Goal: Communication & Community: Answer question/provide support

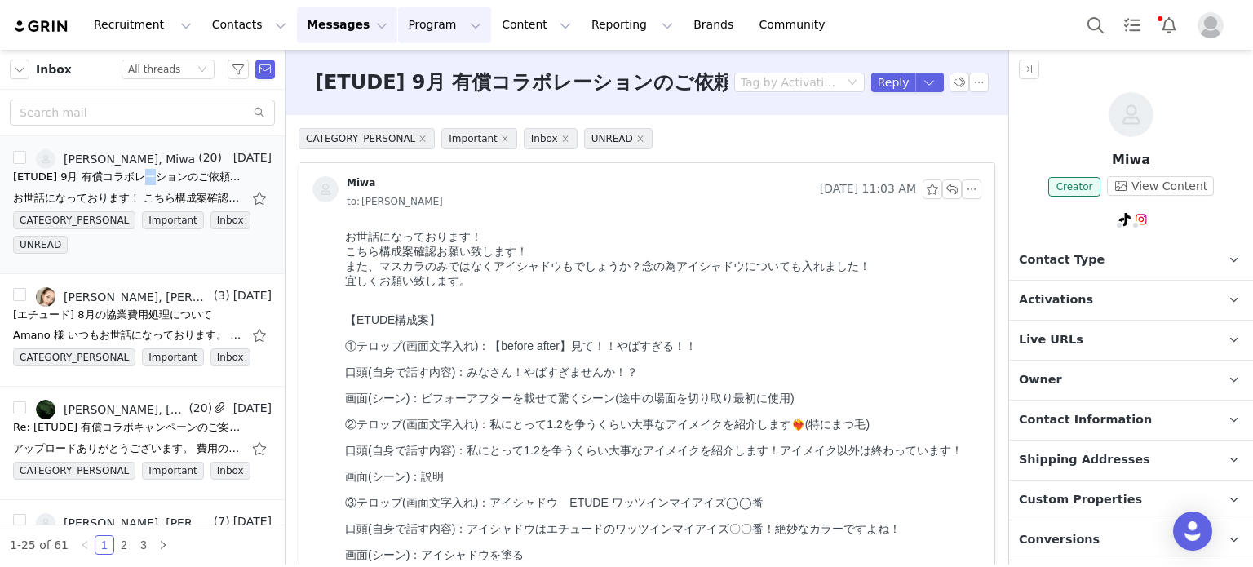
click at [415, 32] on button "Program Program" at bounding box center [444, 25] width 93 height 37
click at [419, 74] on p "Activations" at bounding box center [410, 72] width 63 height 17
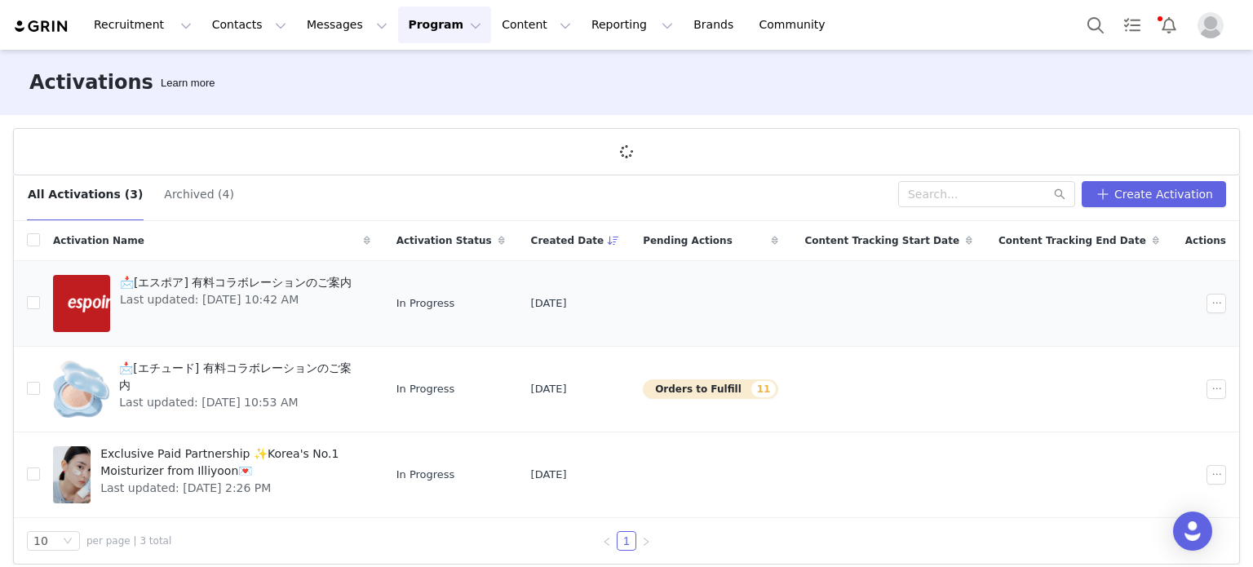
scroll to position [33, 0]
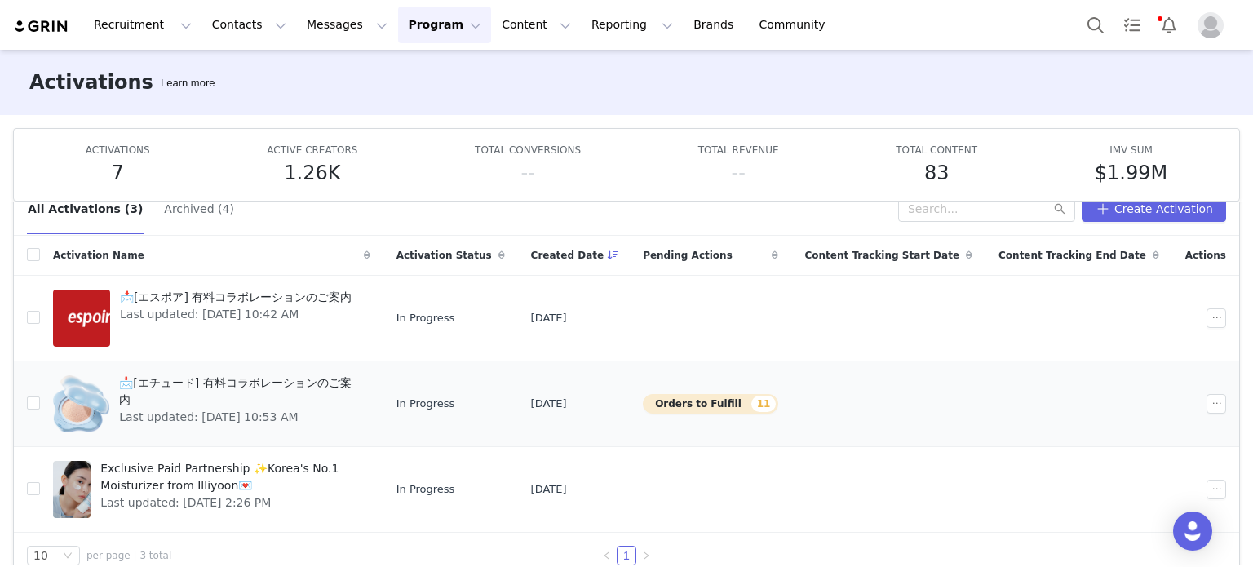
click at [295, 368] on td "📩[エチュード] 有料コラボレーションのご案内 Last updated: Aug 29, 2025 10:53 AM" at bounding box center [212, 404] width 344 height 86
click at [297, 409] on span "Last updated: Aug 29, 2025 10:53 AM" at bounding box center [239, 417] width 241 height 17
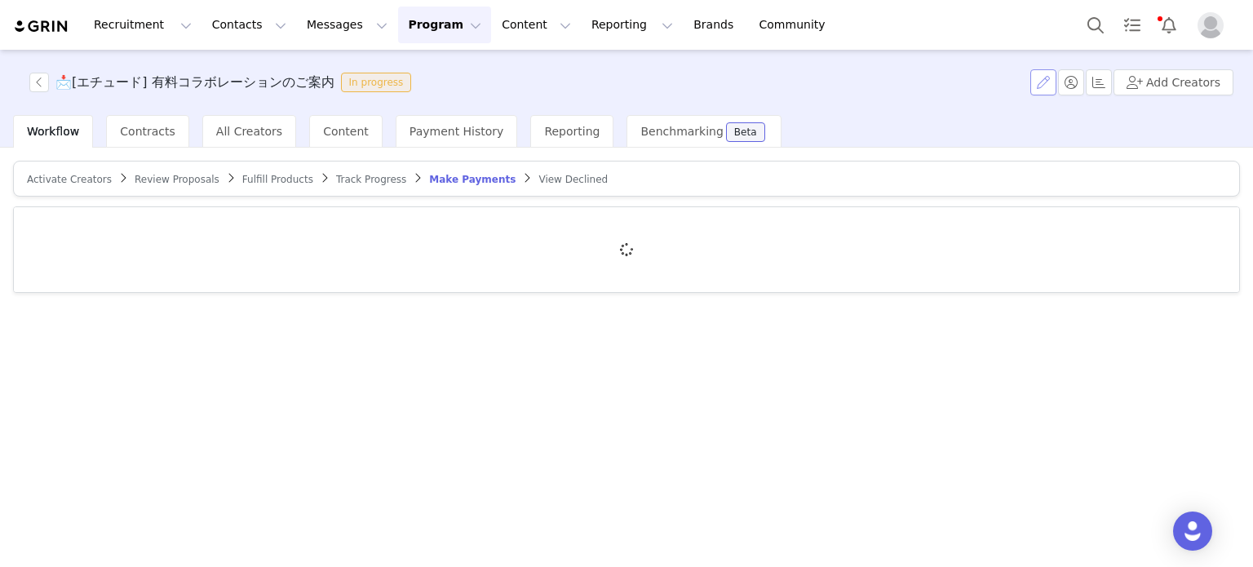
click at [1047, 84] on button "button" at bounding box center [1044, 82] width 26 height 26
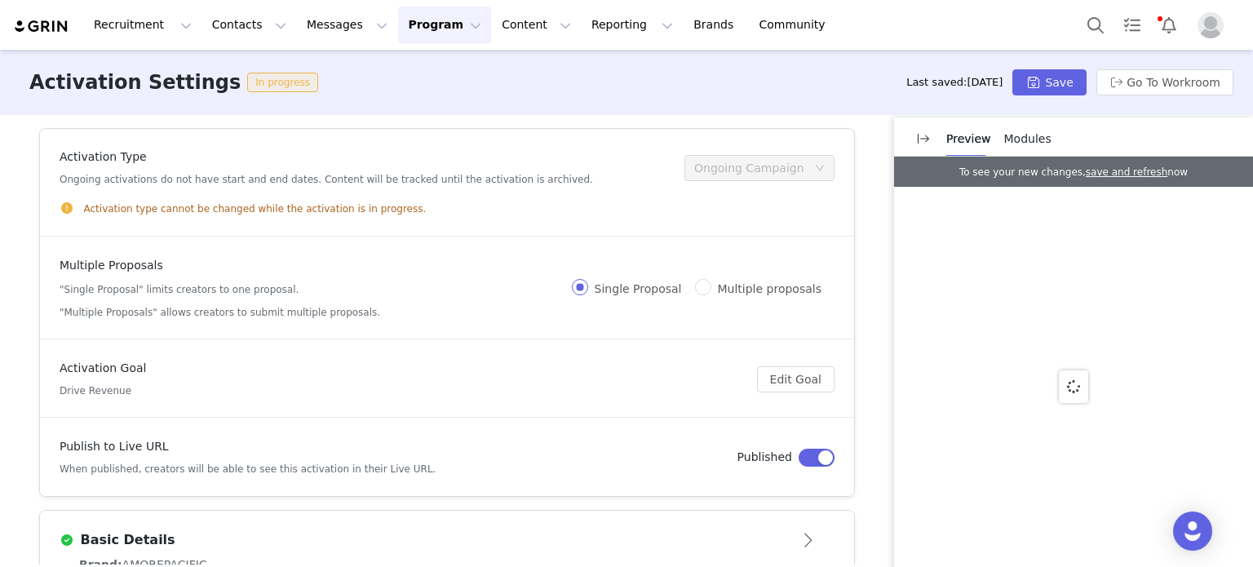
scroll to position [487, 0]
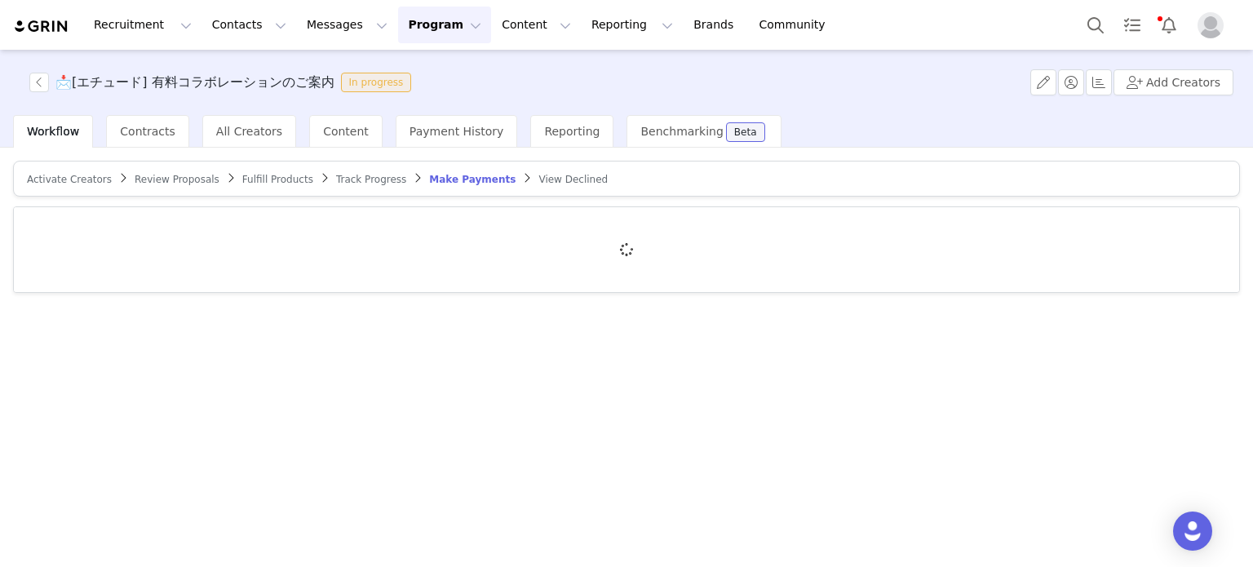
click at [429, 148] on div "Activate Creators Review Proposals Fulfill Products Track Progress Make Payment…" at bounding box center [626, 356] width 1253 height 417
click at [432, 138] on span "Payment History" at bounding box center [457, 131] width 95 height 13
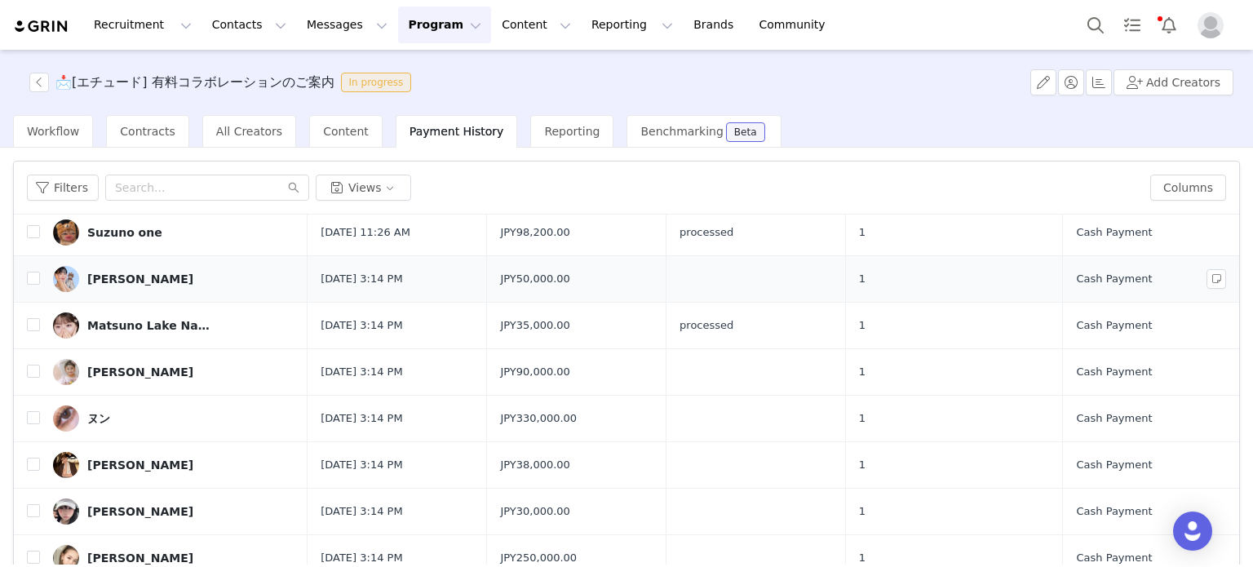
scroll to position [67, 0]
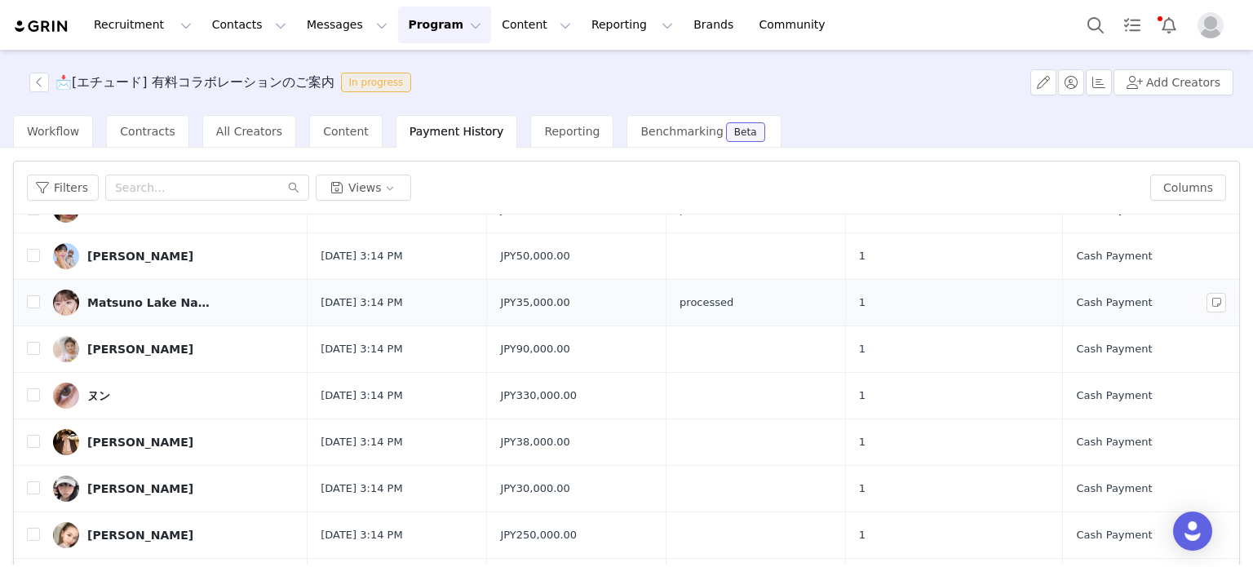
click at [162, 304] on div "Matsuno Lake Natsu" at bounding box center [148, 302] width 122 height 13
click at [326, 189] on button "Views" at bounding box center [363, 188] width 95 height 26
click at [379, 223] on li "Create New Saved View (0 / 5)" at bounding box center [417, 220] width 211 height 27
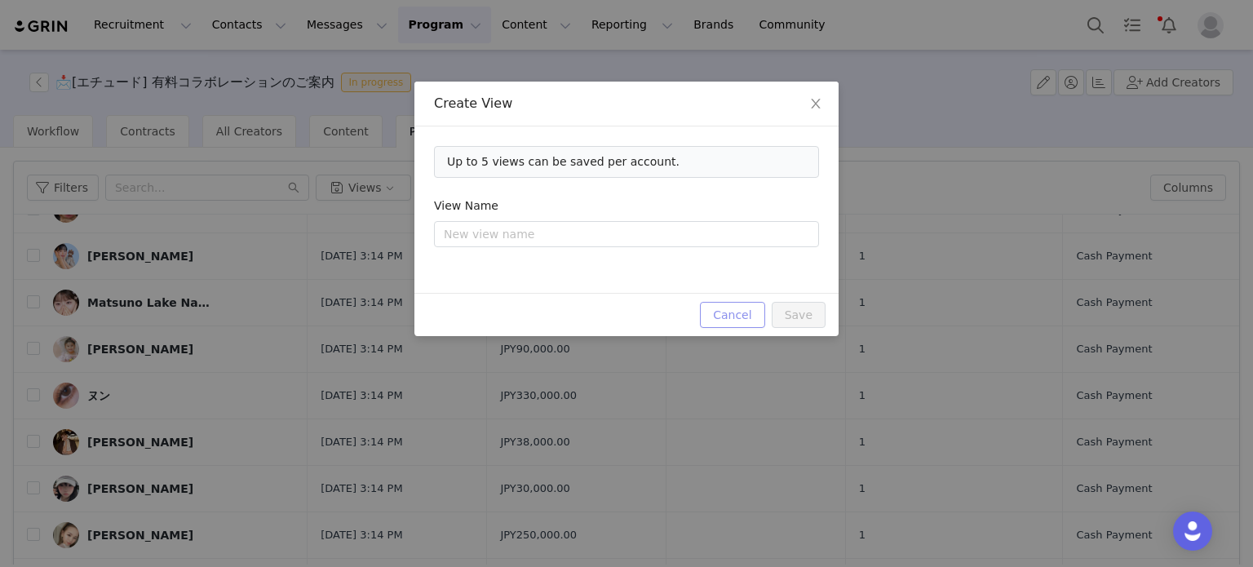
click at [756, 319] on button "Cancel" at bounding box center [732, 315] width 64 height 26
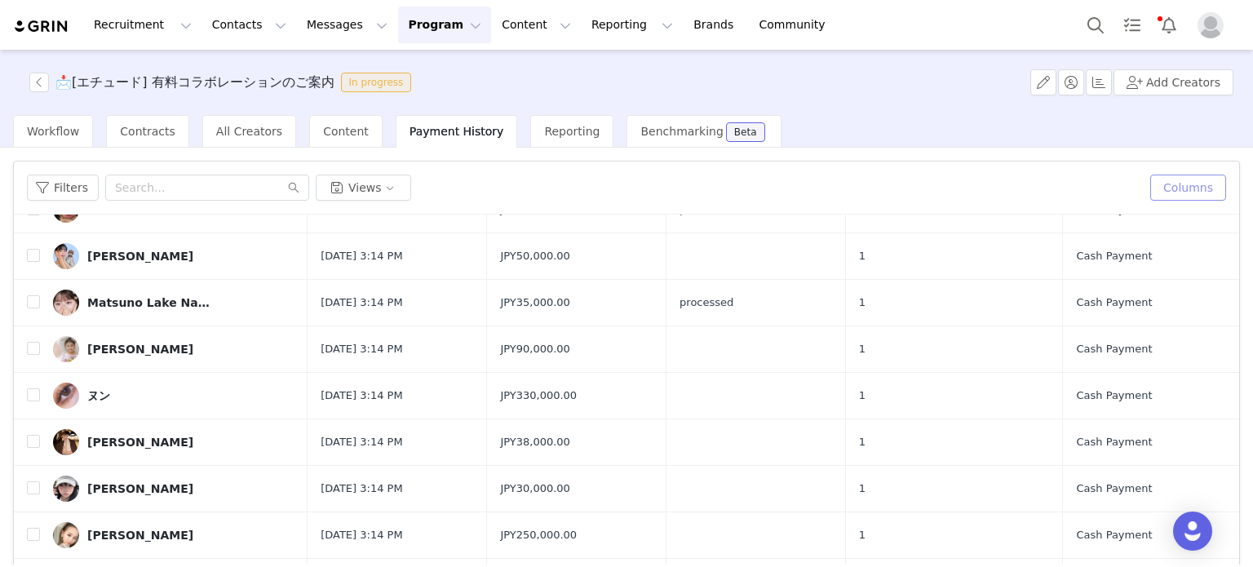
click at [1169, 195] on button "Columns" at bounding box center [1189, 188] width 76 height 26
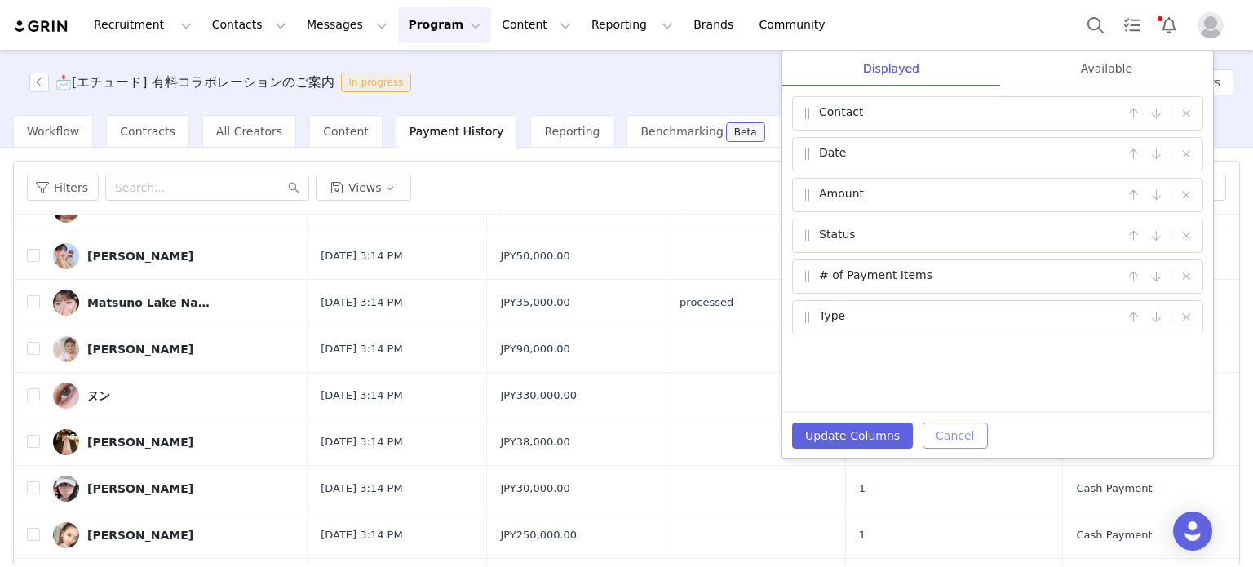
click at [942, 443] on button "Cancel" at bounding box center [955, 436] width 64 height 26
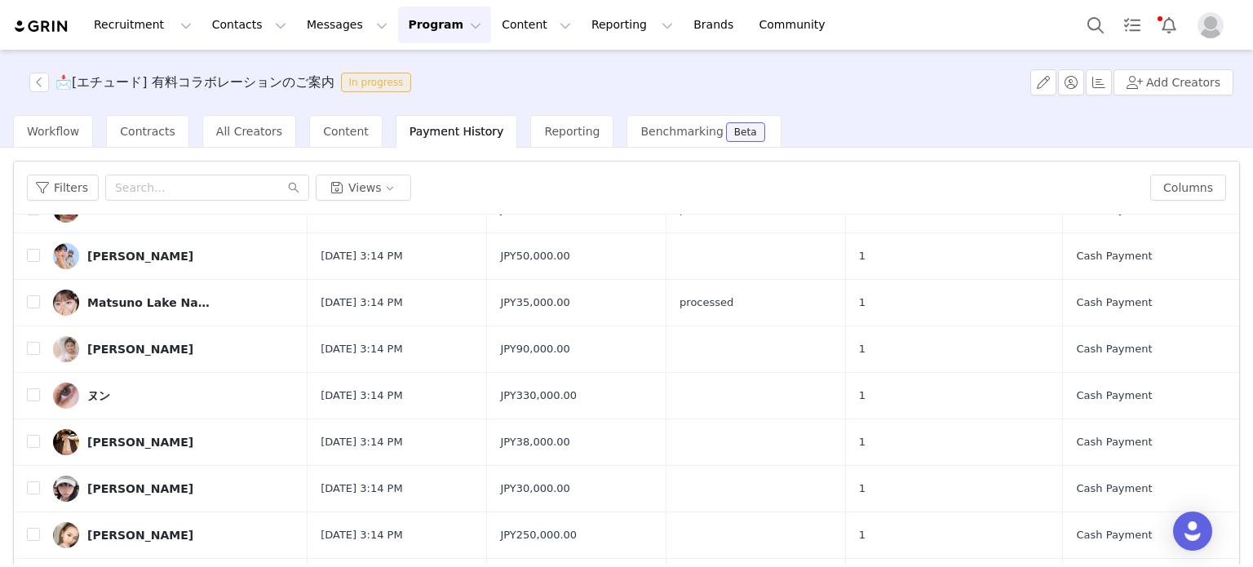
click at [1035, 83] on div "📩[エチュード] 有料コラボレーションのご案内 In progress Add Creators" at bounding box center [626, 82] width 1253 height 65
click at [1040, 82] on button "button" at bounding box center [1044, 82] width 26 height 26
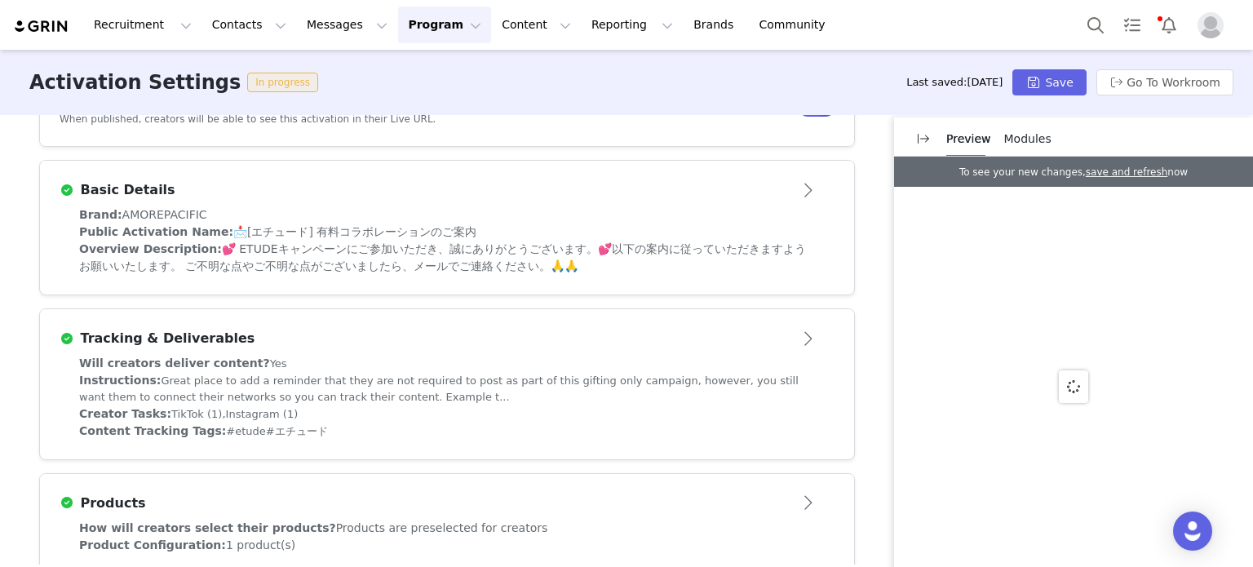
scroll to position [487, 0]
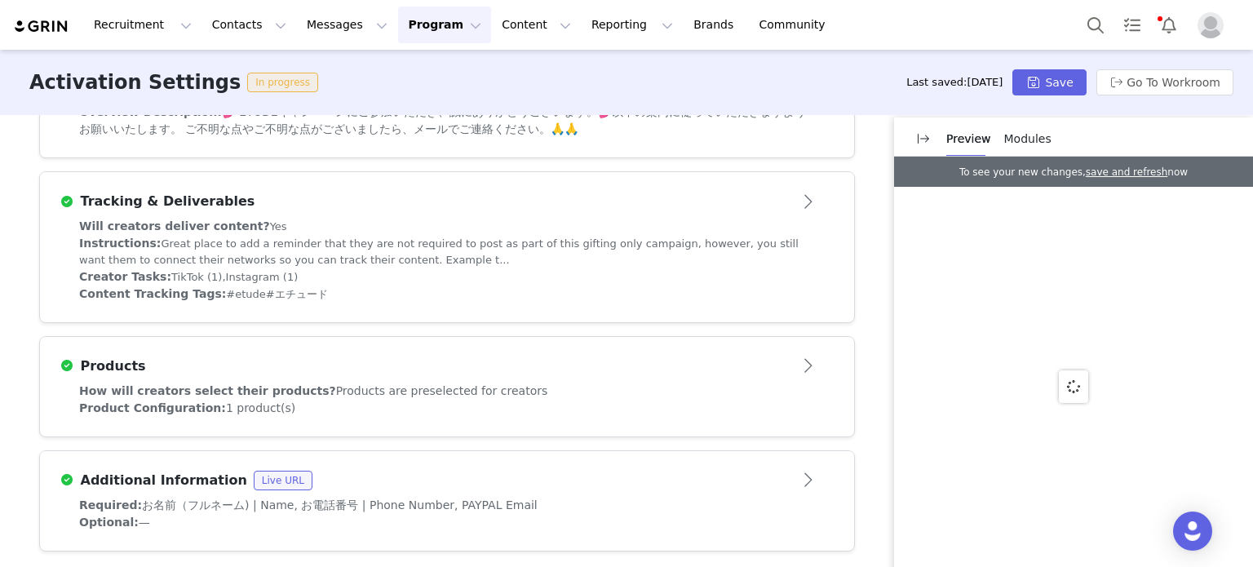
click at [370, 393] on span "Products are preselected for creators" at bounding box center [442, 390] width 212 height 13
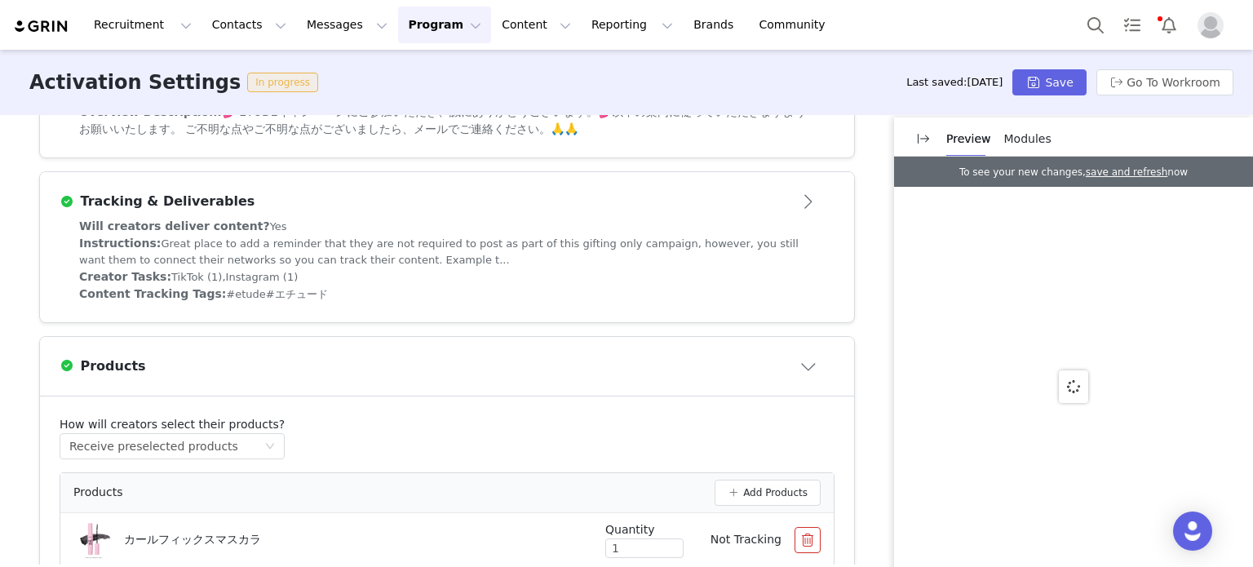
scroll to position [707, 0]
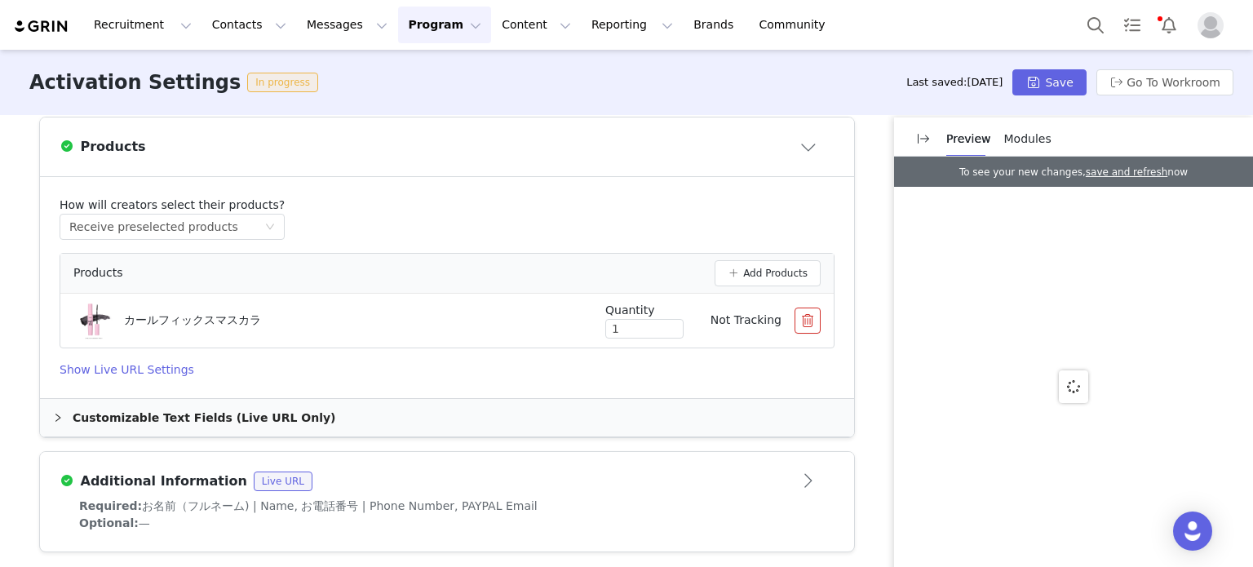
click at [535, 525] on div "Optional: —" at bounding box center [447, 523] width 736 height 17
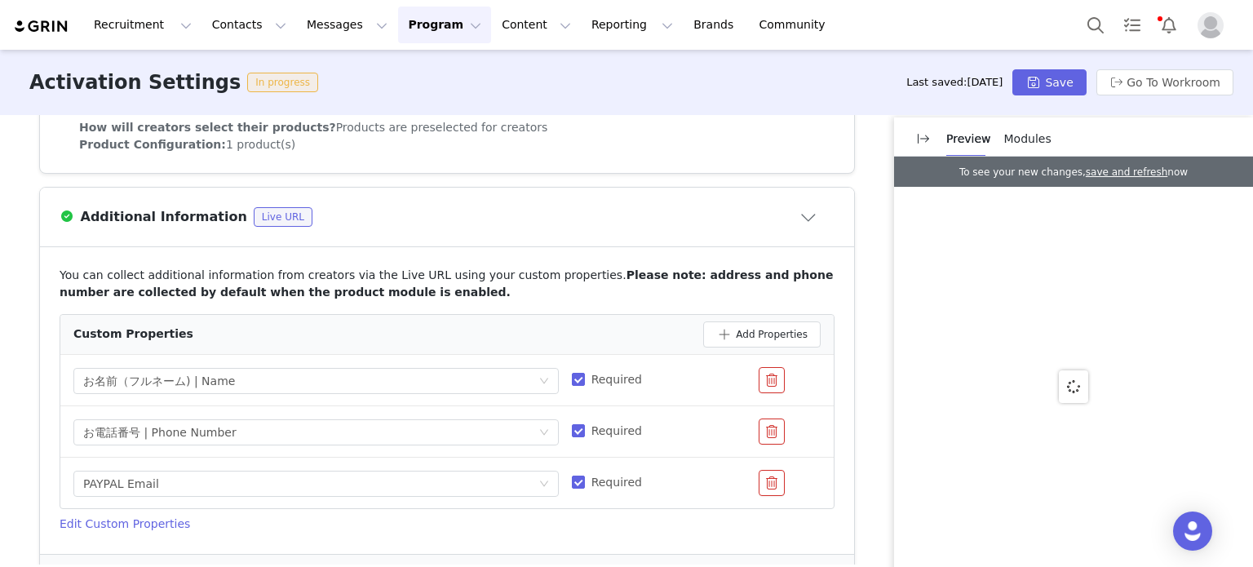
scroll to position [790, 0]
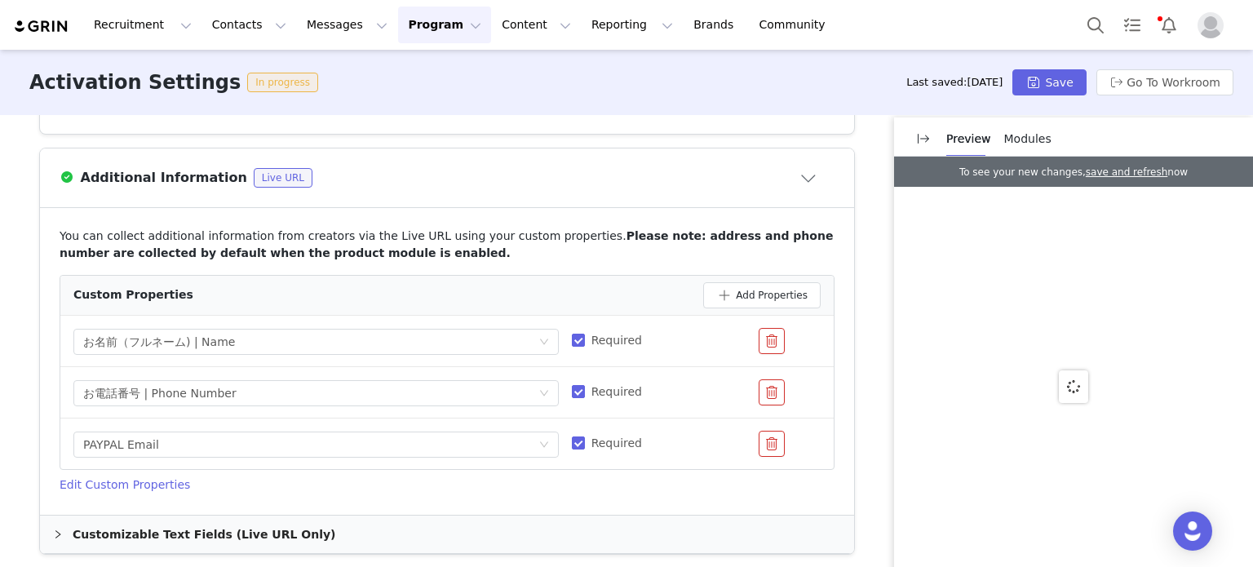
click at [535, 525] on div "Customizable Text Fields (Live URL Only)" at bounding box center [447, 535] width 814 height 38
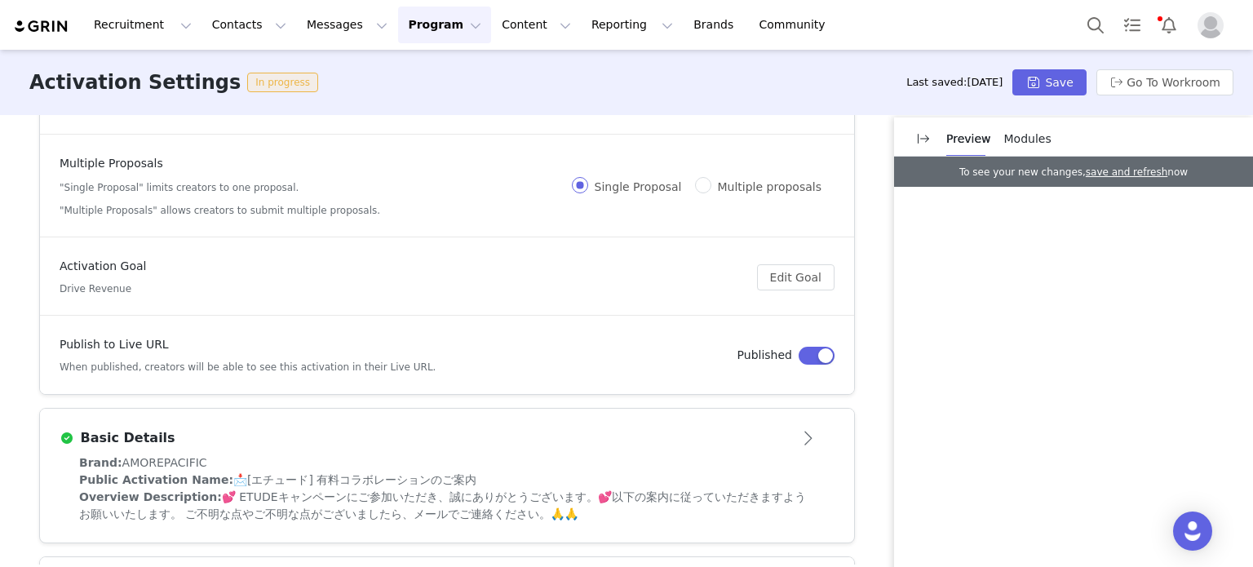
scroll to position [0, 0]
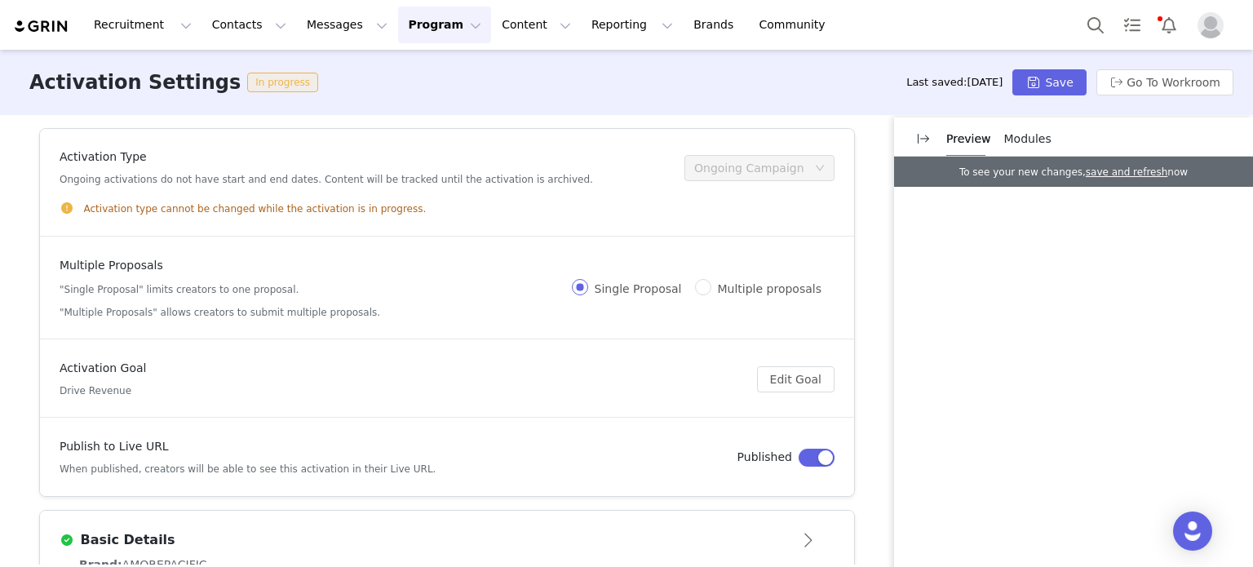
click at [545, 481] on article "Publish to Live URL When published, creators will be able to see this activatio…" at bounding box center [447, 458] width 814 height 78
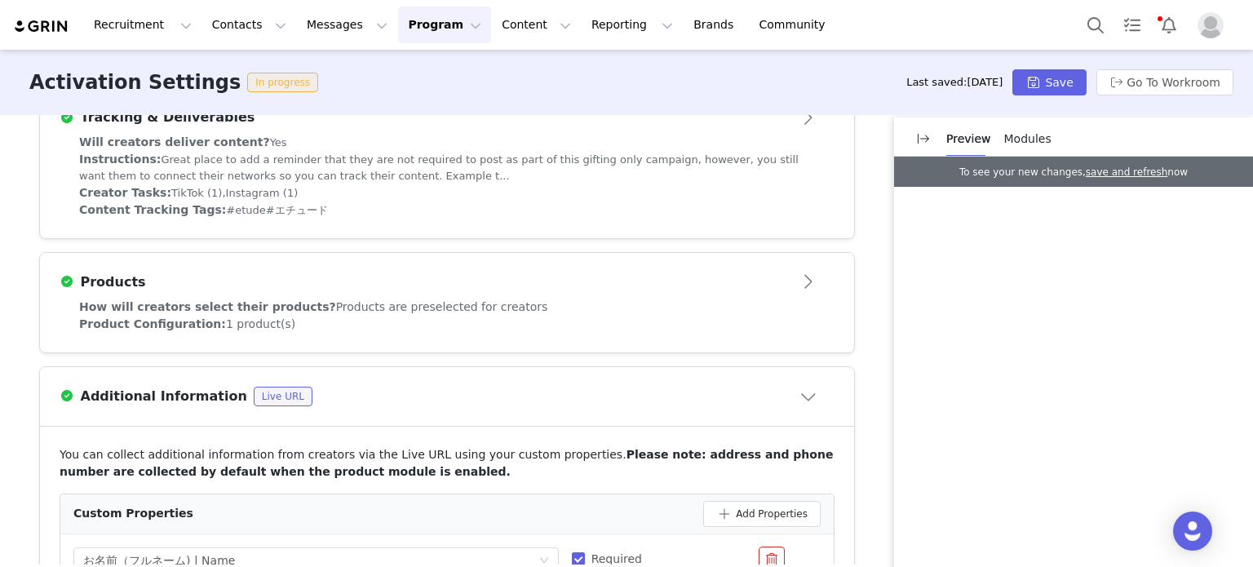
scroll to position [978, 0]
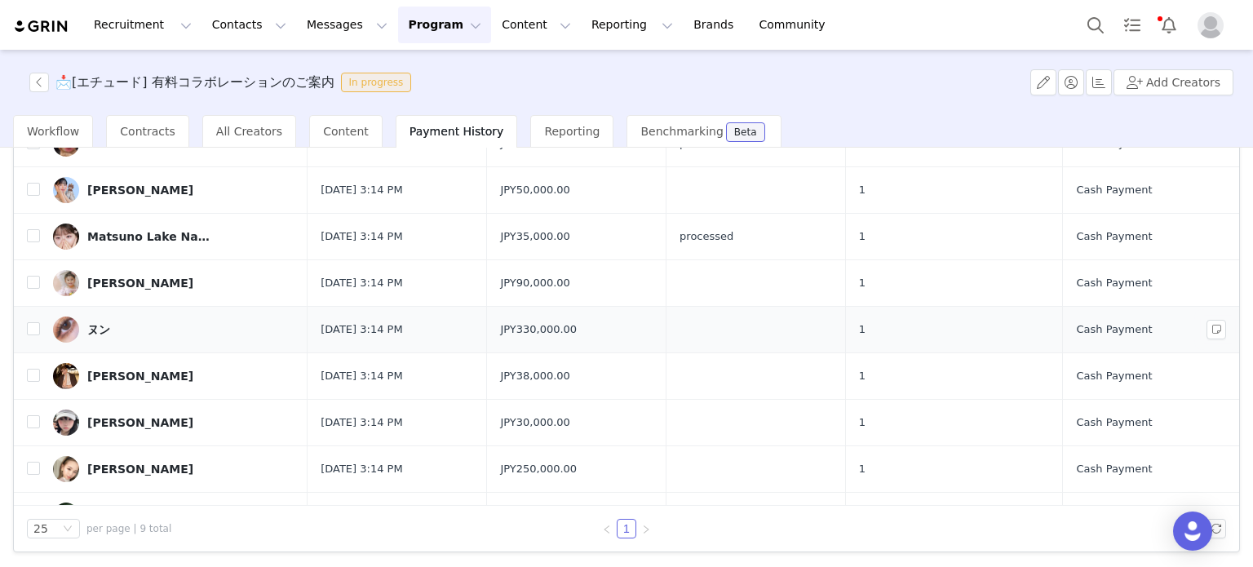
scroll to position [67, 0]
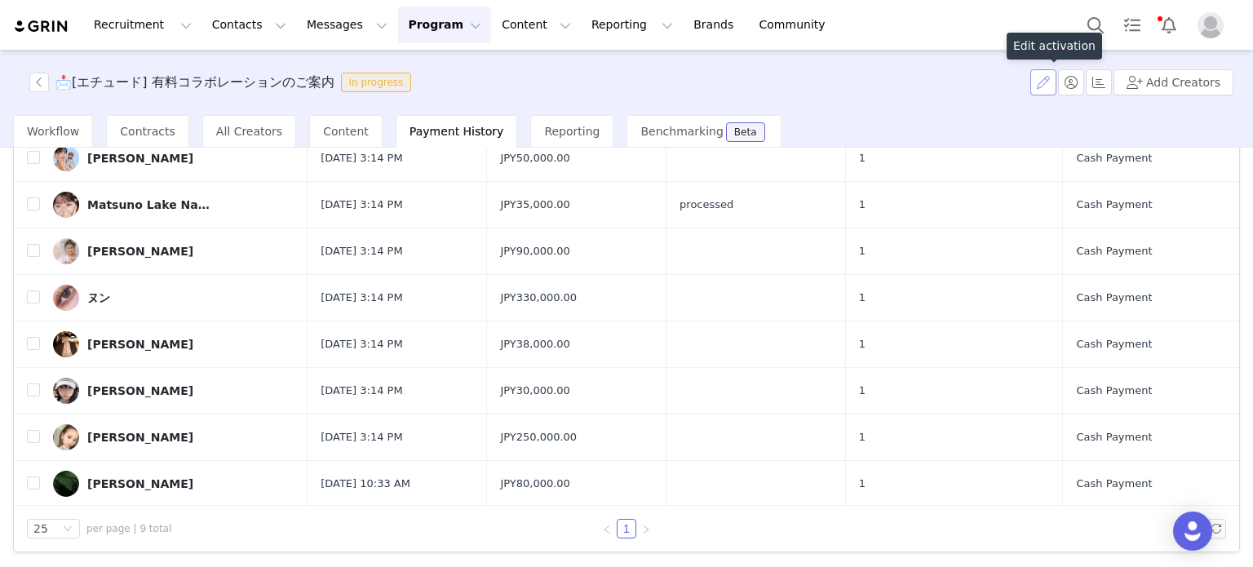
click at [1051, 86] on button "button" at bounding box center [1044, 82] width 26 height 26
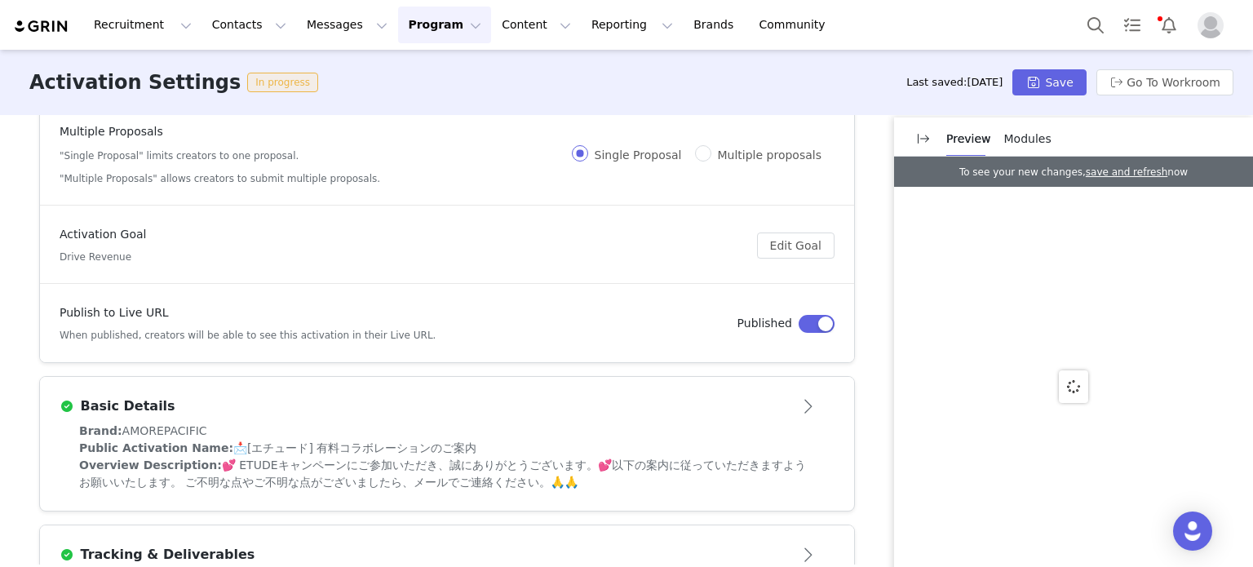
scroll to position [163, 0]
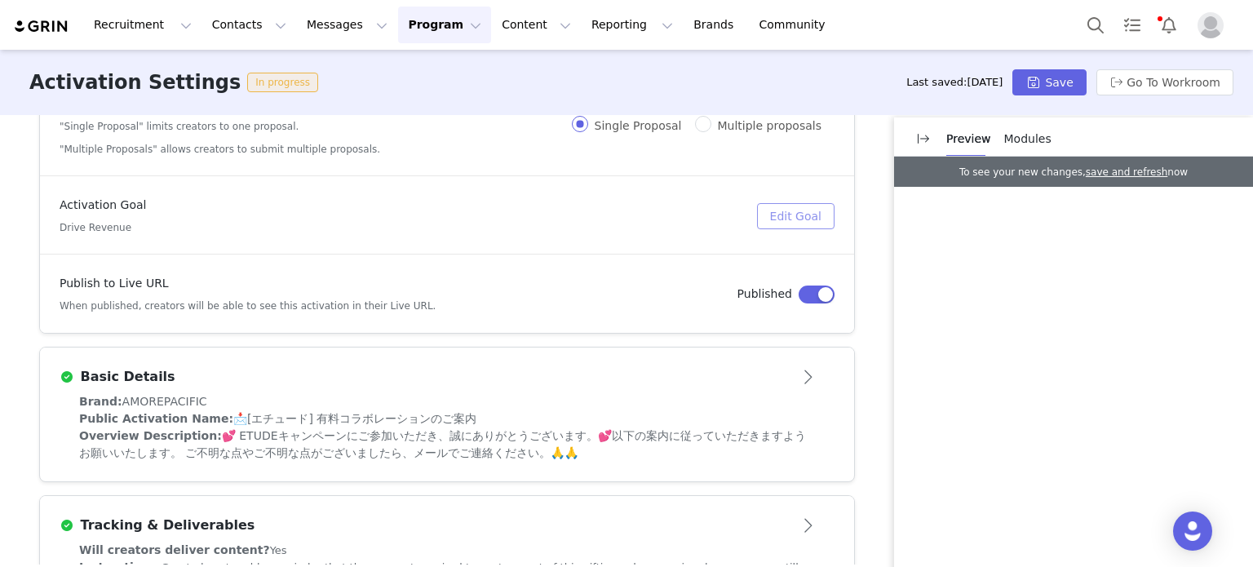
click at [798, 220] on button "Edit Goal" at bounding box center [796, 216] width 78 height 26
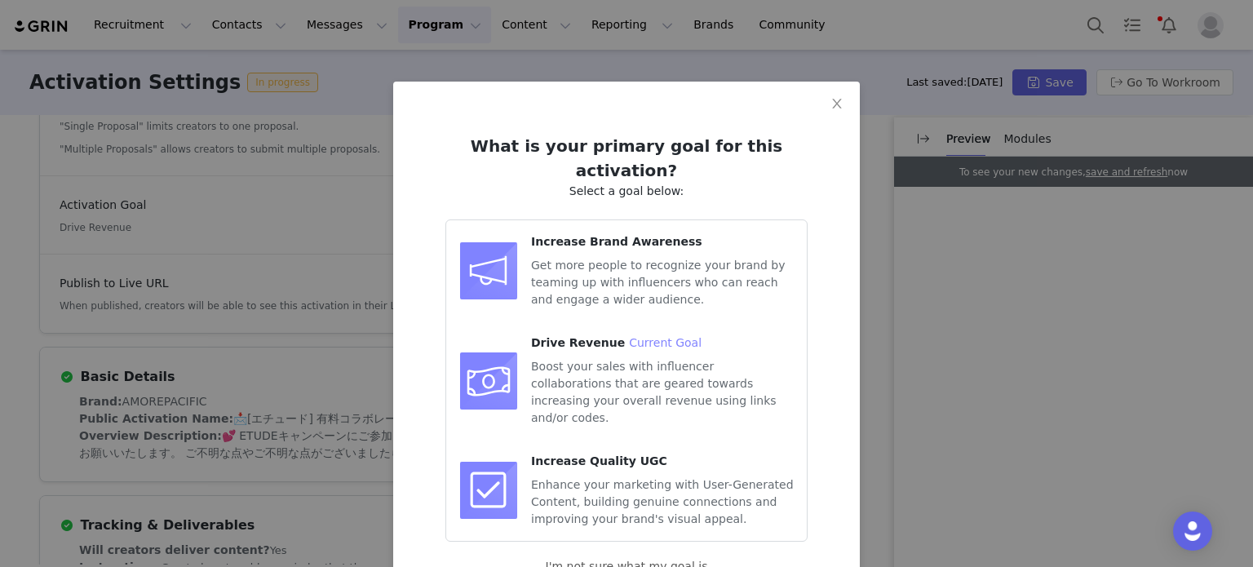
scroll to position [38, 0]
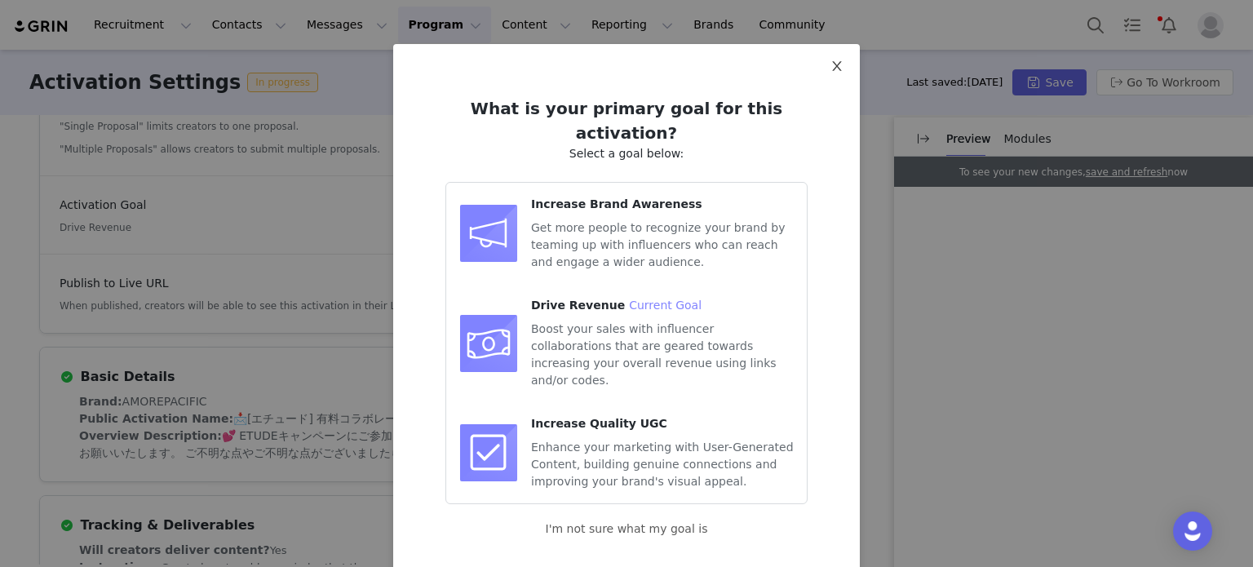
click at [828, 56] on span "Close" at bounding box center [837, 67] width 46 height 46
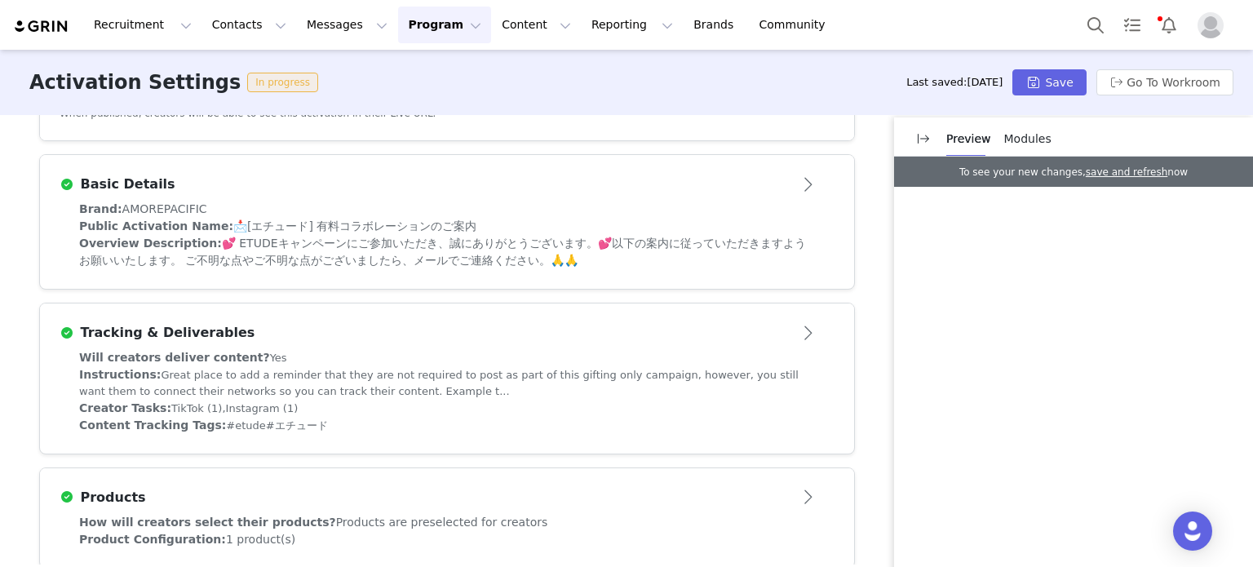
scroll to position [408, 0]
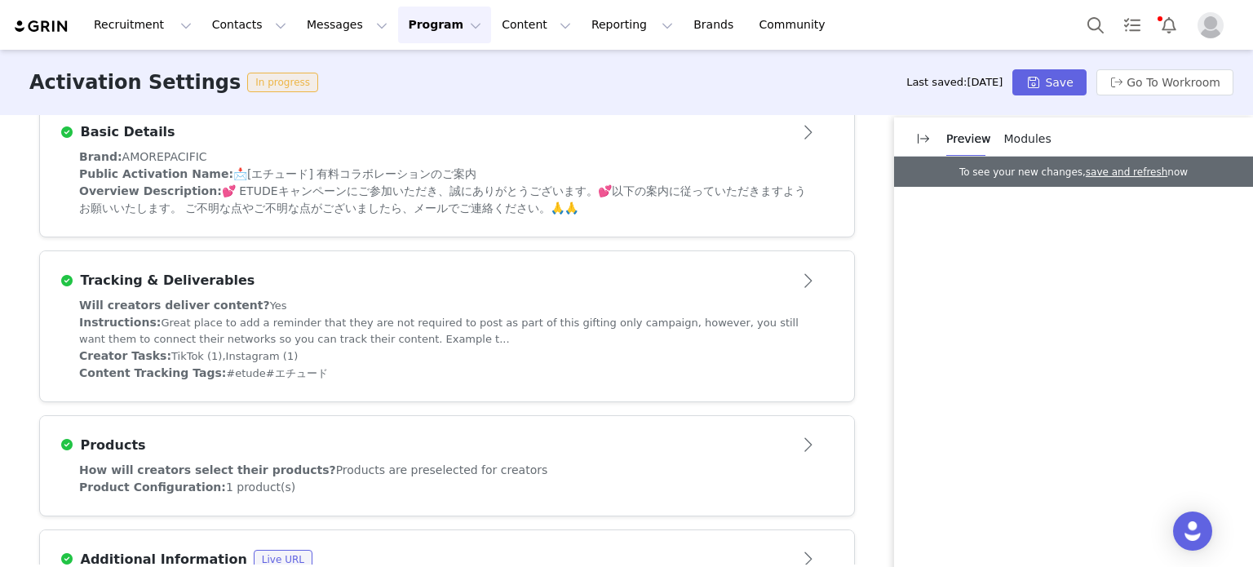
click at [248, 191] on span "💕 ETUDEキャンペーンにご参加いただき、誠にありがとうございます。💕以下の案内に従っていただきますようお願いいたします。 ご不明な点やご不明な点がございま…" at bounding box center [442, 199] width 727 height 30
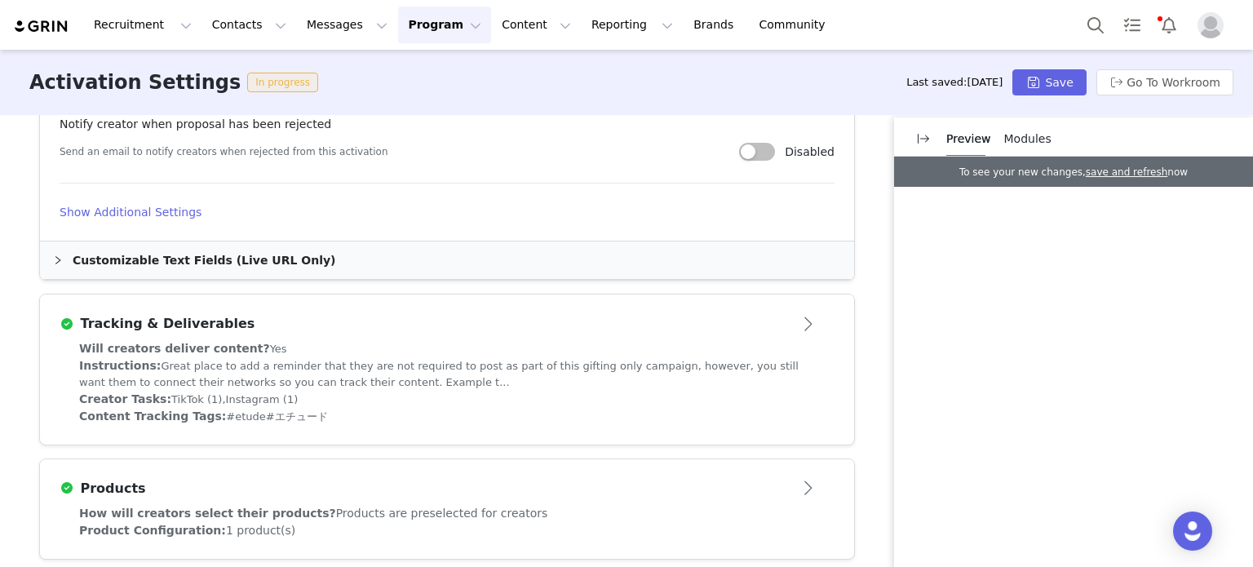
scroll to position [1061, 0]
click at [341, 270] on div "Customizable Text Fields (Live URL Only)" at bounding box center [447, 258] width 814 height 38
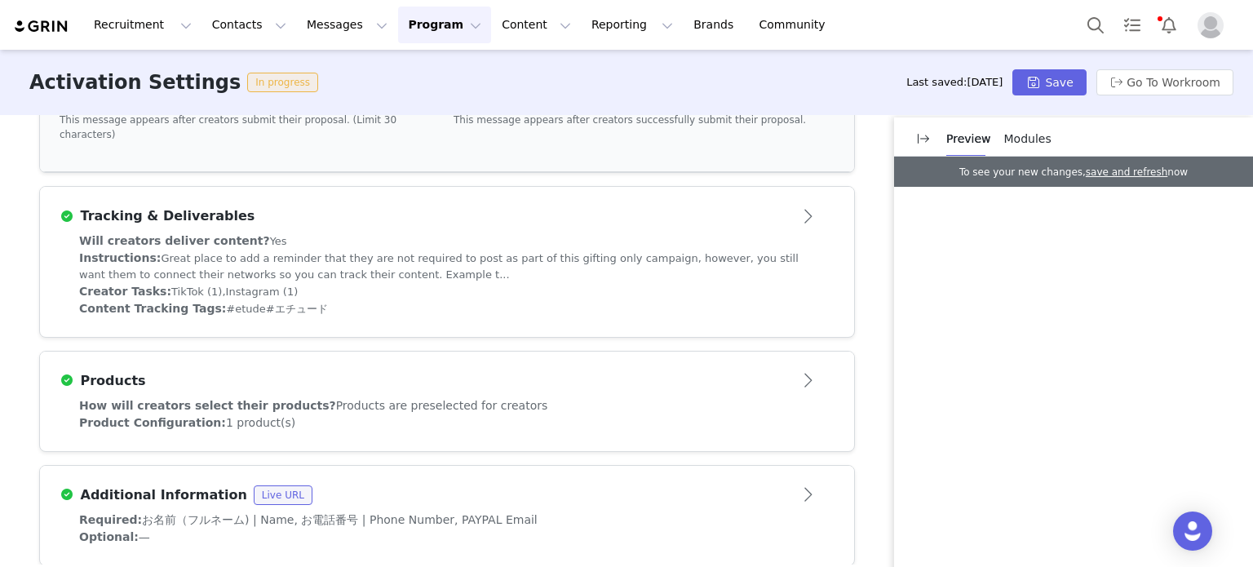
click at [341, 283] on div "Creator Tasks: TikTok (1), Instagram (1)" at bounding box center [447, 291] width 736 height 17
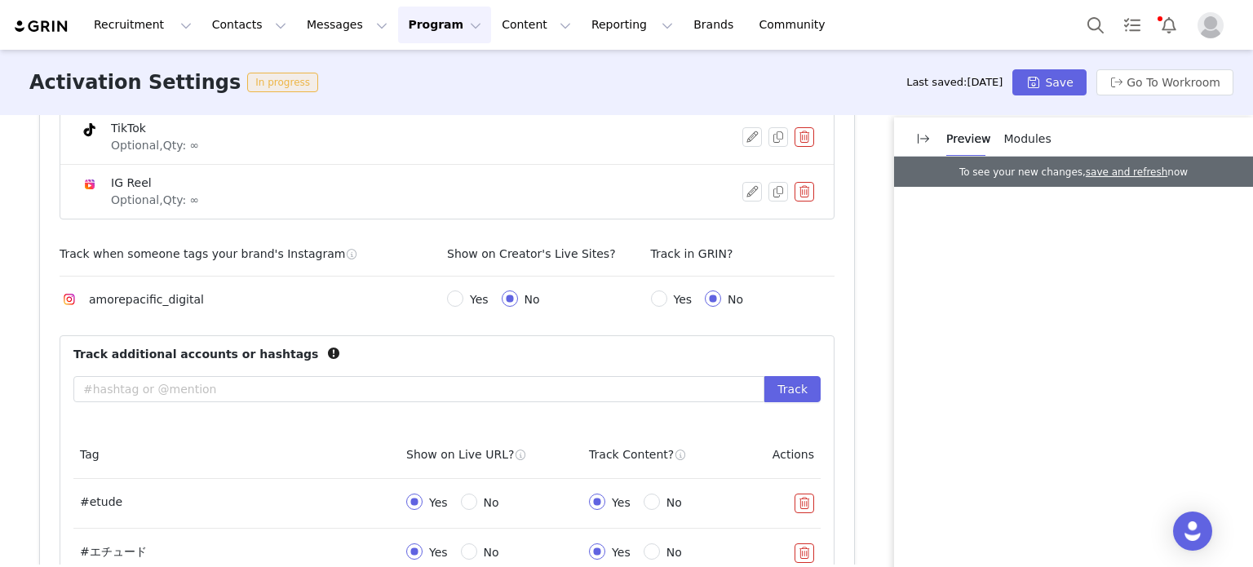
scroll to position [1081, 0]
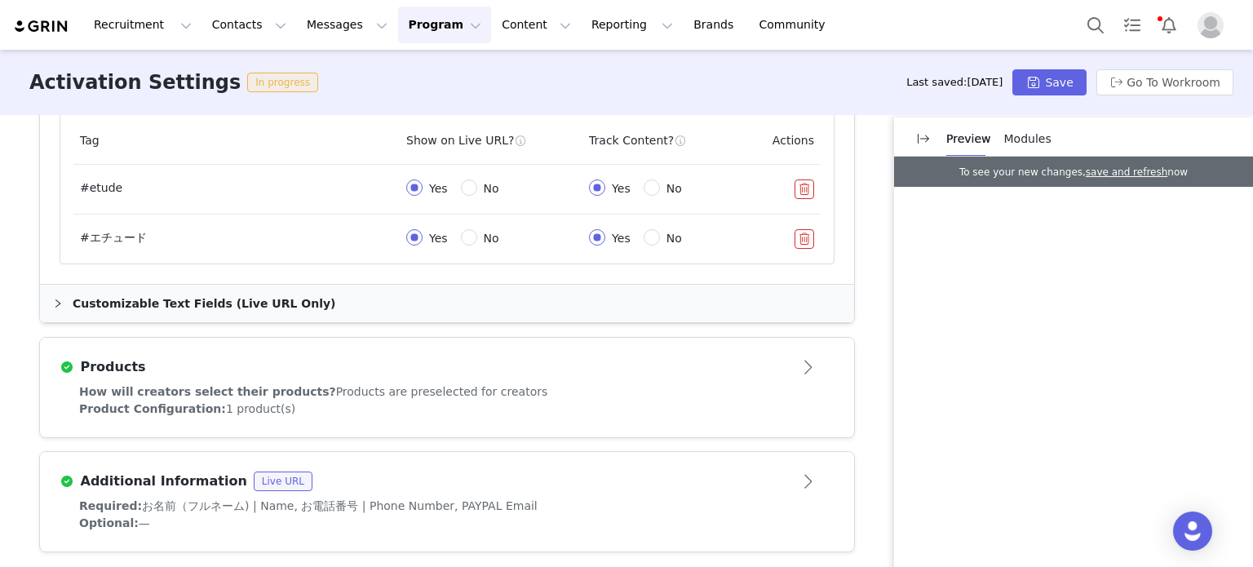
click at [348, 348] on article "Products" at bounding box center [447, 361] width 814 height 46
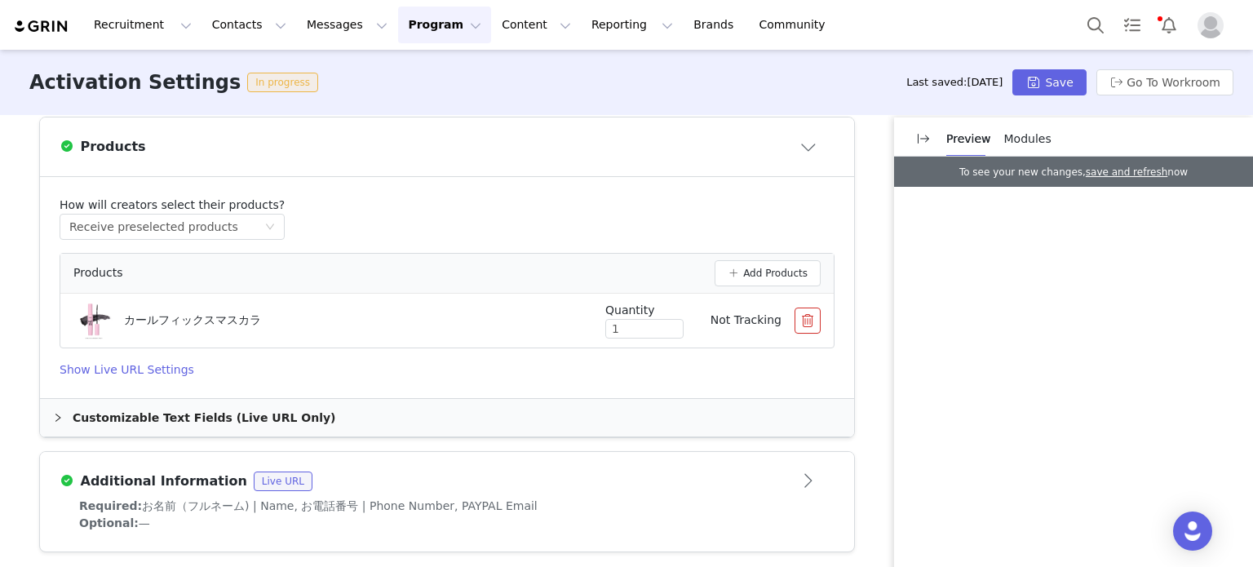
click at [382, 489] on div "Additional Information Live URL" at bounding box center [447, 481] width 775 height 26
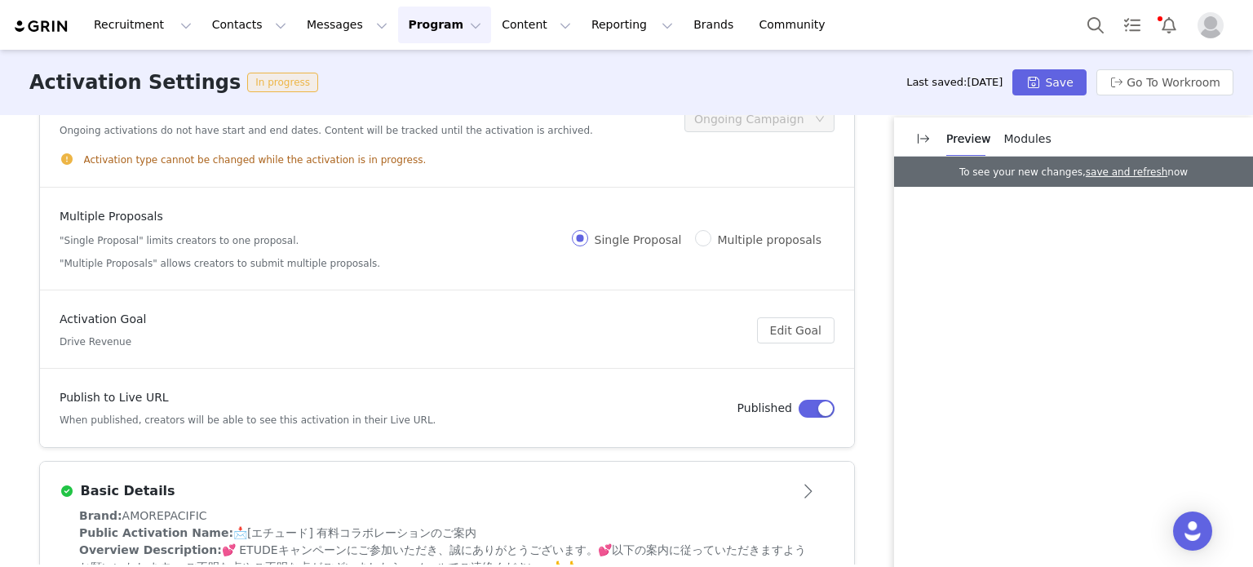
scroll to position [0, 0]
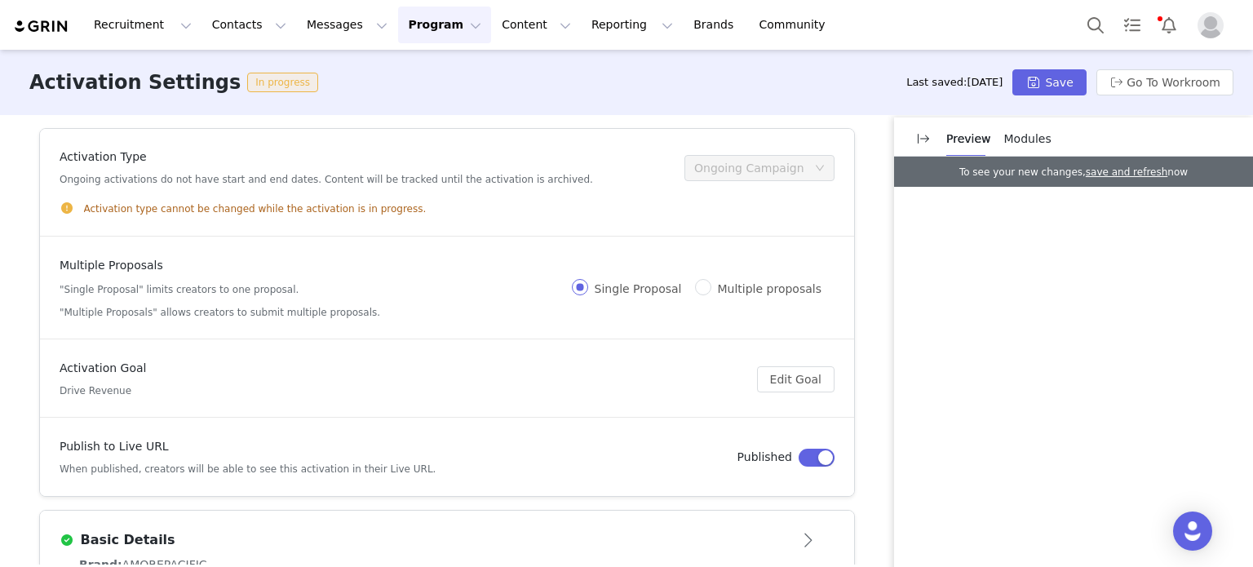
click at [524, 156] on h4 "Activation Type" at bounding box center [327, 157] width 534 height 17
click at [326, 29] on button "Messages Messages" at bounding box center [347, 25] width 100 height 37
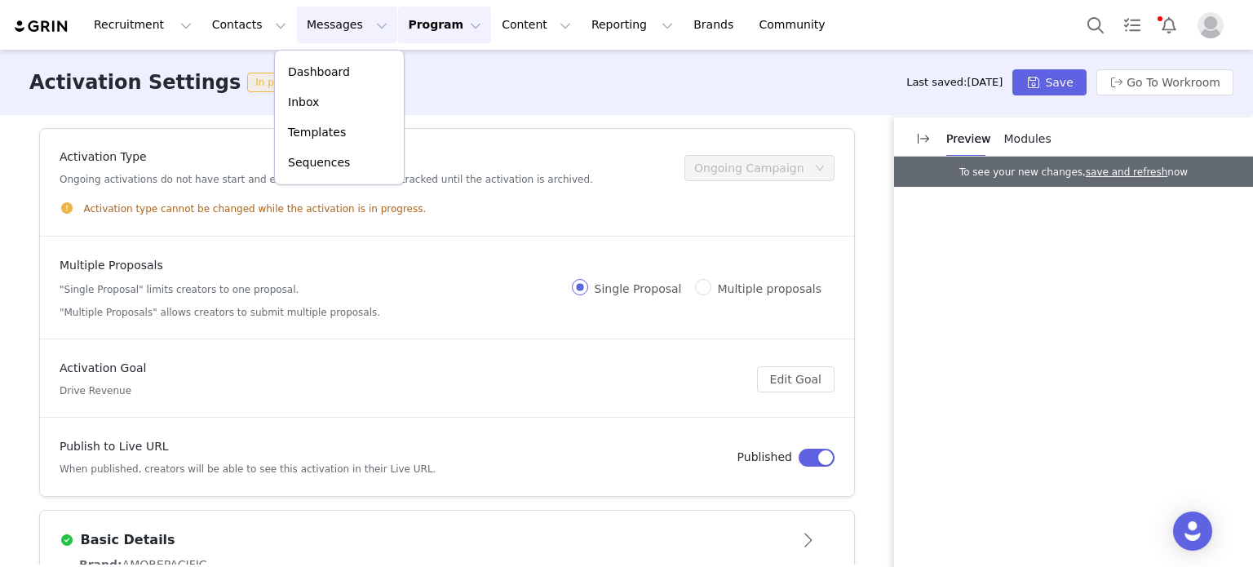
click at [428, 22] on button "Program Program" at bounding box center [444, 25] width 93 height 37
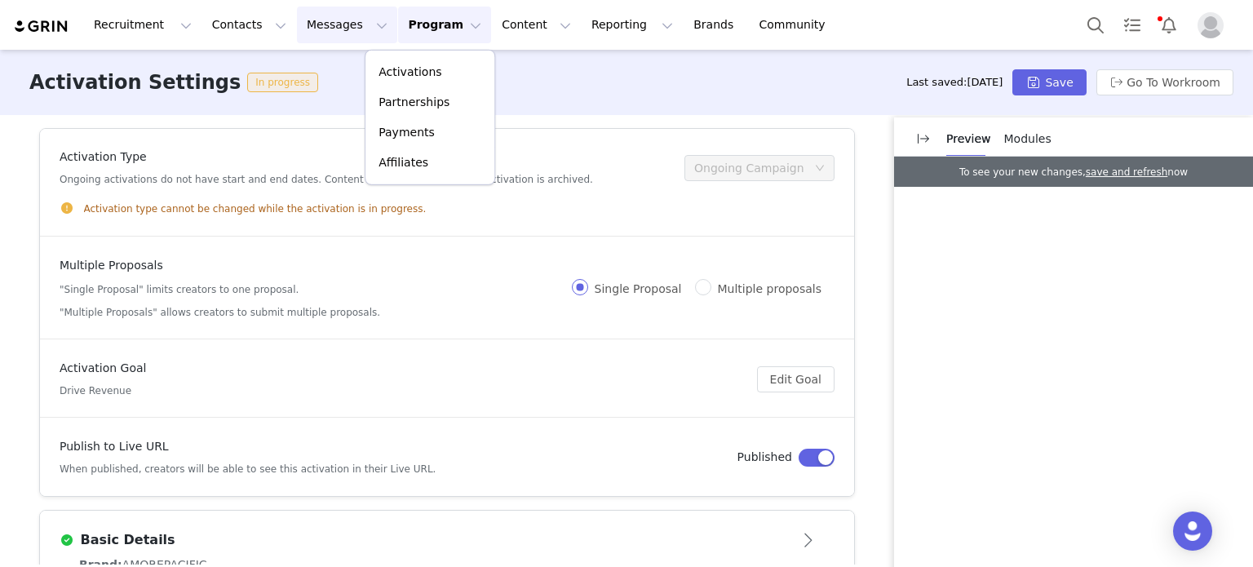
click at [316, 35] on button "Messages Messages" at bounding box center [347, 25] width 100 height 37
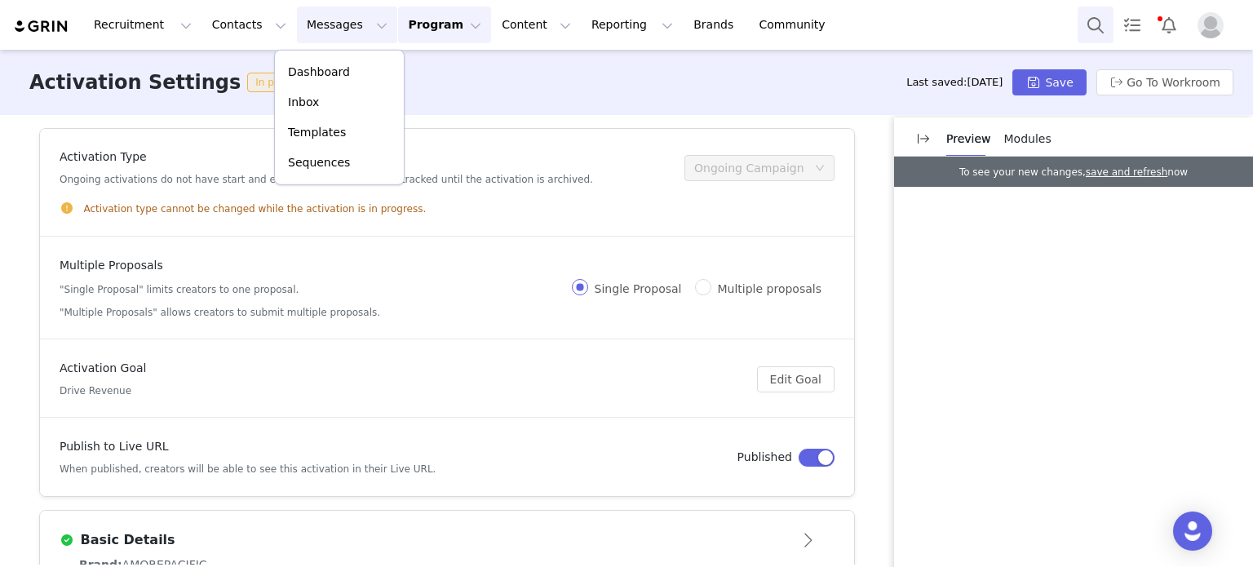
click at [1087, 27] on button "Search" at bounding box center [1096, 25] width 36 height 37
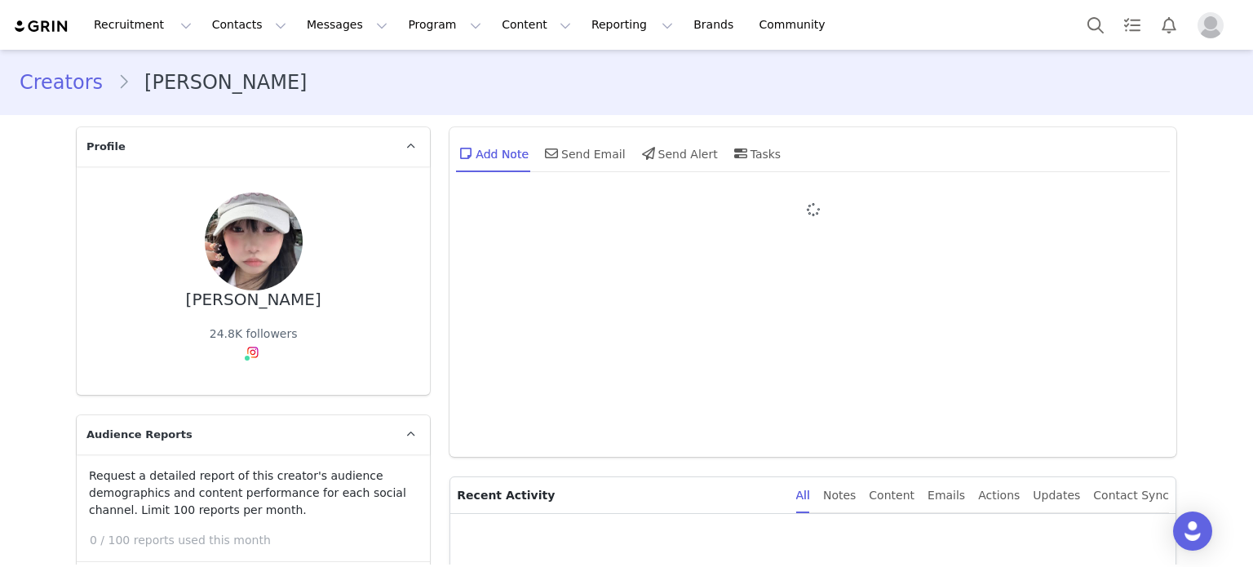
type input "+1 ([GEOGRAPHIC_DATA])"
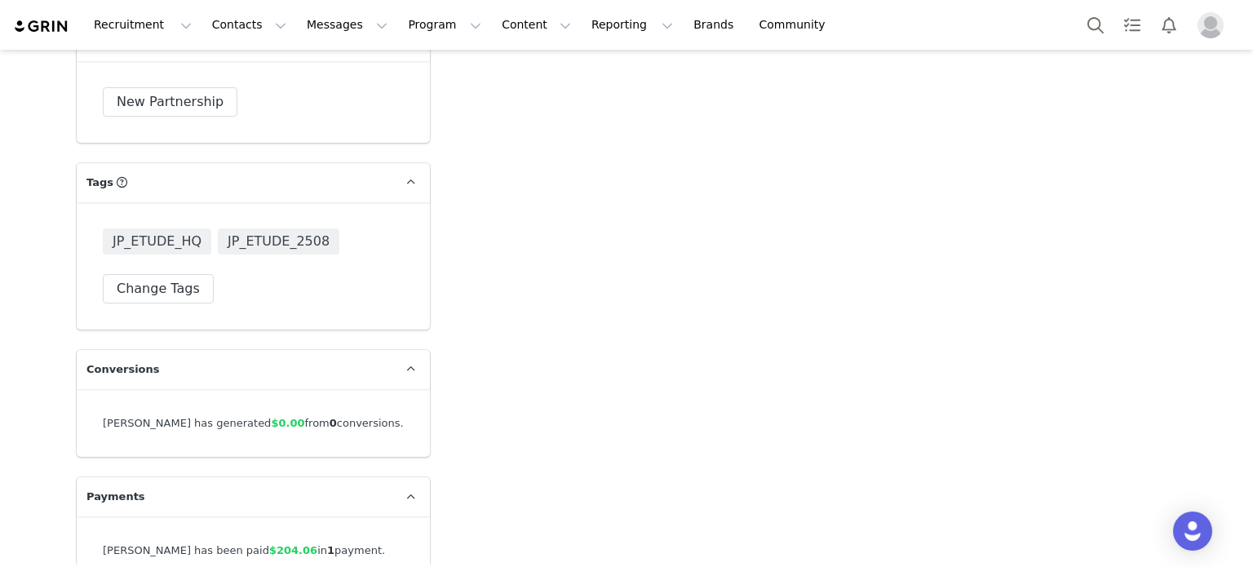
scroll to position [4231, 0]
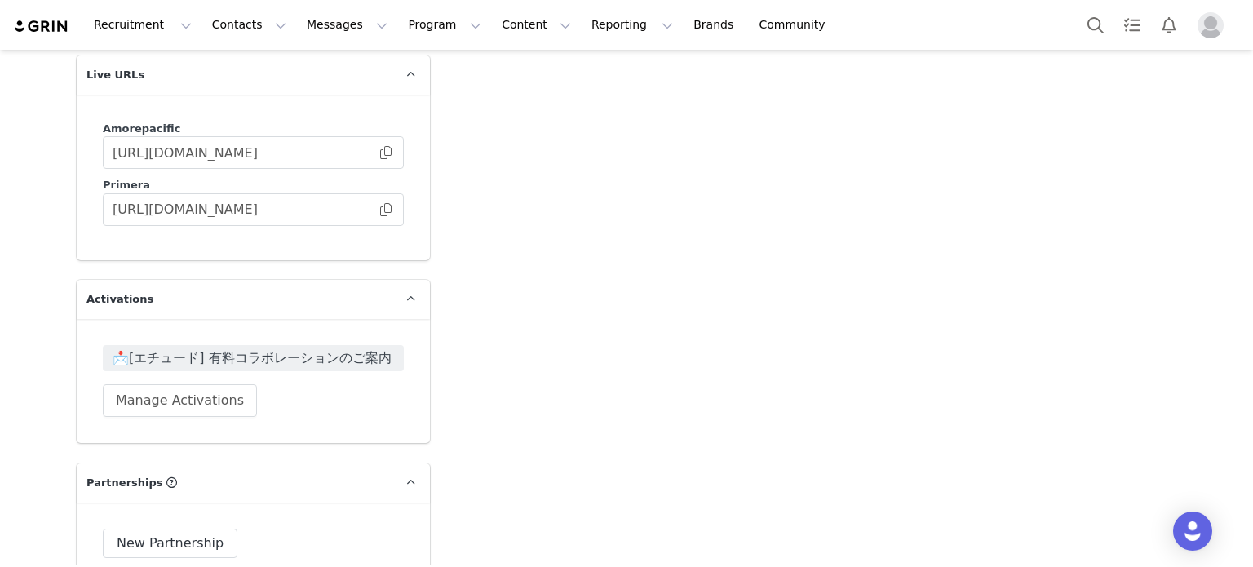
drag, startPoint x: 702, startPoint y: 364, endPoint x: 702, endPoint y: 251, distance: 113.4
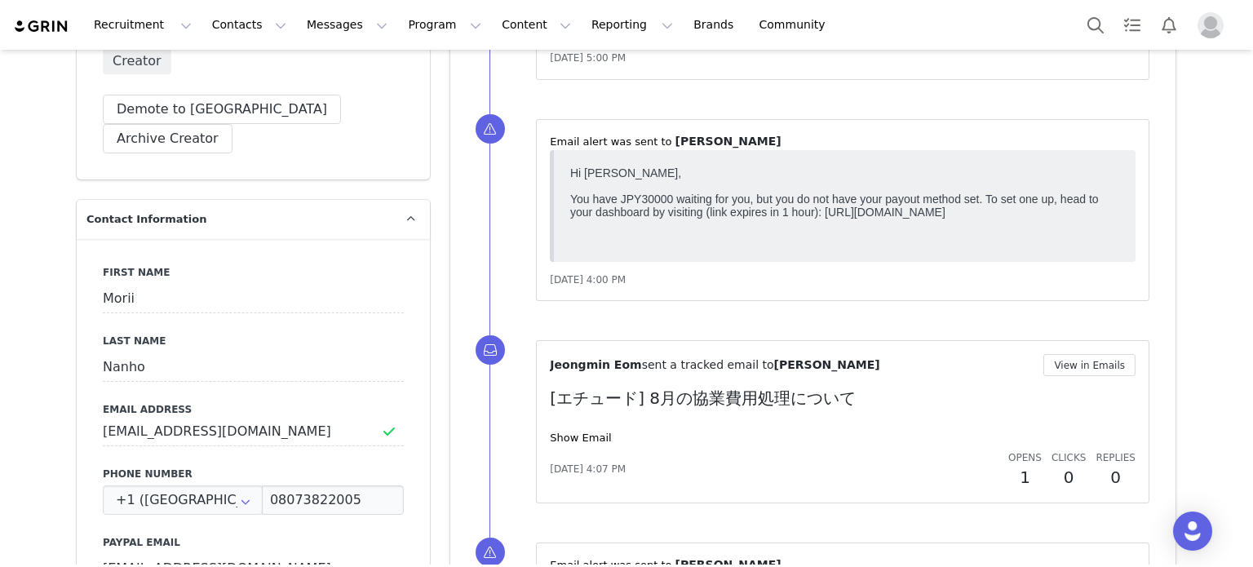
scroll to position [490, 0]
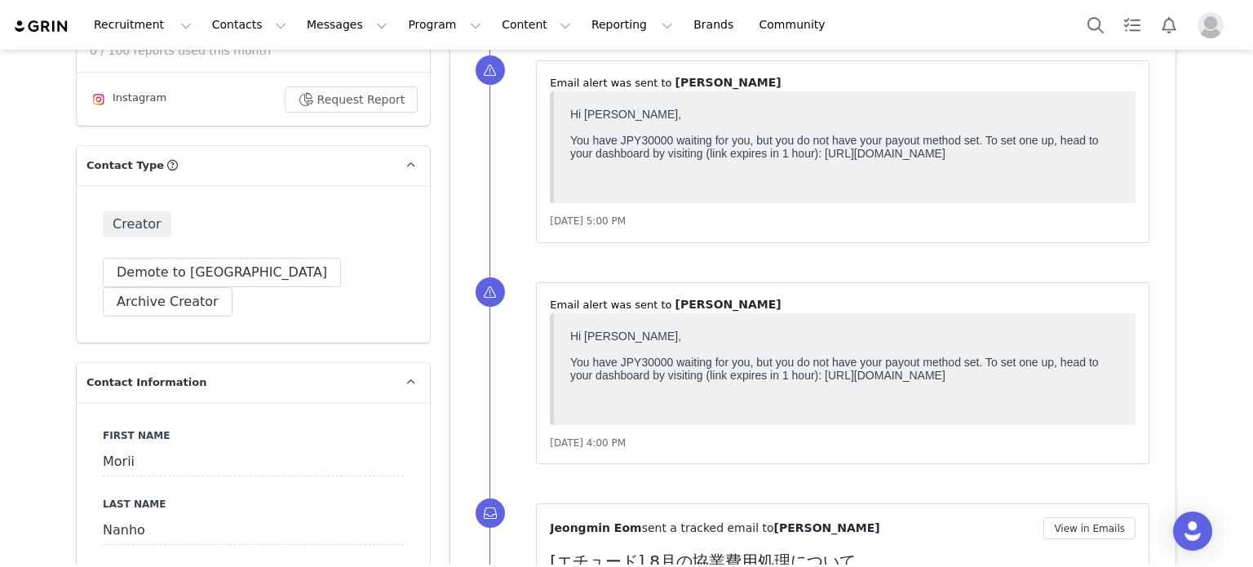
click at [829, 354] on body "Hi Morii Nanho, You have JPY30000 waiting for you, but you do not have your pay…" at bounding box center [844, 368] width 549 height 79
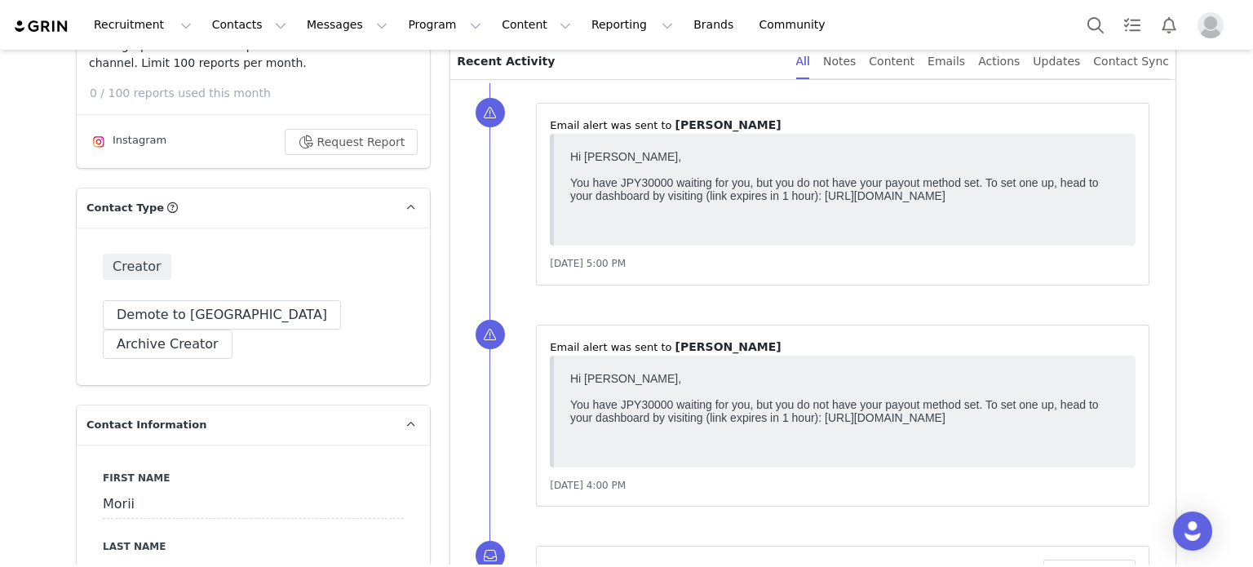
scroll to position [408, 0]
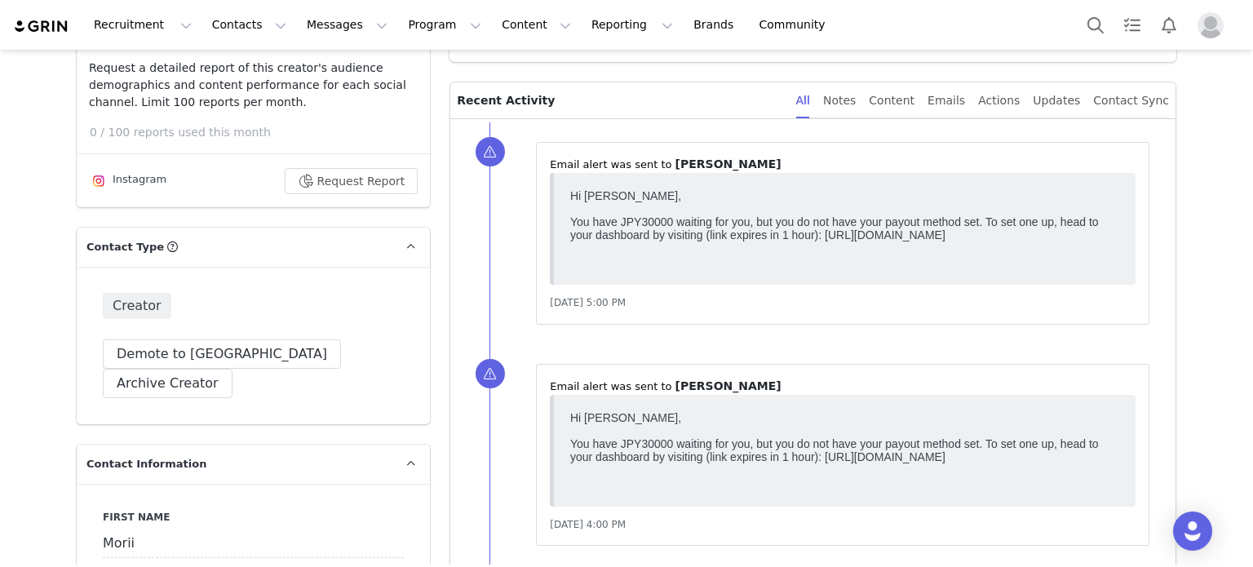
click at [797, 251] on body "Hi Morii Nanho, You have JPY30000 waiting for you, but you do not have your pay…" at bounding box center [844, 228] width 549 height 79
click at [965, 100] on div "Emails" at bounding box center [947, 100] width 38 height 37
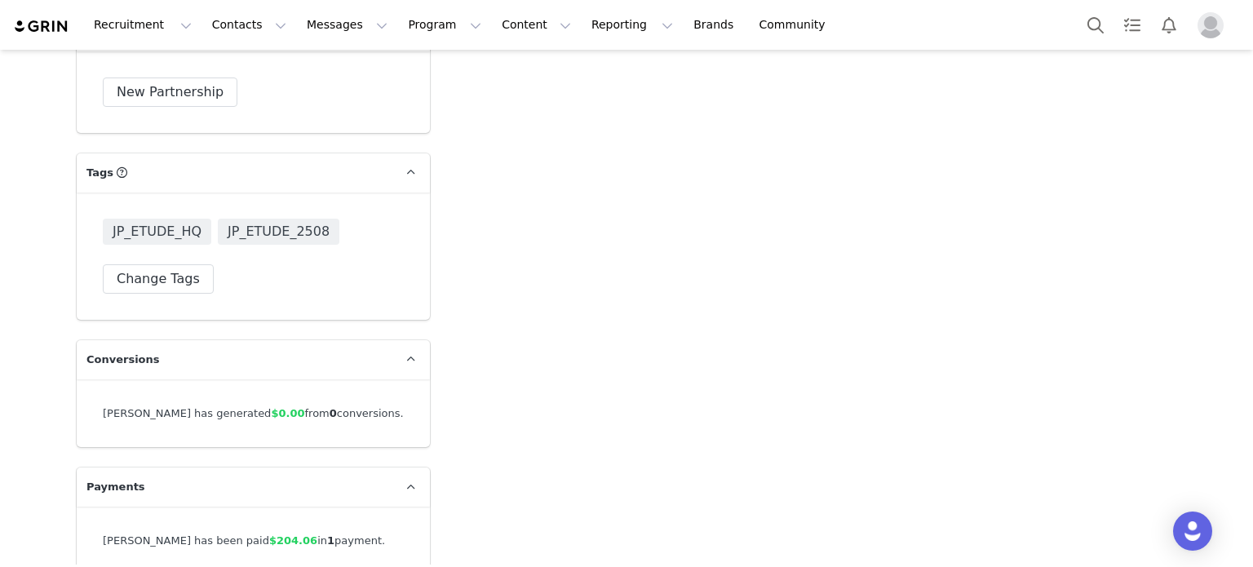
scroll to position [4231, 0]
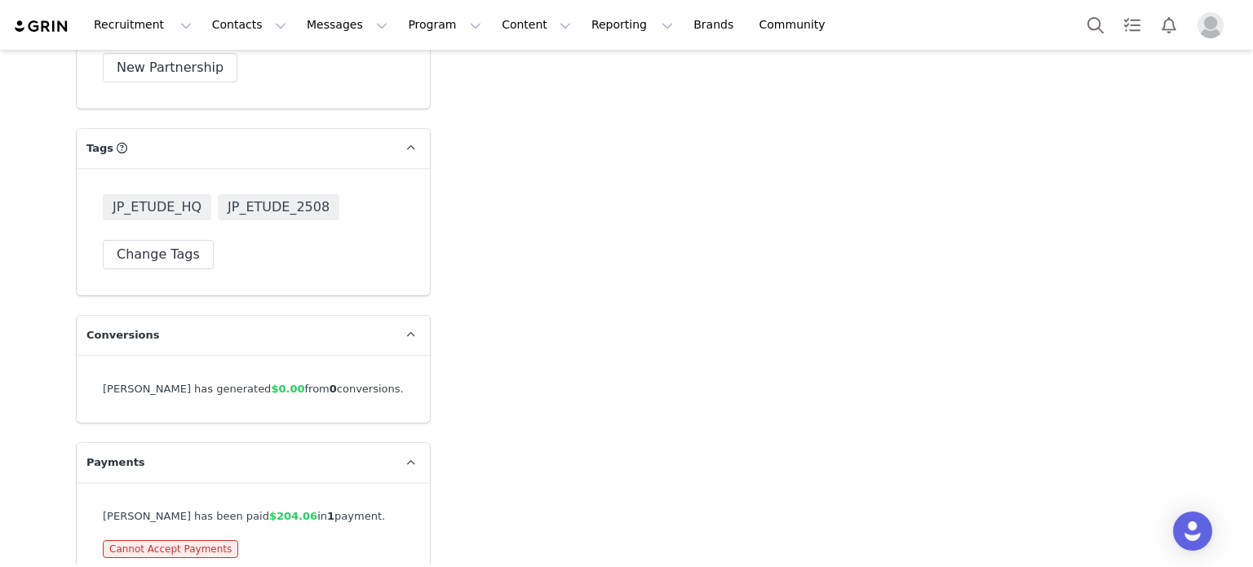
click at [206, 508] on div "Morii Nanho has been paid $204.06 in 1 payment. Cannot Accept Payments" at bounding box center [253, 533] width 301 height 50
click at [201, 540] on span "Cannot Accept Payments" at bounding box center [170, 549] width 135 height 18
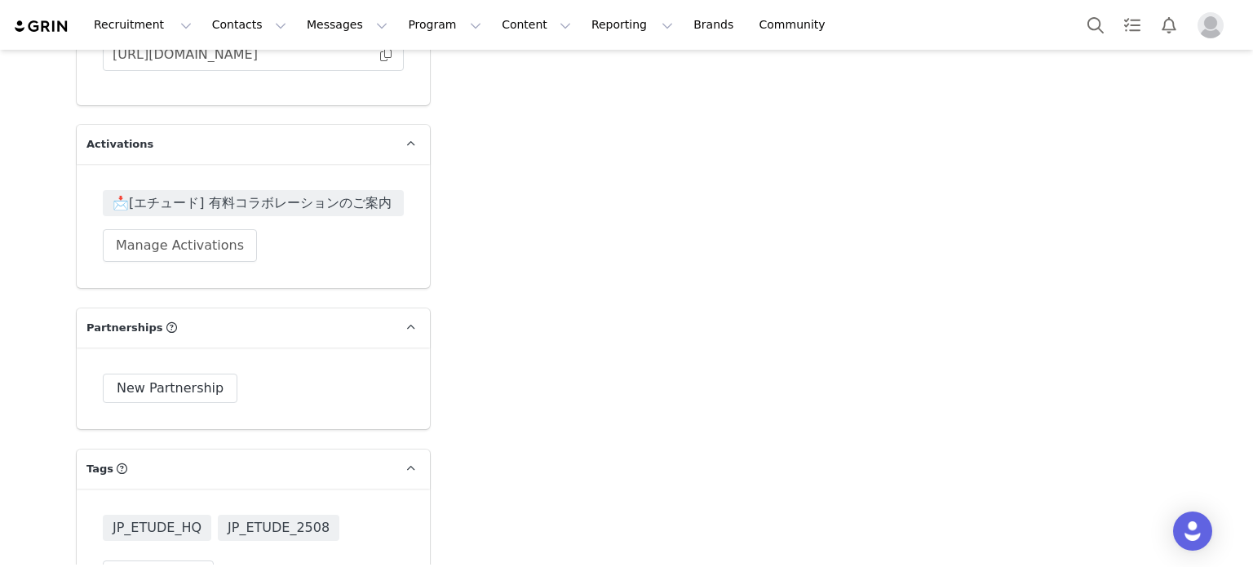
drag, startPoint x: 767, startPoint y: 335, endPoint x: 888, endPoint y: 235, distance: 157.0
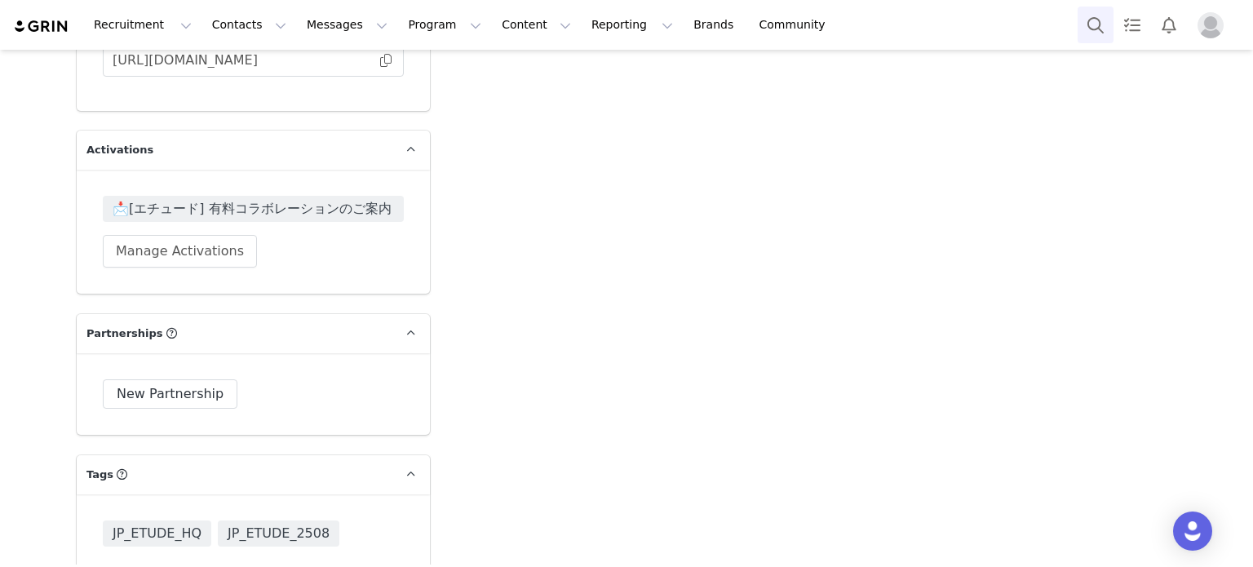
click at [1090, 22] on button "Search" at bounding box center [1096, 25] width 36 height 37
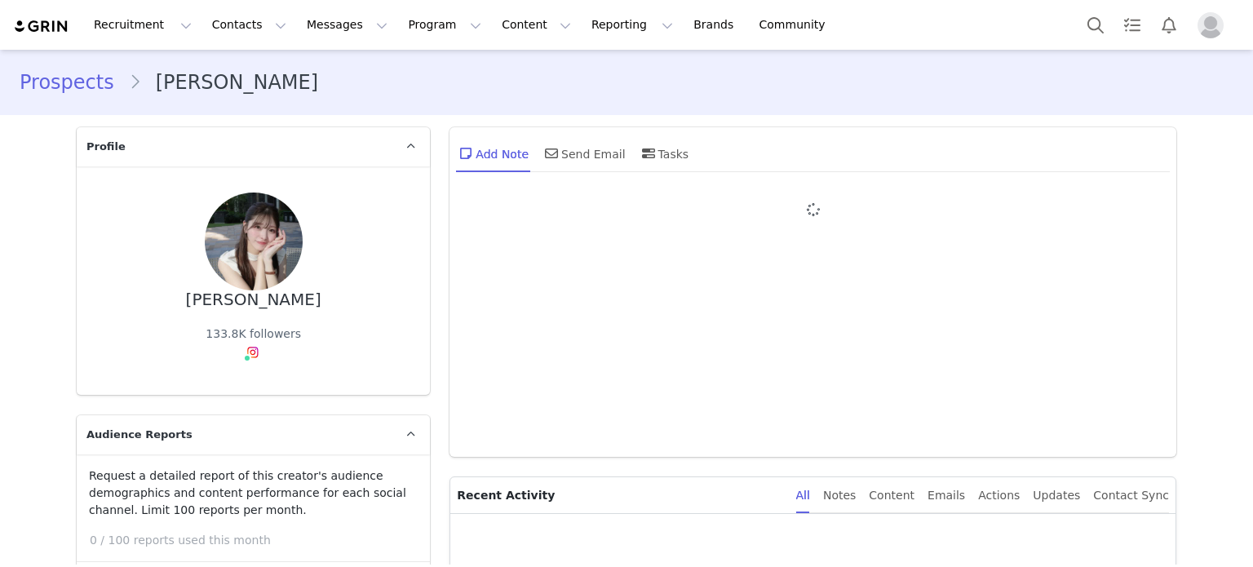
type input "+1 ([GEOGRAPHIC_DATA])"
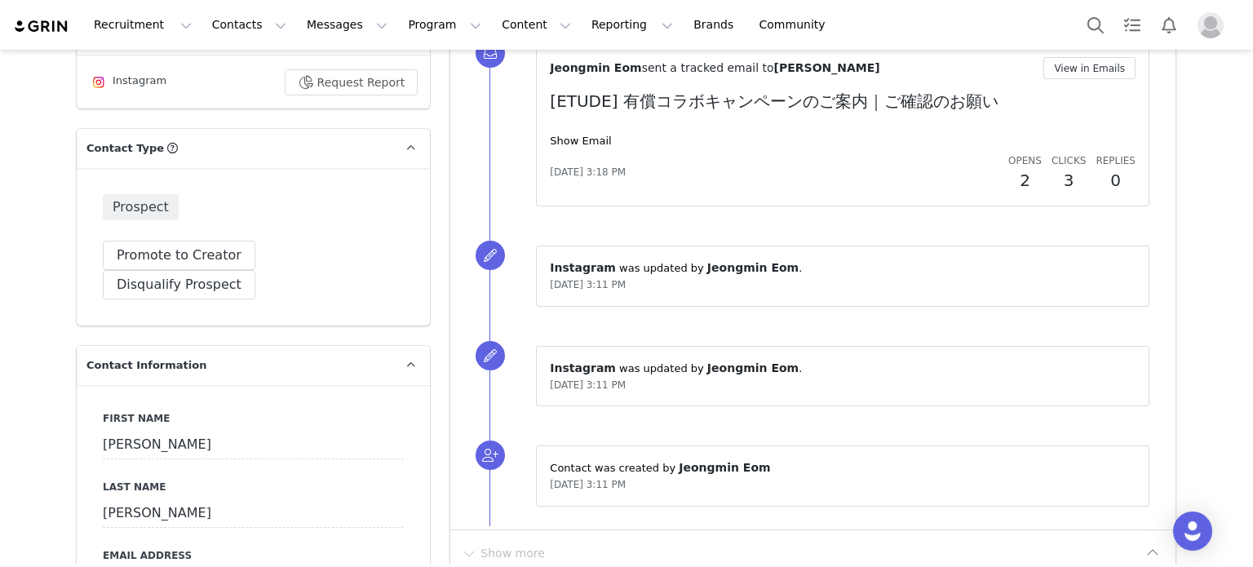
scroll to position [734, 0]
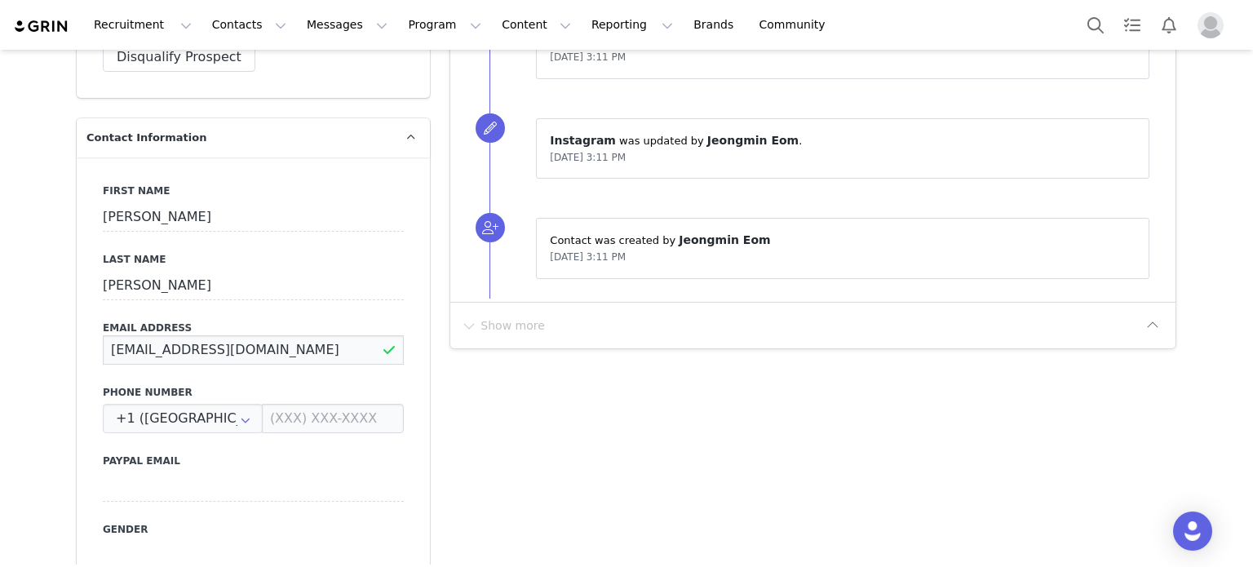
click at [222, 335] on input "mixnuts.kk@gmail.com" at bounding box center [253, 349] width 301 height 29
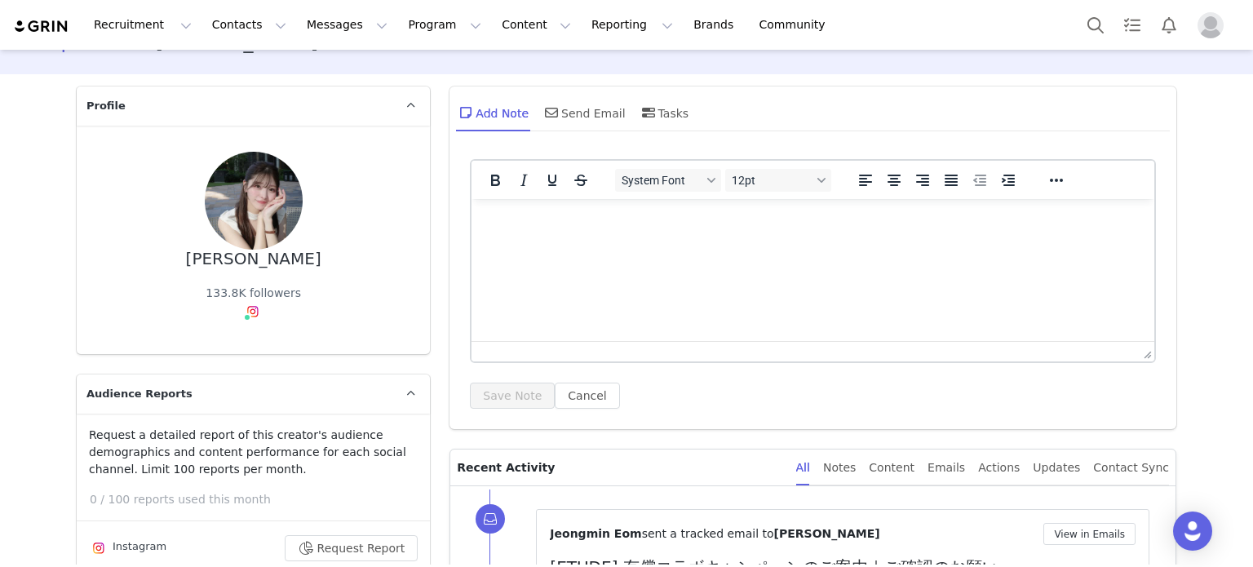
scroll to position [0, 0]
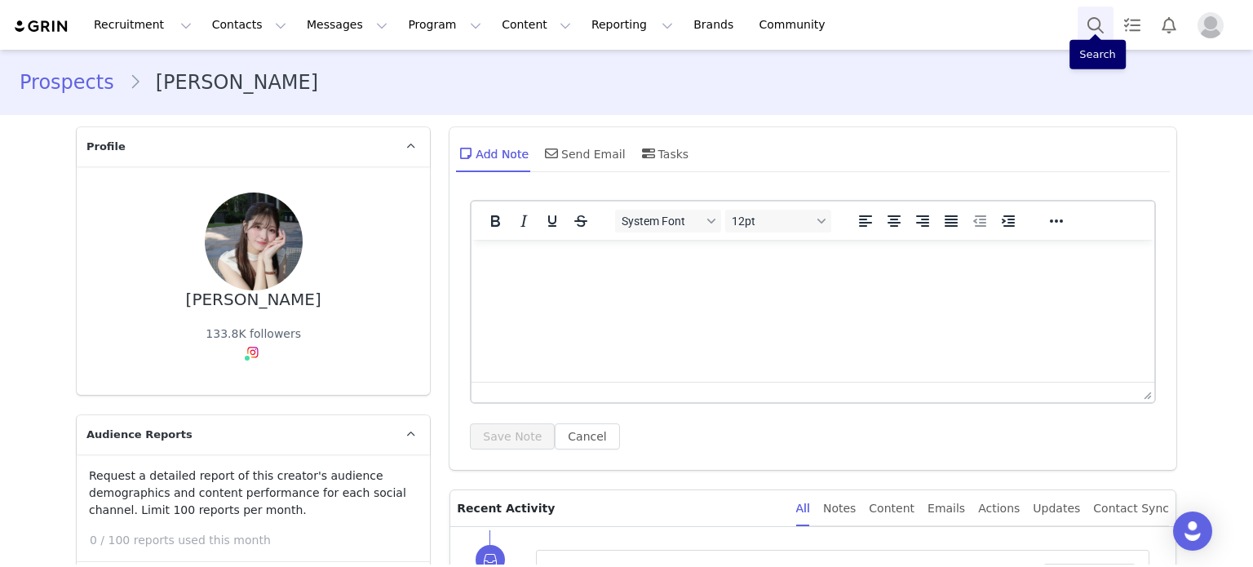
click at [1087, 29] on button "Search" at bounding box center [1096, 25] width 36 height 37
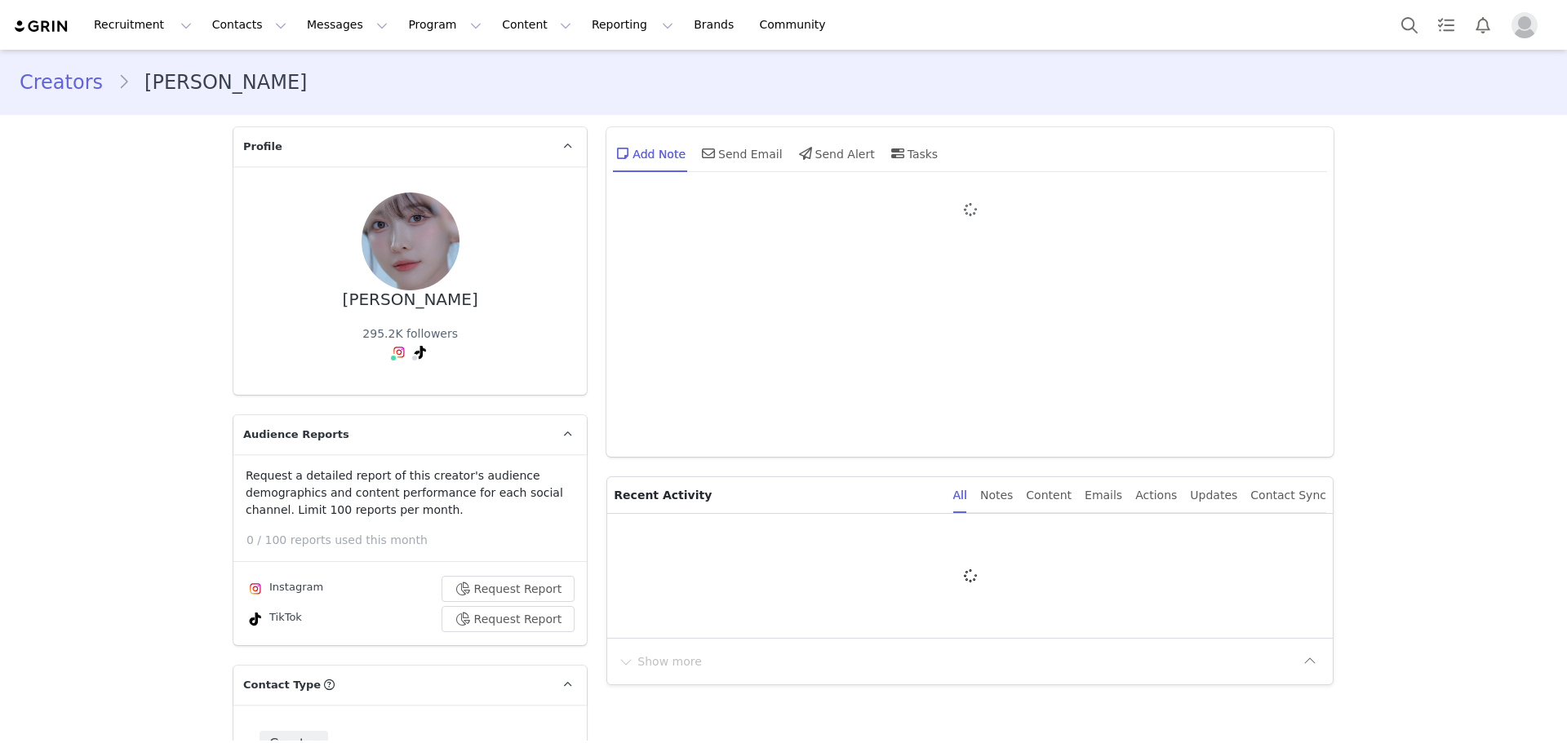
type input "+1 ([GEOGRAPHIC_DATA])"
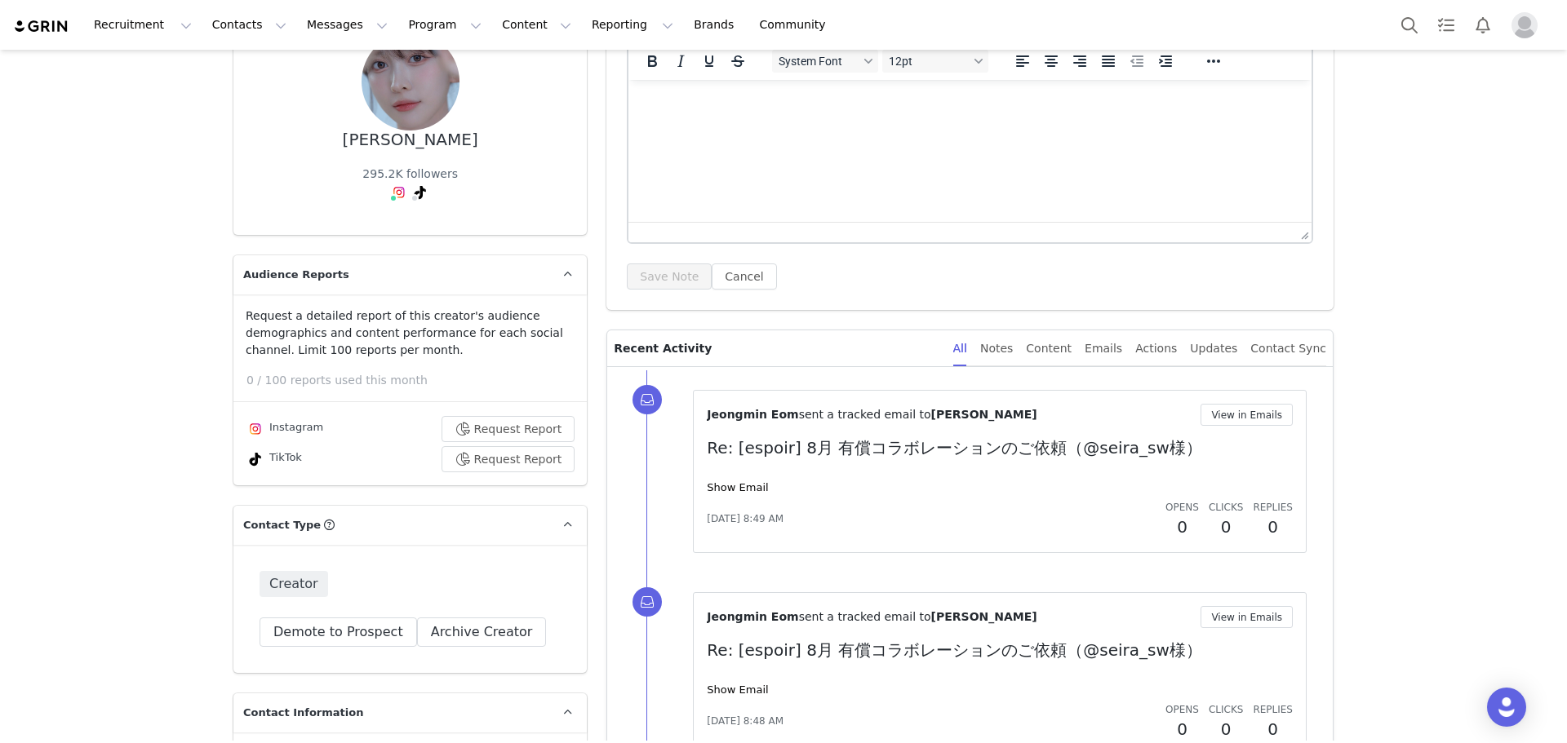
scroll to position [163, 0]
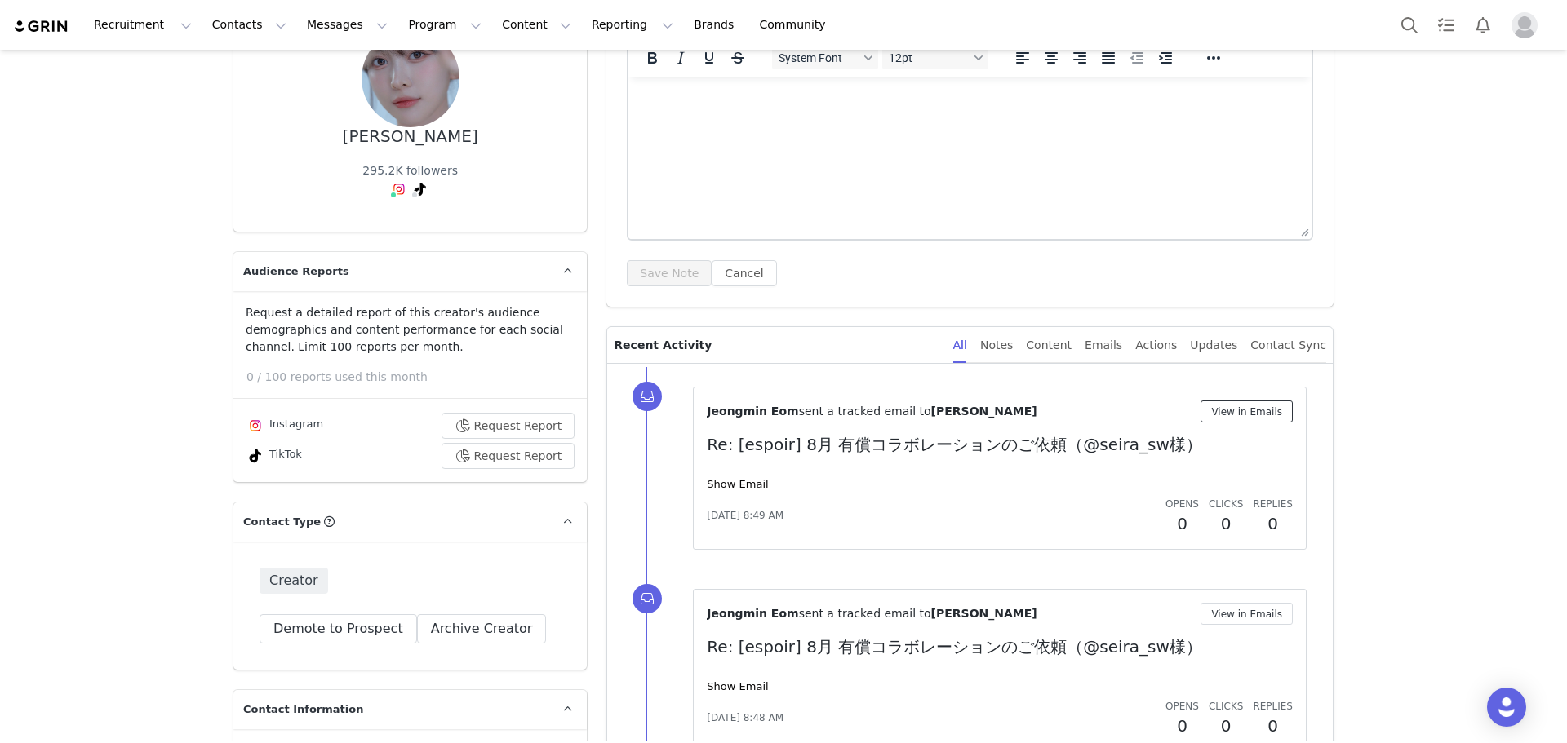
click at [1264, 402] on button "View in Emails" at bounding box center [1246, 412] width 92 height 22
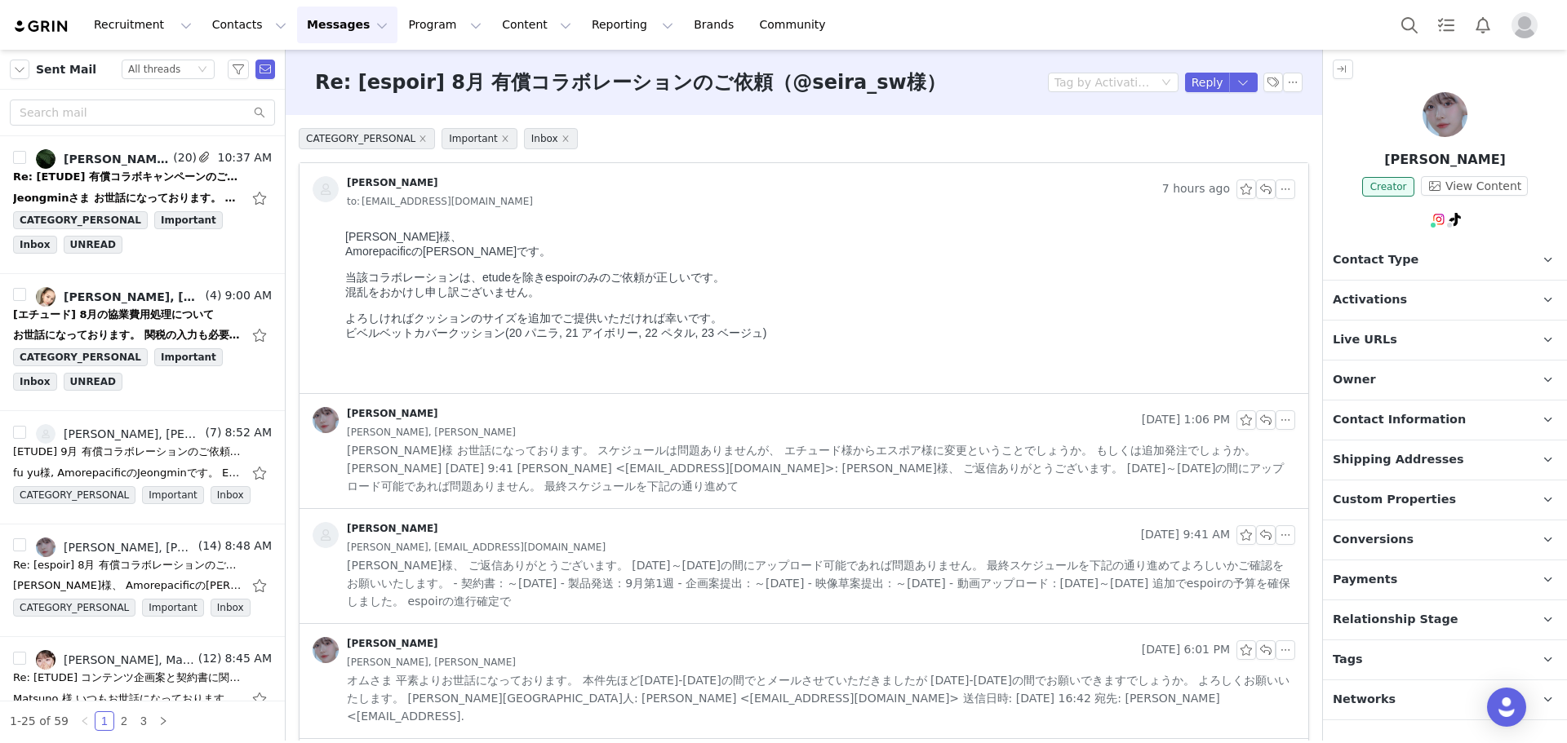
click at [484, 425] on div "[PERSON_NAME], [PERSON_NAME]" at bounding box center [821, 433] width 948 height 18
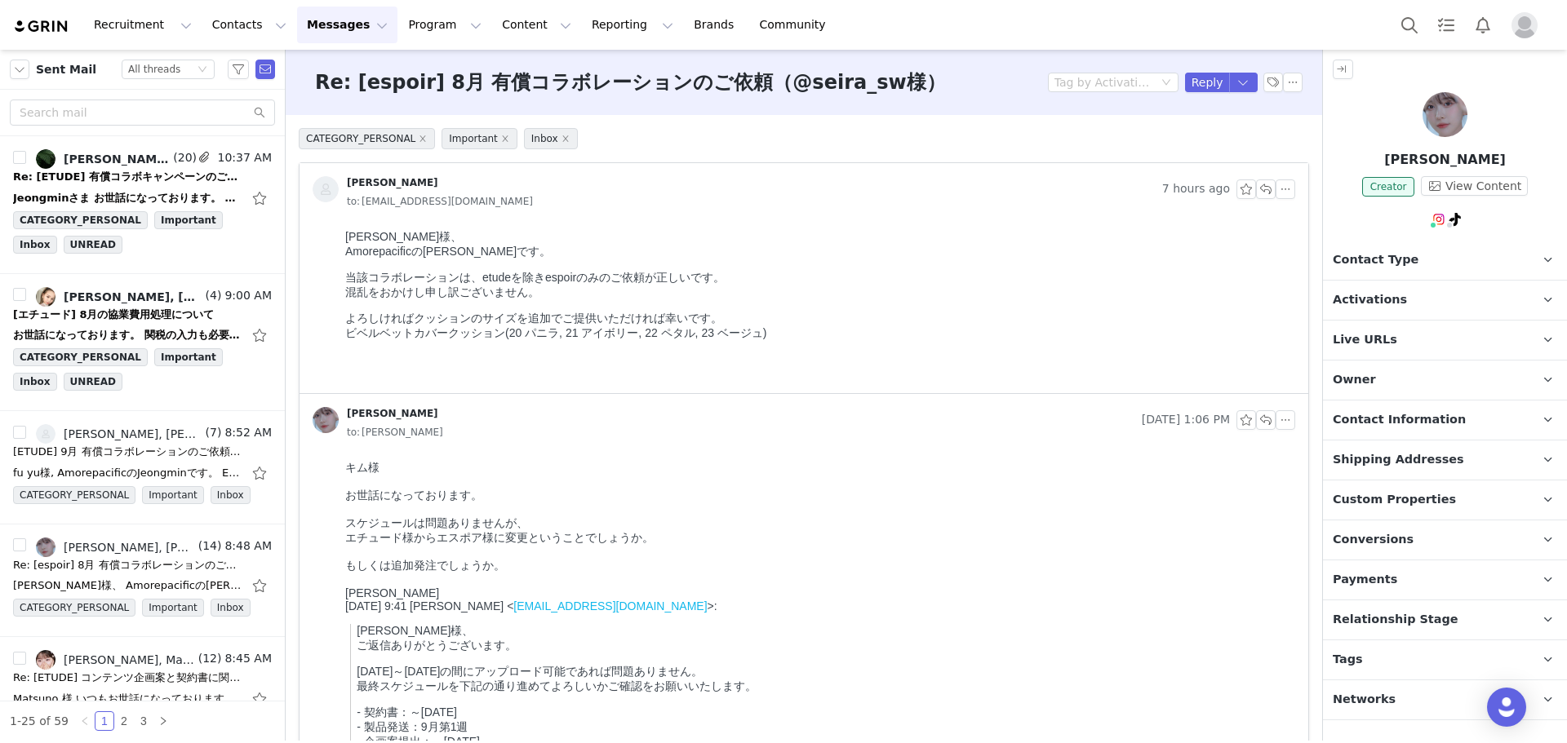
drag, startPoint x: 675, startPoint y: 455, endPoint x: 544, endPoint y: 379, distance: 151.4
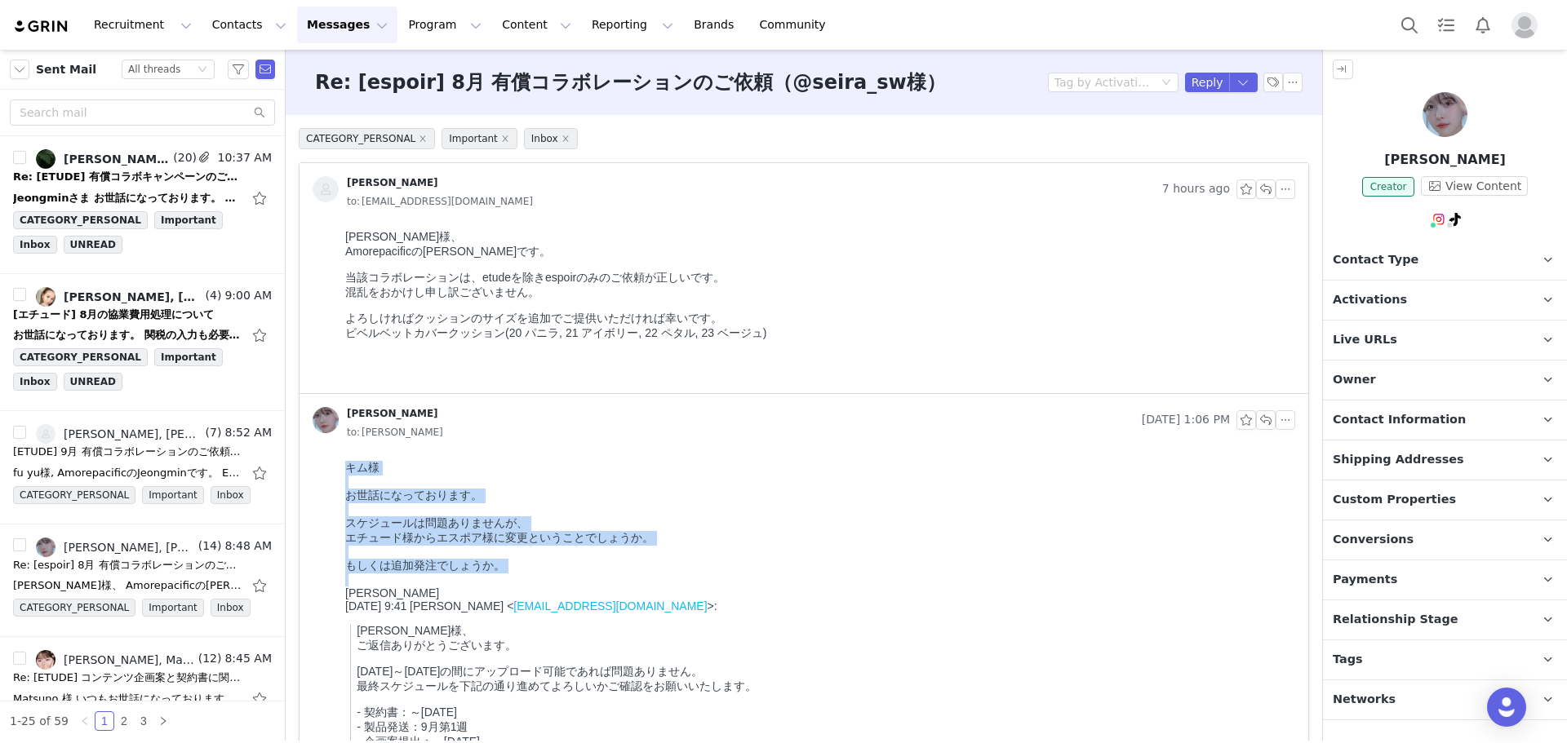
drag, startPoint x: 549, startPoint y: 592, endPoint x: 342, endPoint y: 243, distance: 406.1
click at [342, 455] on html "キム様 お世話になっております。 スケジュールは問題ありませんが、 エチュード様からエスポア様に変更ということでしょうか。 もしくは追加発注でしょうか。 菊池…" at bounding box center [817, 689] width 956 height 468
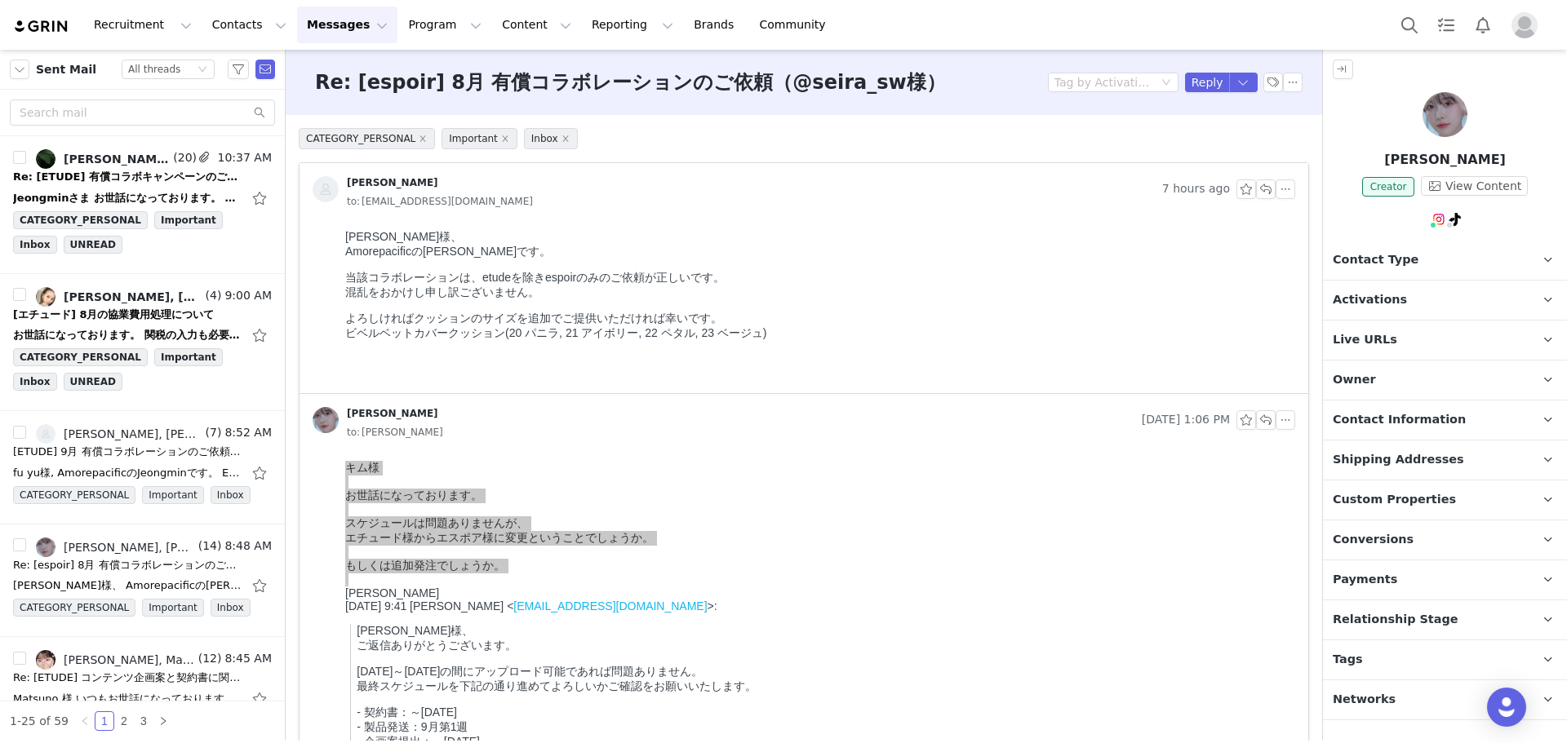
click at [342, 249] on html "[PERSON_NAME]様、 Amorepacificの[PERSON_NAME]です。 当該コラボレーションは、etudeを除きespoirのみのご依頼が…" at bounding box center [817, 309] width 956 height 170
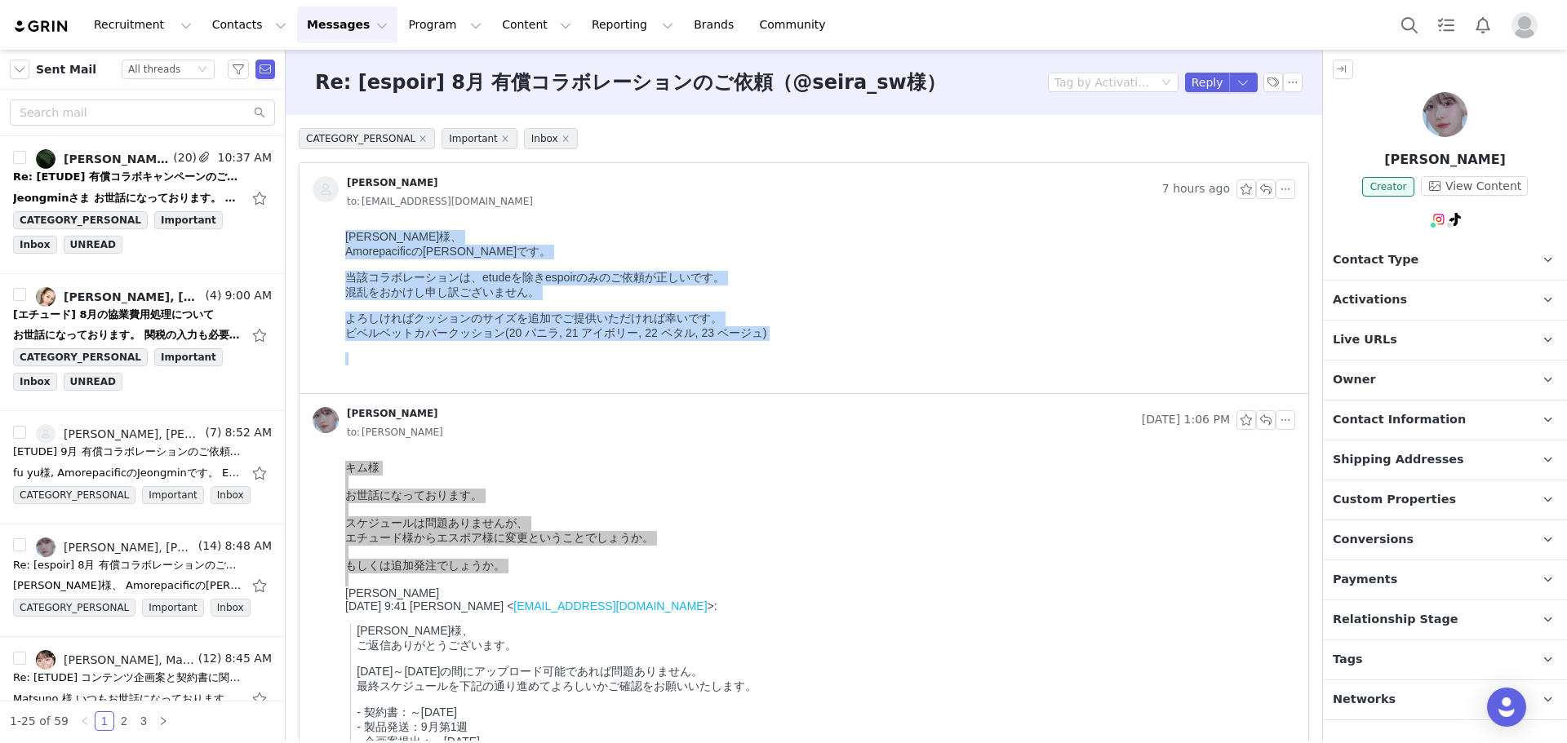
drag, startPoint x: 347, startPoint y: 237, endPoint x: 690, endPoint y: 594, distance: 495.2
click at [690, 393] on html "[PERSON_NAME]様、 Amorepacificの[PERSON_NAME]です。 当該コラボレーションは、etudeを除きespoirのみのご依頼が…" at bounding box center [817, 309] width 956 height 170
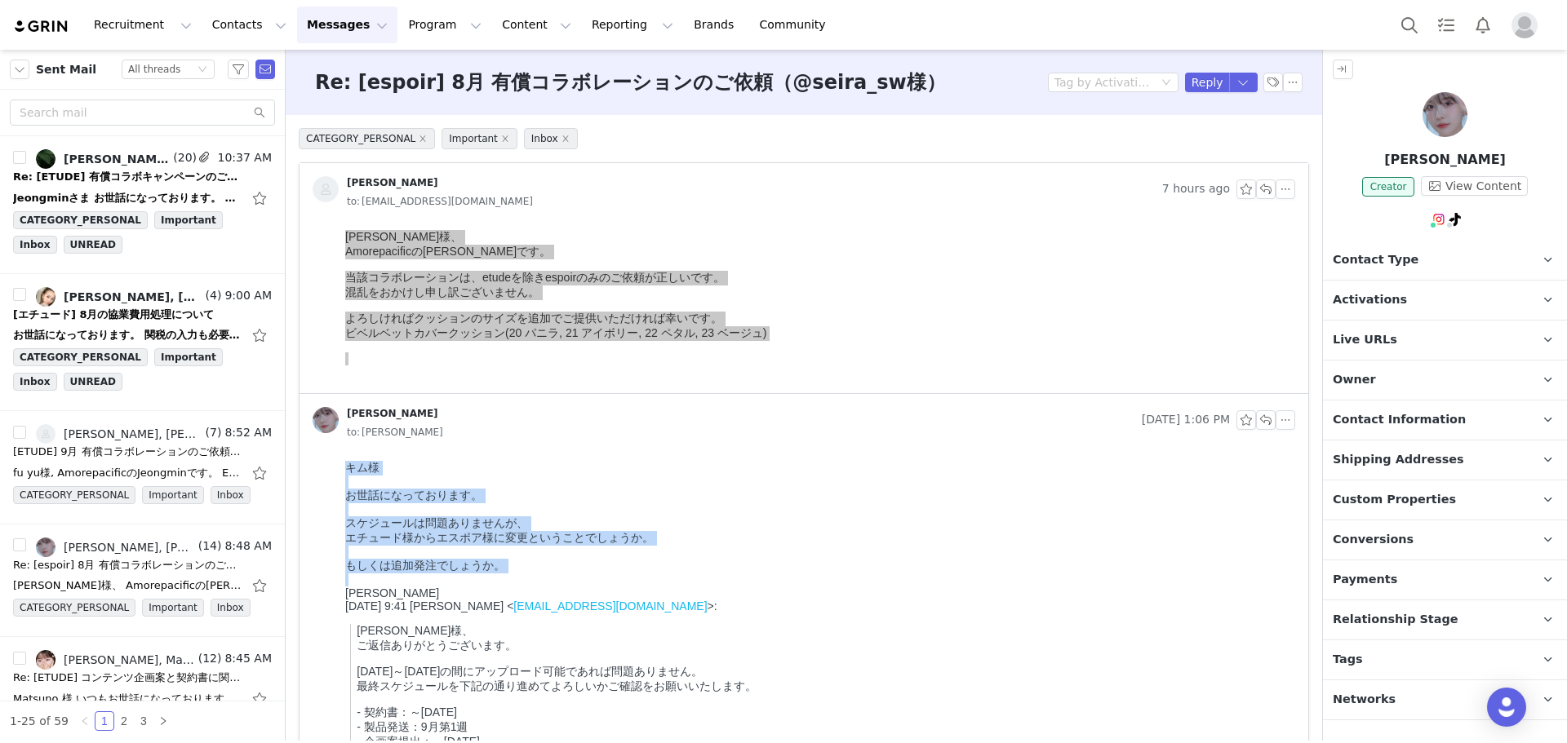
click at [687, 574] on div "もしくは追加発注でしょうか。" at bounding box center [816, 566] width 943 height 15
click at [728, 574] on div "もしくは追加発注でしょうか。" at bounding box center [816, 566] width 943 height 15
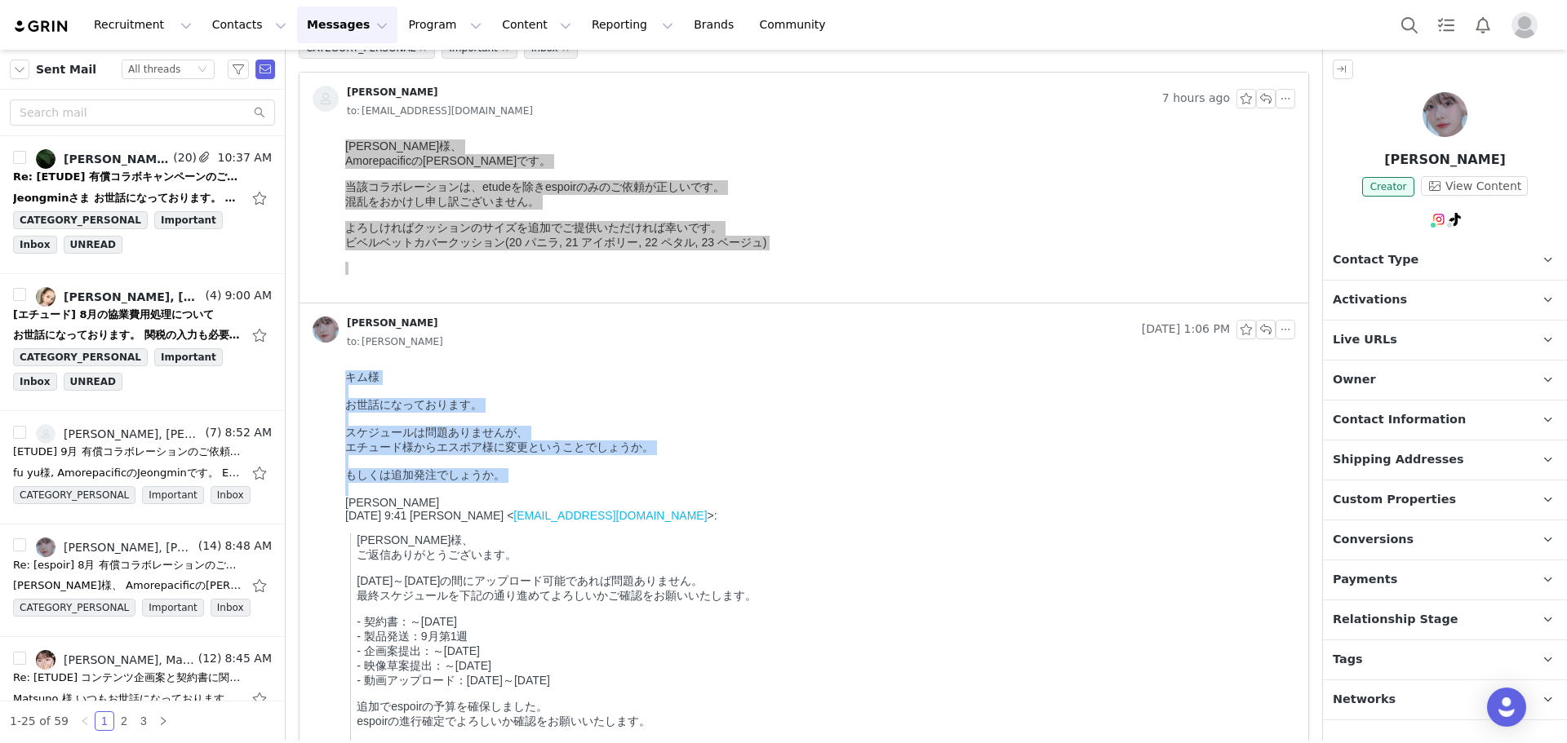
scroll to position [326, 0]
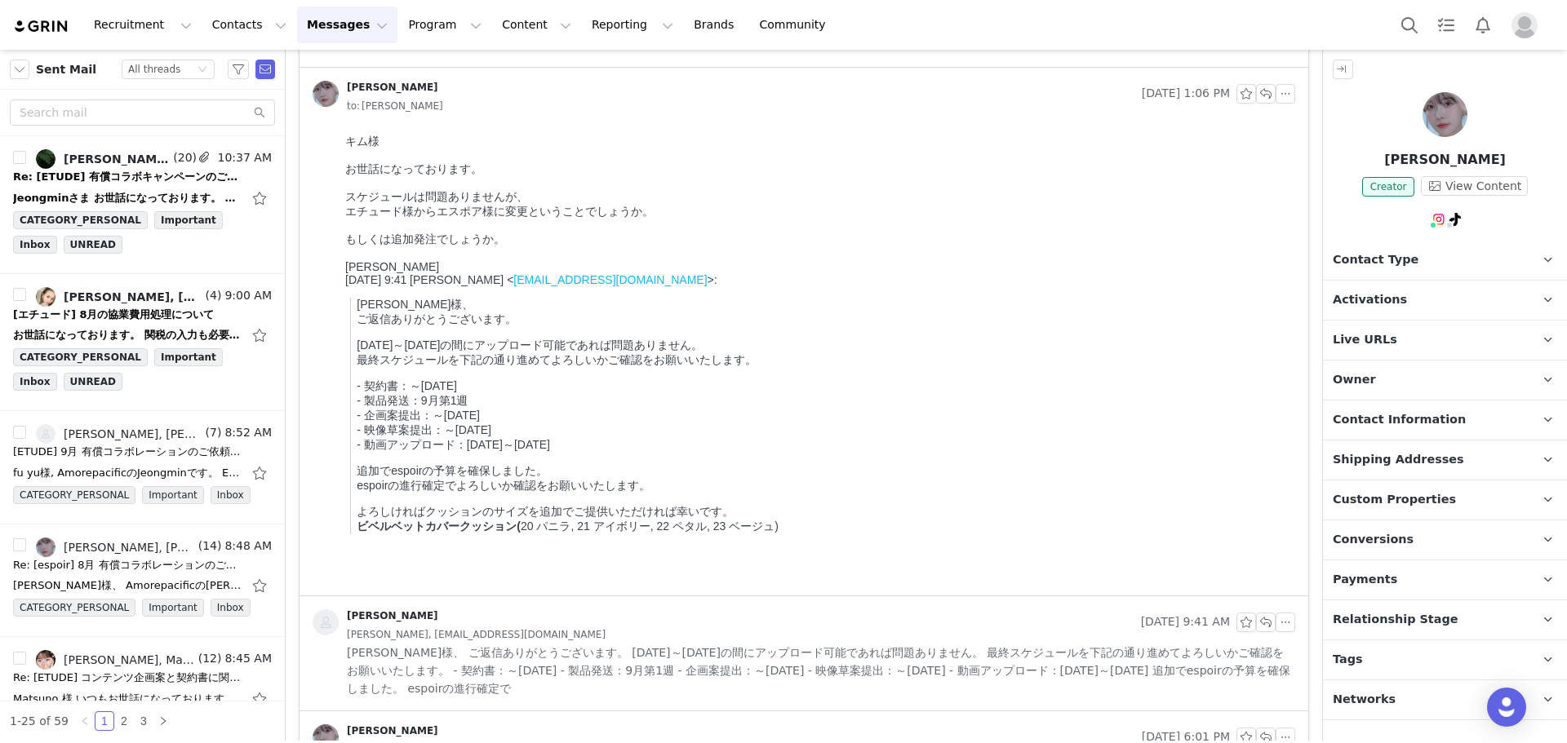
click at [1065, 535] on p "よろしければクッションのサイズを追加でご提供いただければ幸いです。 ビベルベットカバークッション( 20 パニラ, 21 アイボリー, 22 ペタル, 23 …" at bounding box center [823, 519] width 932 height 29
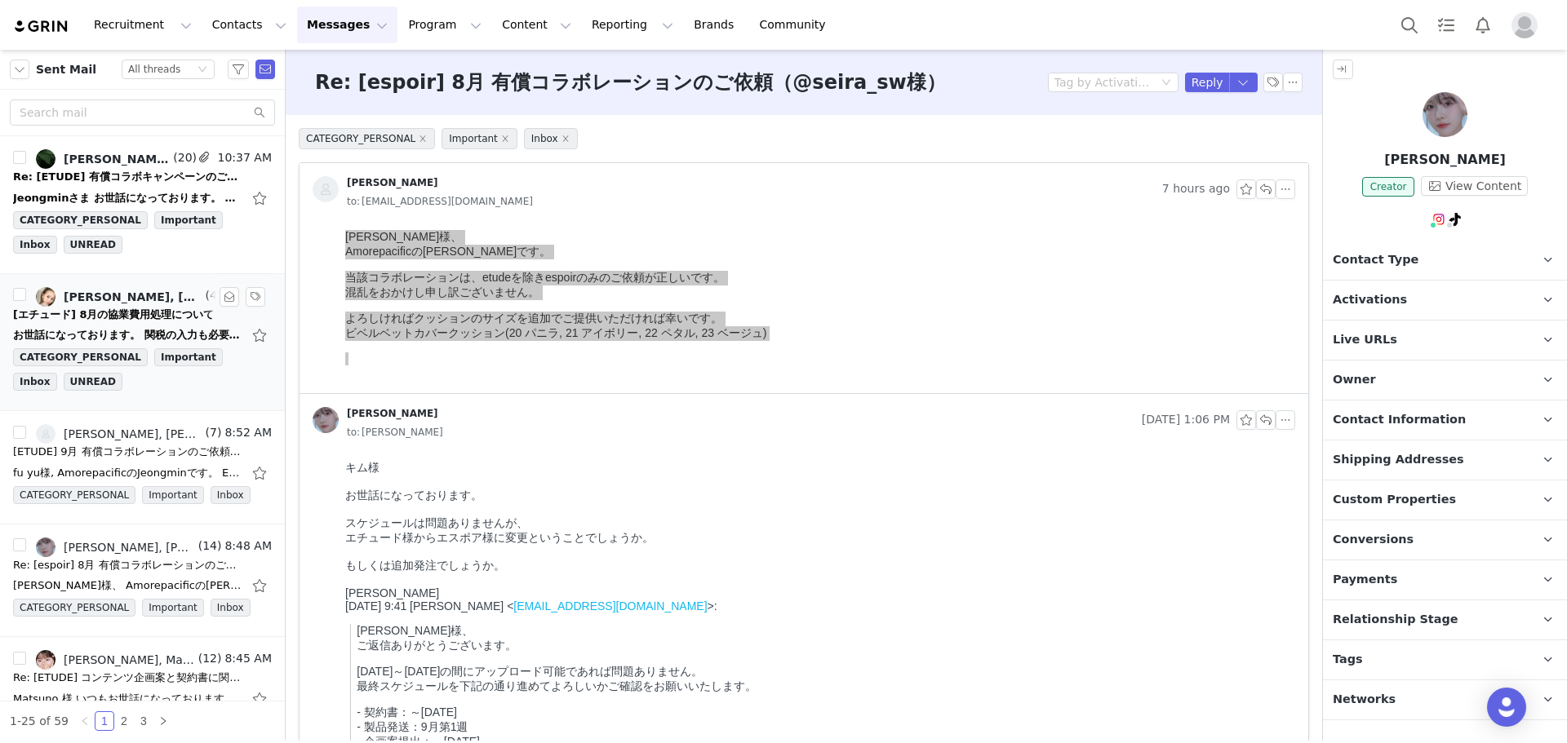
click at [75, 336] on div "お世話になっております。 関税の入力も必要なのでしょうか？ よろしくお願い致します。 [DATE] 9:00 [PERSON_NAME] <[EMAIL_AD…" at bounding box center [127, 335] width 228 height 16
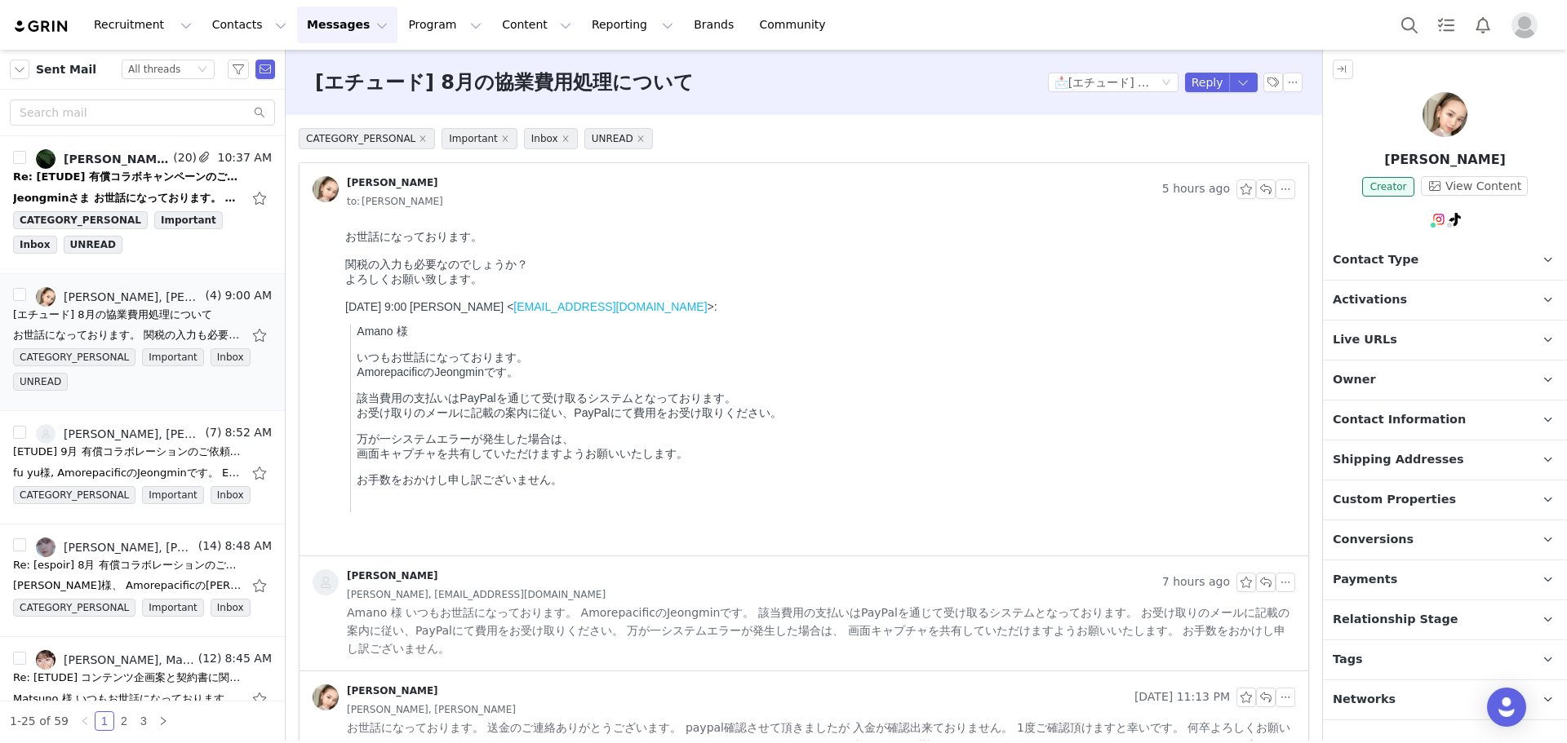
drag, startPoint x: 678, startPoint y: 446, endPoint x: 499, endPoint y: 339, distance: 208.9
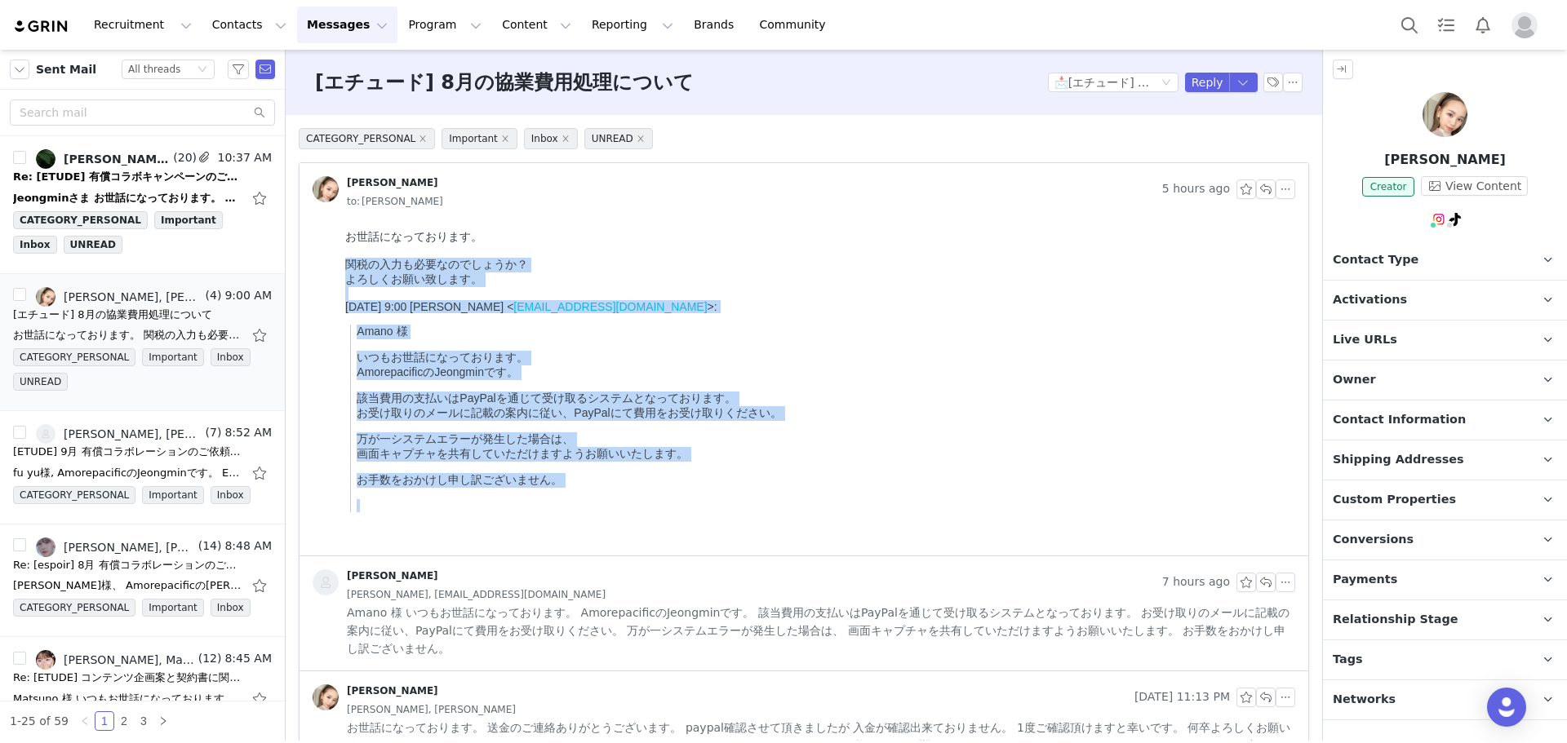
drag, startPoint x: 640, startPoint y: 515, endPoint x: 317, endPoint y: 263, distance: 409.9
click at [339, 263] on html "お世話になっております。 関税の入力も必要なのでしょうか？ よろしくお願い致します。 2025年9月1日(月) 9:00 엄정민 < minaeom25@gm…" at bounding box center [817, 390] width 956 height 332
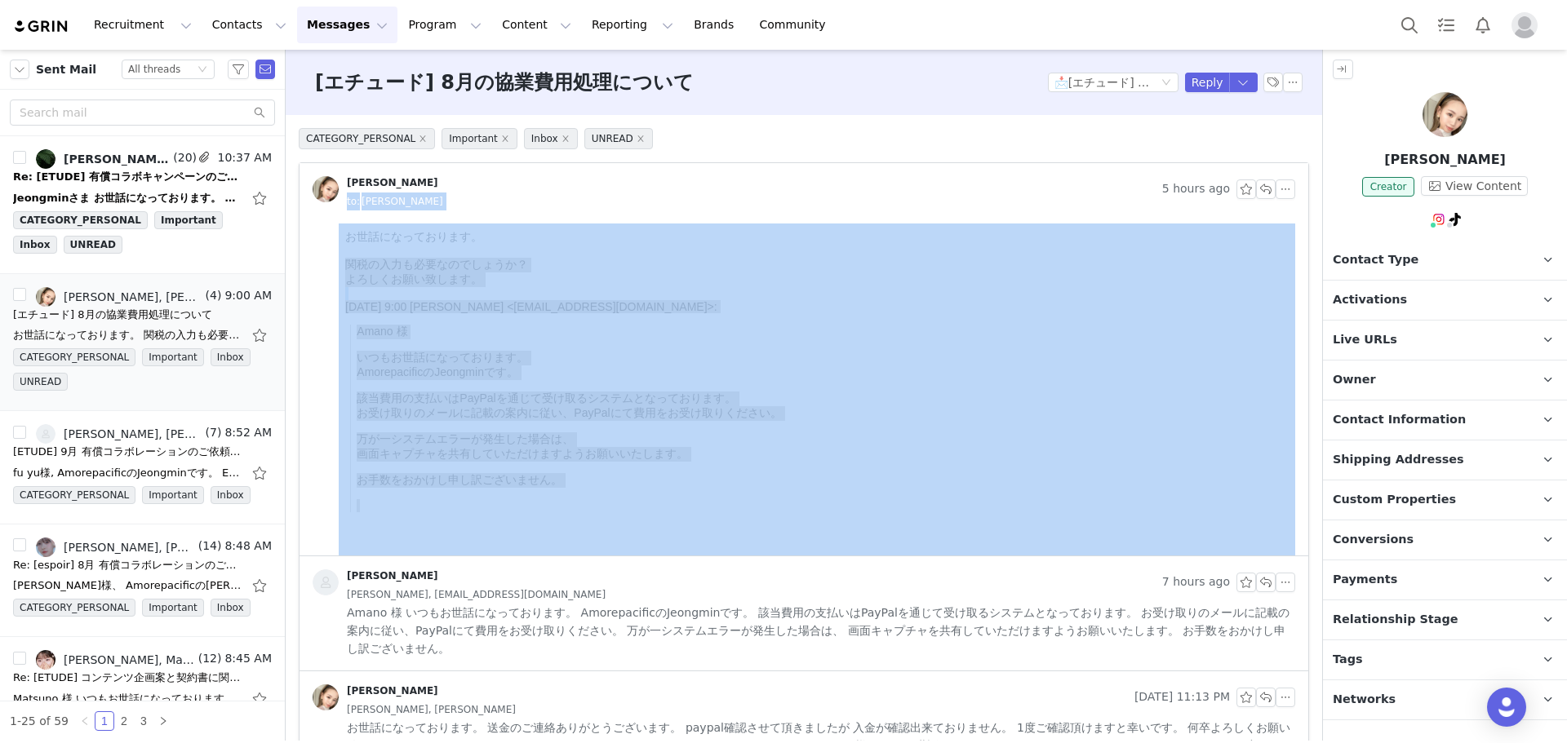
click at [335, 251] on div at bounding box center [803, 390] width 1009 height 332
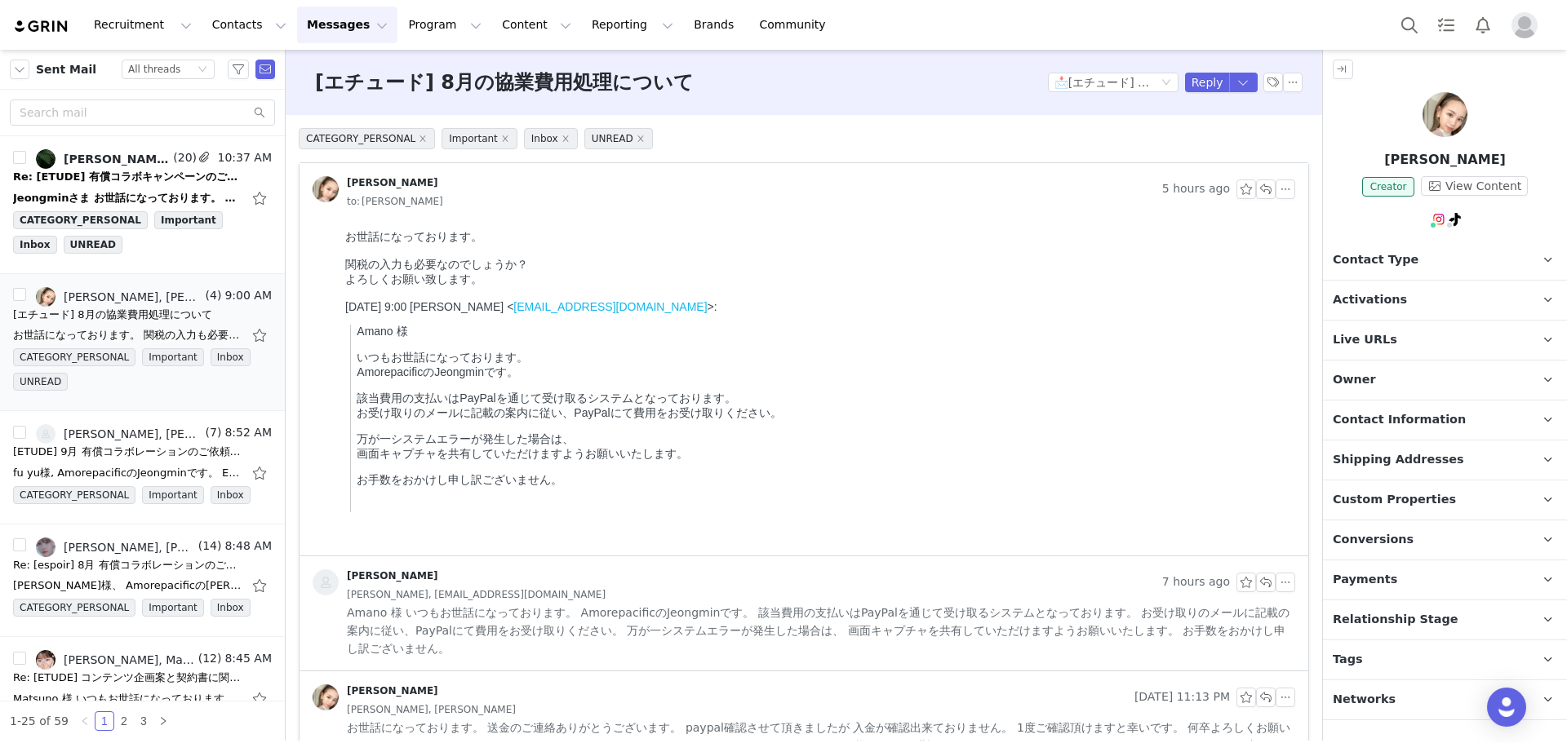
click at [339, 244] on html "お世話になっております。 関税の入力も必要なのでしょうか？ よろしくお願い致します。 2025年9月1日(月) 9:00 엄정민 < minaeom25@gm…" at bounding box center [817, 390] width 956 height 332
drag, startPoint x: 675, startPoint y: 466, endPoint x: 589, endPoint y: 516, distance: 99.1
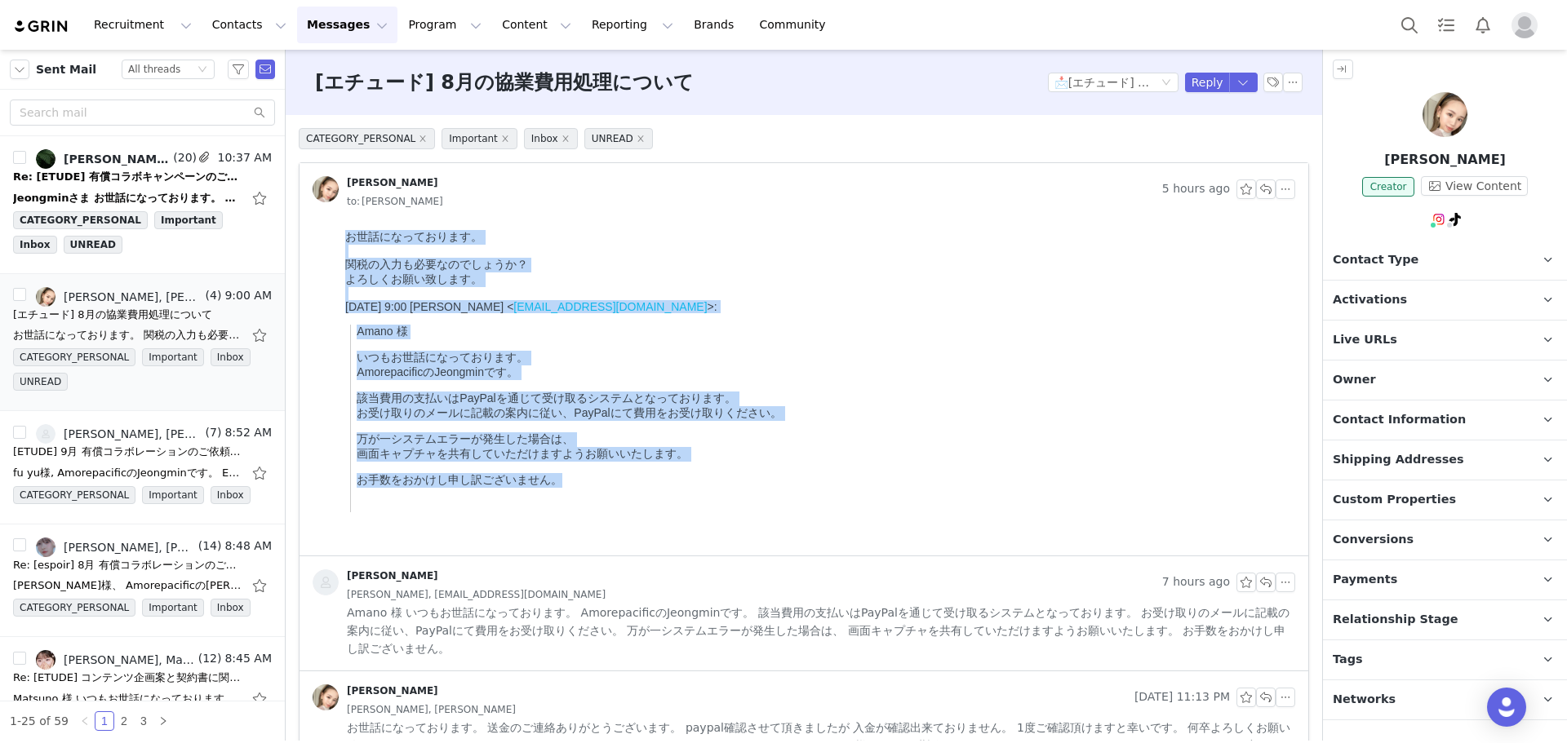
drag, startPoint x: 461, startPoint y: 422, endPoint x: 308, endPoint y: 231, distance: 245.0
click at [339, 231] on html "お世話になっております。 関税の入力も必要なのでしょうか？ よろしくお願い致します。 2025年9月1日(月) 9:00 엄정민 < minaeom25@gm…" at bounding box center [817, 390] width 956 height 332
copy body "お世話になっております。 関税の入力も必要なのでしょうか？ よろしくお願い致します。 2025年9月1日(月) 9:00 엄정민 < minaeom25@gm…"
click at [595, 367] on p "いつもお世話になっております。 AmorepacificのJeongminです。" at bounding box center [823, 365] width 932 height 29
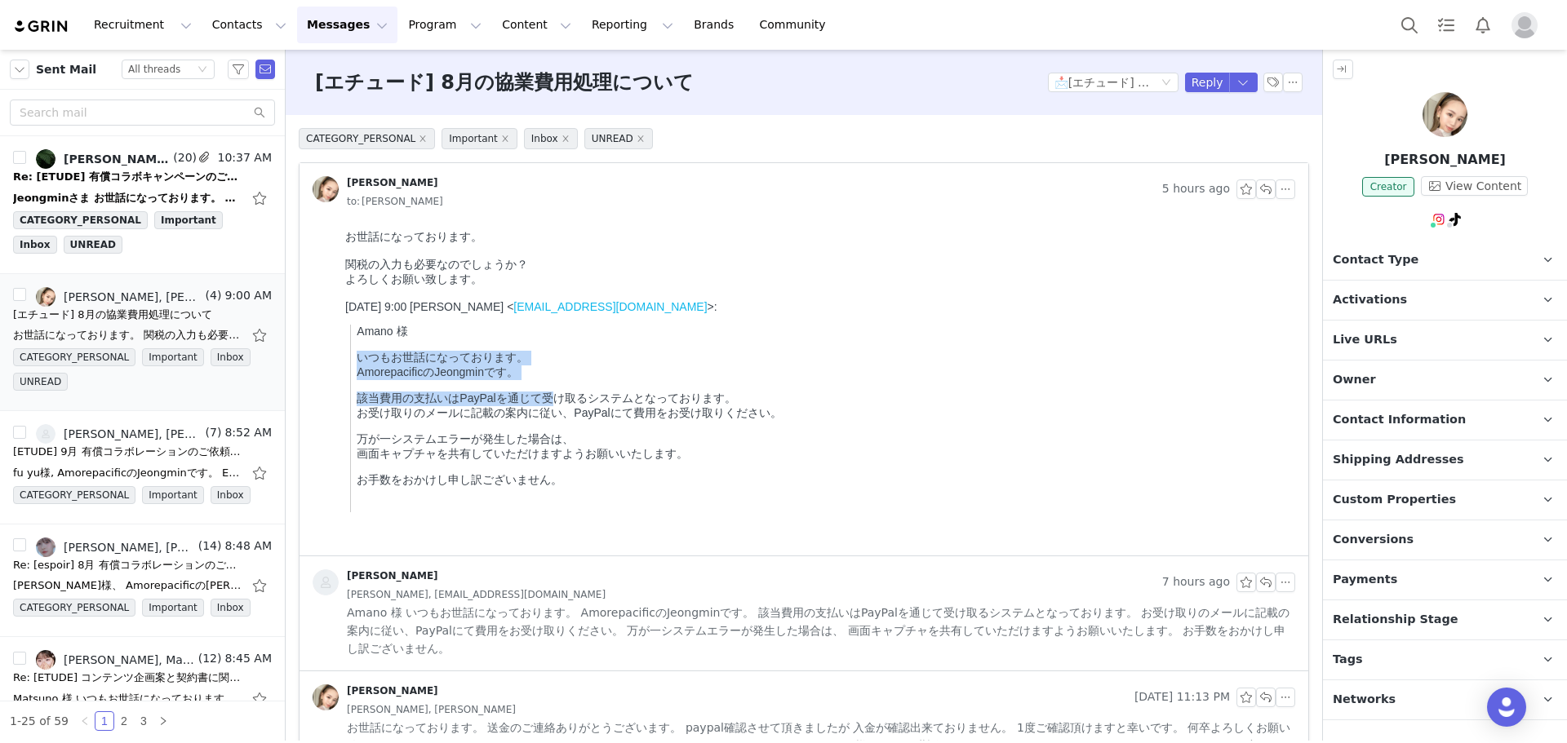
drag, startPoint x: 396, startPoint y: 394, endPoint x: 306, endPoint y: 368, distance: 93.5
click at [339, 368] on html "お世話になっております。 関税の入力も必要なのでしょうか？ よろしくお願い致します。 2025年9月1日(月) 9:00 엄정민 < minaeom25@gm…" at bounding box center [817, 390] width 956 height 332
click at [394, 368] on p "いつもお世話になっております。 AmorepacificのJeongminです。" at bounding box center [823, 365] width 932 height 29
drag, startPoint x: 525, startPoint y: 395, endPoint x: 543, endPoint y: 397, distance: 18.1
click at [523, 380] on p "いつもお世話になっております。 AmorepacificのJeongminです。" at bounding box center [823, 365] width 932 height 29
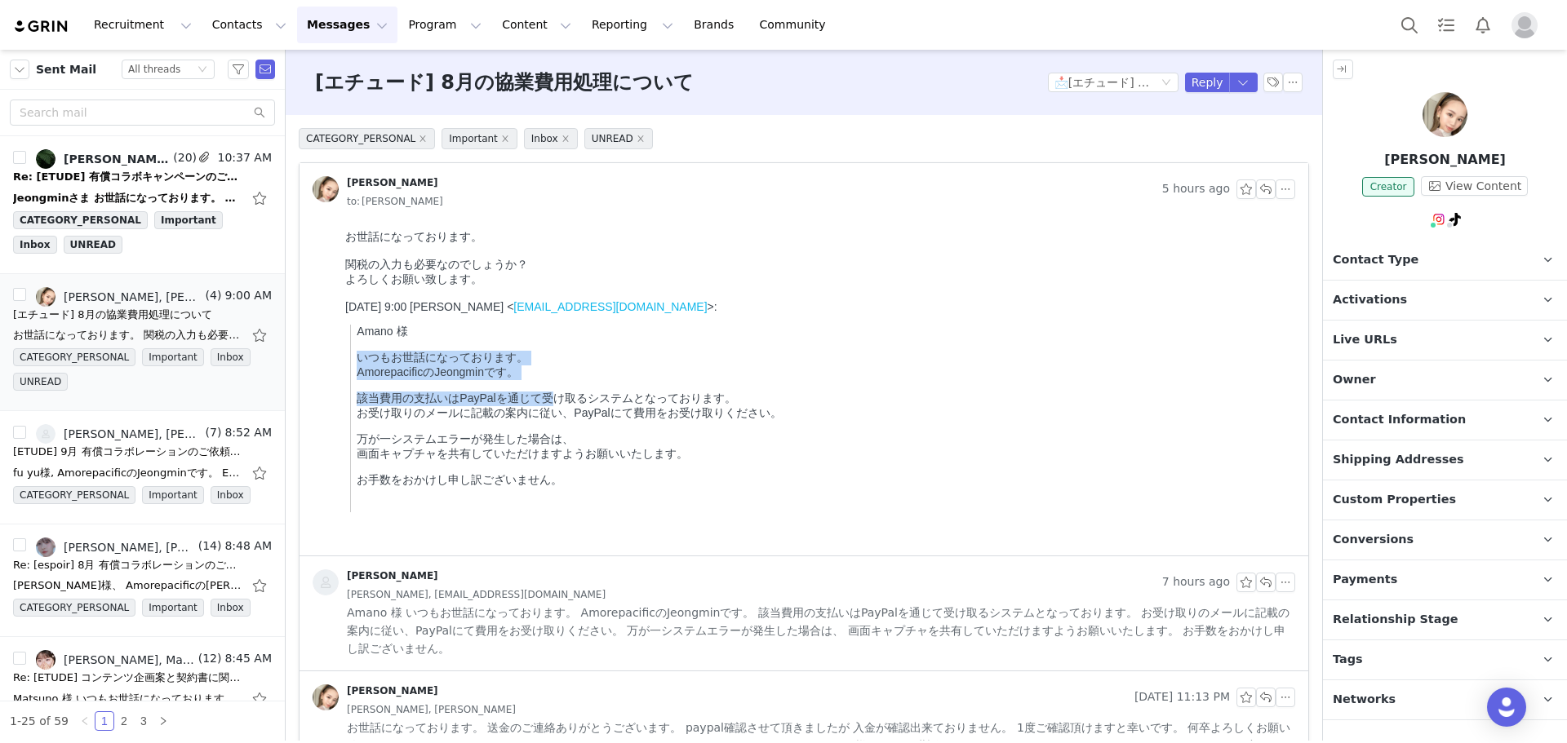
click at [569, 401] on blockquote "Amano 様 いつもお世話になっております。 AmorepacificのJeongminです。 該当費用の支払いはPayPalを通じて受け取るシステムとなっ…" at bounding box center [819, 419] width 938 height 188
drag, startPoint x: 487, startPoint y: 391, endPoint x: 332, endPoint y: 377, distance: 155.7
click at [339, 377] on html "お世話になっております。 関税の入力も必要なのでしょうか？ よろしくお願い致します。 2025年9月1日(月) 9:00 엄정민 < minaeom25@gm…" at bounding box center [817, 390] width 956 height 332
click at [363, 377] on p "いつもお世話になっております。 AmorepacificのJeongminです。" at bounding box center [823, 365] width 932 height 29
click at [463, 378] on p "いつもお世話になっております。 AmorepacificのJeongminです。" at bounding box center [823, 365] width 932 height 29
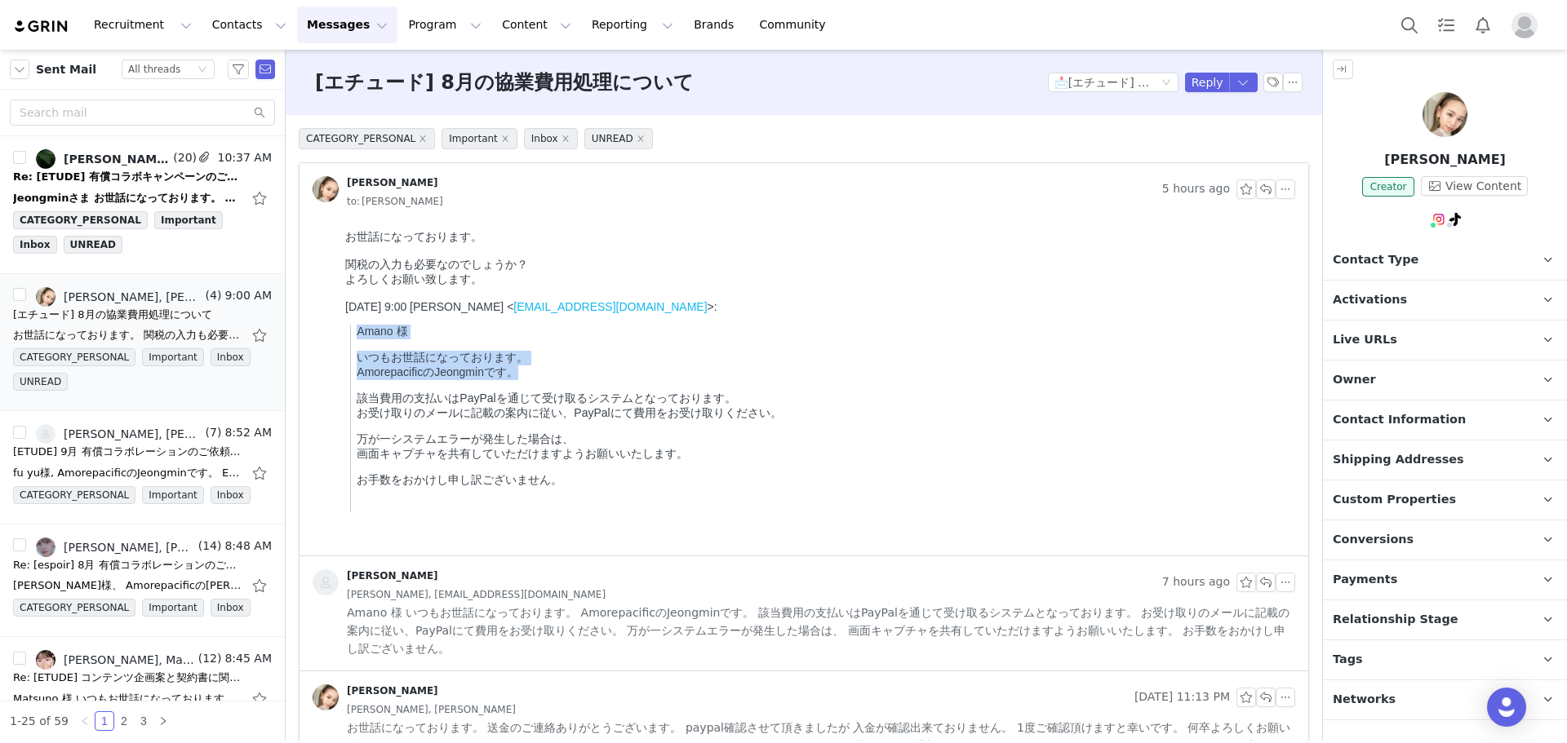
drag, startPoint x: 519, startPoint y: 386, endPoint x: 344, endPoint y: 348, distance: 178.8
click at [344, 348] on html "お世話になっております。 関税の入力も必要なのでしょうか？ よろしくお願い致します。 2025年9月1日(月) 9:00 엄정민 < minaeom25@gm…" at bounding box center [817, 390] width 956 height 332
copy blockquote "Amano 様 いつもお世話になっております。 AmorepacificのJeongminです。"
click at [1240, 83] on button "button" at bounding box center [1243, 83] width 29 height 20
click at [1236, 136] on li "Reply All" at bounding box center [1215, 138] width 69 height 26
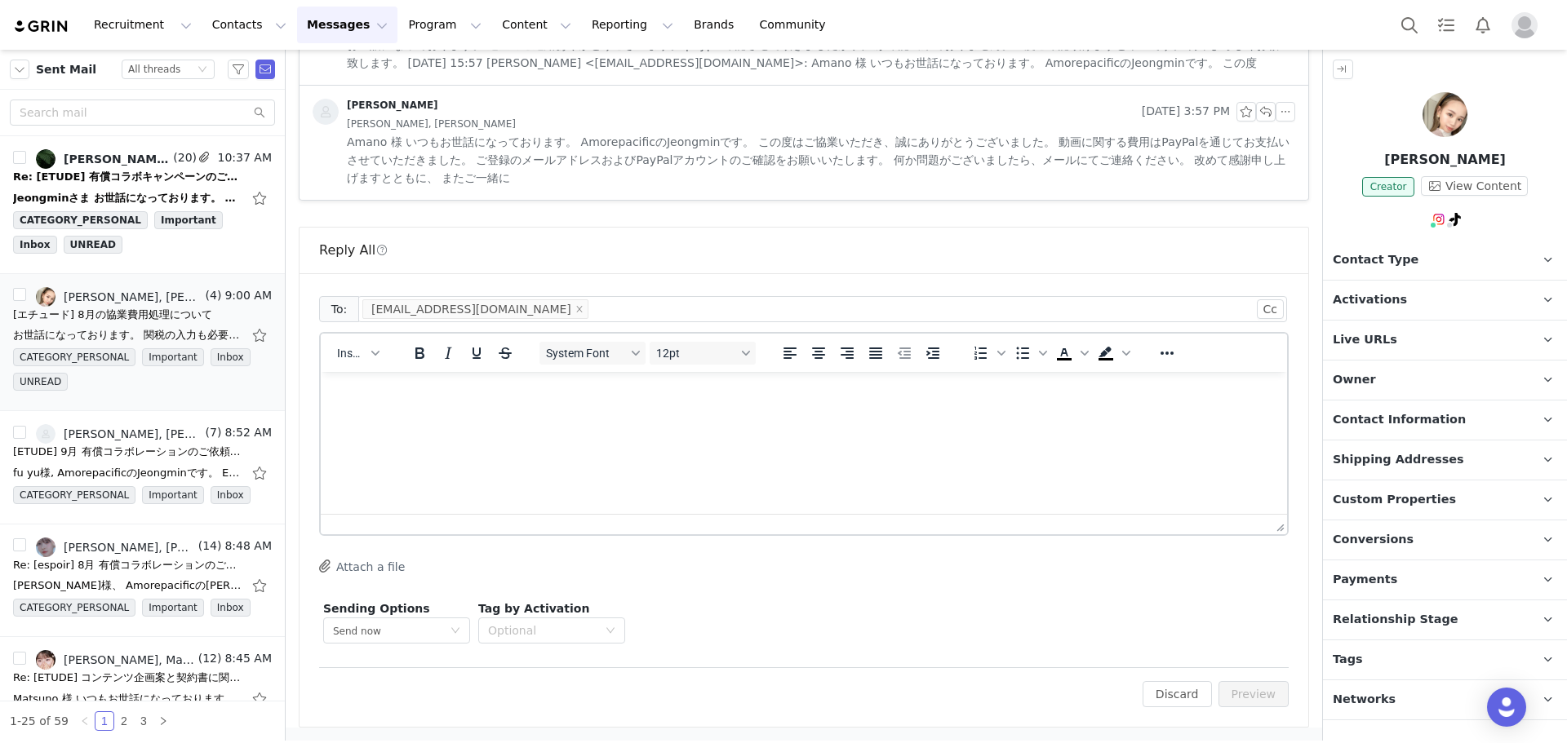
click at [530, 416] on html at bounding box center [804, 394] width 966 height 44
paste body "Rich Text Area. Press ALT-0 for help."
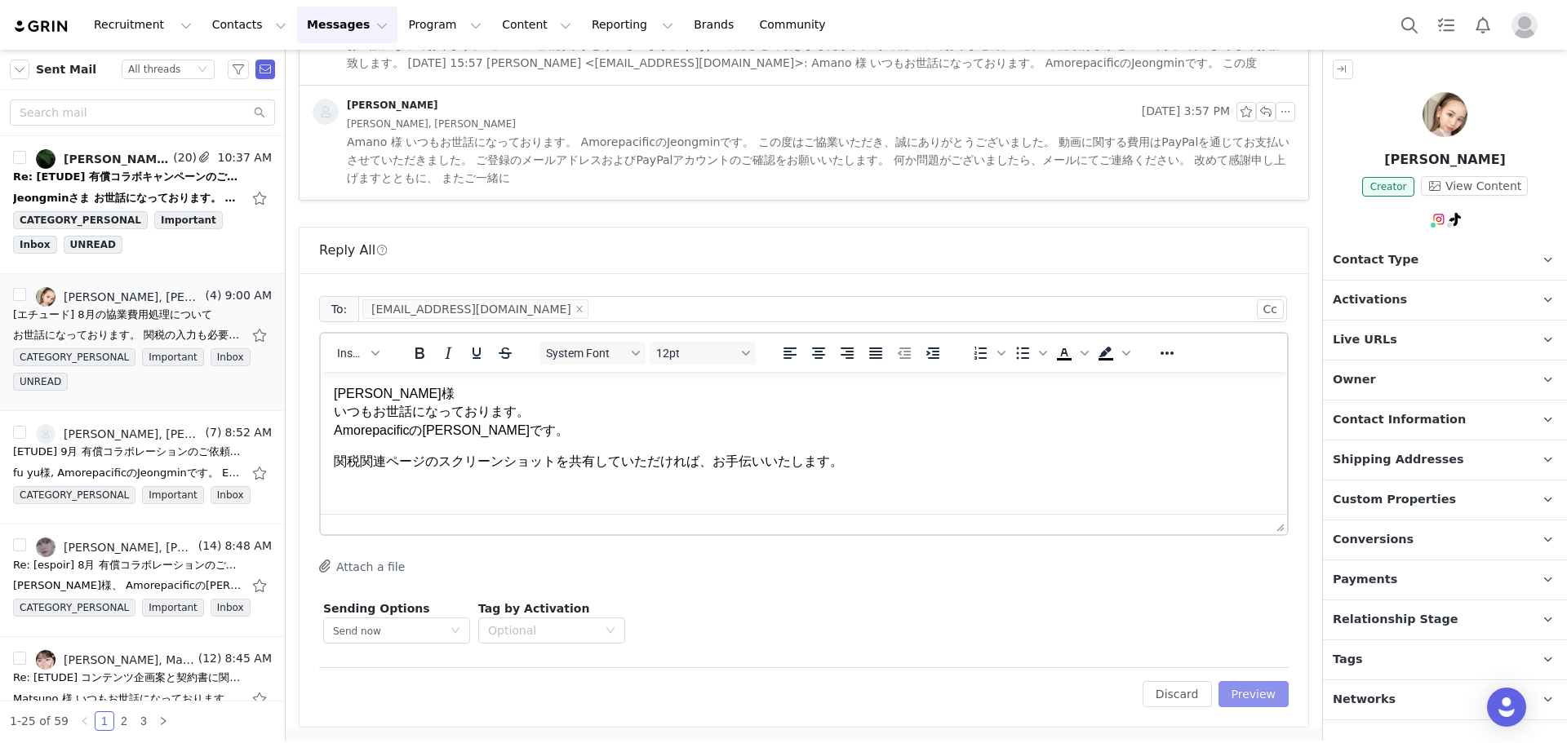
click at [1259, 692] on button "Preview" at bounding box center [1253, 694] width 71 height 26
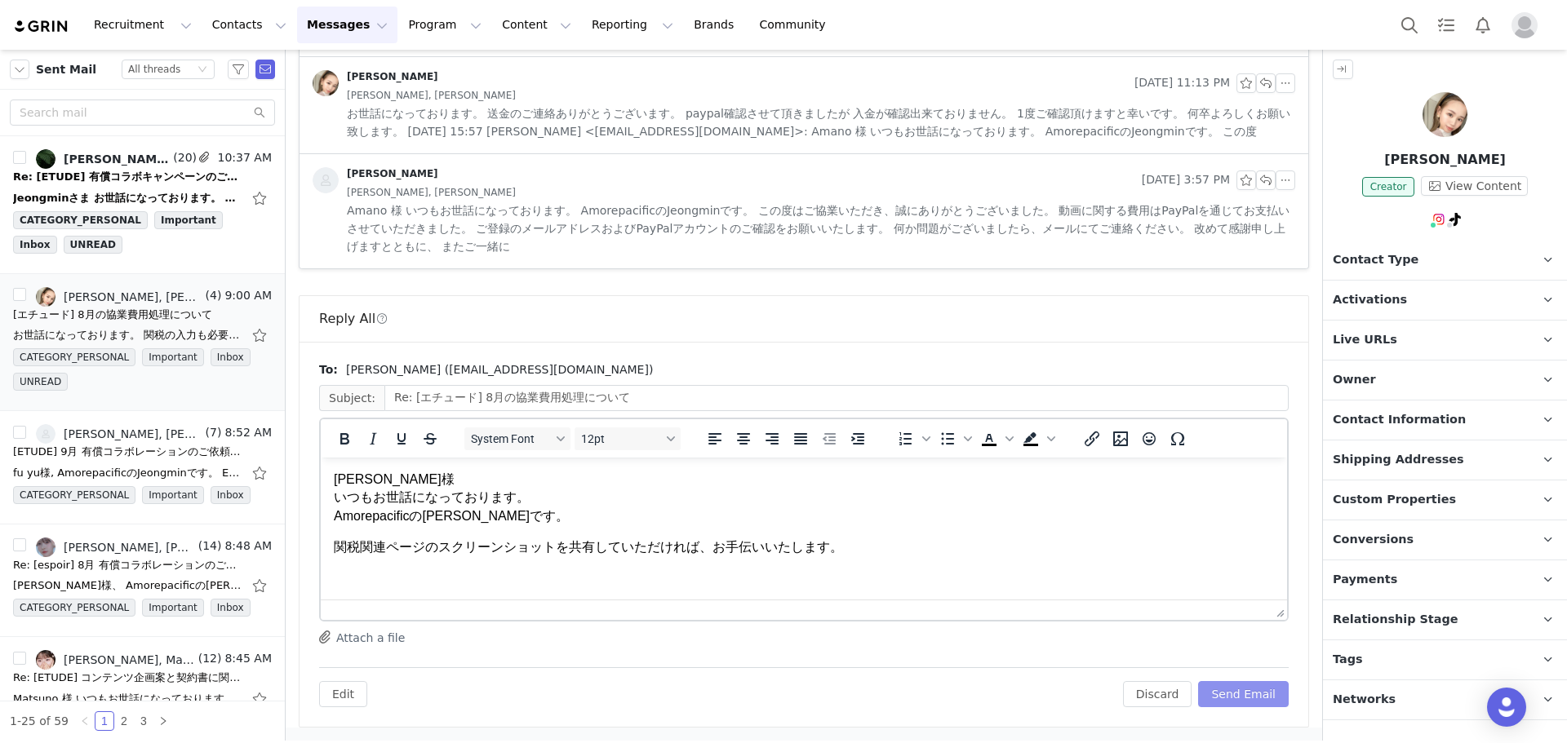
click at [1259, 699] on button "Send Email" at bounding box center [1243, 694] width 91 height 26
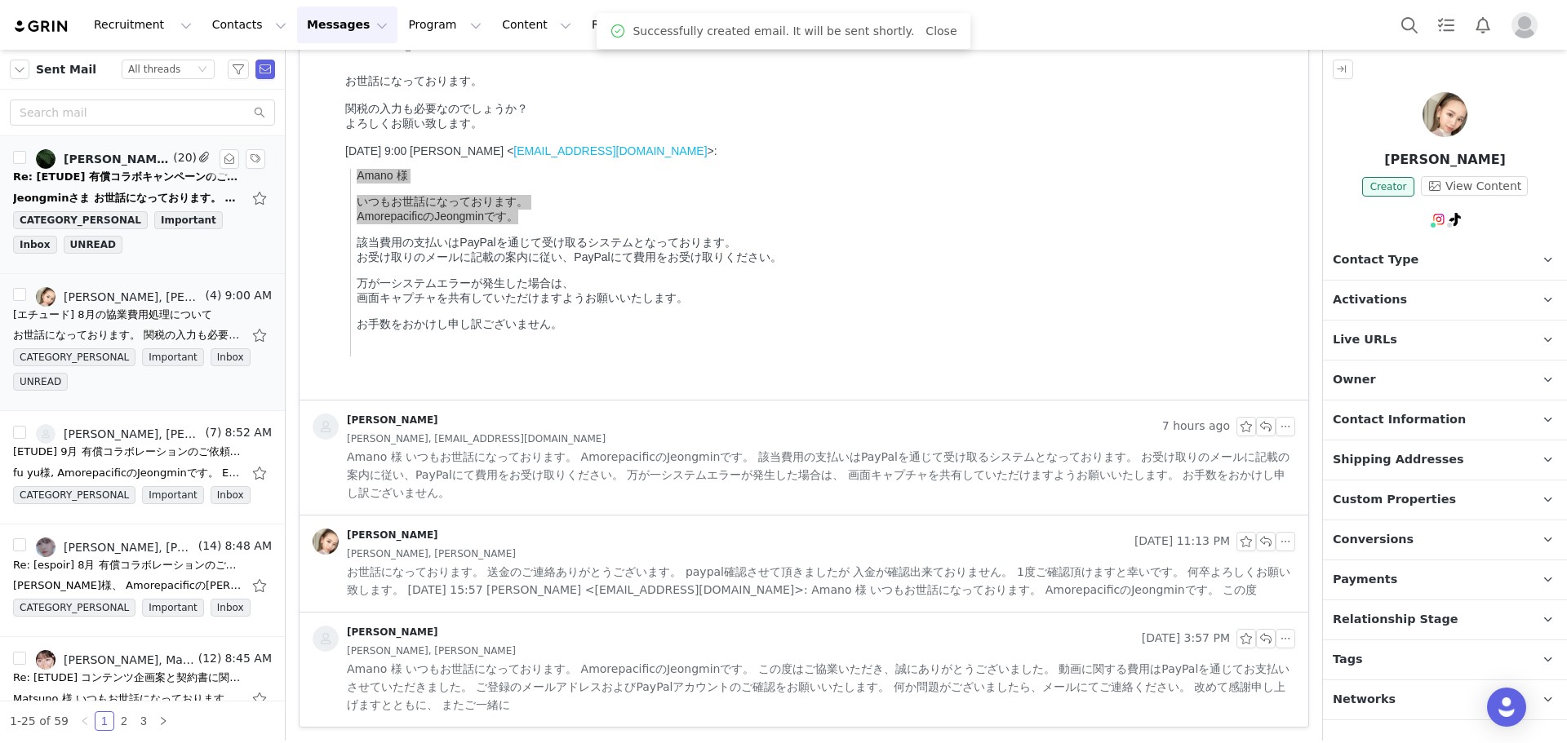
click at [113, 180] on div "Re: [ETUDE] 有償コラボキャンペーンのご案内｜ご確認のお願い" at bounding box center [127, 177] width 228 height 16
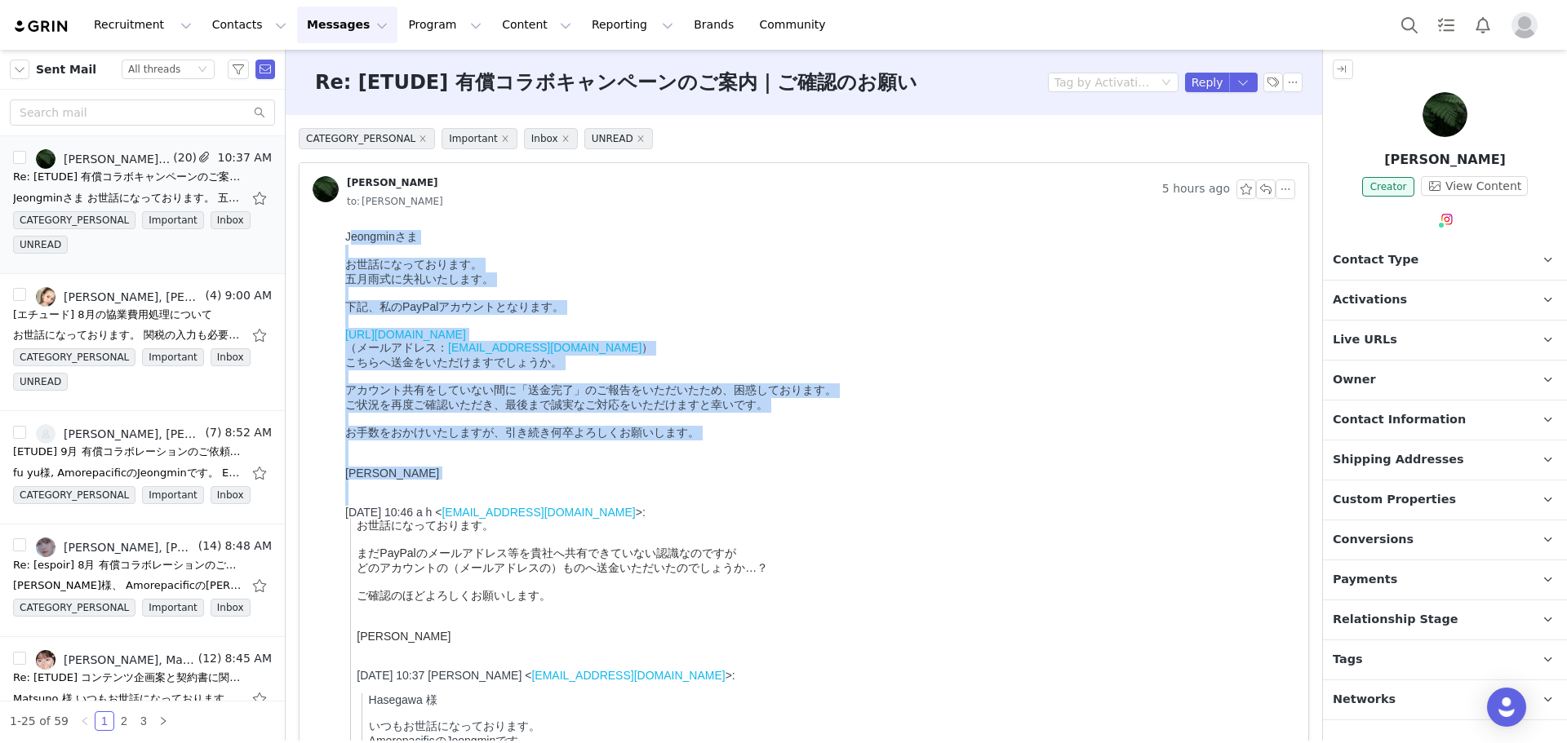
drag, startPoint x: 349, startPoint y: 224, endPoint x: 567, endPoint y: 535, distance: 380.3
click at [567, 535] on html "Jeongminさま お世話になっております。 五月雨式に失礼いたします。 下記、私のPayPalアカウントとなります。 https://paypal.me/…" at bounding box center [817, 640] width 956 height 832
copy body "eongminさま お世話になっております。 五月雨式に失礼いたします。 下記、私のPayPalアカウントとなります。 https://paypal.me/a…"
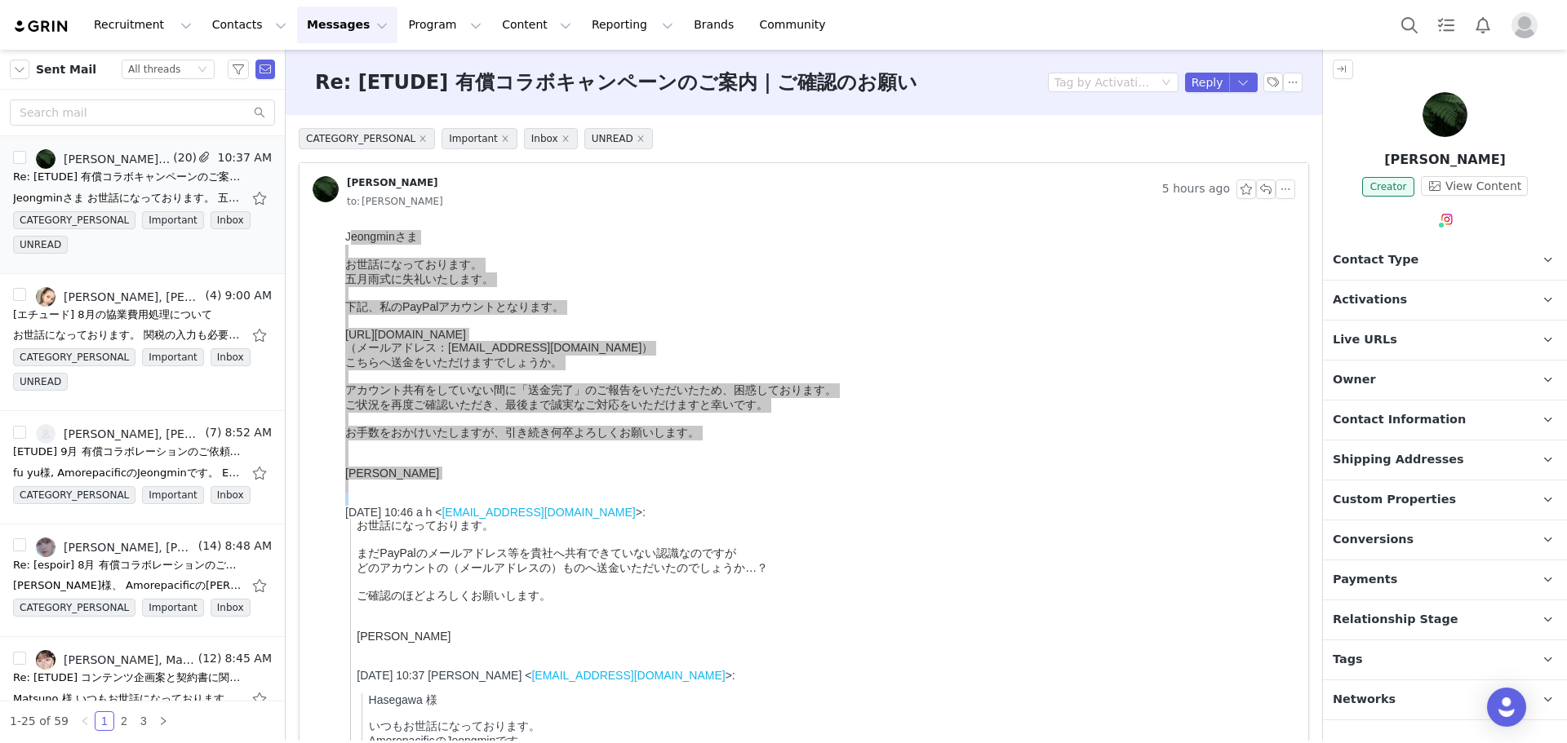
click at [1485, 573] on p "Payments" at bounding box center [1425, 580] width 205 height 39
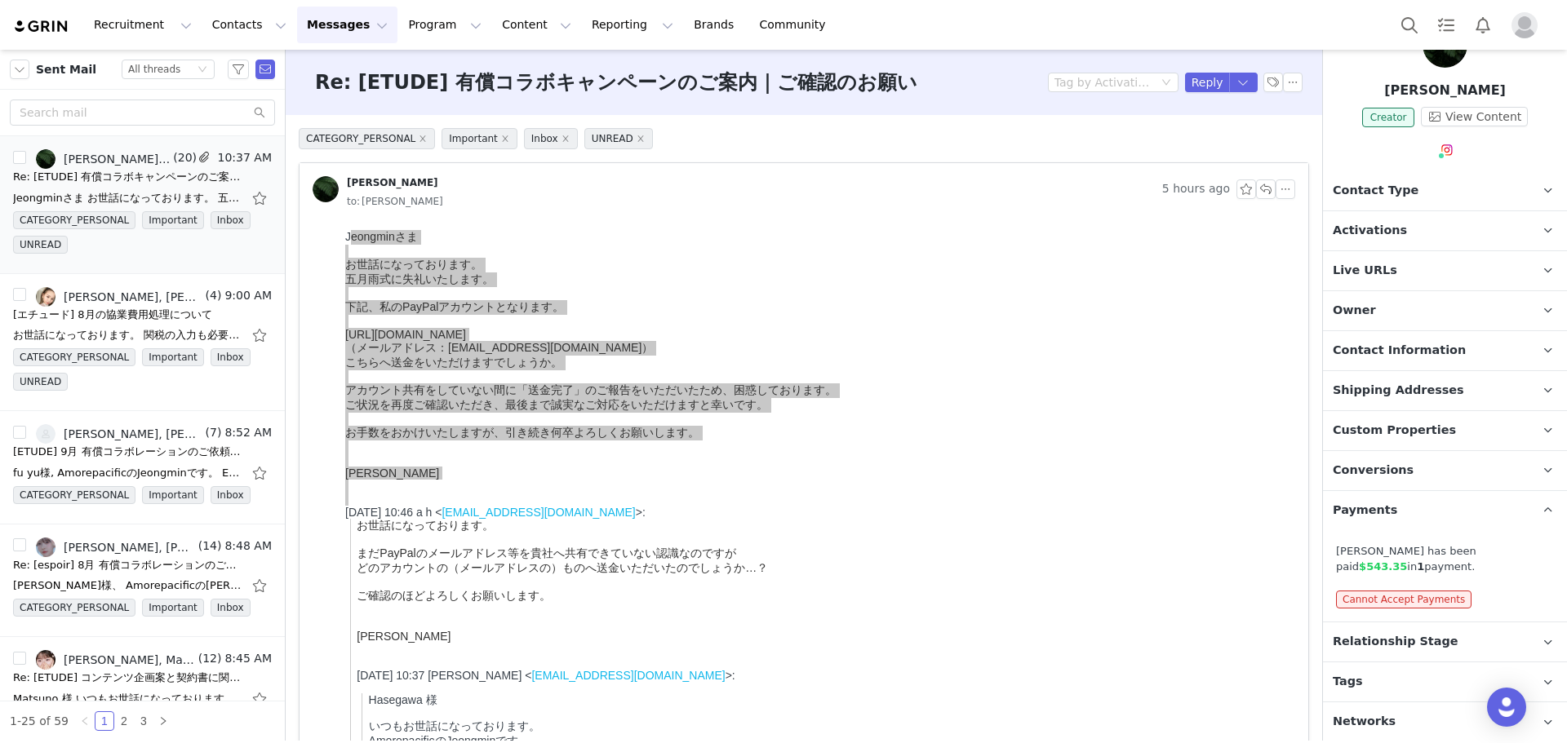
click at [1448, 265] on p "Live URLs" at bounding box center [1425, 270] width 205 height 39
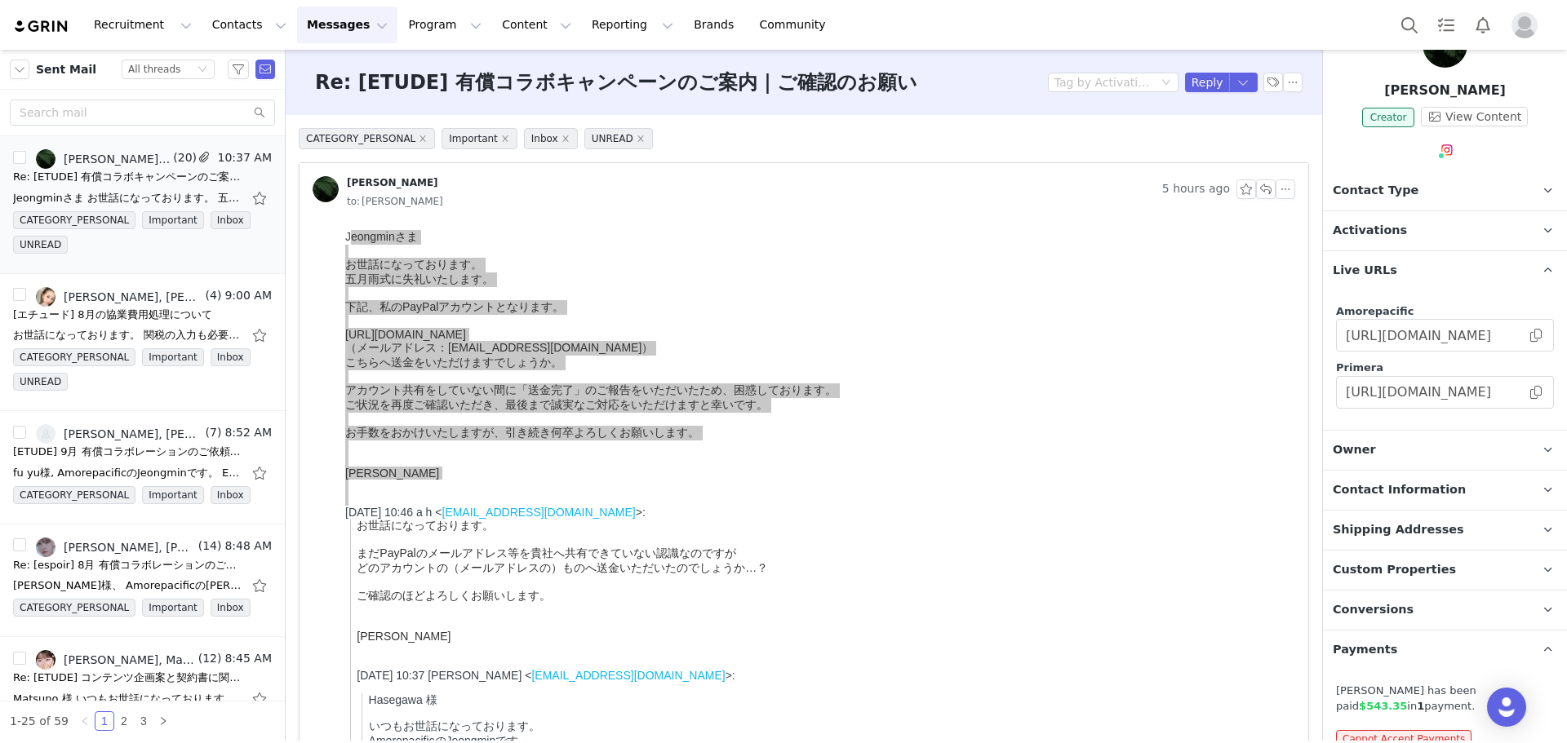
click at [1451, 482] on p "Contact Information" at bounding box center [1425, 490] width 205 height 39
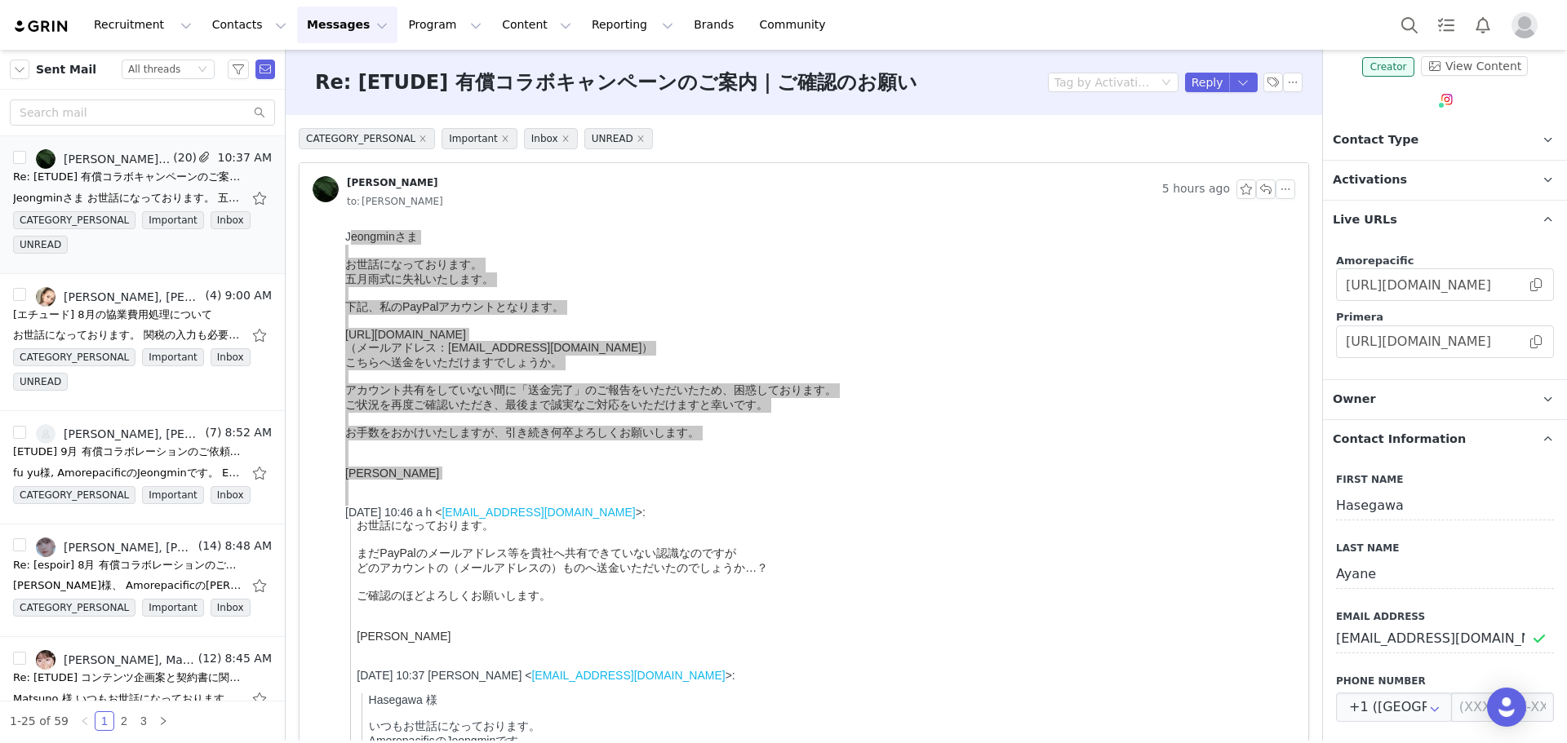
scroll to position [151, 0]
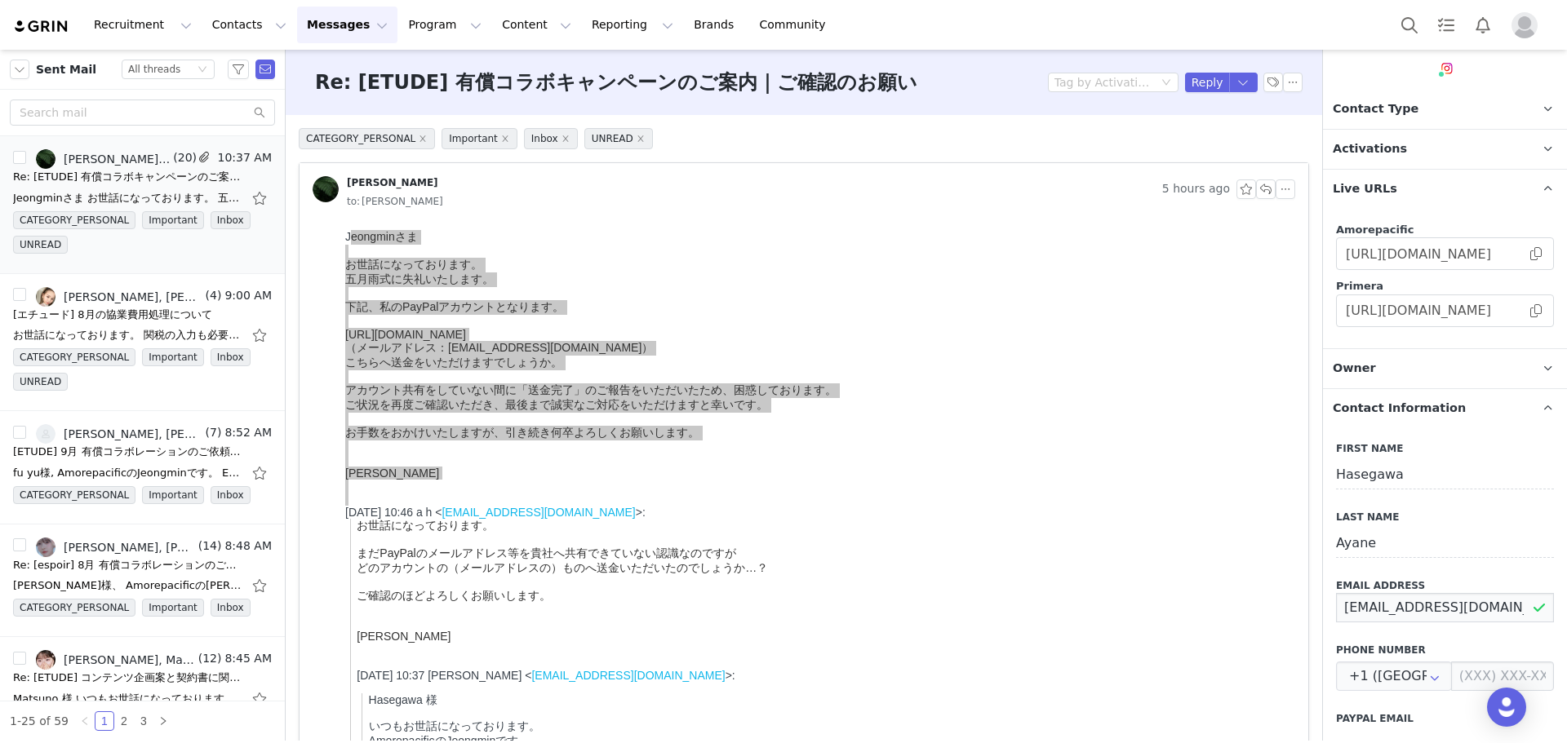
click at [1467, 608] on input "[EMAIL_ADDRESS][DOMAIN_NAME]" at bounding box center [1445, 607] width 218 height 29
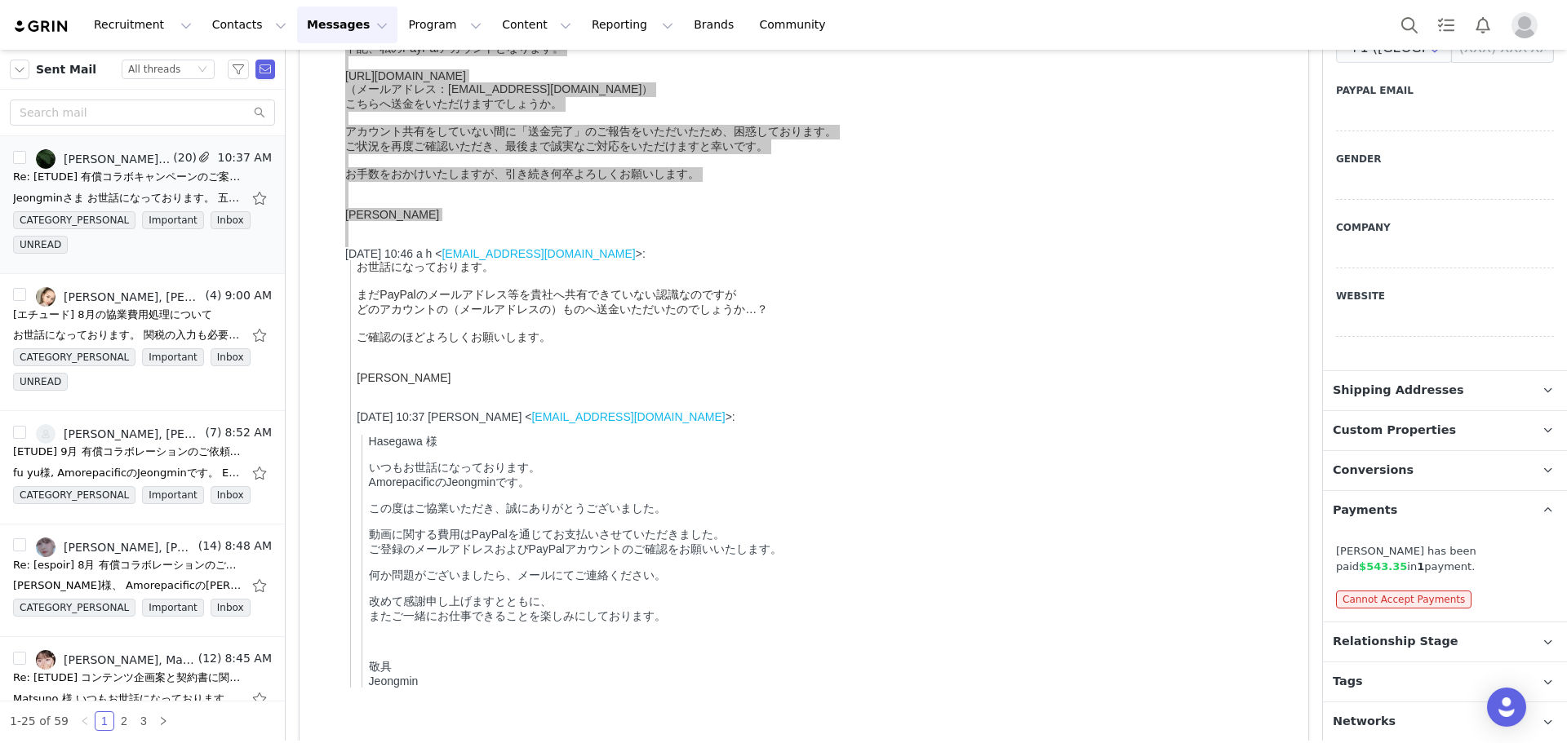
scroll to position [408, 0]
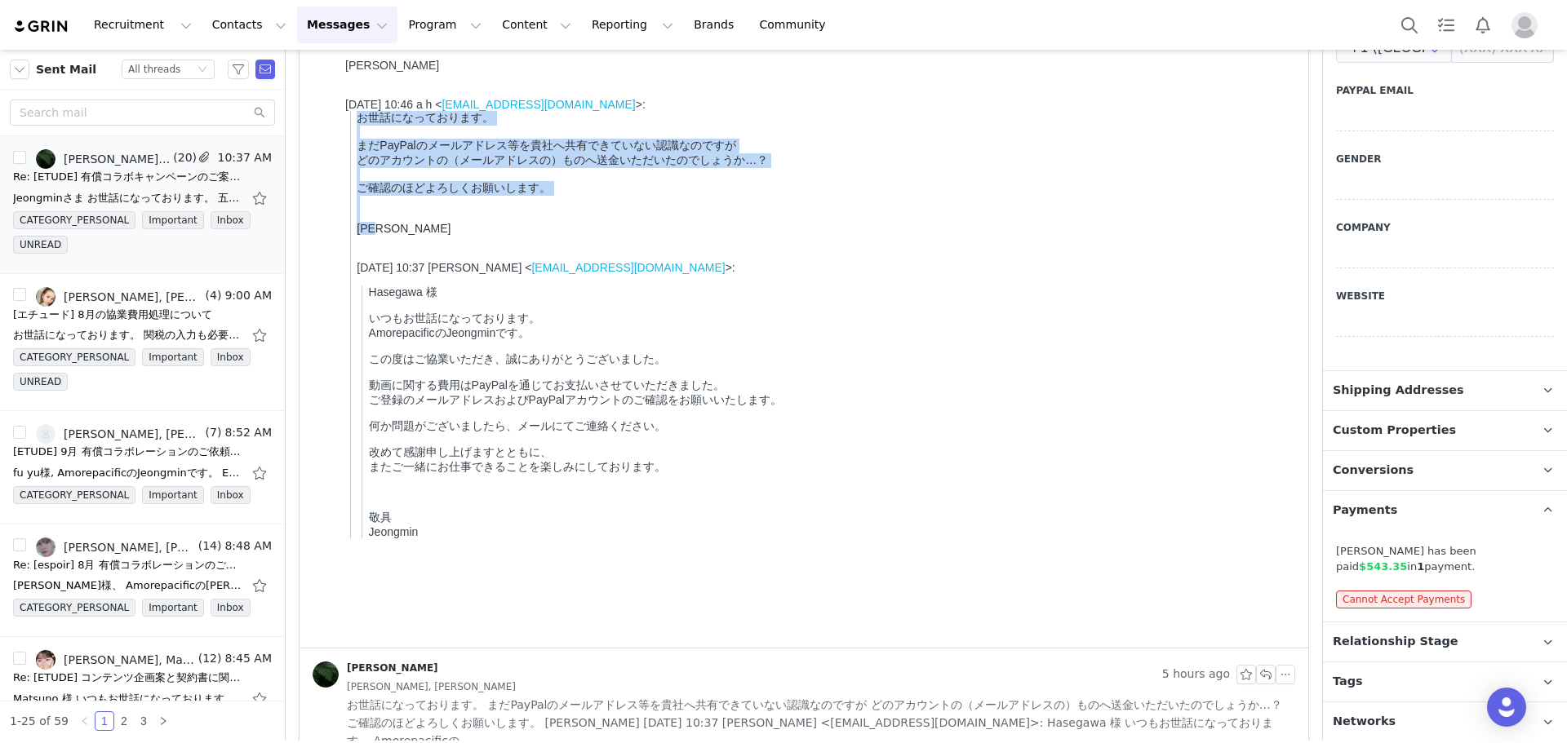
drag, startPoint x: 406, startPoint y: 295, endPoint x: 359, endPoint y: 162, distance: 140.9
click at [359, 162] on blockquote "お世話になっております。 まだPayPalのメールアドレス等を貴社へ共有できていない認識なのですが どのアカウントの（メールアドレスの）ものへ送金いただいたの…" at bounding box center [819, 325] width 938 height 428
copy blockquote "お世話になっております。 まだPayPalのメールアドレス等を貴社へ共有できていない認識なのですが どのアカウントの（メールアドレスの）ものへ送金いただいたの…"
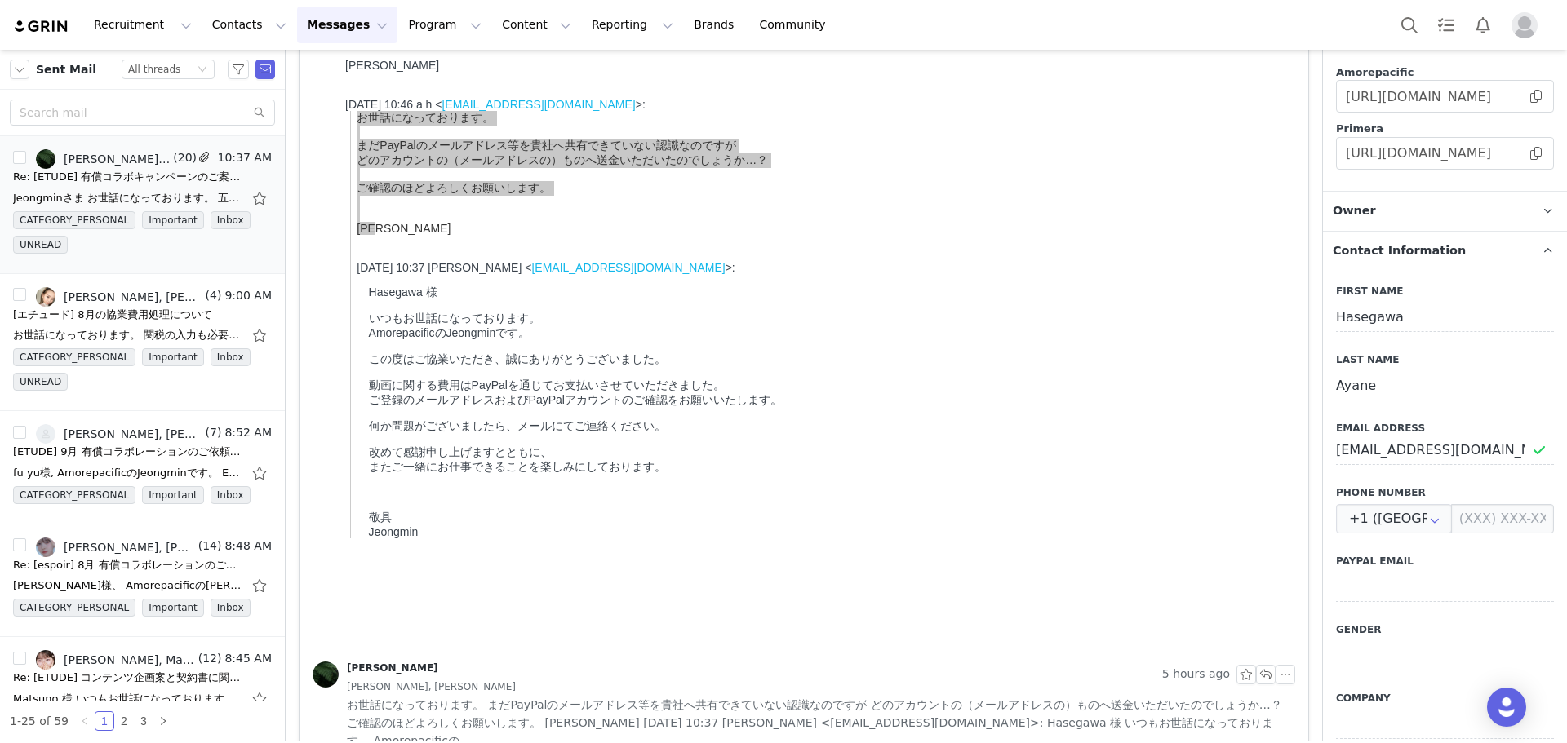
scroll to position [290, 0]
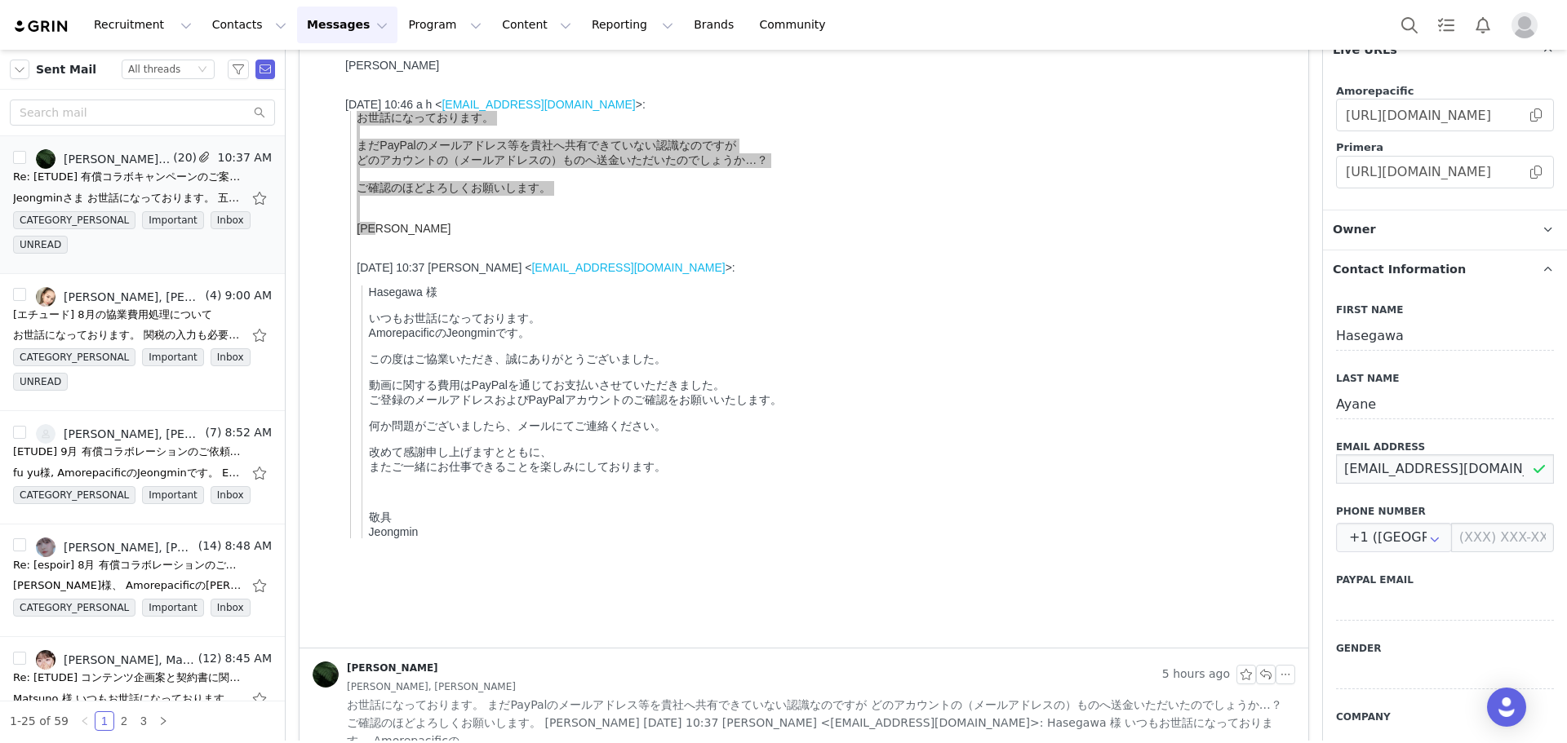
click at [1481, 477] on input "[EMAIL_ADDRESS][DOMAIN_NAME]" at bounding box center [1445, 469] width 218 height 29
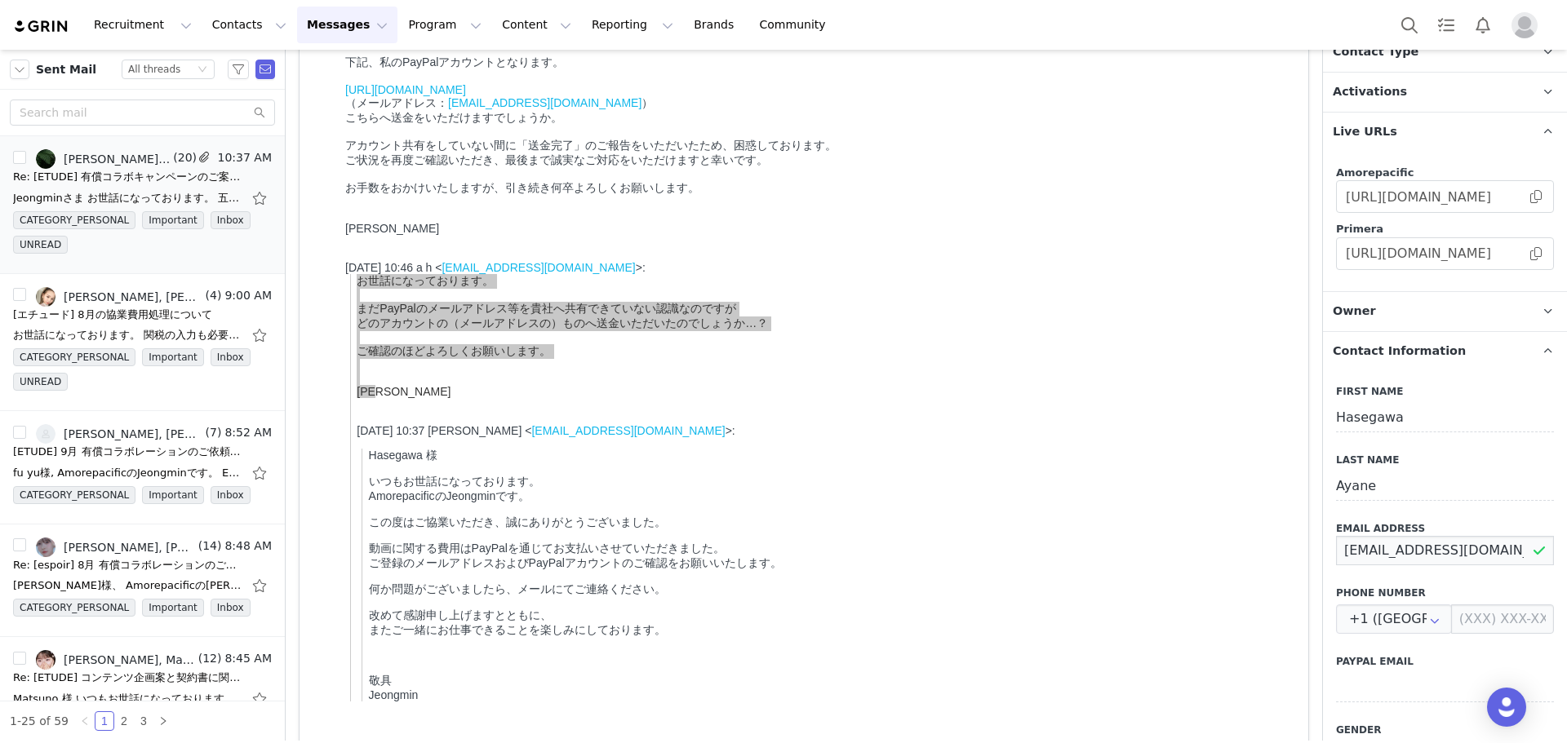
scroll to position [734, 0]
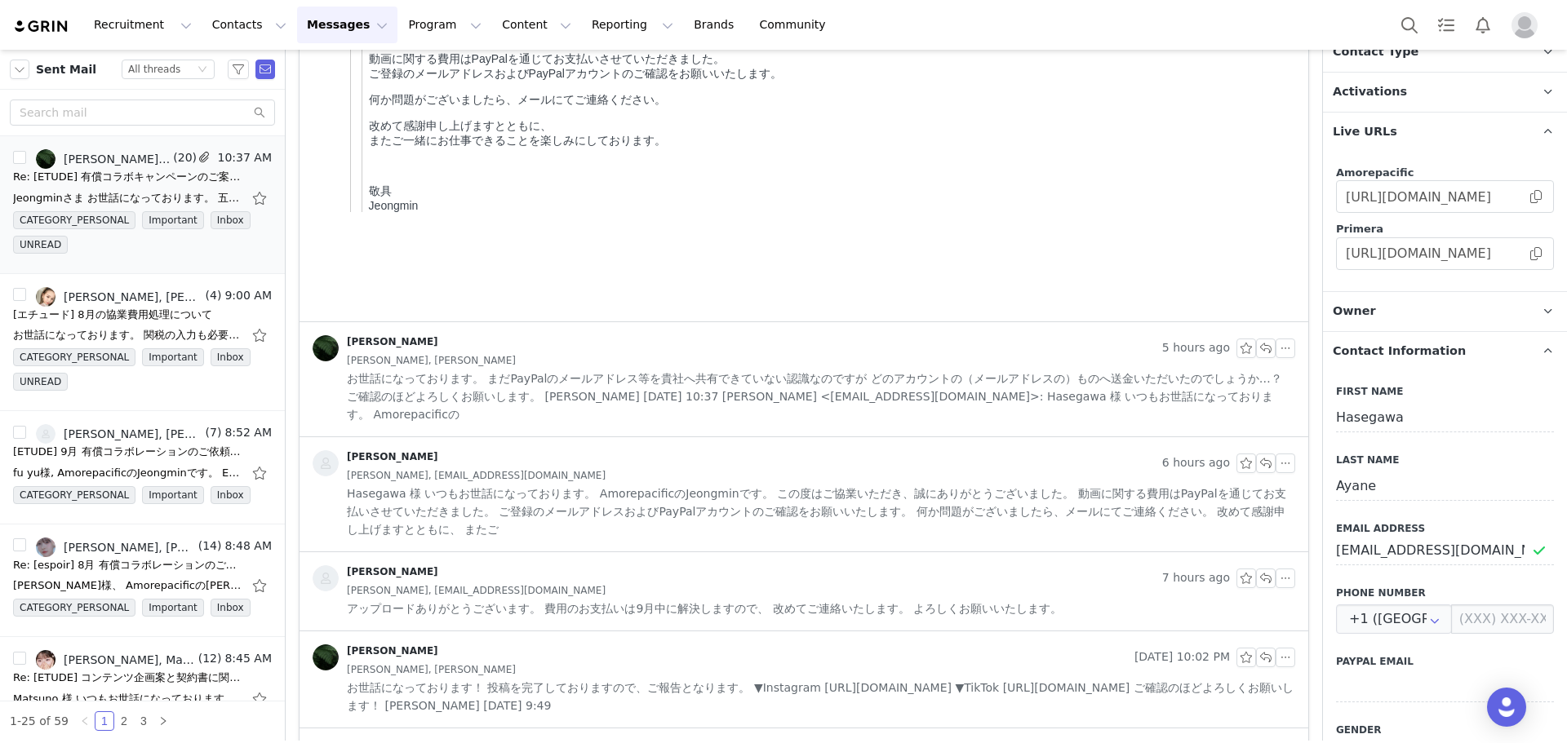
click at [594, 393] on span "お世話になっております。 まだPayPalのメールアドレス等を貴社へ共有できていない認識なのですが どのアカウントの（メールアドレスの）ものへ送金いただいたの…" at bounding box center [821, 397] width 948 height 54
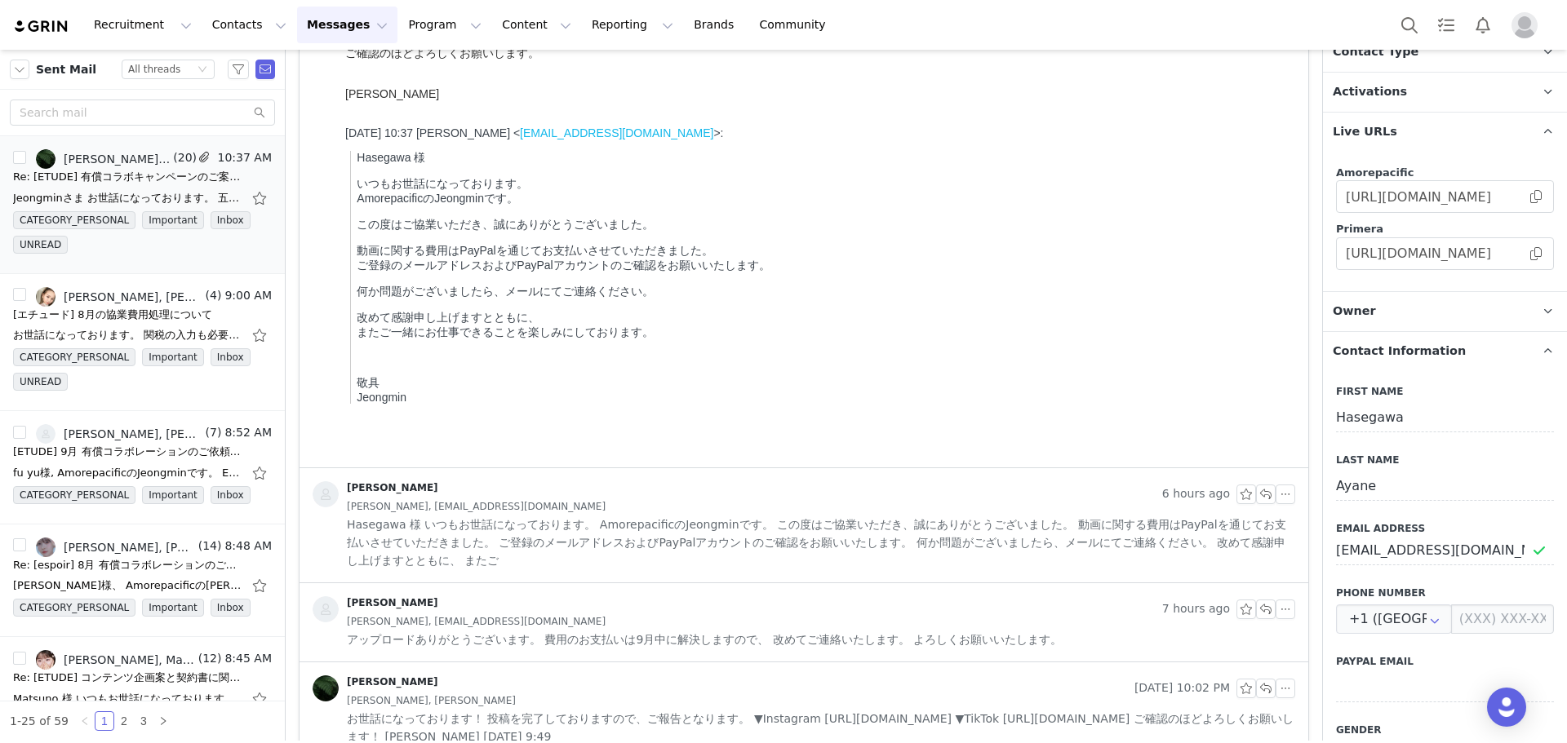
scroll to position [1387, 0]
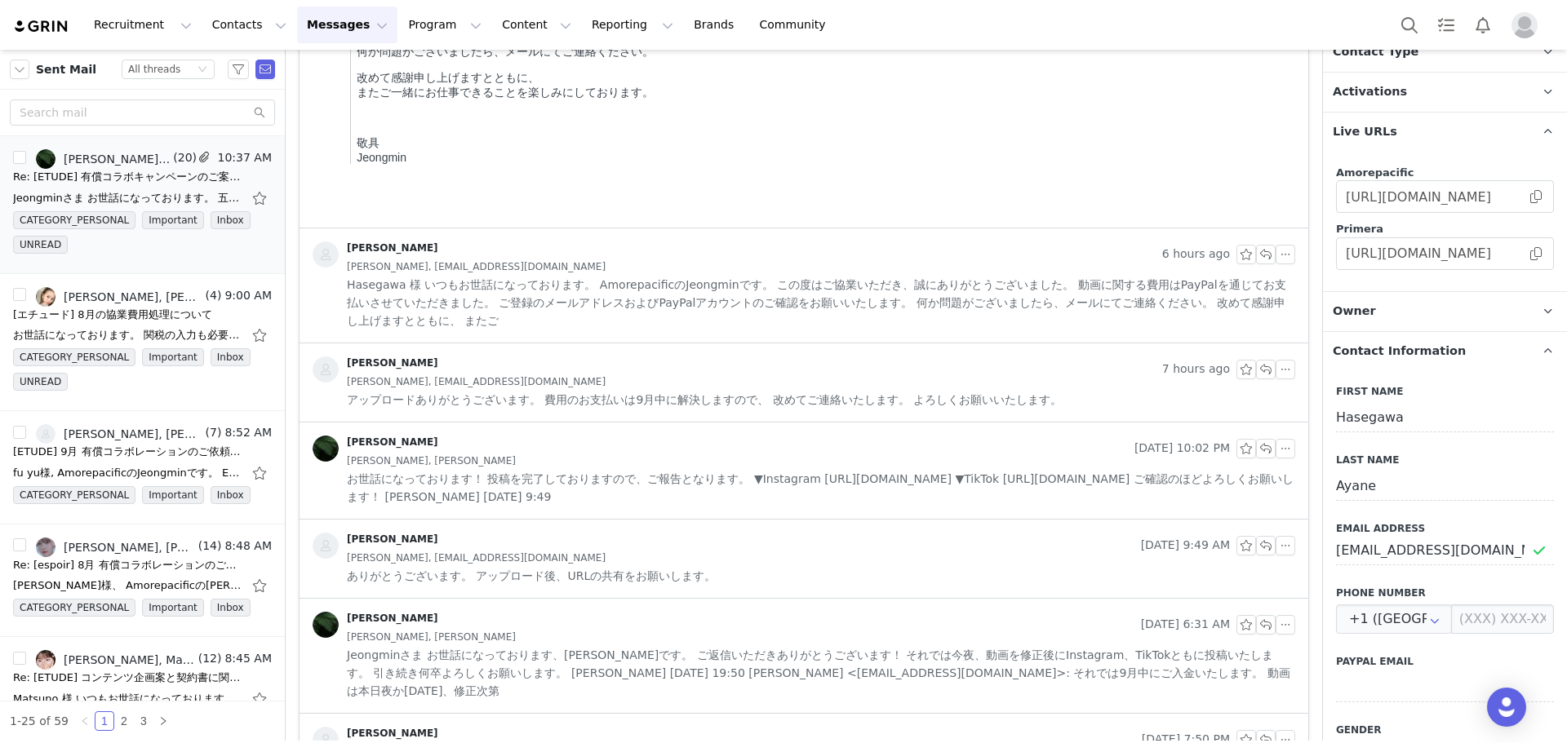
click at [650, 273] on div "Hasegawa Ayane, hayane1122@gmail.com" at bounding box center [821, 267] width 948 height 18
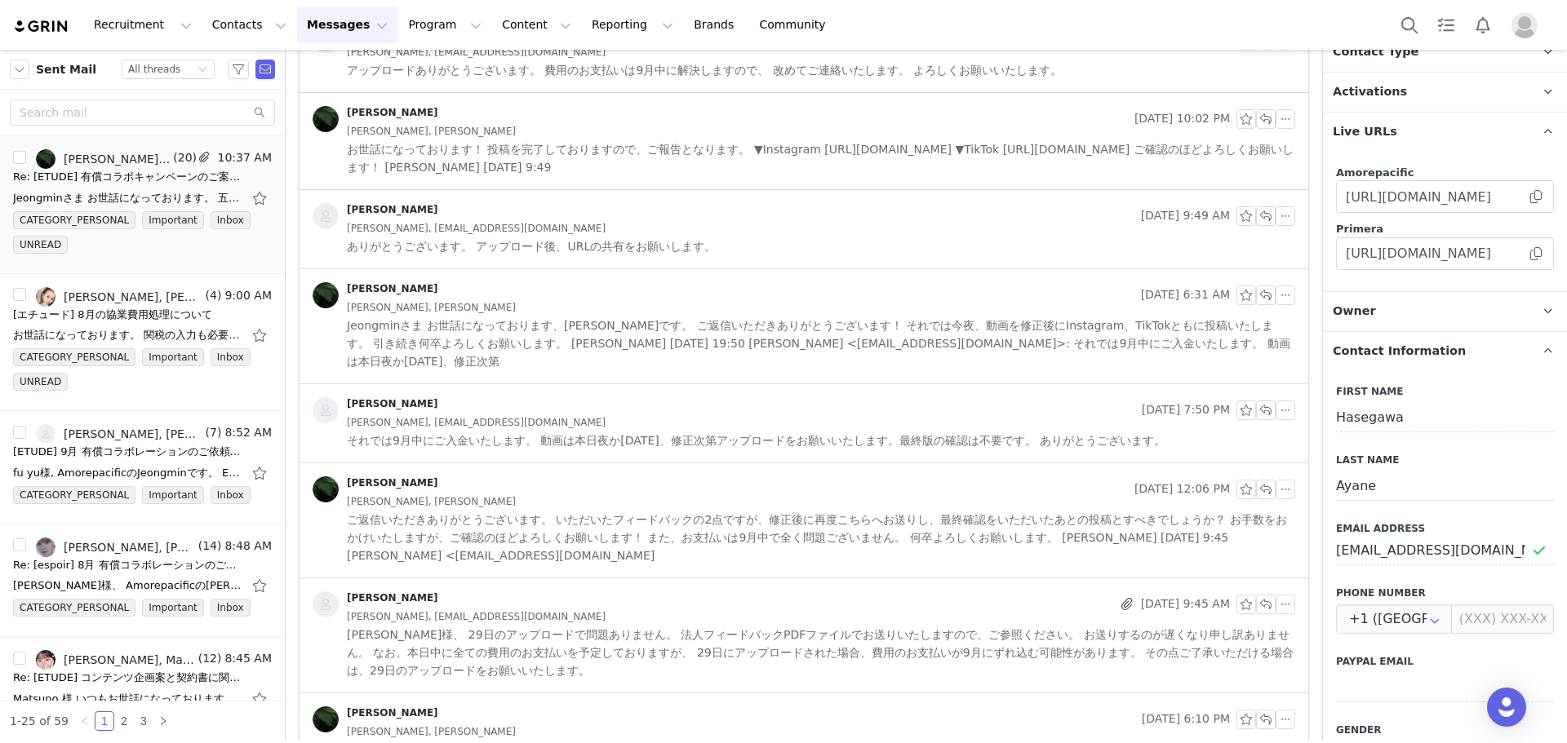
scroll to position [1795, 0]
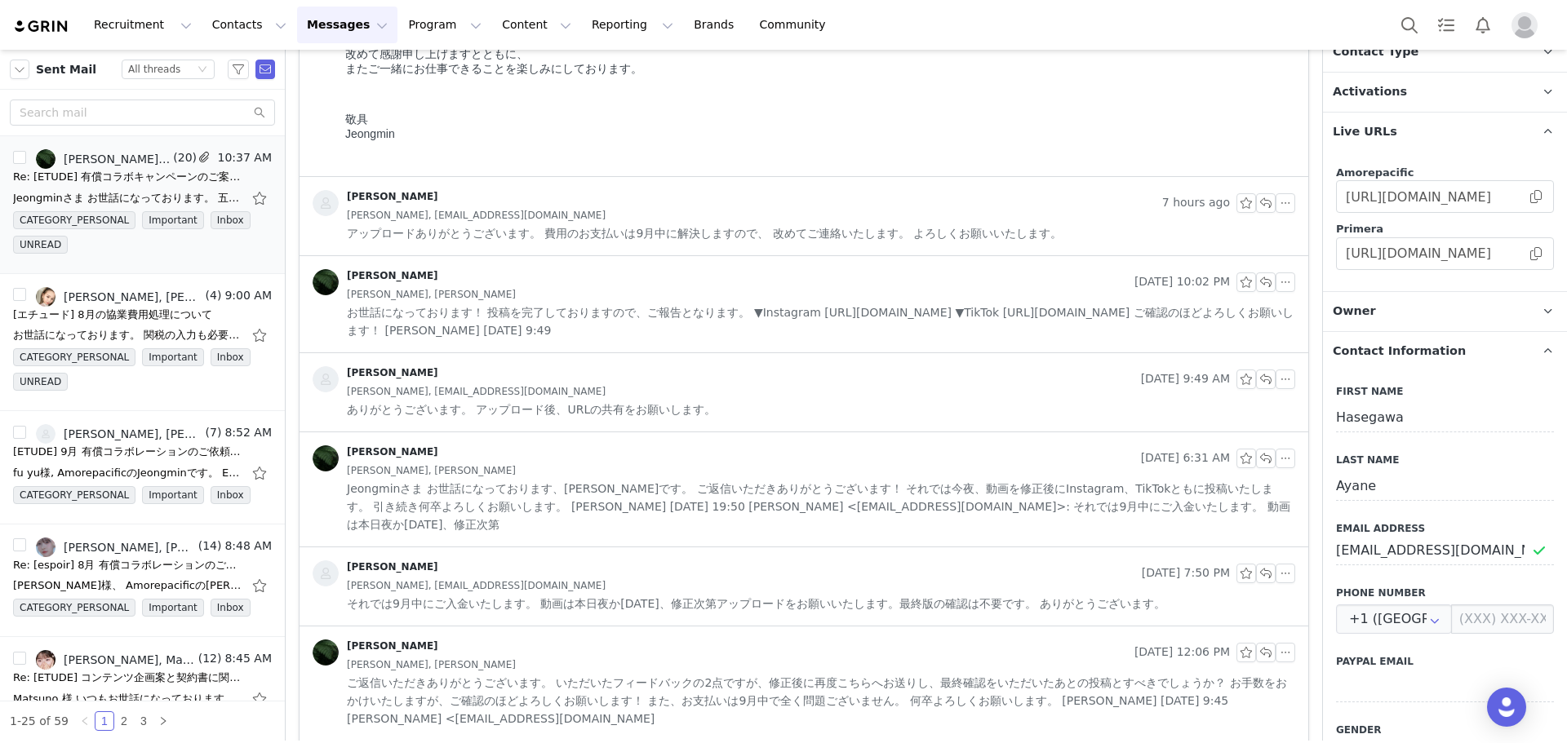
click at [654, 200] on div "엄정민" at bounding box center [734, 203] width 843 height 26
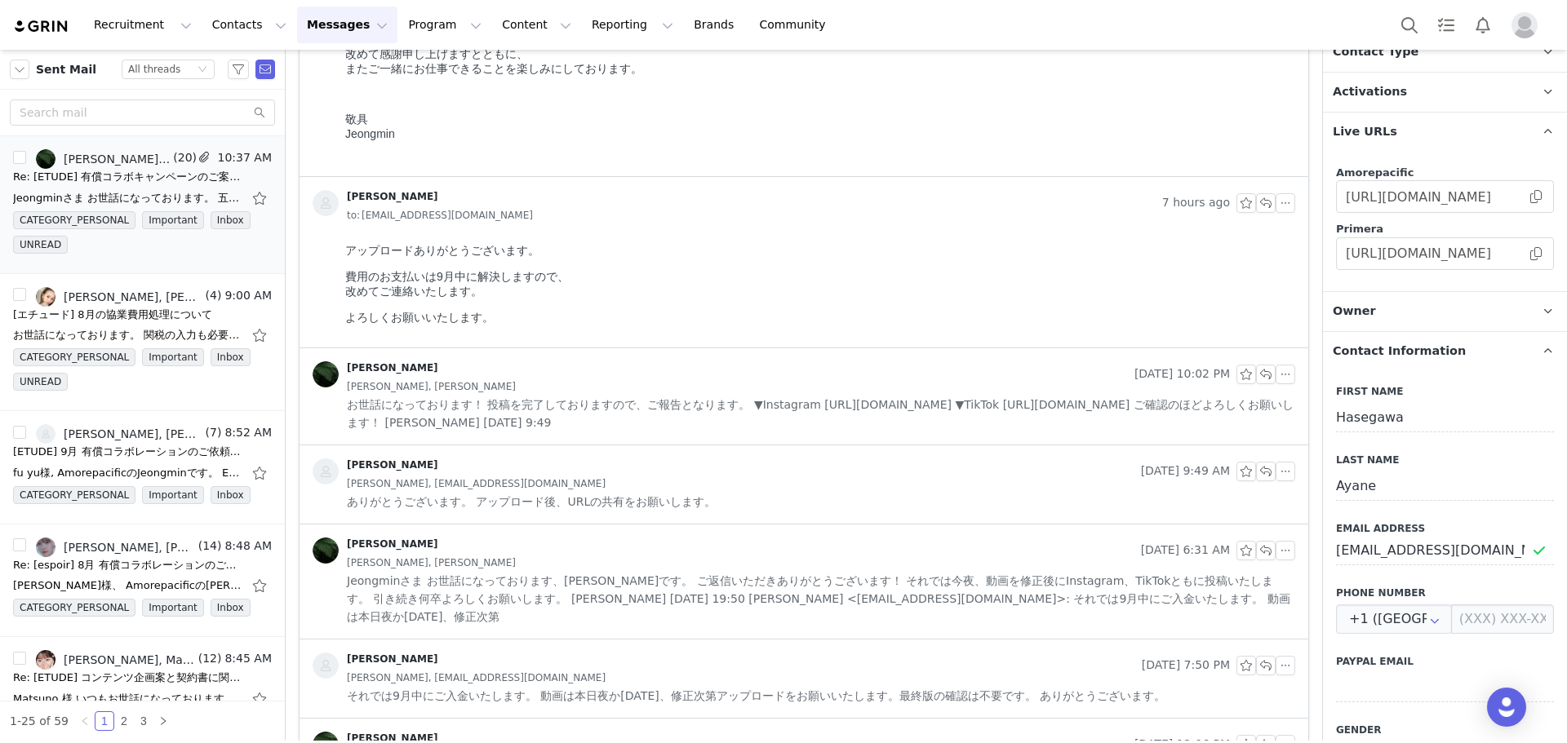
scroll to position [0, 0]
click at [716, 449] on div "엄정민 Aug 29, 2025 9:49 AM Hasegawa Ayane, hayane1122@gmail.com ありがとうございます。 アップロー…" at bounding box center [803, 485] width 1009 height 78
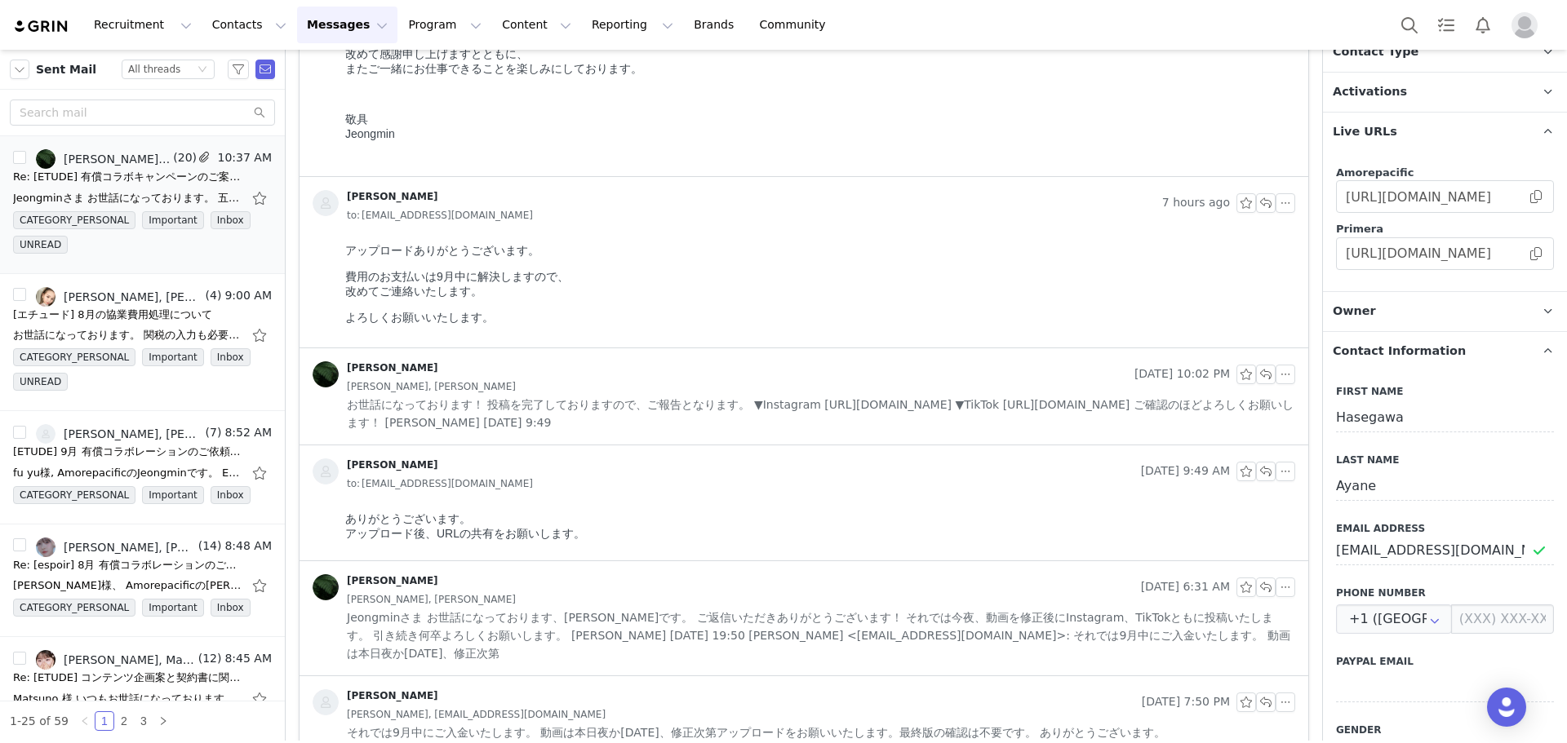
click at [703, 426] on span "お世話になっております！ 投稿を完了しておりますので、ご報告となります。 ▼Instagram https://www.instagram.com/reel/…" at bounding box center [821, 414] width 948 height 36
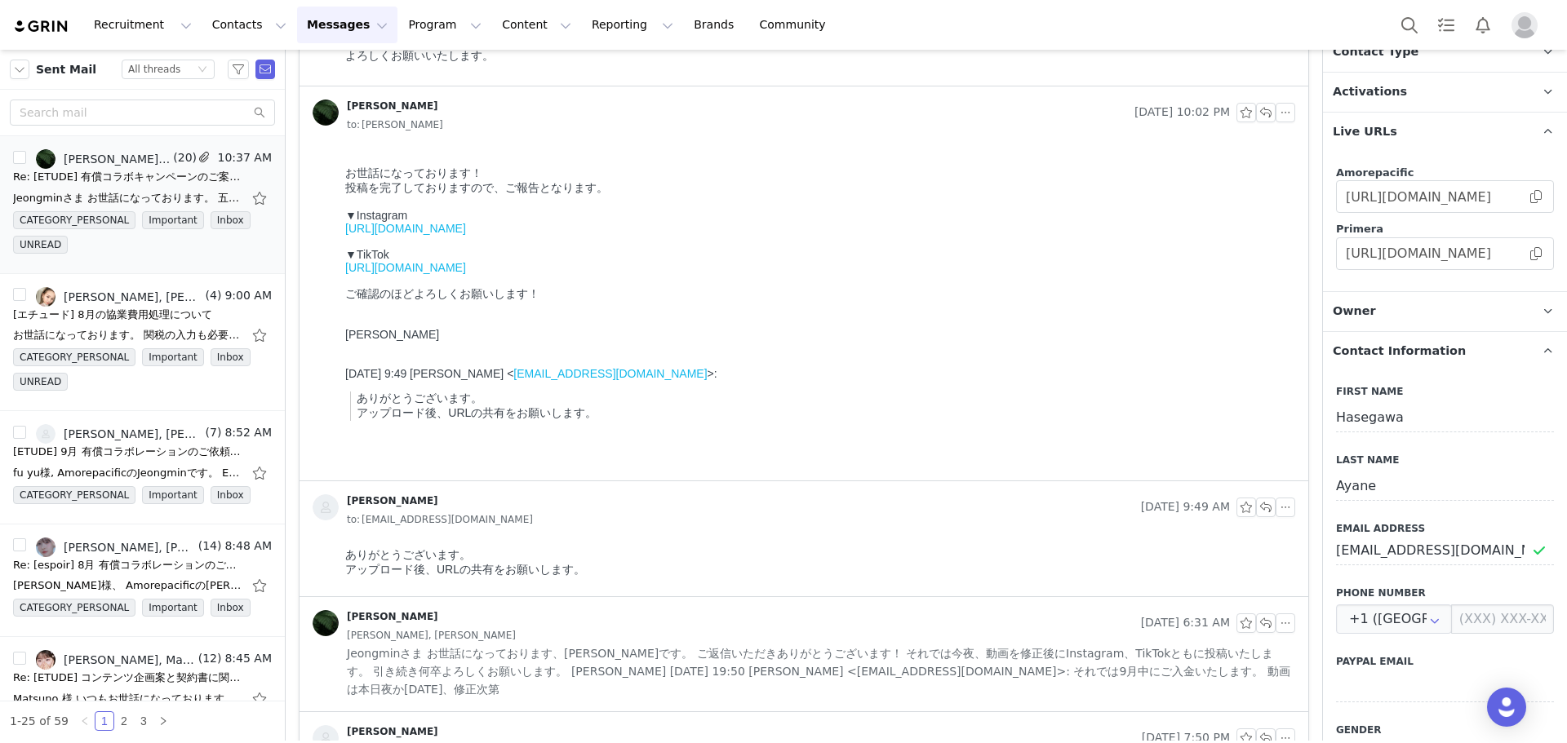
scroll to position [2203, 0]
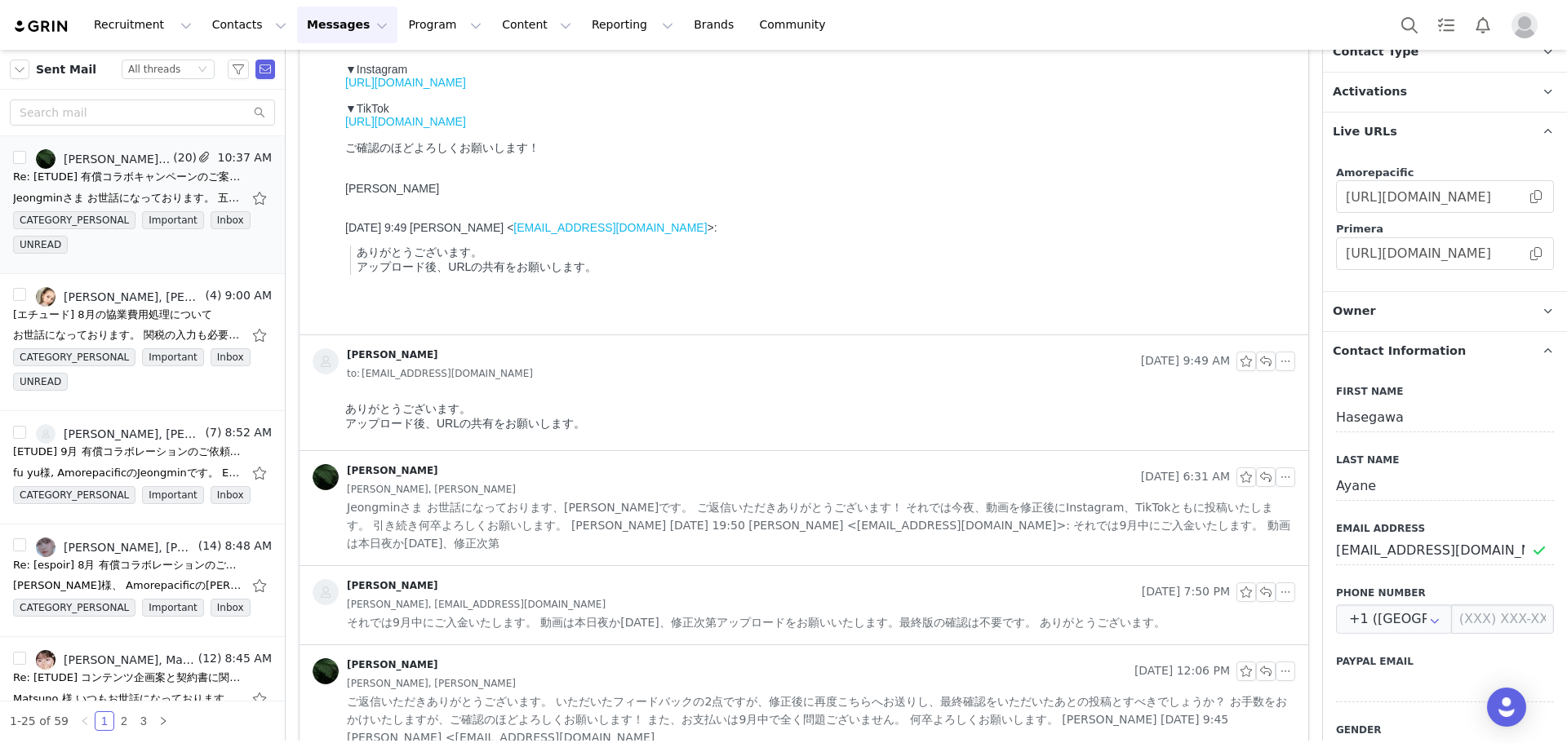
click at [657, 477] on div "[PERSON_NAME]" at bounding box center [724, 477] width 822 height 26
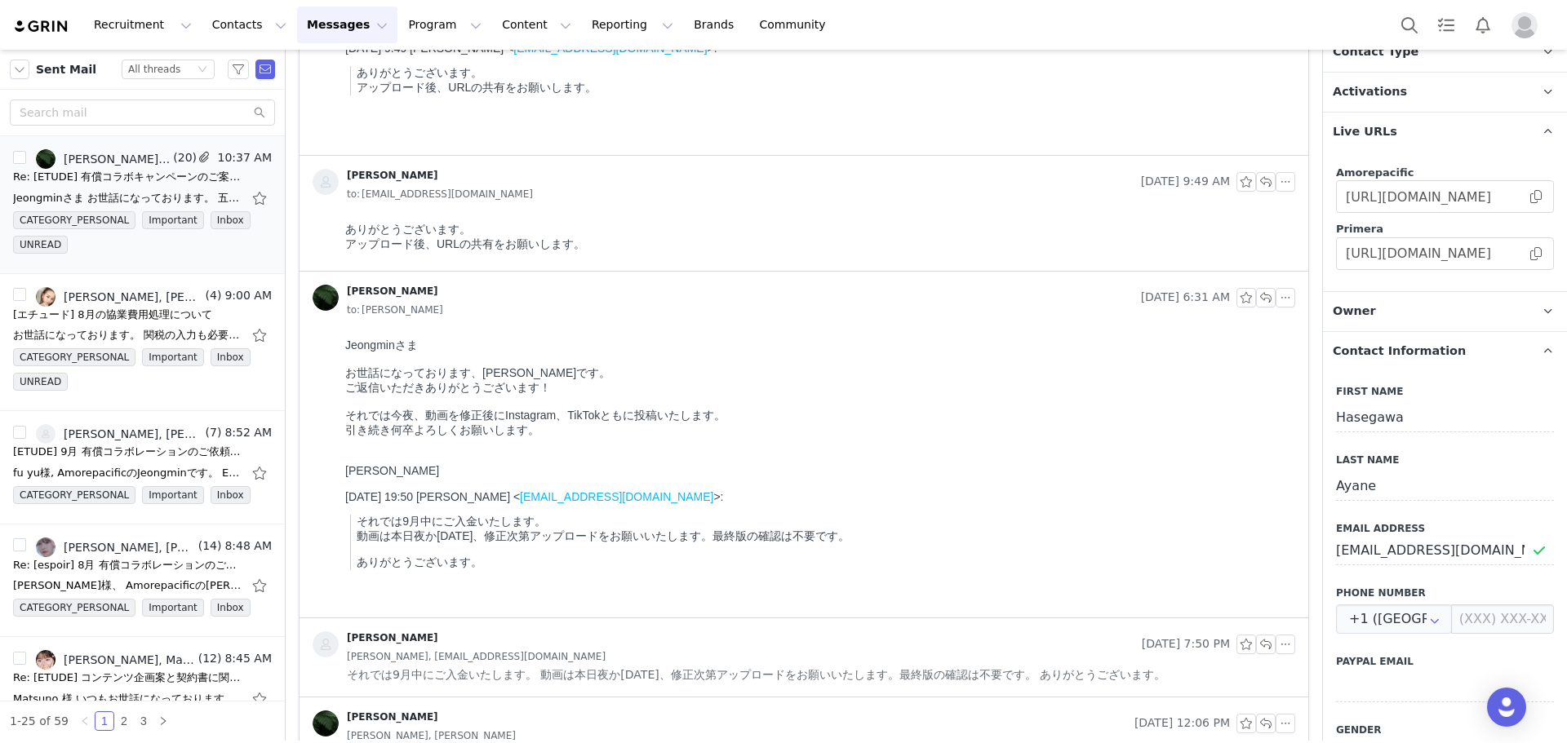
scroll to position [2530, 0]
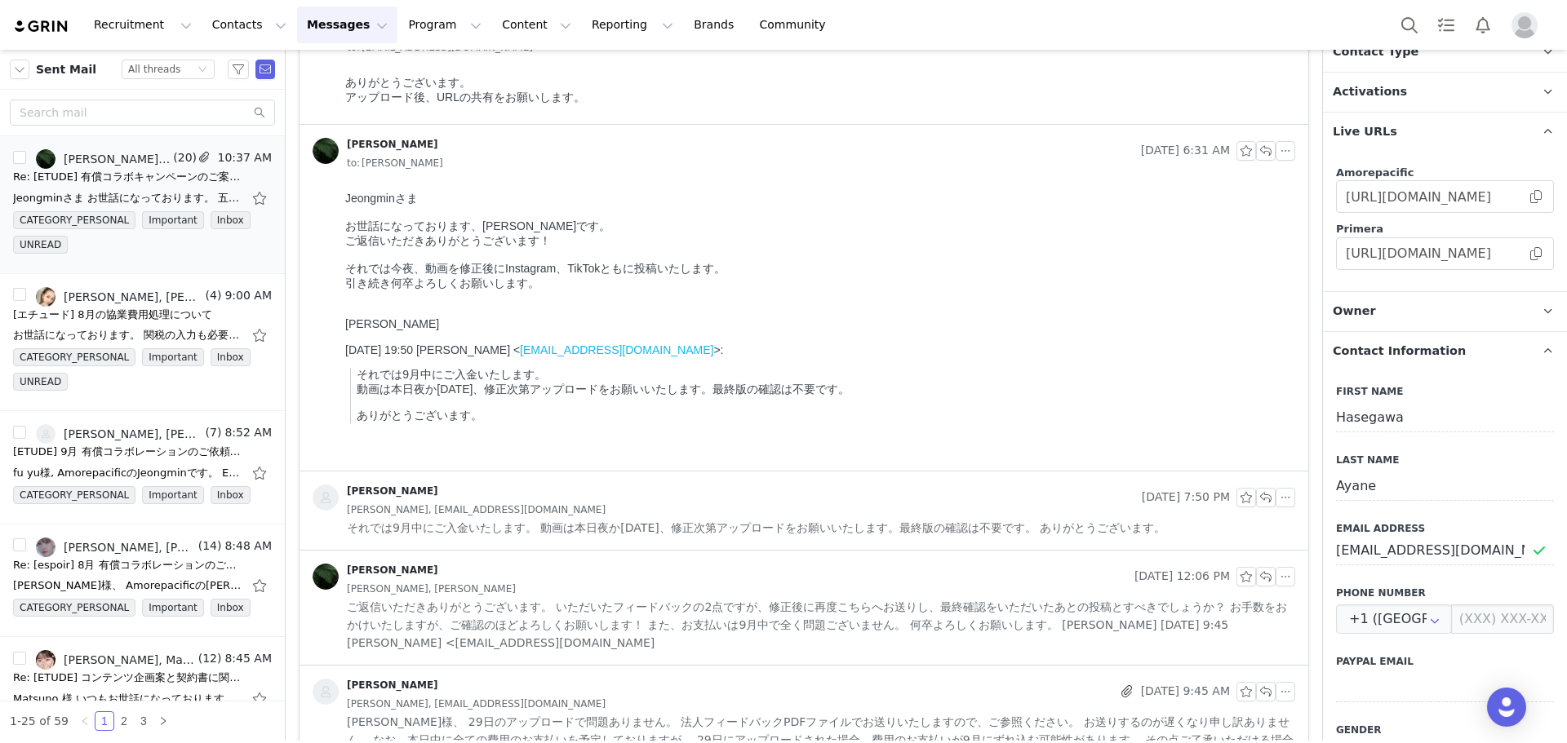
click at [689, 496] on div "엄정민" at bounding box center [724, 498] width 823 height 26
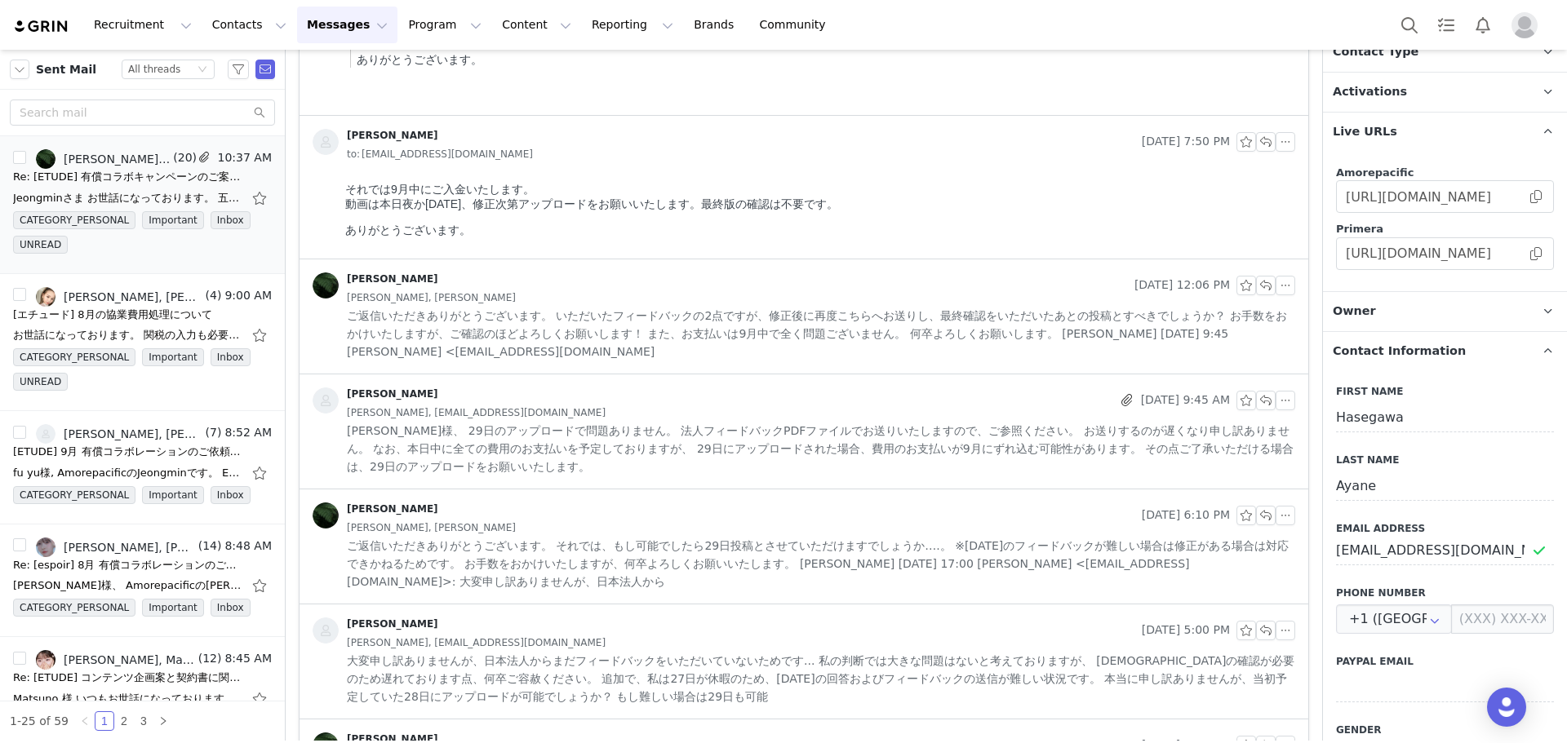
scroll to position [2856, 0]
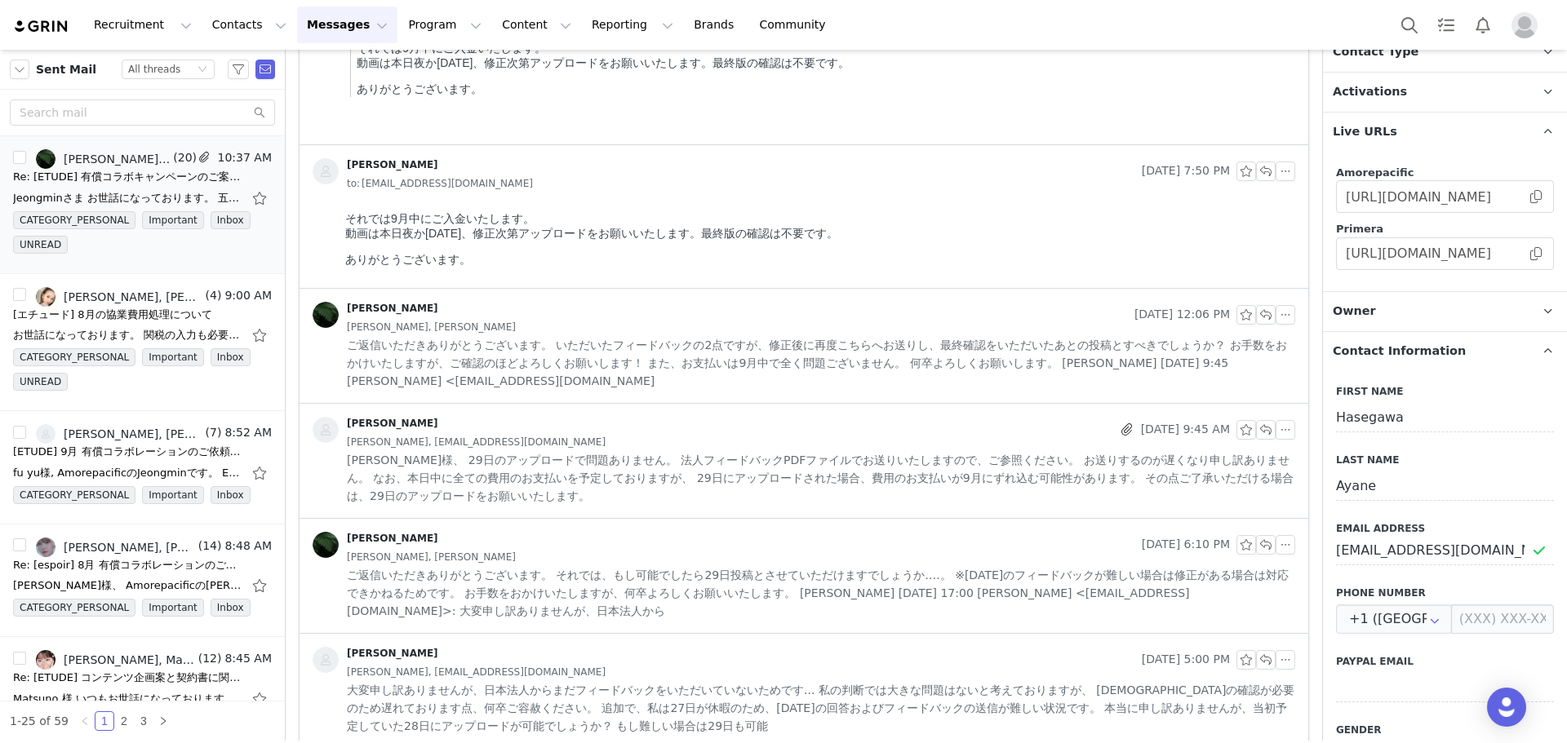
click at [689, 362] on span "ご返信いただきありがとうございます。 いただいたフィードバックの2点ですが、修正後に再度こちらへお送りし、最終確認をいただいたあとの投稿とすべきでしょうか？ …" at bounding box center [821, 363] width 948 height 54
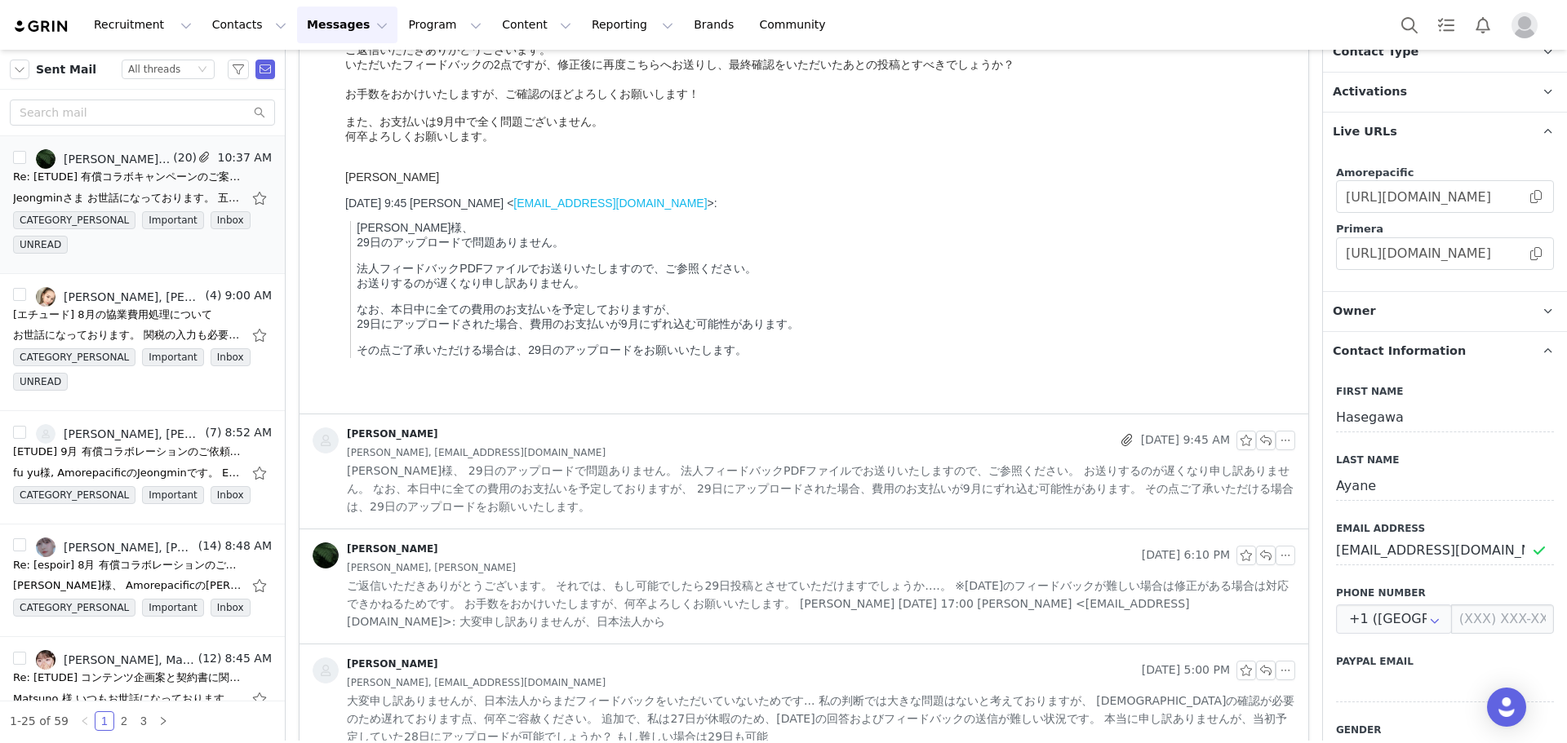
scroll to position [3183, 0]
click at [689, 428] on div "엄정민" at bounding box center [712, 440] width 799 height 26
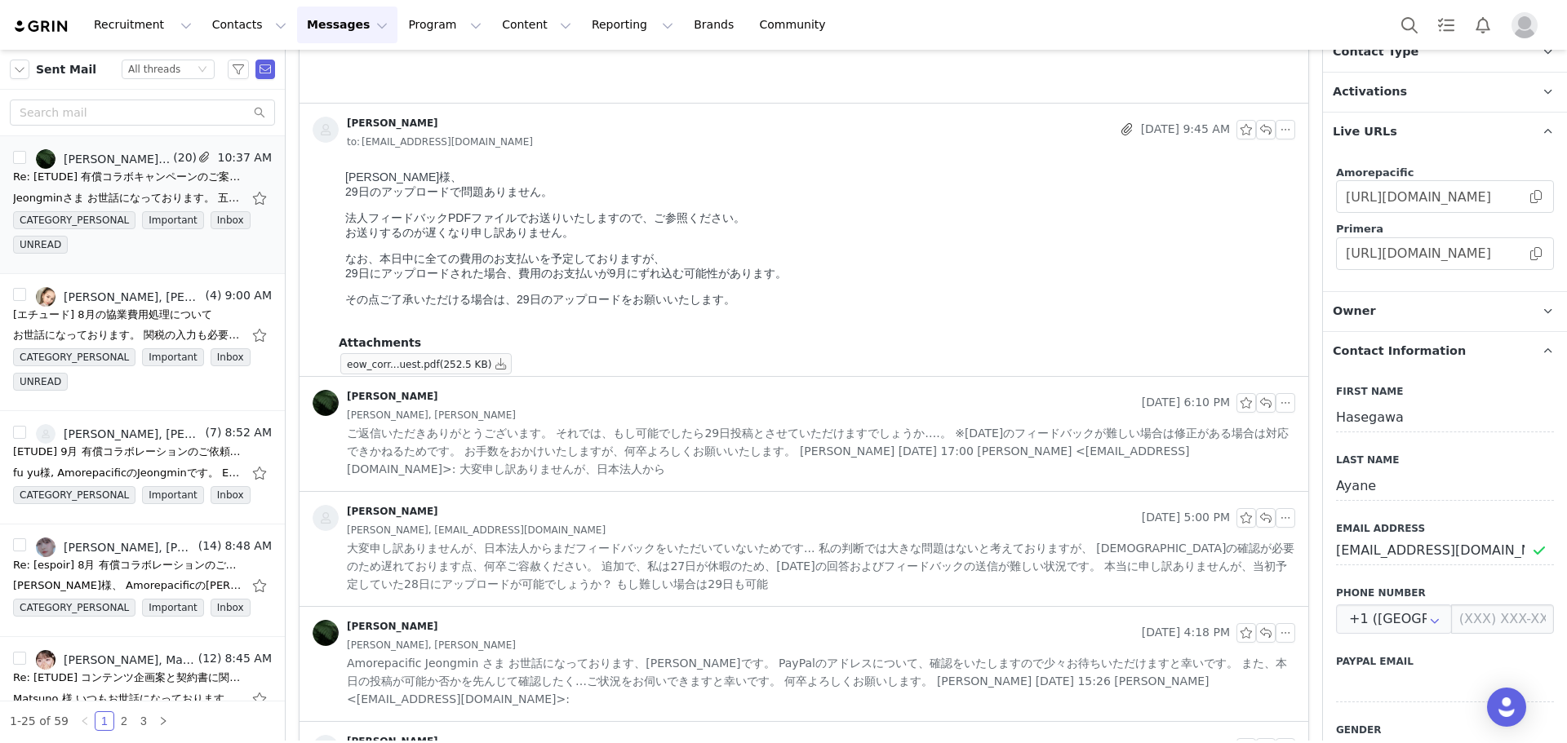
scroll to position [3509, 0]
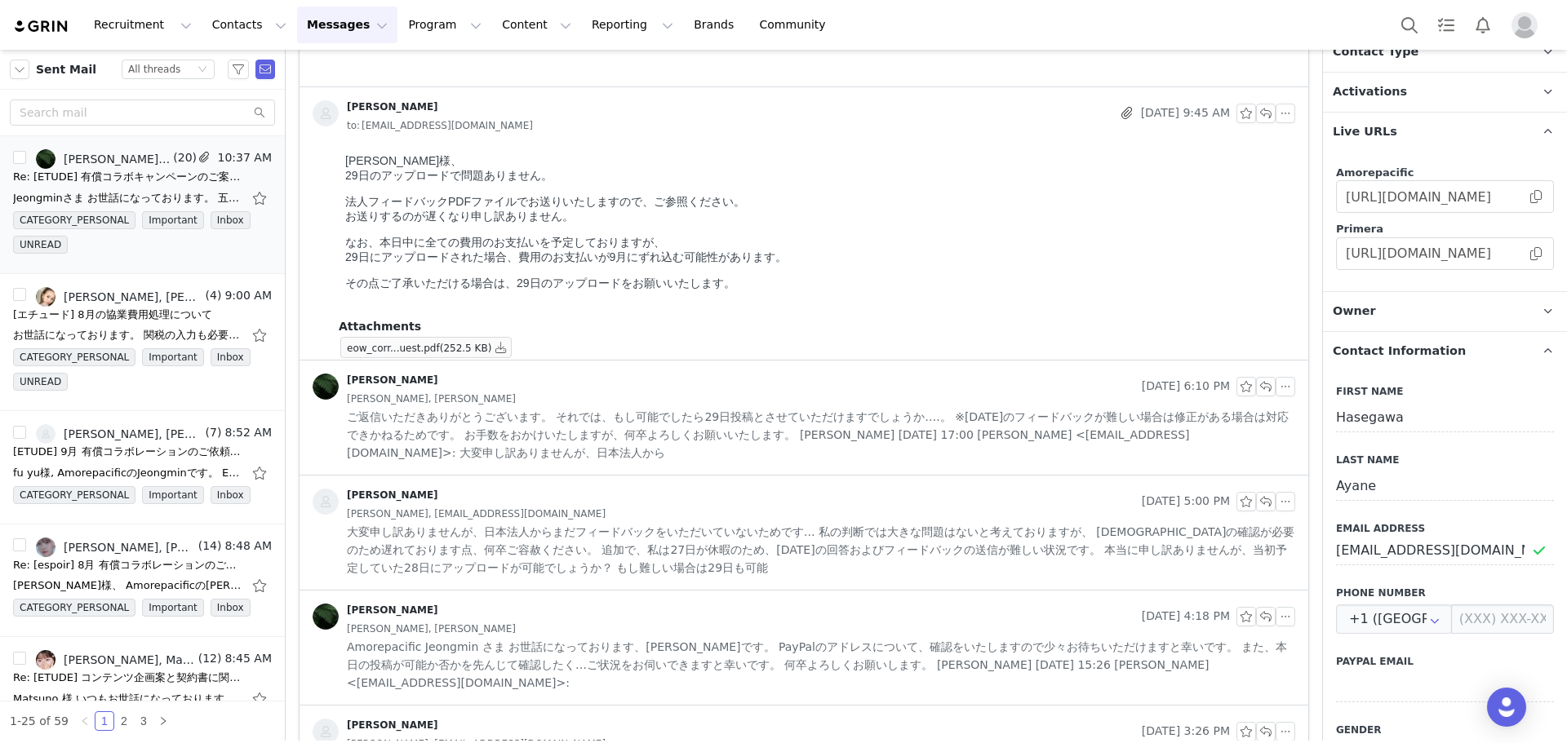
click at [689, 428] on span "ご返信いただきありがとうございます。 それでは、もし可能でしたら29日投稿とさせていただけますでしょうか….。 ※明日のフィードバックが難しい場合は修正がある…" at bounding box center [821, 435] width 948 height 54
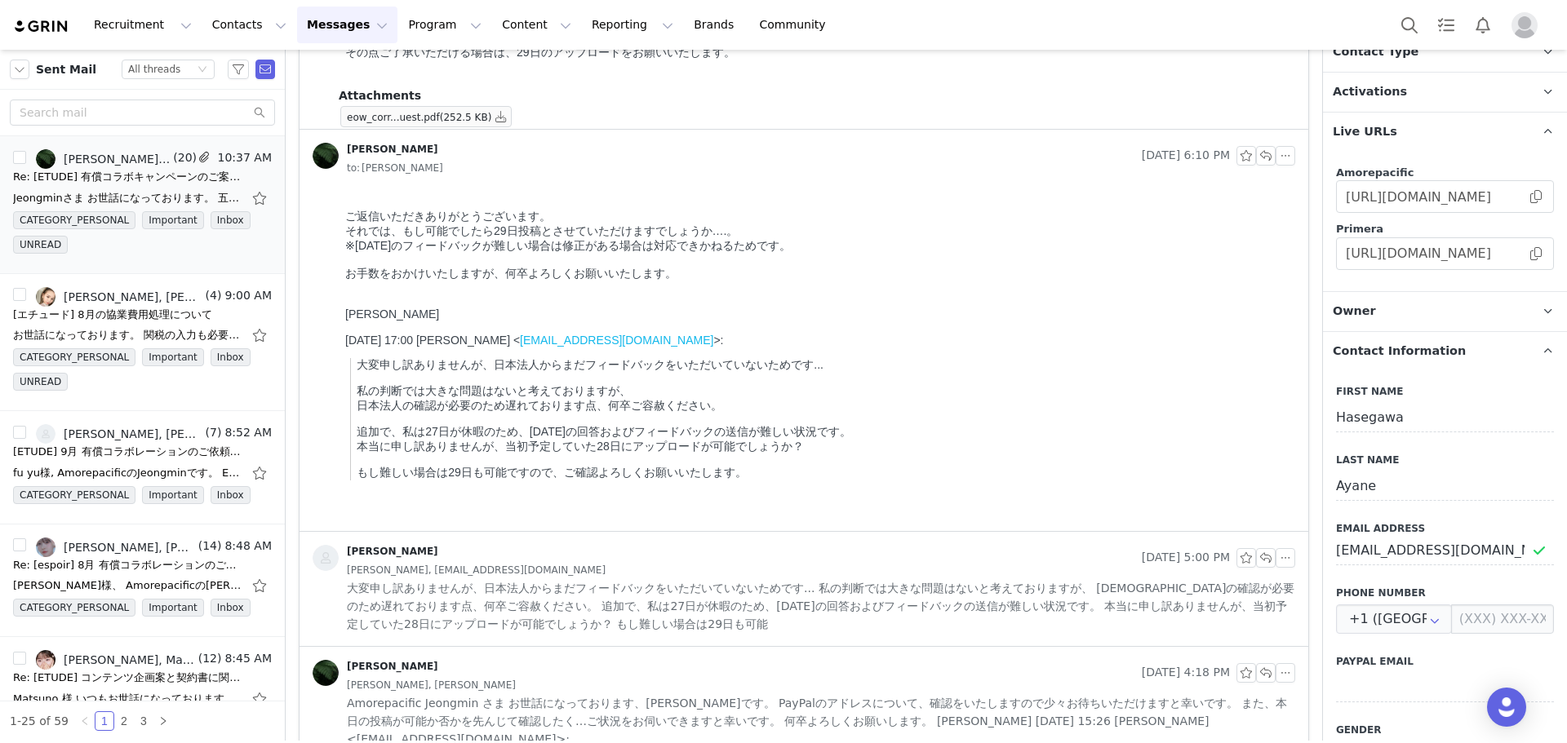
scroll to position [3999, 0]
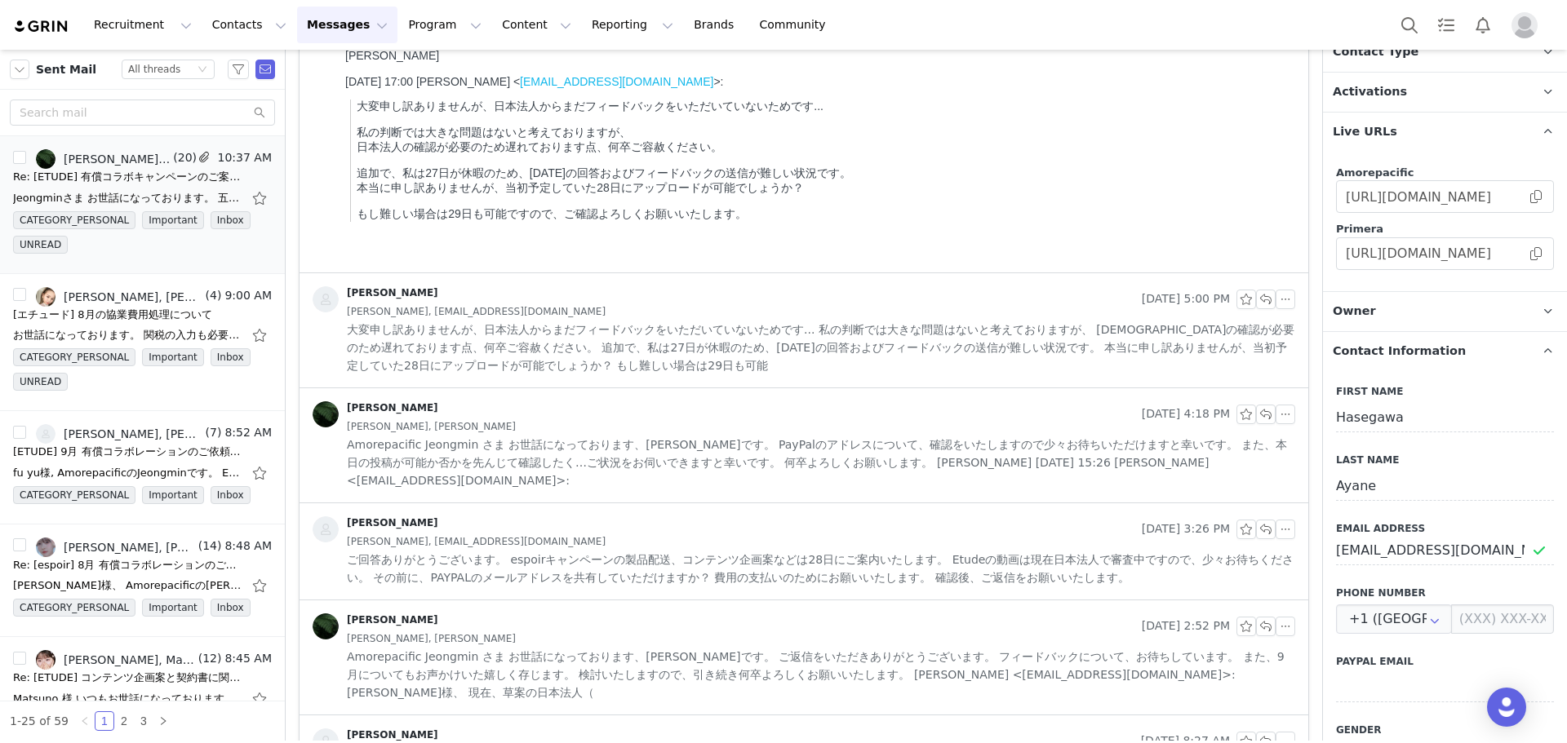
click at [689, 377] on div "엄정민 Aug 26, 2025 5:00 PM Hasegawa Ayane, hayane1122@gmail.com 大変申し訳ありませんが、日本法人か…" at bounding box center [803, 330] width 1009 height 114
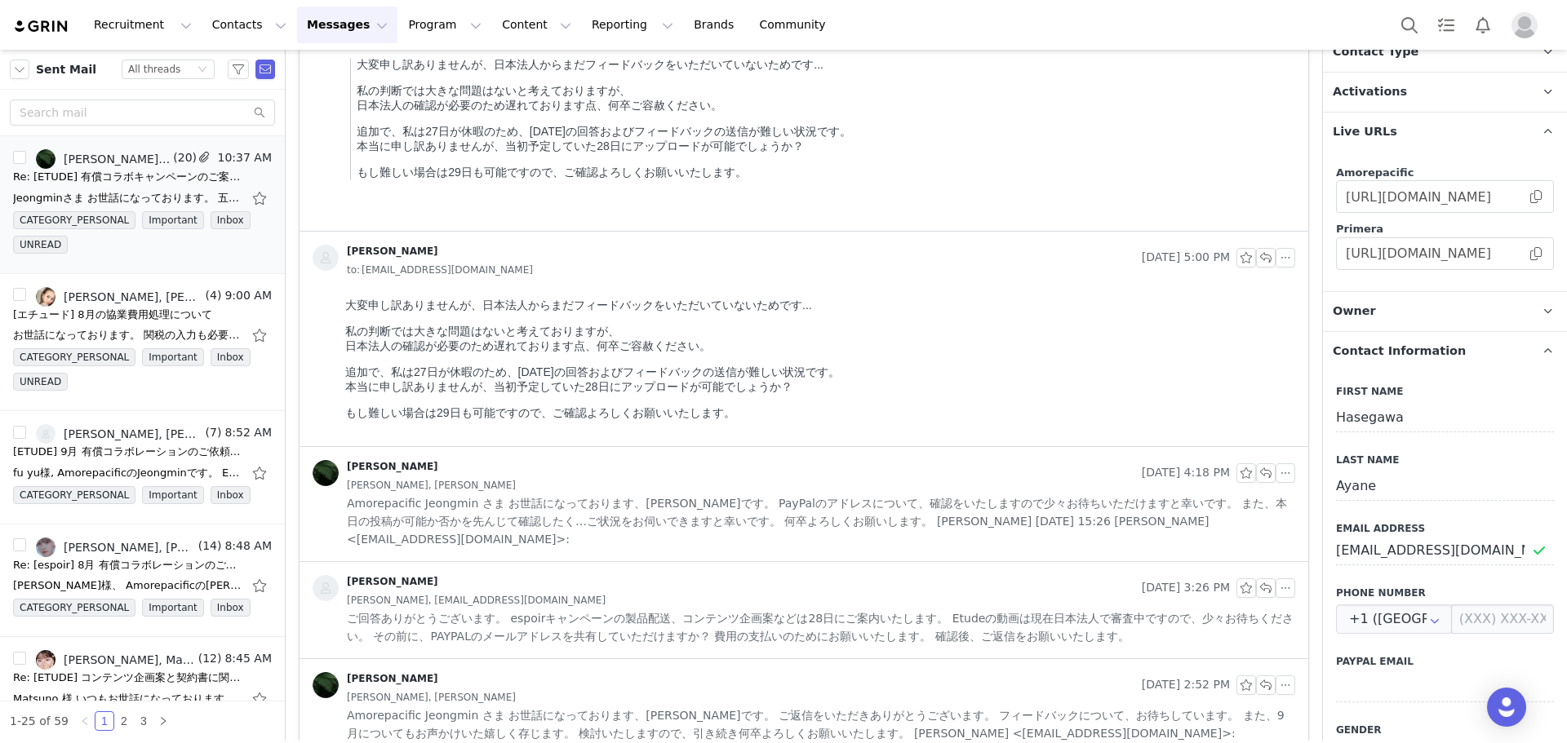
scroll to position [4080, 0]
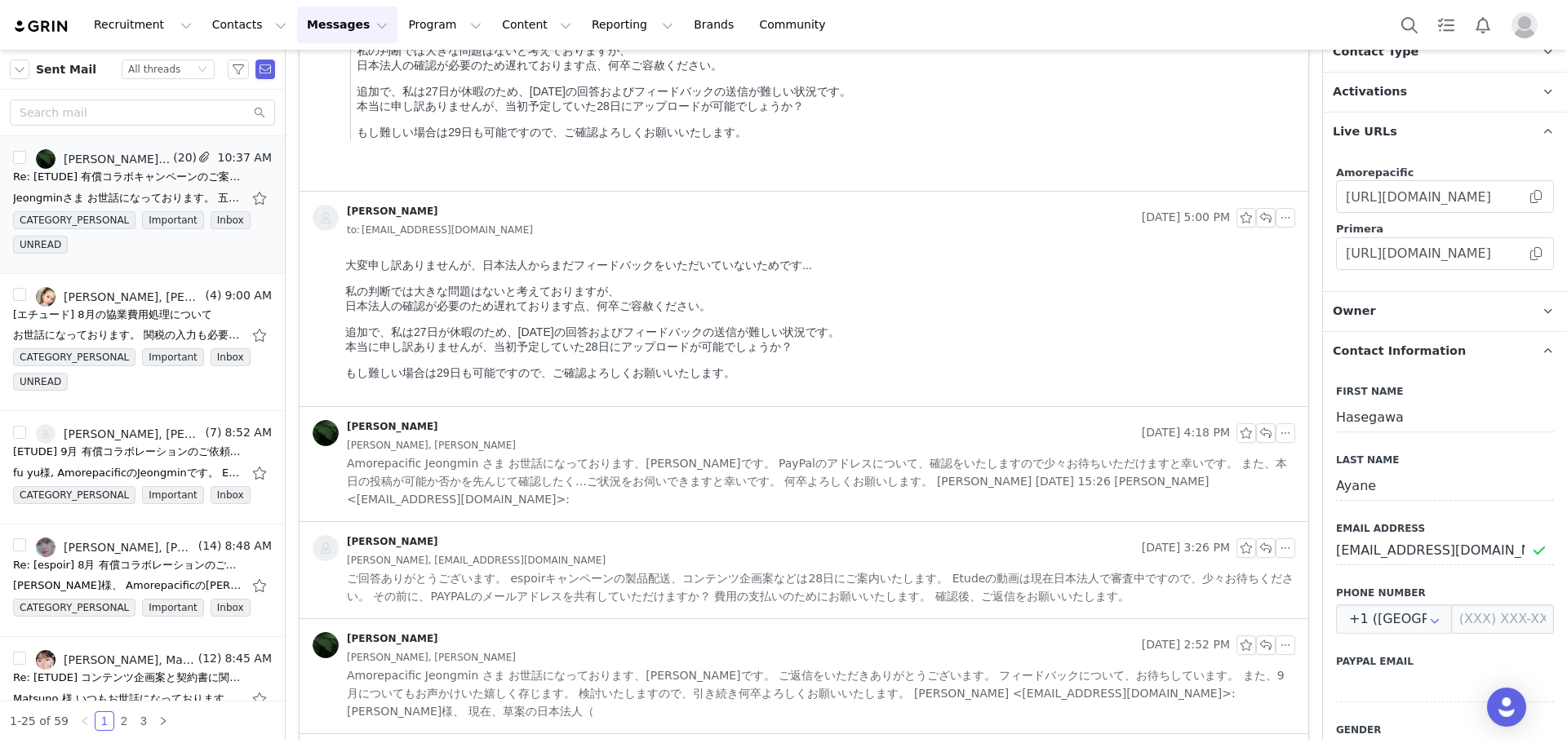
click at [745, 431] on div "[PERSON_NAME]" at bounding box center [724, 433] width 823 height 26
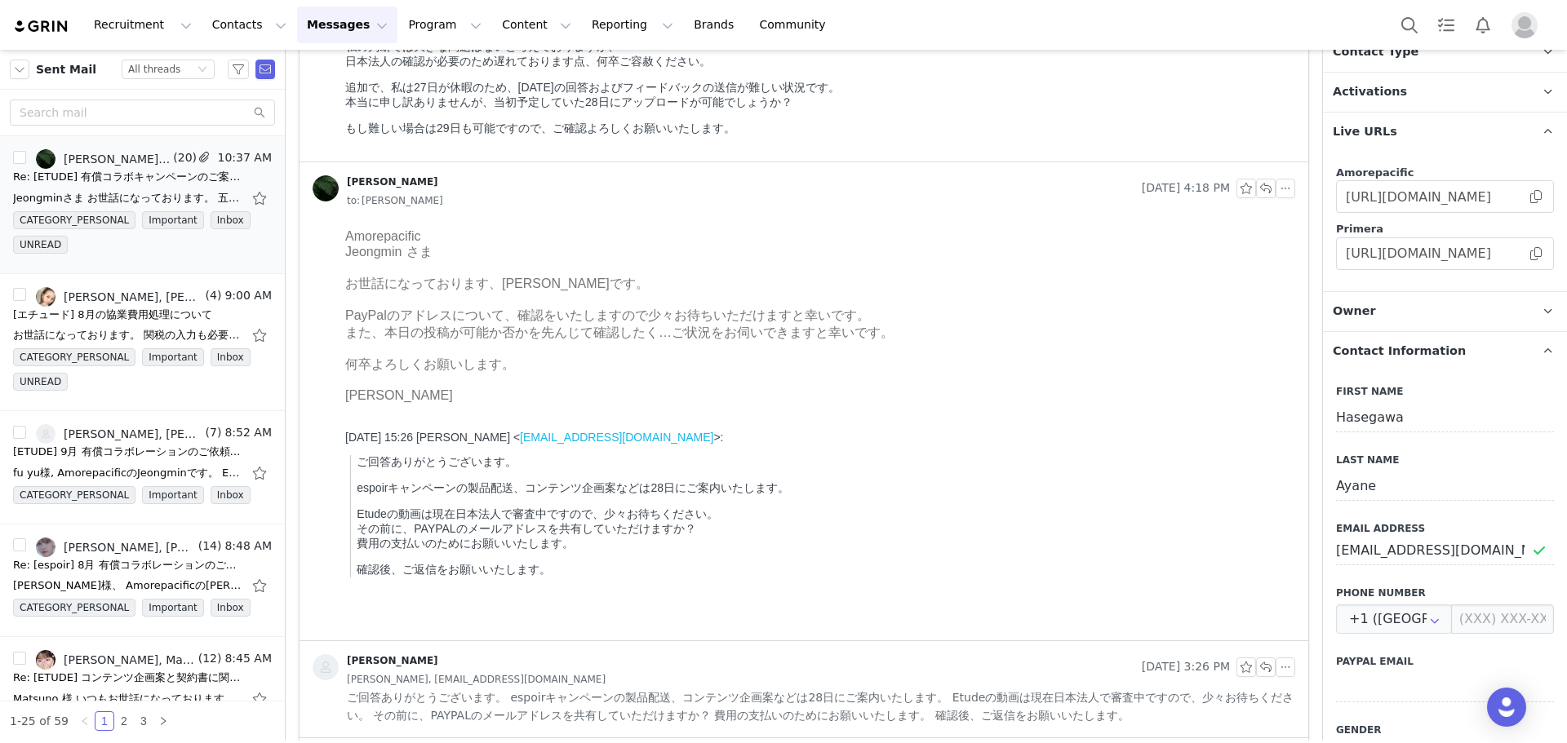
scroll to position [4651, 0]
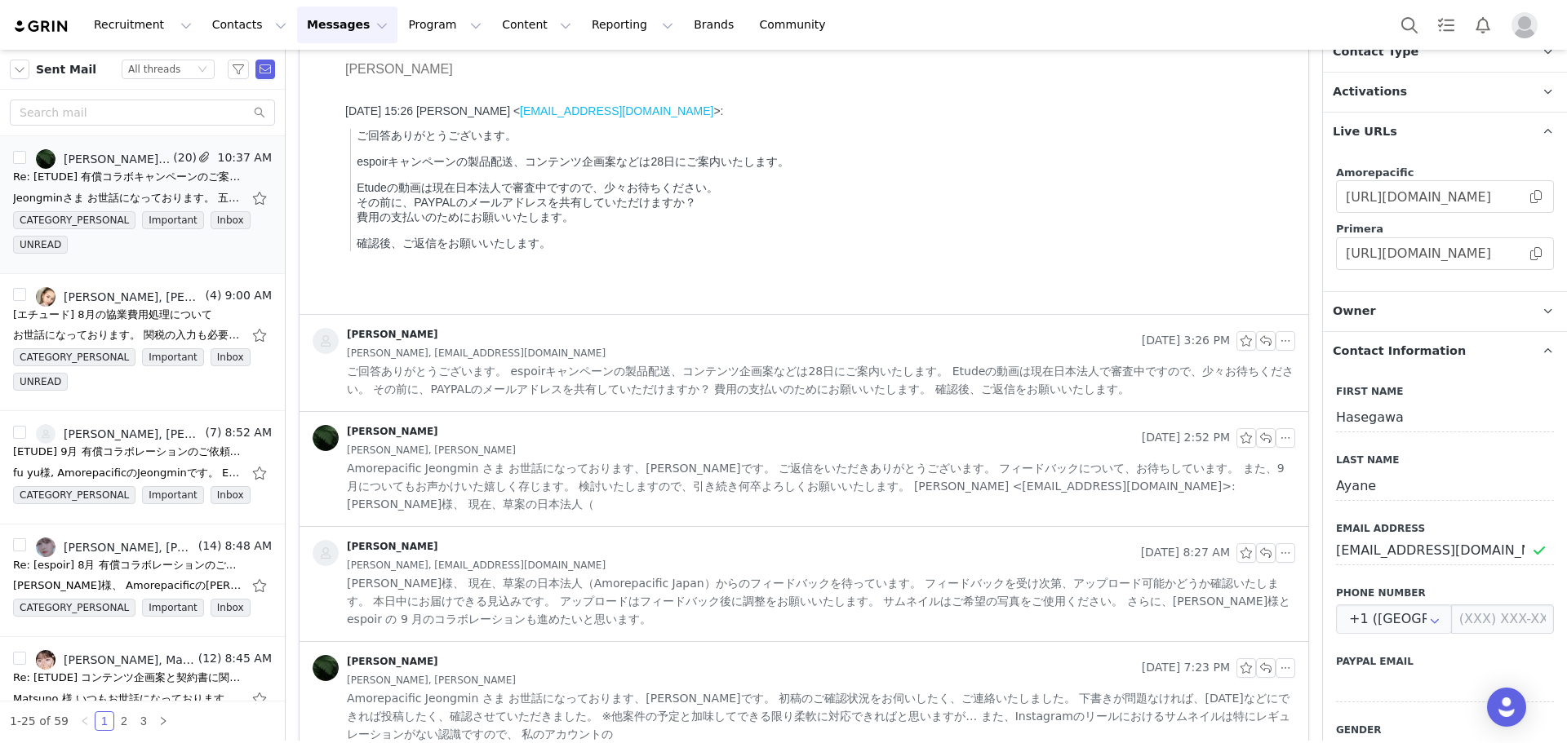
click at [745, 431] on div "[PERSON_NAME]" at bounding box center [724, 438] width 823 height 26
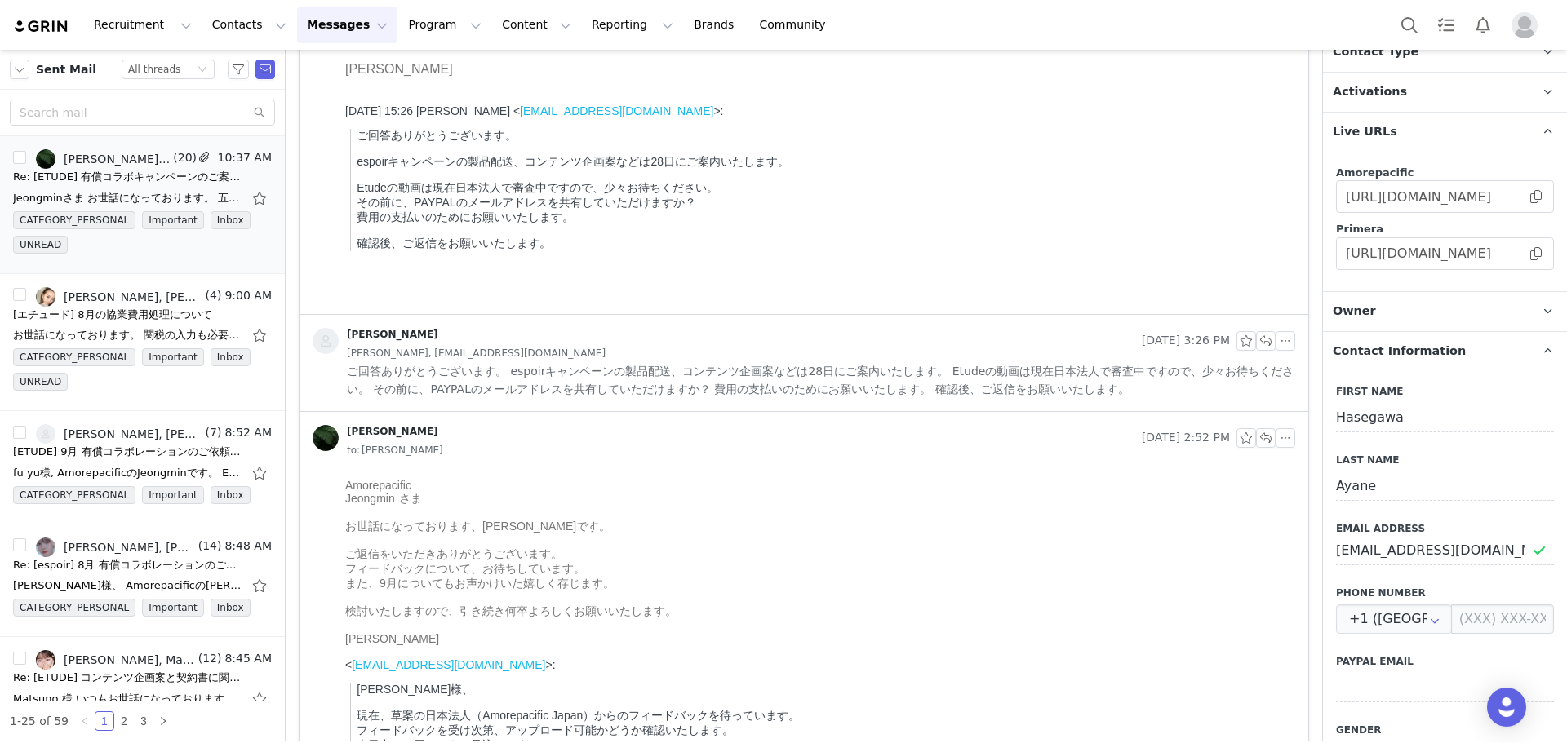
scroll to position [0, 0]
click at [730, 368] on span "ご回答ありがとうございます。 espoirキャンペーンの製品配送、コンテンツ企画案などは28日にご案内いたします。 Etudeの動画は現在日本法人で審査中です…" at bounding box center [821, 380] width 948 height 36
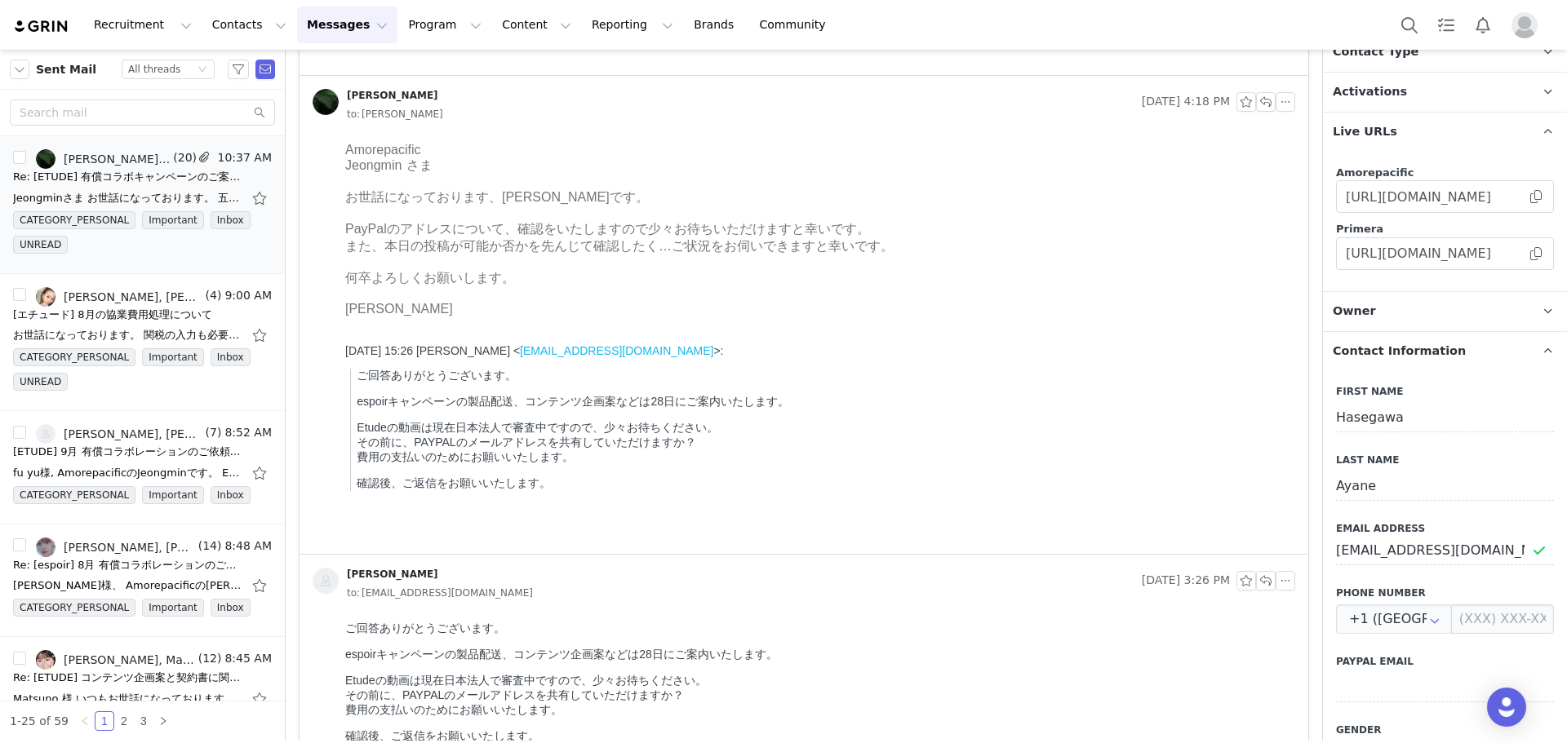
scroll to position [4407, 0]
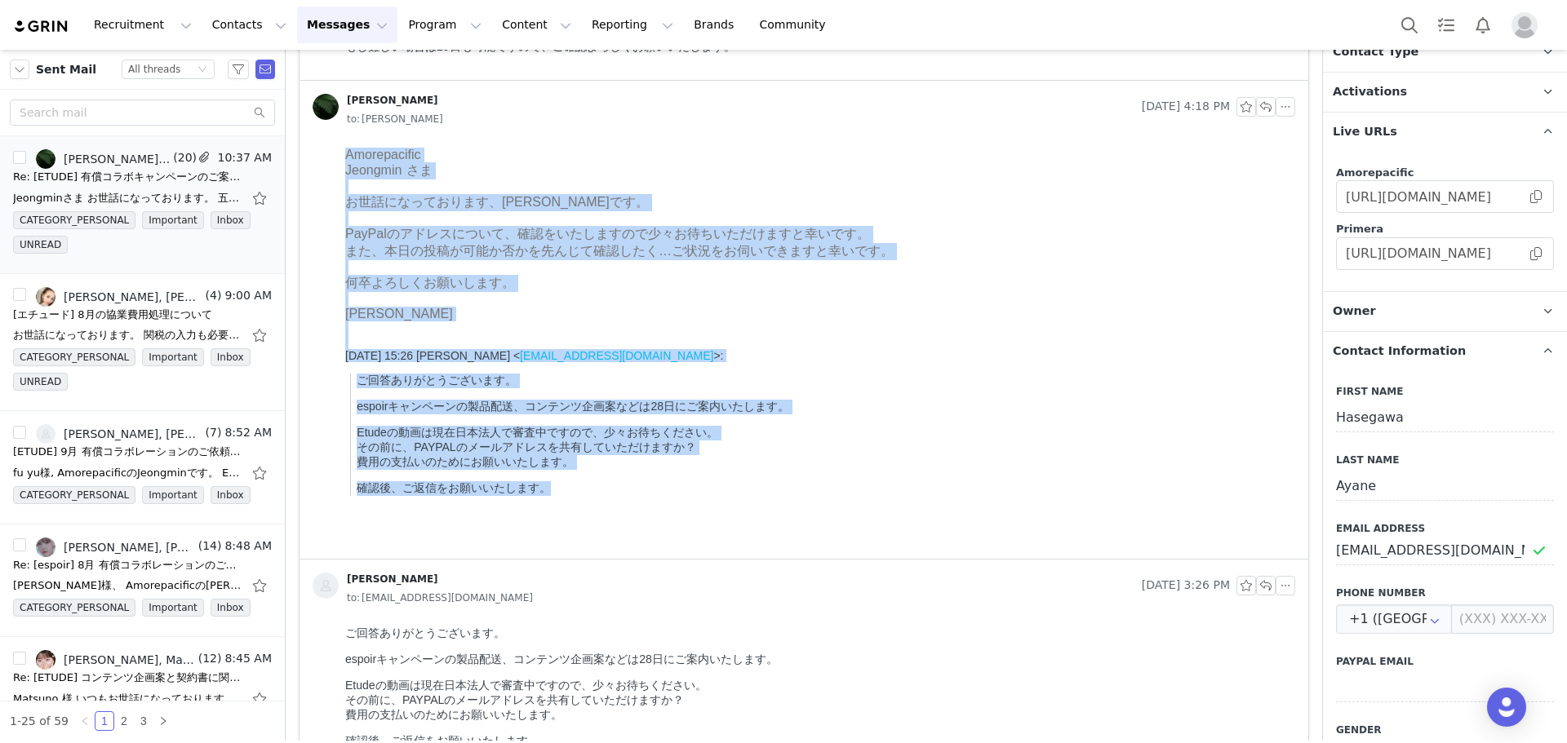
drag, startPoint x: 668, startPoint y: 535, endPoint x: 317, endPoint y: 132, distance: 533.3
click at [339, 141] on html "Amorepacific Jeongmin さま お世話になっております、長谷川です。 PayPalのアドレスについて、確認をいたしますので少々お待ちいただけ…" at bounding box center [817, 350] width 956 height 418
copy body "Amorepacific Jeongmin さま お世話になっております、長谷川です。 PayPalのアドレスについて、確認をいたしますので少々お待ちいただけ…"
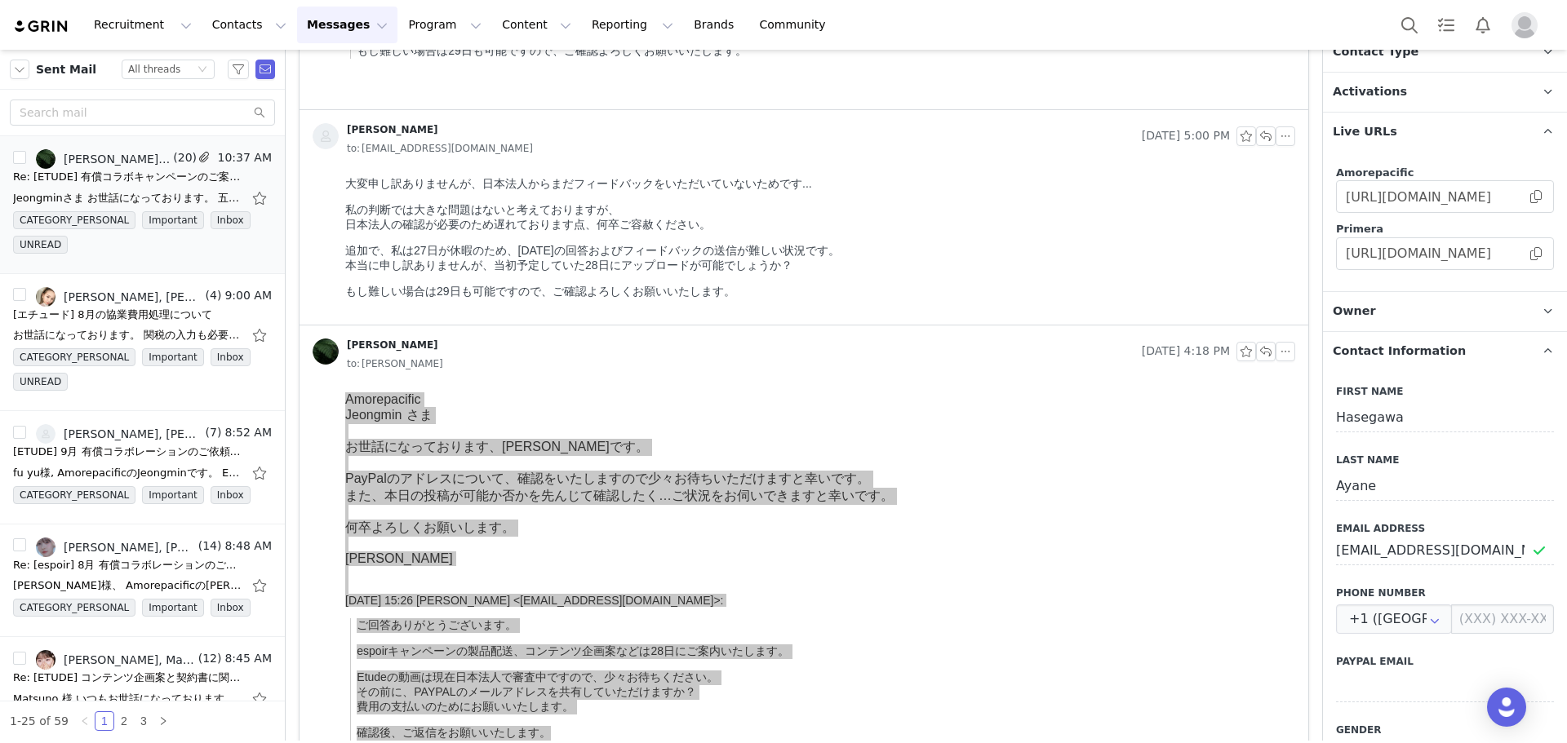
scroll to position [4080, 0]
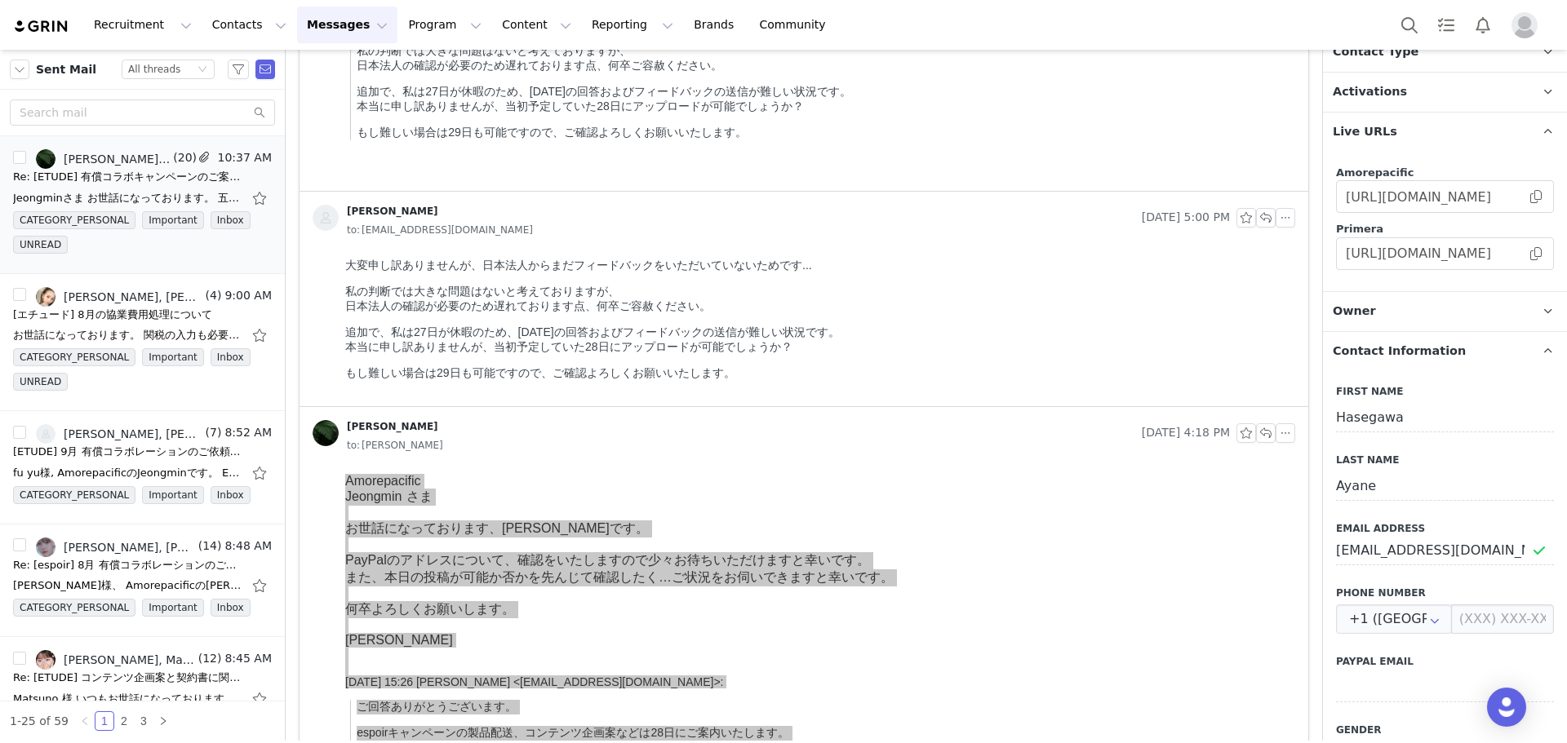
drag, startPoint x: 716, startPoint y: 389, endPoint x: 730, endPoint y: 389, distance: 13.9
click at [716, 381] on p "もし難しい場合は29日も可能ですので、ご確認よろしくお願いいたします。" at bounding box center [816, 373] width 943 height 15
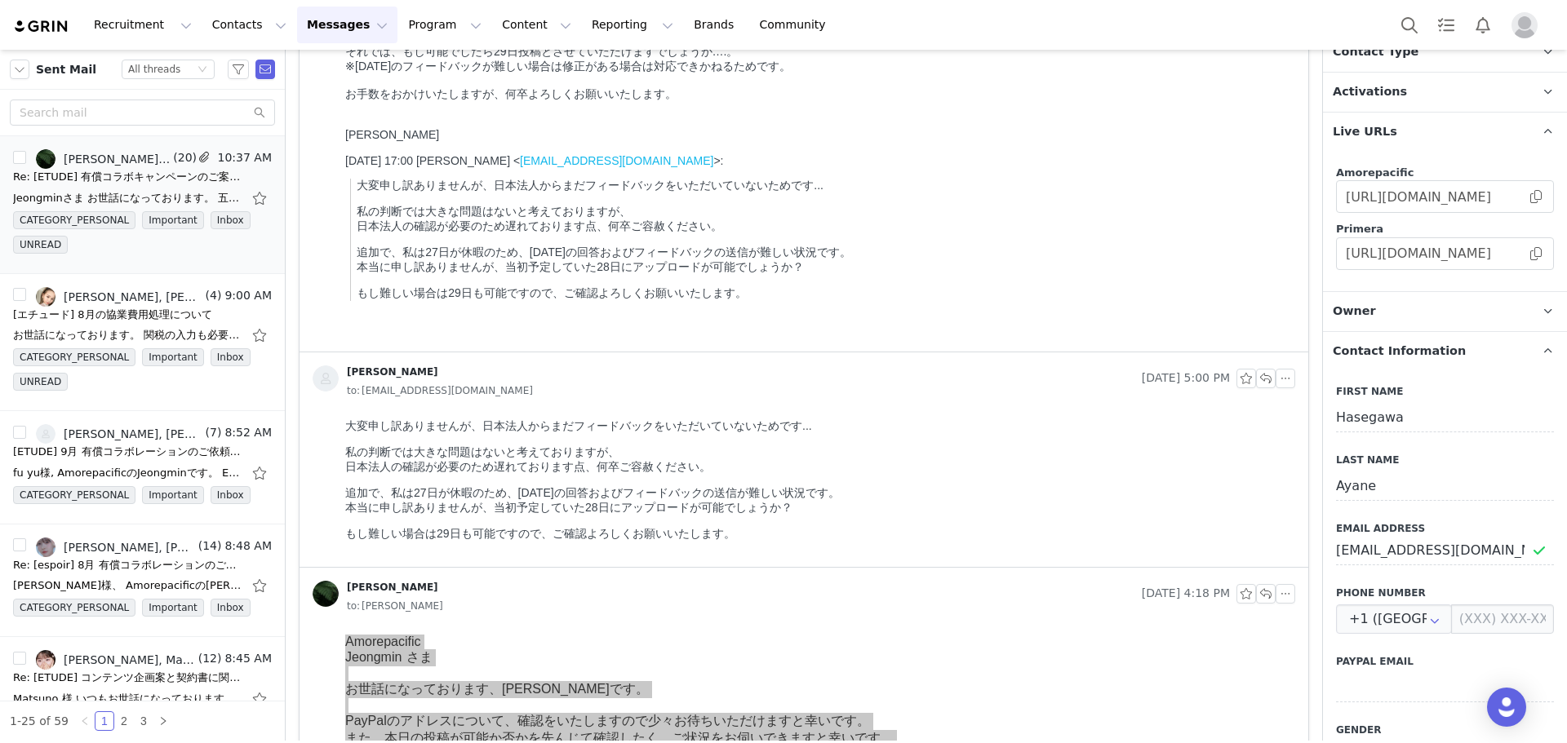
scroll to position [3835, 0]
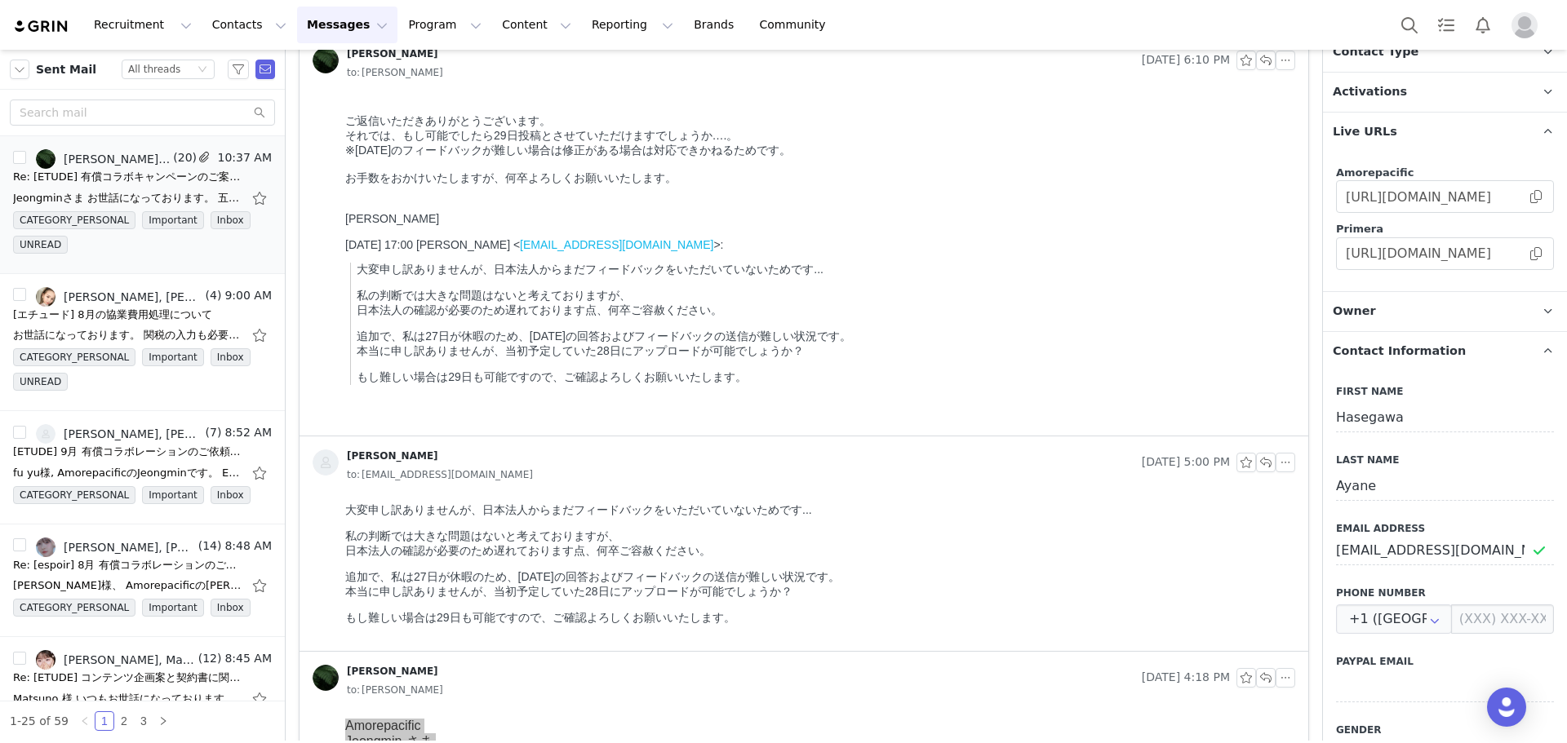
click at [796, 385] on p "もし難しい場合は29日も可能ですので、ご確認よろしくお願いいたします。" at bounding box center [823, 377] width 932 height 15
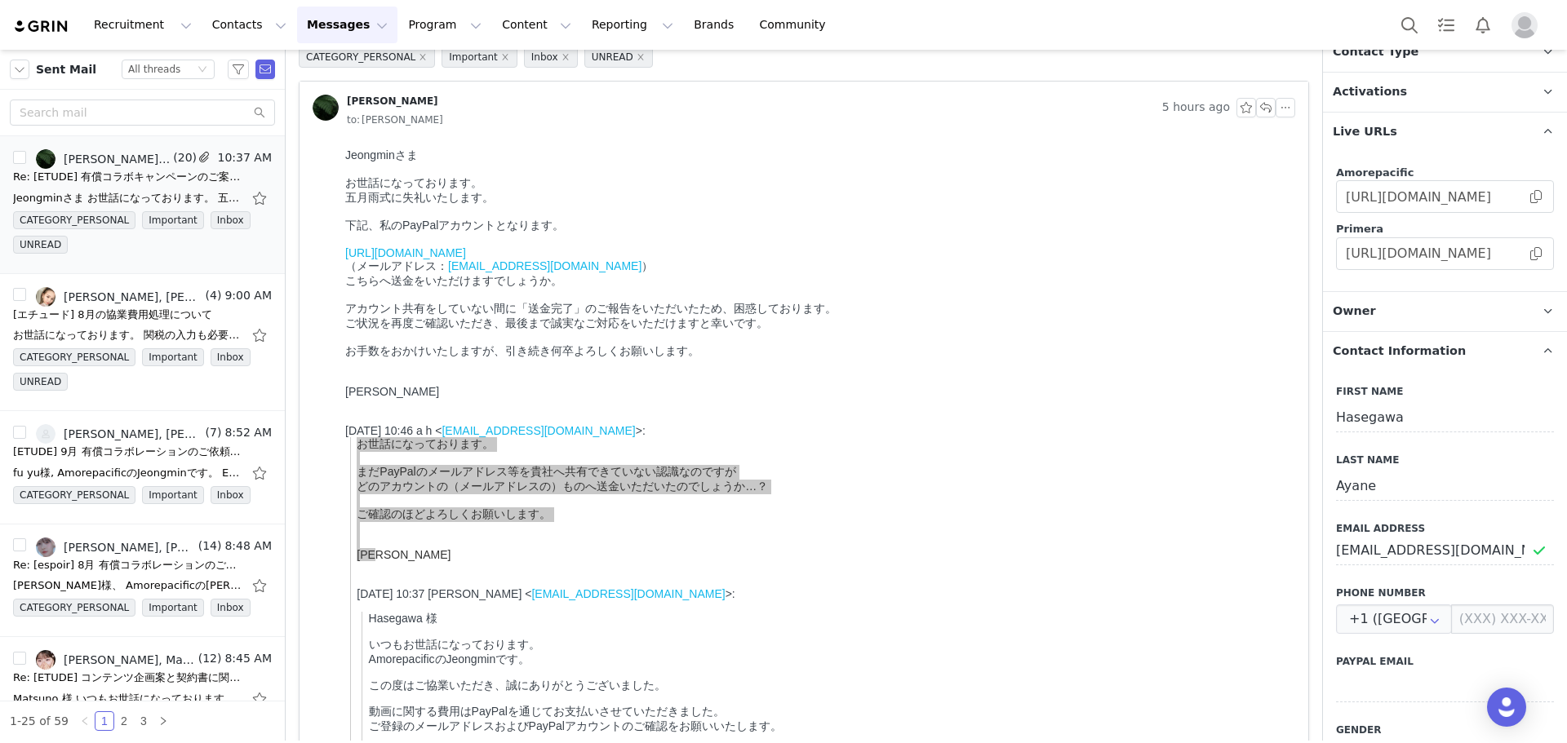
scroll to position [0, 0]
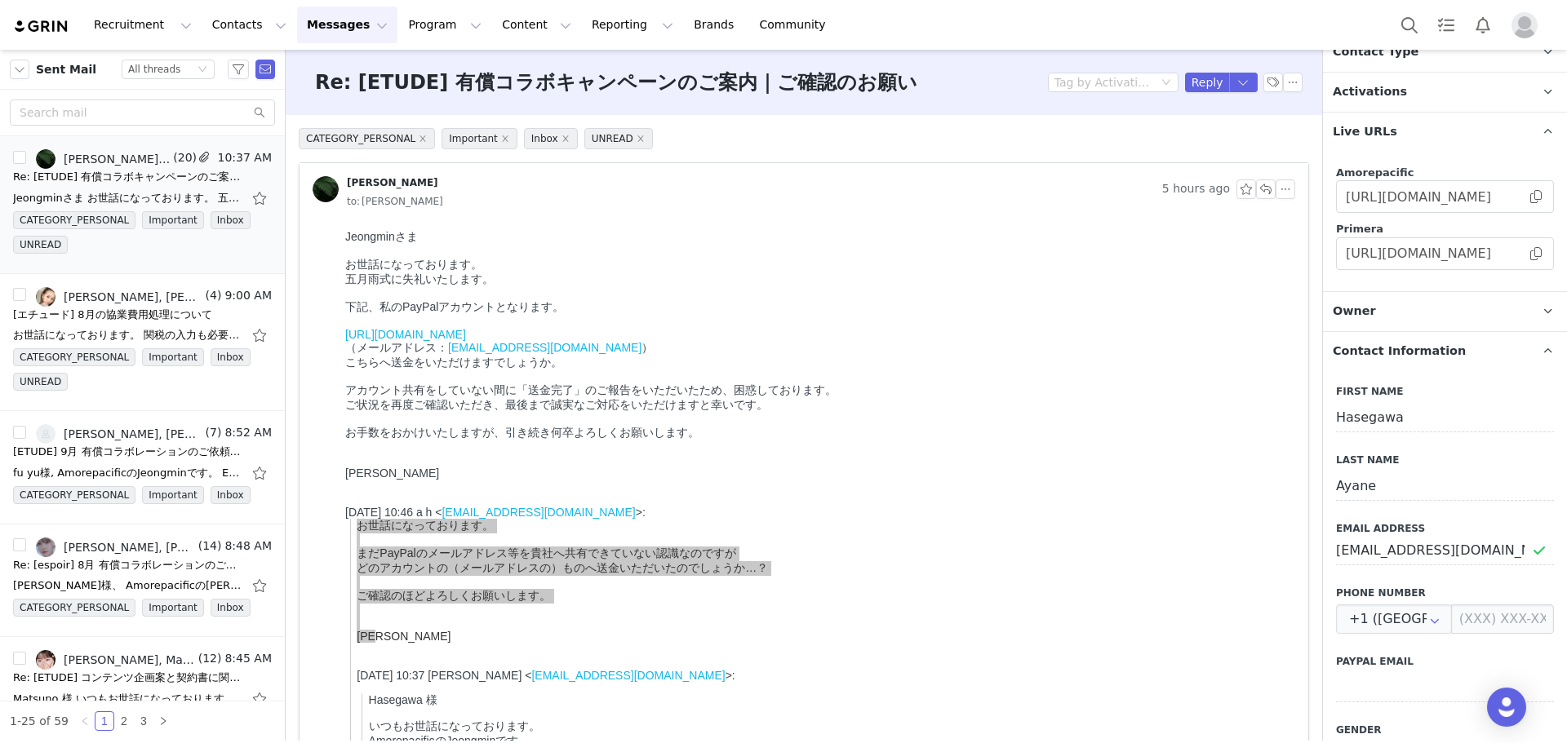
click at [370, 183] on div "[PERSON_NAME]" at bounding box center [392, 182] width 91 height 13
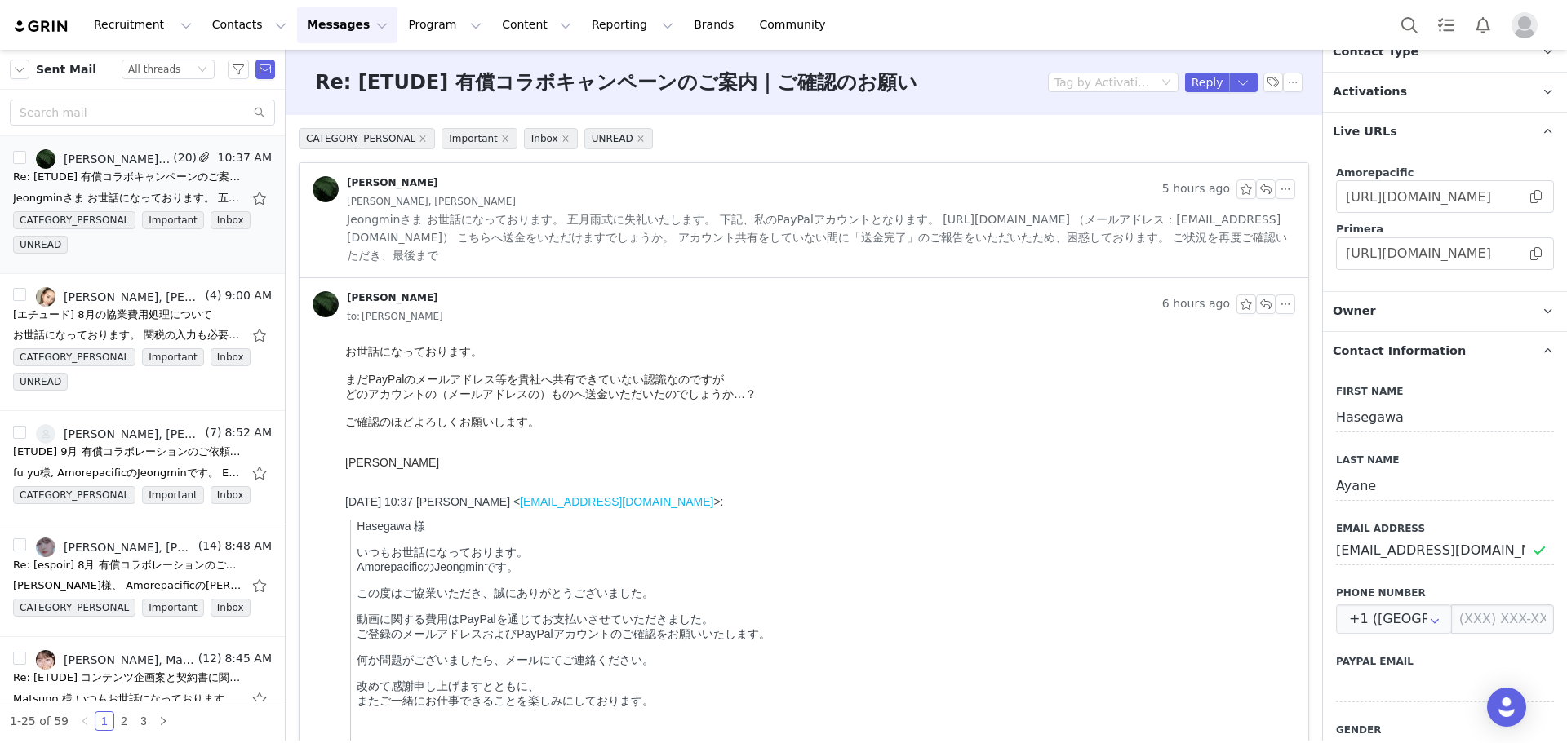
click at [375, 183] on div "[PERSON_NAME]" at bounding box center [392, 182] width 91 height 13
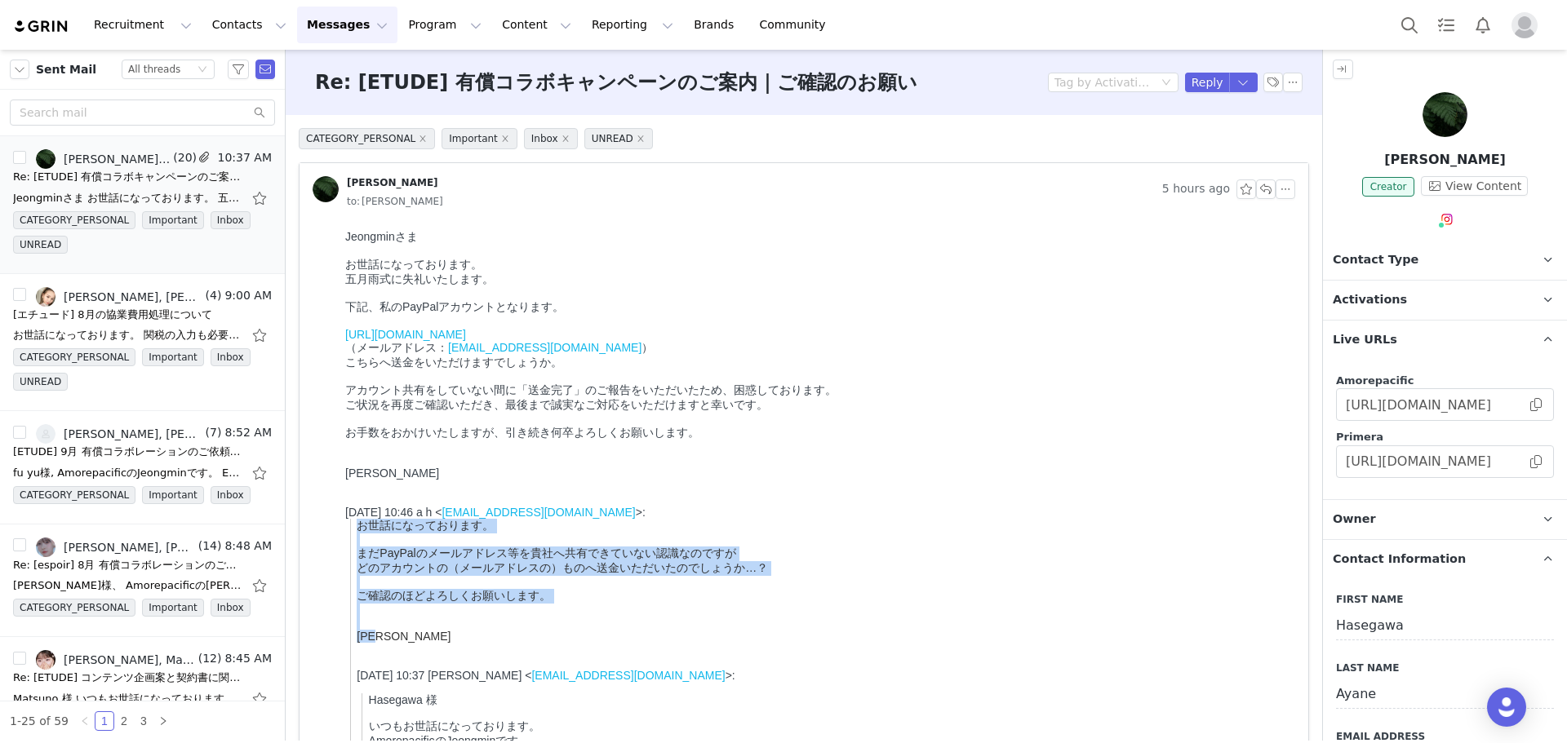
click at [928, 310] on div "下記、私のPayPalアカウントとなります。" at bounding box center [816, 307] width 943 height 15
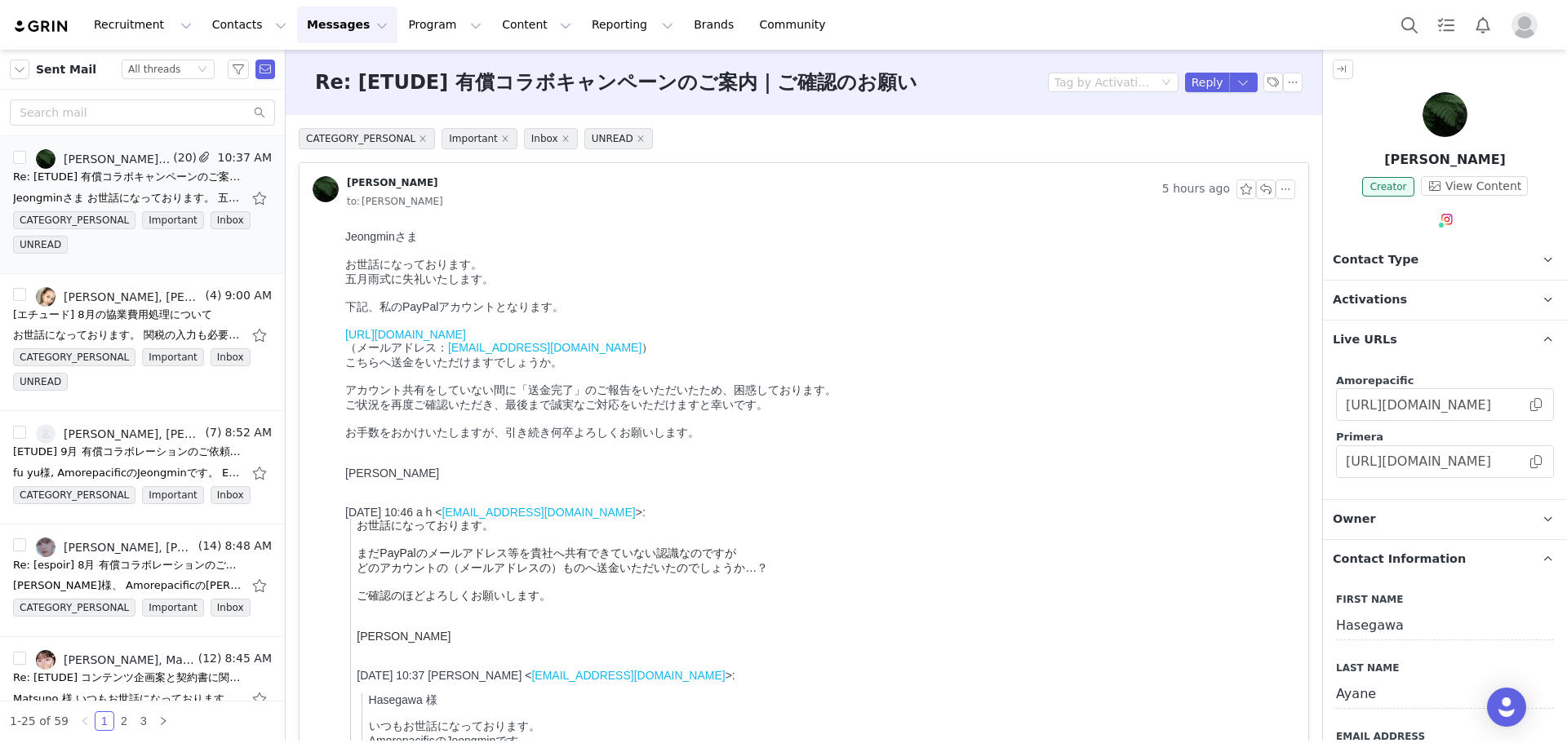
click at [428, 196] on div "to: 엄정민" at bounding box center [821, 202] width 948 height 18
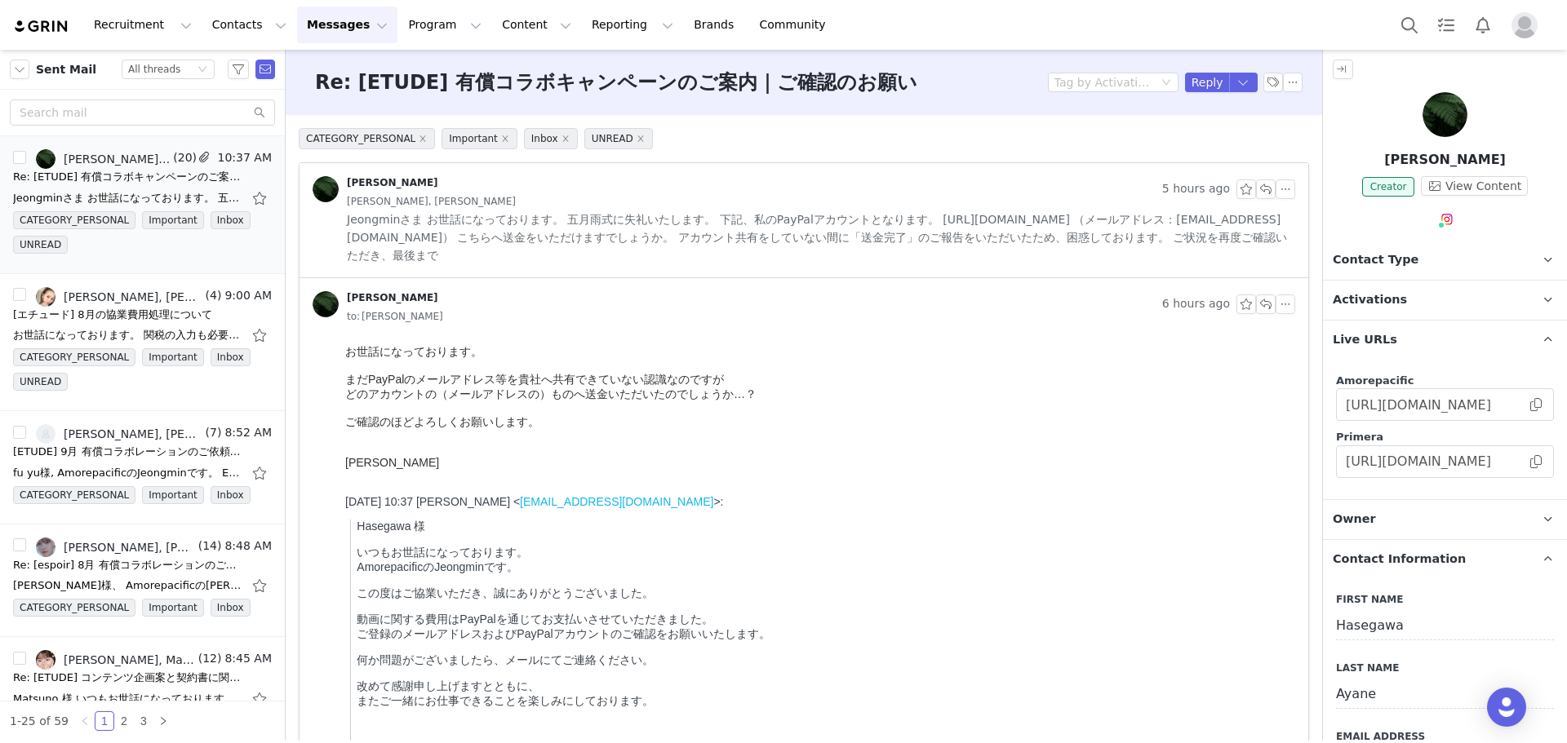
click at [398, 184] on div "[PERSON_NAME]" at bounding box center [392, 182] width 91 height 13
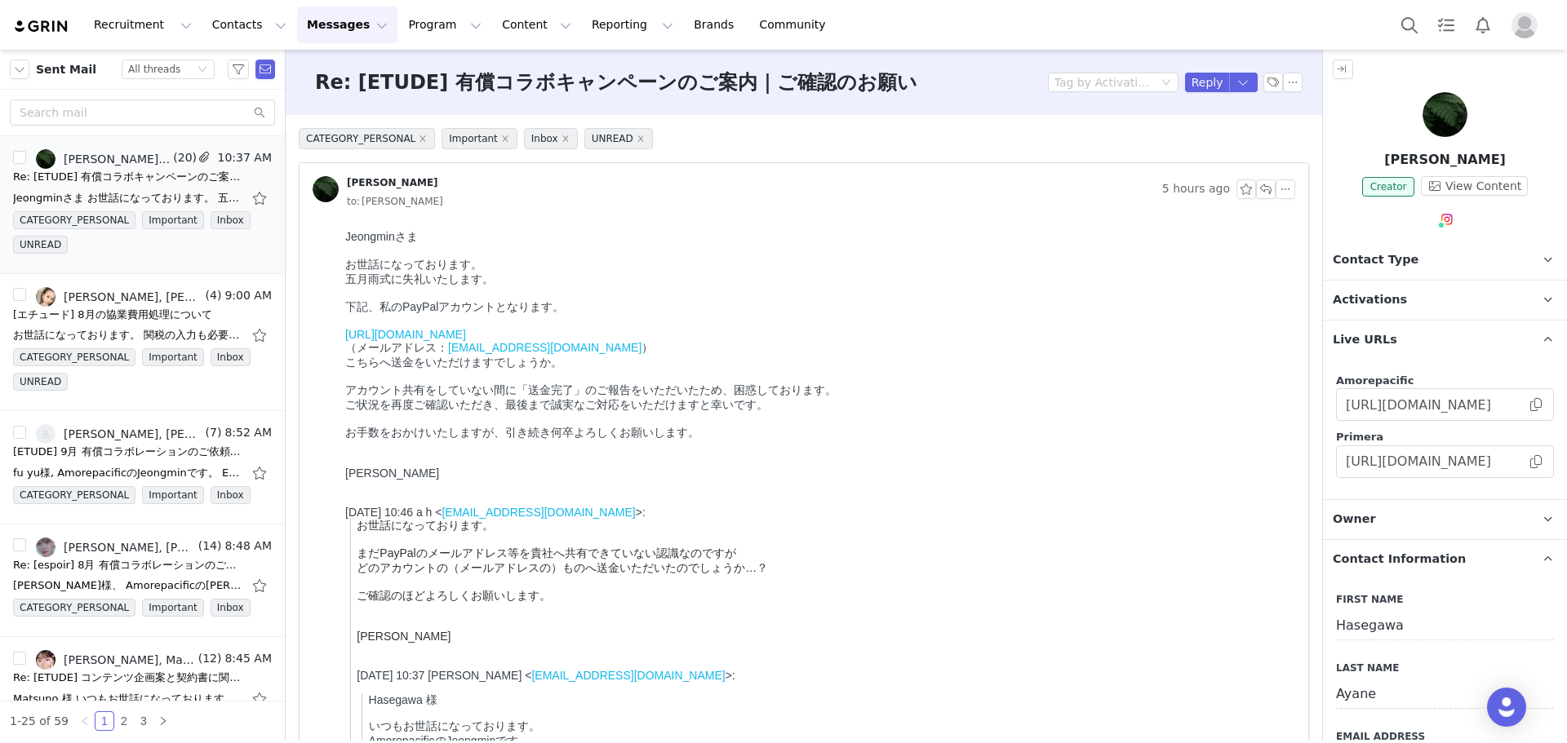
click at [1428, 148] on div "Hasegawa Ayane Creator View Content" at bounding box center [1445, 163] width 244 height 142
click at [1373, 165] on p "[PERSON_NAME]" at bounding box center [1445, 160] width 244 height 20
click at [1397, 168] on p "[PERSON_NAME]" at bounding box center [1445, 160] width 244 height 20
click at [1397, 183] on span "Creator" at bounding box center [1388, 187] width 53 height 20
click at [1384, 190] on span "Creator" at bounding box center [1388, 187] width 53 height 20
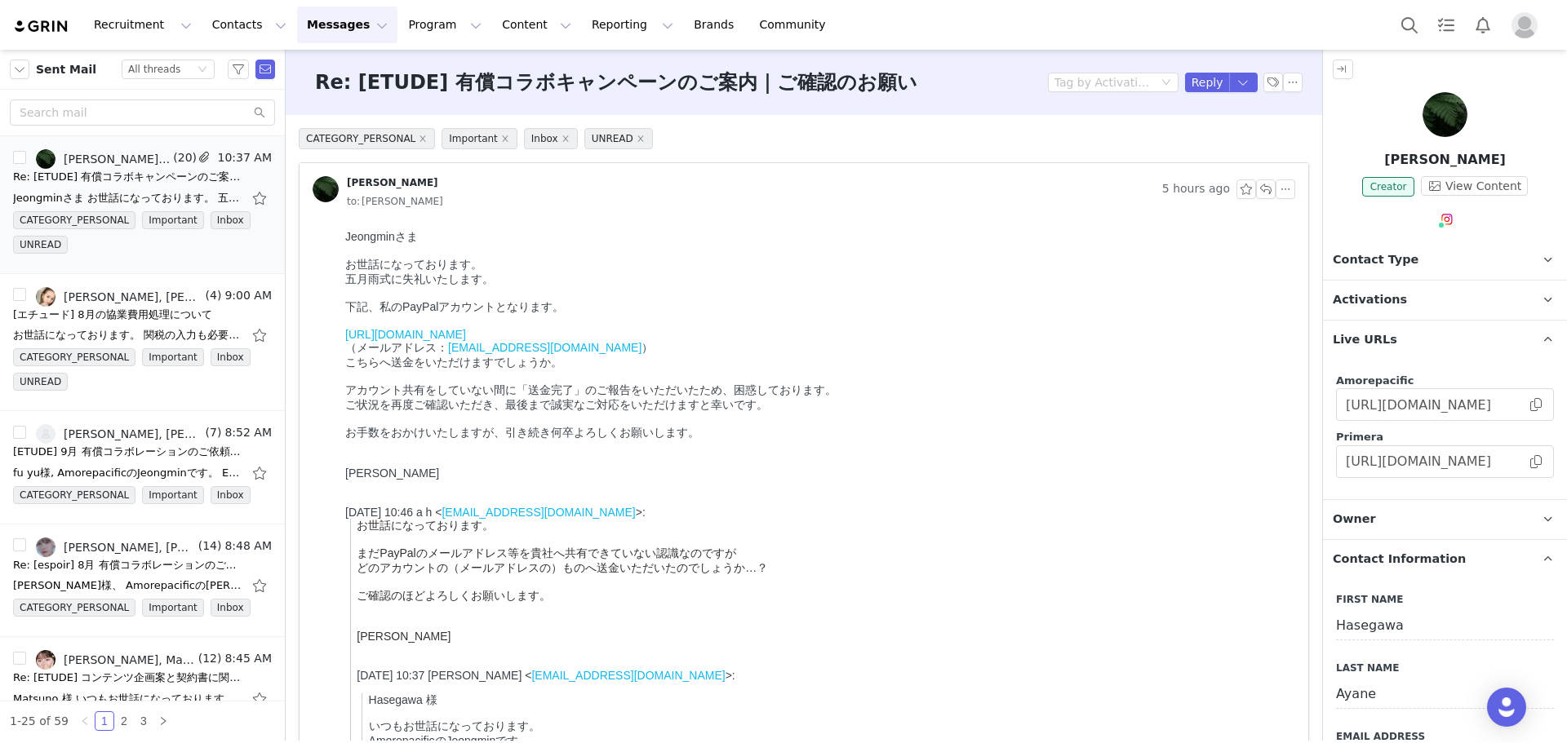
click at [319, 192] on img at bounding box center [326, 189] width 26 height 26
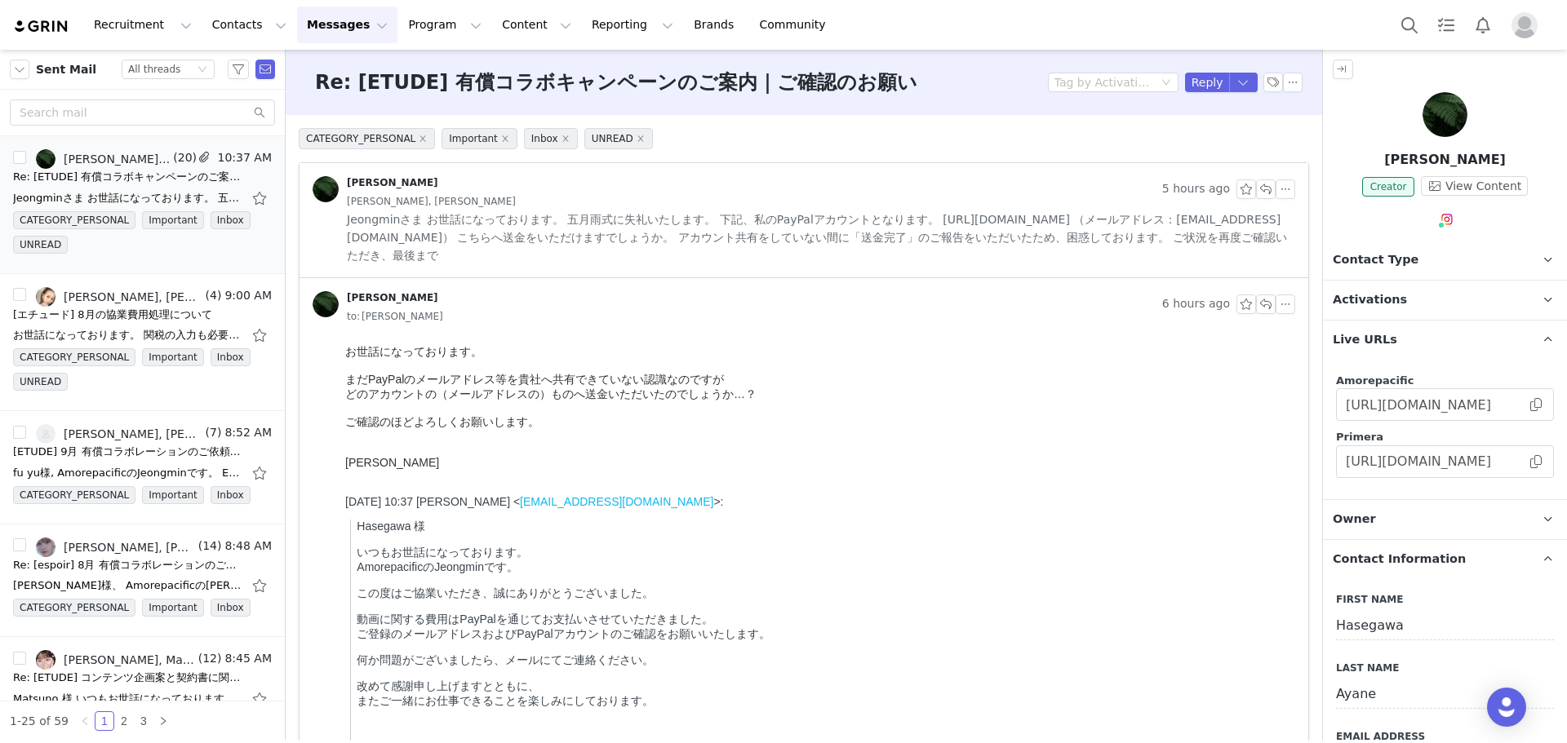
drag, startPoint x: 1474, startPoint y: 157, endPoint x: 1380, endPoint y: 153, distance: 93.9
click at [1380, 153] on p "[PERSON_NAME]" at bounding box center [1445, 160] width 244 height 20
copy p "[PERSON_NAME]"
click at [1408, 33] on button "Search" at bounding box center [1409, 25] width 36 height 37
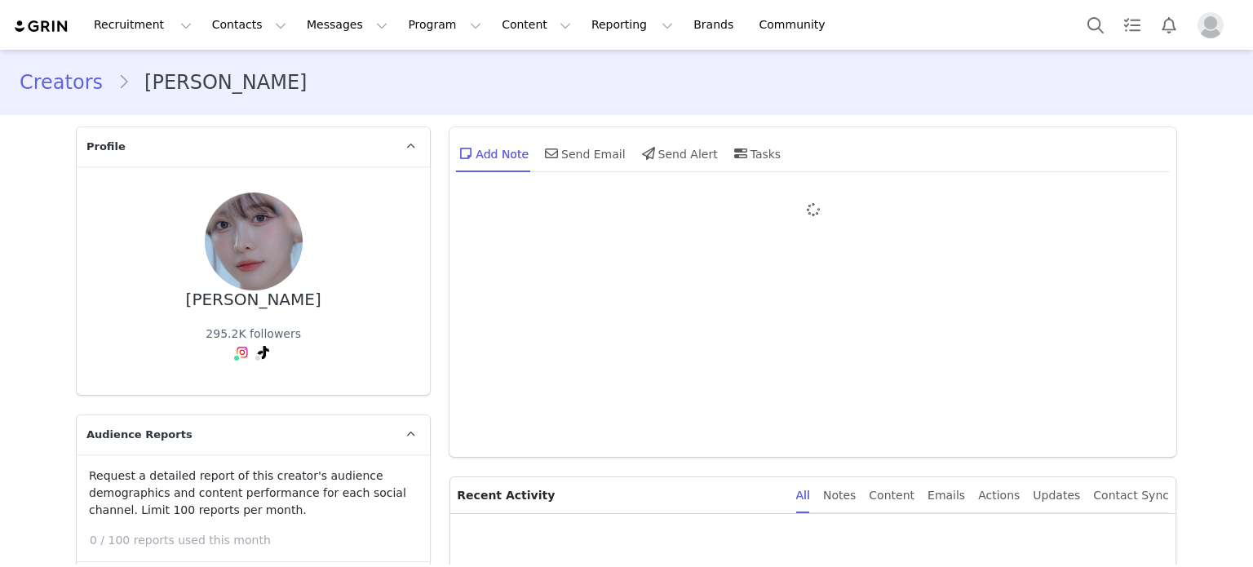
type input "+1 ([GEOGRAPHIC_DATA])"
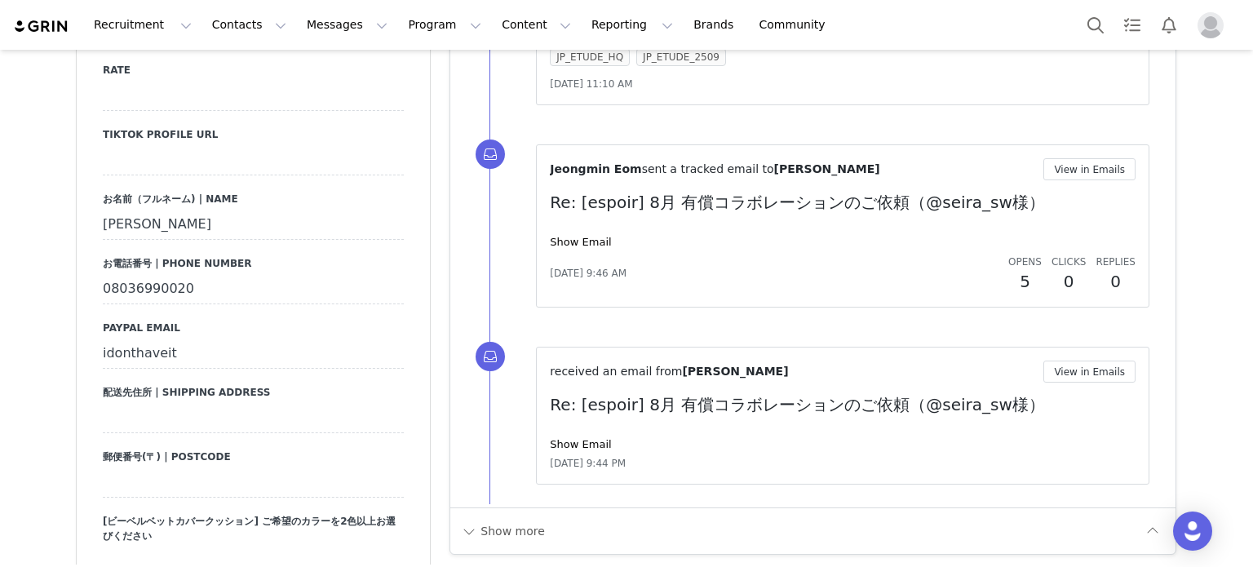
scroll to position [1959, 0]
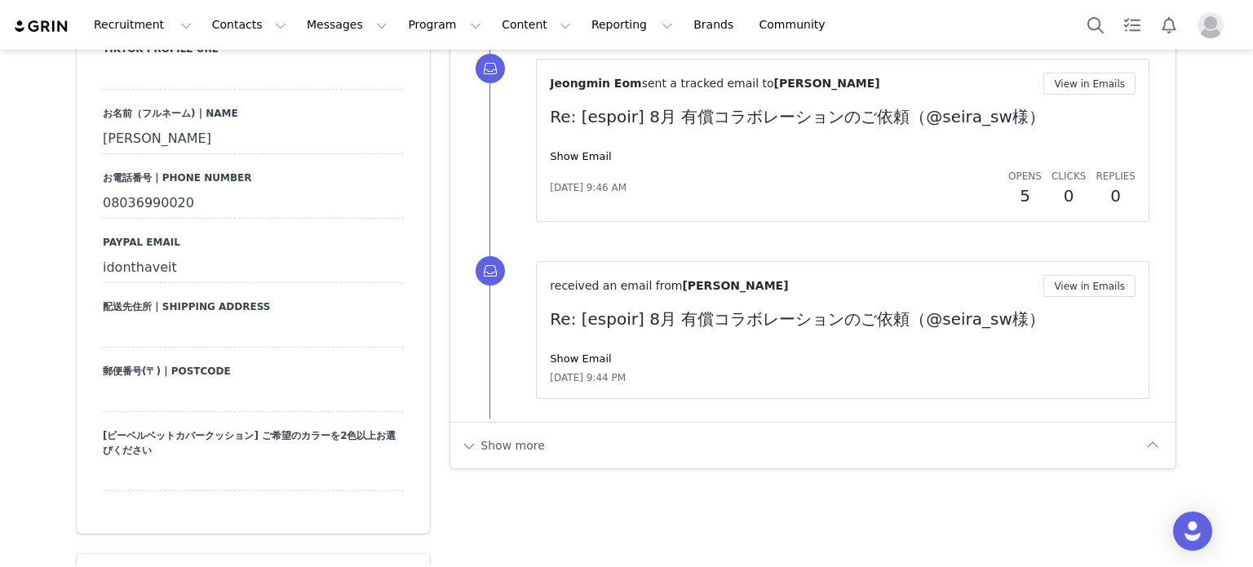
click at [140, 283] on div "idonthaveit" at bounding box center [253, 268] width 301 height 29
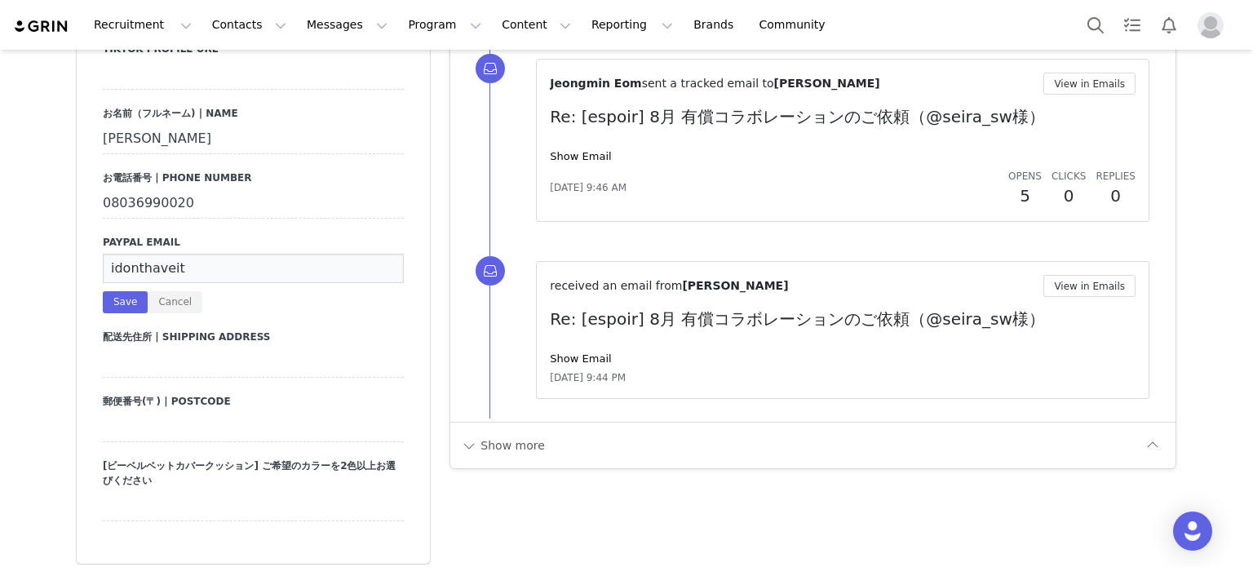
click at [176, 283] on input "idonthaveit" at bounding box center [253, 268] width 301 height 29
drag, startPoint x: 176, startPoint y: 286, endPoint x: 57, endPoint y: 286, distance: 119.1
click at [57, 286] on div "Creators [PERSON_NAME] Profile [PERSON_NAME] 295.2K followers Audience Reports …" at bounding box center [626, 495] width 1253 height 4809
click at [56, 286] on div "Creators [PERSON_NAME] Profile [PERSON_NAME] 295.2K followers Audience Reports …" at bounding box center [626, 495] width 1253 height 4809
click at [158, 313] on button "Cancel" at bounding box center [175, 302] width 55 height 22
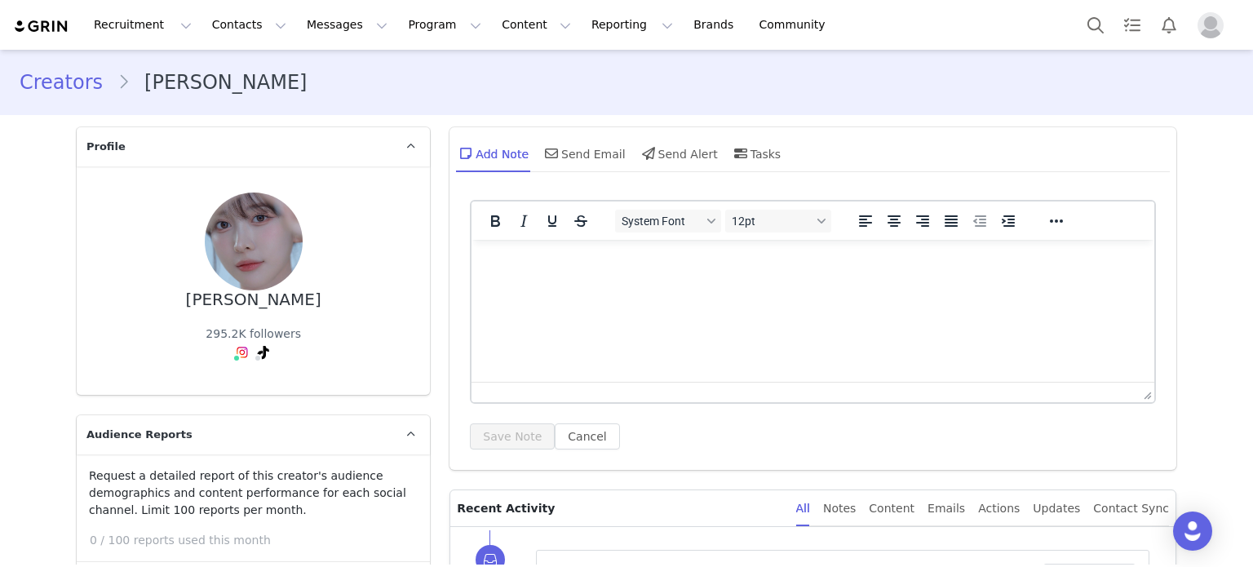
scroll to position [82, 0]
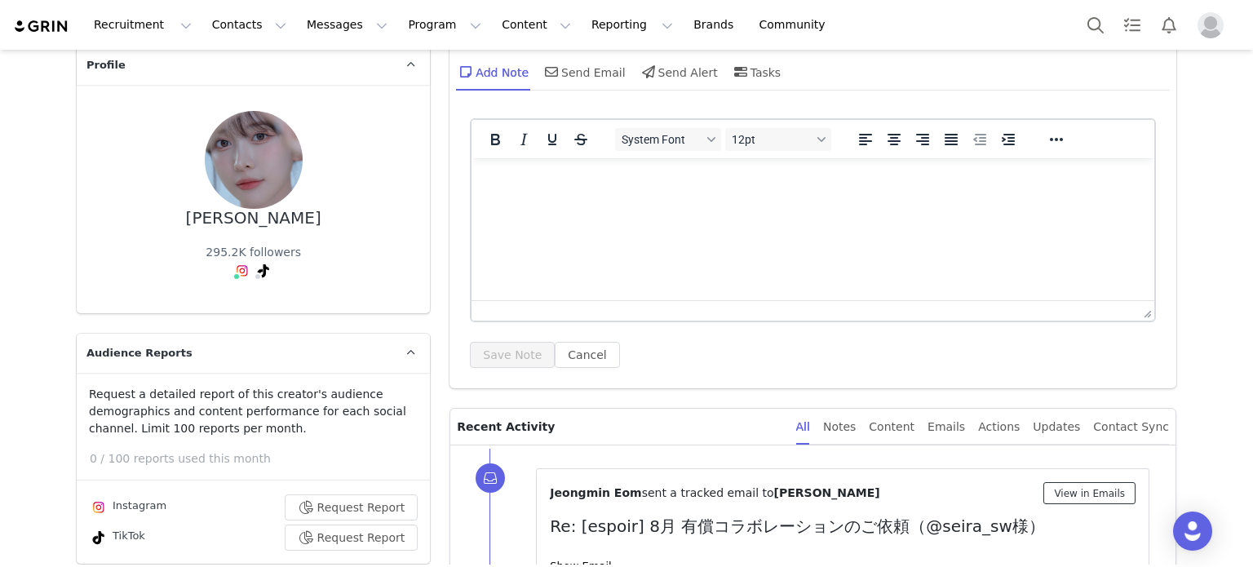
click at [1086, 499] on button "View in Emails" at bounding box center [1090, 493] width 92 height 22
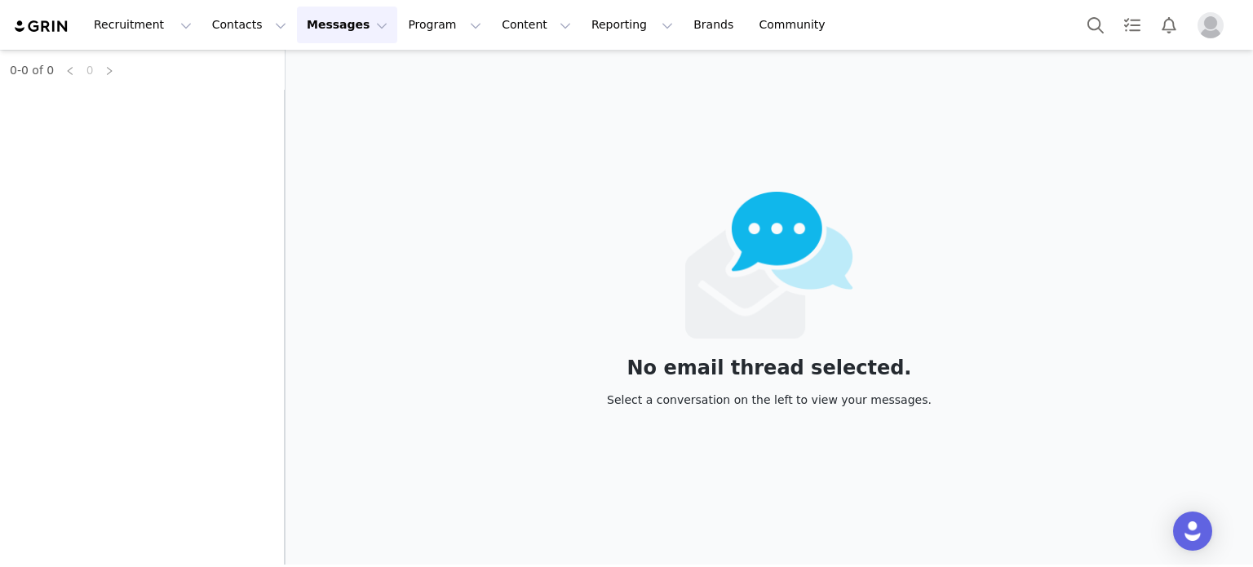
click at [1086, 494] on div "No email thread selected. Select a conversation on the left to view your messag…" at bounding box center [770, 307] width 968 height 515
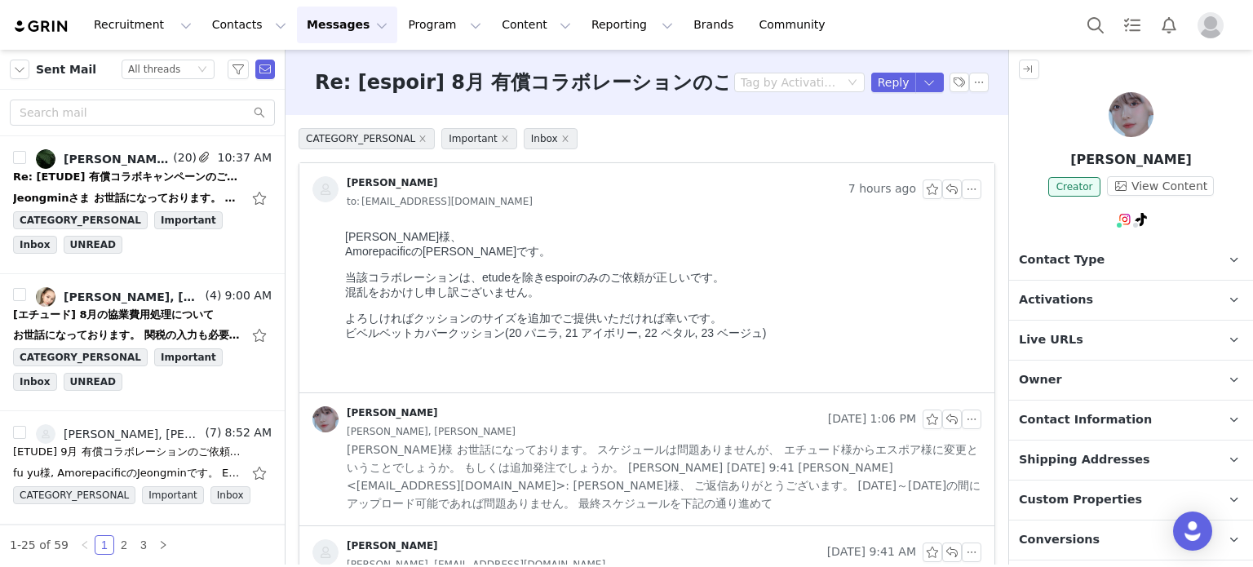
click at [548, 481] on span "[PERSON_NAME]様 お世話になっております。 スケジュールは問題ありませんが、 エチュード様からエスポア様に変更ということでしょうか。 もしくは追加…" at bounding box center [664, 477] width 635 height 72
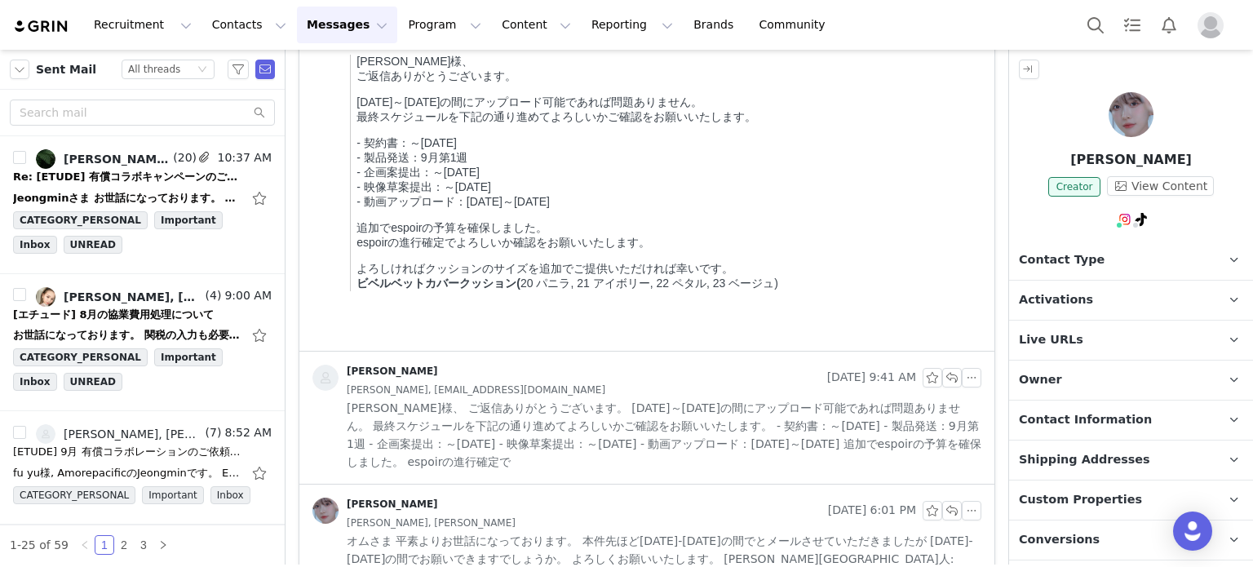
scroll to position [571, 0]
click at [548, 452] on span "[PERSON_NAME]様、 ご返信ありがとうございます。 [DATE]～[DATE]の間にアップロード可能であれば問題ありません。 最終スケジュールを下記…" at bounding box center [664, 433] width 635 height 72
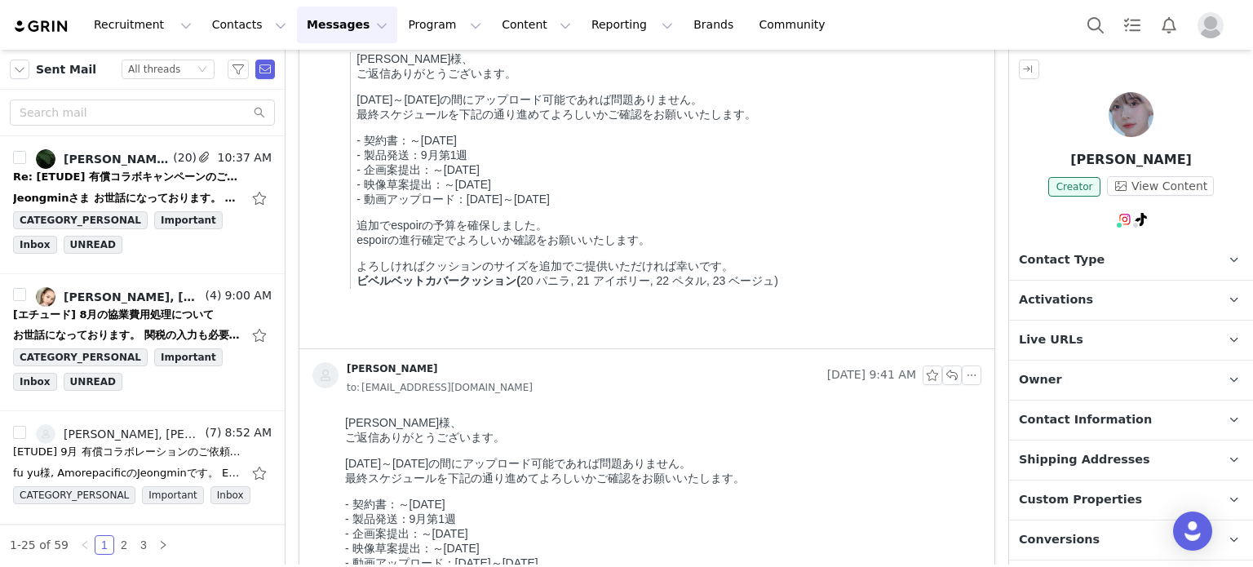
scroll to position [0, 0]
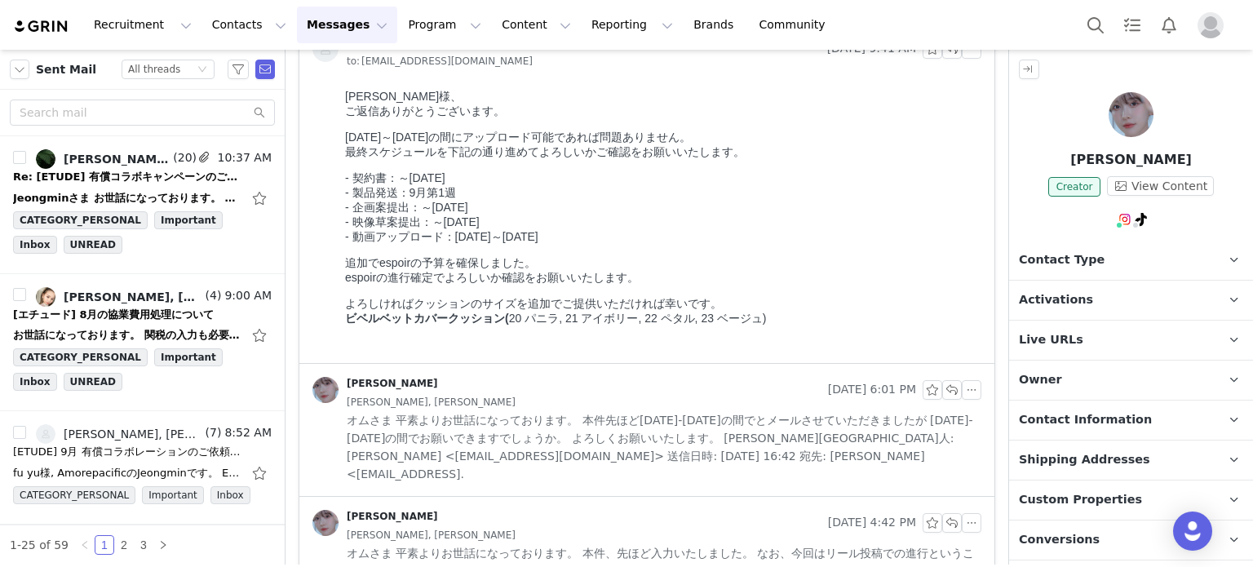
click at [548, 452] on span "オムさま 平素よりお世話になっております。 本件先ほど[DATE]-[DATE]の間でとメールさせていただきましたが [DATE]-[DATE]の間でお願いで…" at bounding box center [664, 447] width 635 height 72
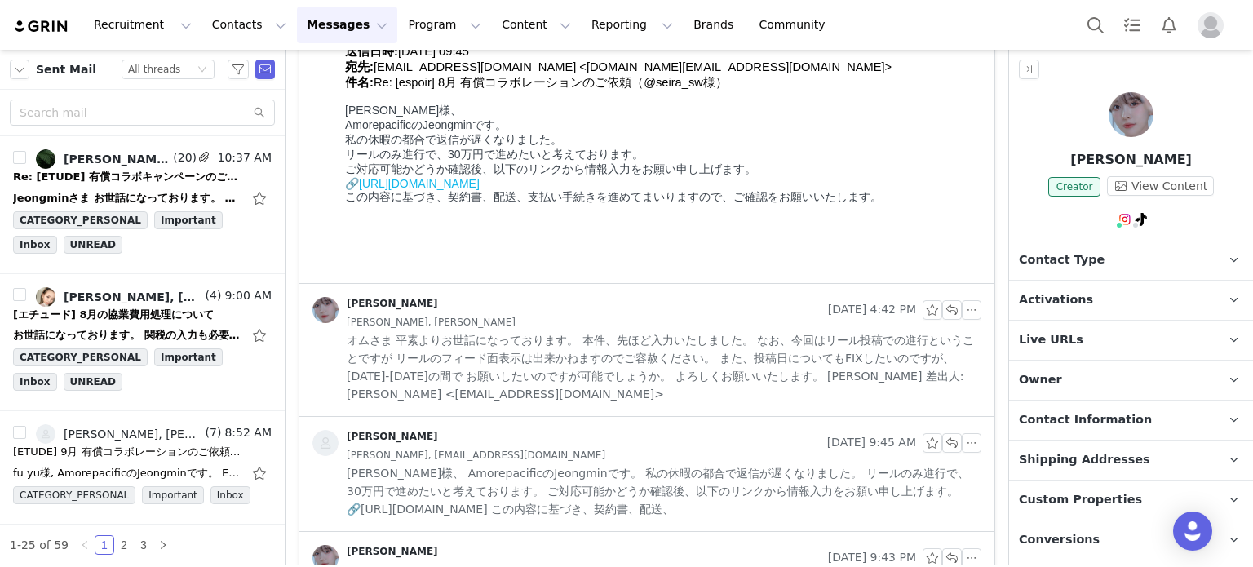
scroll to position [1795, 0]
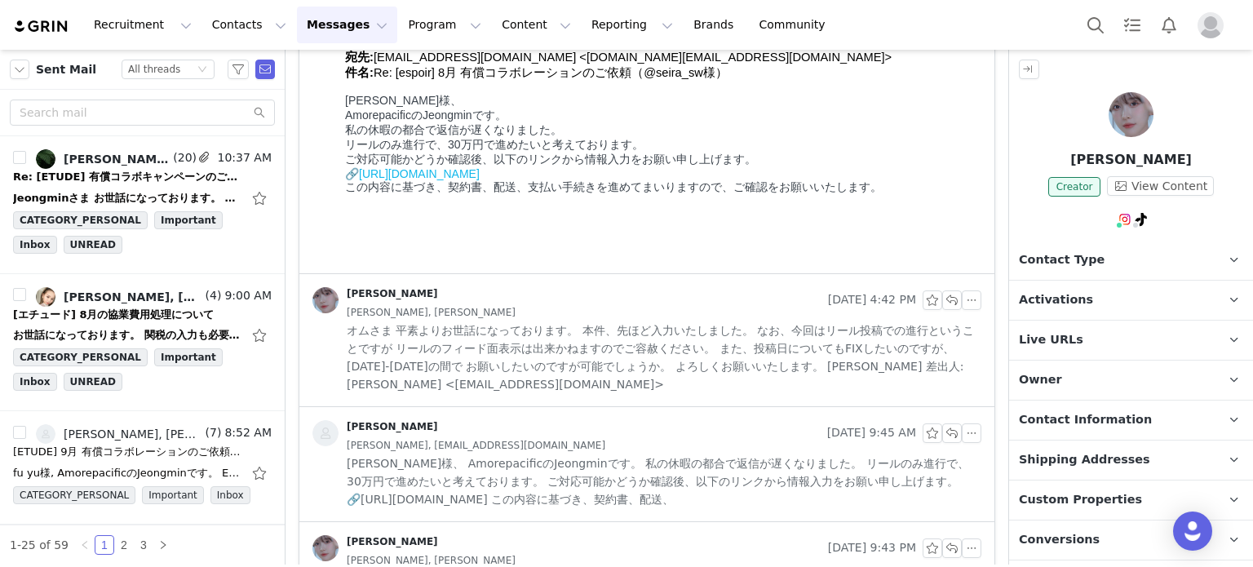
click at [555, 384] on span "オムさま 平素よりお世話になっております。 本件、先ほど入力いたしました。 なお、今回はリール投稿での進行ということですが リールのフィード面表示は出来かねま…" at bounding box center [664, 358] width 635 height 72
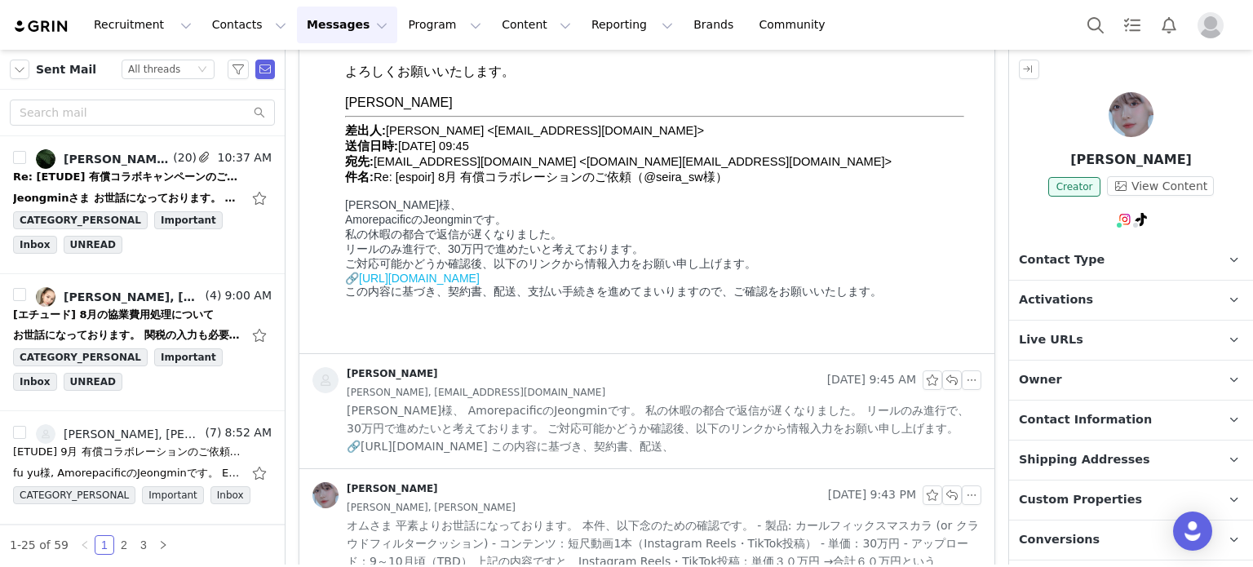
scroll to position [2448, 0]
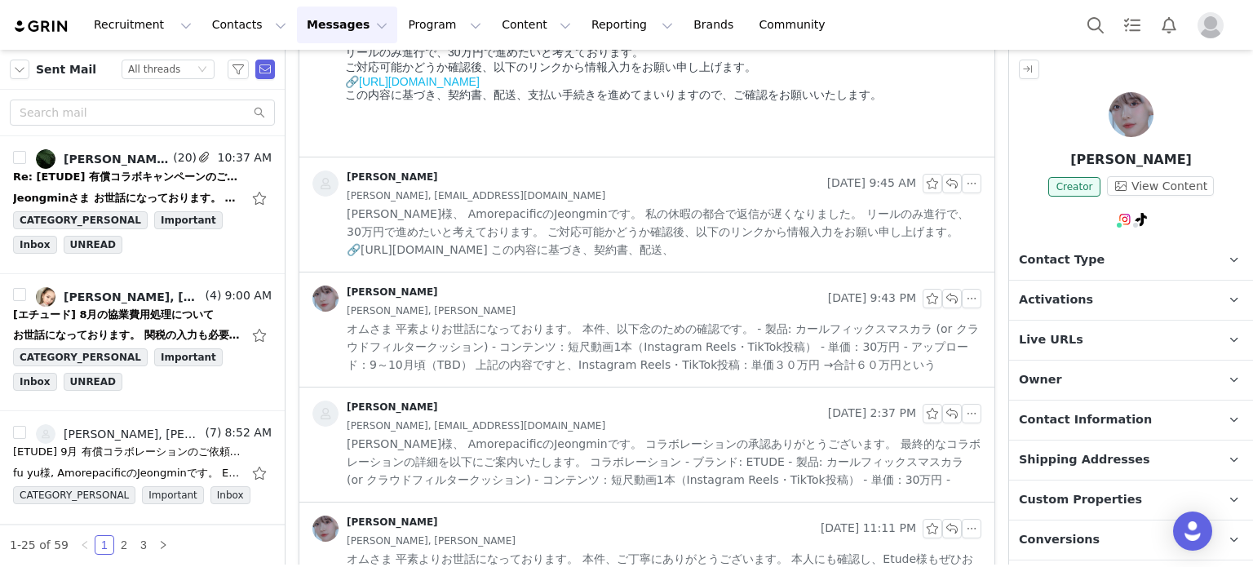
click at [579, 235] on span "[PERSON_NAME]様、 AmorepacificのJeongminです。 私の休暇の都合で返信が遅くなりました。 リールのみ進行で、30万円で進めたい…" at bounding box center [664, 232] width 635 height 54
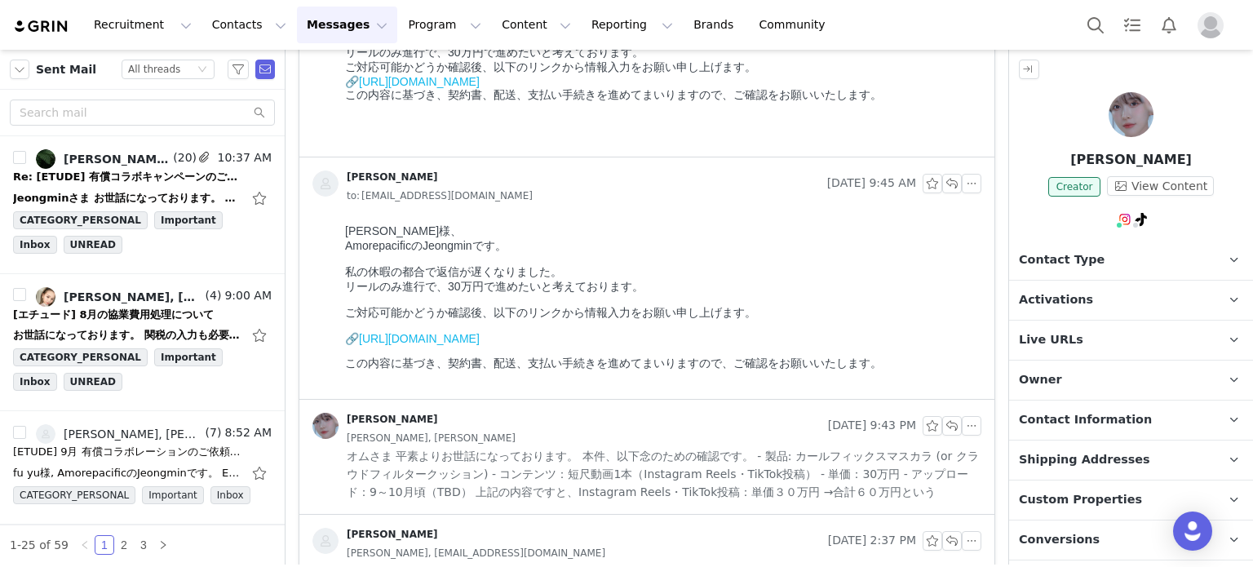
scroll to position [2611, 0]
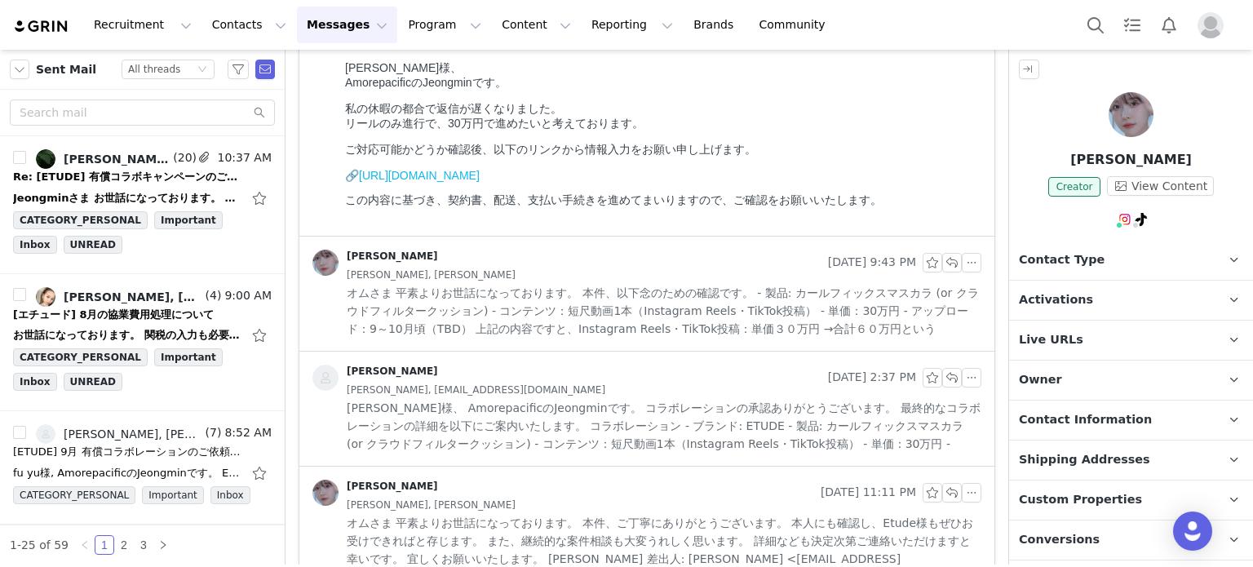
click at [578, 296] on span "オムさま 平素よりお世話になっております。 本件、以下念のための確認です。 - 製品: カールフィックスマスカラ (or クラウドフィルタークッション) - …" at bounding box center [664, 311] width 635 height 54
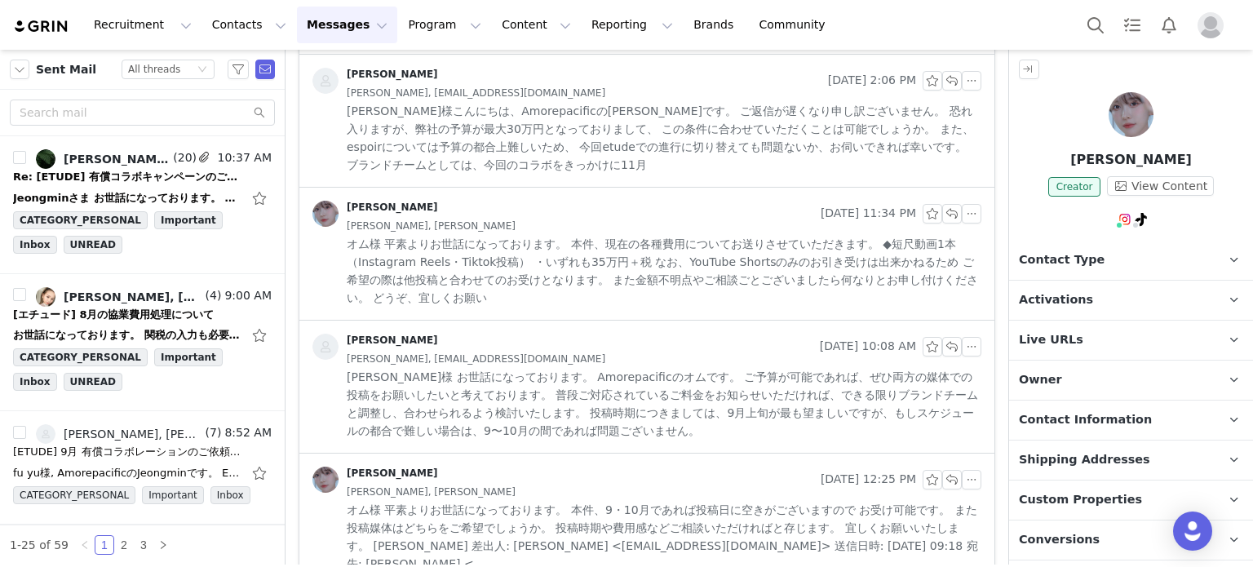
scroll to position [3427, 0]
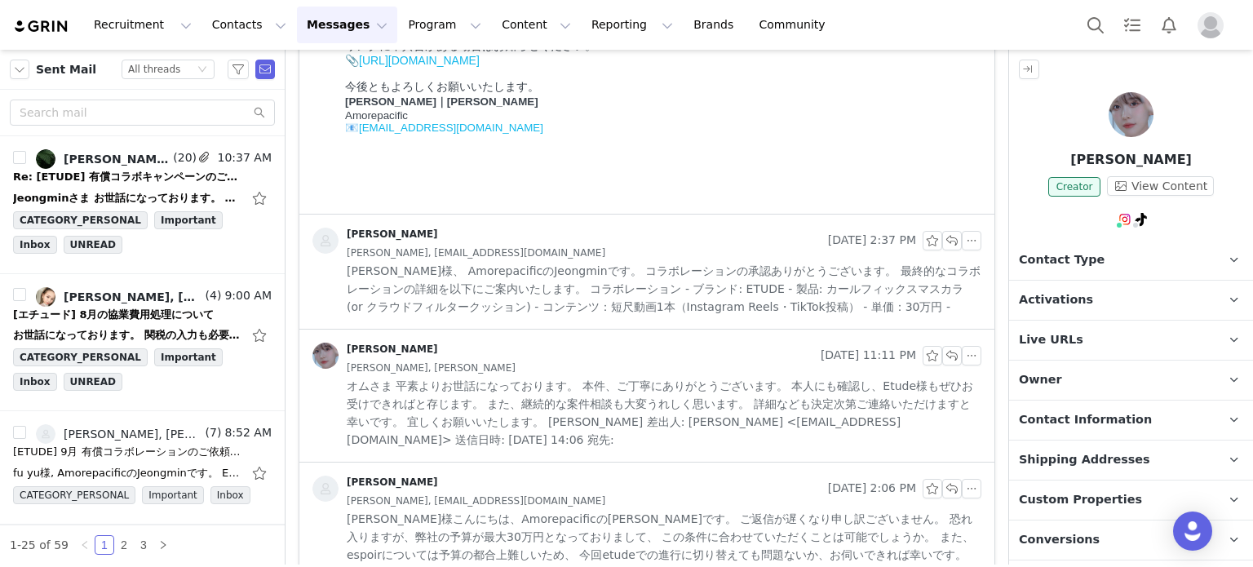
click at [637, 406] on span "オムさま 平素よりお世話になっております。 本件、ご丁寧にありがとうございます。 本人にも確認し、Etude様もぜひお受けできればと存じます。 また、継続的な…" at bounding box center [664, 413] width 635 height 72
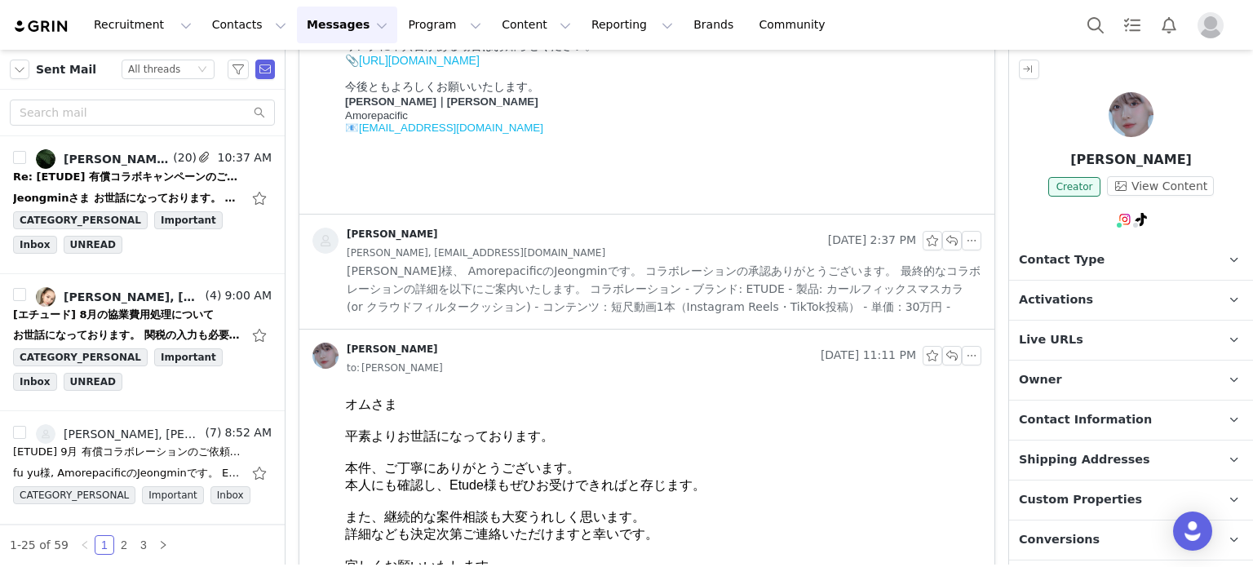
scroll to position [0, 0]
click at [633, 345] on div "[PERSON_NAME]" at bounding box center [564, 356] width 502 height 26
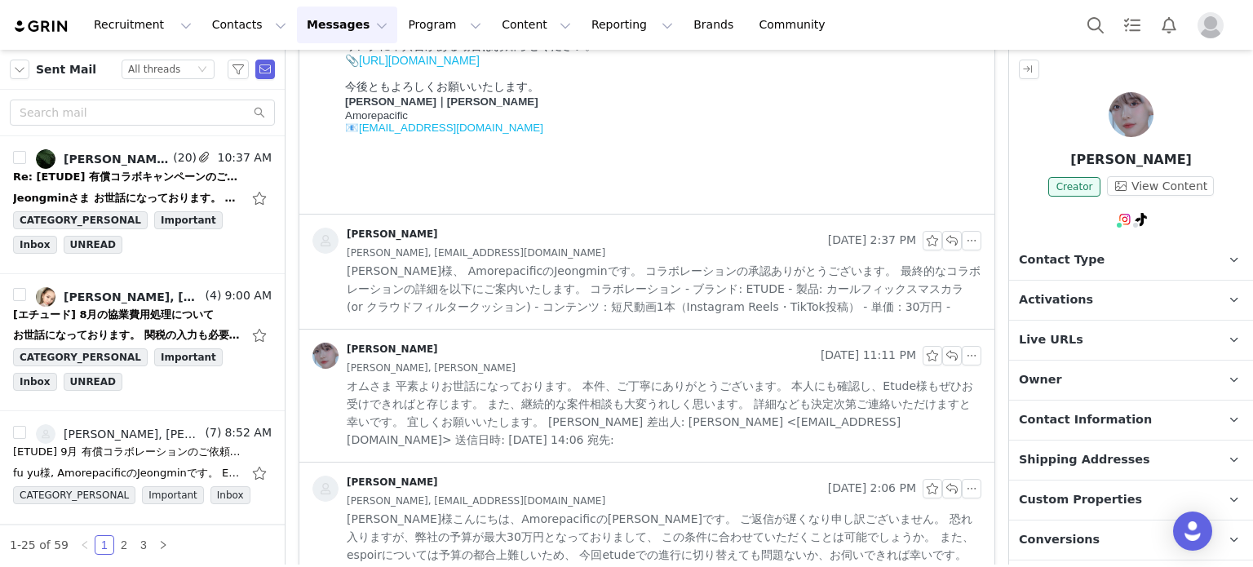
scroll to position [3509, 0]
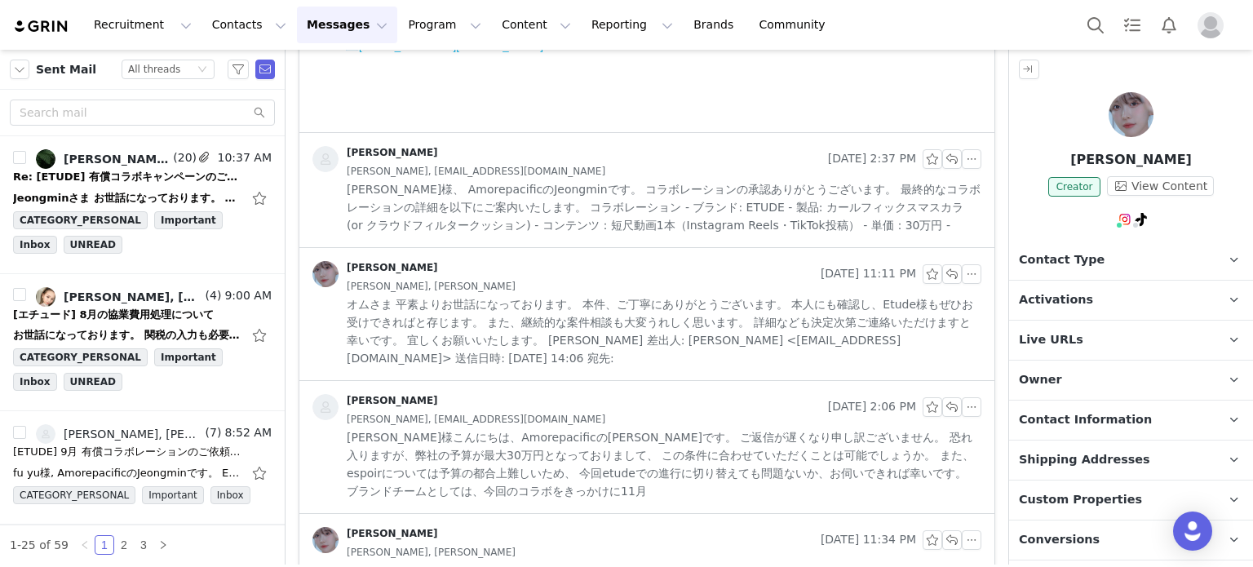
click at [635, 297] on span "オムさま 平素よりお世話になっております。 本件、ご丁寧にありがとうございます。 本人にも確認し、Etude様もぜひお受けできればと存じます。 また、継続的な…" at bounding box center [664, 331] width 635 height 72
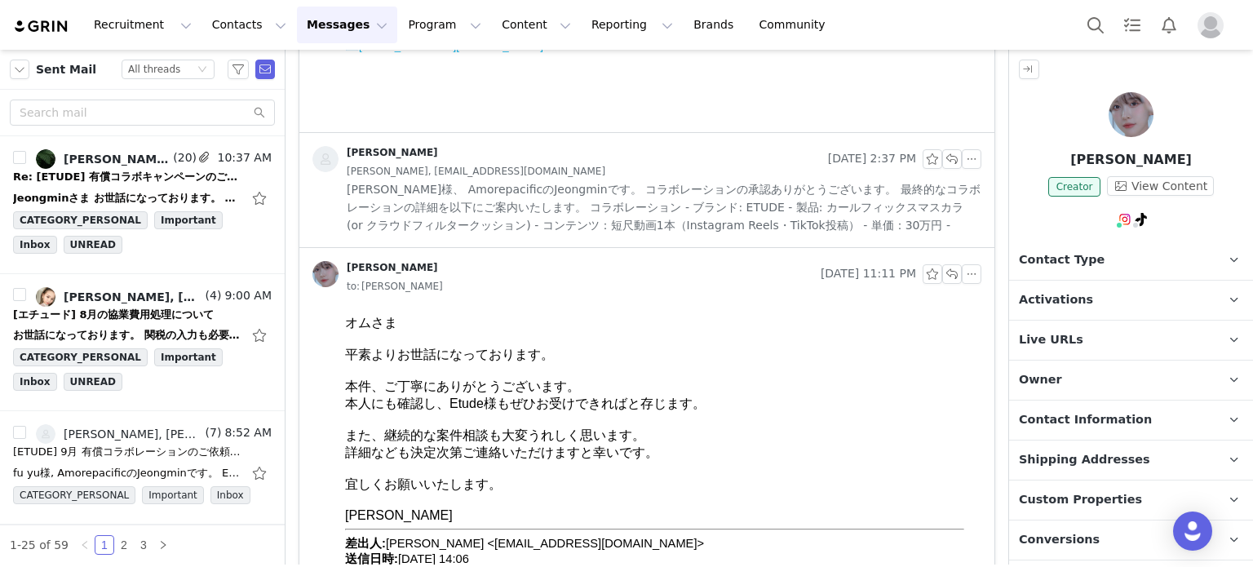
click at [647, 223] on span "[PERSON_NAME]様、 AmorepacificのJeongminです。 コラボレーションの承認ありがとうございます。 最終的なコラボレーションの詳細…" at bounding box center [664, 207] width 635 height 54
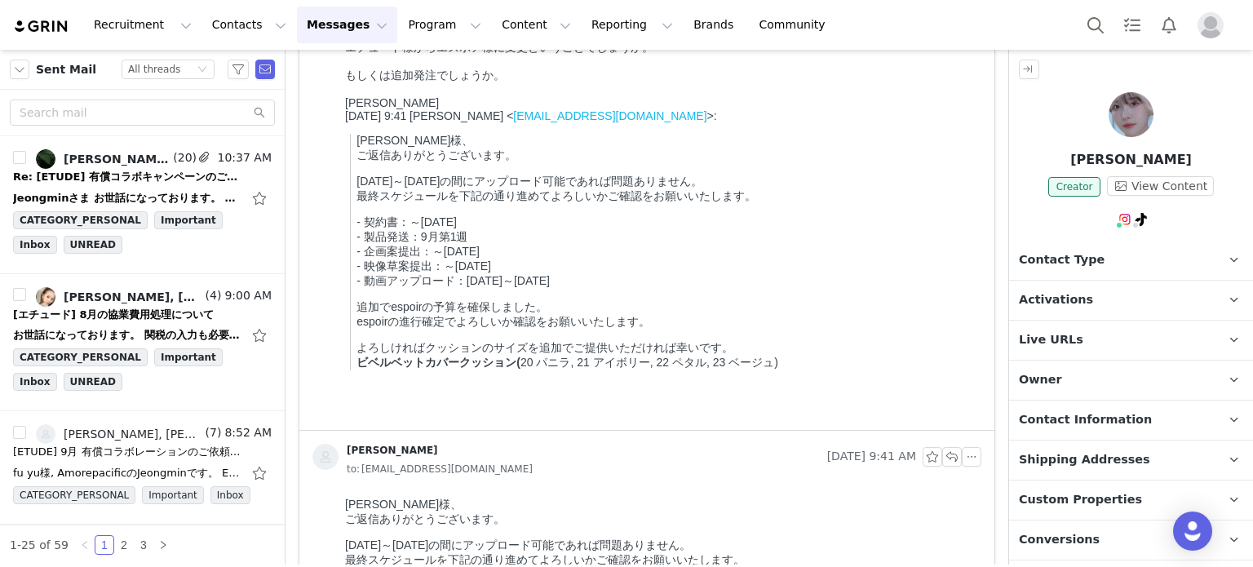
scroll to position [0, 0]
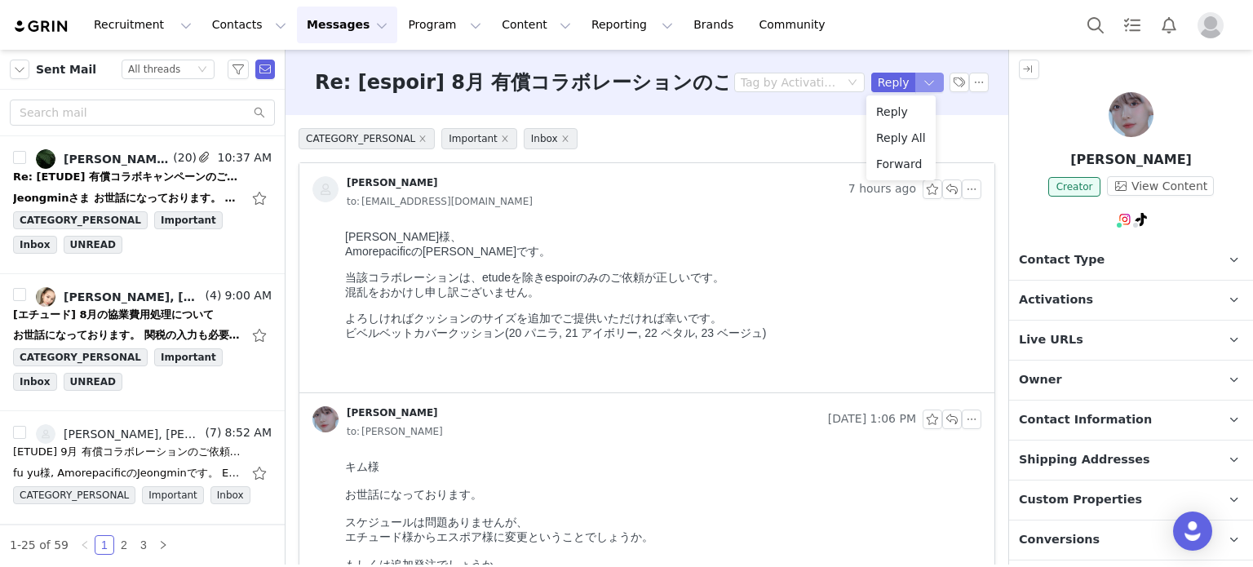
click at [916, 73] on button "button" at bounding box center [930, 83] width 29 height 20
click at [894, 143] on li "Reply All" at bounding box center [901, 138] width 69 height 26
drag, startPoint x: 344, startPoint y: 235, endPoint x: 533, endPoint y: 260, distance: 190.9
click at [533, 260] on html "菊池様、 Amorepacificのジョンミンです。 当該コラボレーションは、etudeを除きespoirのみのご依頼が正しいです。 混乱をおかけし申し訳ござ…" at bounding box center [660, 308] width 643 height 169
copy p "菊池様、 Amorepacificのジョンミンです。"
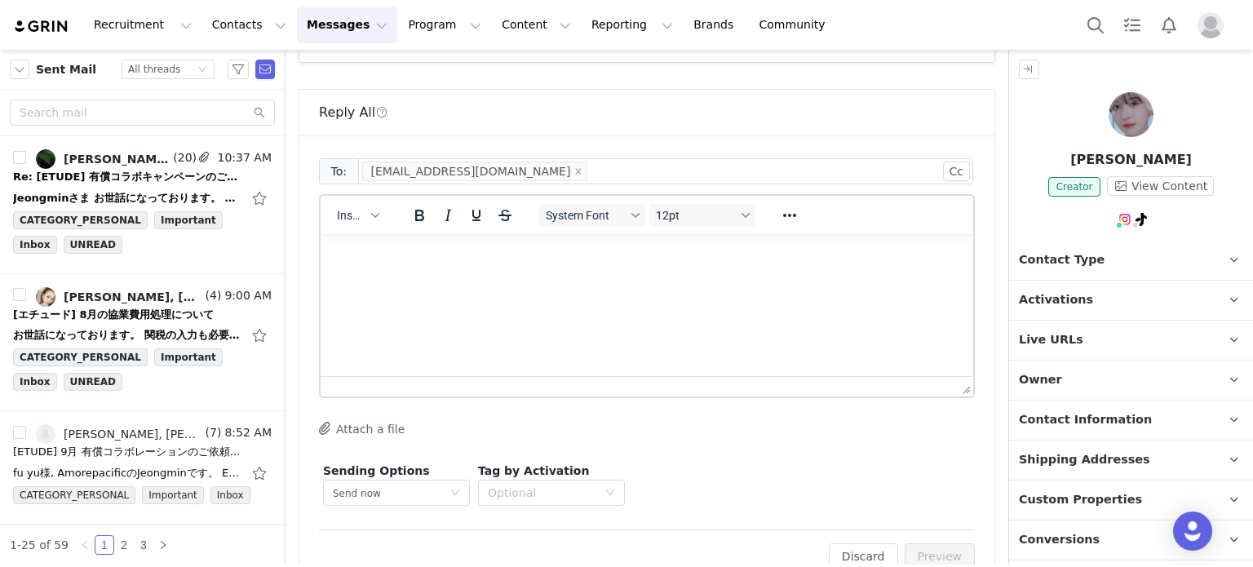
scroll to position [5353, 0]
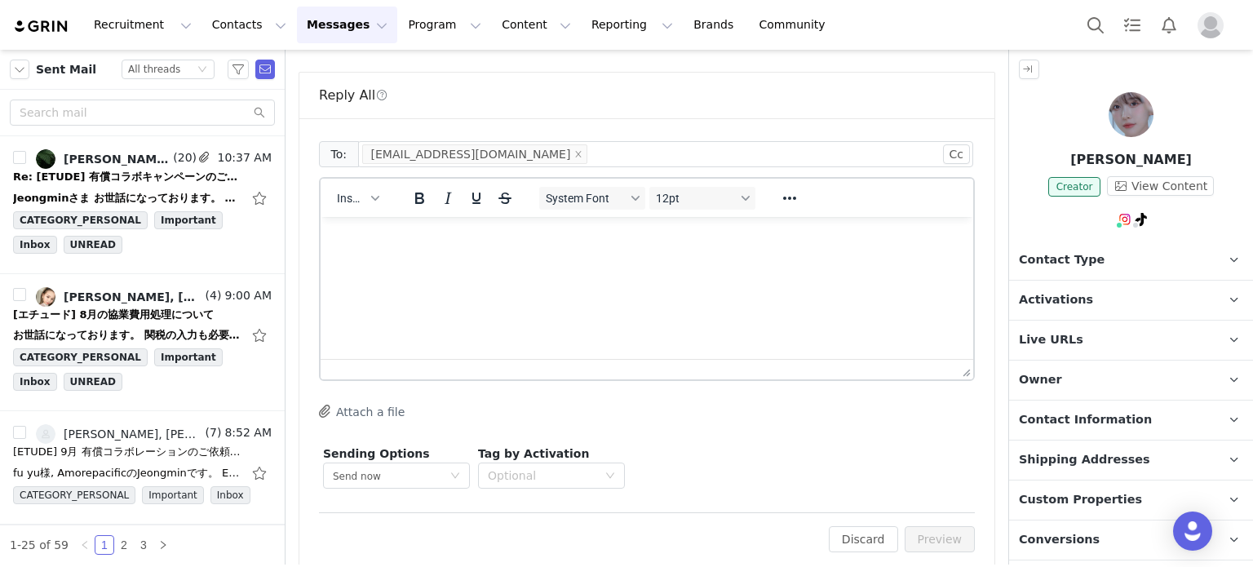
drag, startPoint x: 493, startPoint y: 336, endPoint x: 495, endPoint y: 326, distance: 10.9
click at [493, 261] on html at bounding box center [647, 239] width 653 height 44
click at [500, 261] on html at bounding box center [647, 239] width 653 height 44
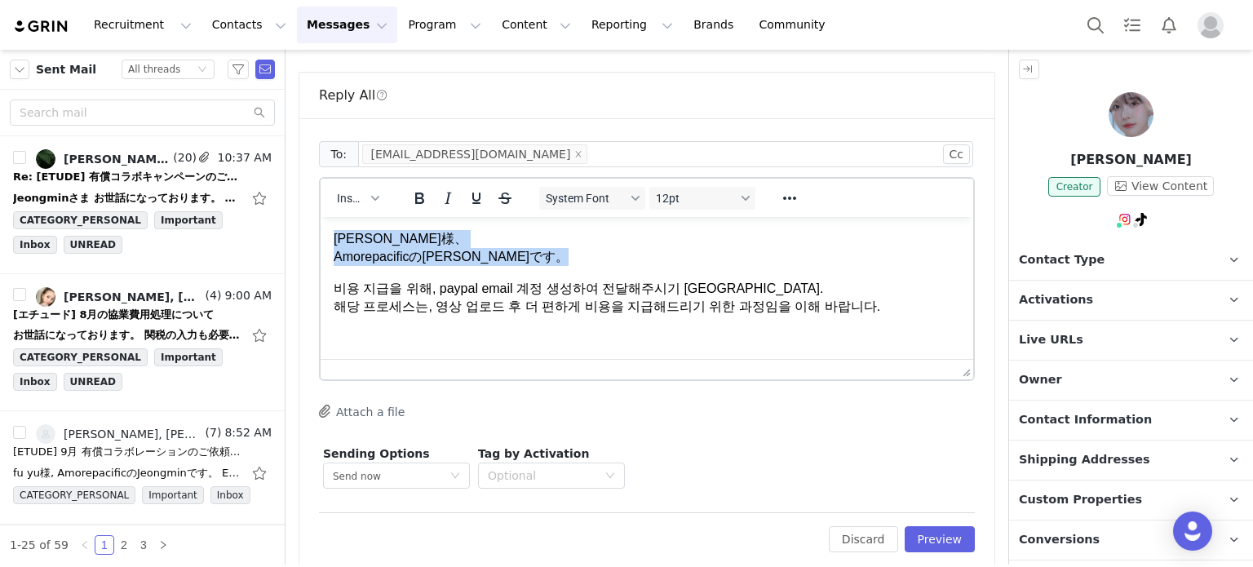
copy p "菊池様、 Amorepacificのジョンミンです。"
click at [685, 325] on html "菊池様、 Amorepacificのジョンミンです。 비용 지급을 위해, paypal email 계정 생성하여 전달해주시기 바랍니다. 해당 프로세스…" at bounding box center [647, 273] width 653 height 113
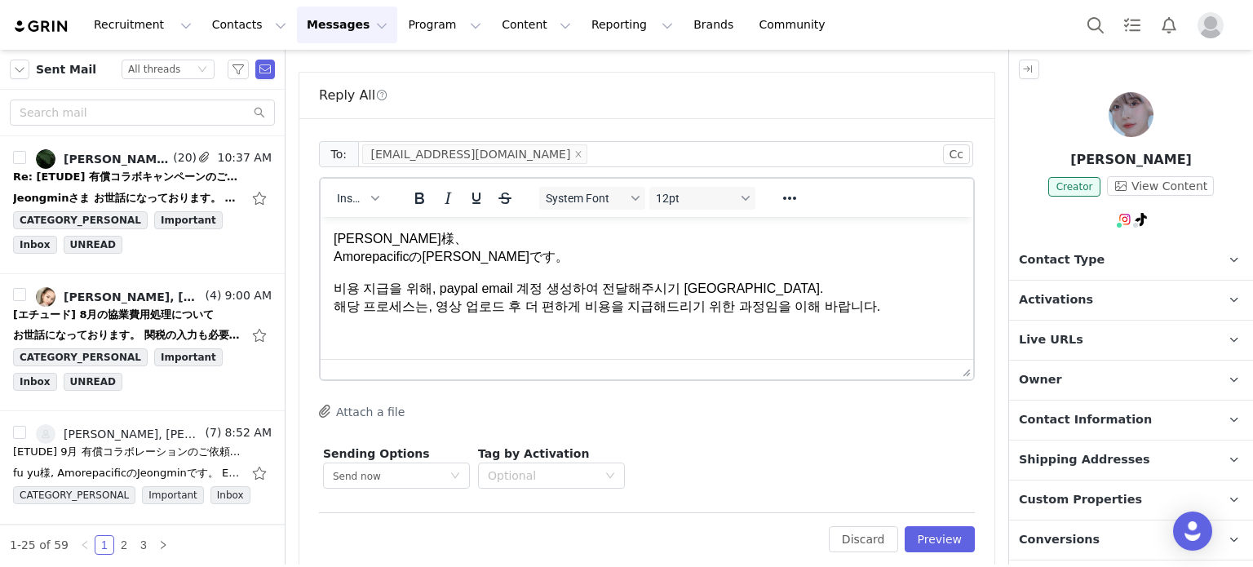
drag, startPoint x: 900, startPoint y: 316, endPoint x: 412, endPoint y: 293, distance: 488.5
click at [396, 277] on html "菊池様、 Amorepacificのジョンミンです。 비용 지급을 위해, paypal email 계정 생성하여 전달해주시기 바랍니다. 해당 프로세스…" at bounding box center [647, 273] width 653 height 113
drag, startPoint x: 332, startPoint y: 285, endPoint x: 819, endPoint y: 308, distance: 486.9
click at [802, 307] on html "菊池様、 Amorepacificのジョンミンです。 비용 지급을 위해, paypal email 계정 생성하여 전달해주시기 바랍니다. 해당 프로세스…" at bounding box center [647, 273] width 653 height 113
drag, startPoint x: 882, startPoint y: 308, endPoint x: 619, endPoint y: 476, distance: 311.5
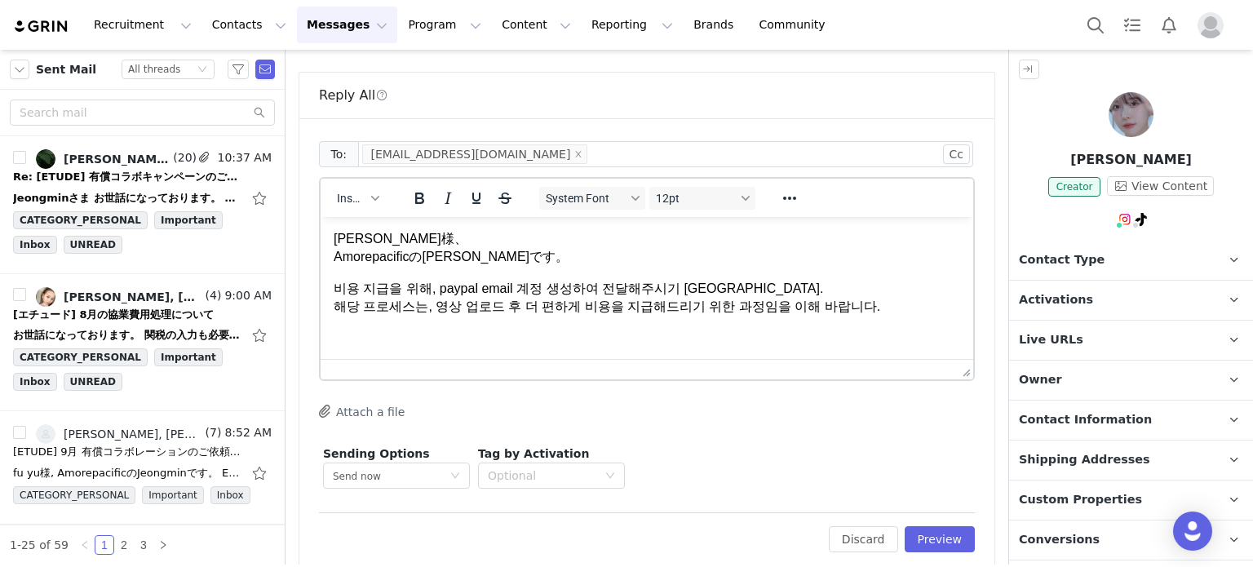
click at [321, 280] on html "菊池様、 Amorepacificのジョンミンです。 비용 지급을 위해, paypal email 계정 생성하여 전달해주시기 바랍니다. 해당 프로세스…" at bounding box center [647, 273] width 653 height 113
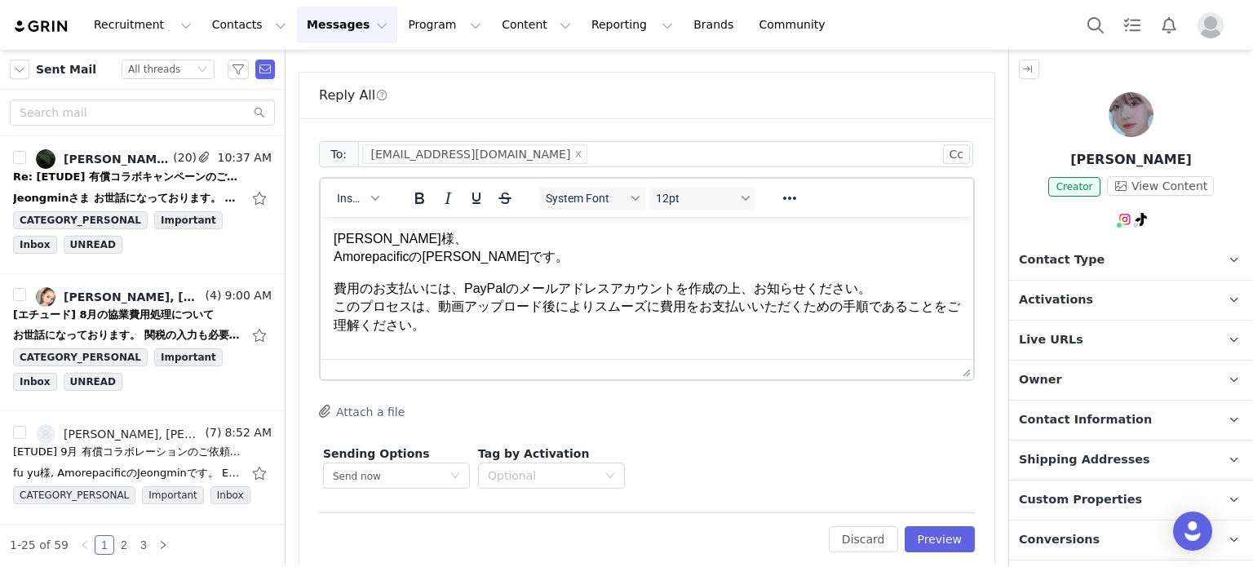
click at [748, 338] on html "[PERSON_NAME]様、 Amorepacificの[PERSON_NAME]です。 費用のお支払いには、PayPalのメールアドレスアカウントを作成の…" at bounding box center [647, 282] width 653 height 131
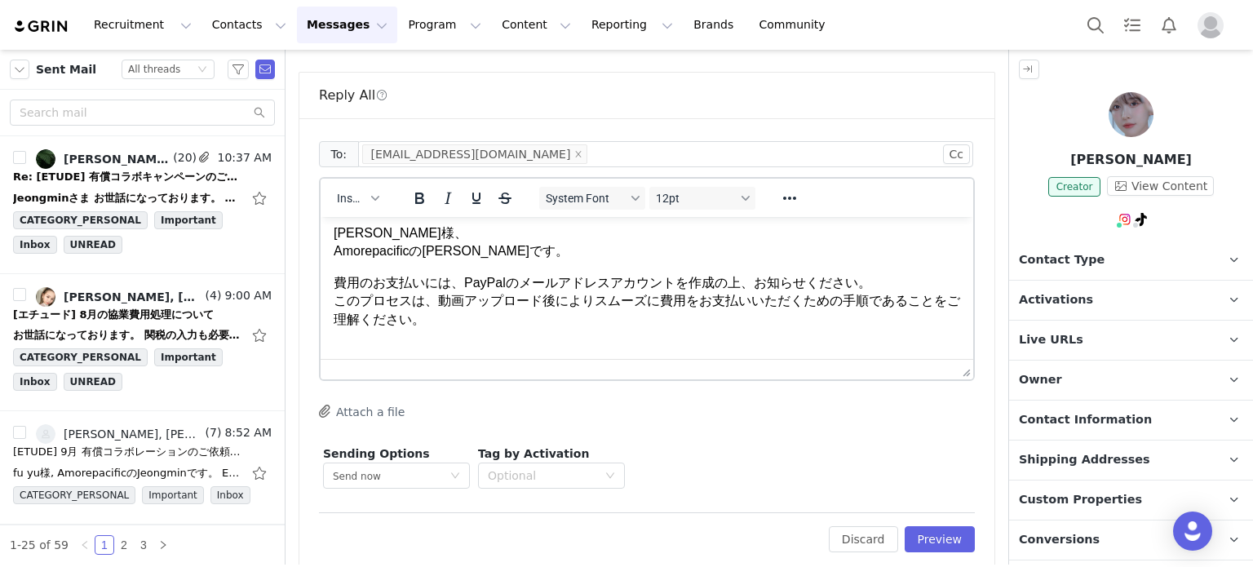
click at [700, 514] on div "Edit Discard Preview" at bounding box center [647, 532] width 656 height 40
click at [619, 323] on p "費用のお支払いには、PayPalのメールアドレスアカウントを作成の上、お知らせください。 このプロセスは、動画アップロード後によりスムーズに費用をお支払いいた…" at bounding box center [647, 301] width 627 height 55
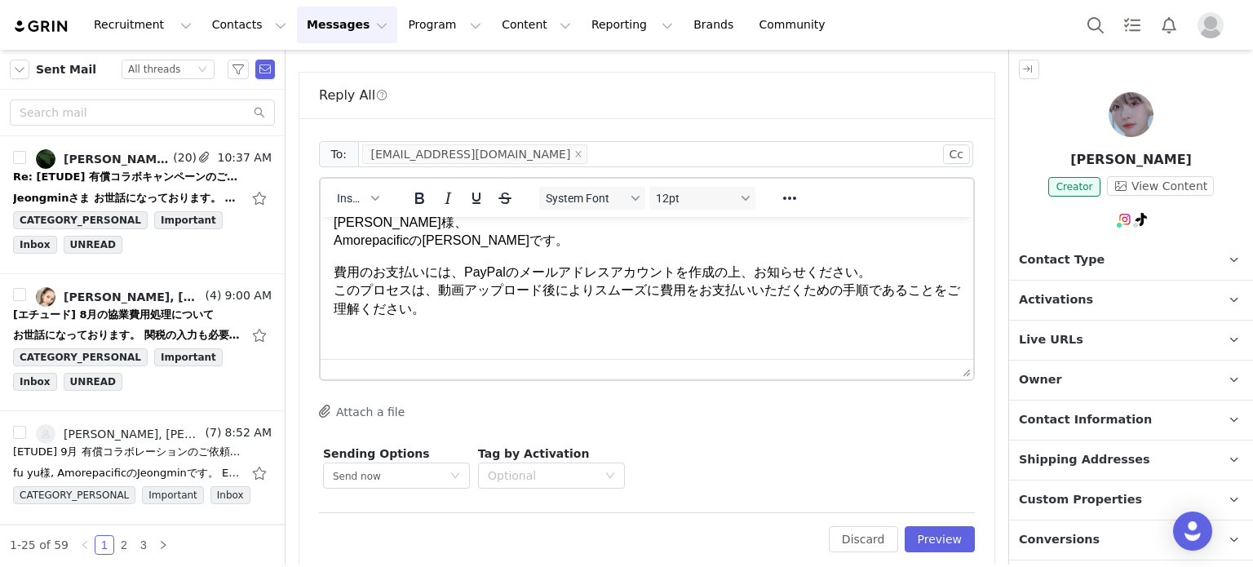
scroll to position [19, 0]
click at [602, 335] on p "Rich Text Area. Press ALT-0 for help." at bounding box center [647, 338] width 627 height 18
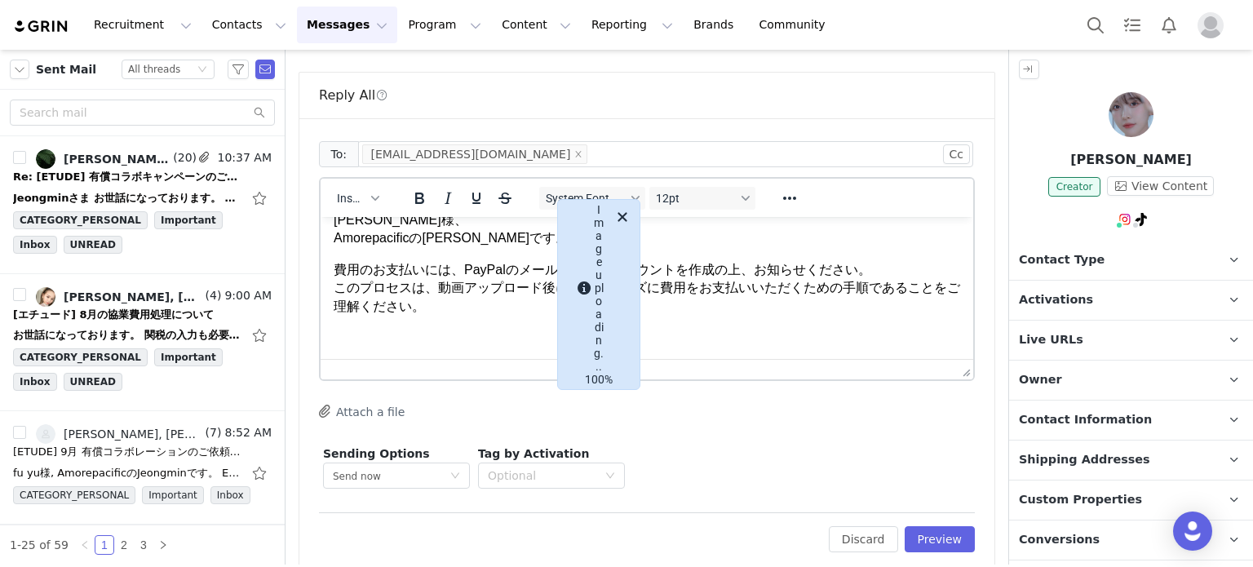
click at [877, 337] on p "Rich Text Area. Press ALT-0 for help." at bounding box center [647, 338] width 627 height 18
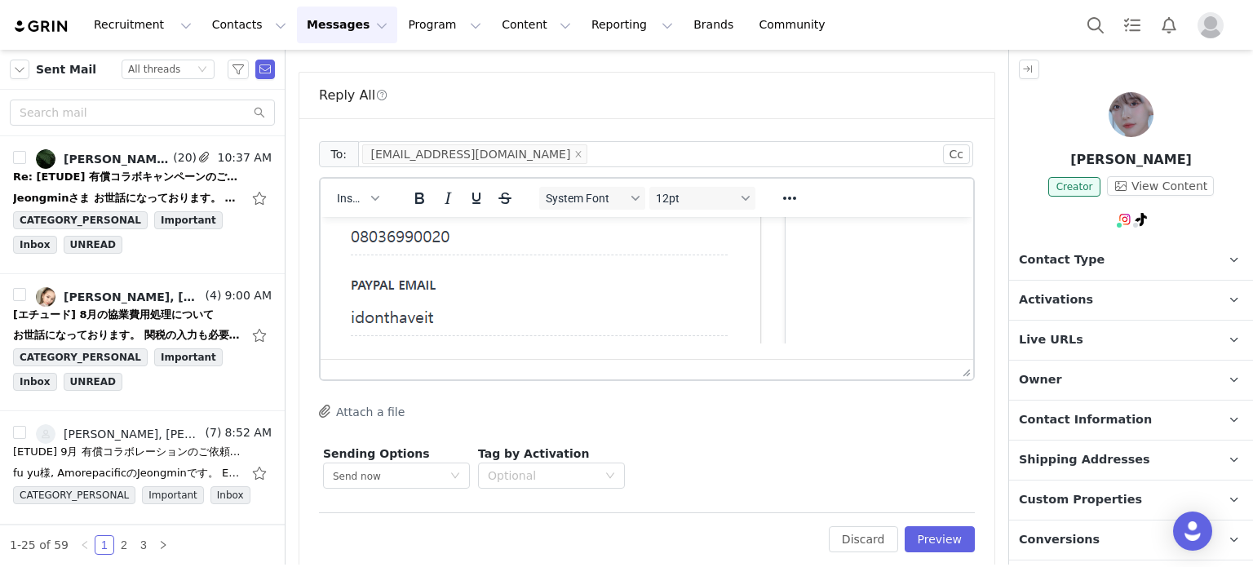
click at [729, 324] on img "Rich Text Area. Press ALT-0 for help." at bounding box center [563, 215] width 459 height 255
drag, startPoint x: 794, startPoint y: 344, endPoint x: 601, endPoint y: 285, distance: 202.1
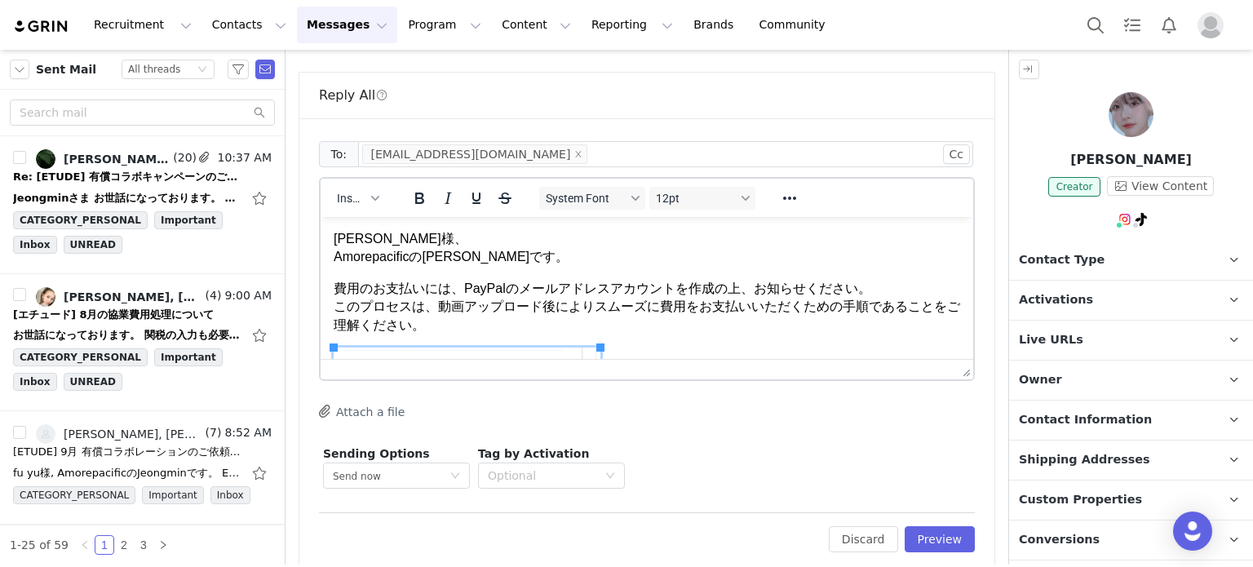
scroll to position [153, 0]
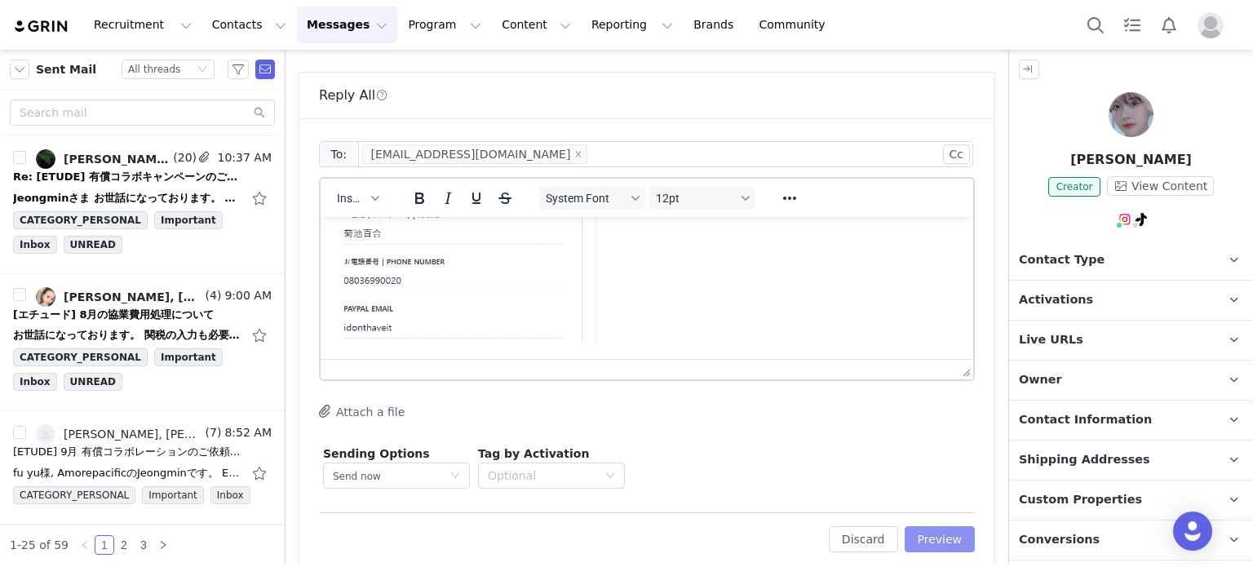
click at [951, 526] on button "Preview" at bounding box center [940, 539] width 71 height 26
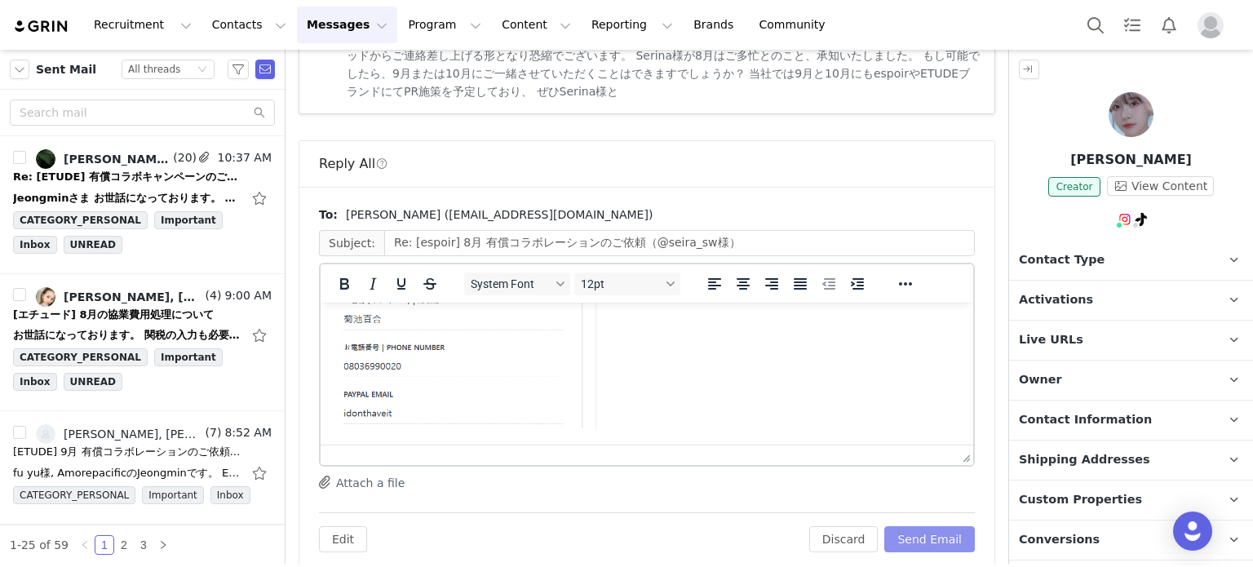
click at [939, 526] on button "Send Email" at bounding box center [930, 539] width 91 height 26
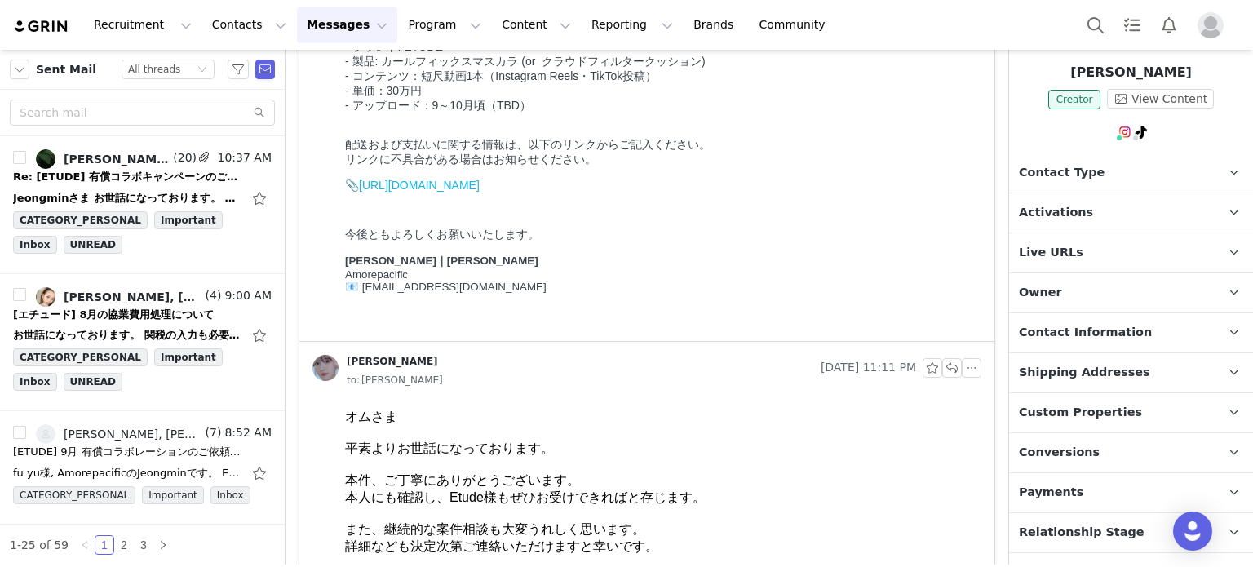
scroll to position [152, 0]
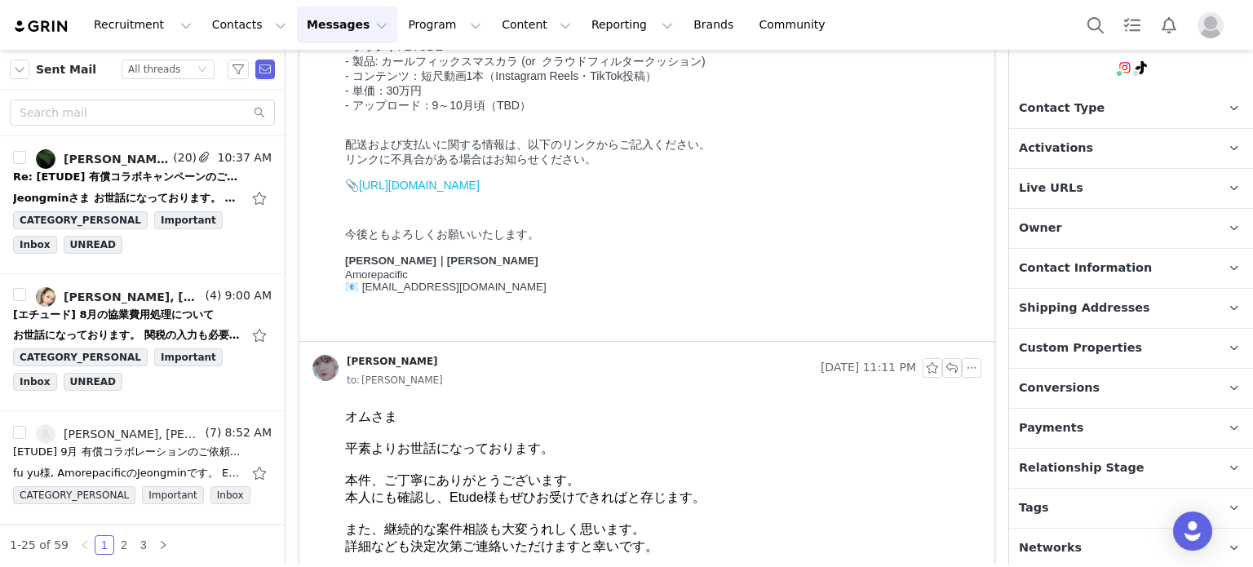
click at [1080, 290] on p "Shipping Addresses" at bounding box center [1111, 308] width 205 height 39
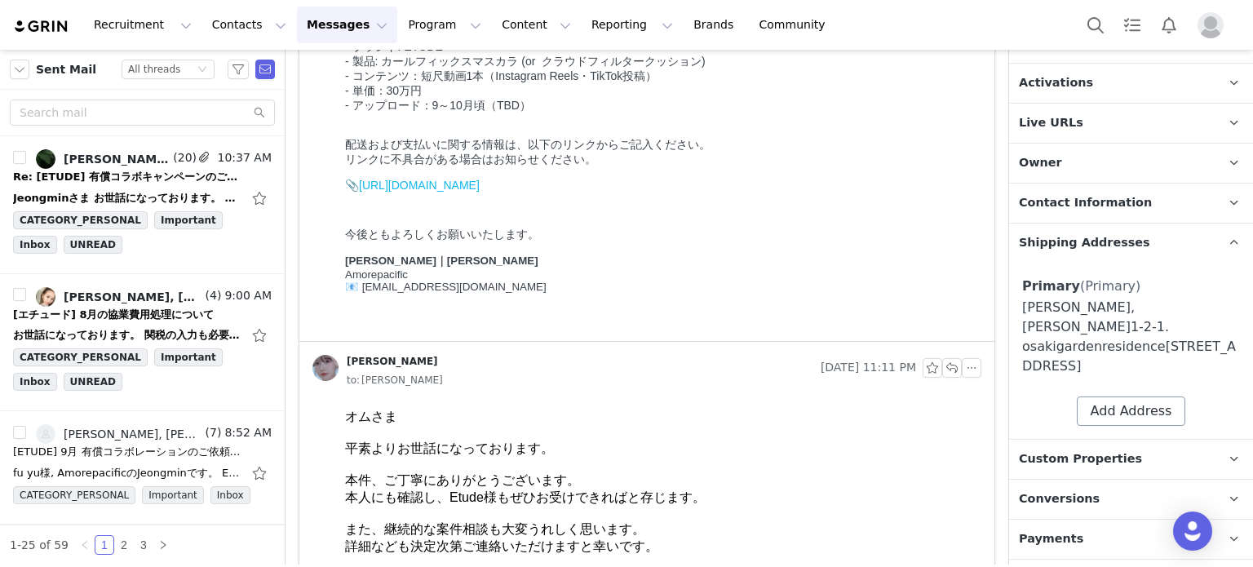
scroll to position [315, 0]
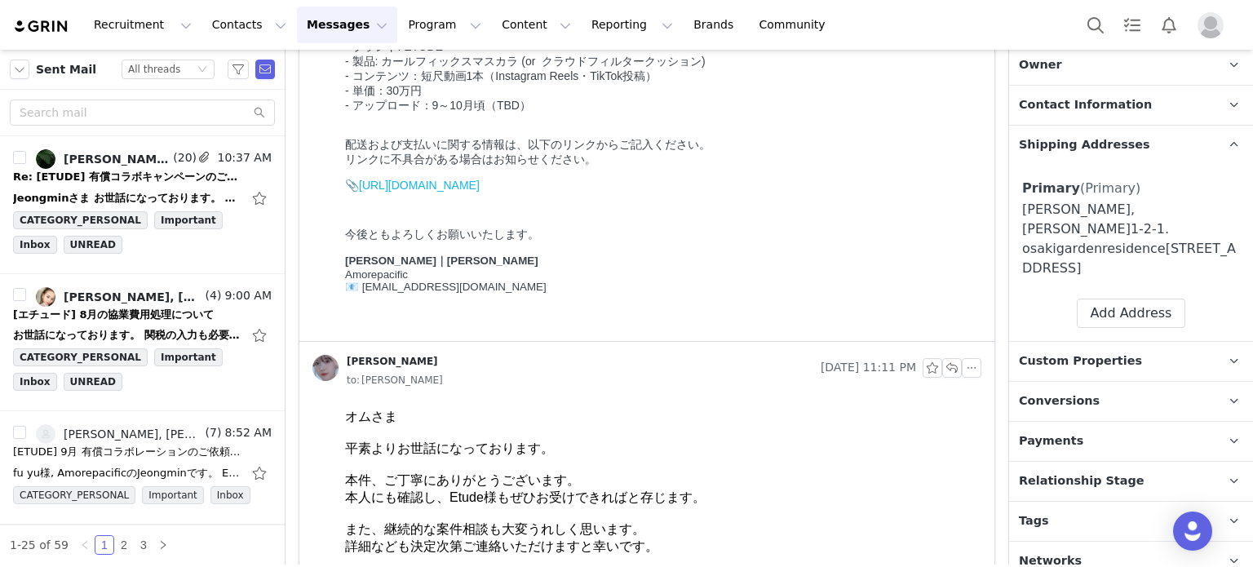
drag, startPoint x: 1080, startPoint y: 267, endPoint x: 1022, endPoint y: 206, distance: 84.3
click at [1022, 206] on div "Primary (Primary) Label Primary First Name Yuri Last Name kikuchi Email info.se…" at bounding box center [1131, 253] width 244 height 176
copy div "Yuri kikuchi, nishisinagwa1‐2‐1. osakigardenresidence401 shinagawa-ku, Kyōto 14…"
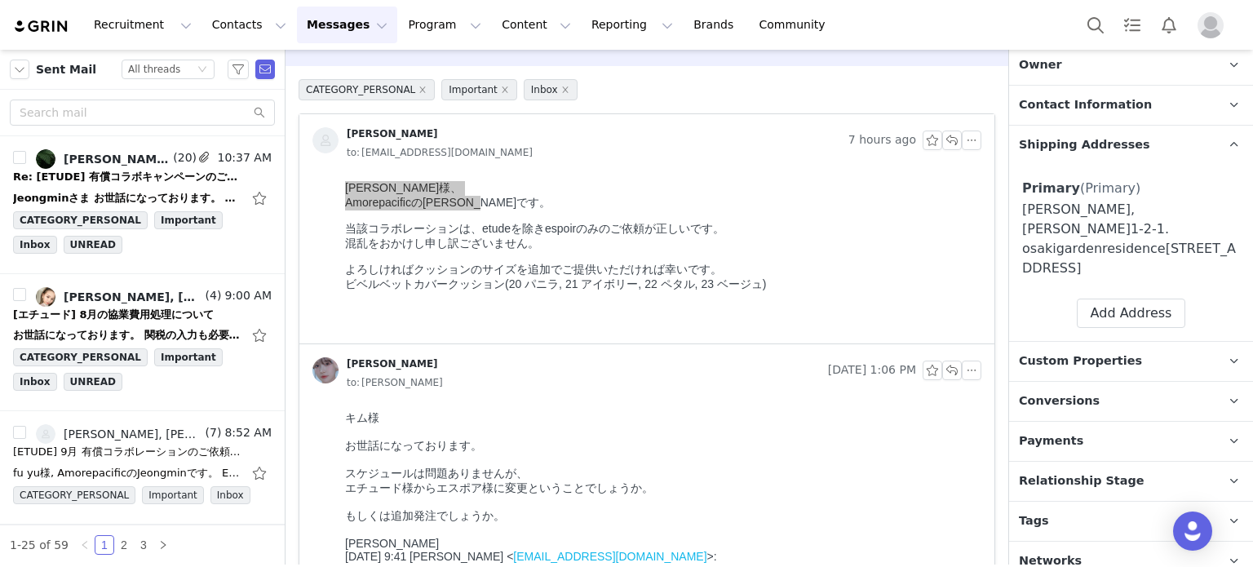
scroll to position [0, 0]
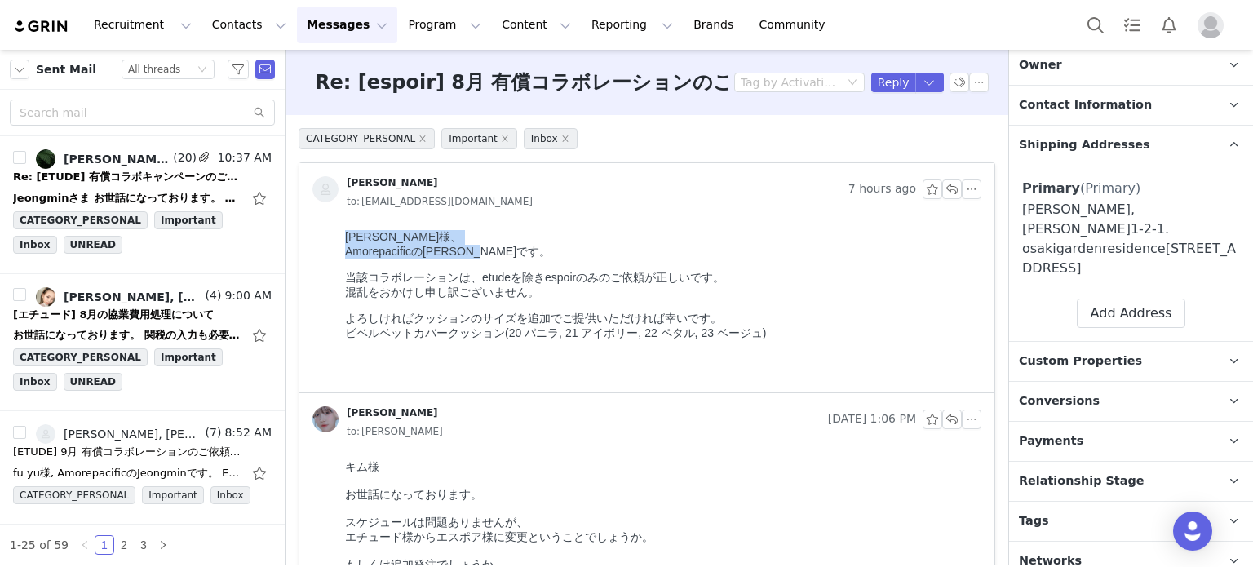
click at [547, 245] on p "菊池様、 Amorepacificのジョンミンです。" at bounding box center [660, 244] width 630 height 29
click at [379, 259] on p "菊池様、 Amorepacificのジョンミンです。" at bounding box center [660, 244] width 630 height 29
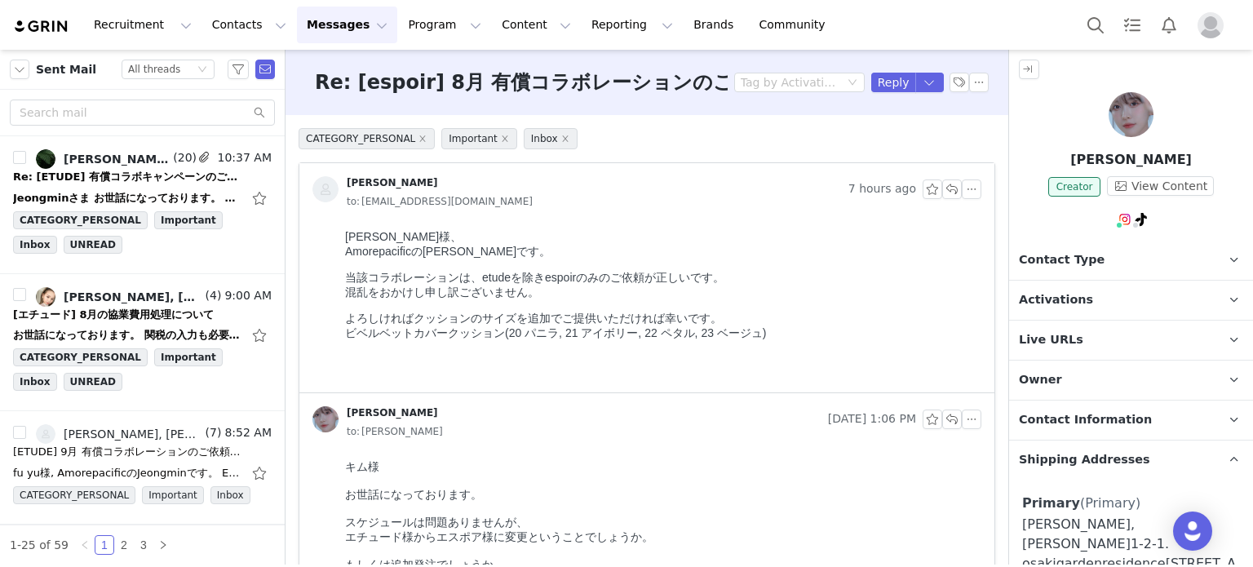
click at [1134, 109] on img at bounding box center [1131, 114] width 45 height 45
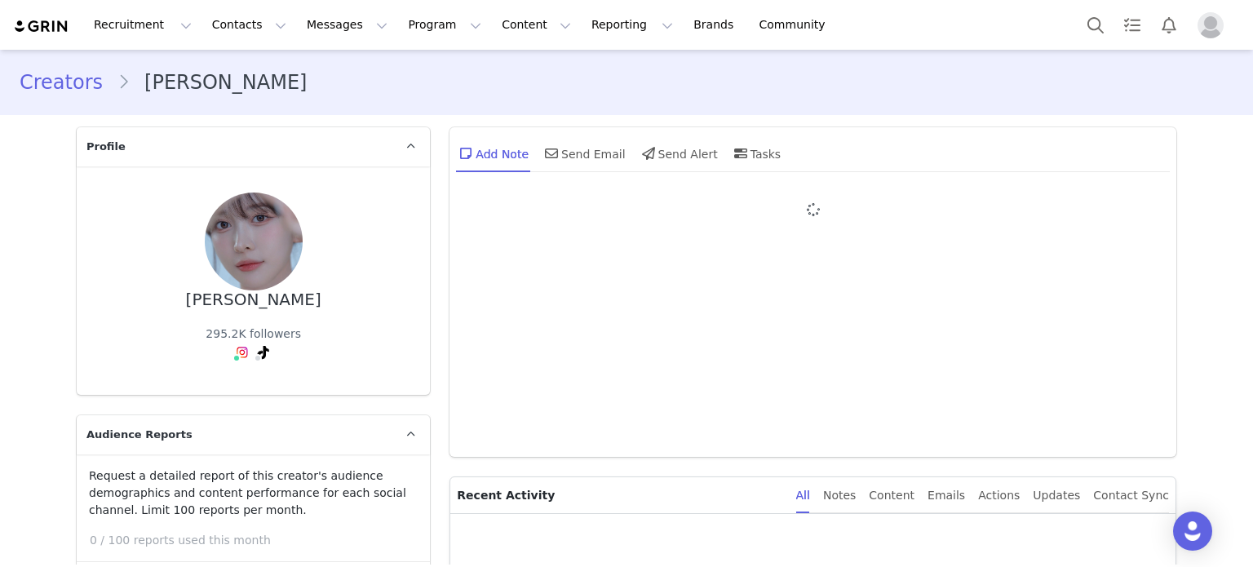
type input "+1 ([GEOGRAPHIC_DATA])"
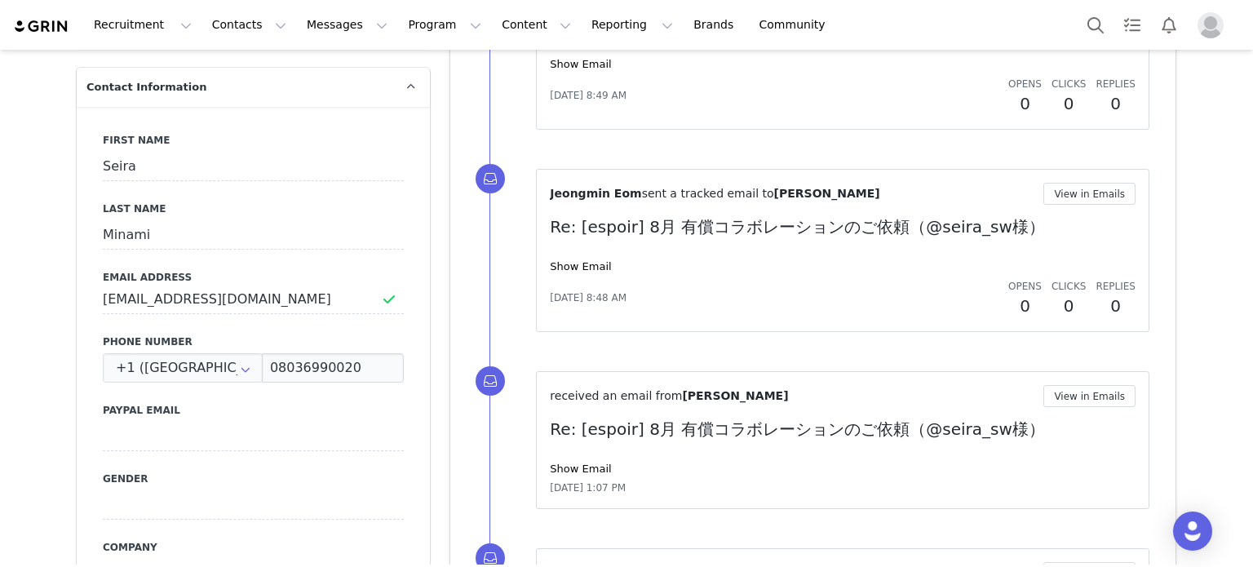
scroll to position [734, 0]
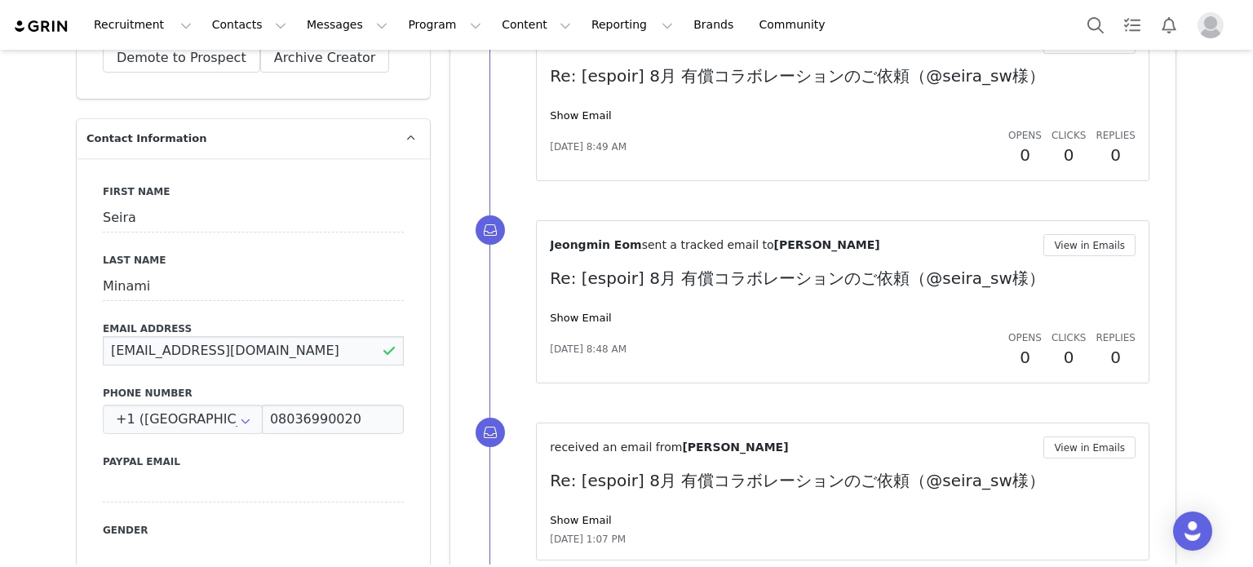
click at [249, 341] on input "info.seiraminami@gmail.com" at bounding box center [253, 350] width 301 height 29
click at [198, 257] on label "Last Name" at bounding box center [253, 260] width 301 height 15
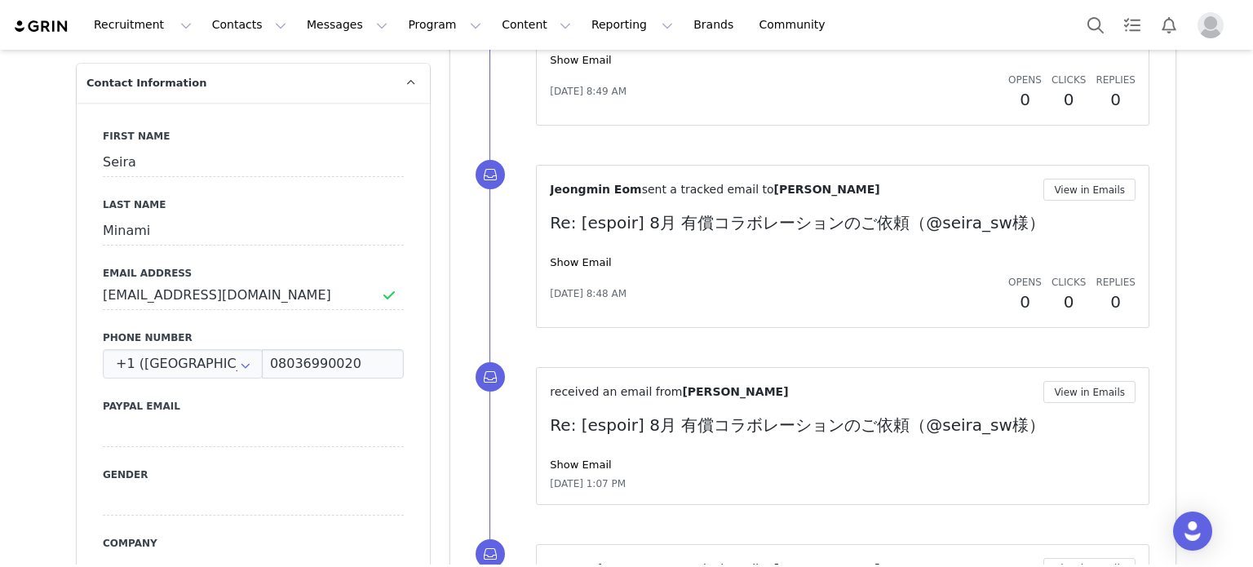
scroll to position [816, 0]
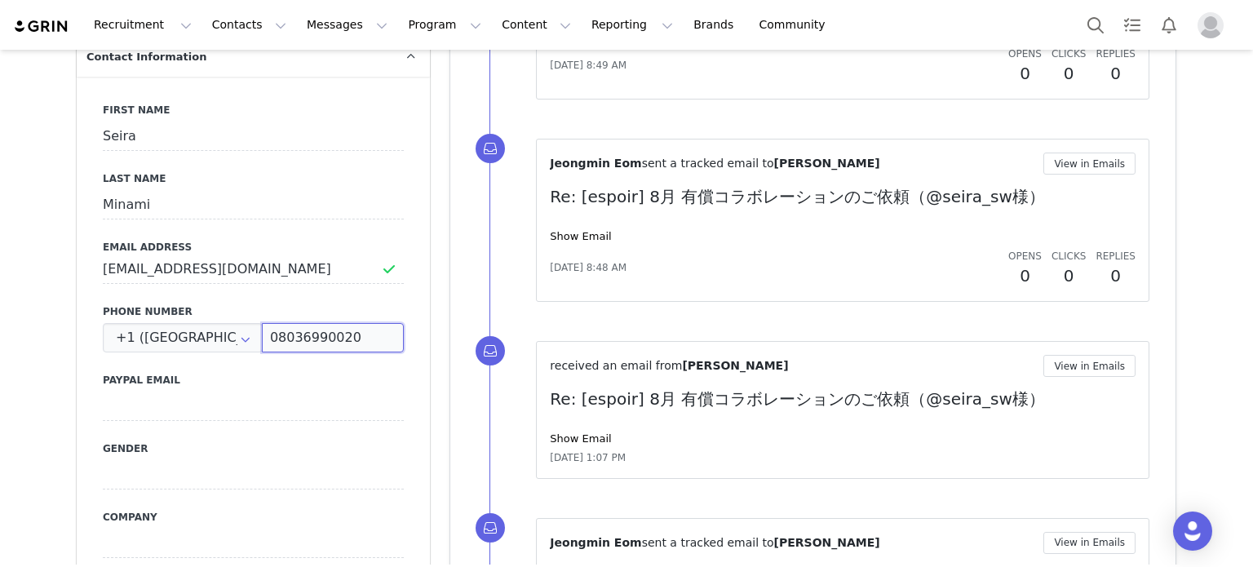
click at [330, 328] on input "08036990020" at bounding box center [333, 337] width 142 height 29
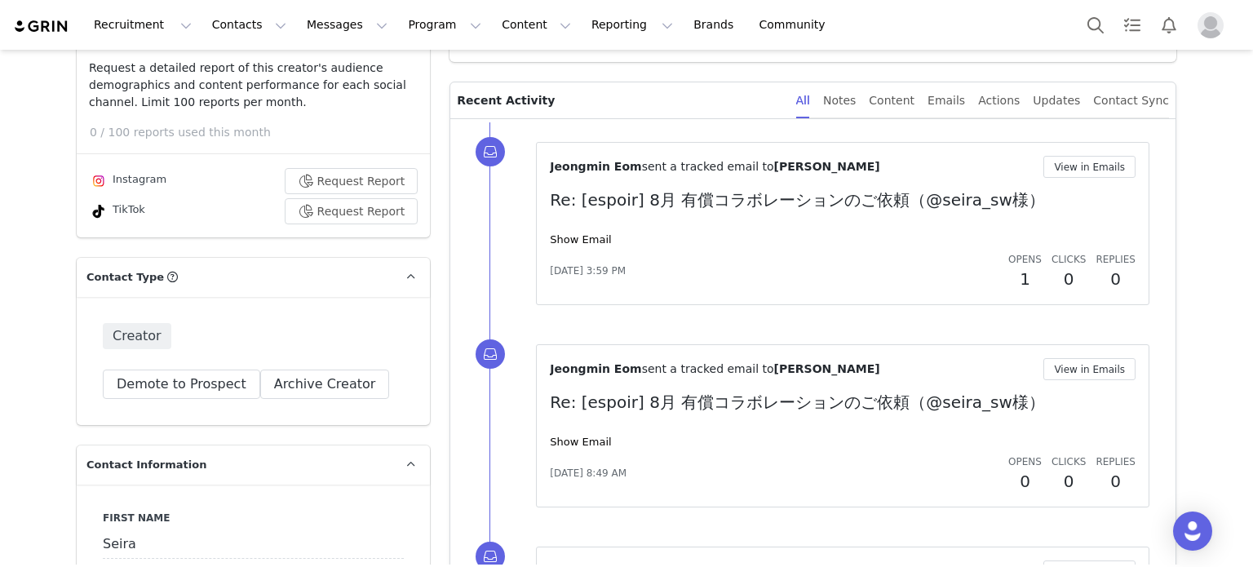
scroll to position [0, 0]
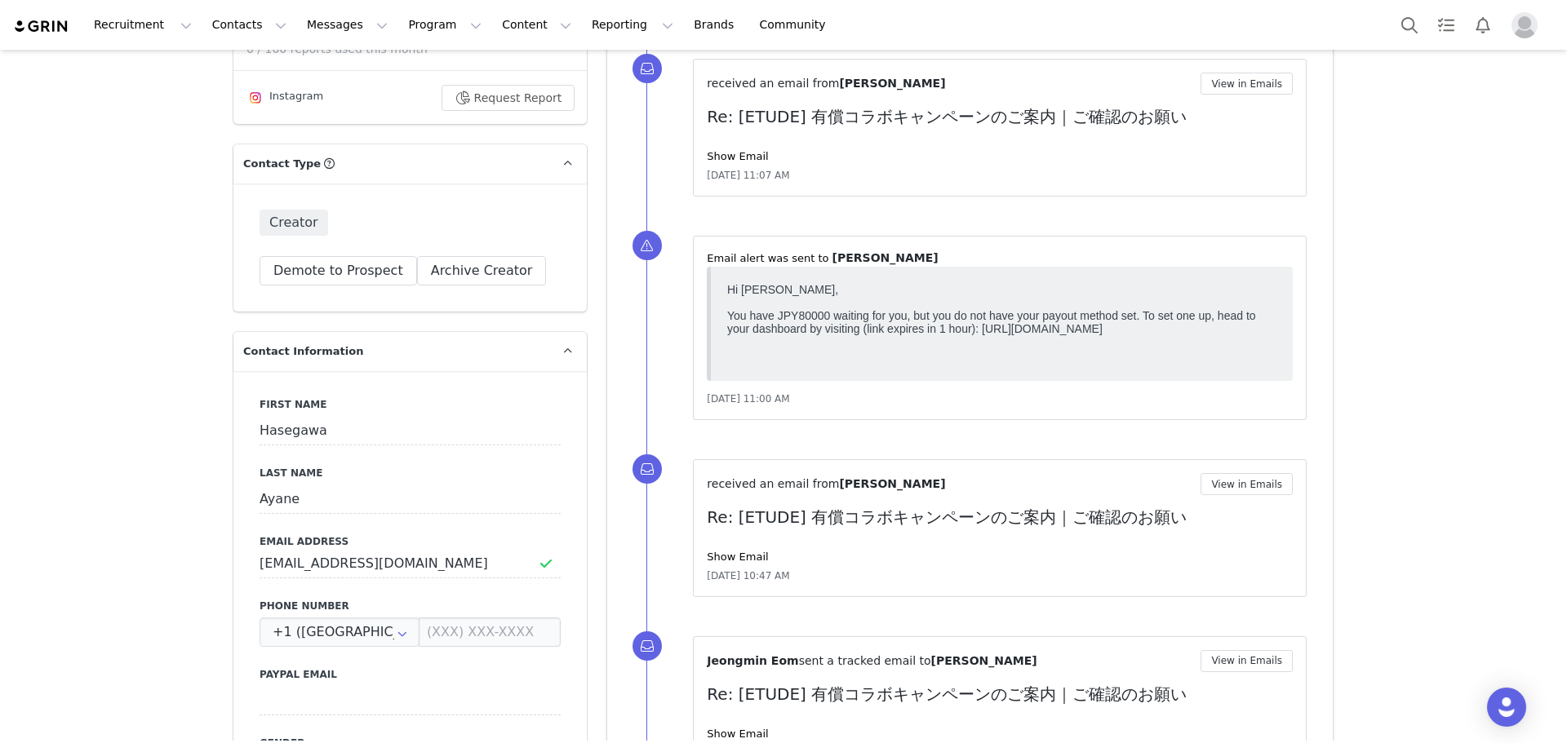
scroll to position [490, 0]
drag, startPoint x: 1107, startPoint y: 361, endPoint x: 982, endPoint y: 335, distance: 127.6
click at [982, 335] on body "Hi [PERSON_NAME], You have JPY80000 waiting for you, but you do not have your p…" at bounding box center [1001, 325] width 549 height 82
click at [978, 333] on body "Hi [PERSON_NAME], You have JPY80000 waiting for you, but you do not have your p…" at bounding box center [1001, 325] width 549 height 82
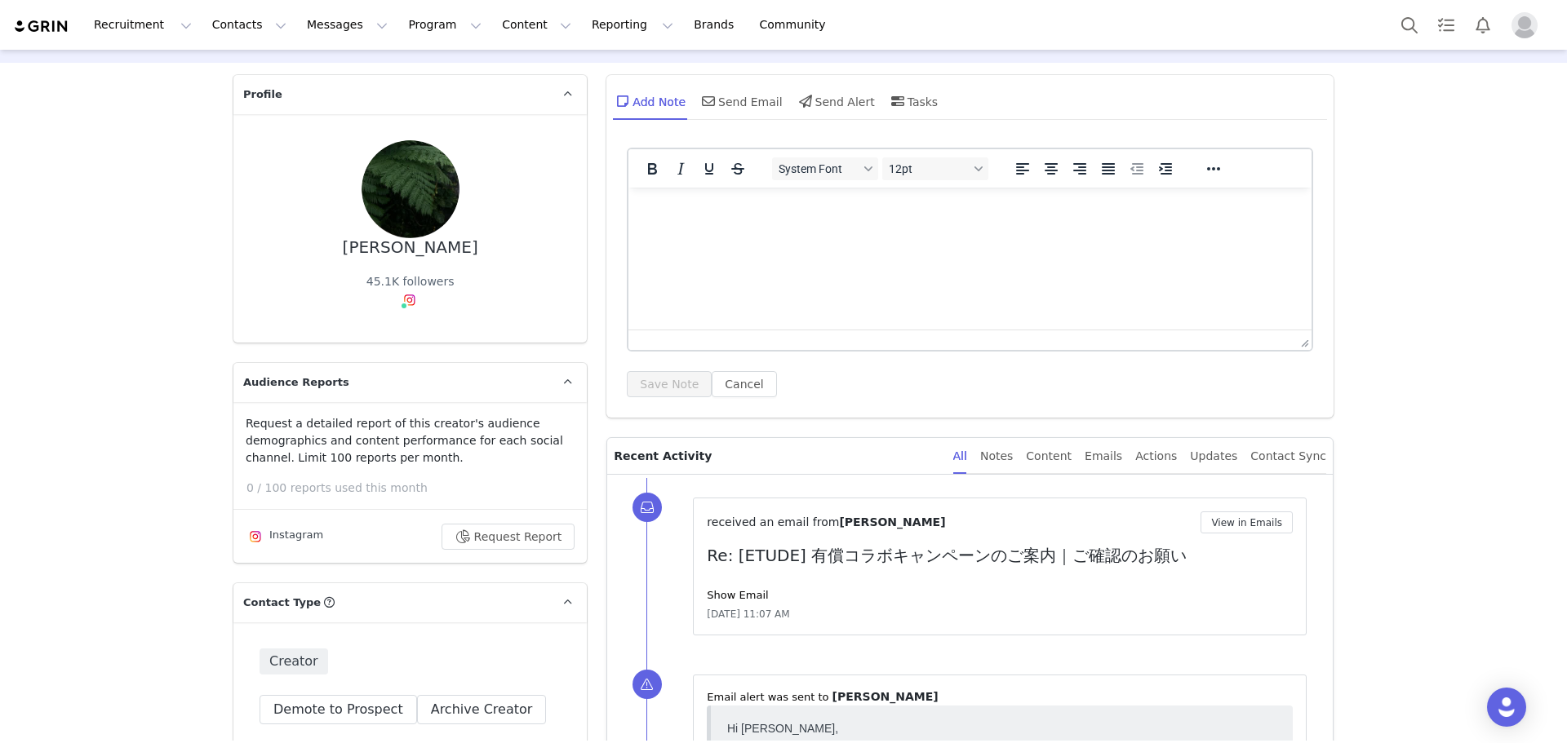
scroll to position [82, 0]
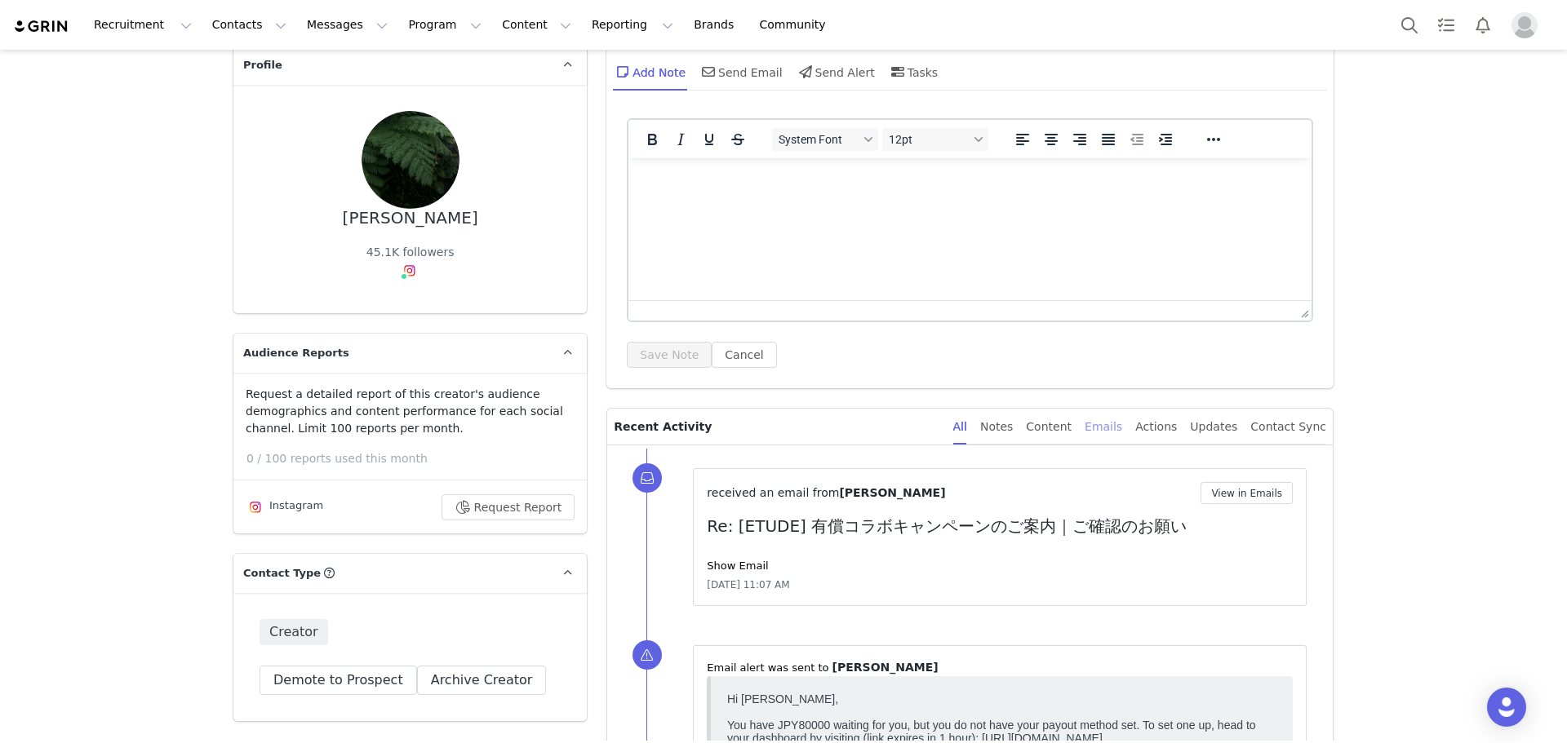
click at [1122, 428] on div "Emails" at bounding box center [1104, 427] width 38 height 37
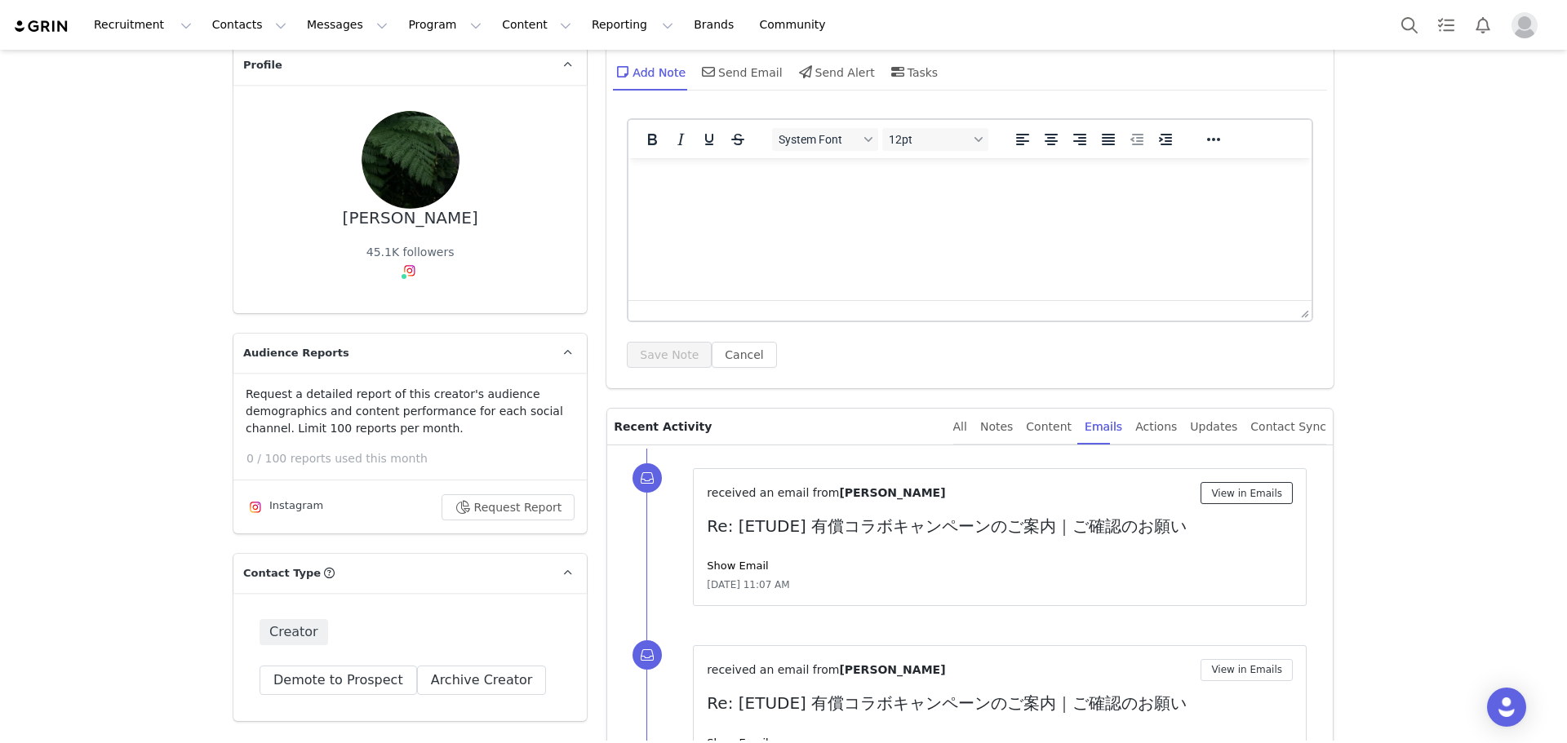
click at [1251, 498] on button "View in Emails" at bounding box center [1246, 493] width 92 height 22
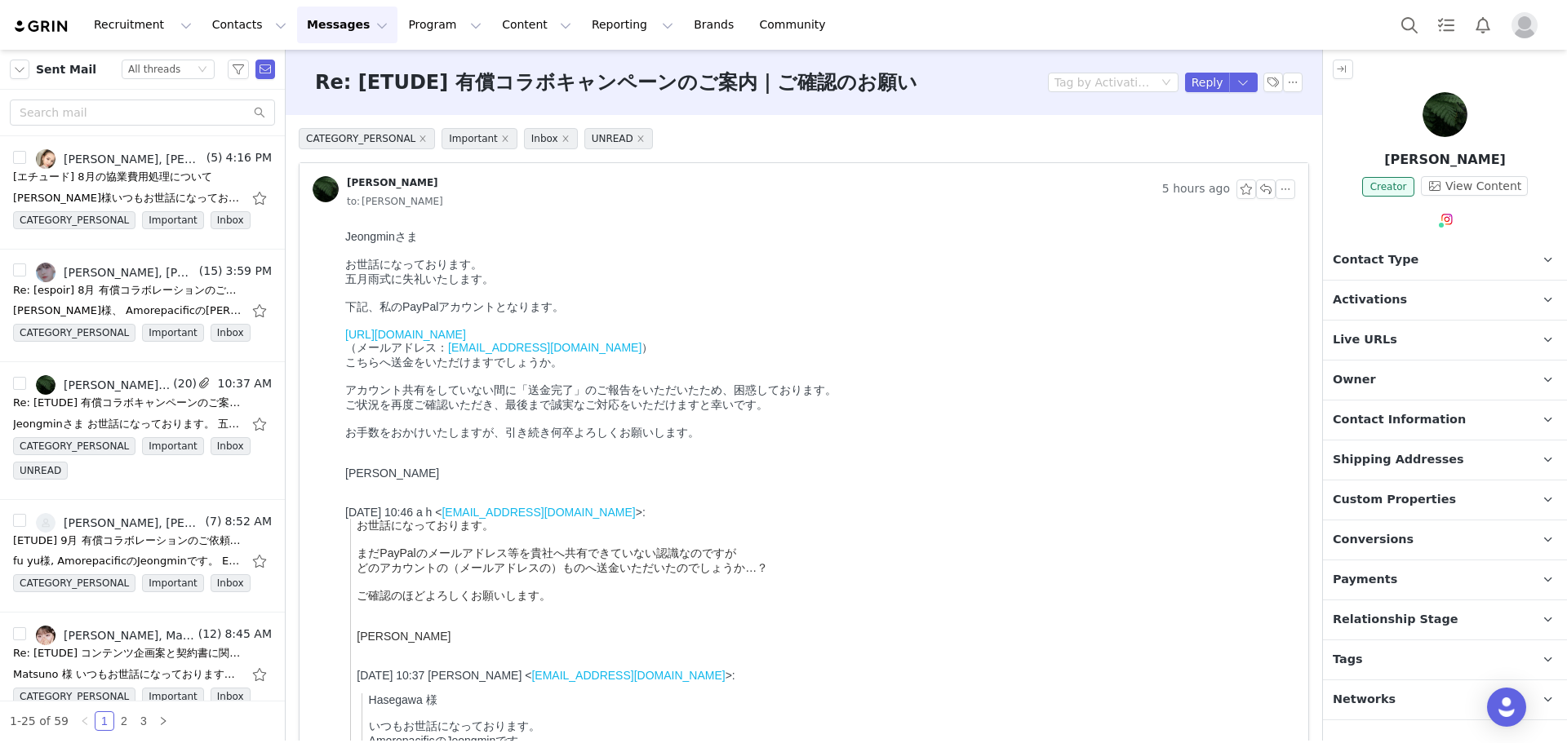
click at [1227, 92] on div "Re: [ETUDE] 有償コラボキャンペーンのご案内｜ご確認のお願い Tag by Activation Reply" at bounding box center [804, 82] width 1036 height 65
click at [1227, 95] on div "Re: [ETUDE] 有償コラボキャンペーンのご案内｜ご確認のお願い Tag by Activation Reply" at bounding box center [804, 82] width 1036 height 65
click at [1230, 83] on button "button" at bounding box center [1243, 83] width 29 height 20
click at [1222, 143] on li "Reply All" at bounding box center [1215, 138] width 69 height 26
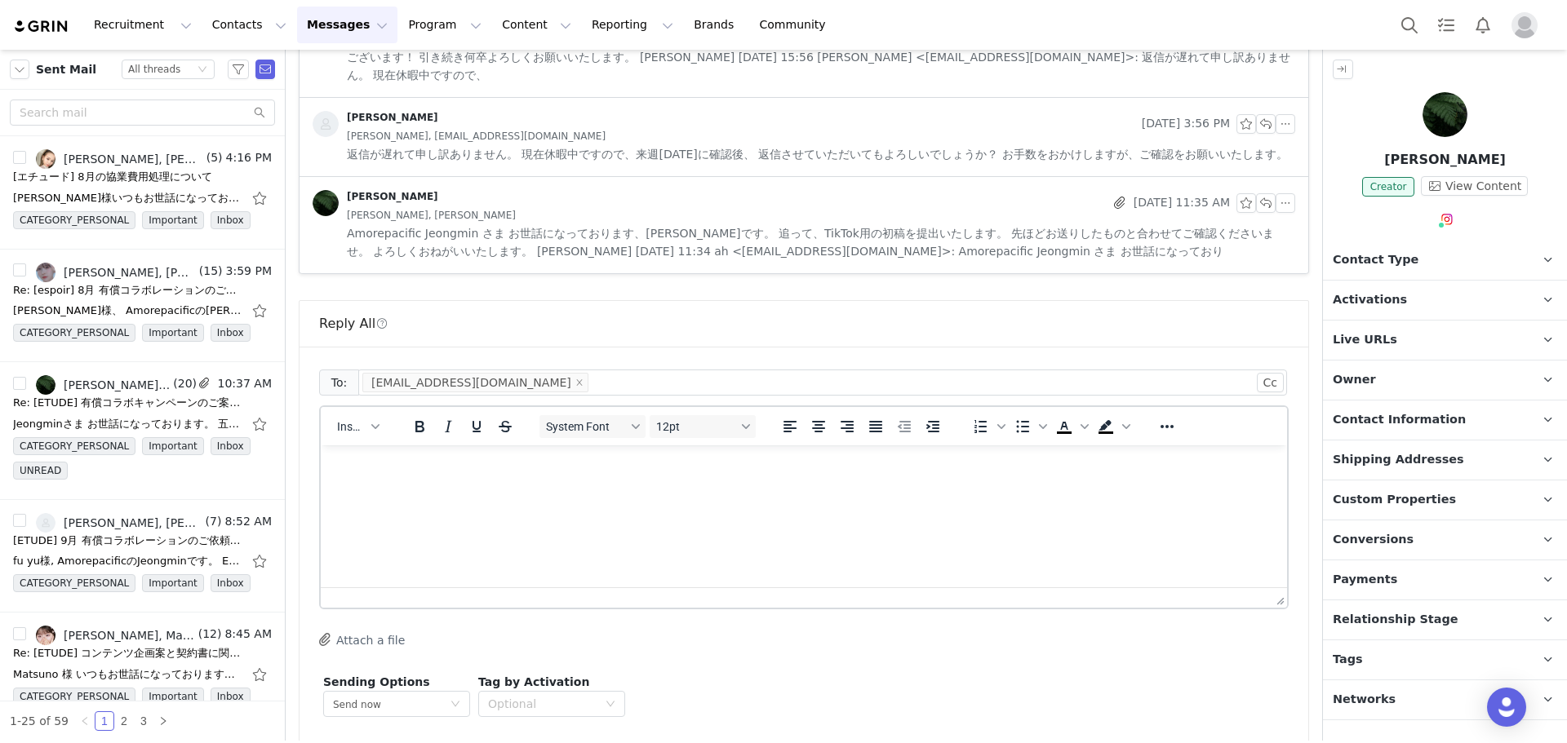
scroll to position [2773, 0]
drag, startPoint x: 402, startPoint y: 504, endPoint x: 393, endPoint y: 499, distance: 9.9
click at [402, 488] on html at bounding box center [804, 466] width 966 height 44
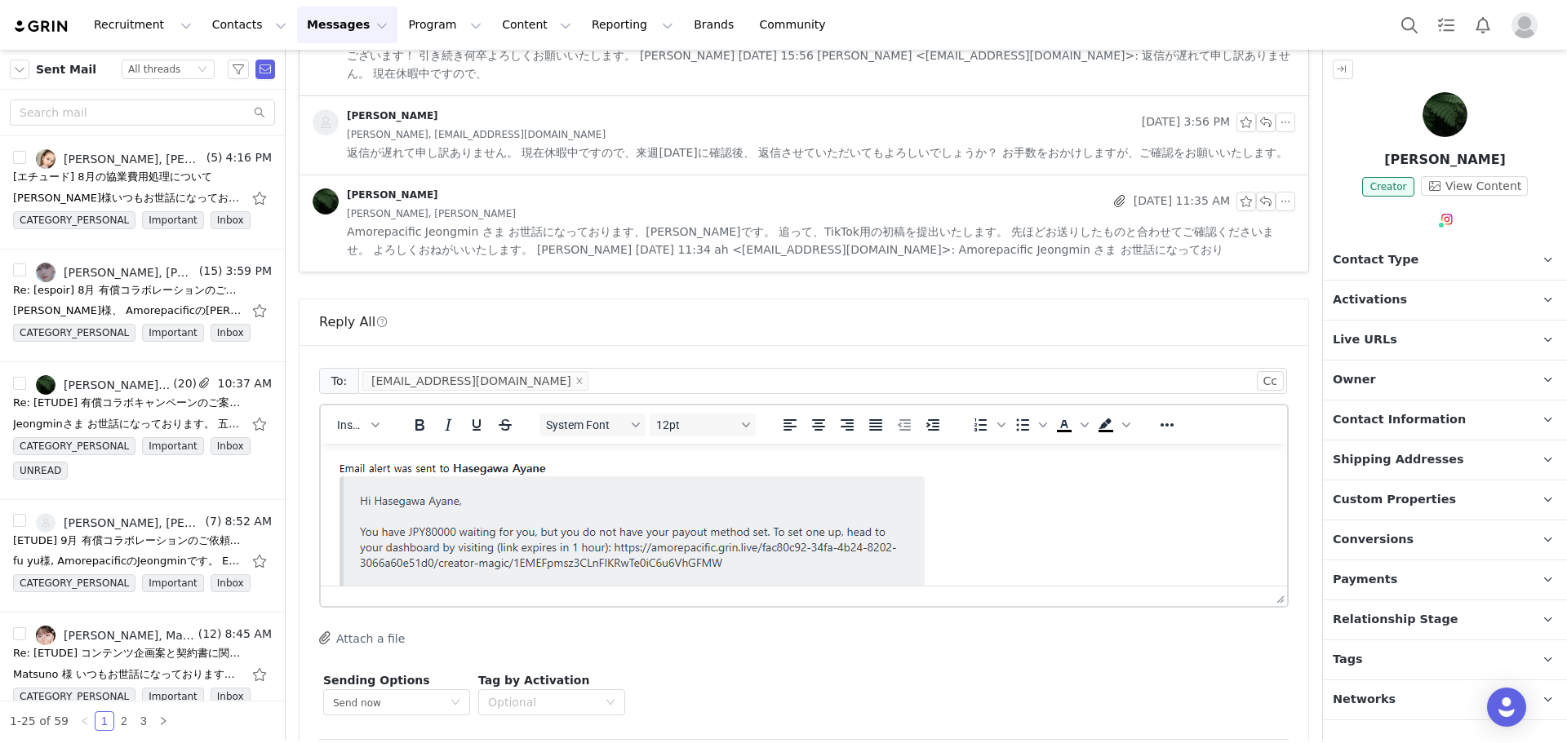
click at [419, 484] on img "Rich Text Area. Press ALT-0 for help." at bounding box center [633, 540] width 599 height 166
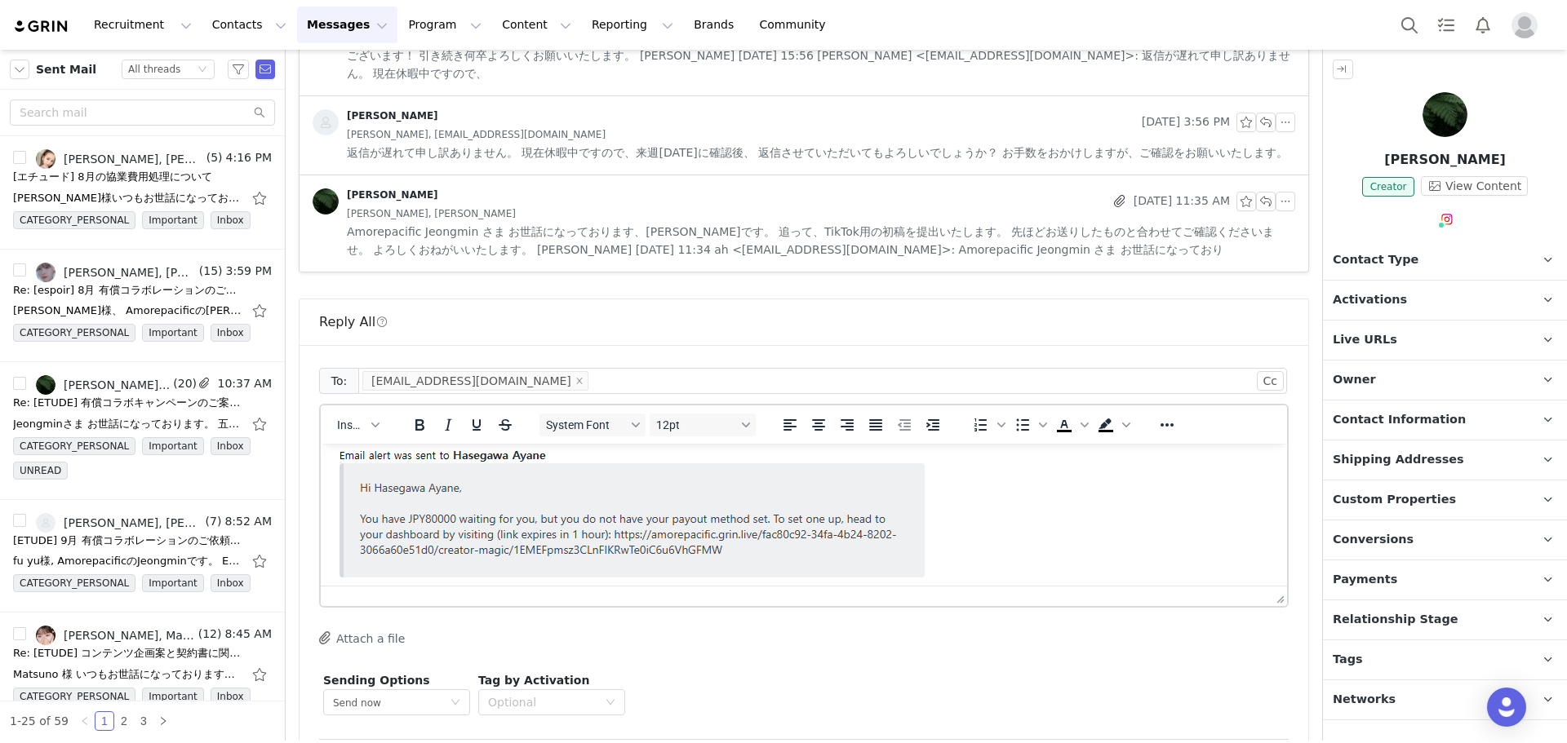
paste body "Rich Text Area. Press ALT-0 for help."
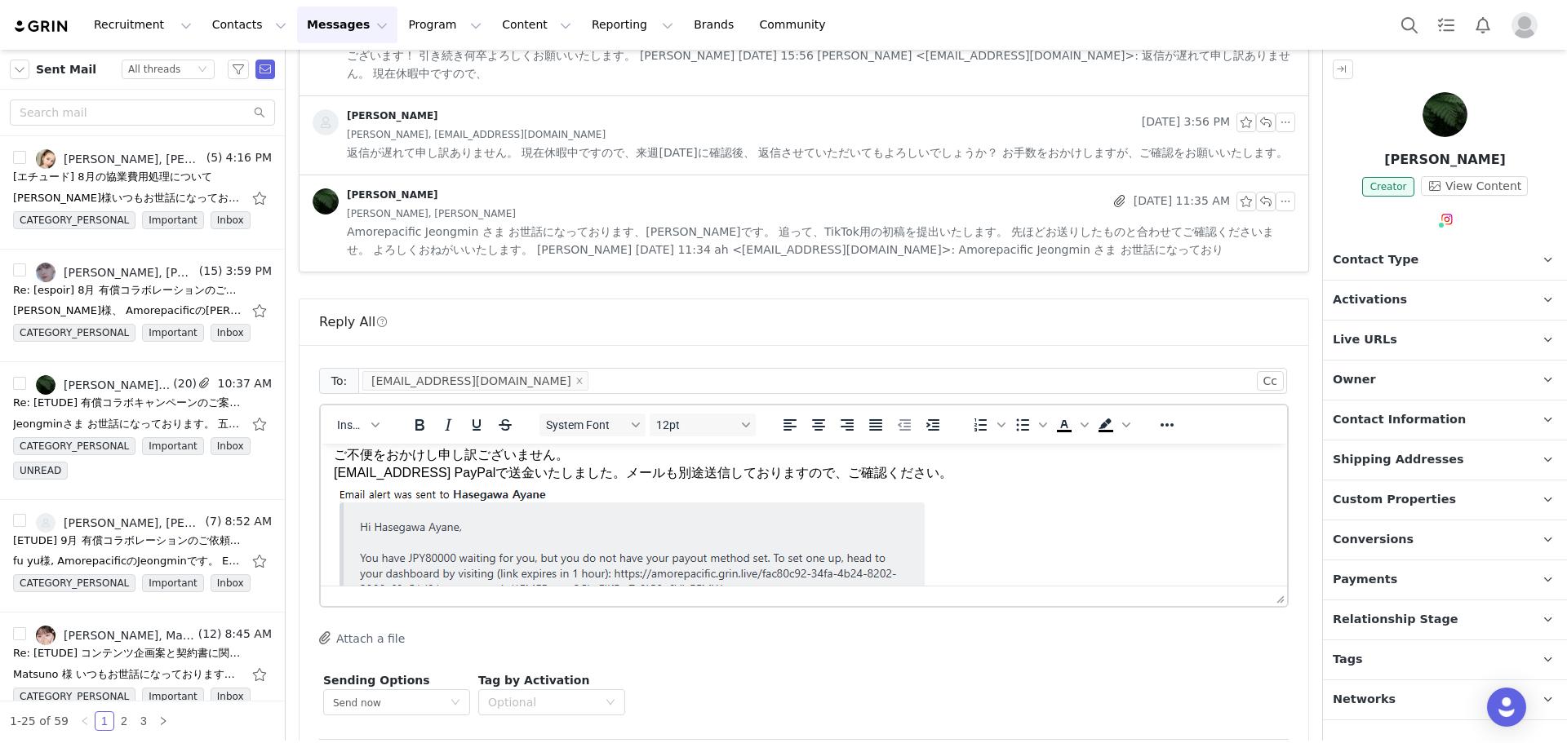
scroll to position [0, 0]
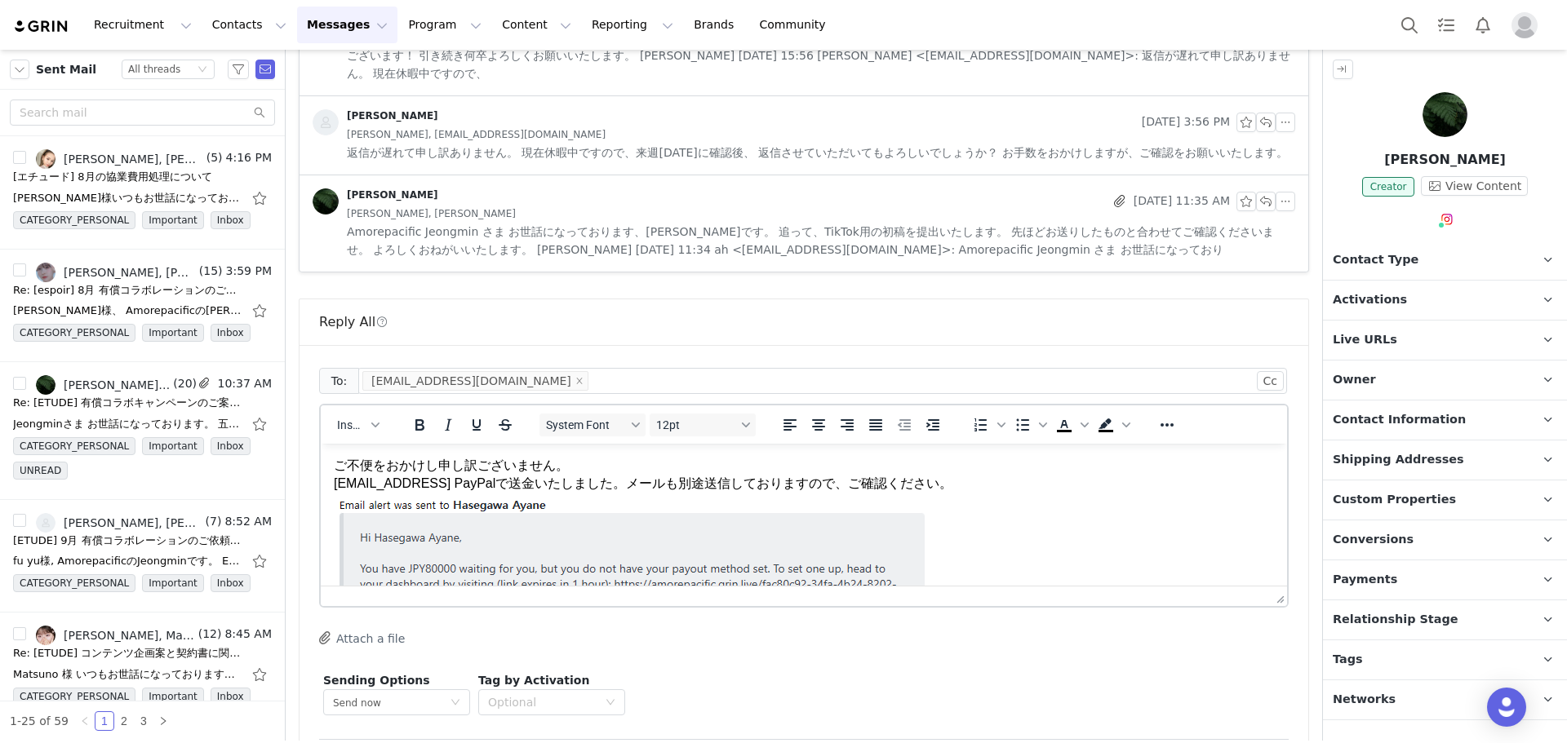
drag, startPoint x: 477, startPoint y: 504, endPoint x: 592, endPoint y: 493, distance: 116.4
click at [477, 504] on img "Rich Text Area. Press ALT-0 for help." at bounding box center [633, 577] width 599 height 166
click at [1000, 478] on p "ご不便をおかけし申し訳ございません。 [EMAIL_ADDRESS] PayPalで送金いたしました。メールも別途送信しておりますので、ご確認ください。" at bounding box center [804, 560] width 940 height 207
drag, startPoint x: 916, startPoint y: 481, endPoint x: 312, endPoint y: 453, distance: 605.3
click at [321, 453] on html "ご不便をおかけし申し訳ございません。 [EMAIL_ADDRESS] PayPalで送金いたしました。メールも別途送信しておりますので、ご確認ください。" at bounding box center [804, 560] width 966 height 233
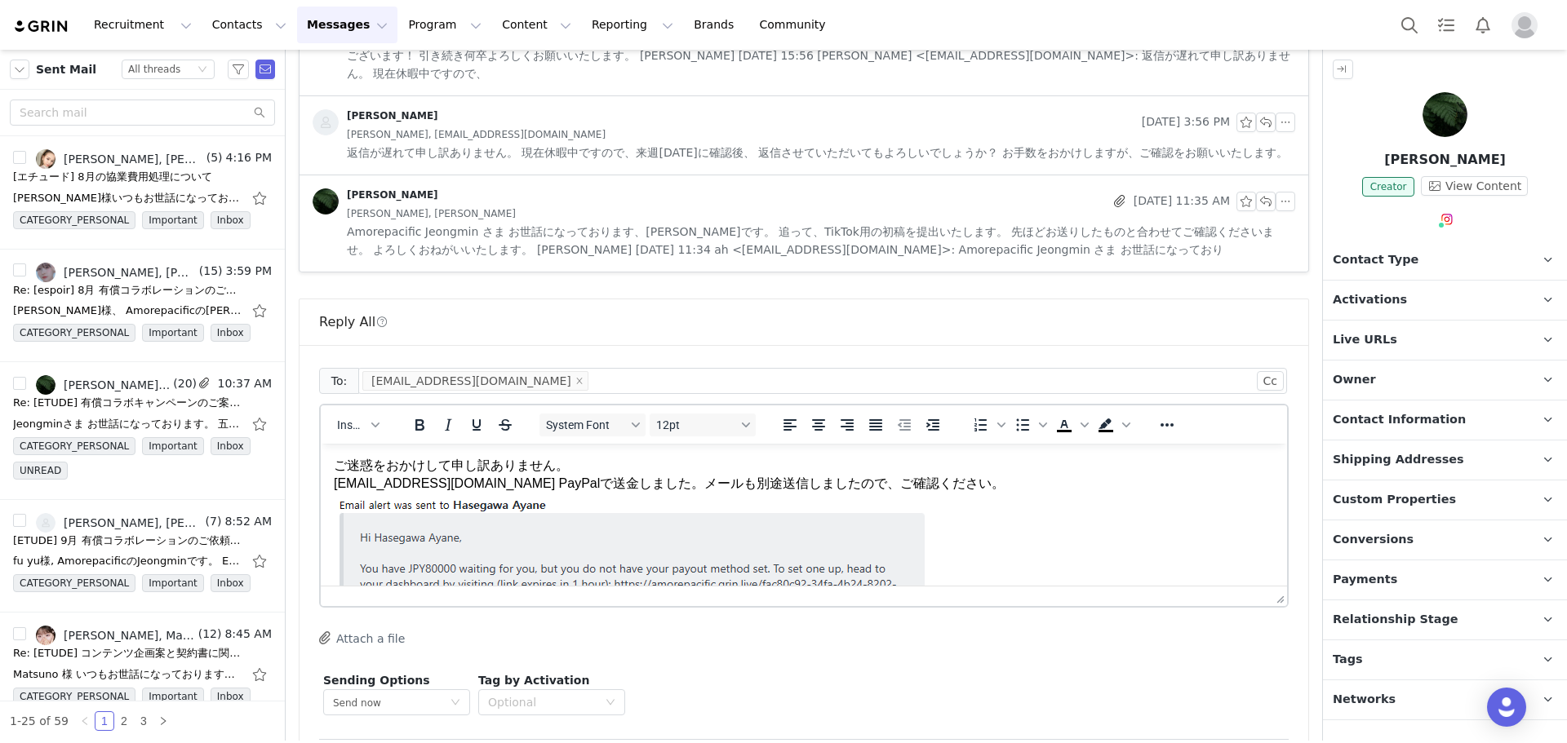
click at [623, 486] on p "ご迷惑をおかけして申し訳ありません。 [EMAIL_ADDRESS][DOMAIN_NAME] PayPalで送金しました。メールも別途送信しましたので、ご確…" at bounding box center [804, 560] width 940 height 207
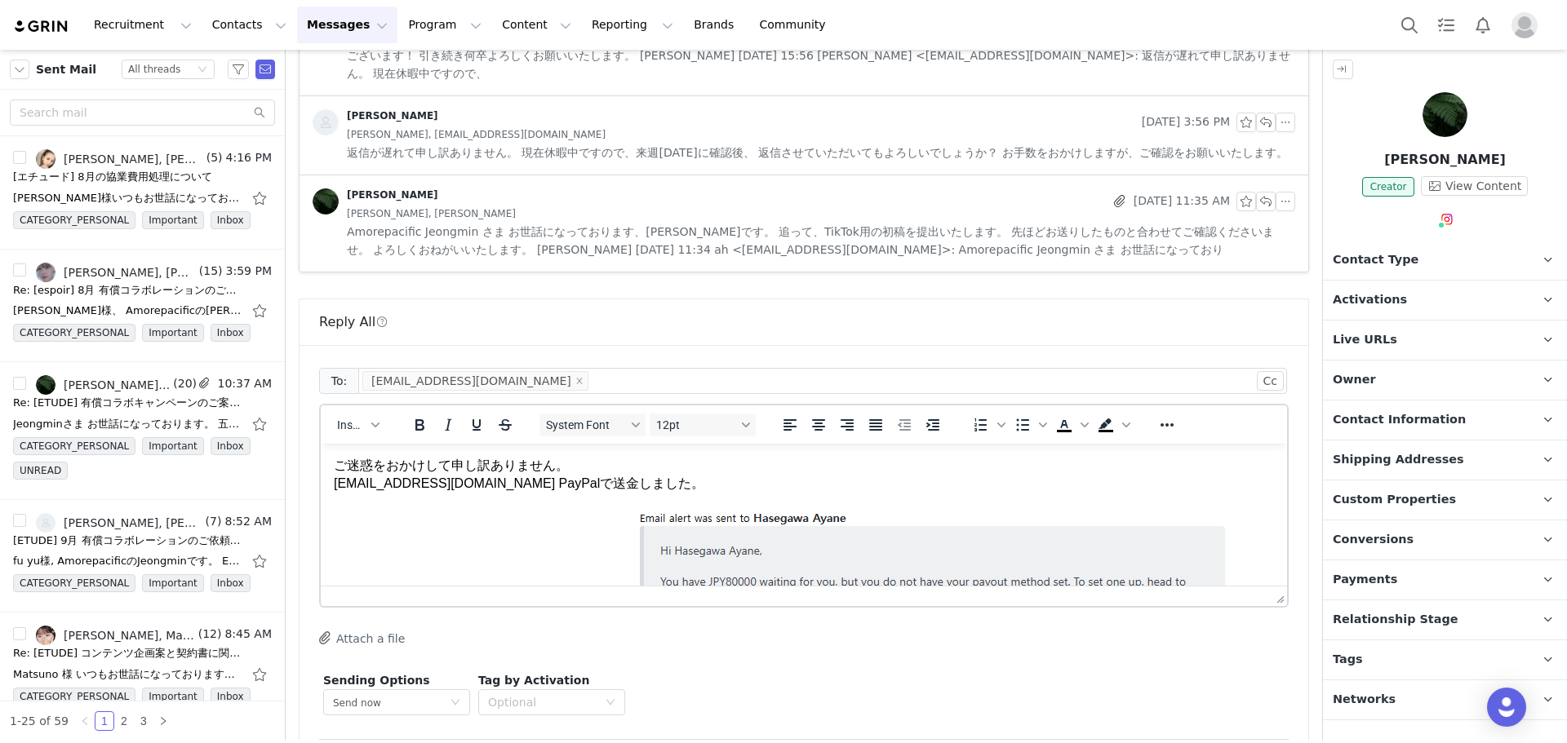
scroll to position [91, 0]
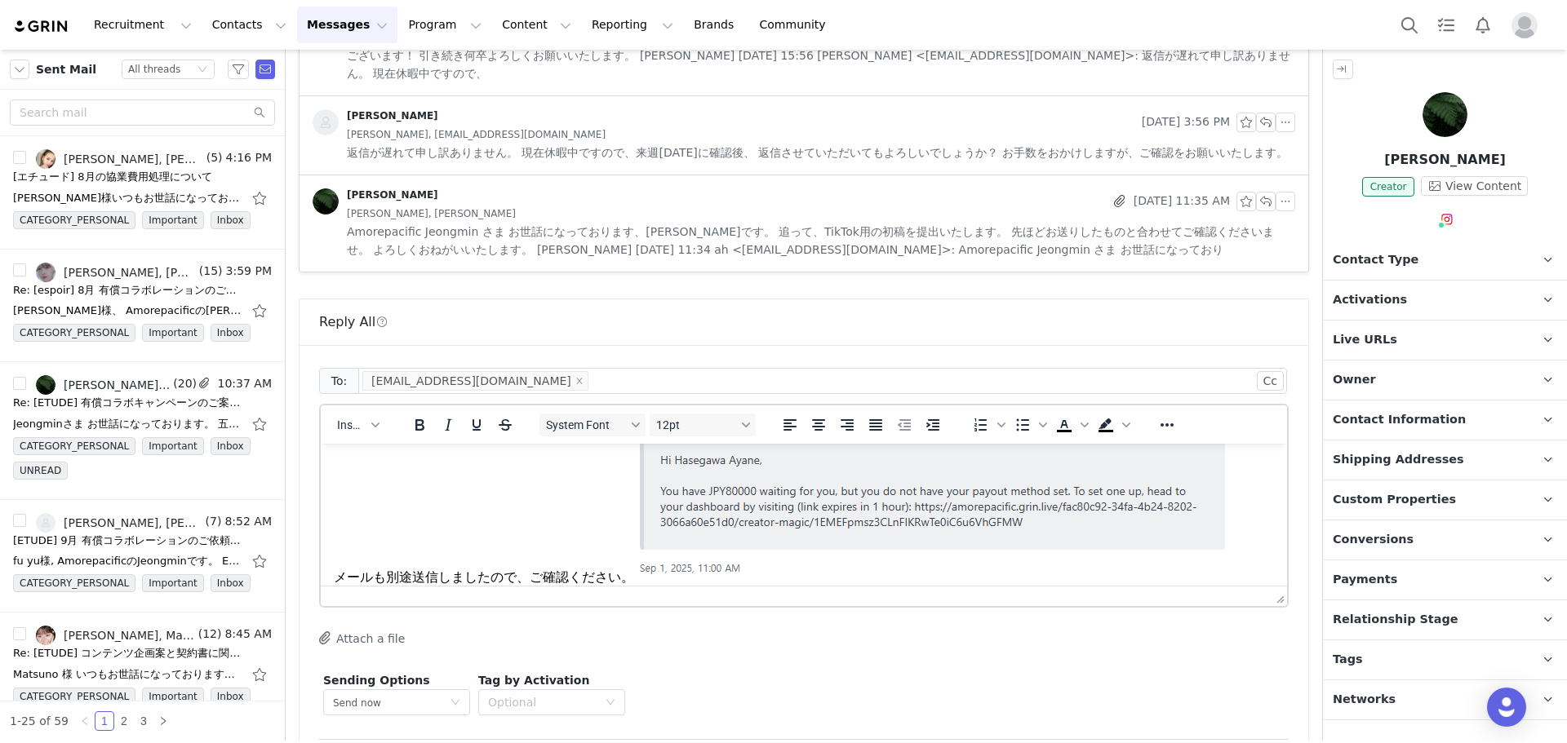
click at [637, 574] on img "Rich Text Area. Press ALT-0 for help." at bounding box center [933, 499] width 599 height 166
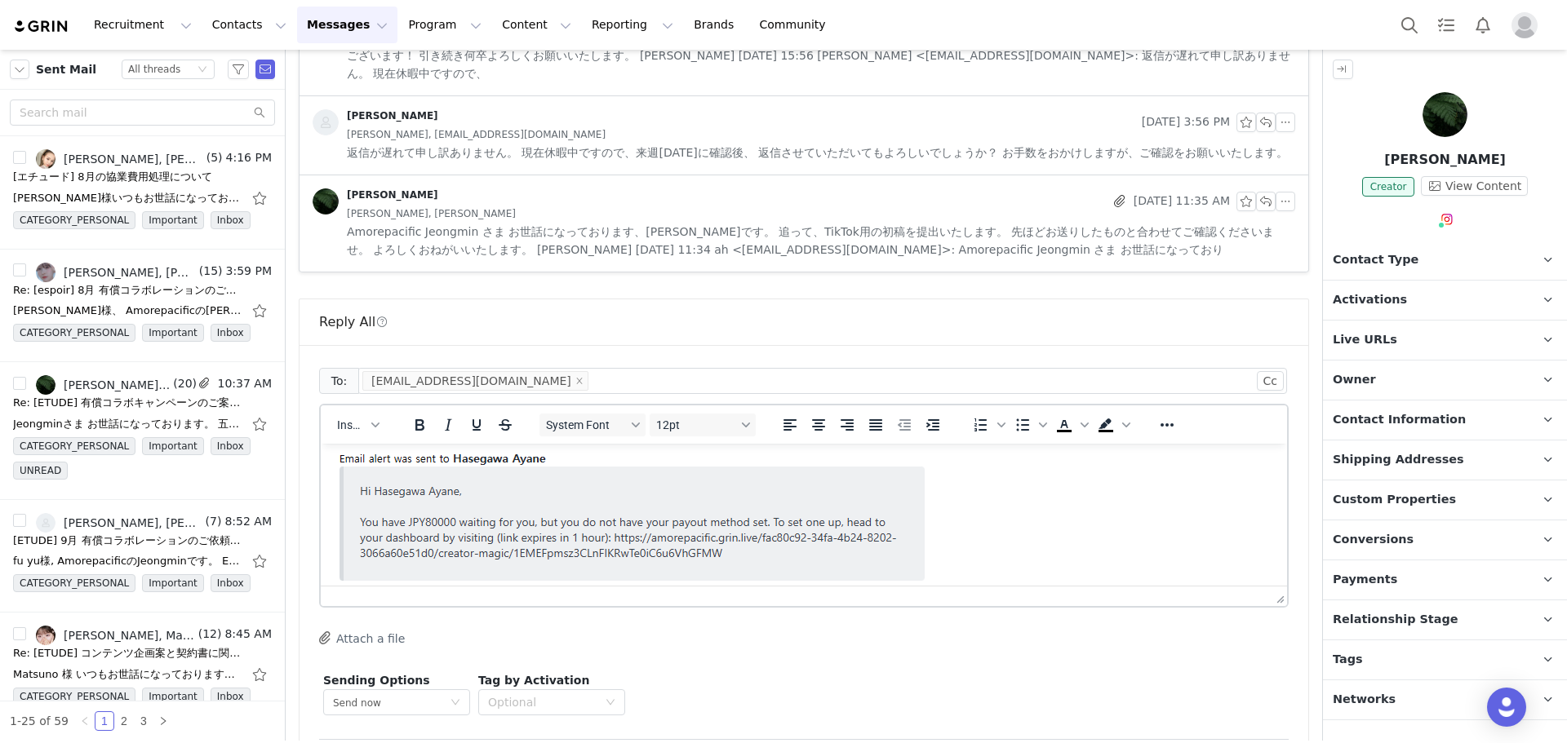
scroll to position [94, 0]
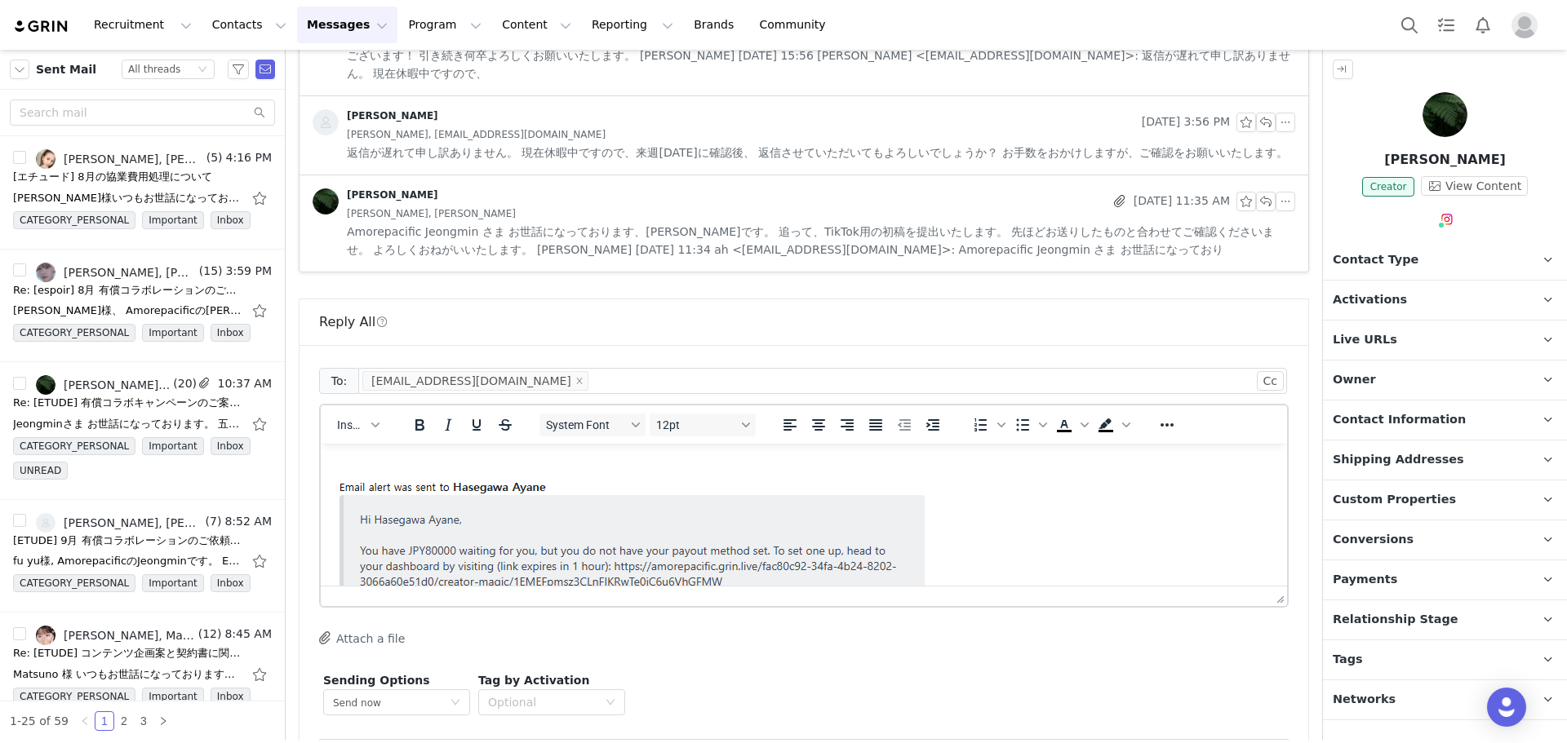
click at [694, 481] on img "Rich Text Area. Press ALT-0 for help." at bounding box center [633, 559] width 599 height 166
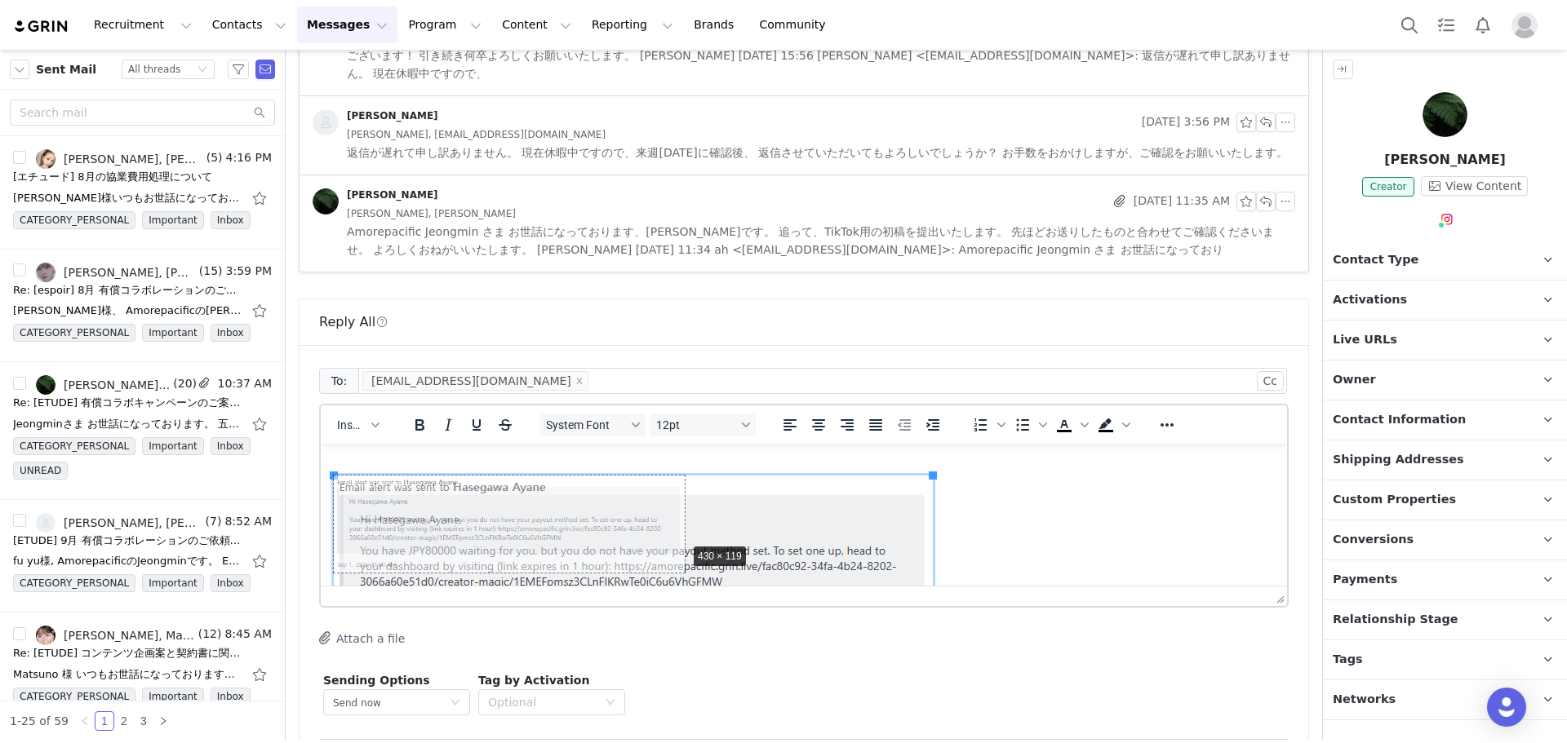
drag, startPoint x: 934, startPoint y: 472, endPoint x: 686, endPoint y: 539, distance: 256.2
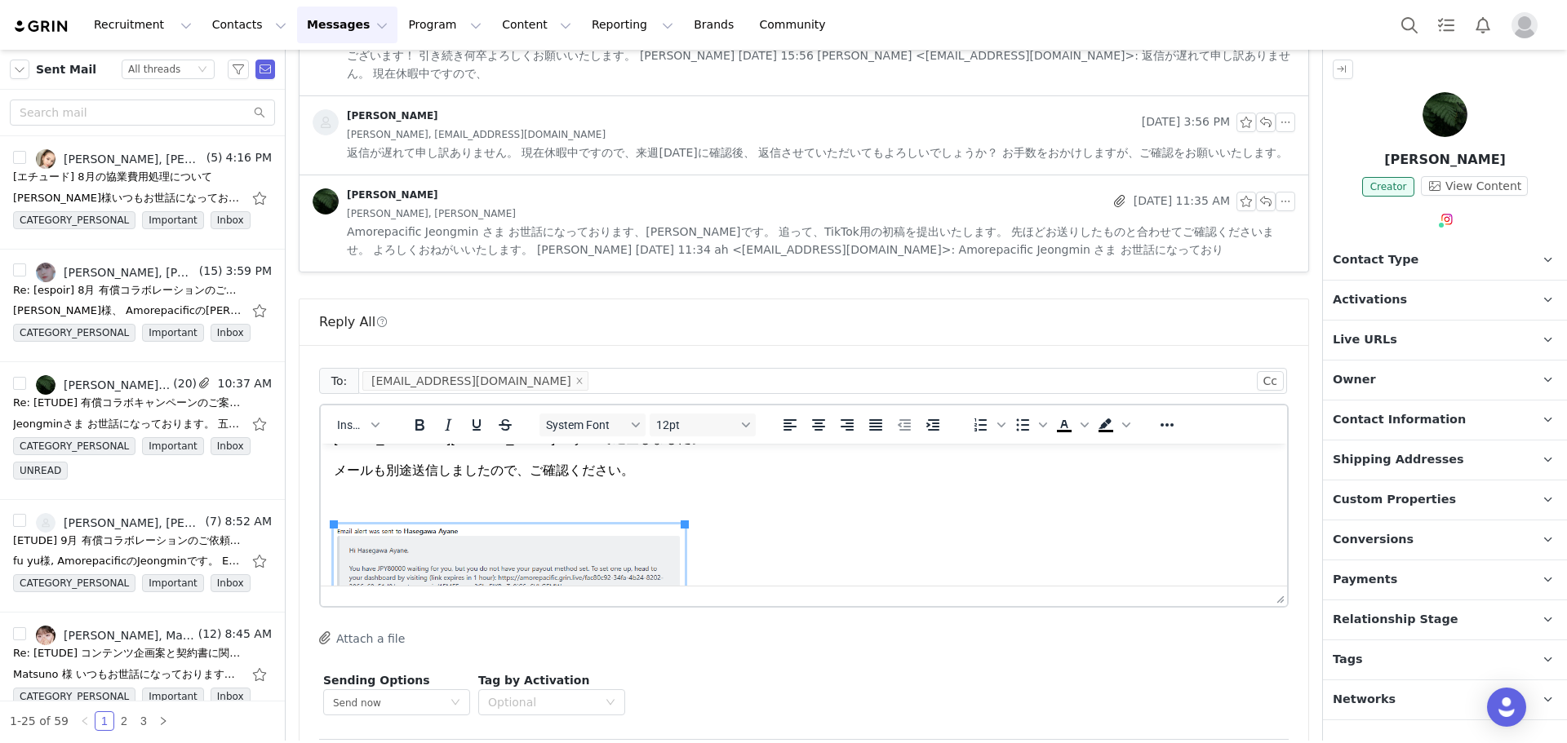
scroll to position [0, 0]
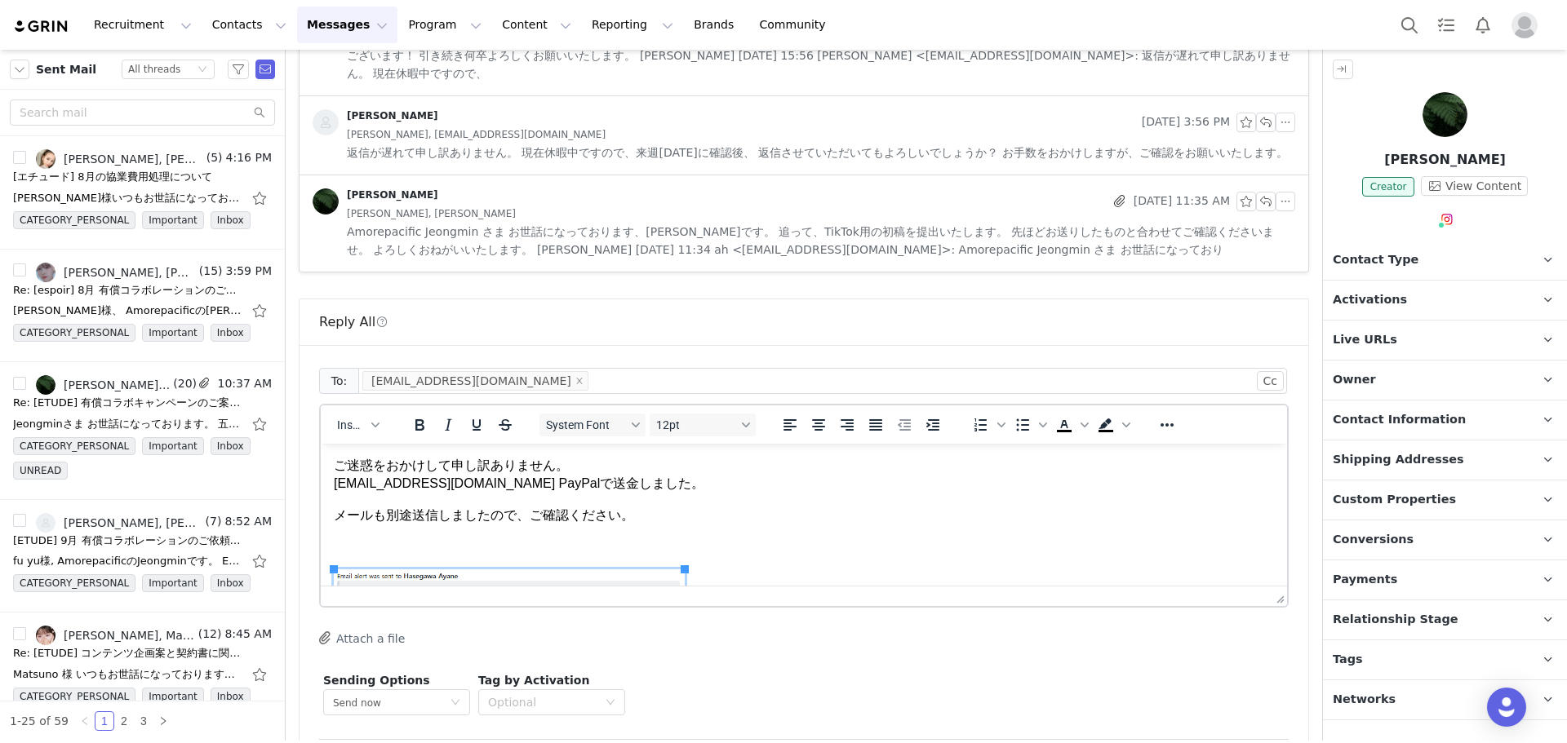
click at [739, 546] on p "Rich Text Area. Press ALT-0 for help." at bounding box center [804, 547] width 940 height 18
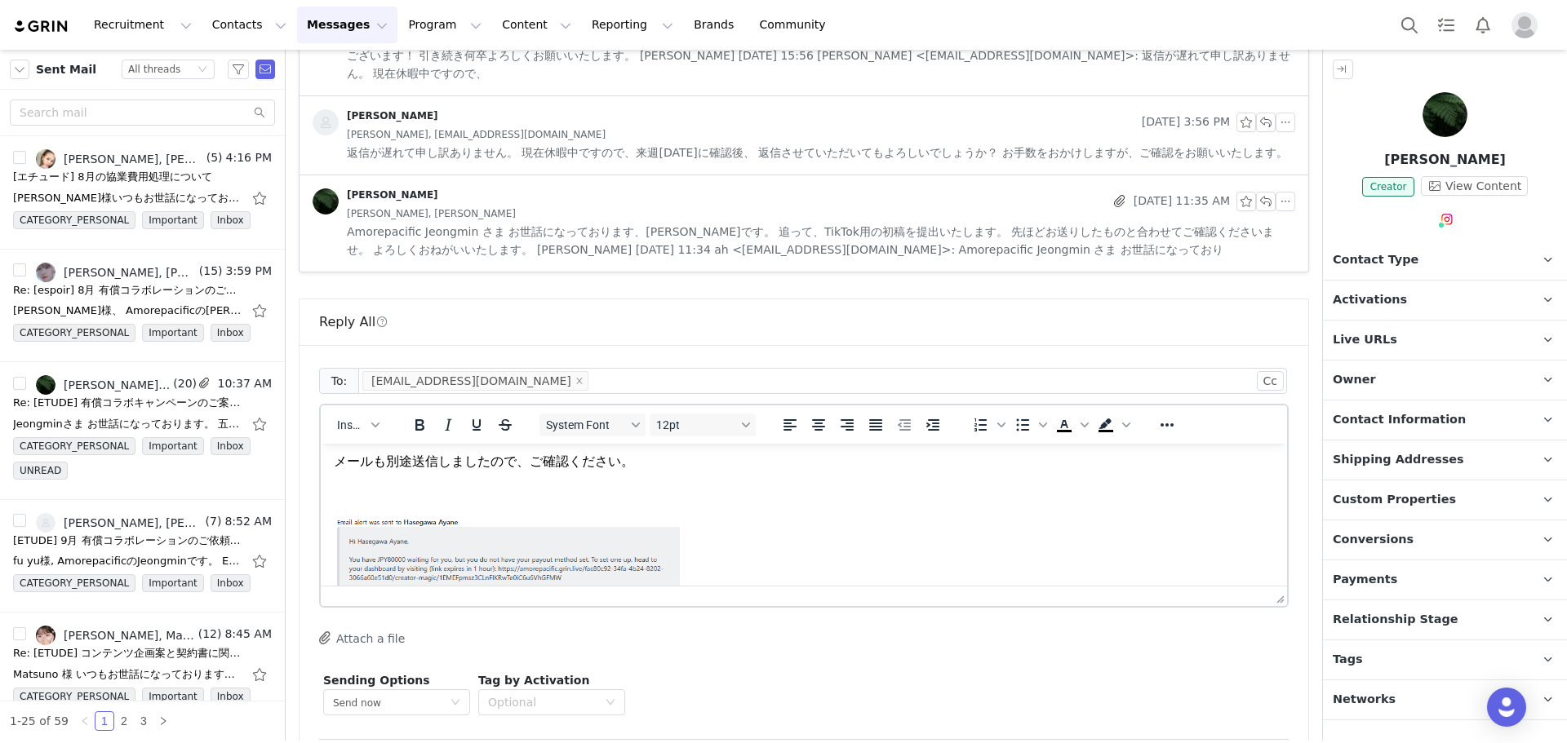
scroll to position [98, 0]
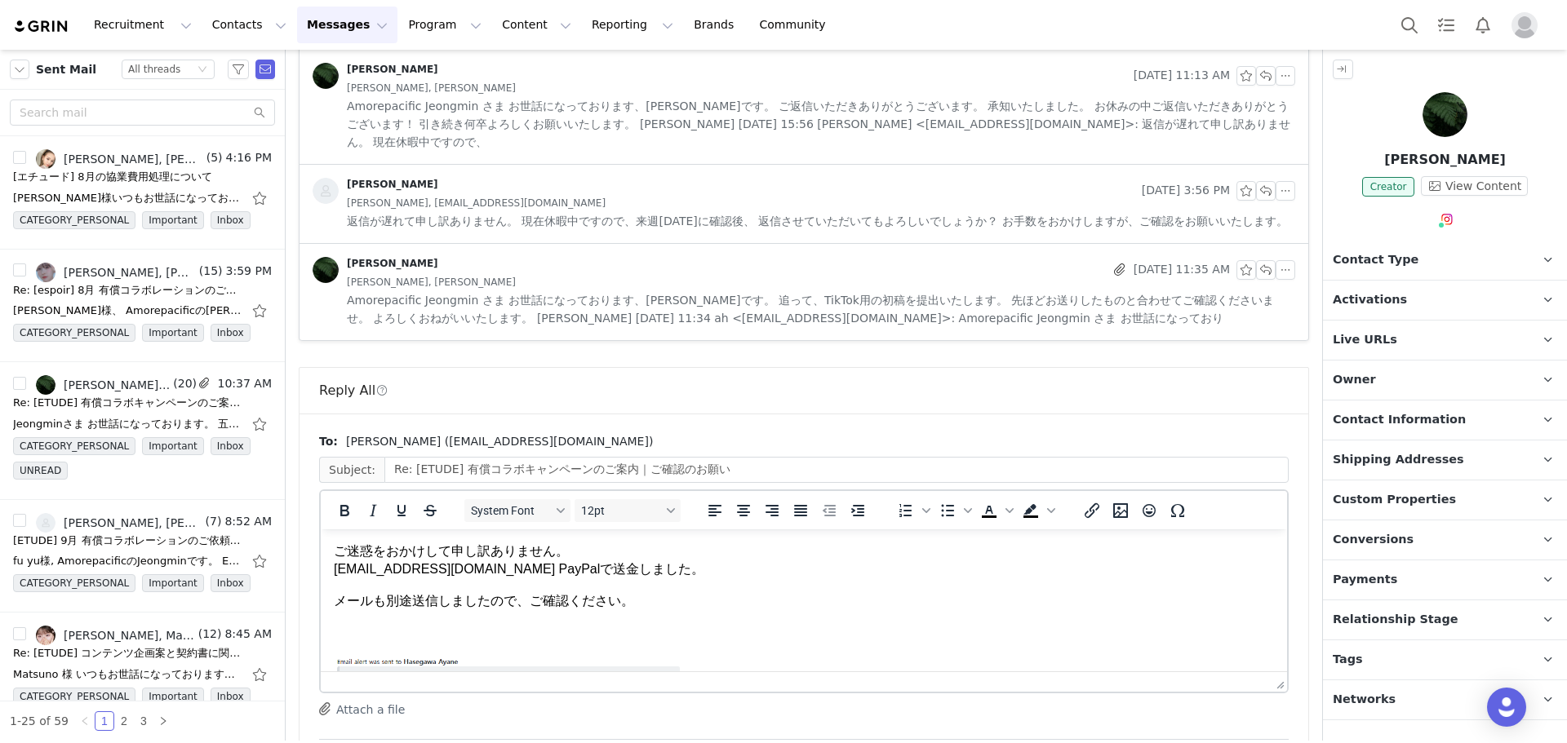
scroll to position [0, 0]
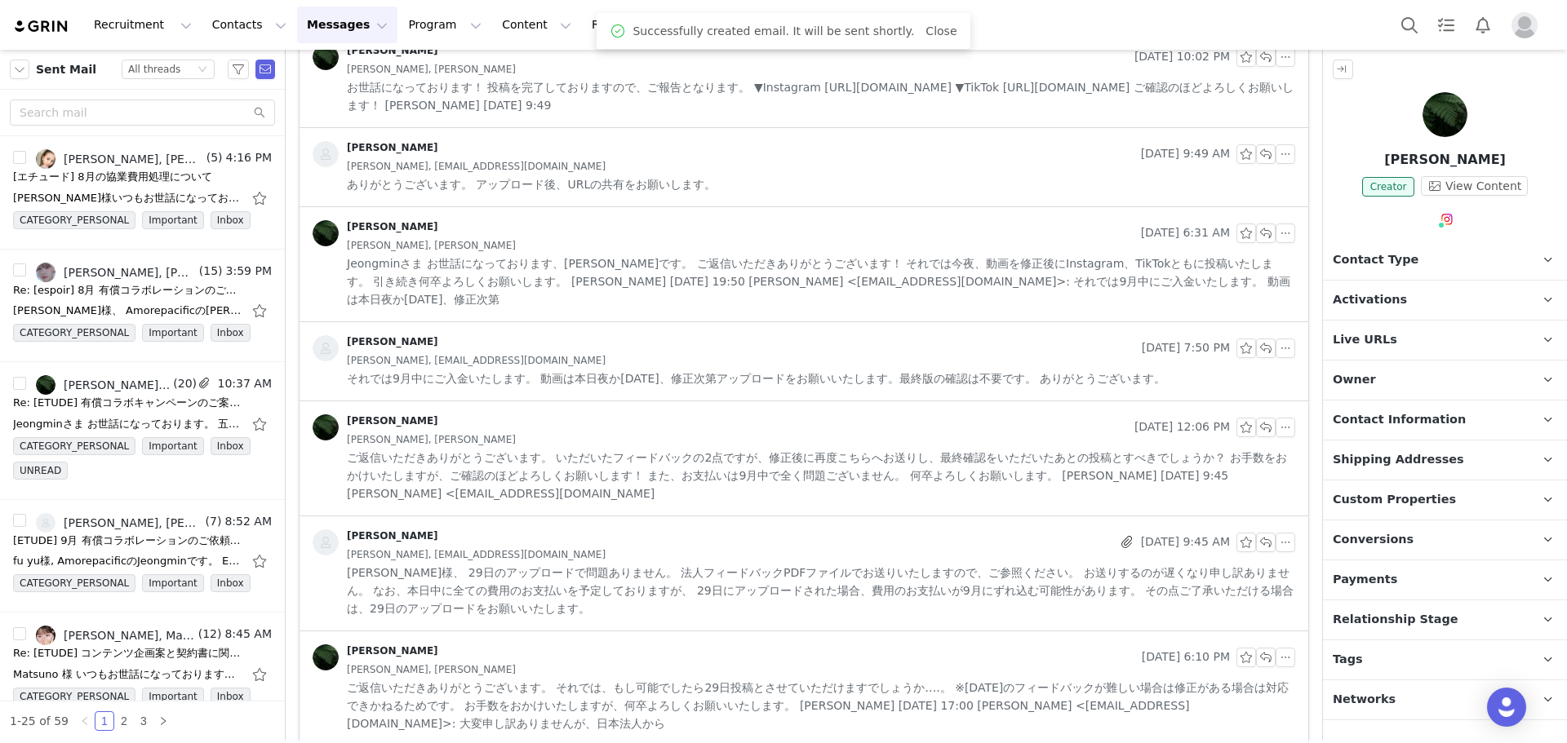
scroll to position [1103, 0]
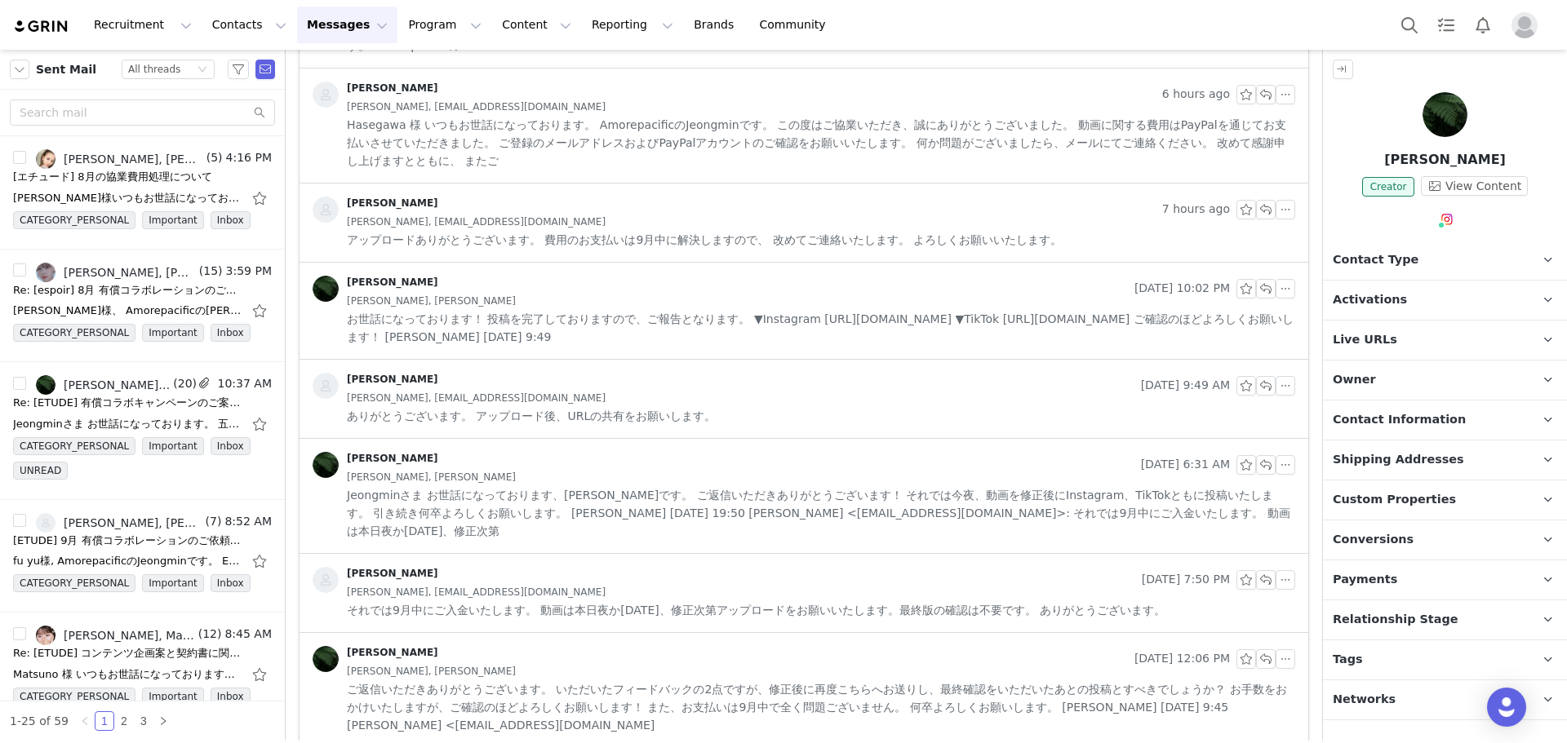
drag, startPoint x: 1519, startPoint y: 157, endPoint x: 1372, endPoint y: 157, distance: 147.7
click at [1372, 157] on p "[PERSON_NAME]" at bounding box center [1445, 160] width 244 height 20
copy p "[PERSON_NAME]"
click at [1407, 31] on button "Search" at bounding box center [1409, 25] width 36 height 37
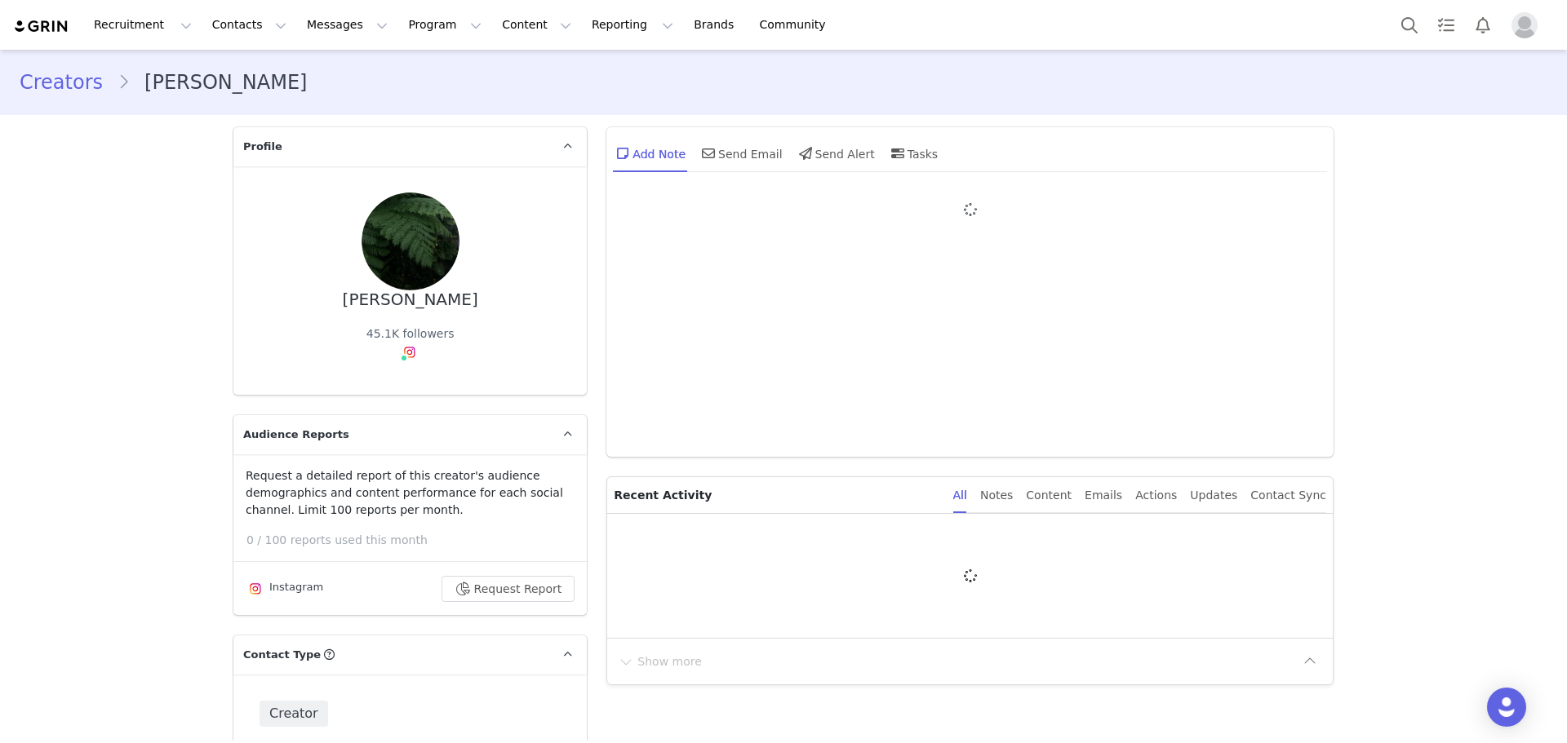
type input "+1 ([GEOGRAPHIC_DATA])"
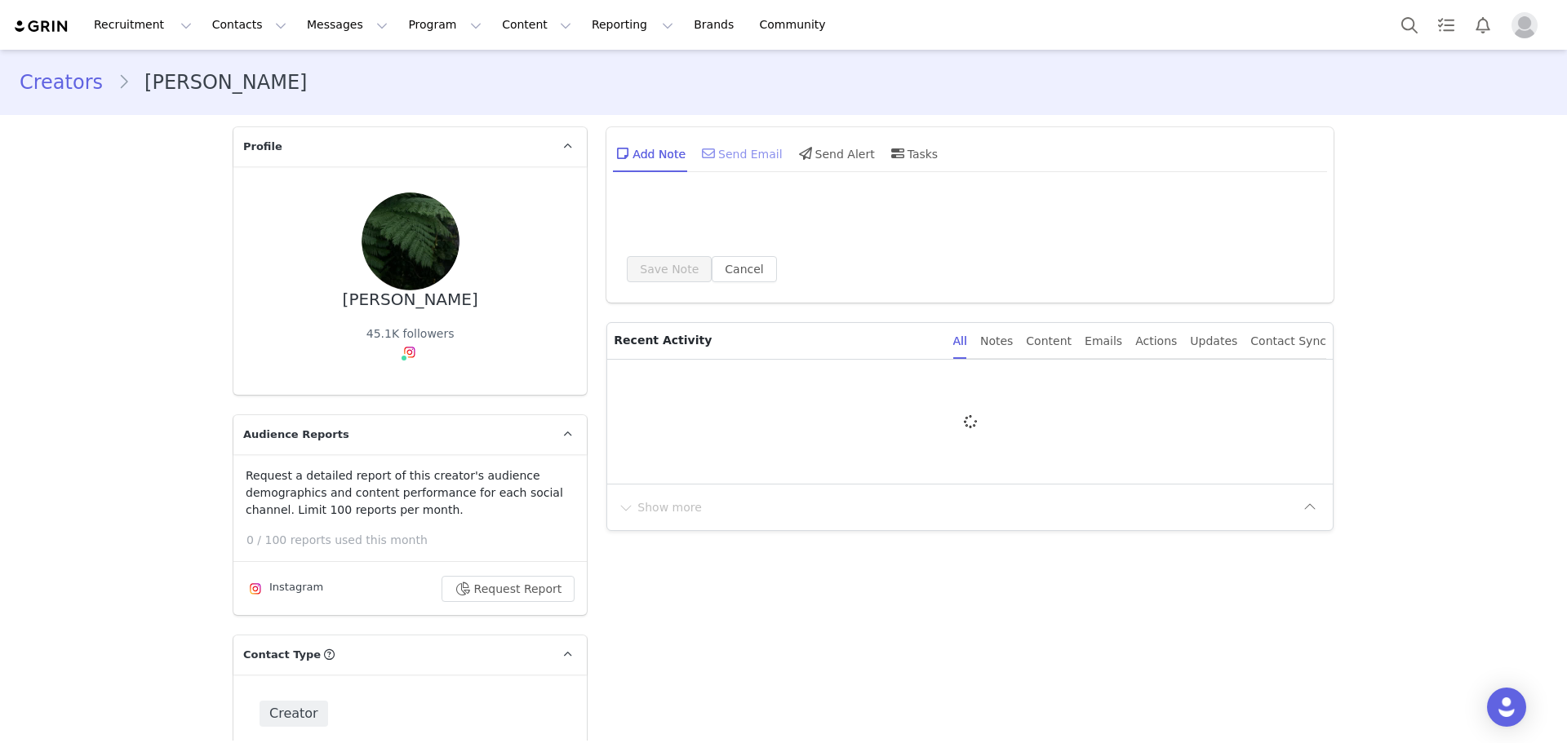
click at [717, 140] on div "Send Email" at bounding box center [741, 153] width 84 height 39
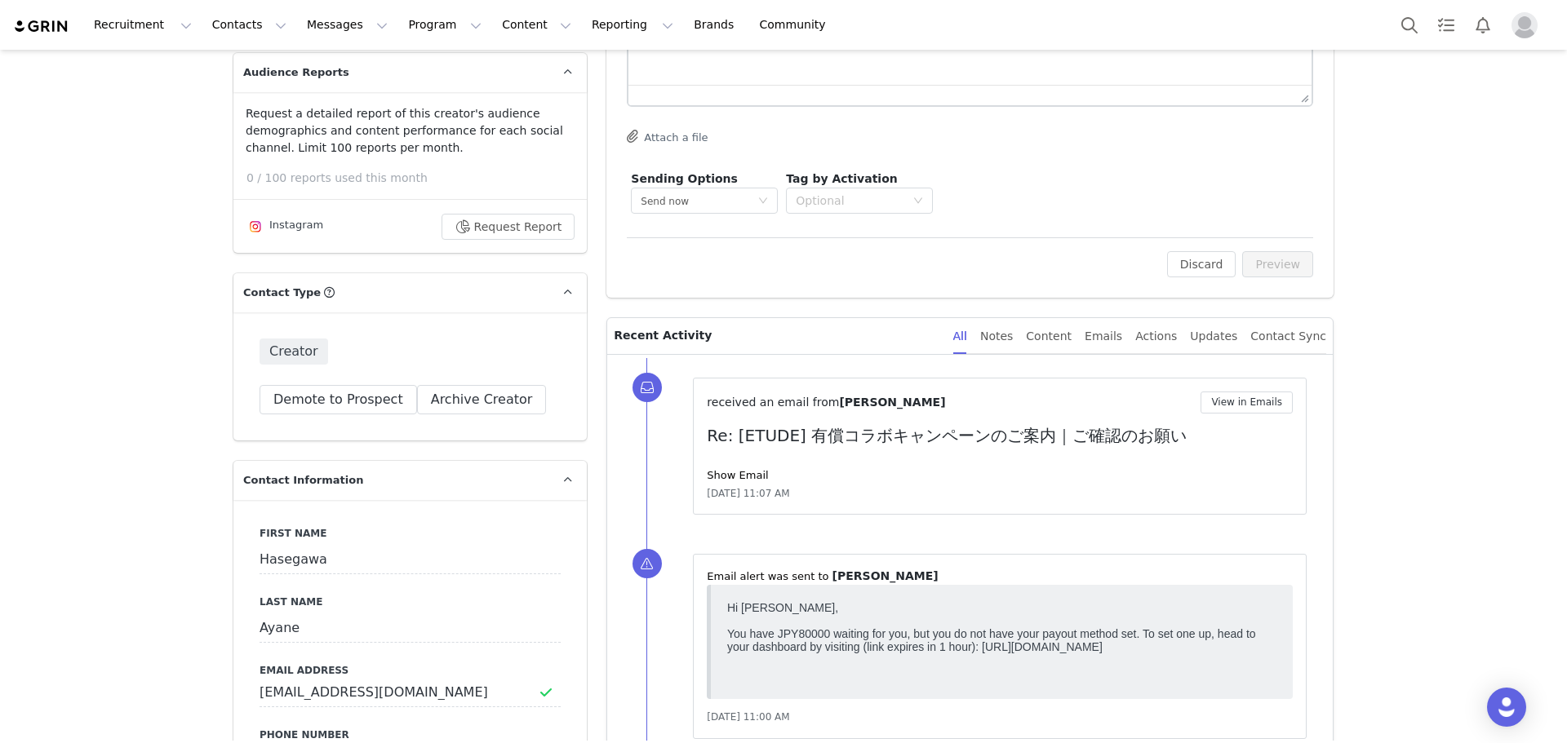
scroll to position [653, 0]
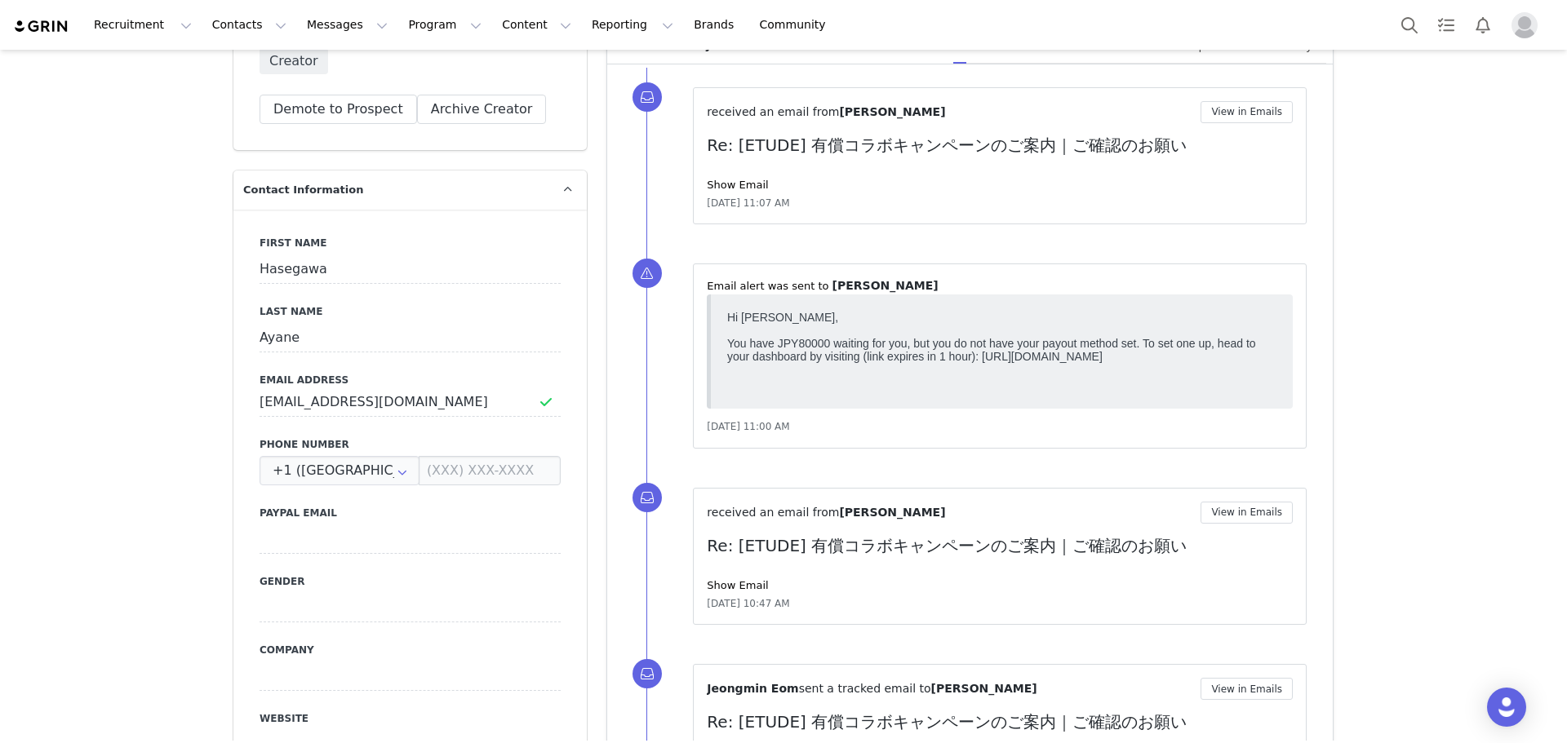
drag, startPoint x: 1145, startPoint y: 388, endPoint x: 983, endPoint y: 366, distance: 163.9
click at [983, 366] on body "Hi [PERSON_NAME], You have JPY80000 waiting for you, but you do not have your p…" at bounding box center [1001, 352] width 549 height 82
copy body "[URL][DOMAIN_NAME]"
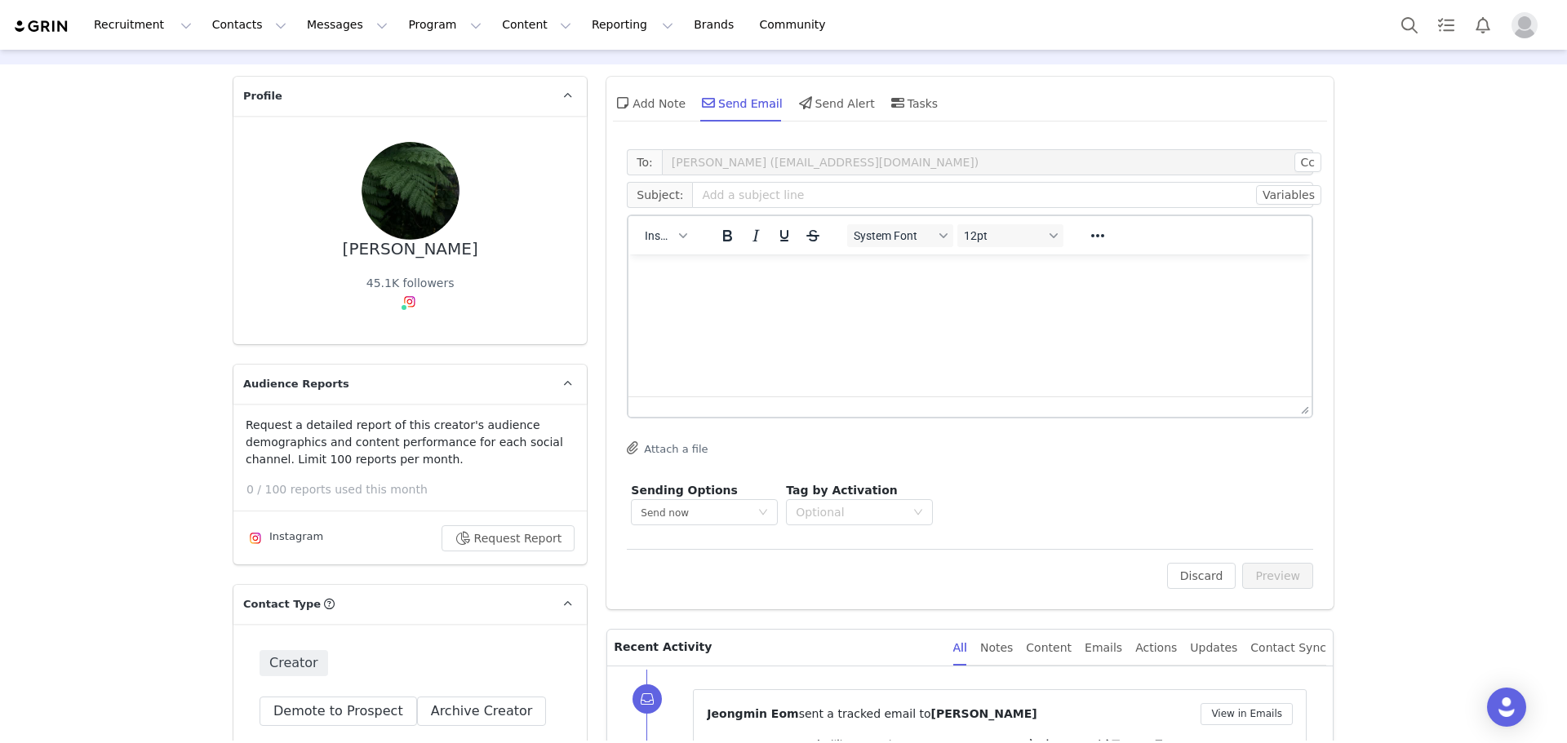
scroll to position [0, 0]
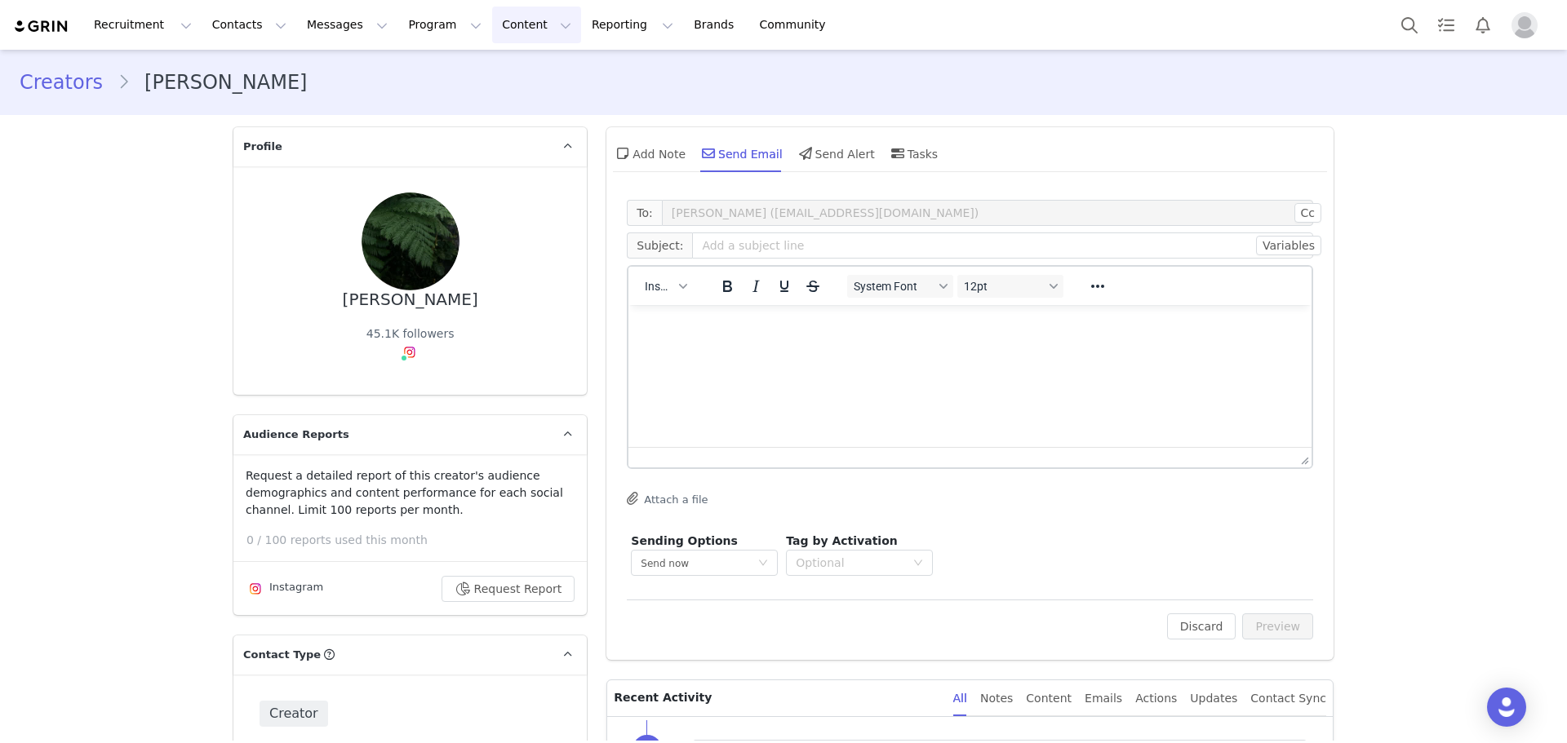
click at [492, 39] on button "Content Content" at bounding box center [536, 25] width 89 height 37
click at [409, 27] on button "Program Program" at bounding box center [444, 25] width 93 height 37
click at [431, 67] on p "Activations" at bounding box center [410, 72] width 63 height 17
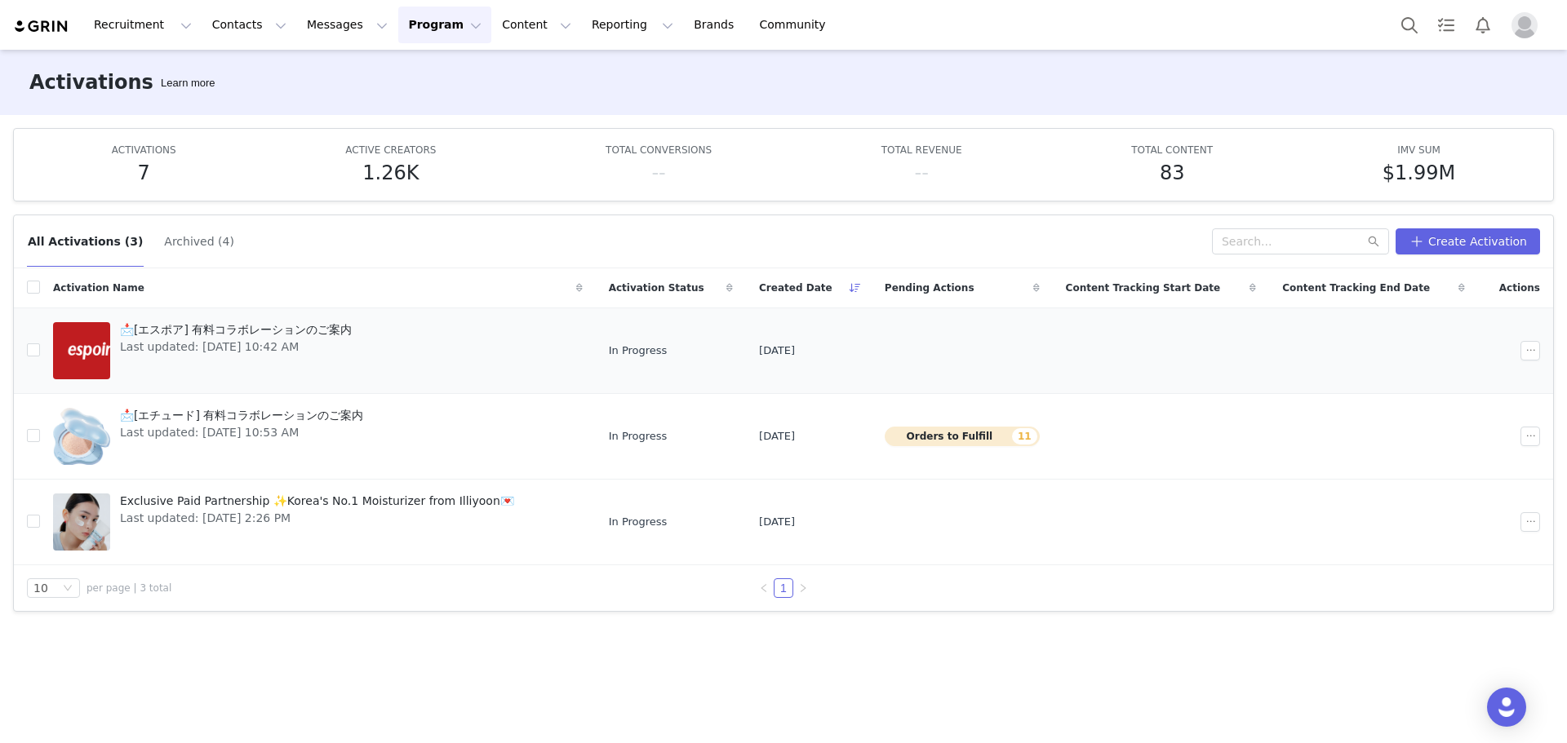
click at [285, 356] on div "📩[エスポア] 有料コラボレーションのご案内 Last updated: [DATE] 10:42 AM" at bounding box center [235, 350] width 251 height 65
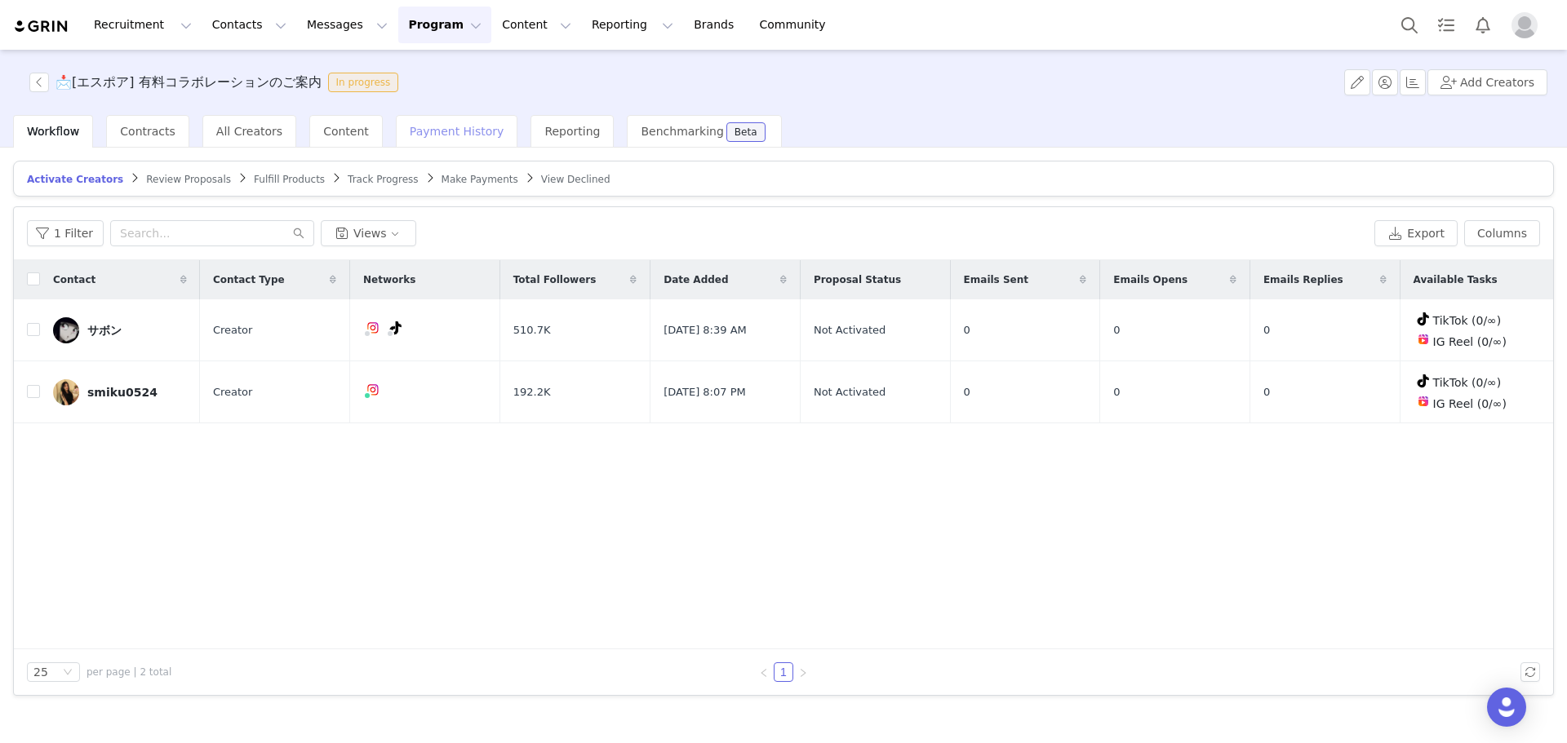
click at [435, 127] on span "Payment History" at bounding box center [457, 131] width 95 height 13
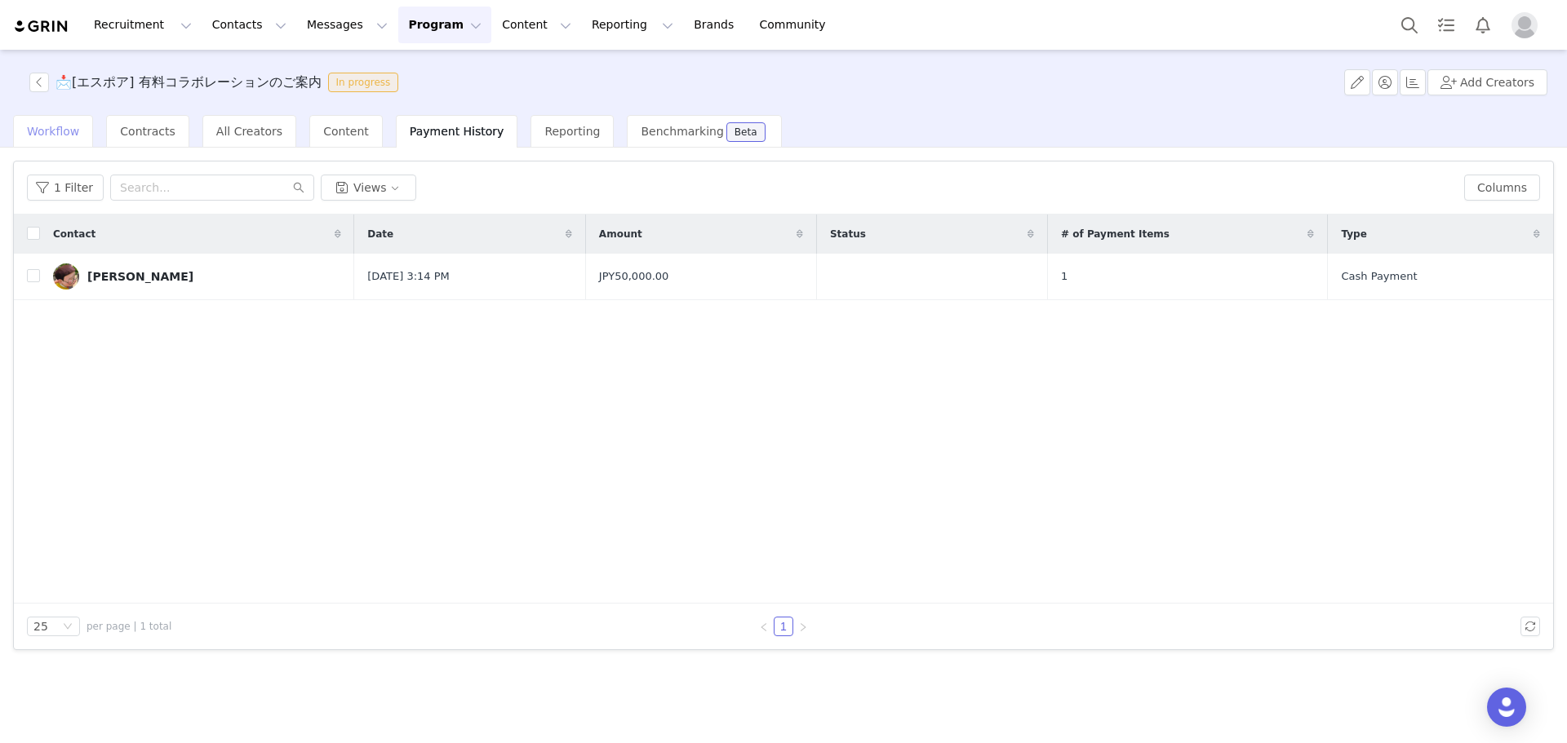
click at [53, 125] on span "Workflow" at bounding box center [53, 131] width 52 height 13
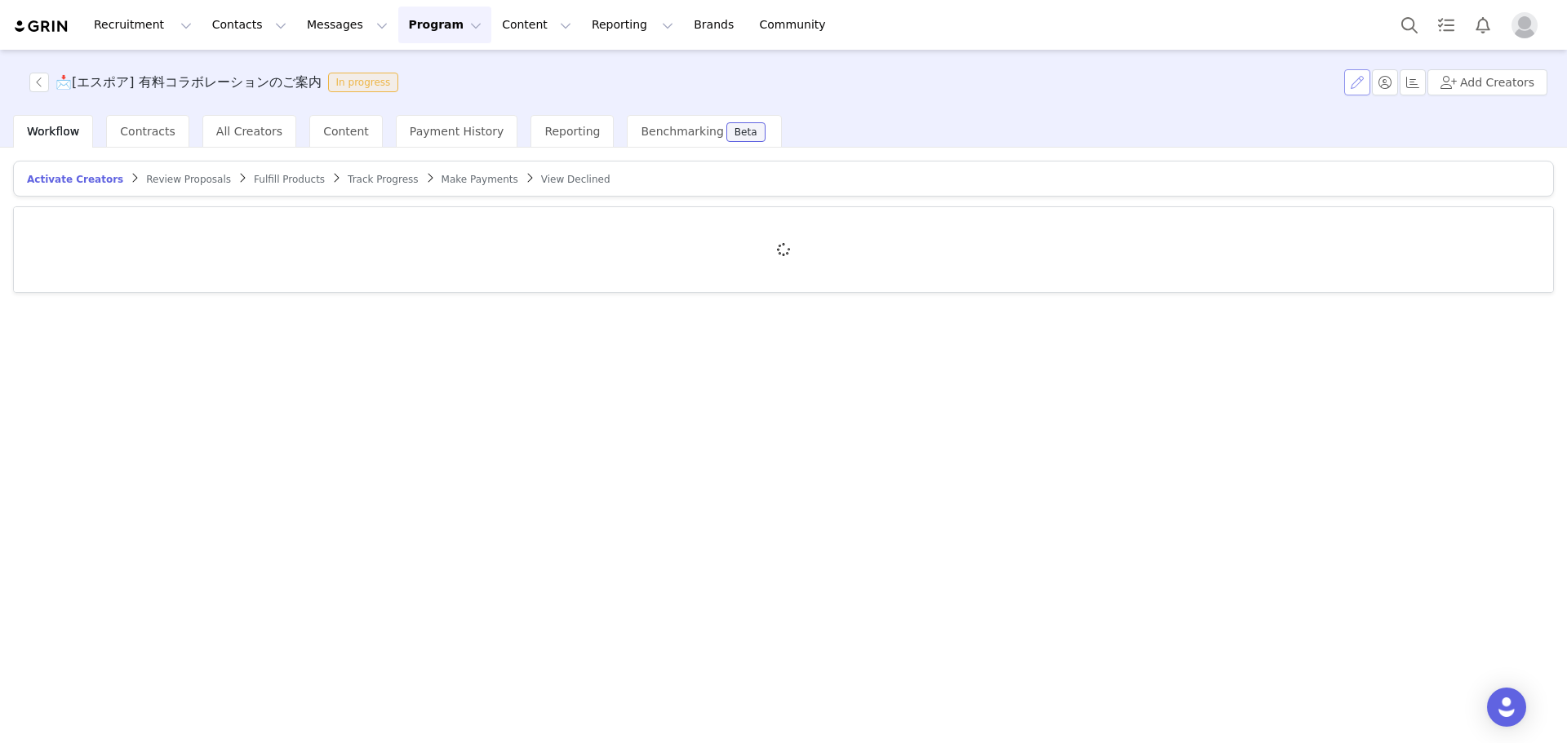
click at [1370, 79] on button "button" at bounding box center [1357, 82] width 26 height 26
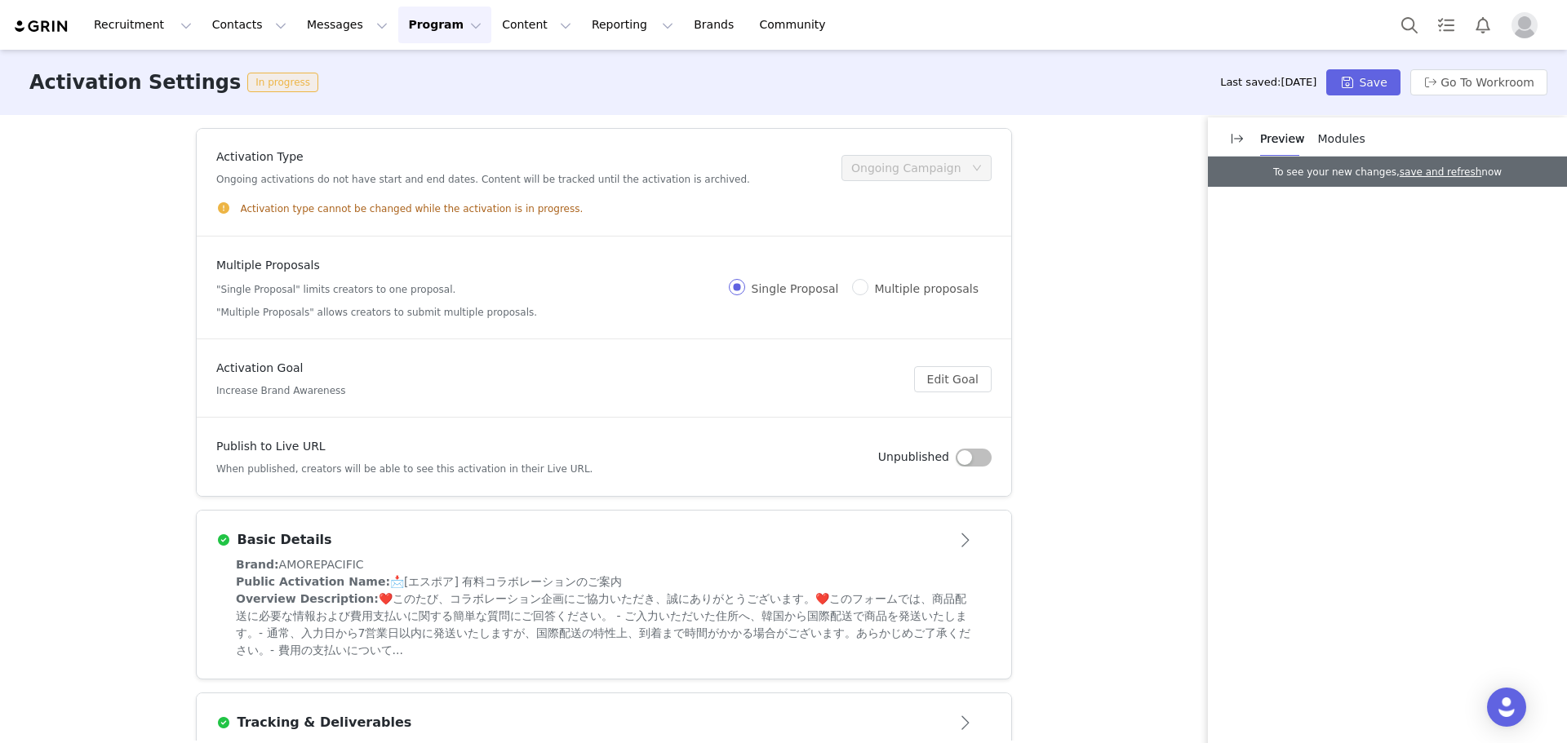
click at [1351, 132] on span "Modules" at bounding box center [1341, 138] width 47 height 13
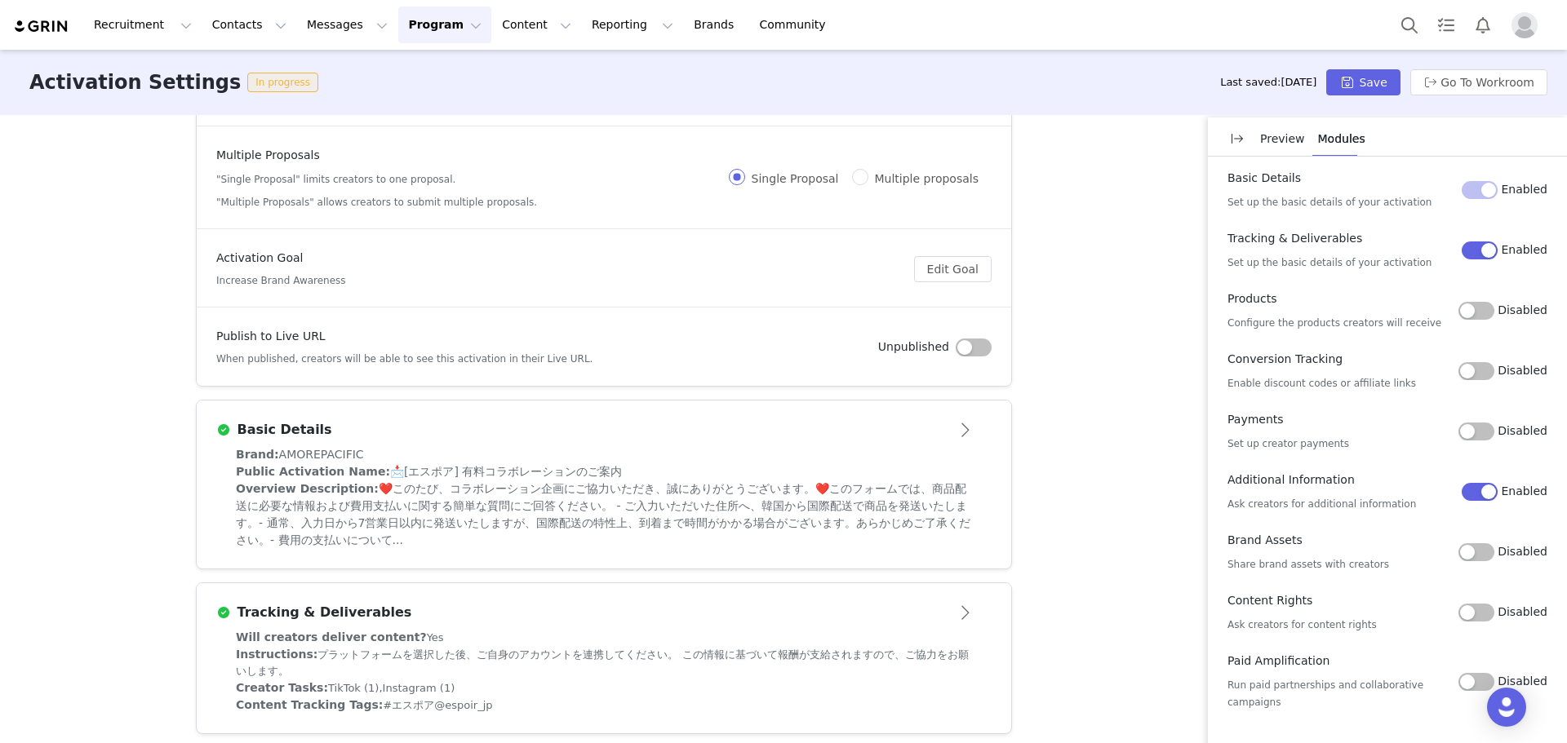
scroll to position [233, 0]
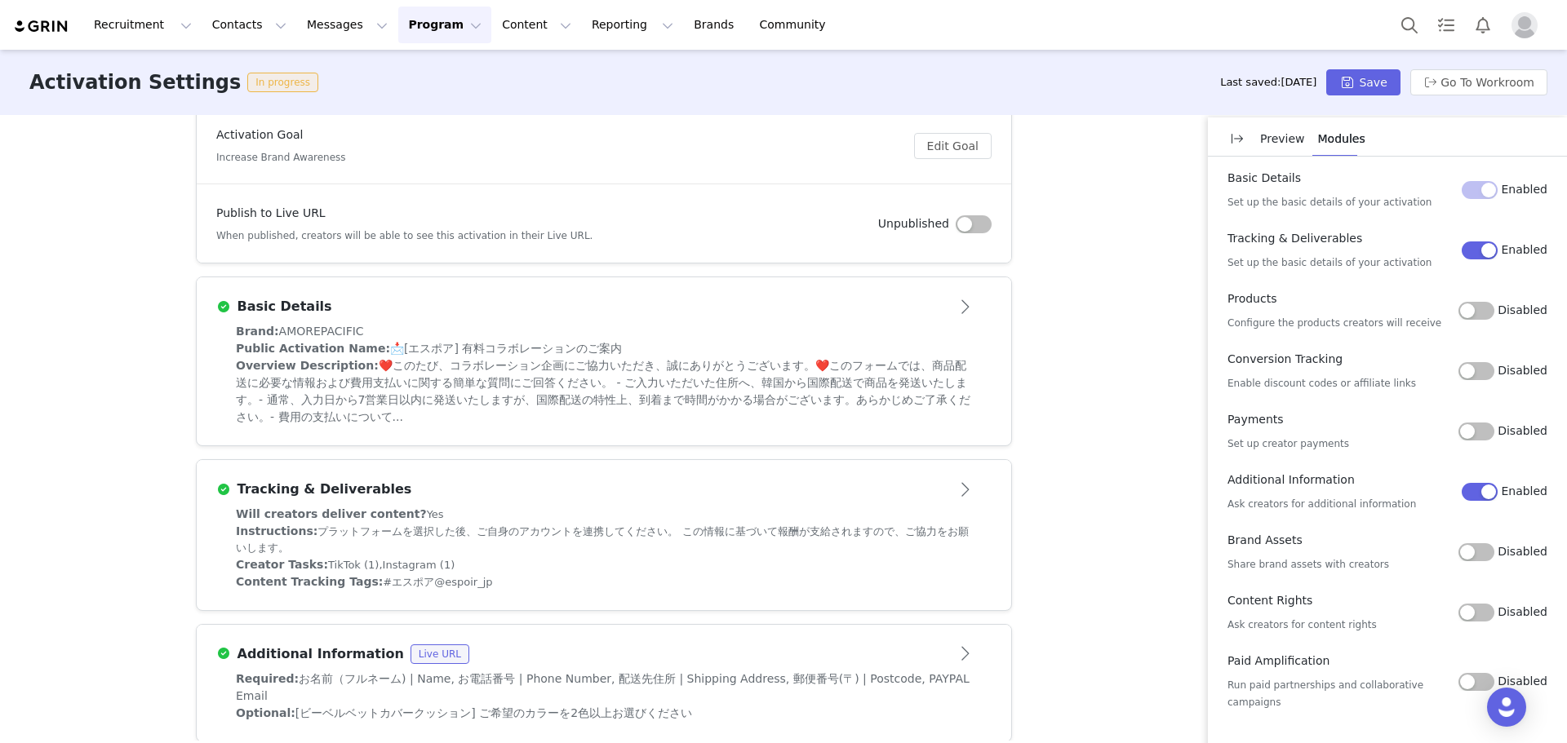
click at [1476, 436] on button "Disabled" at bounding box center [1476, 432] width 36 height 18
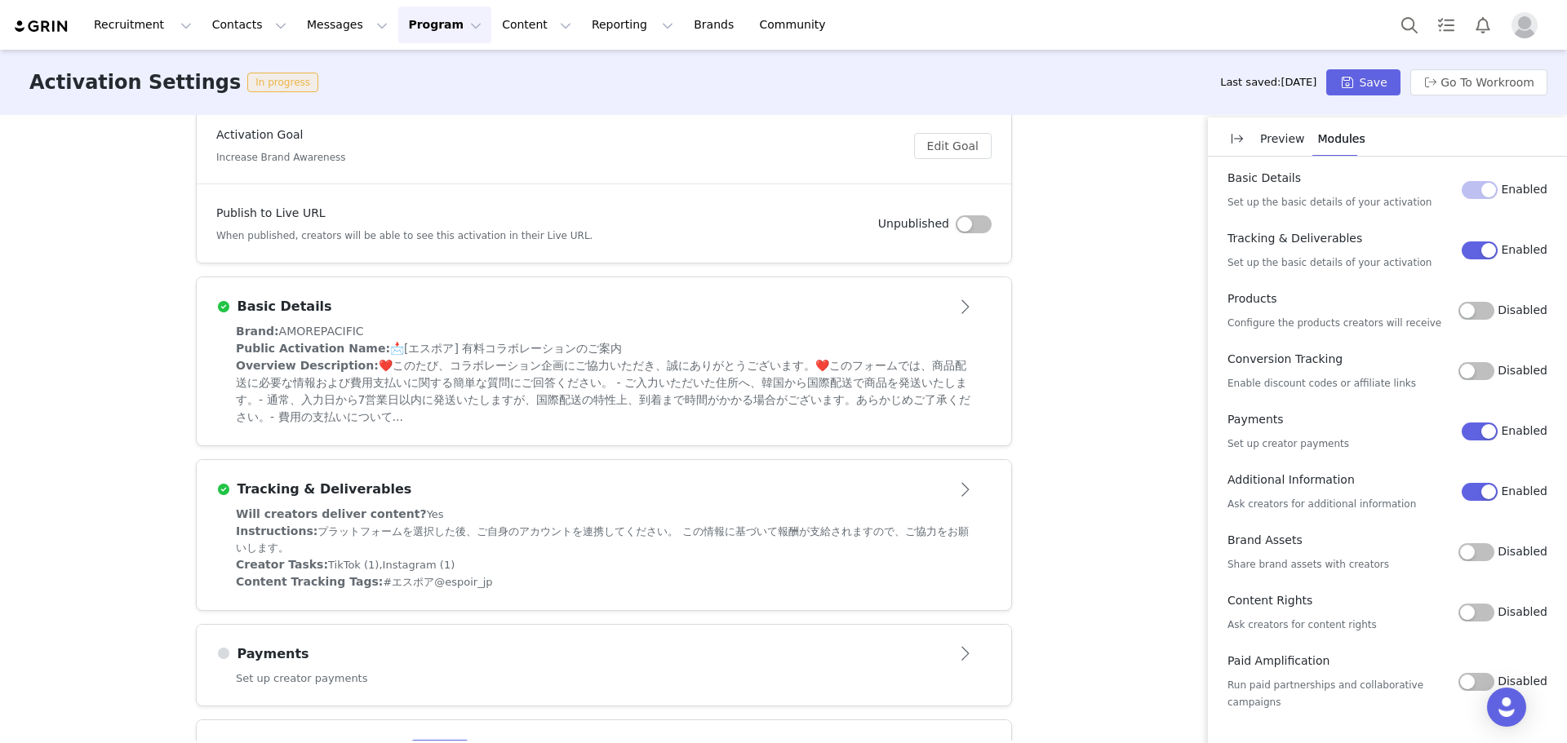
scroll to position [330, 0]
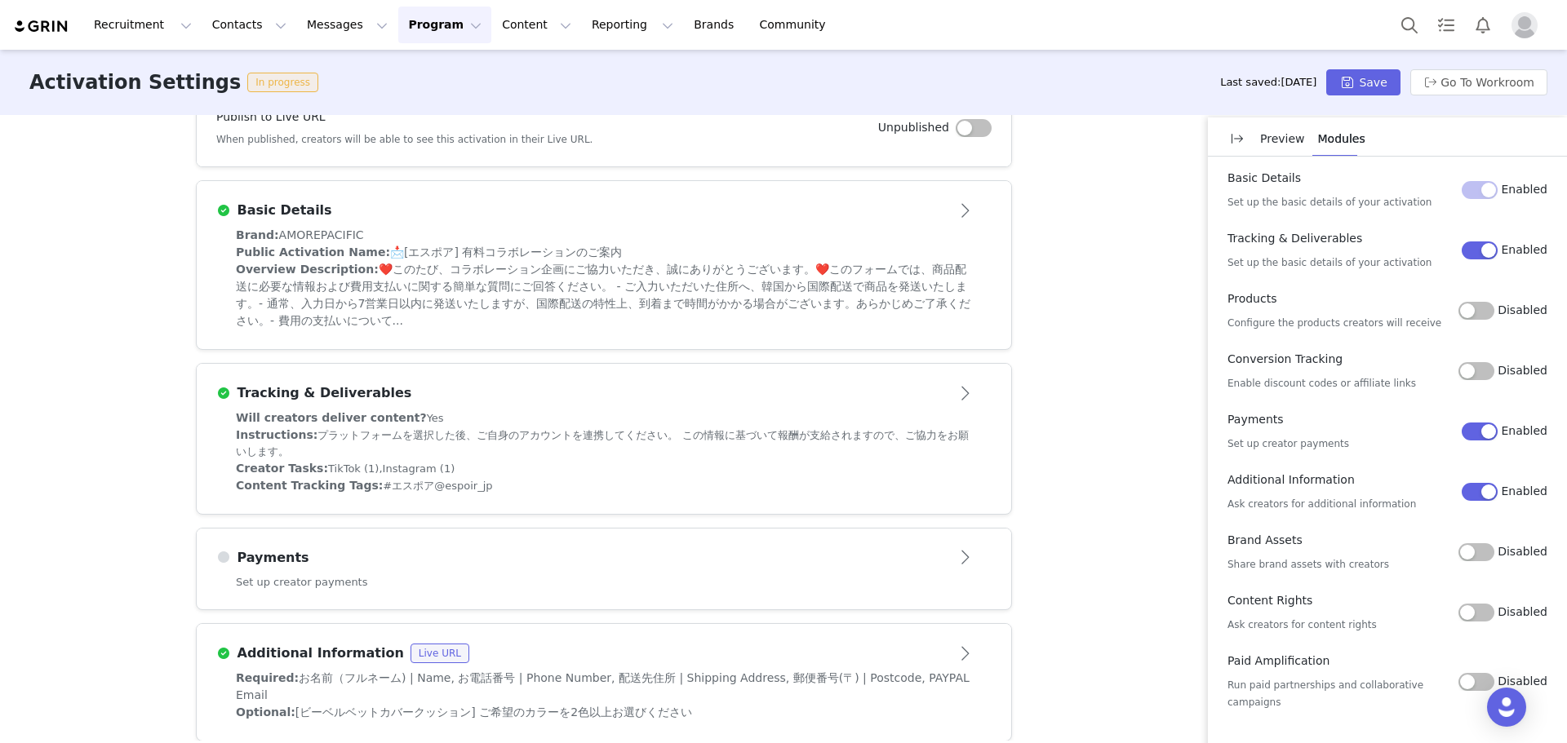
click at [533, 561] on div "Payments" at bounding box center [576, 558] width 721 height 20
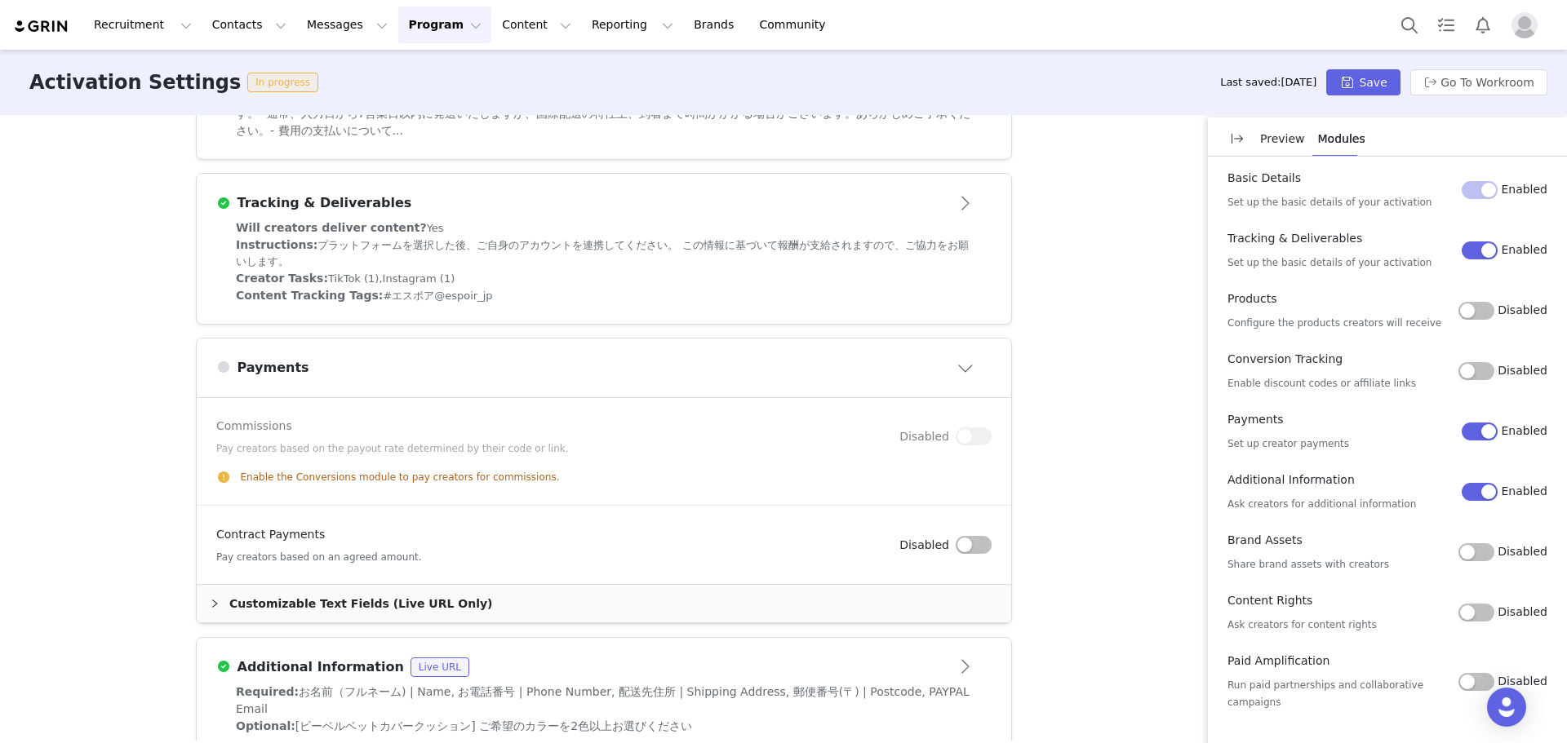
scroll to position [533, 0]
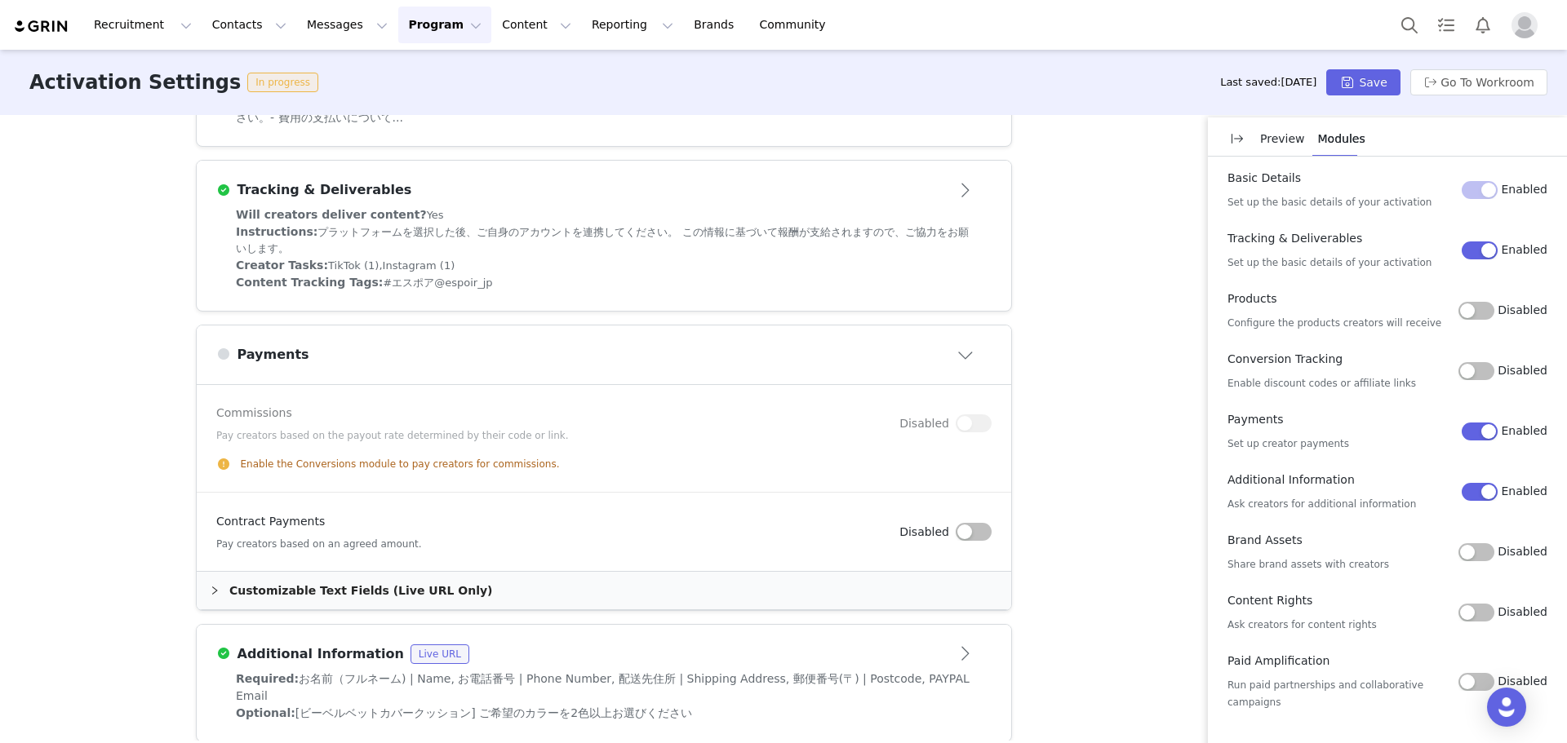
click at [712, 608] on div "Customizable Text Fields (Live URL Only)" at bounding box center [604, 591] width 814 height 38
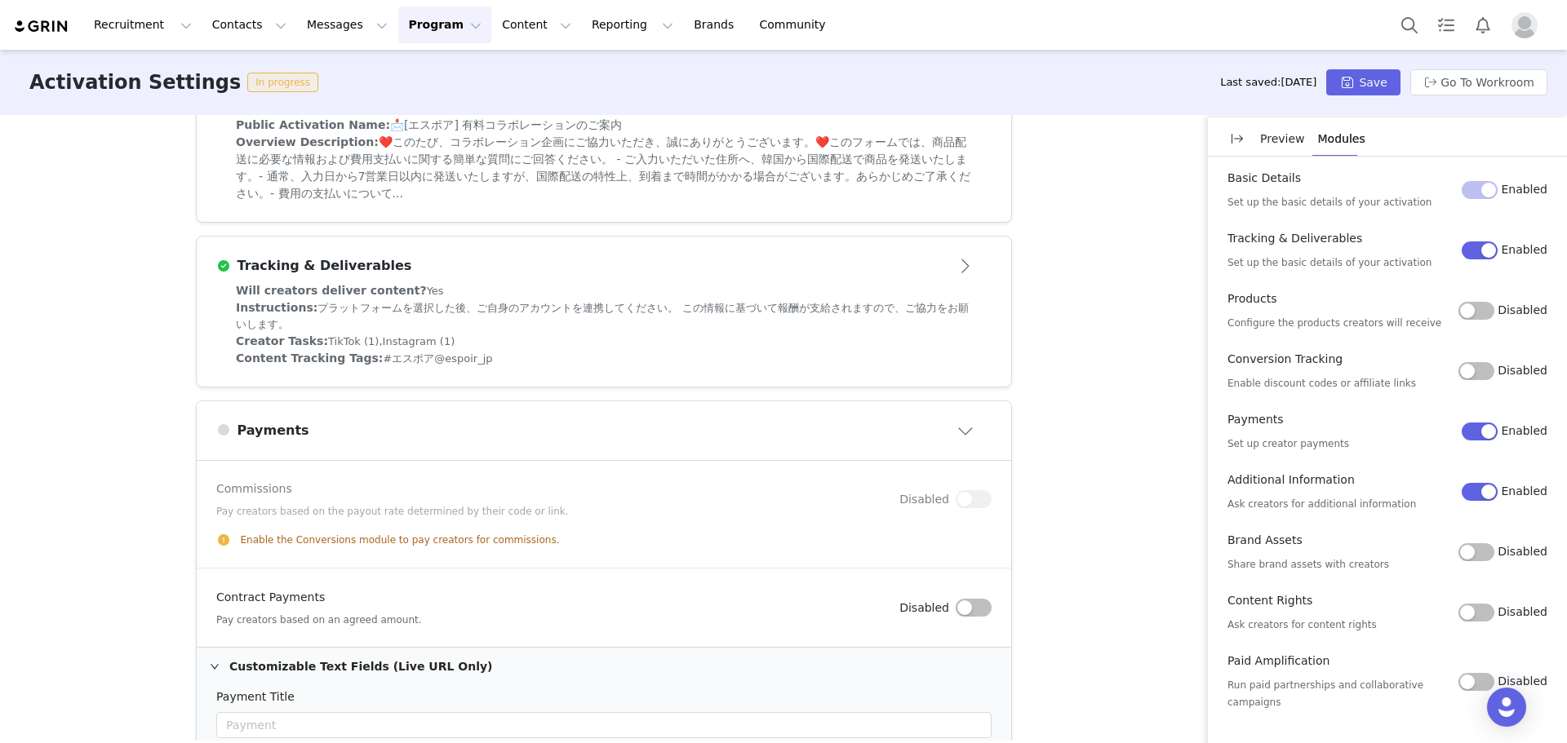
scroll to position [458, 0]
click at [232, 668] on div "Customizable Text Fields (Live URL Only)" at bounding box center [604, 666] width 814 height 38
click at [1382, 69] on button "Save" at bounding box center [1362, 82] width 73 height 26
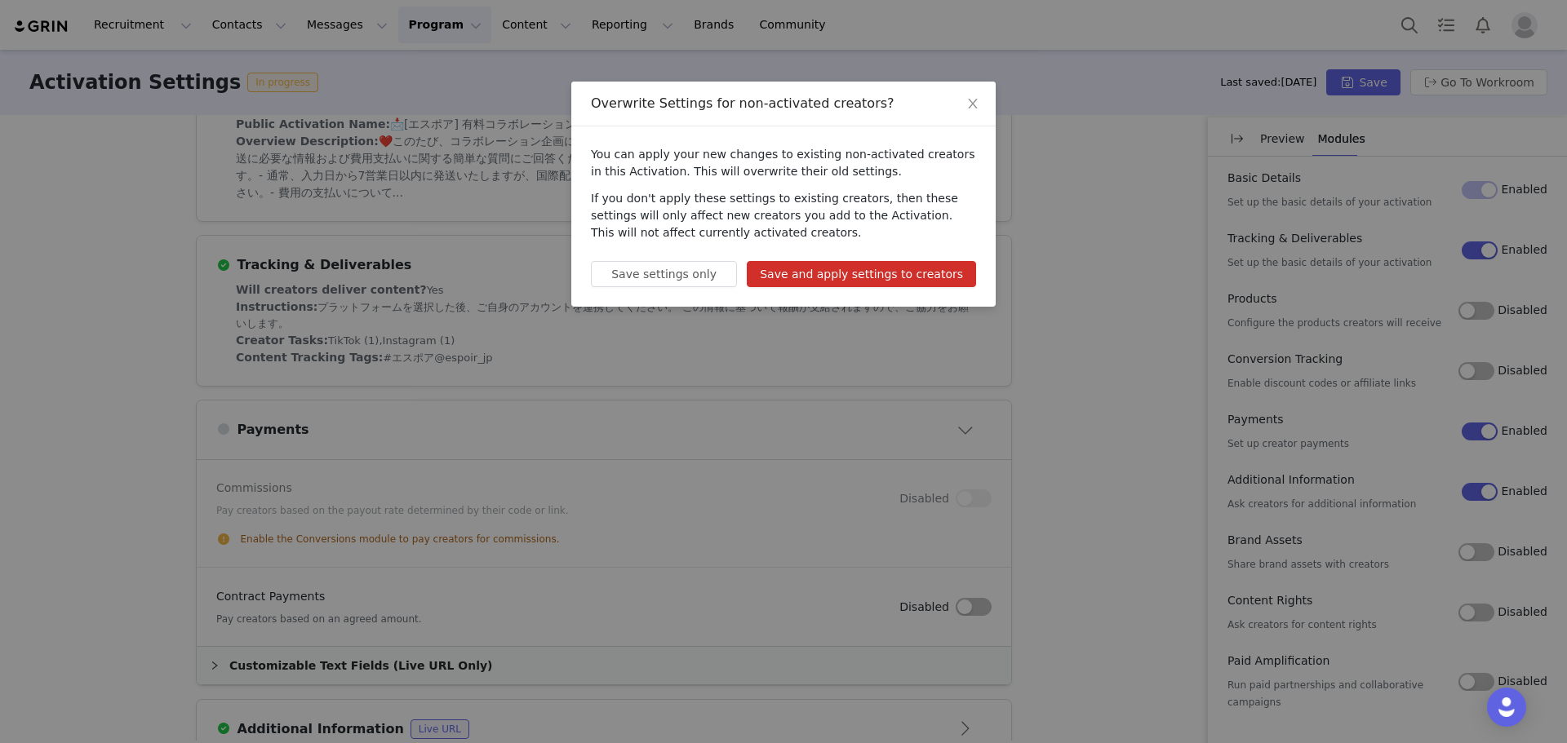
click at [829, 283] on button "Save and apply settings to creators" at bounding box center [861, 274] width 229 height 26
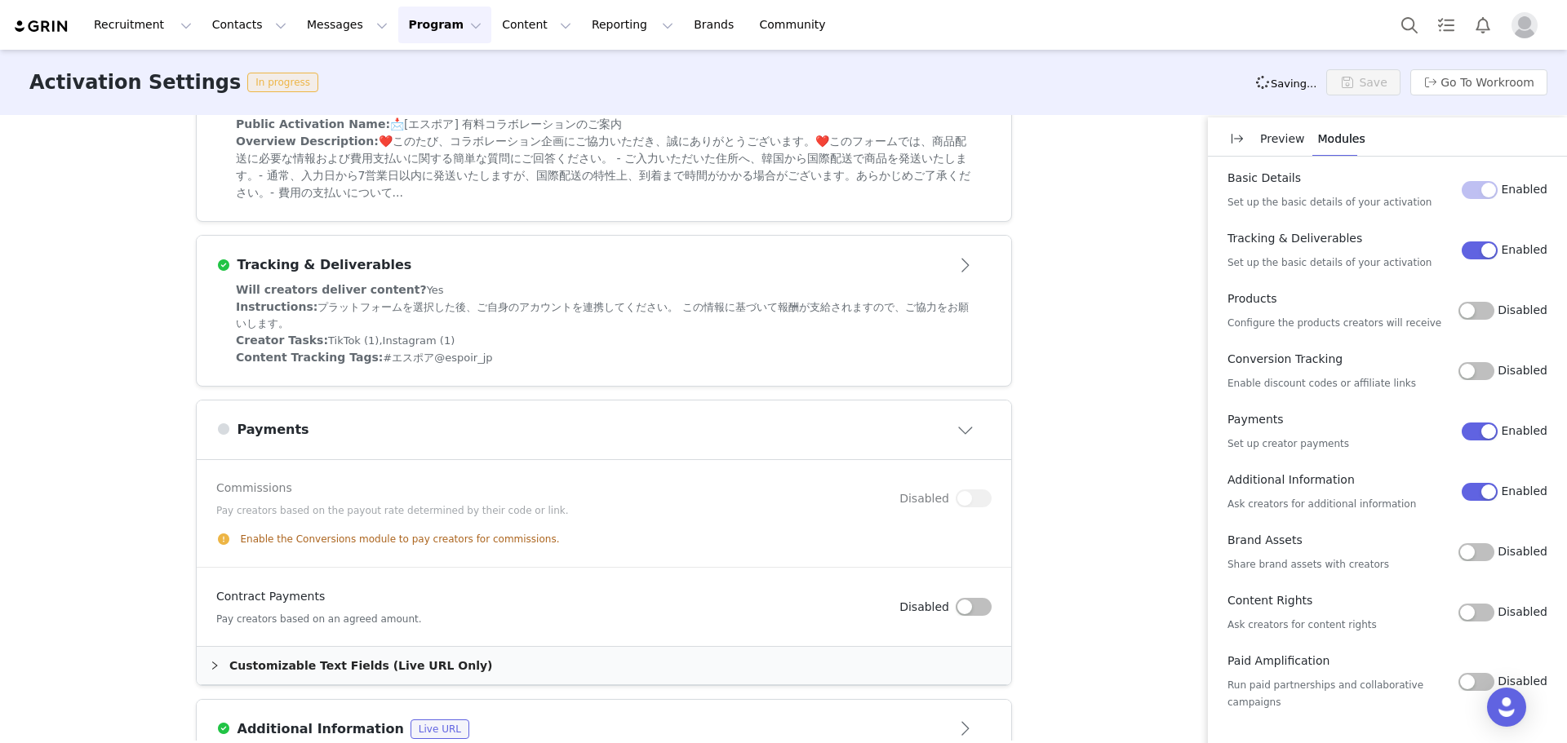
scroll to position [0, 0]
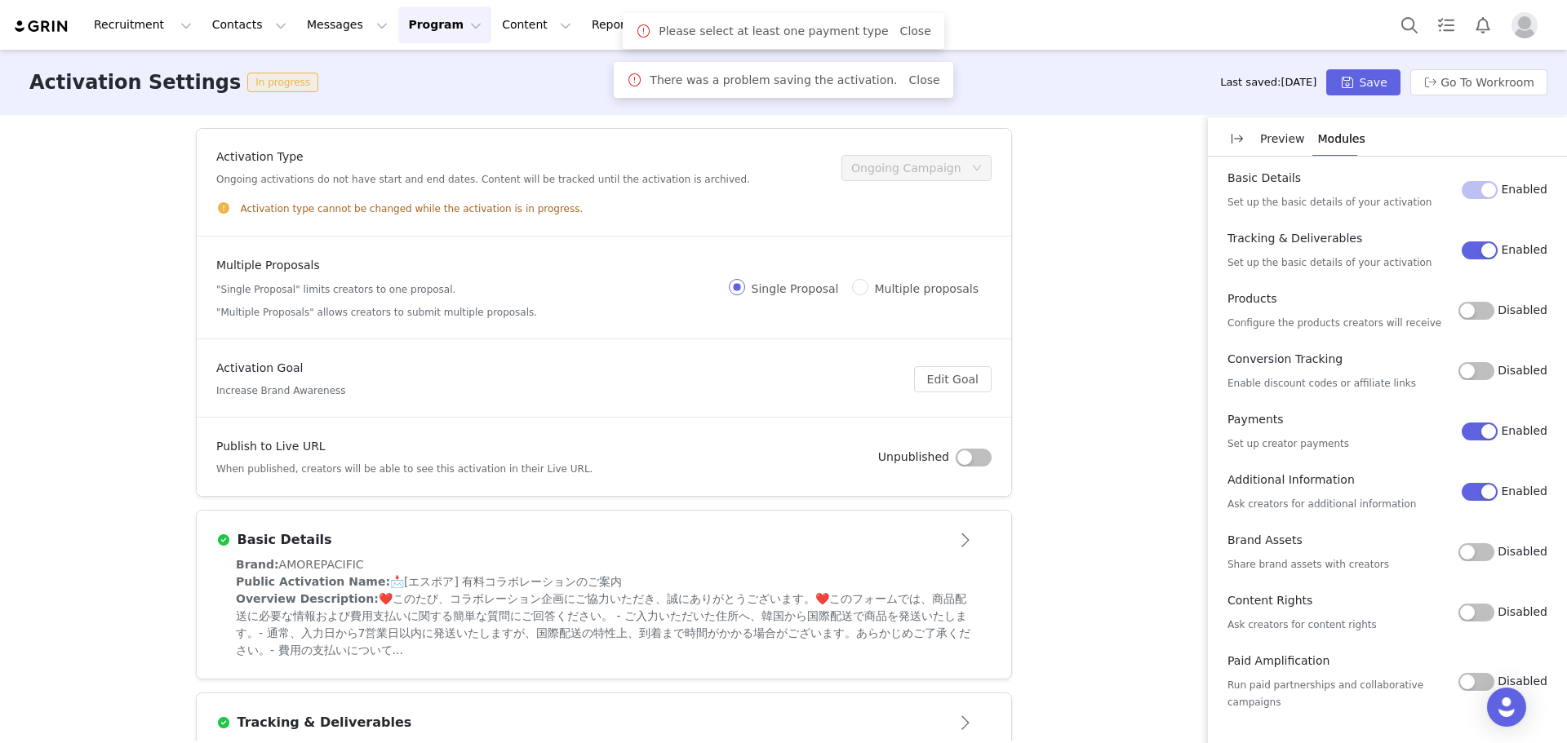
click at [1098, 282] on div "Activation Type Ongoing activations do not have start and end dates. Content wi…" at bounding box center [783, 428] width 1567 height 626
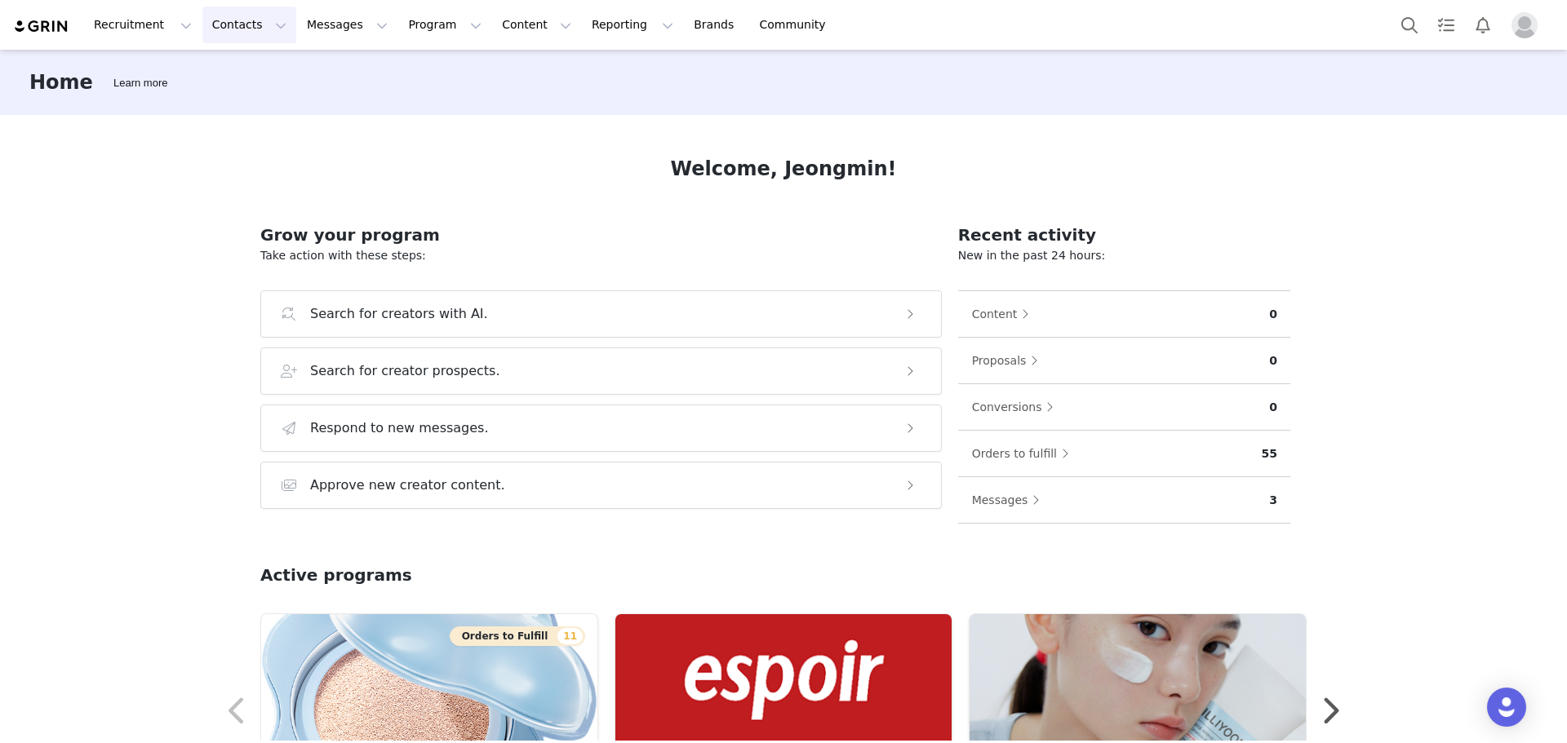
click at [241, 29] on button "Contacts Contacts" at bounding box center [249, 25] width 94 height 37
click at [265, 108] on div "Prospects" at bounding box center [253, 102] width 109 height 17
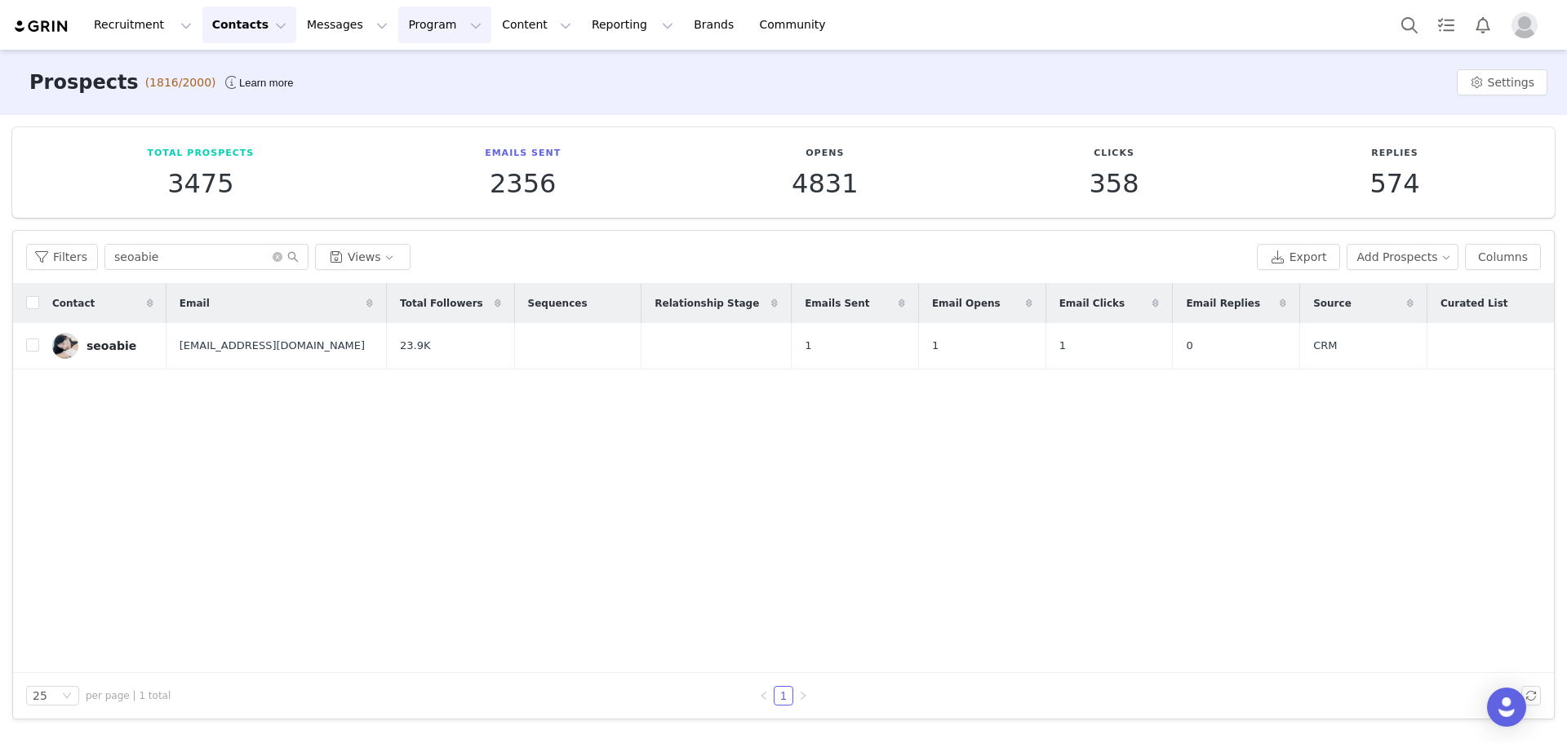
click at [398, 29] on button "Program Program" at bounding box center [444, 25] width 93 height 37
click at [396, 105] on p "Partnerships" at bounding box center [414, 102] width 71 height 17
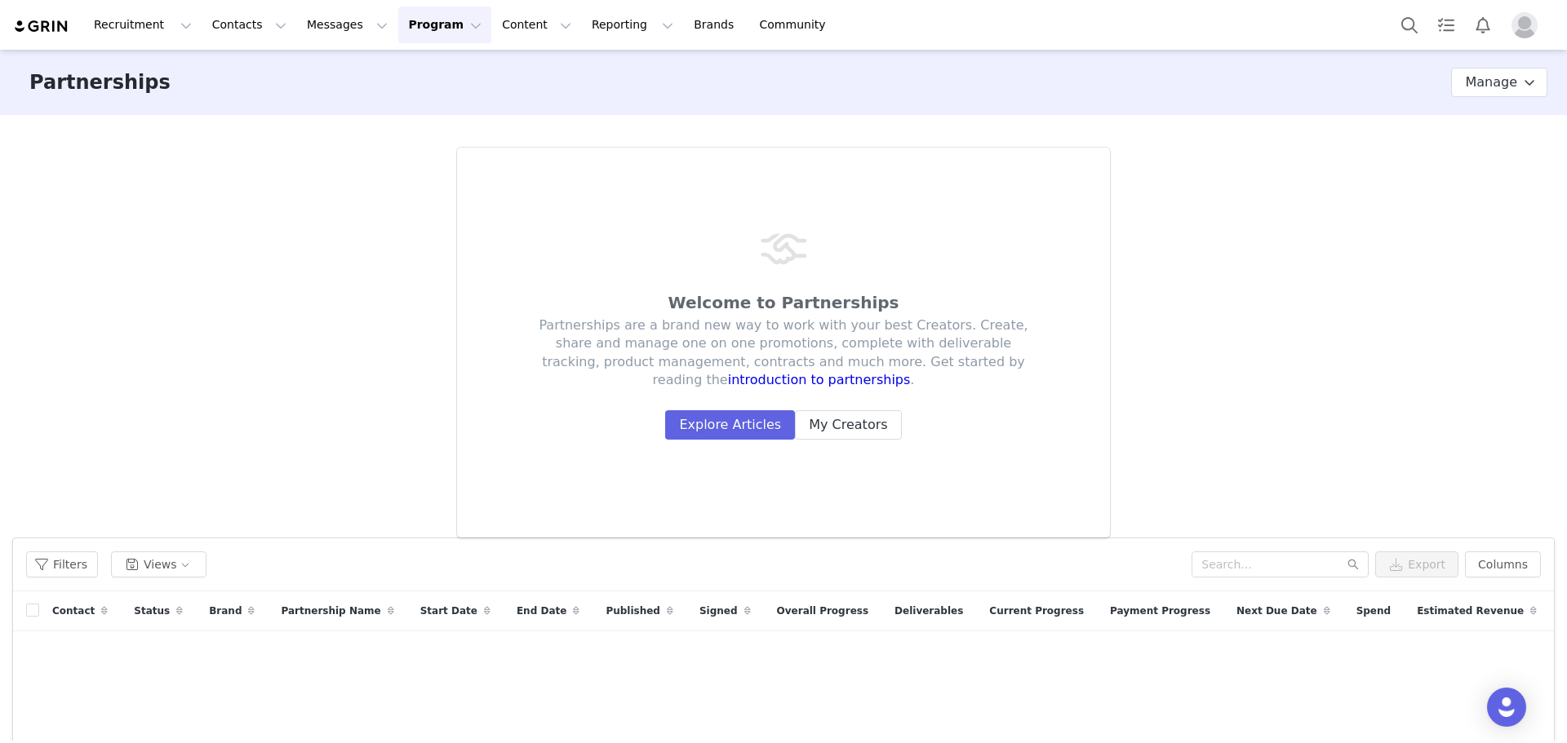
click at [419, 28] on button "Program Program" at bounding box center [444, 25] width 93 height 37
click at [419, 66] on p "Activations" at bounding box center [410, 72] width 63 height 17
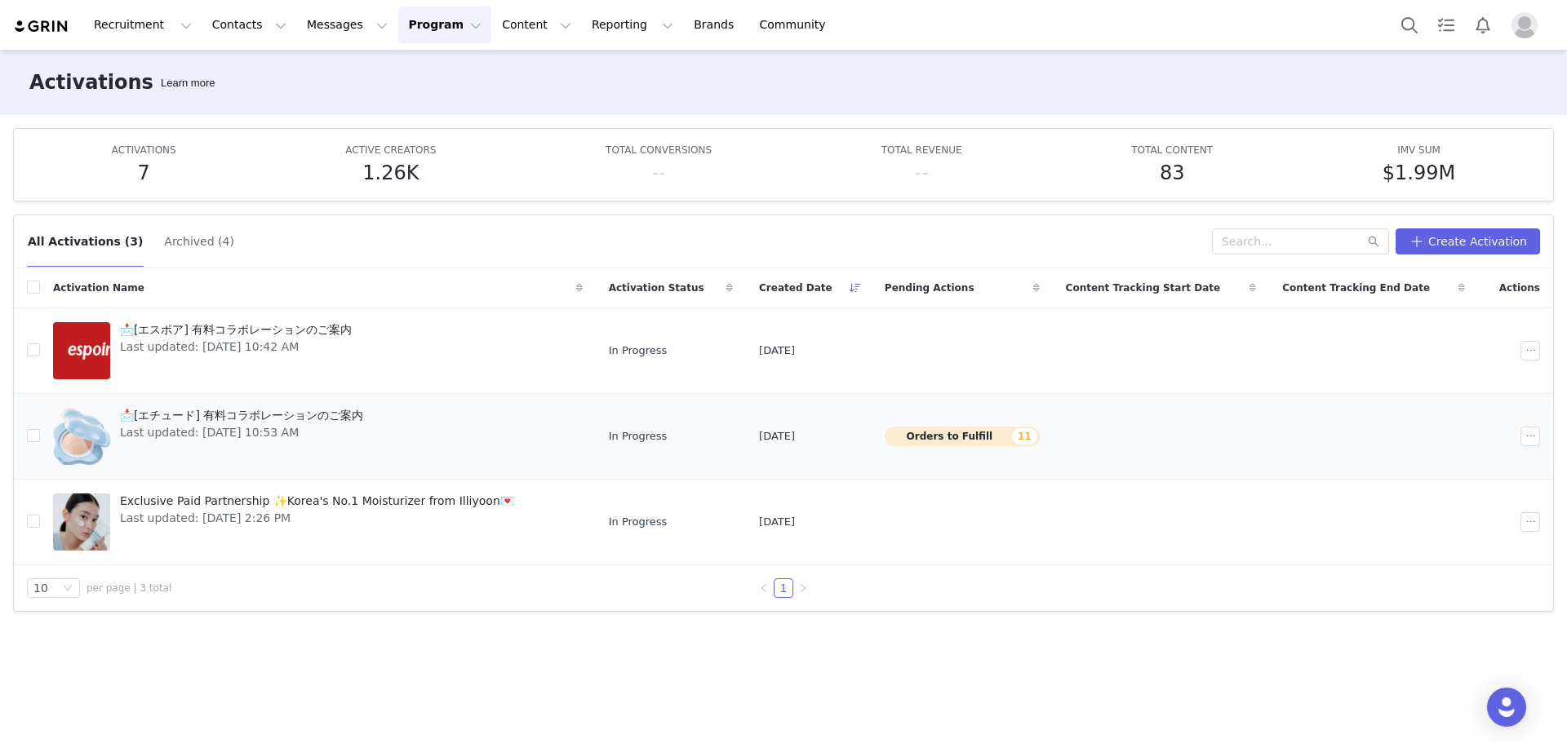
click at [352, 411] on span "📩[エチュード] 有料コラボレーションのご案内" at bounding box center [241, 415] width 243 height 17
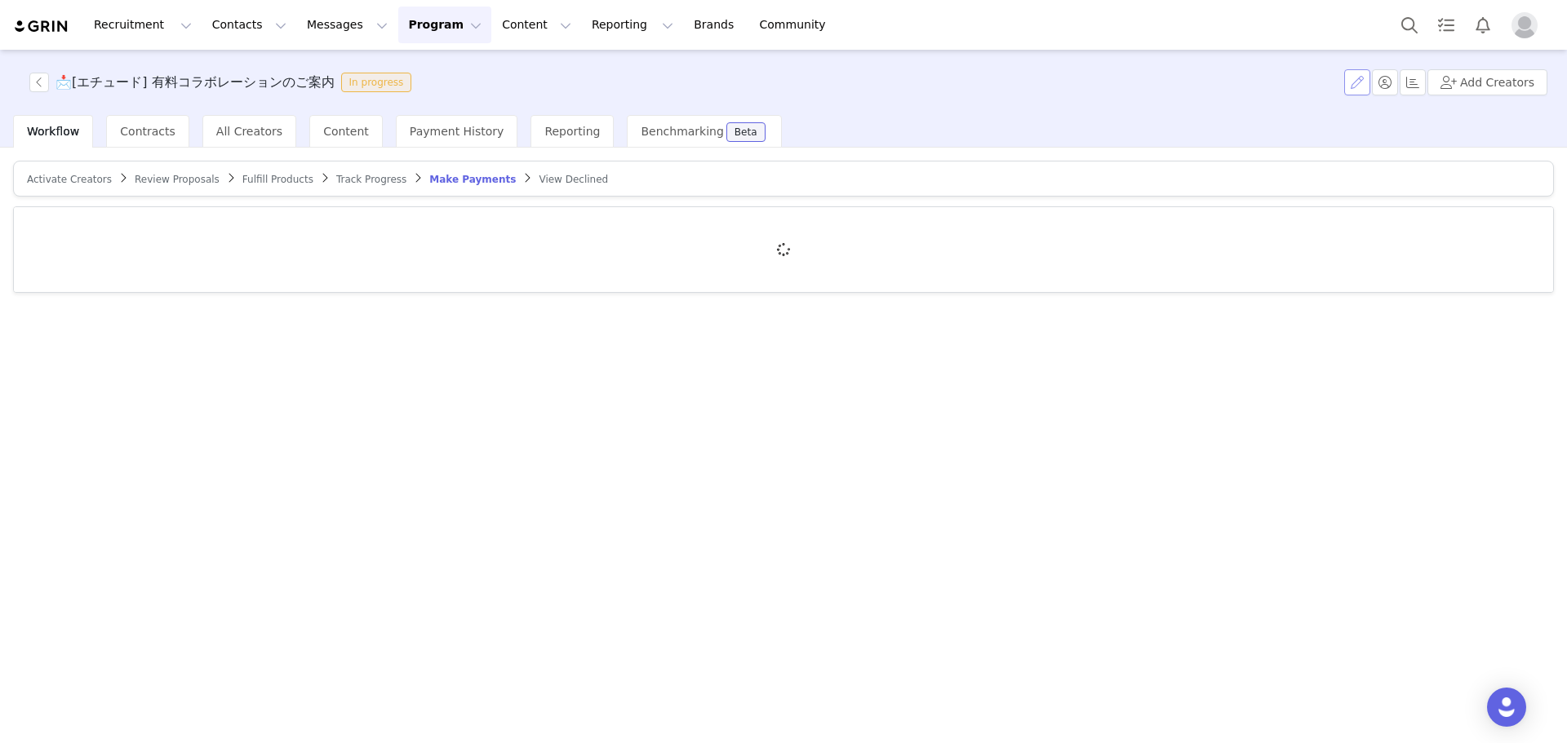
click at [1363, 80] on button "button" at bounding box center [1357, 82] width 26 height 26
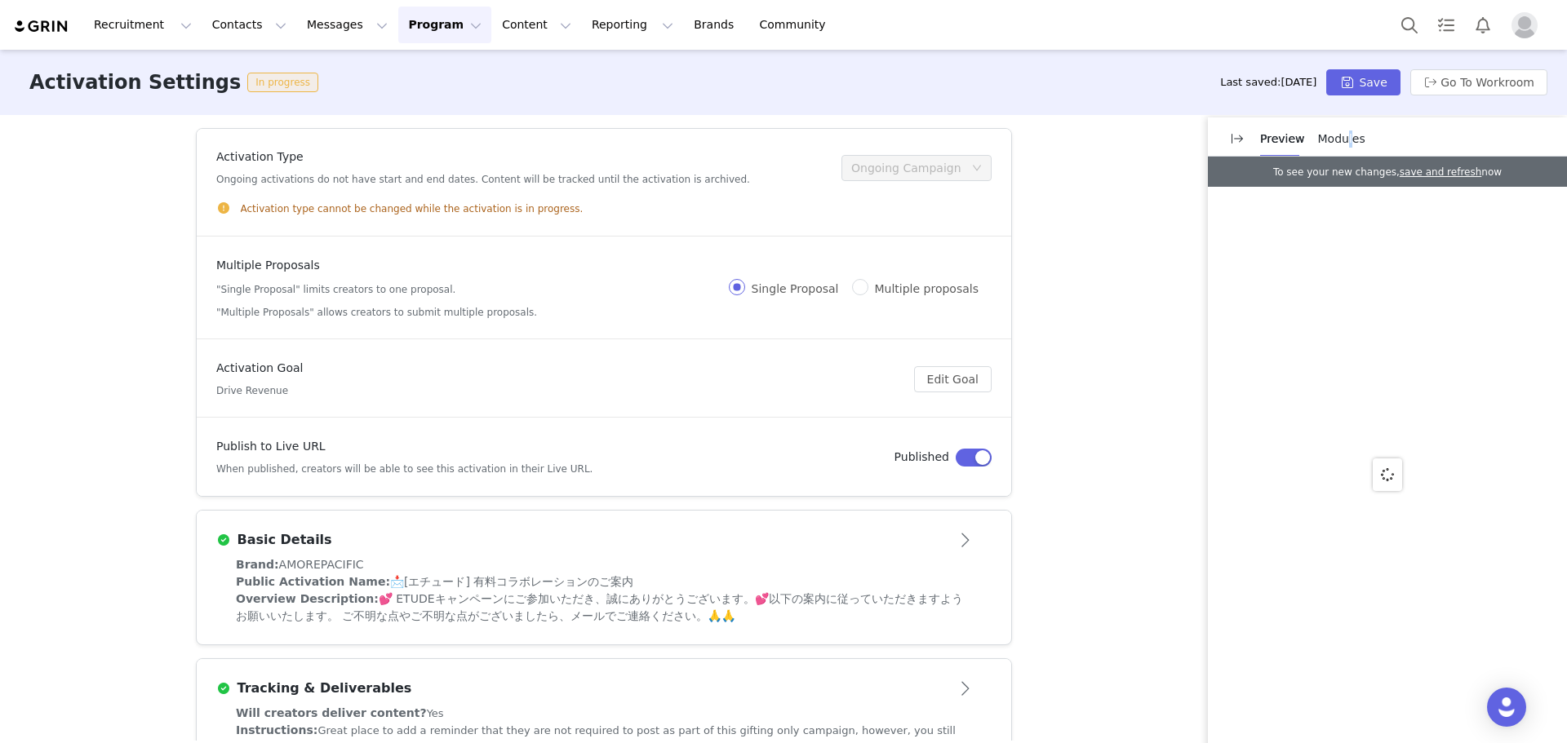
click at [1343, 145] on span "Modules" at bounding box center [1341, 138] width 47 height 13
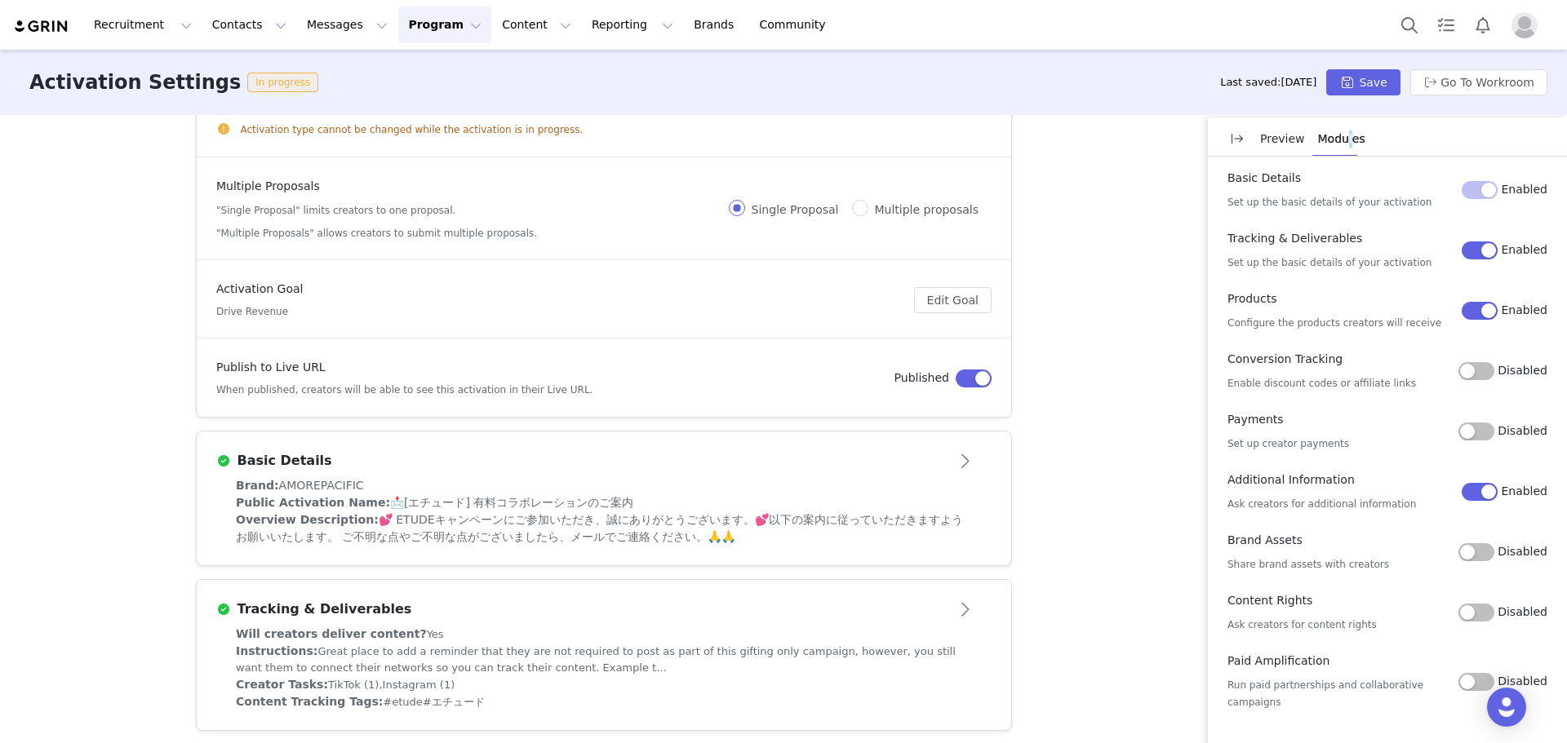
scroll to position [82, 0]
click at [1472, 430] on button "Disabled" at bounding box center [1476, 432] width 36 height 18
click at [1387, 77] on button "Save" at bounding box center [1362, 82] width 73 height 26
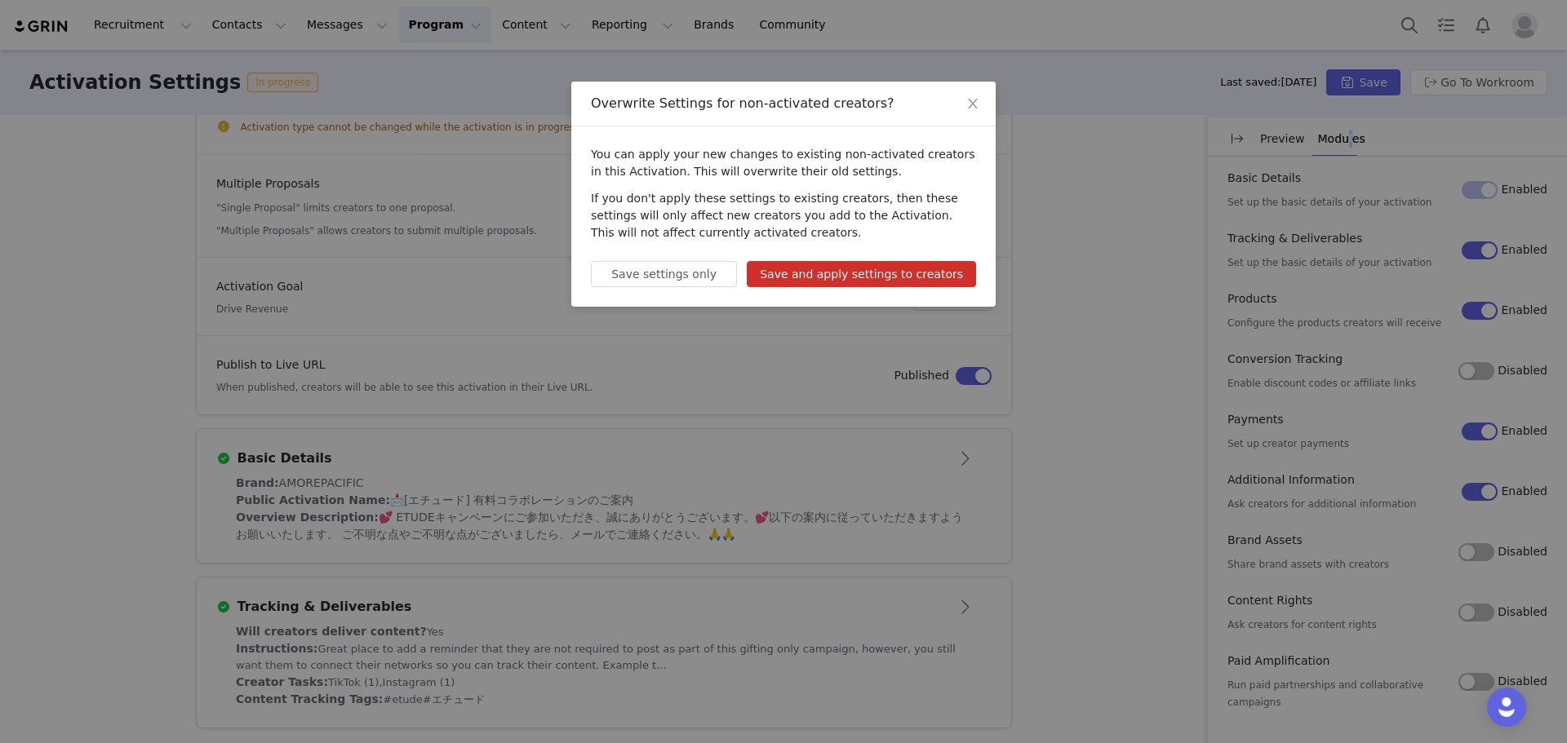
click at [938, 277] on button "Save and apply settings to creators" at bounding box center [861, 274] width 229 height 26
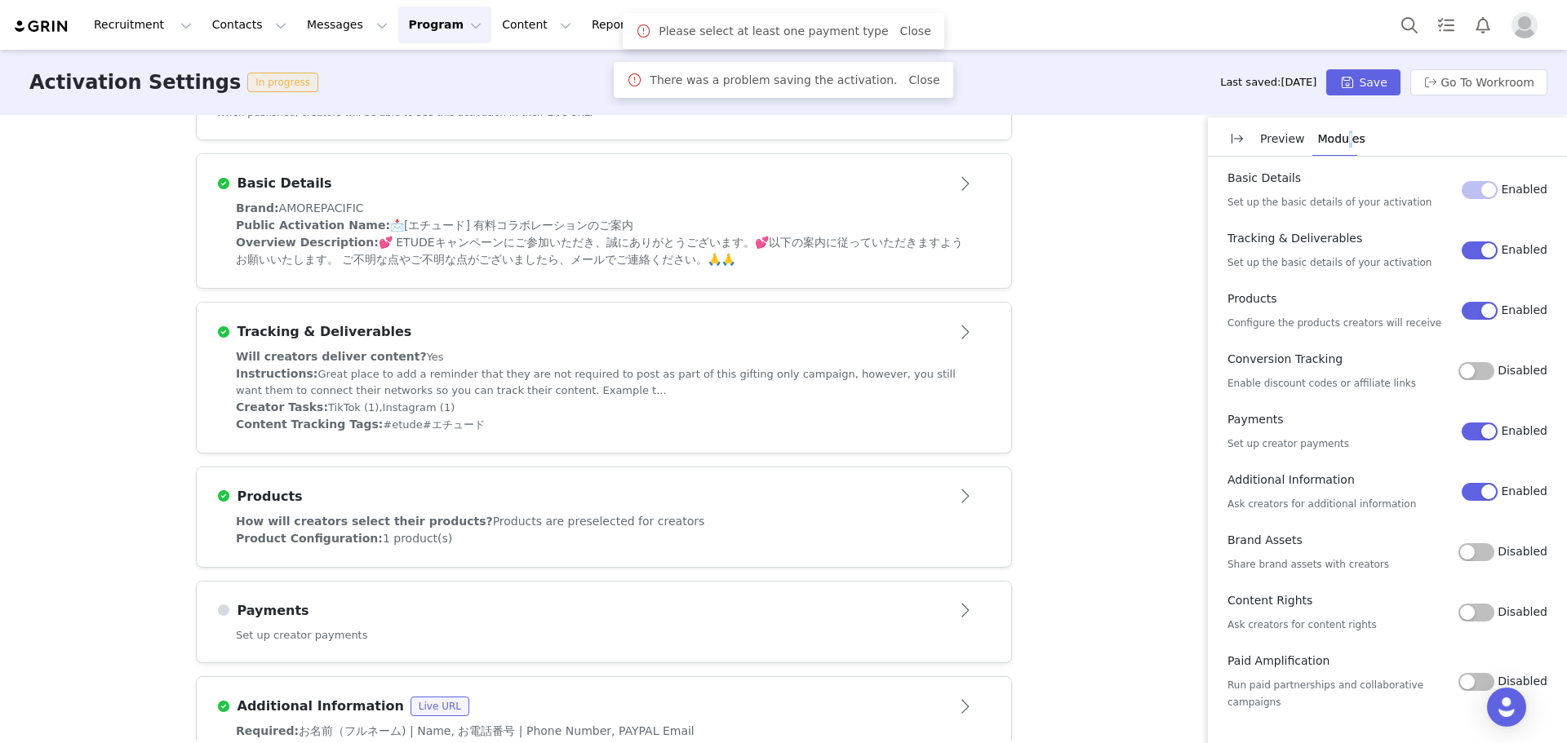
scroll to position [410, 0]
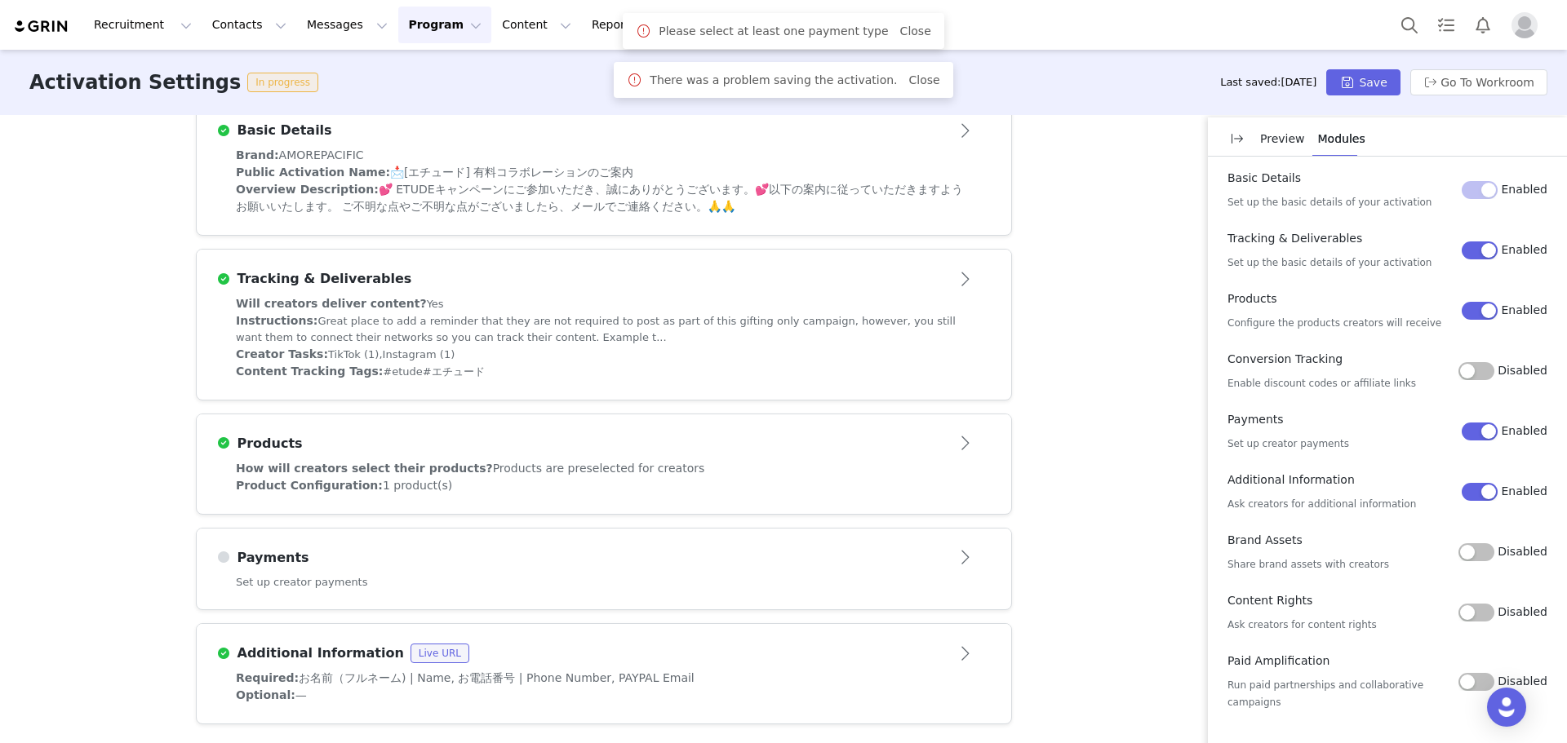
click at [657, 575] on div "Set up creator payments" at bounding box center [604, 593] width 814 height 36
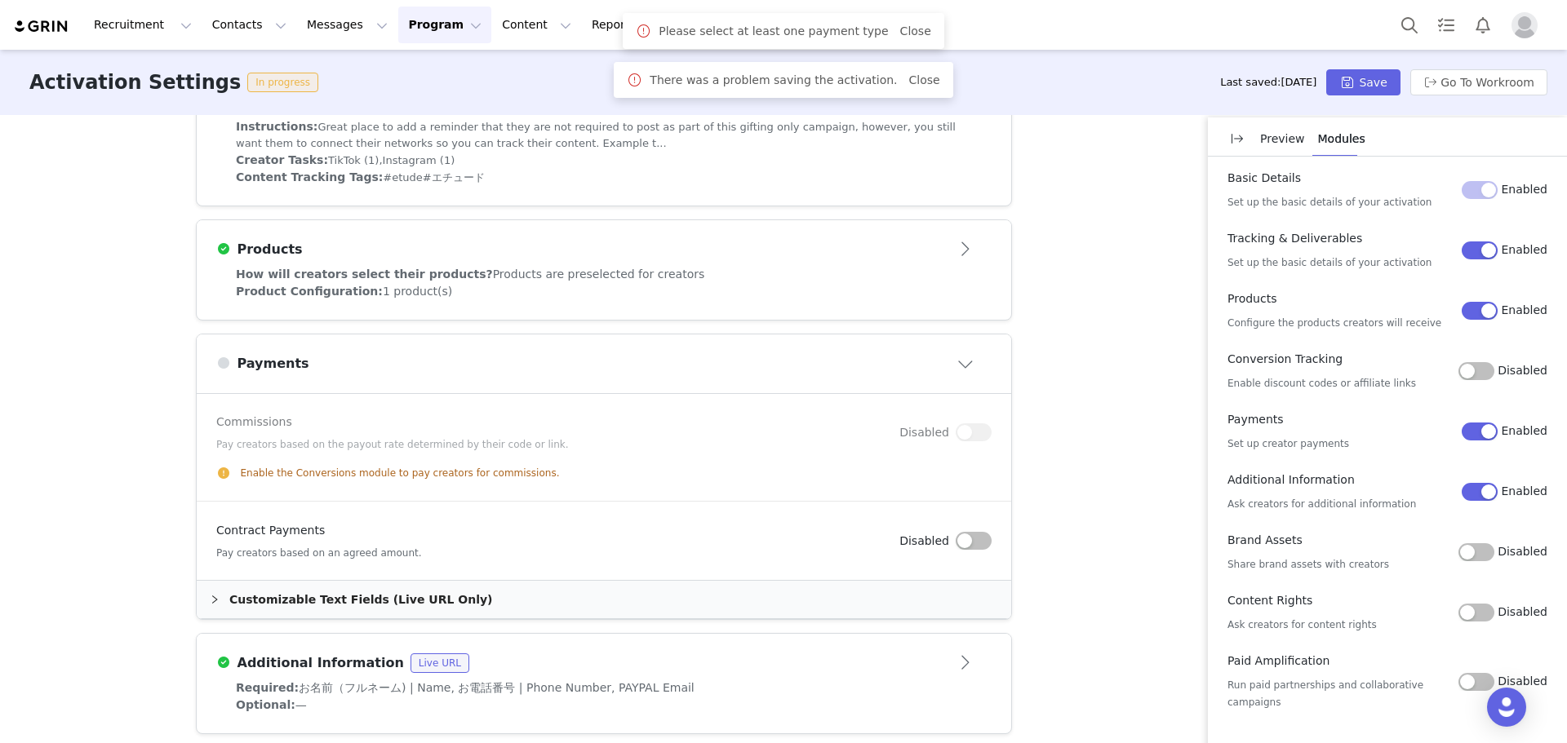
scroll to position [613, 0]
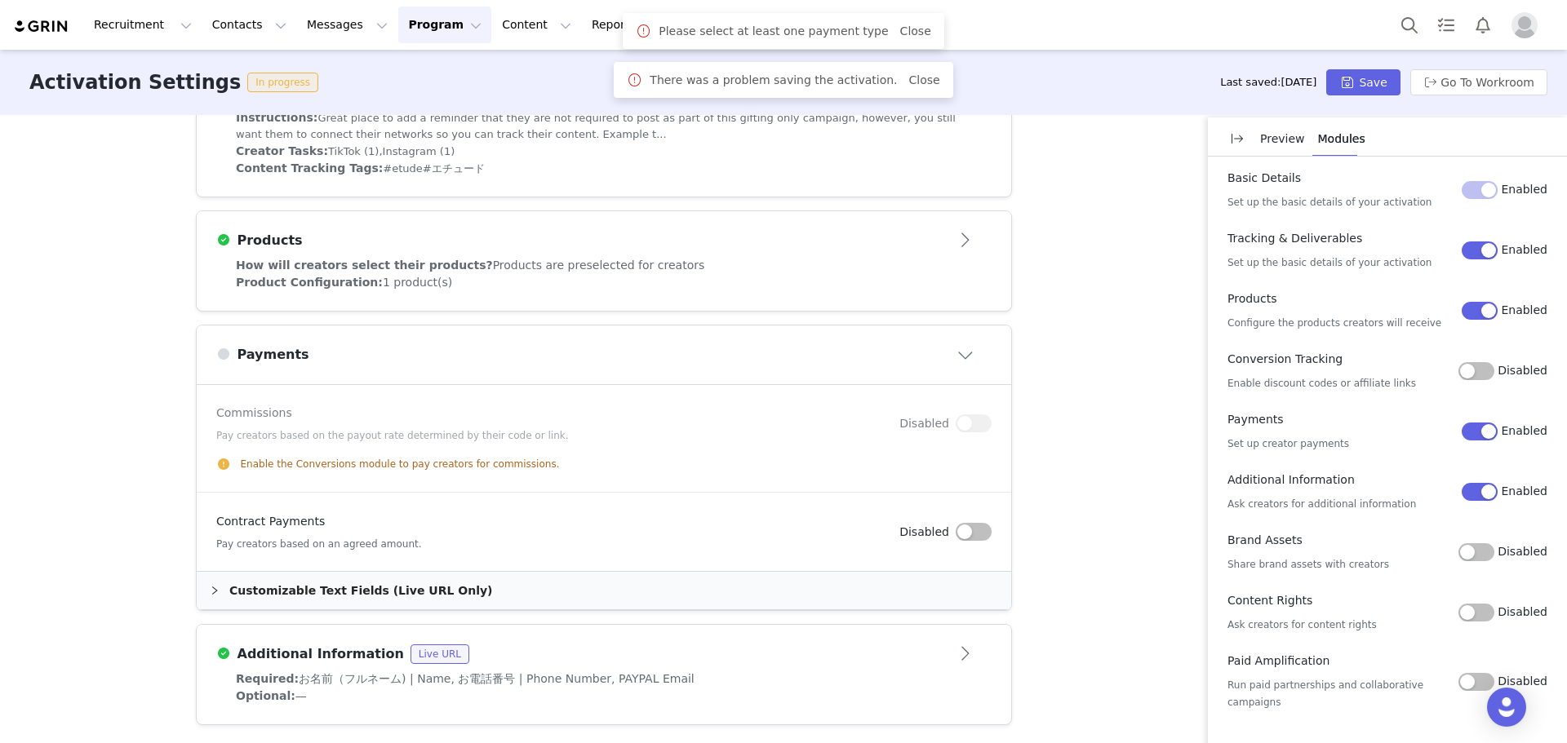
click at [957, 533] on button "button" at bounding box center [974, 532] width 36 height 18
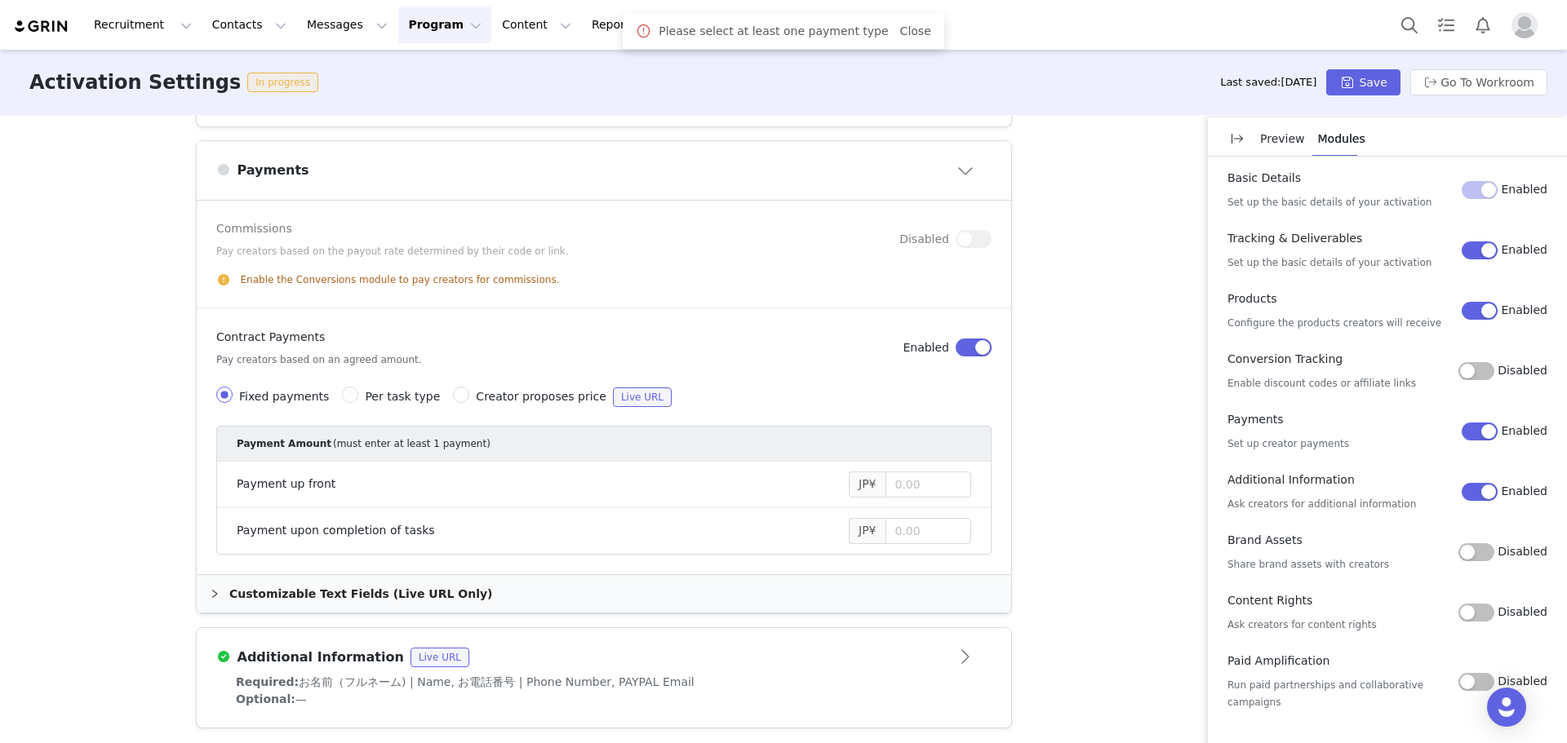
scroll to position [801, 0]
click at [342, 385] on input "Per task type" at bounding box center [350, 392] width 16 height 16
radio input "true"
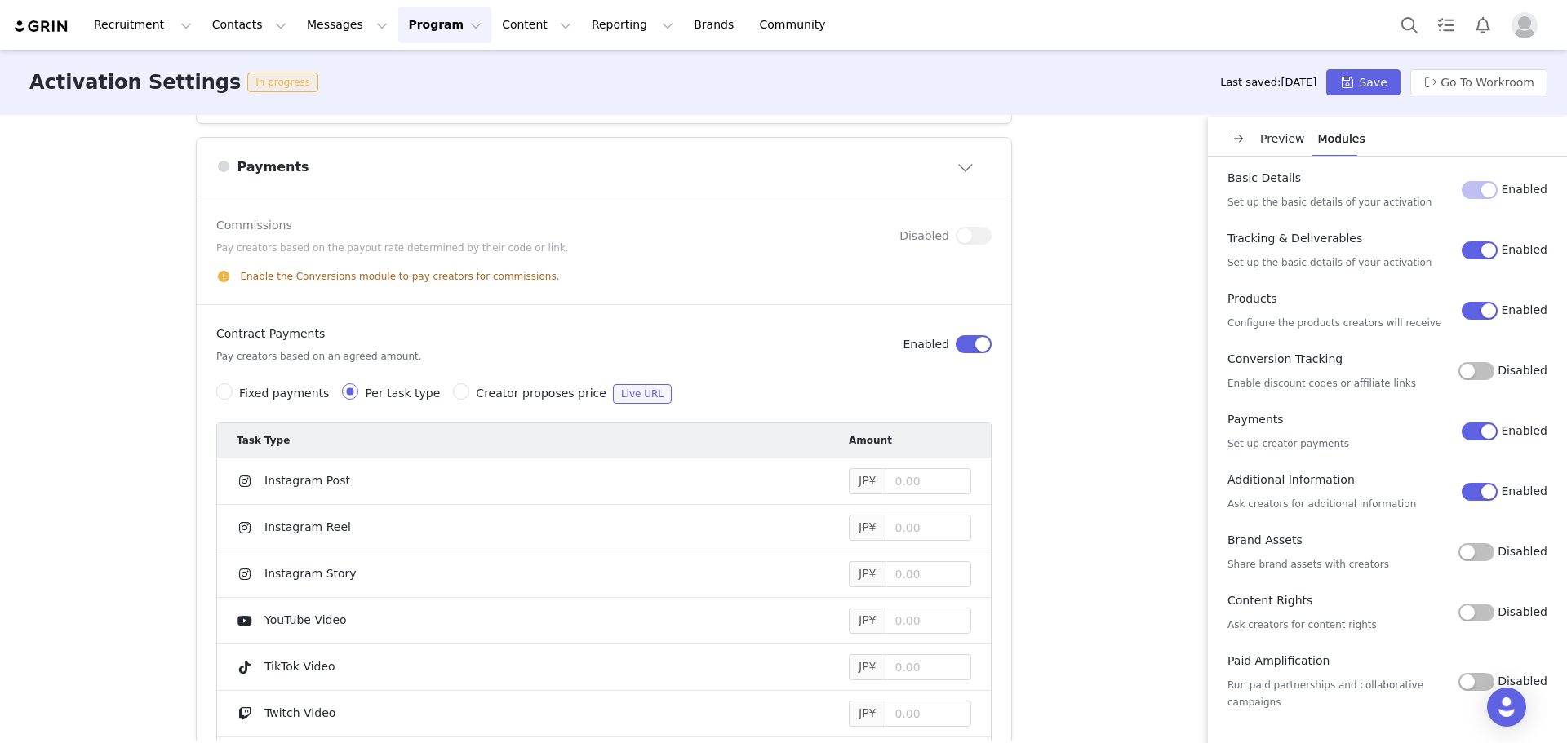
click at [476, 393] on span "Creator proposes price" at bounding box center [541, 393] width 131 height 13
click at [456, 393] on input "Creator proposes price Live URL" at bounding box center [461, 392] width 16 height 16
radio input "true"
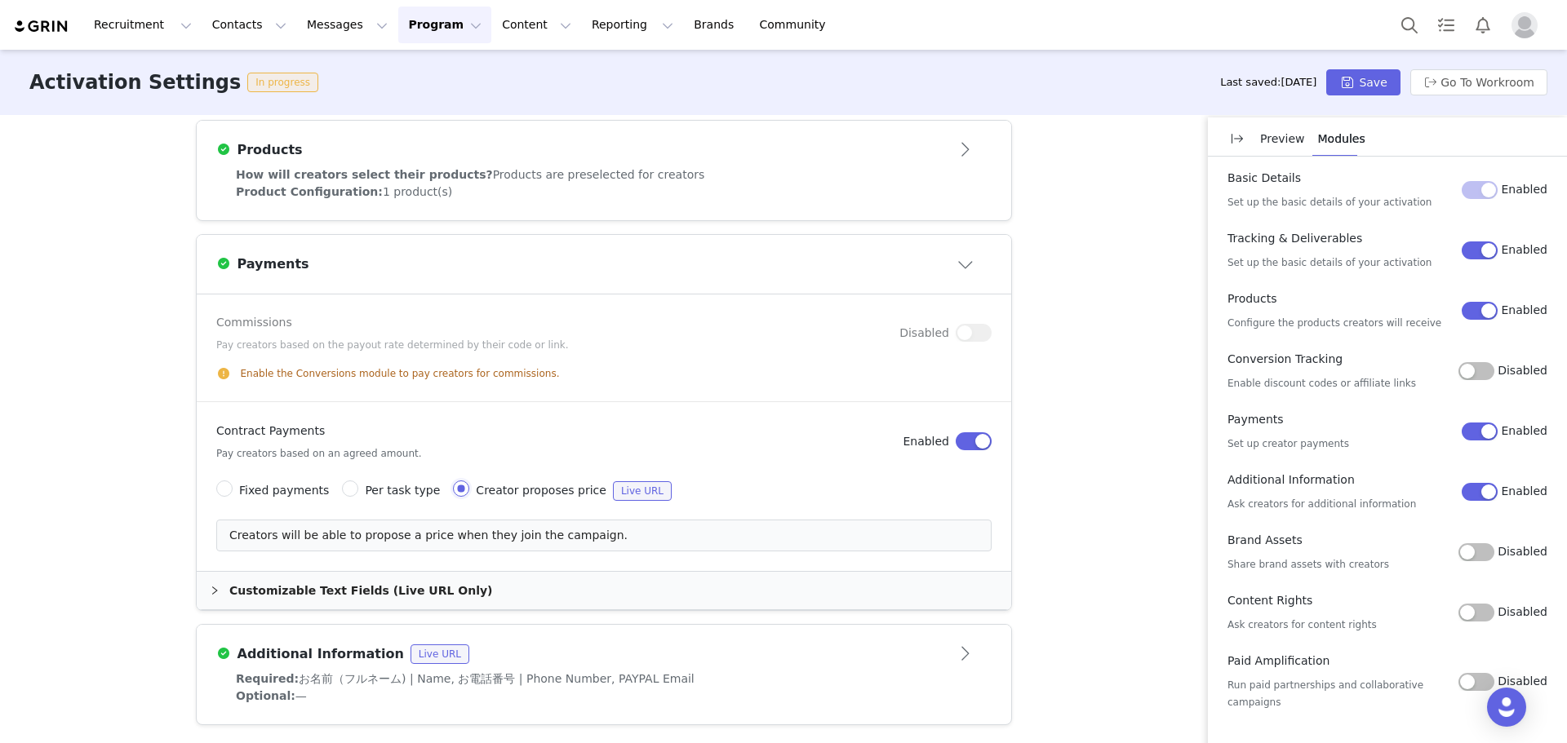
scroll to position [703, 0]
click at [239, 491] on span "Fixed payments" at bounding box center [284, 490] width 90 height 13
click at [233, 491] on input "Fixed payments" at bounding box center [224, 489] width 16 height 16
radio input "true"
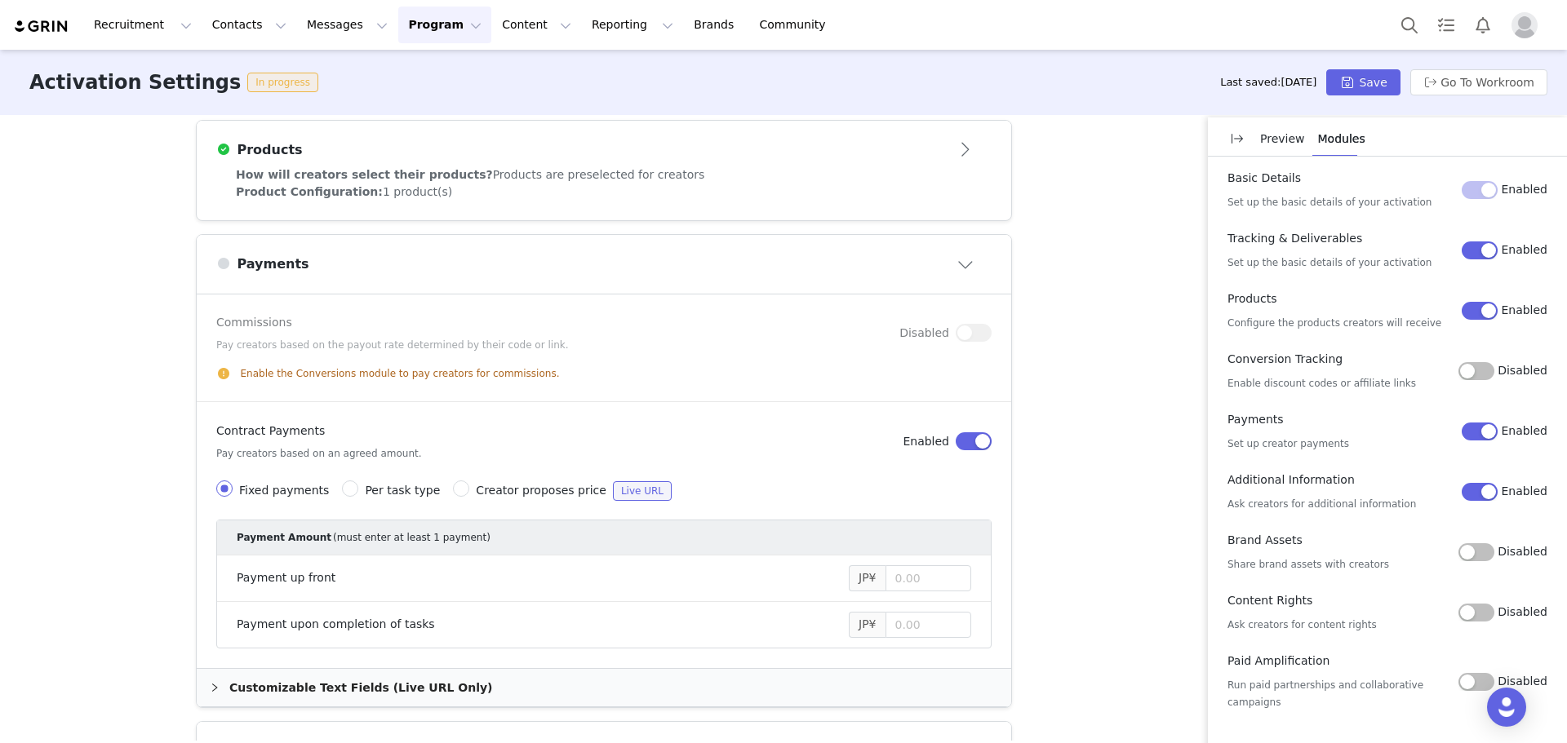
click at [740, 687] on div "Customizable Text Fields (Live URL Only)" at bounding box center [604, 688] width 814 height 38
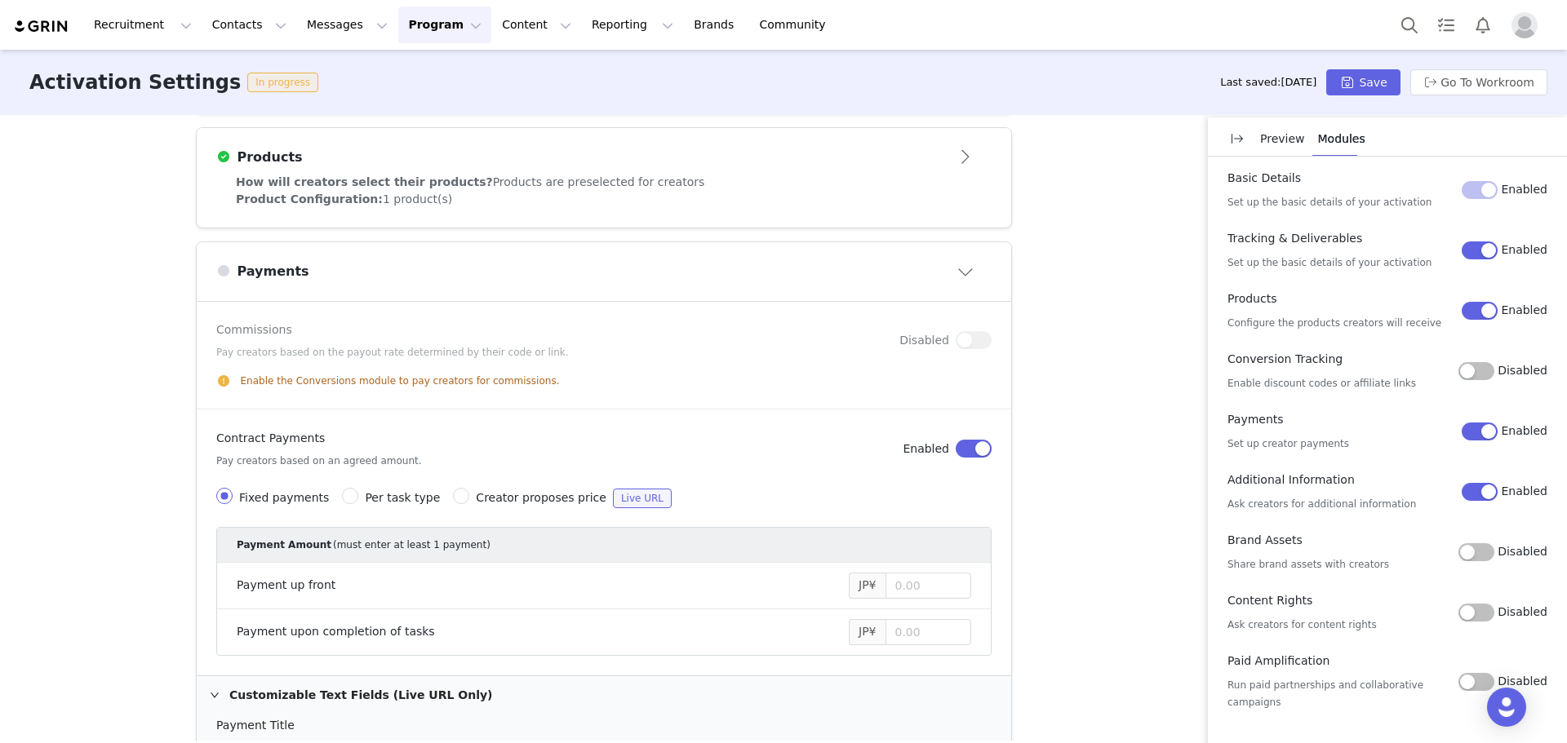
scroll to position [725, 0]
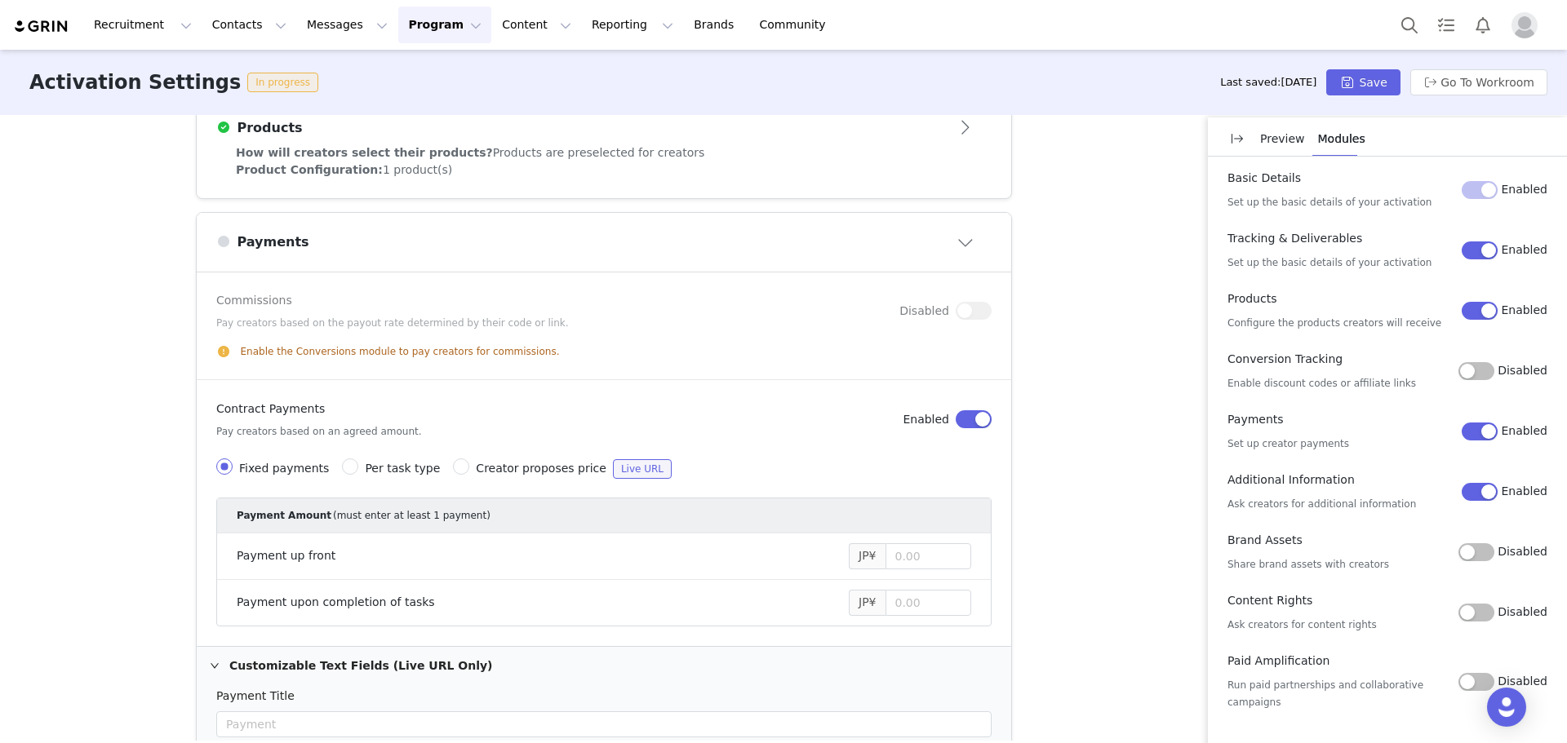
click at [389, 673] on div "Customizable Text Fields (Live URL Only)" at bounding box center [604, 666] width 814 height 38
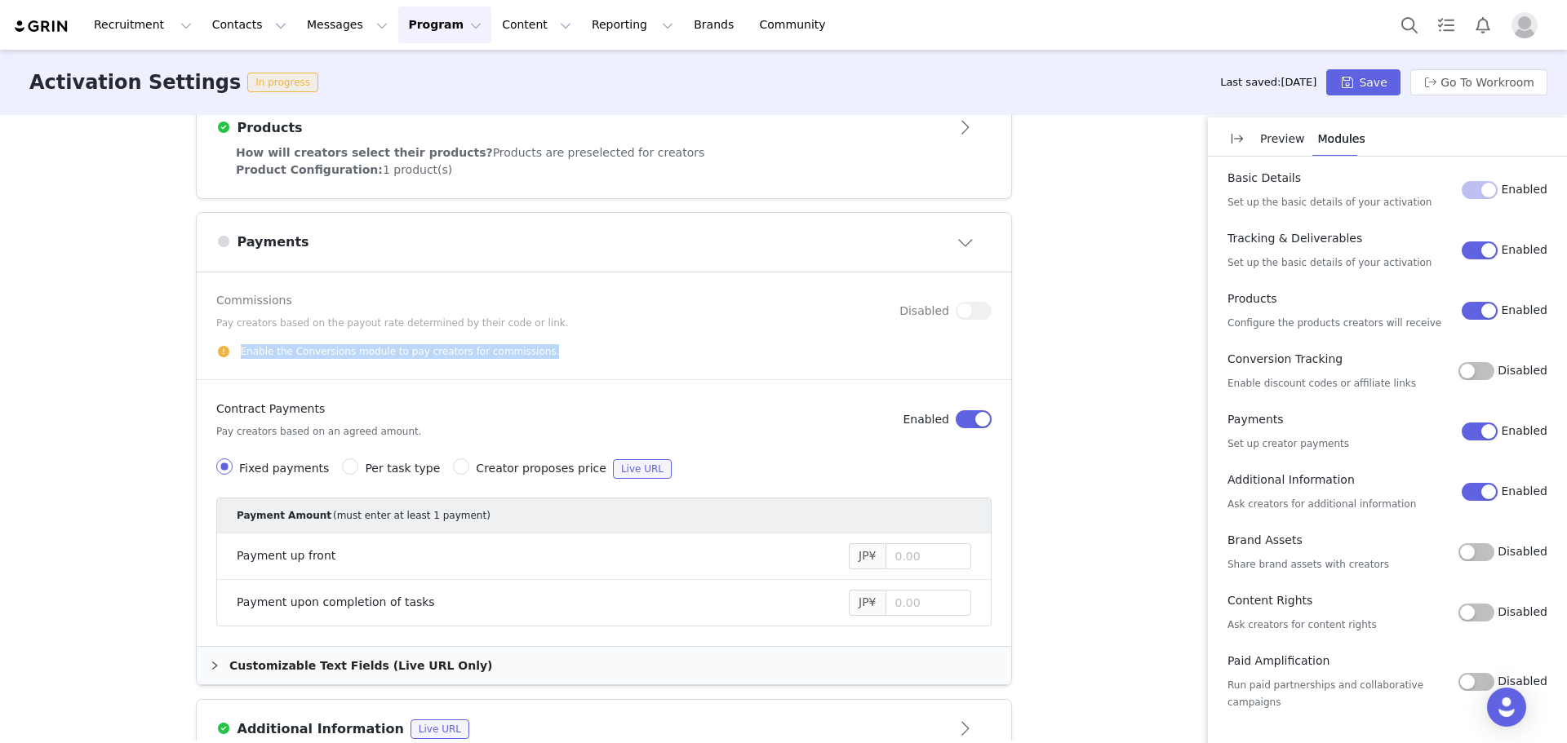
drag, startPoint x: 566, startPoint y: 336, endPoint x: 190, endPoint y: 356, distance: 375.9
click at [197, 356] on article "Commissions Pay creators based on the payout rate determined by their code or l…" at bounding box center [604, 327] width 814 height 108
drag, startPoint x: 584, startPoint y: 469, endPoint x: 659, endPoint y: 469, distance: 74.3
click at [659, 469] on div "Fixed payments Per task type Creator proposes price Live URL" at bounding box center [603, 468] width 775 height 33
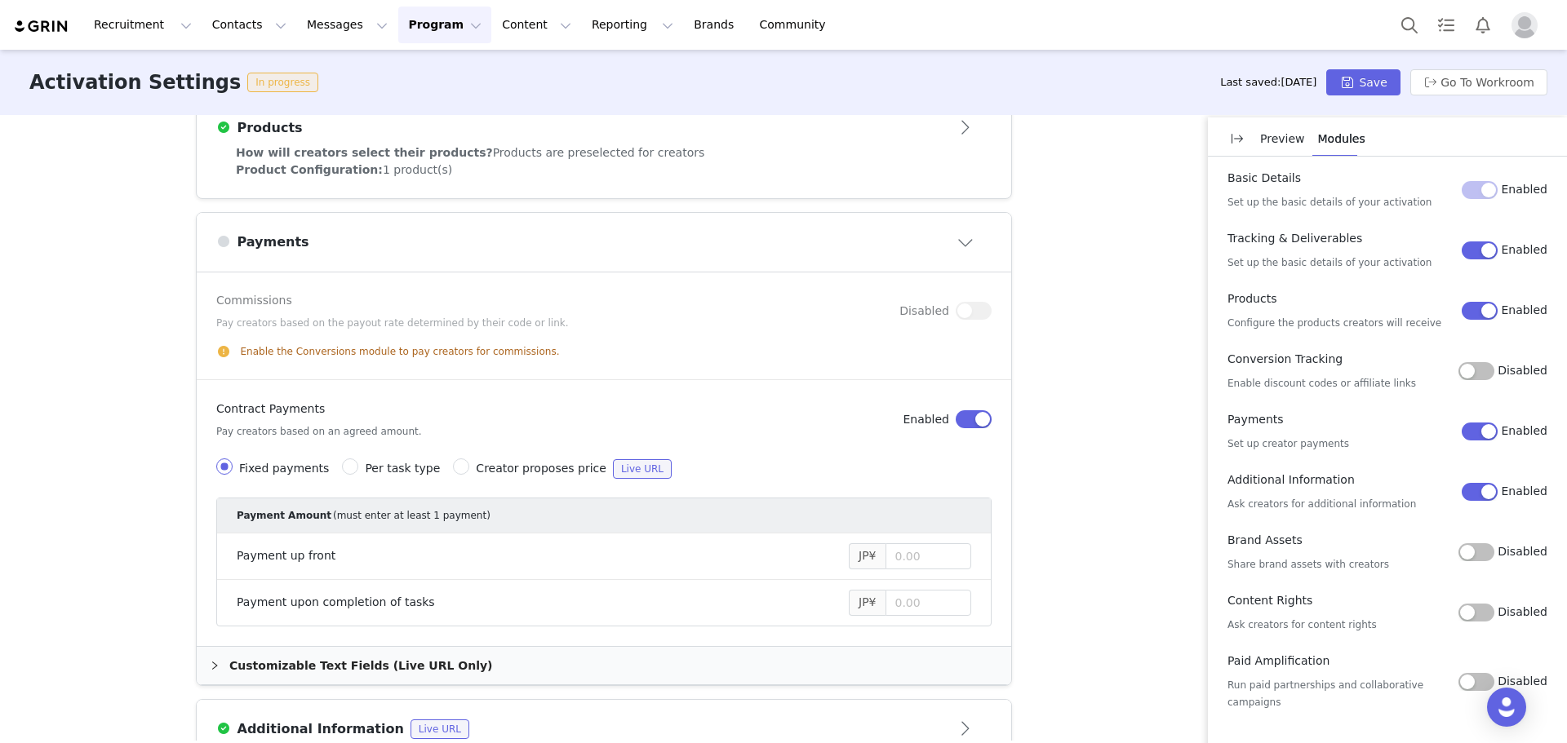
click at [406, 466] on span "Per task type" at bounding box center [402, 468] width 75 height 13
click at [358, 466] on input "Per task type" at bounding box center [350, 467] width 16 height 16
radio input "true"
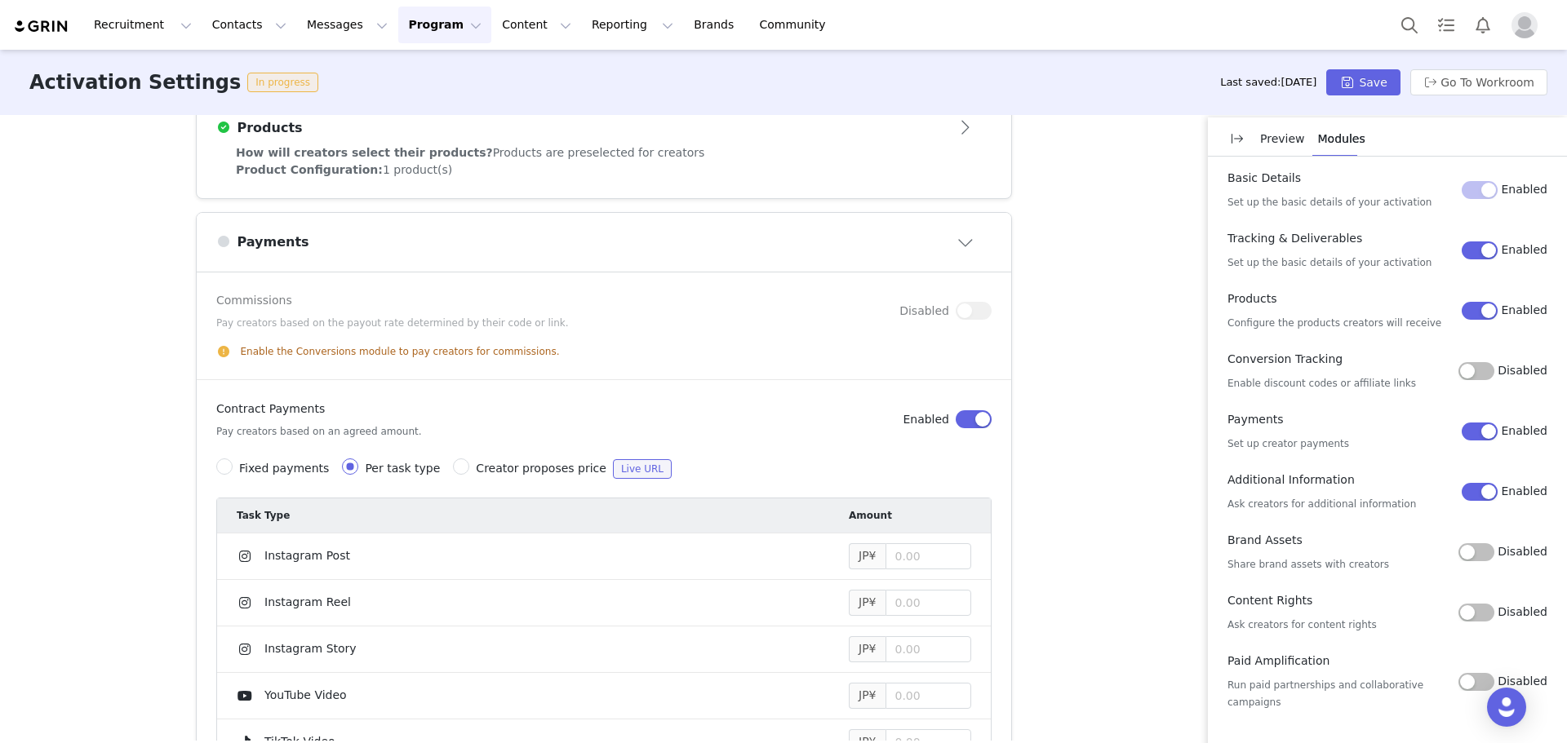
click at [476, 472] on span "Creator proposes price" at bounding box center [541, 468] width 131 height 13
click at [459, 472] on input "Creator proposes price Live URL" at bounding box center [461, 467] width 16 height 16
radio input "true"
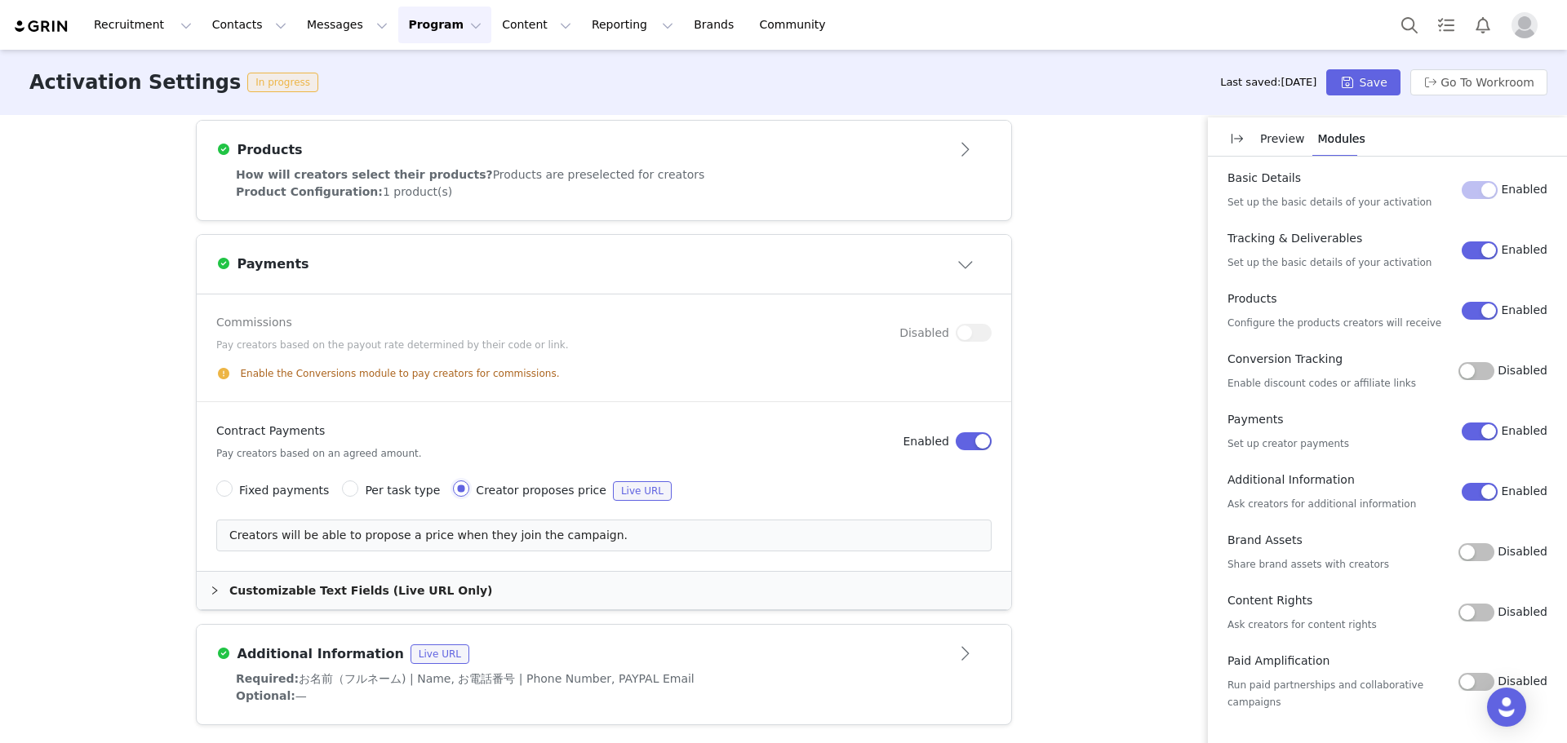
scroll to position [703, 0]
click at [239, 487] on span "Fixed payments" at bounding box center [284, 490] width 90 height 13
click at [233, 487] on input "Fixed payments" at bounding box center [224, 489] width 16 height 16
radio input "true"
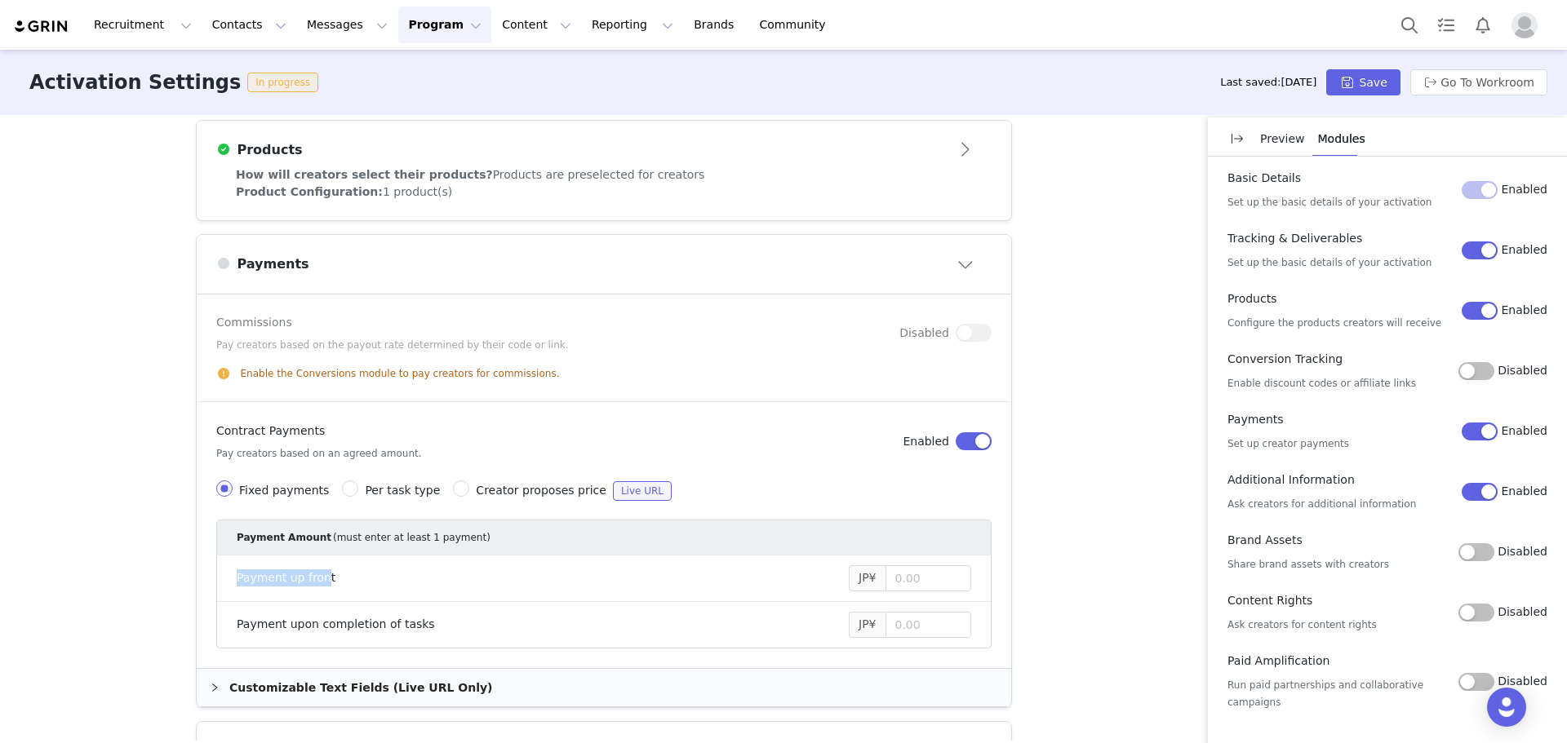
drag, startPoint x: 315, startPoint y: 583, endPoint x: 205, endPoint y: 575, distance: 110.5
click at [210, 575] on div "Fixed payments Per task type Creator proposes price Live URL Payment Amount (mu…" at bounding box center [604, 561] width 788 height 175
click at [1413, 77] on button "Go To Workroom" at bounding box center [1478, 82] width 137 height 26
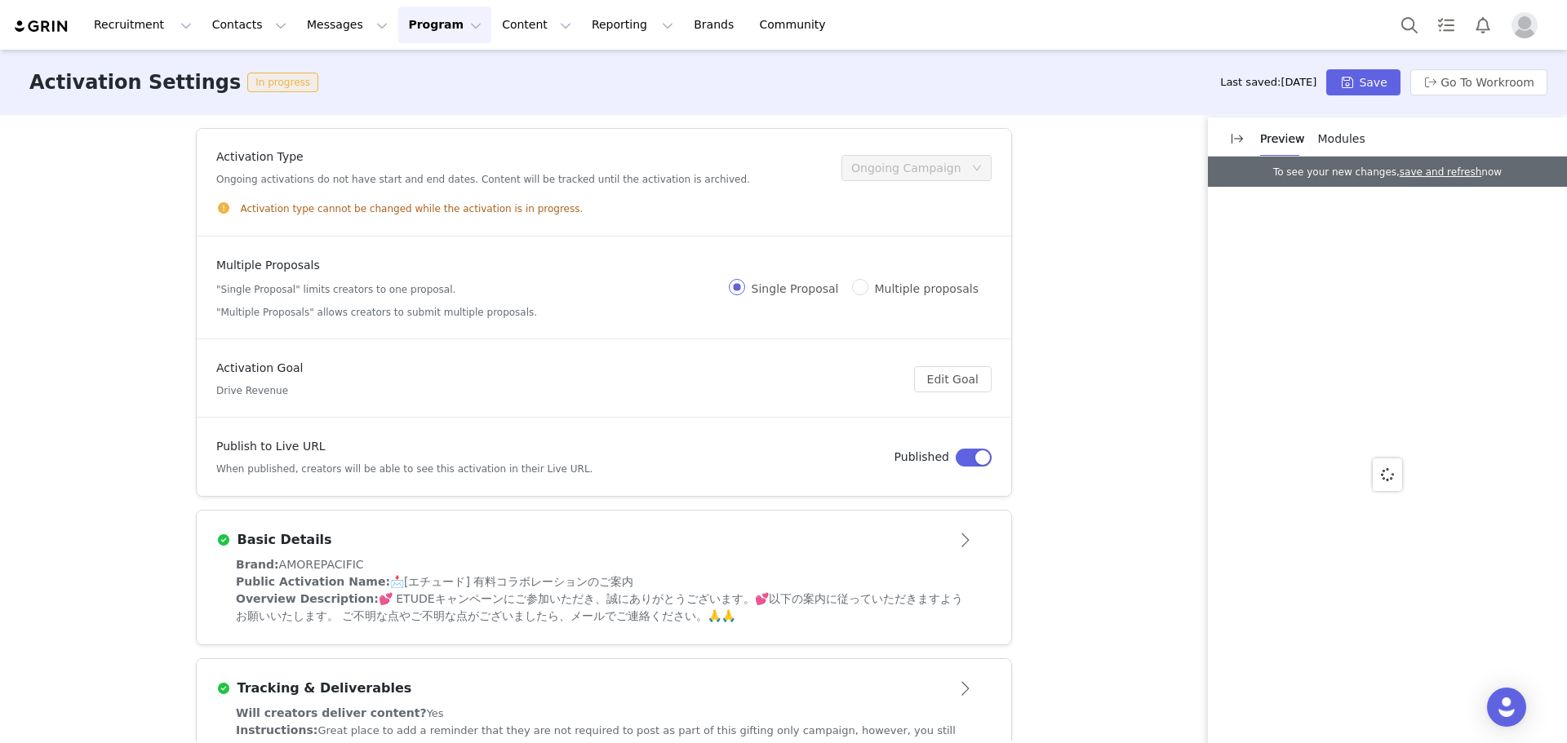
click at [1330, 140] on span "Modules" at bounding box center [1341, 138] width 47 height 13
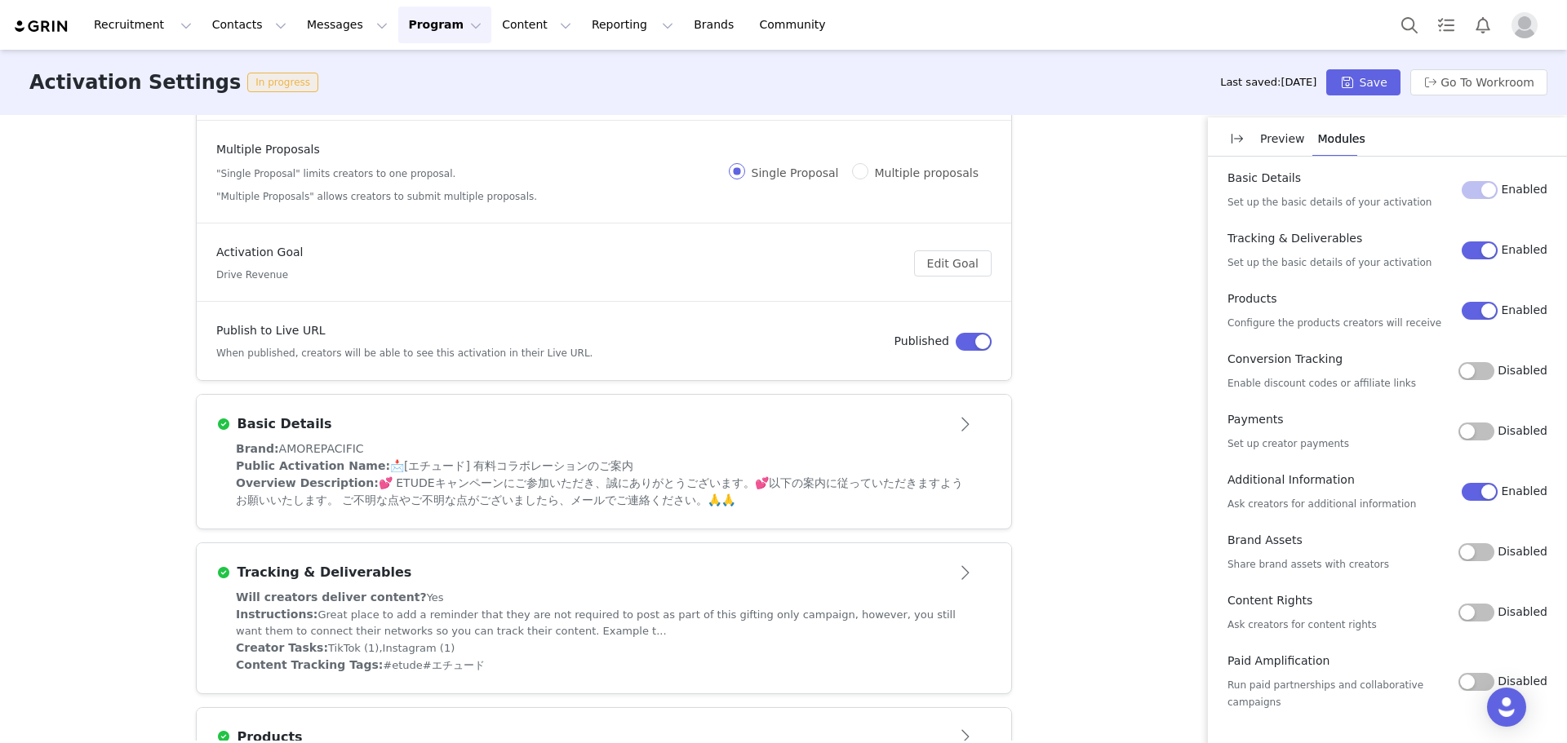
scroll to position [313, 0]
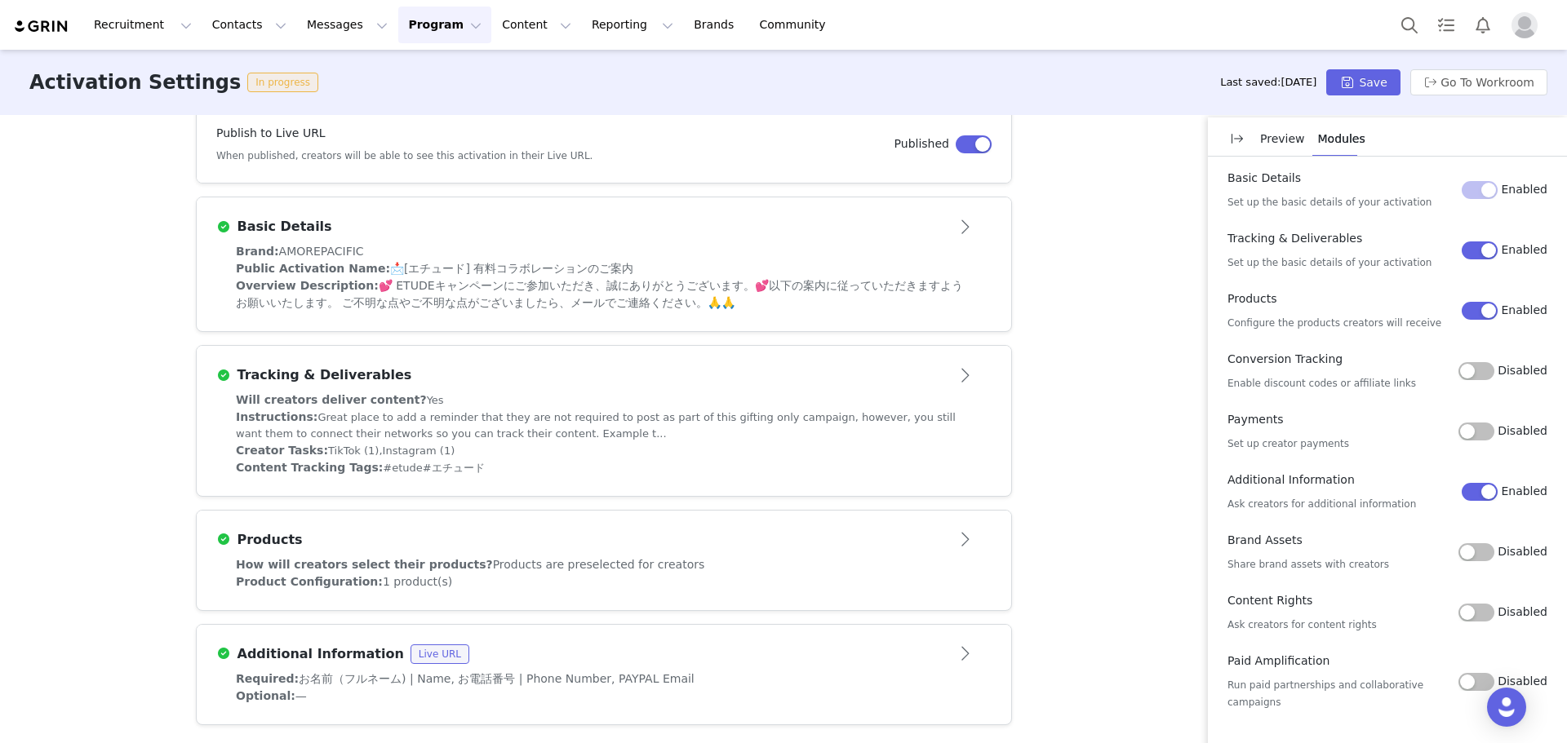
click at [1493, 423] on label "Disabled" at bounding box center [1502, 432] width 89 height 18
click at [1493, 423] on button "Disabled" at bounding box center [1476, 432] width 36 height 18
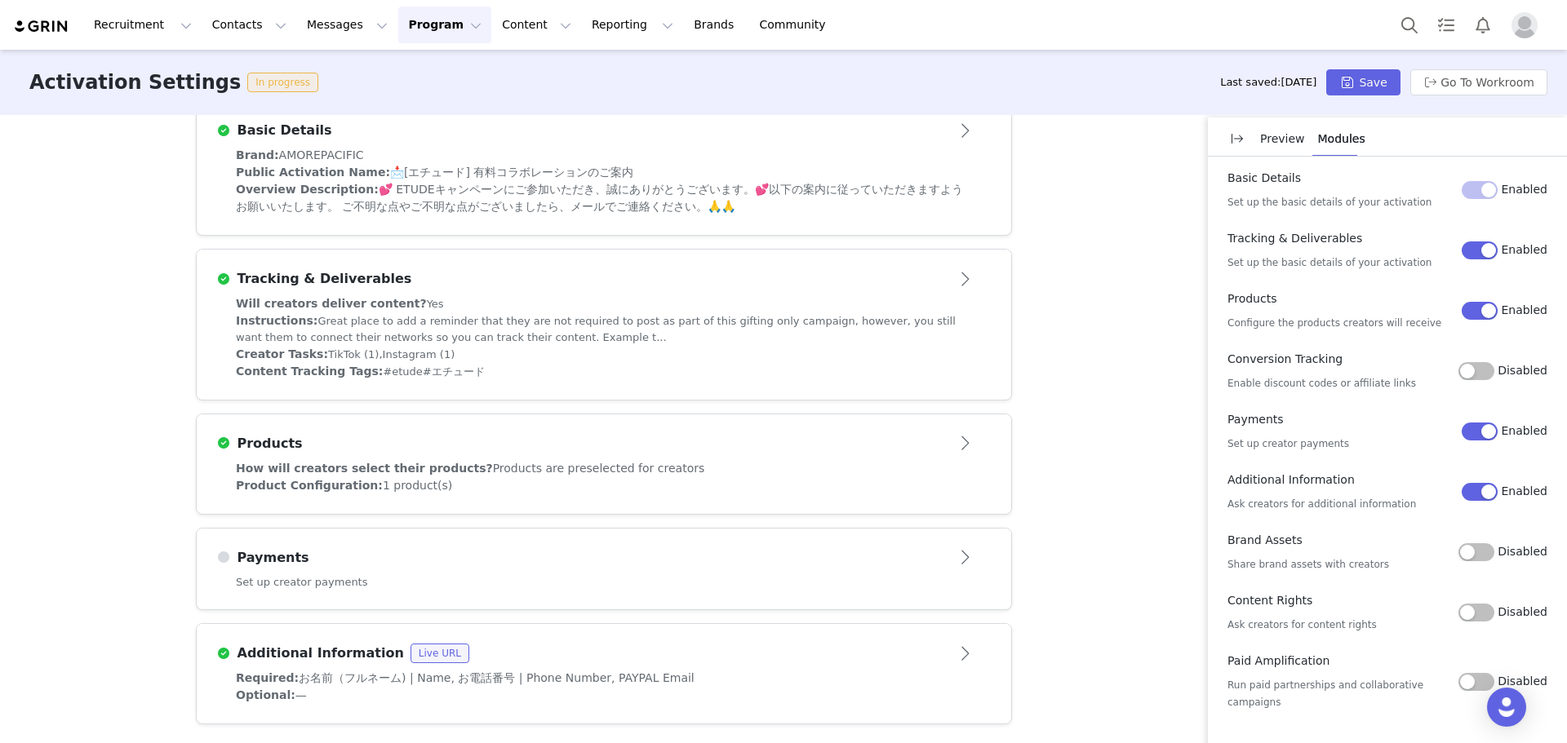
click at [568, 579] on div "Set up creator payments" at bounding box center [604, 593] width 814 height 36
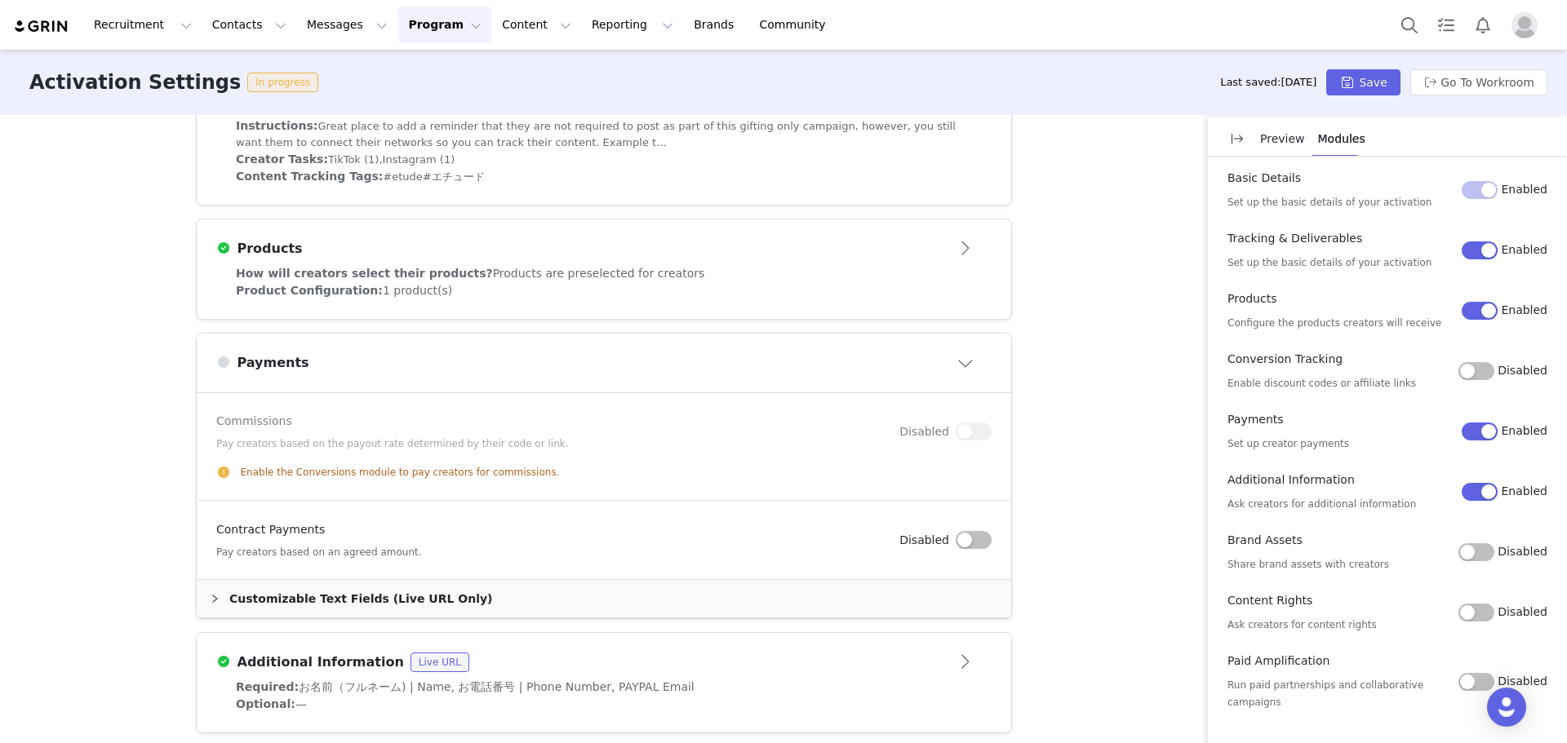
scroll to position [613, 0]
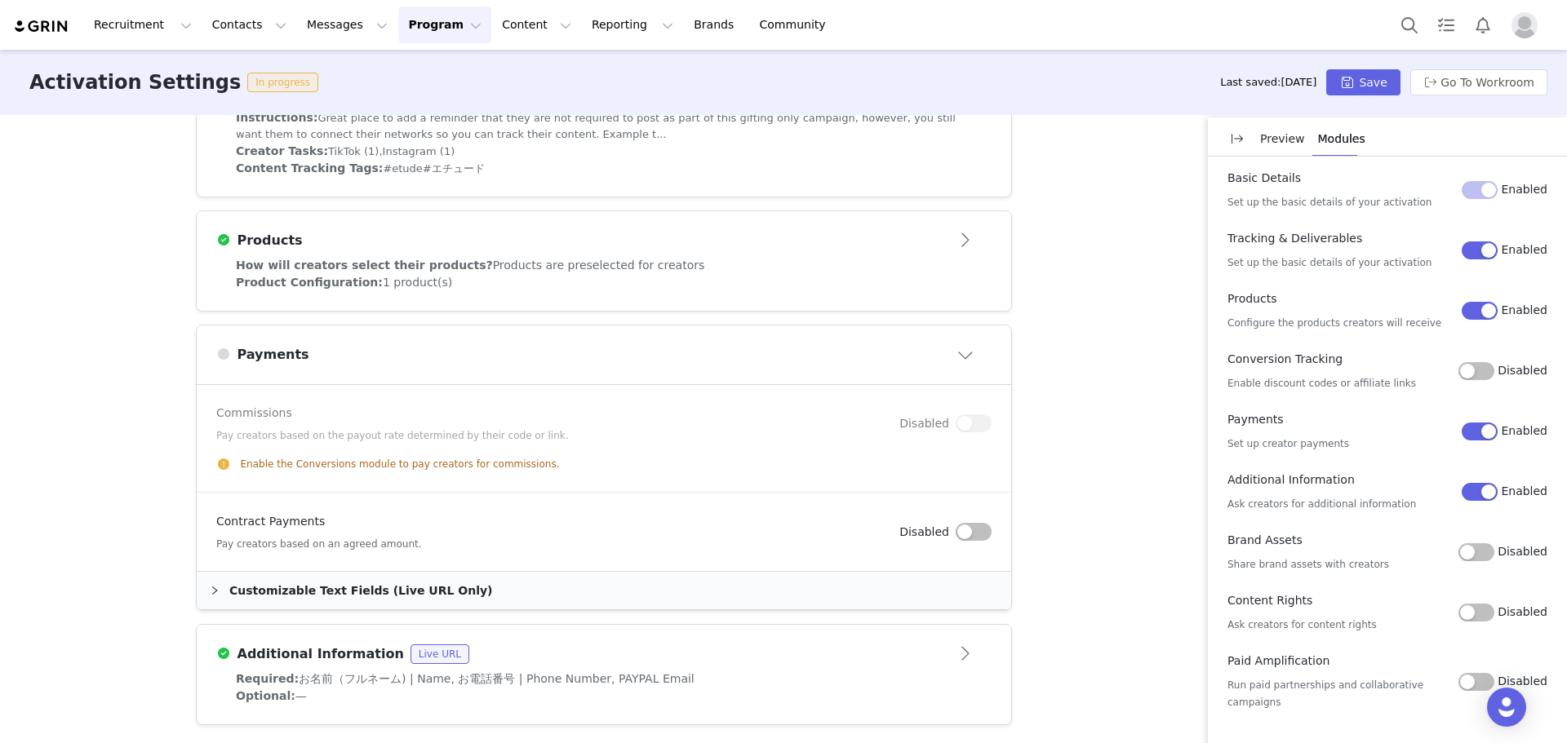
click at [960, 539] on button "button" at bounding box center [974, 532] width 36 height 18
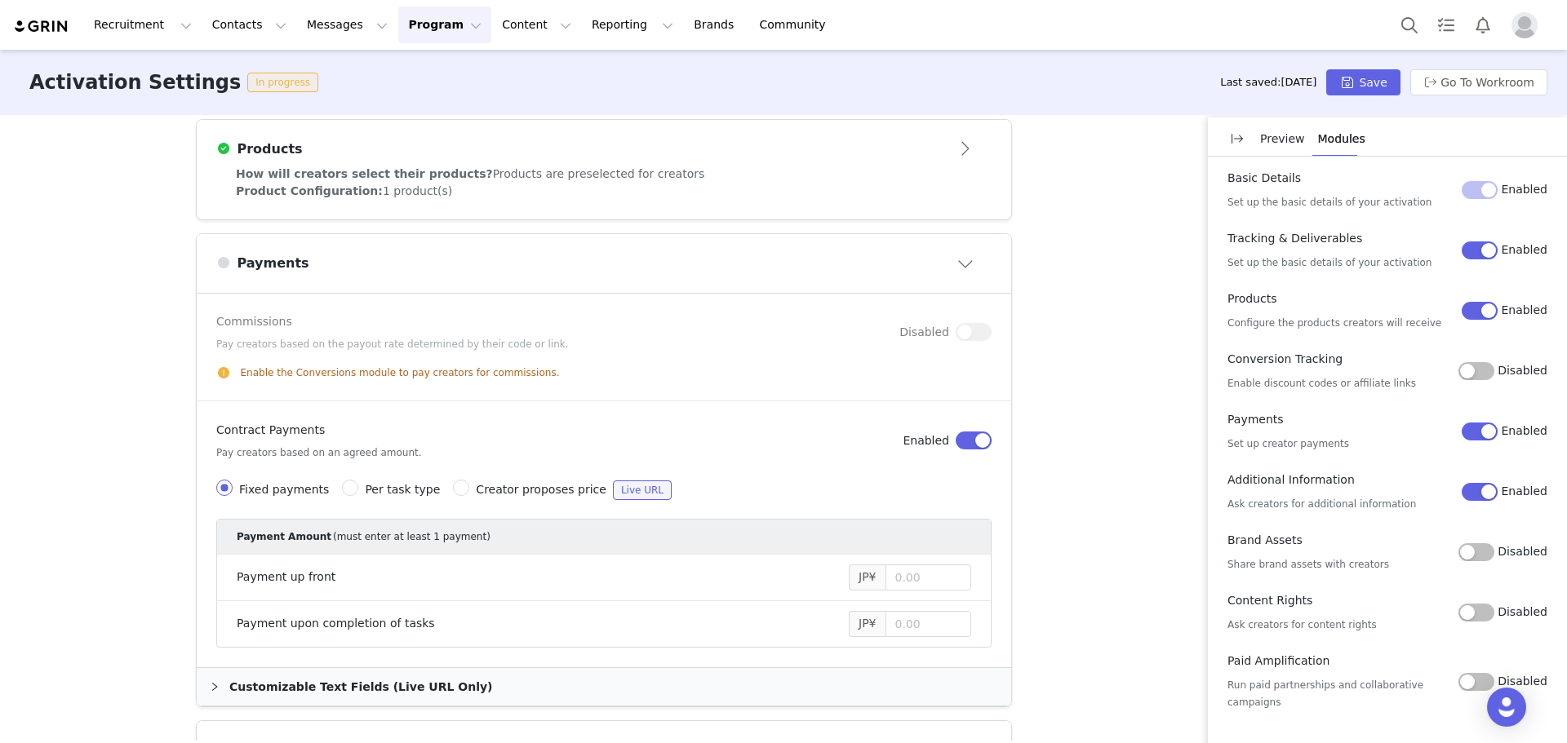
scroll to position [801, 0]
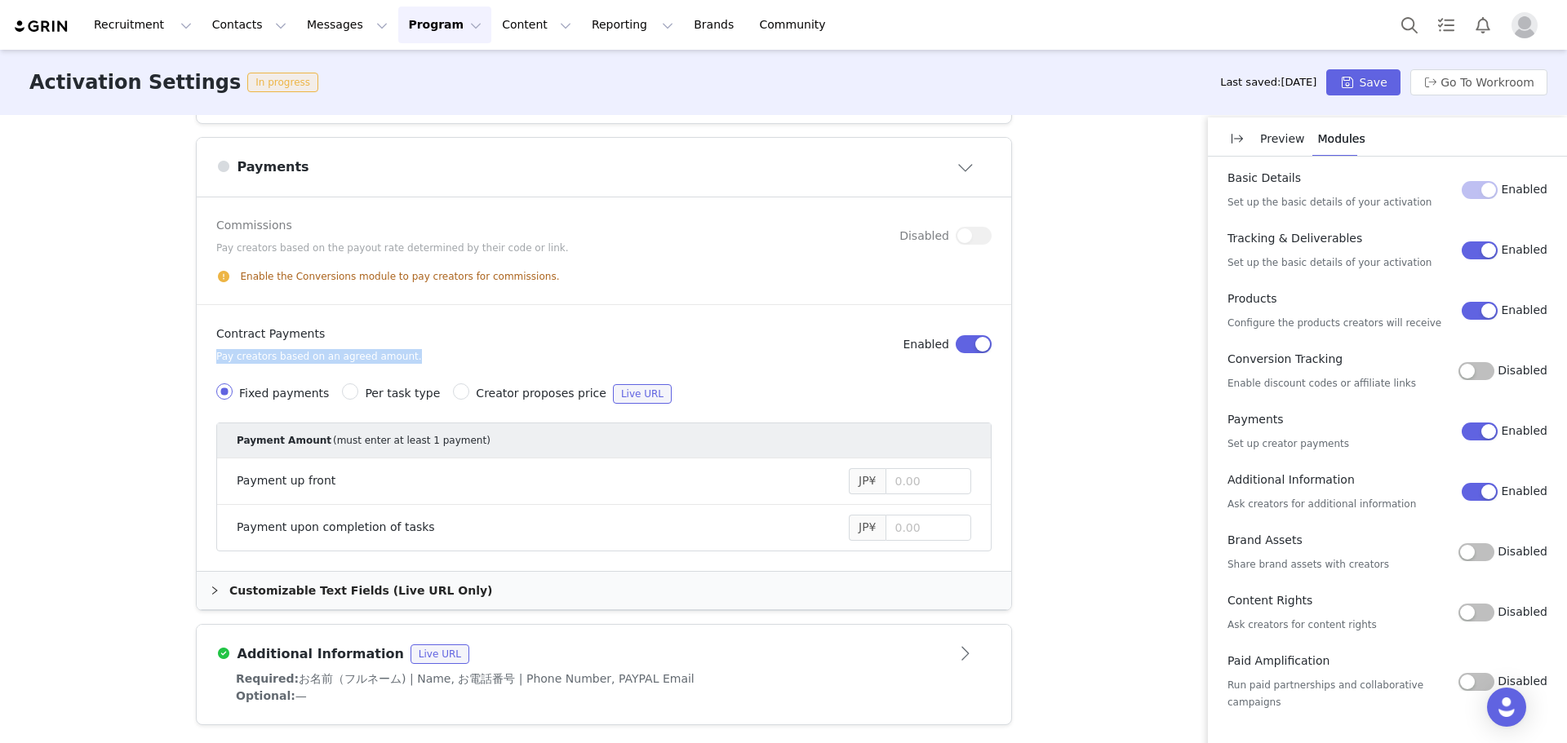
drag, startPoint x: 357, startPoint y: 361, endPoint x: 147, endPoint y: 355, distance: 210.6
click at [147, 355] on div "Activation Type Ongoing activations do not have start and end dates. Content wi…" at bounding box center [783, 428] width 1567 height 626
click at [1348, 118] on div "Preview Modules" at bounding box center [1312, 144] width 105 height 52
click at [1364, 81] on button "Save" at bounding box center [1362, 82] width 73 height 26
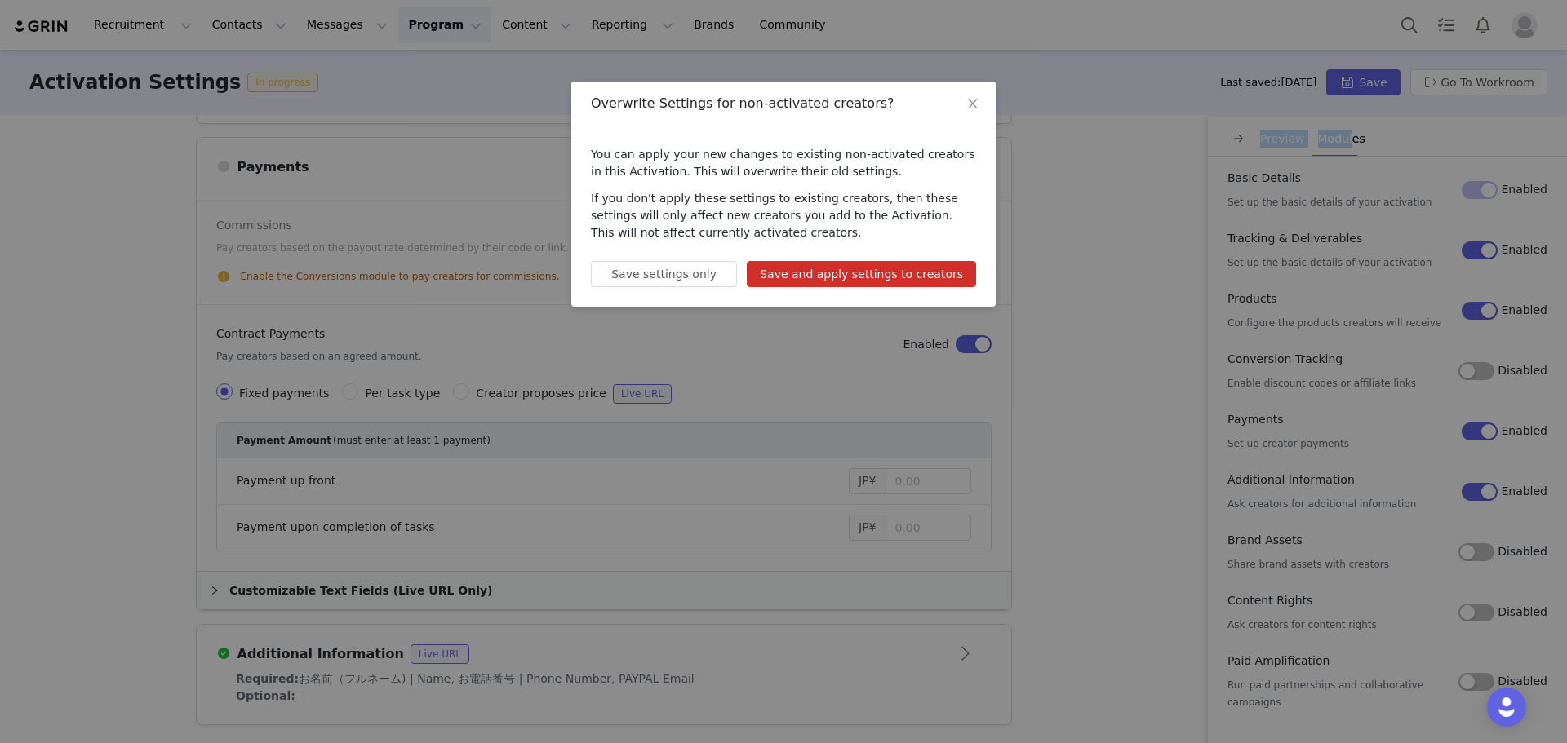
click at [898, 280] on button "Save and apply settings to creators" at bounding box center [861, 274] width 229 height 26
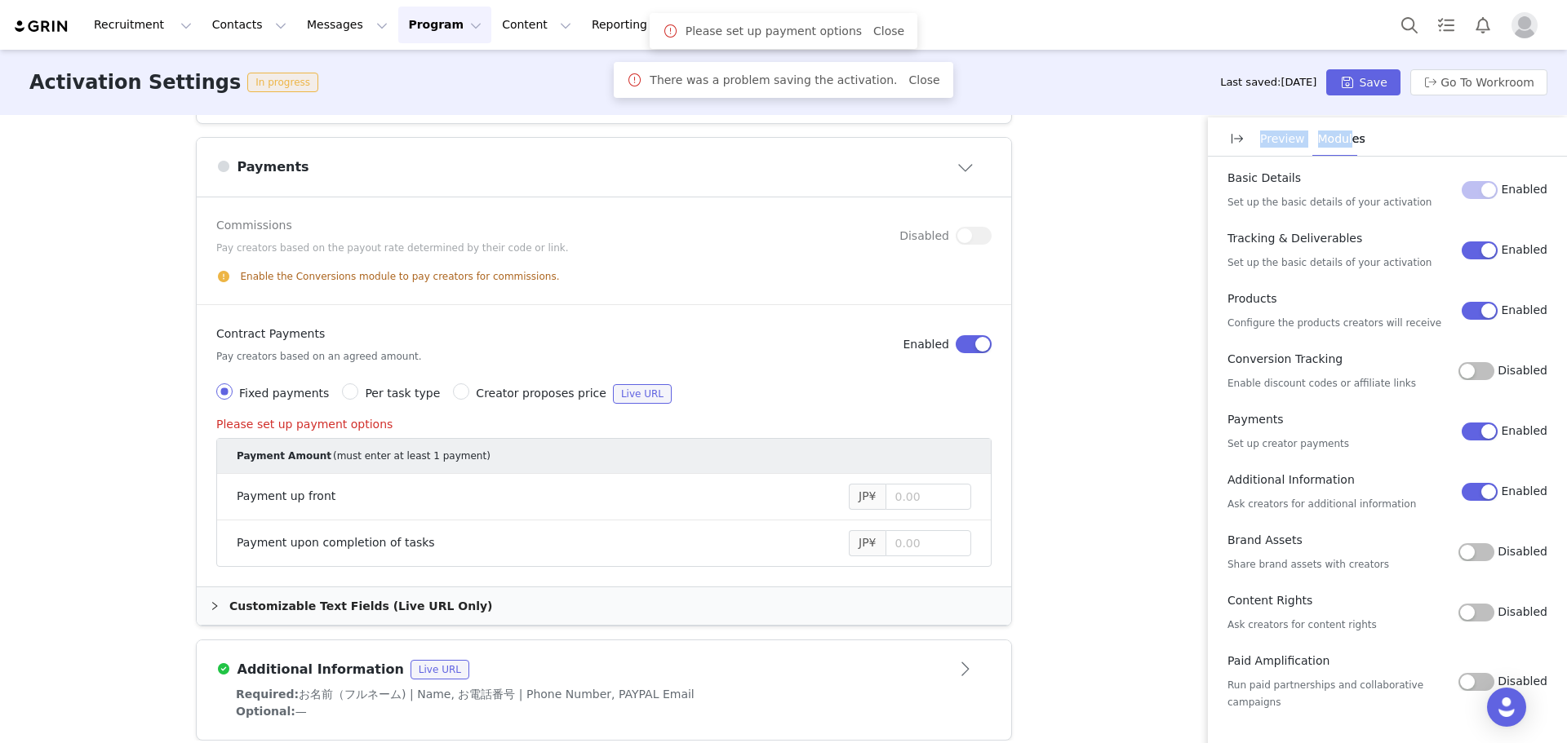
scroll to position [816, 0]
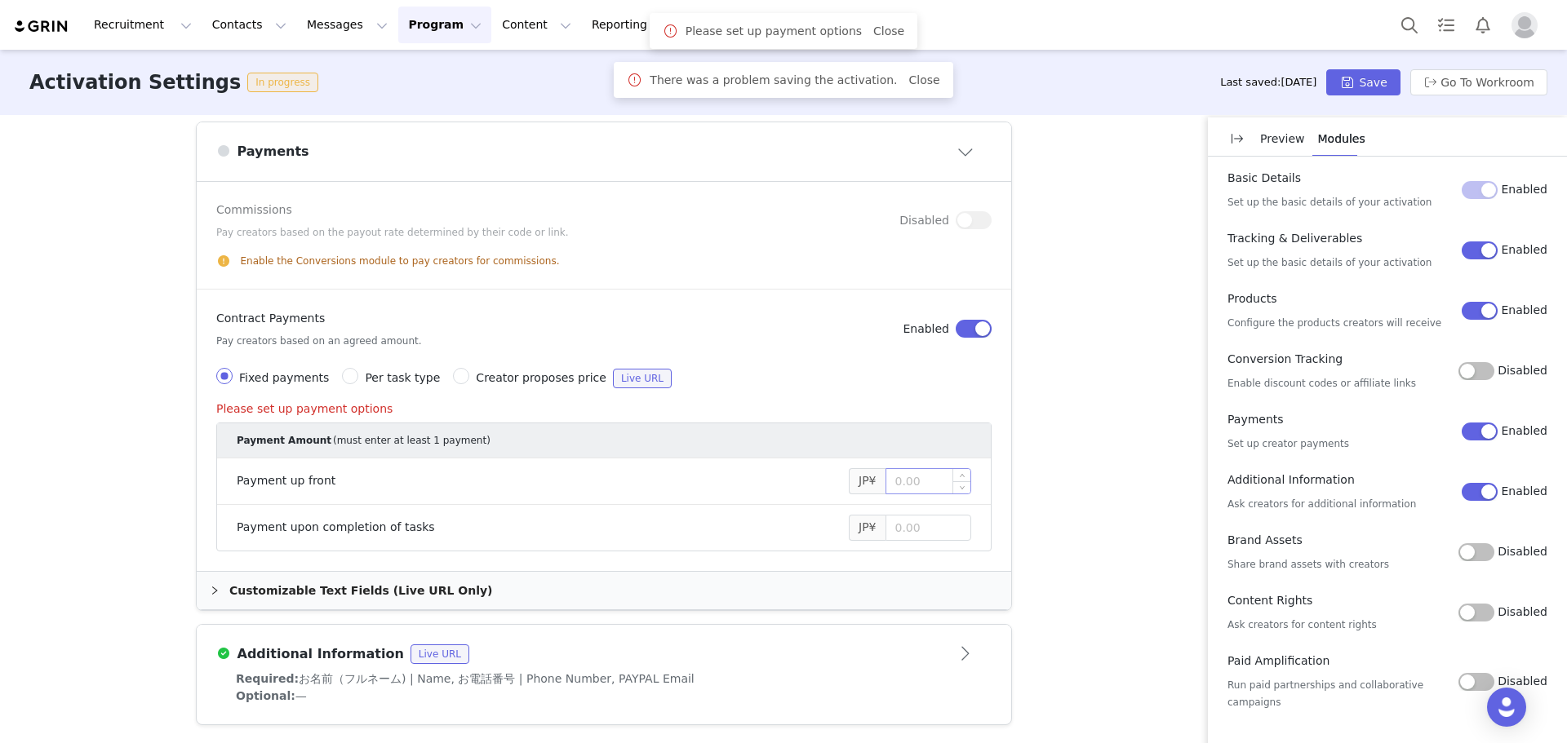
click at [915, 488] on input at bounding box center [928, 481] width 85 height 24
click at [916, 526] on input at bounding box center [928, 528] width 85 height 24
click at [414, 580] on div "Customizable Text Fields (Live URL Only)" at bounding box center [604, 591] width 814 height 38
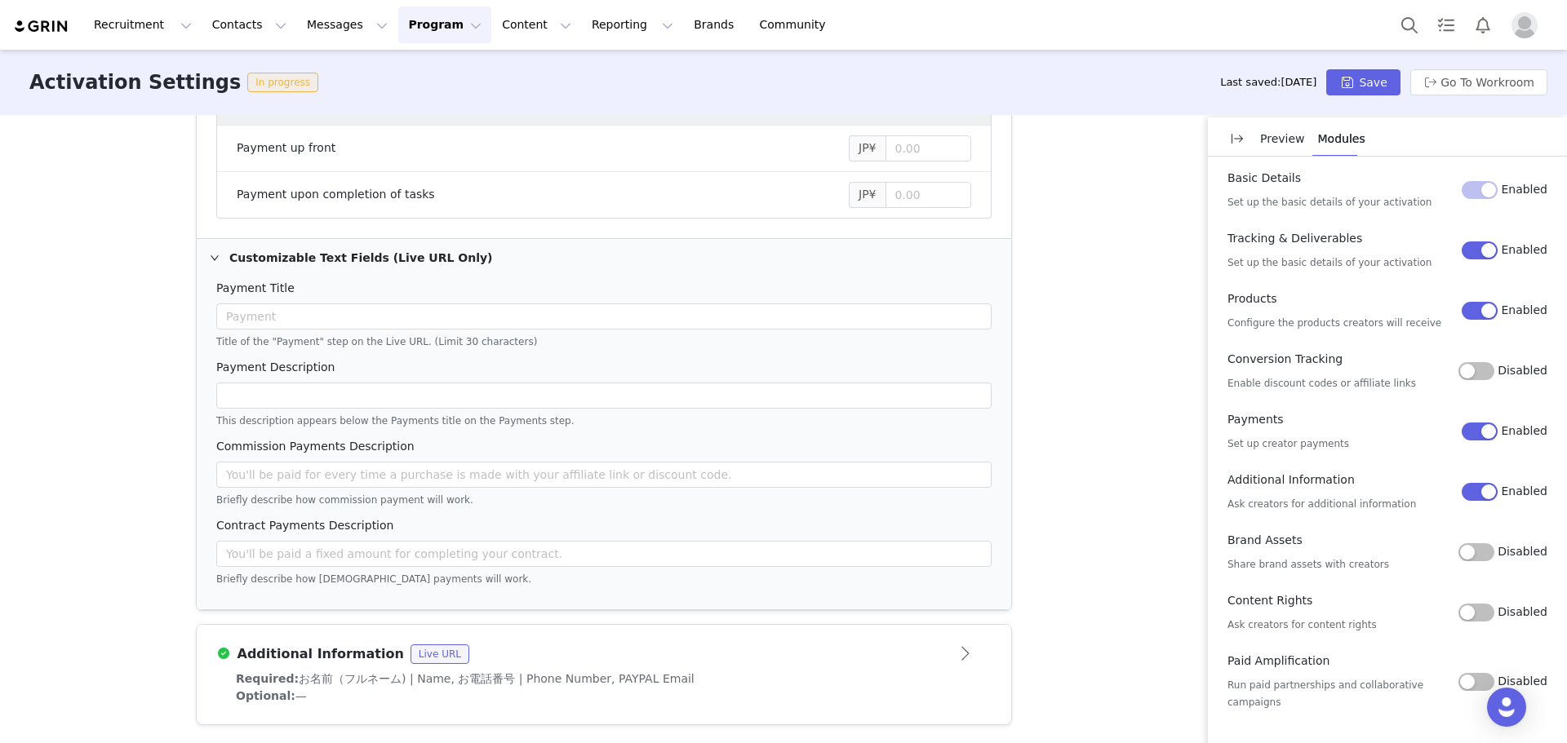
scroll to position [741, 0]
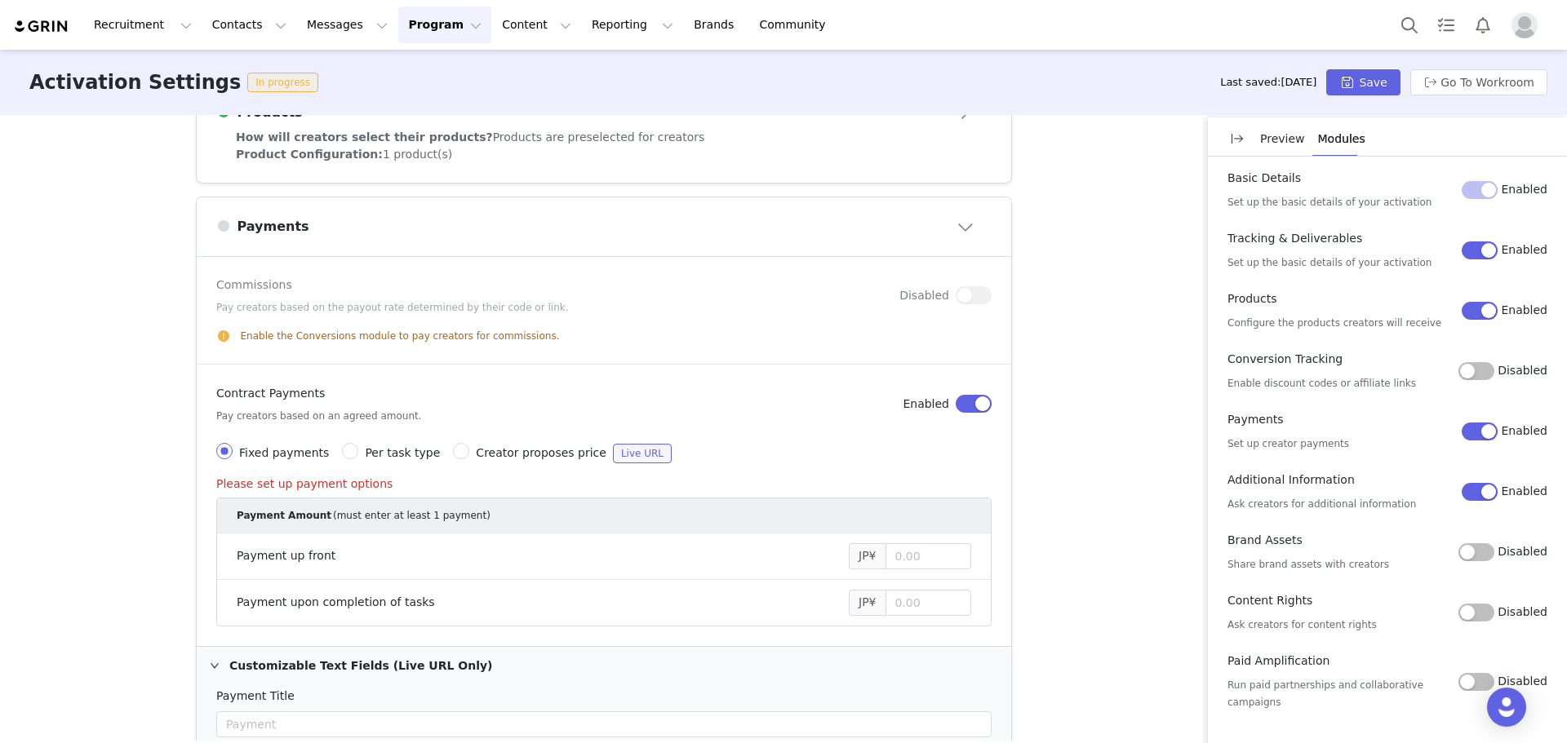
click at [365, 449] on span "Per task type" at bounding box center [402, 452] width 75 height 13
click at [358, 449] on input "Per task type" at bounding box center [350, 451] width 16 height 16
radio input "true"
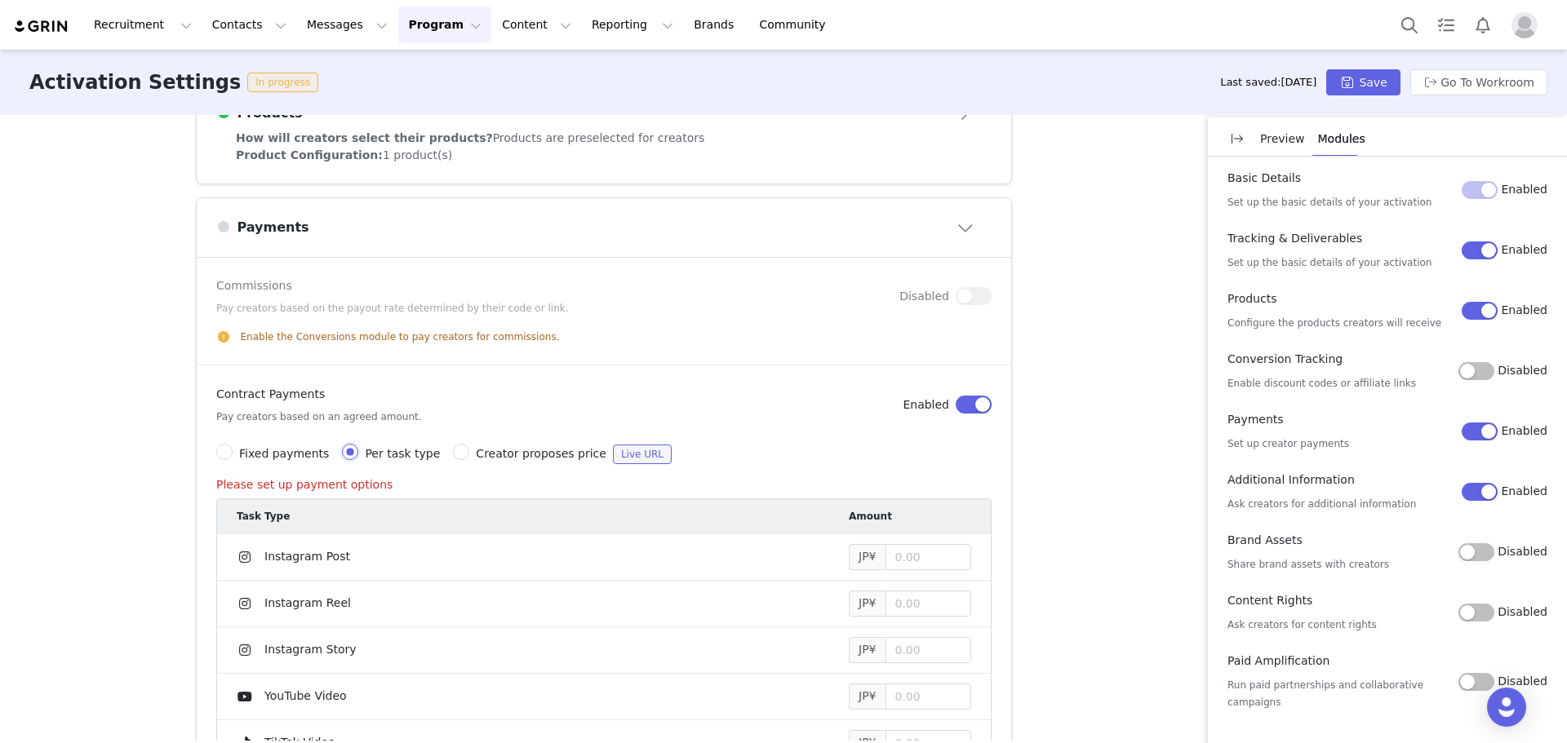
scroll to position [542, 0]
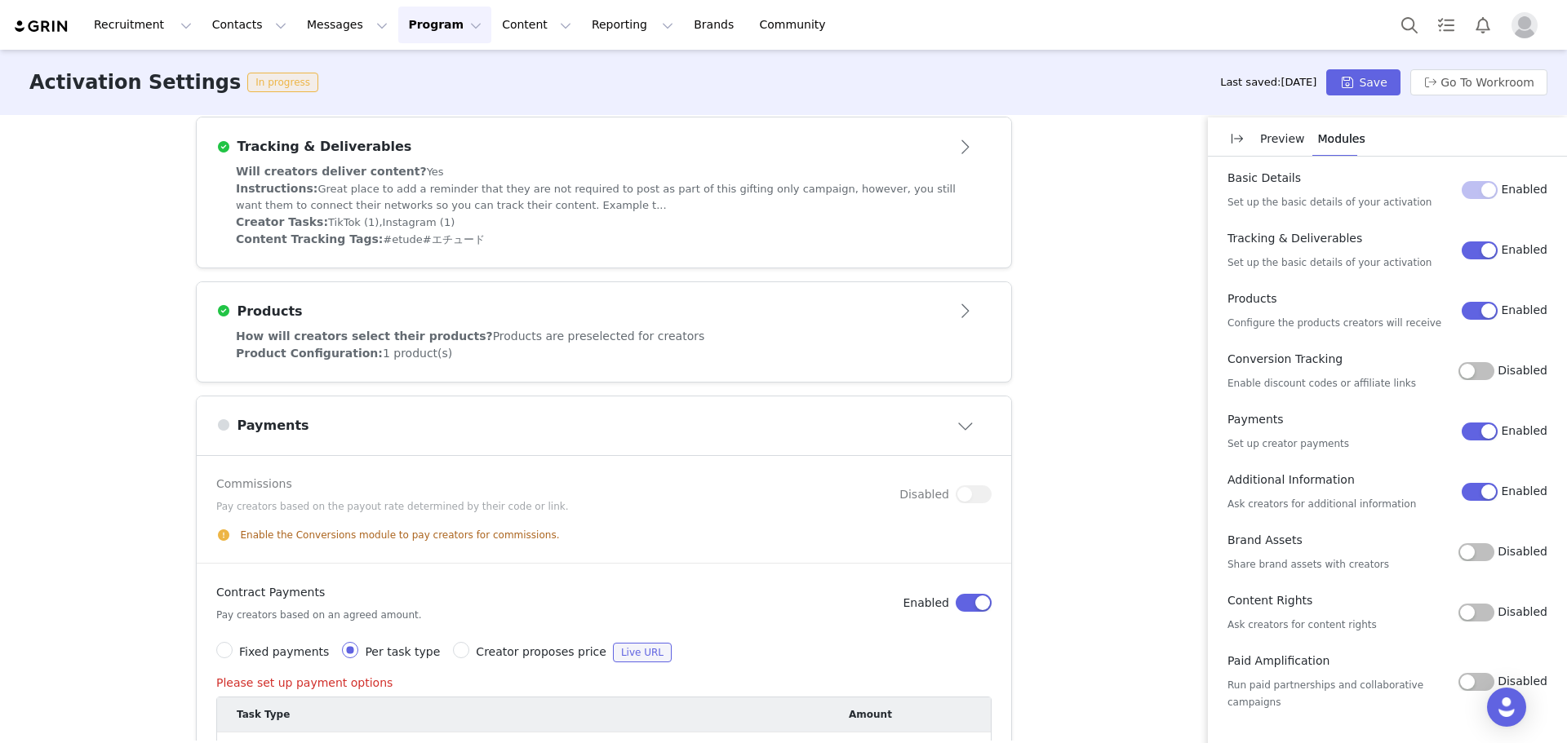
click at [526, 656] on span "Creator proposes price" at bounding box center [541, 651] width 131 height 13
click at [469, 656] on input "Creator proposes price Live URL" at bounding box center [461, 650] width 16 height 16
radio input "true"
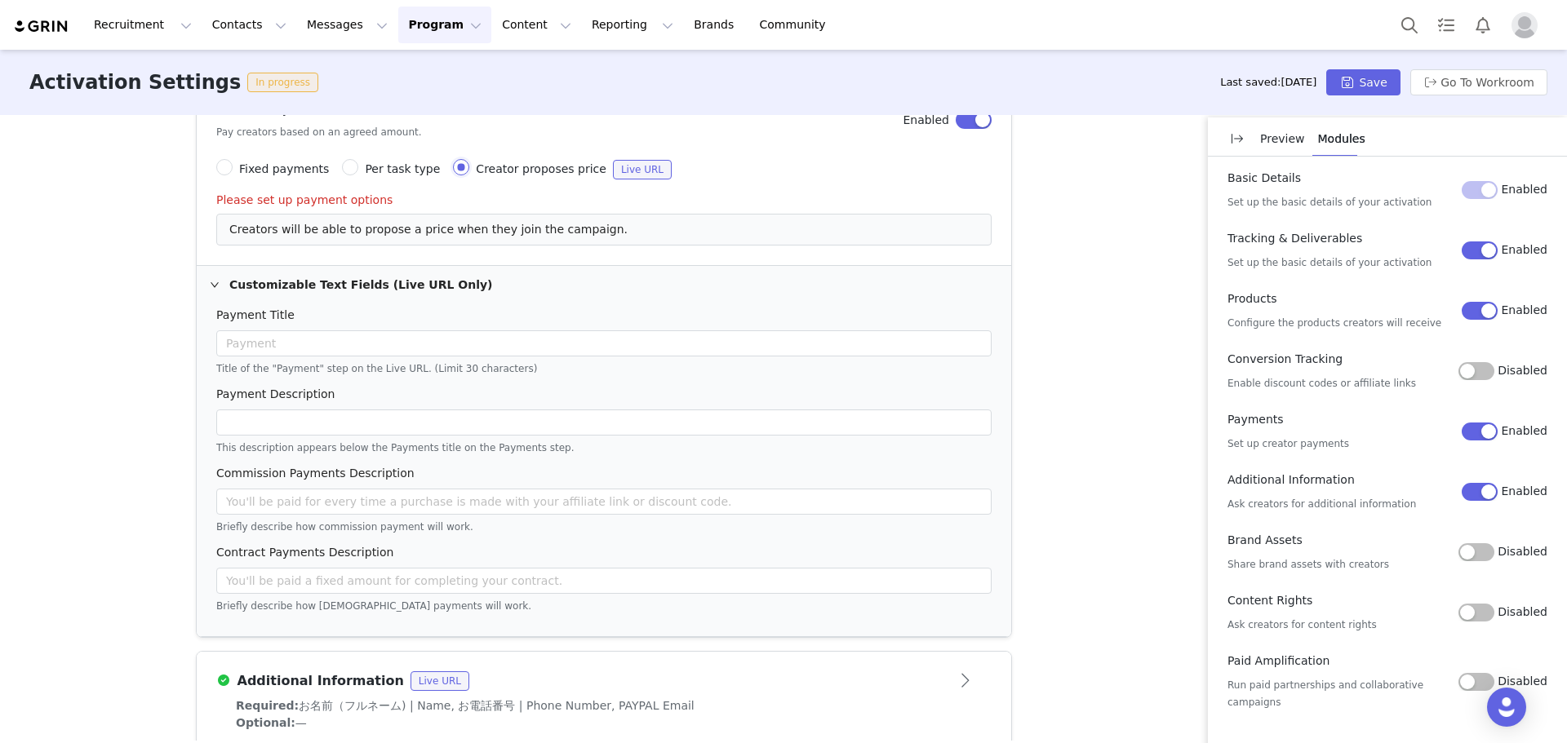
scroll to position [1052, 0]
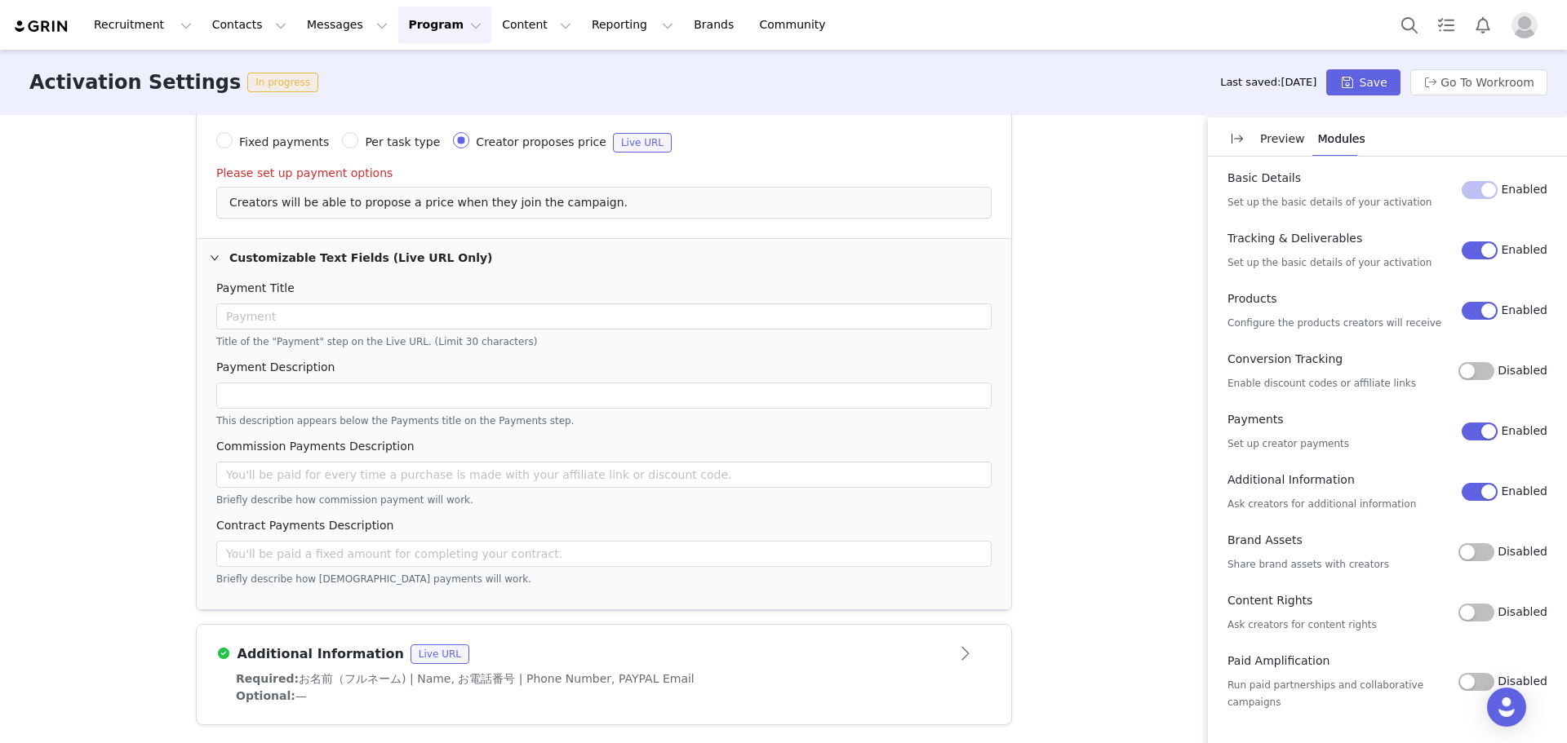
click at [312, 570] on div "Briefly describe how contract payments will work." at bounding box center [603, 578] width 775 height 18
click at [276, 557] on input "text" at bounding box center [603, 554] width 775 height 26
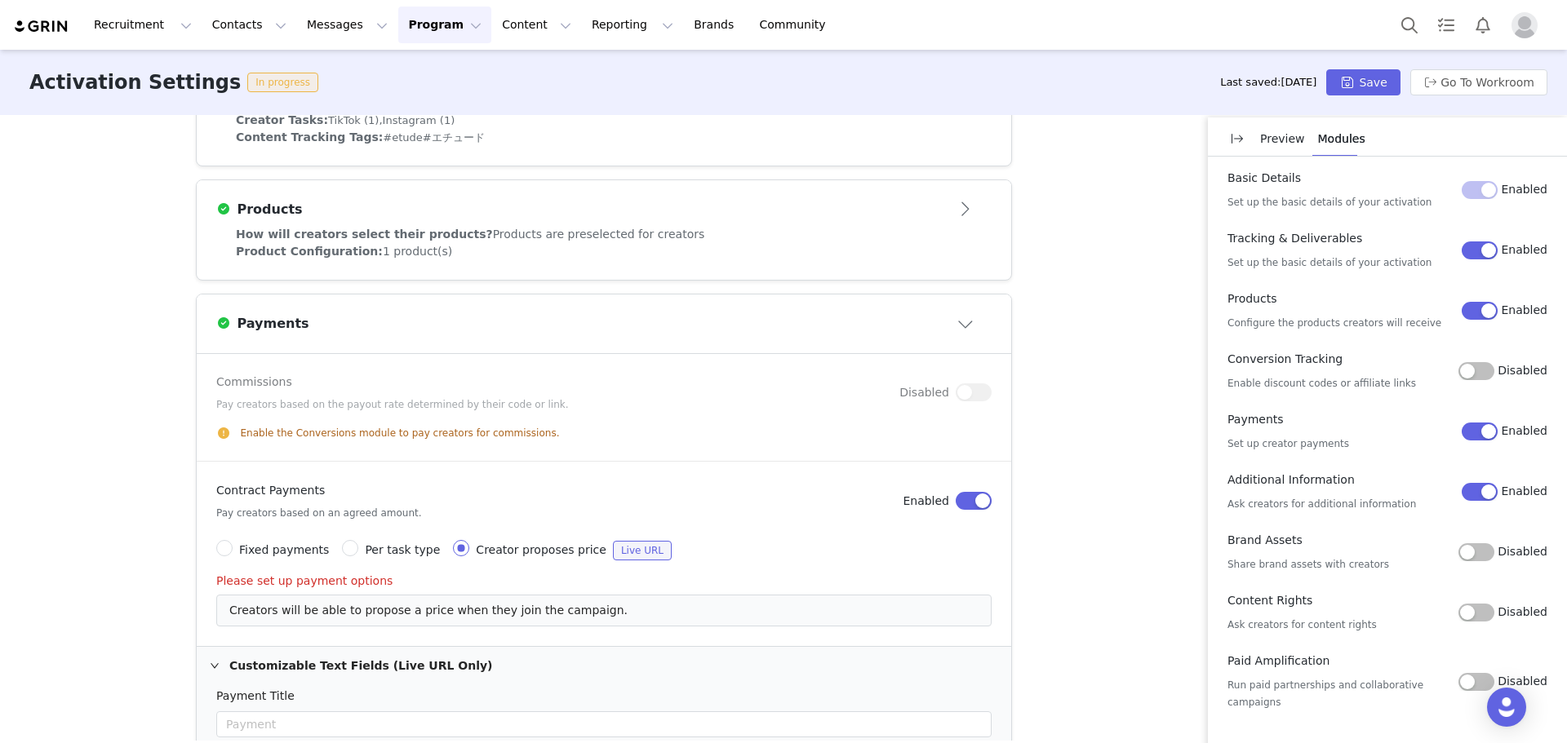
click at [276, 557] on span "Fixed payments" at bounding box center [284, 549] width 90 height 13
click at [233, 557] on input "Fixed payments" at bounding box center [224, 548] width 16 height 16
radio input "true"
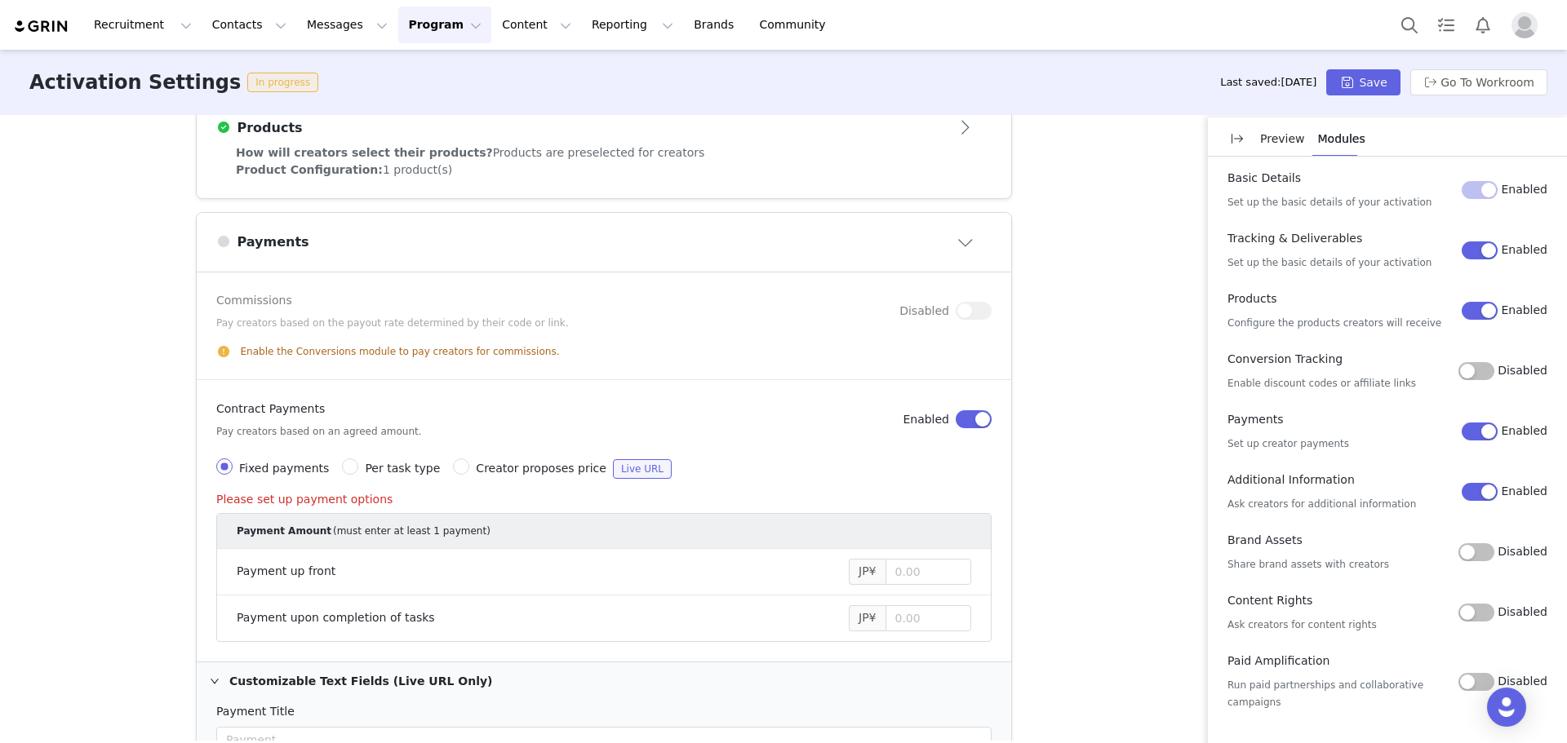
click at [509, 472] on span "Creator proposes price" at bounding box center [541, 468] width 131 height 13
click at [469, 472] on input "Creator proposes price Live URL" at bounding box center [461, 467] width 16 height 16
radio input "true"
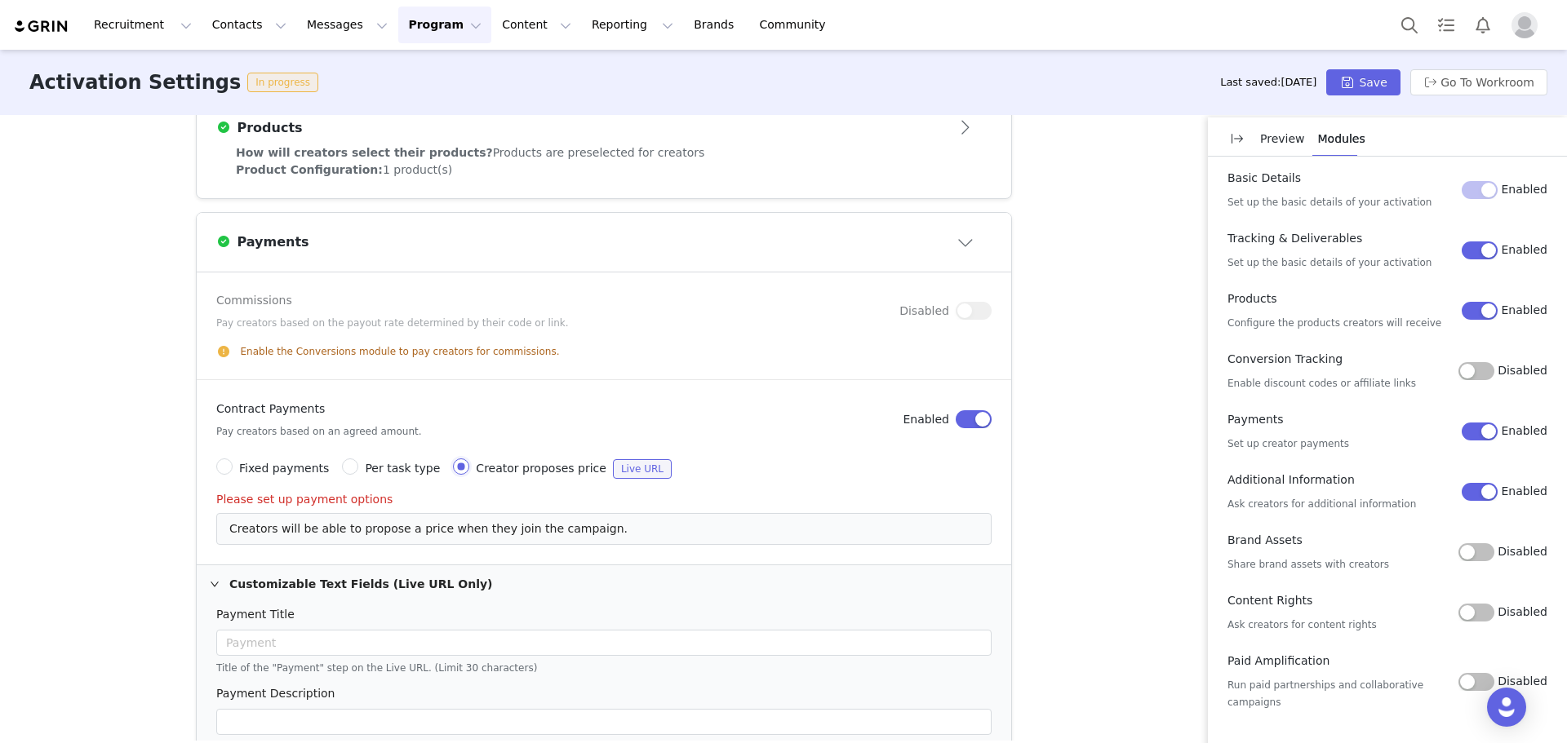
scroll to position [1052, 0]
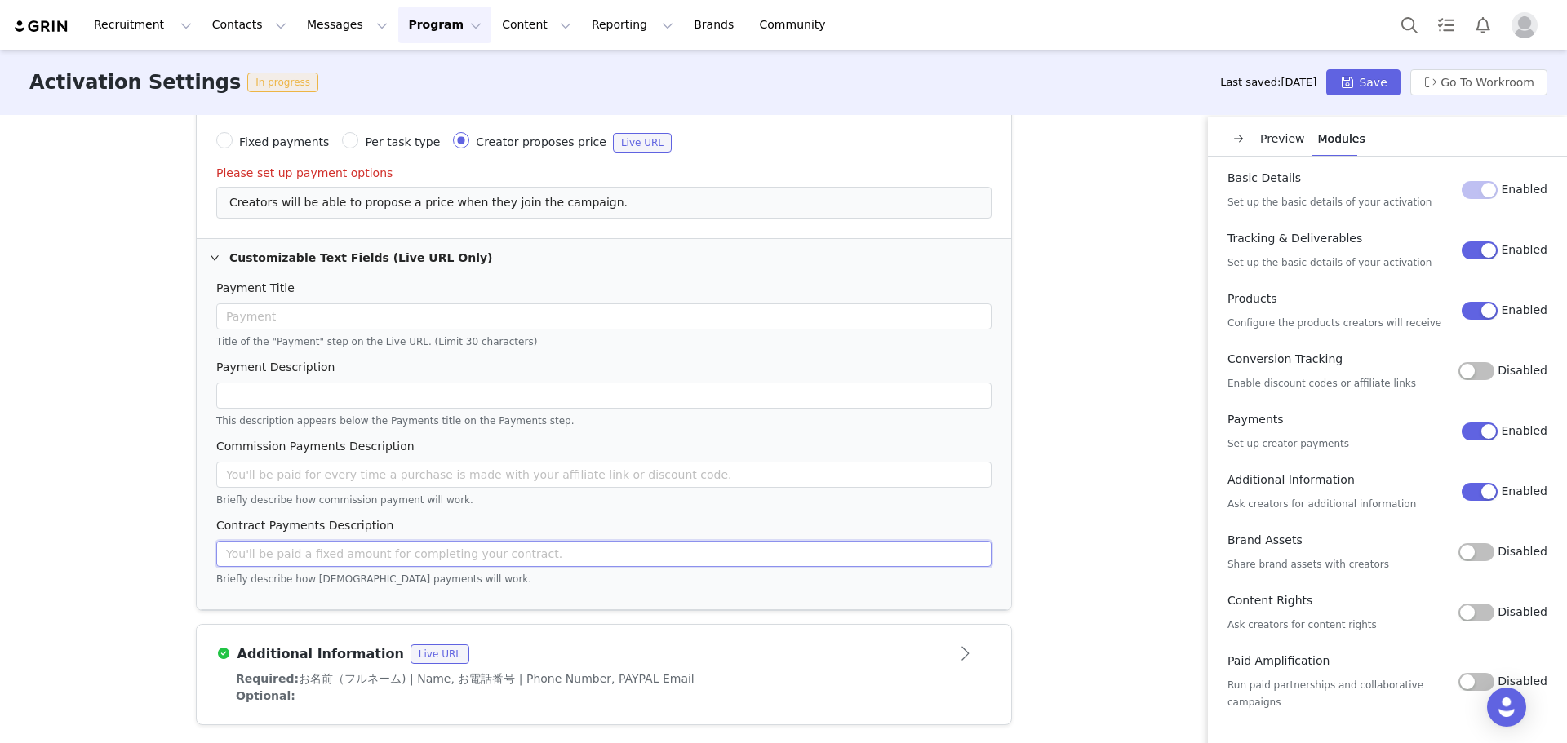
click at [522, 555] on input "text" at bounding box center [603, 554] width 775 height 26
drag, startPoint x: 572, startPoint y: 193, endPoint x: 301, endPoint y: 202, distance: 271.1
click at [301, 202] on div "Creators will be able to propose a price when they join the campaign." at bounding box center [603, 203] width 775 height 32
click at [301, 202] on span "Creators will be able to propose a price when they join the campaign." at bounding box center [428, 202] width 398 height 13
drag, startPoint x: 234, startPoint y: 237, endPoint x: 609, endPoint y: 255, distance: 375.0
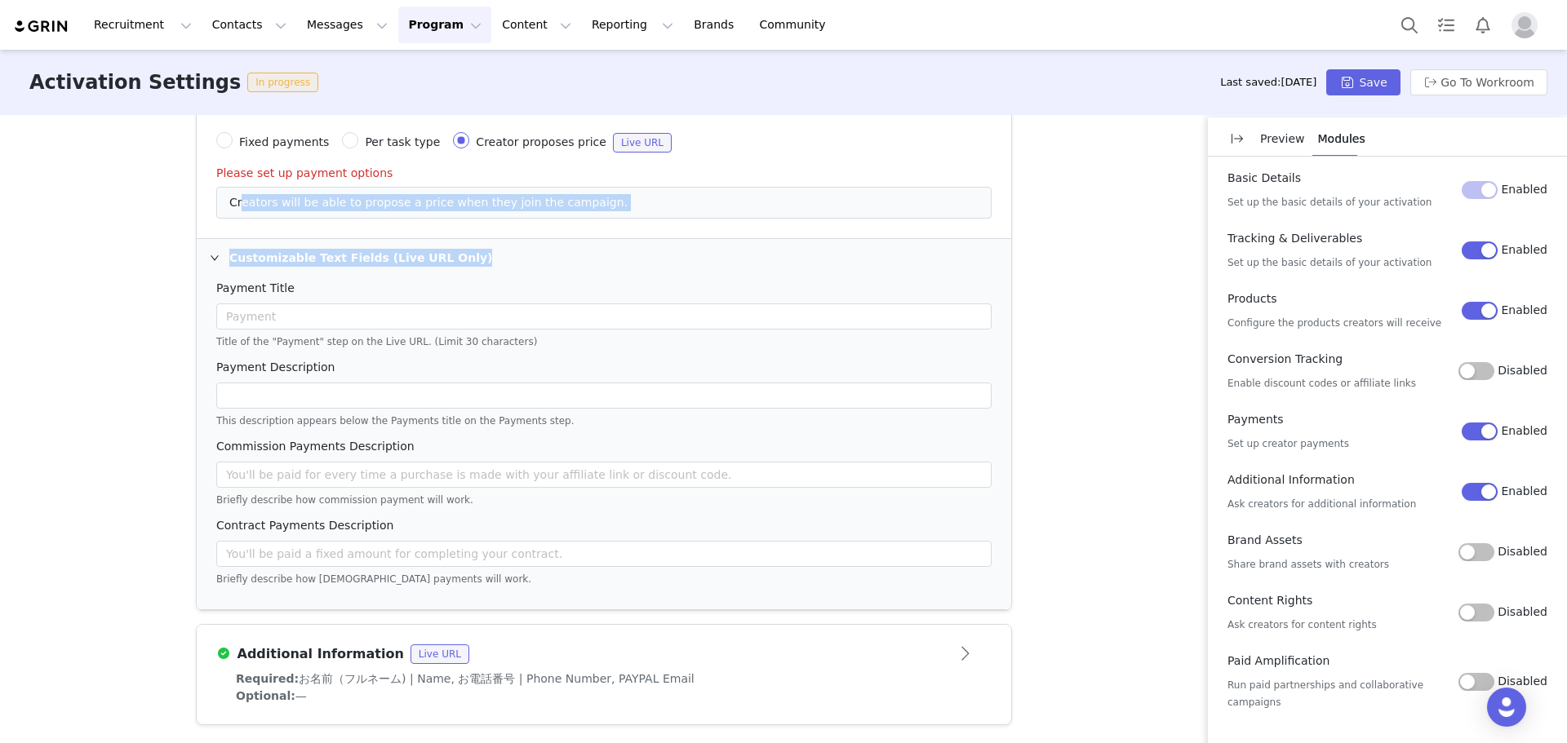
click at [609, 255] on div "Commissions Pay creators based on the payout rate determined by their code or l…" at bounding box center [604, 277] width 814 height 665
click at [609, 255] on div "Customizable Text Fields (Live URL Only)" at bounding box center [604, 258] width 814 height 38
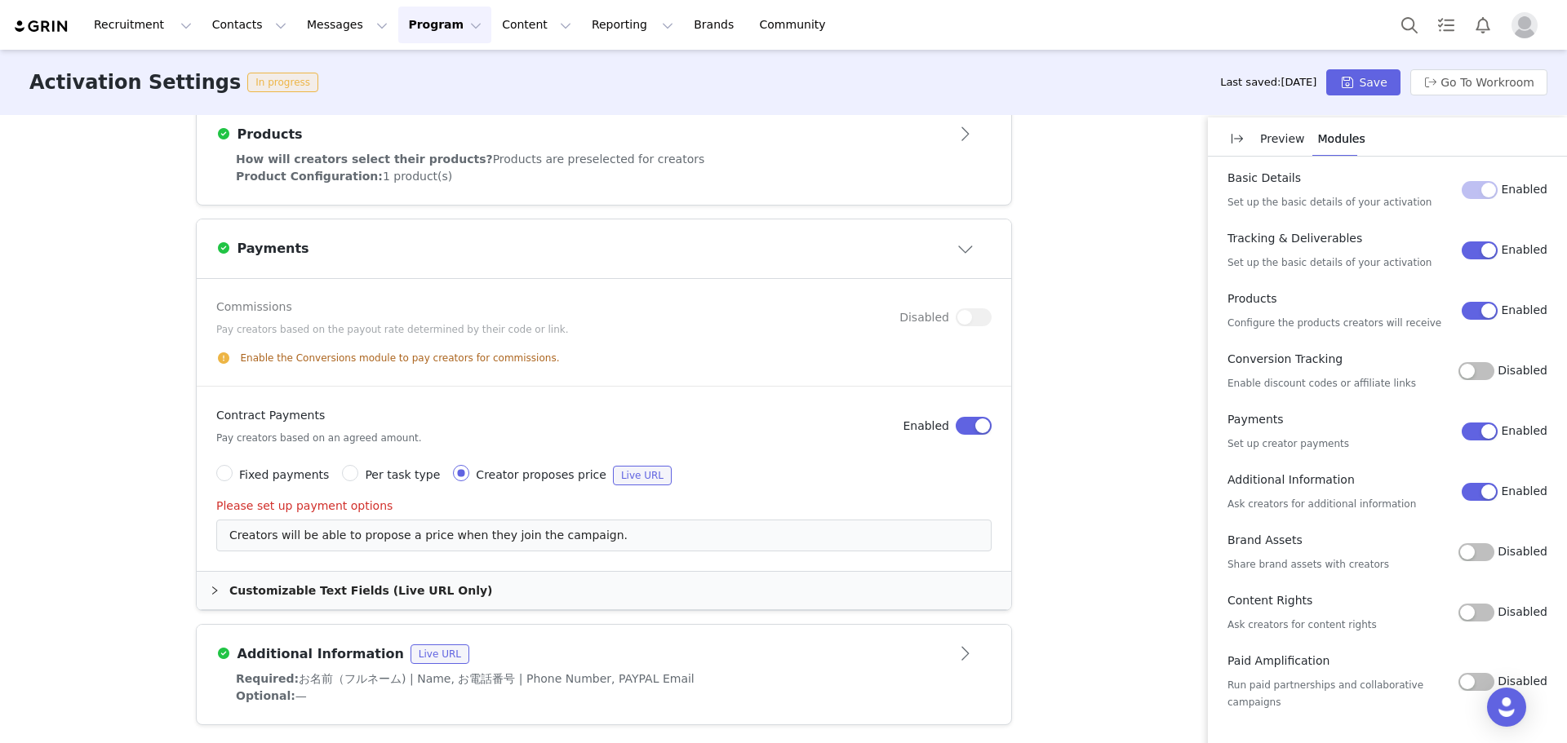
scroll to position [719, 0]
click at [601, 585] on div "Customizable Text Fields (Live URL Only)" at bounding box center [604, 591] width 814 height 38
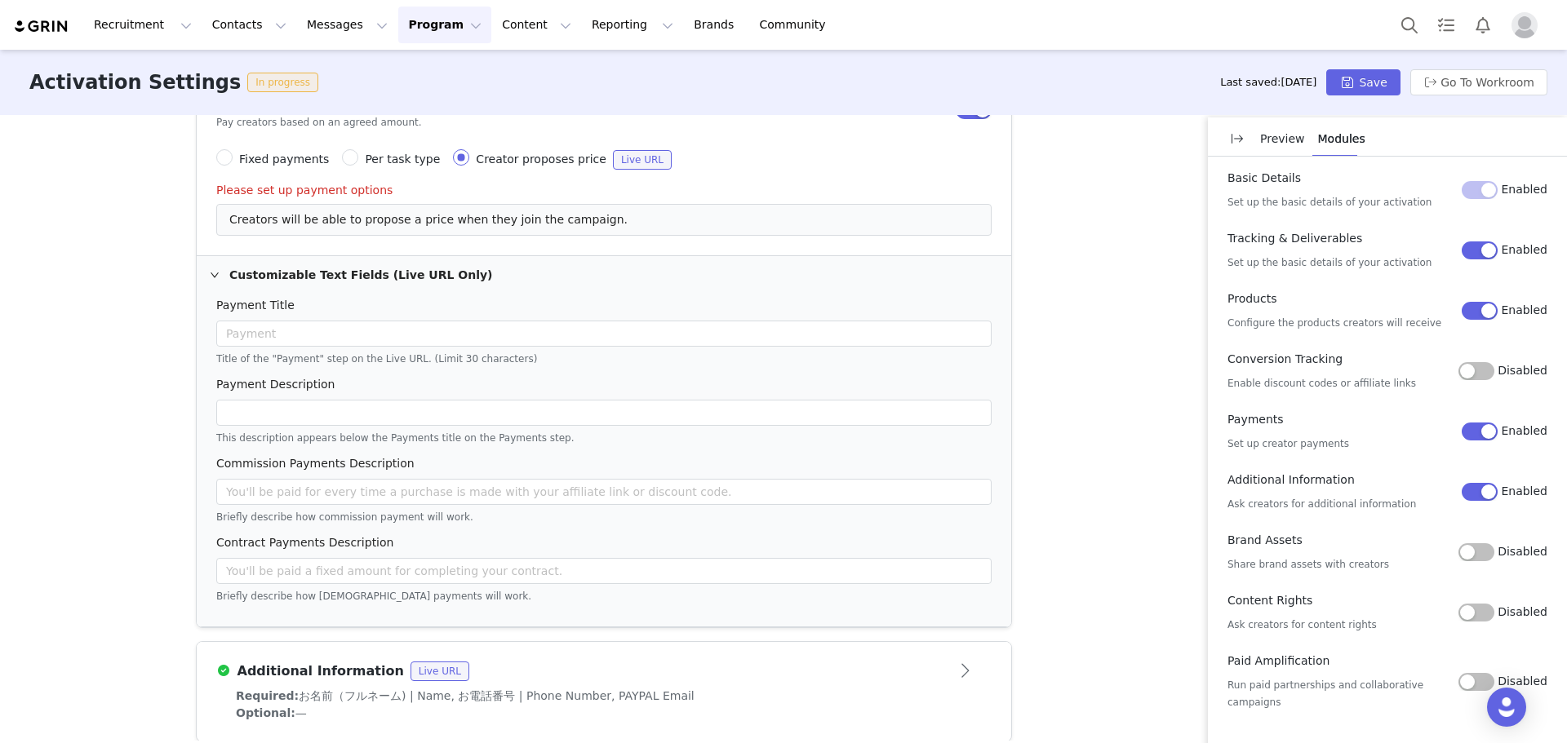
scroll to position [1052, 0]
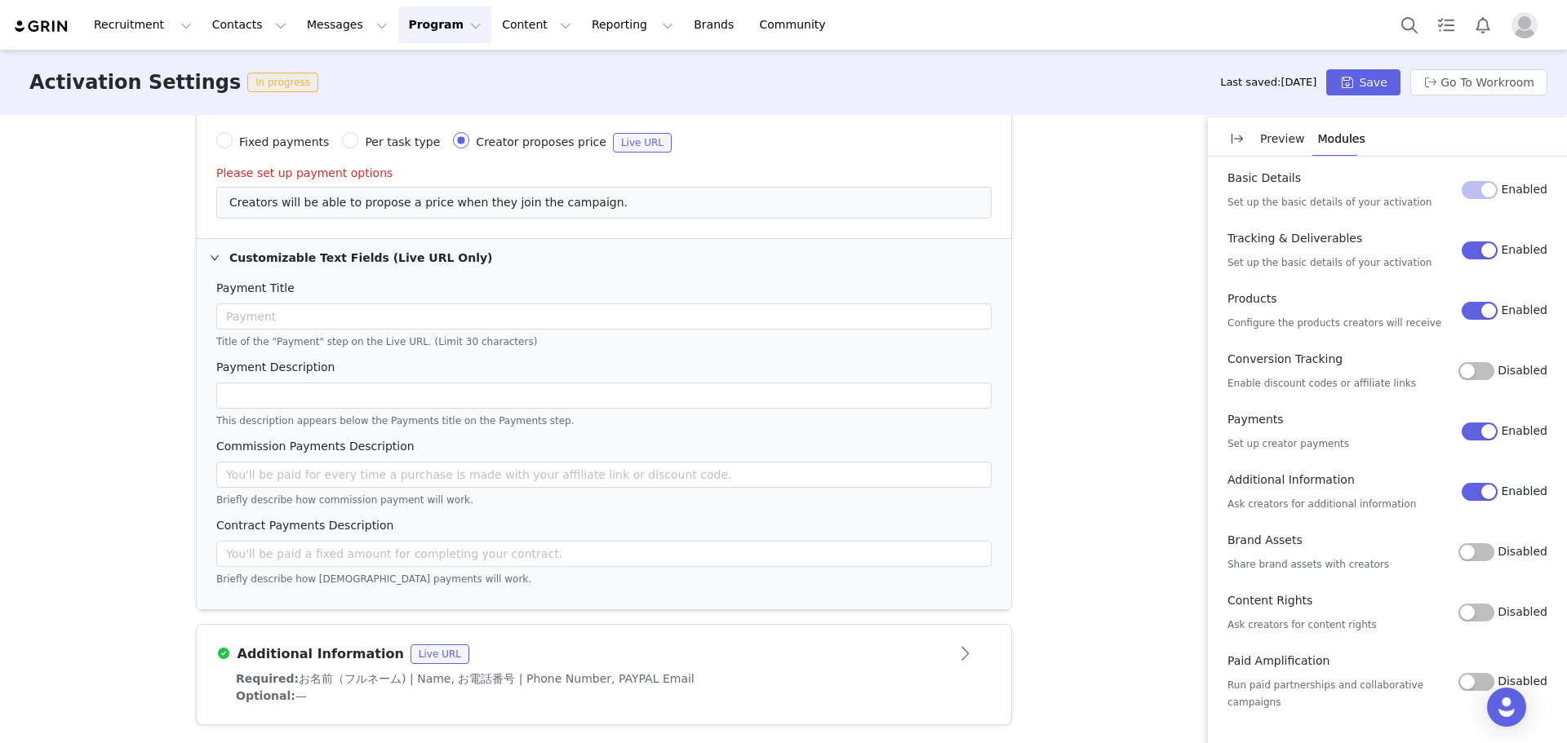
click at [601, 572] on div "Briefly describe how contract payments will work." at bounding box center [603, 578] width 775 height 18
click at [601, 565] on input "text" at bounding box center [603, 554] width 775 height 26
click at [615, 483] on input "text" at bounding box center [603, 475] width 775 height 26
click at [603, 379] on div "Payment Description" at bounding box center [603, 371] width 775 height 24
click at [619, 305] on input "text" at bounding box center [603, 317] width 775 height 26
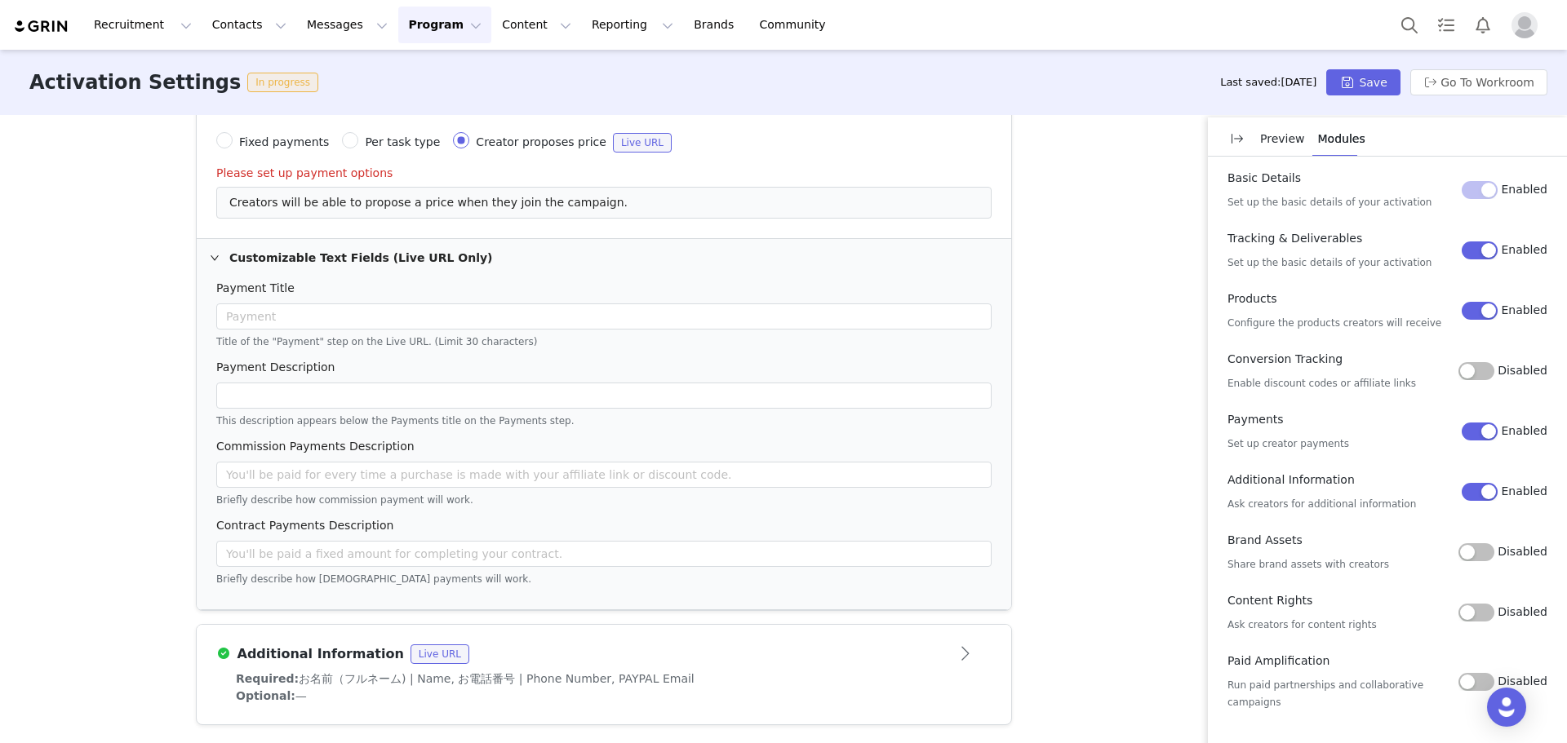
click at [289, 344] on div "Title of the "Payment" step on the Live URL. (Limit 30 characters)" at bounding box center [603, 340] width 775 height 18
copy div "Payment"
click at [348, 319] on input "text" at bounding box center [603, 317] width 775 height 26
paste input "Payment"
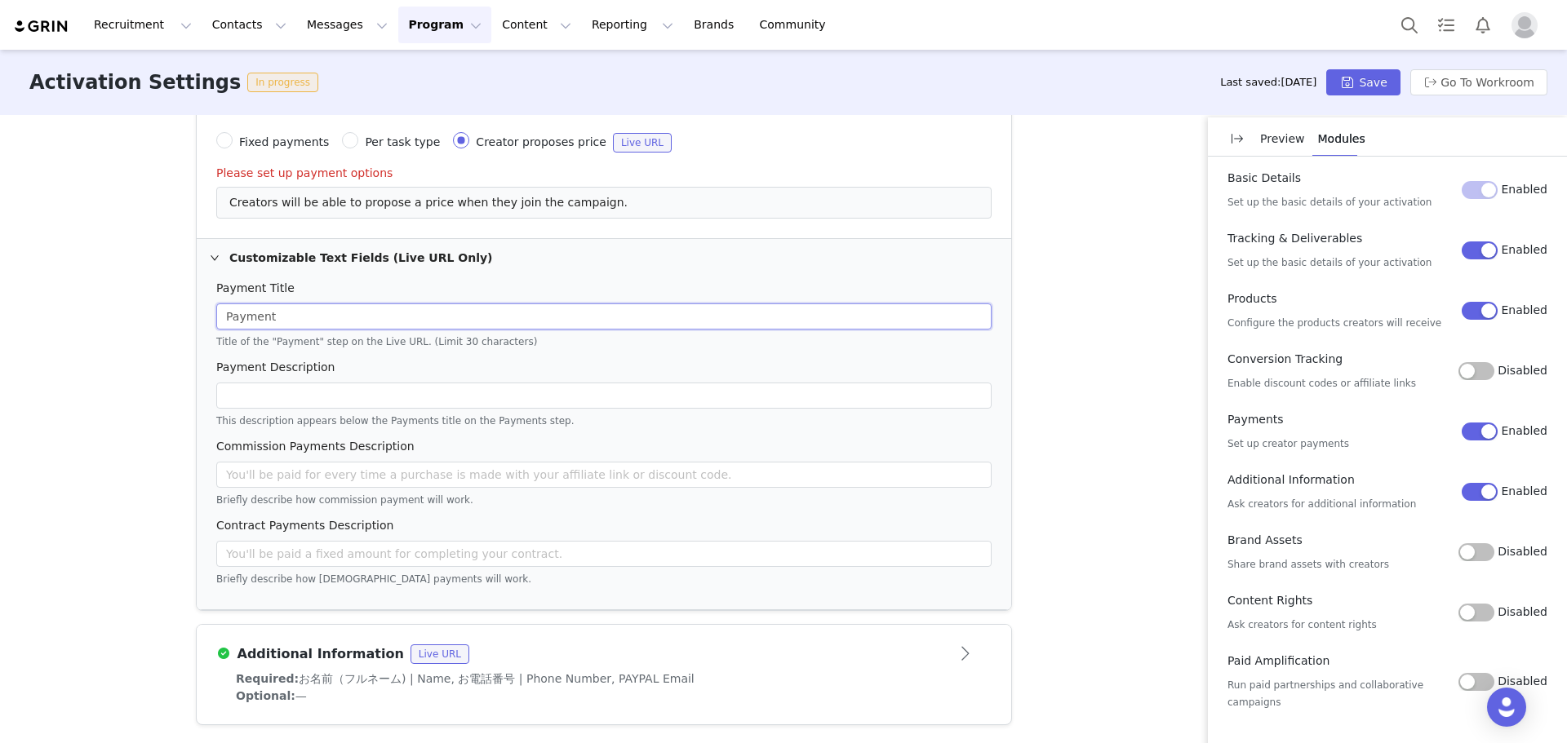
click at [424, 304] on input "Payment" at bounding box center [603, 317] width 775 height 26
paste input "支払い"
type input "支払い | Payment"
click at [658, 386] on input "text" at bounding box center [603, 396] width 775 height 26
paste input "契約書に明記された金額を入力してください。（*税込み）"
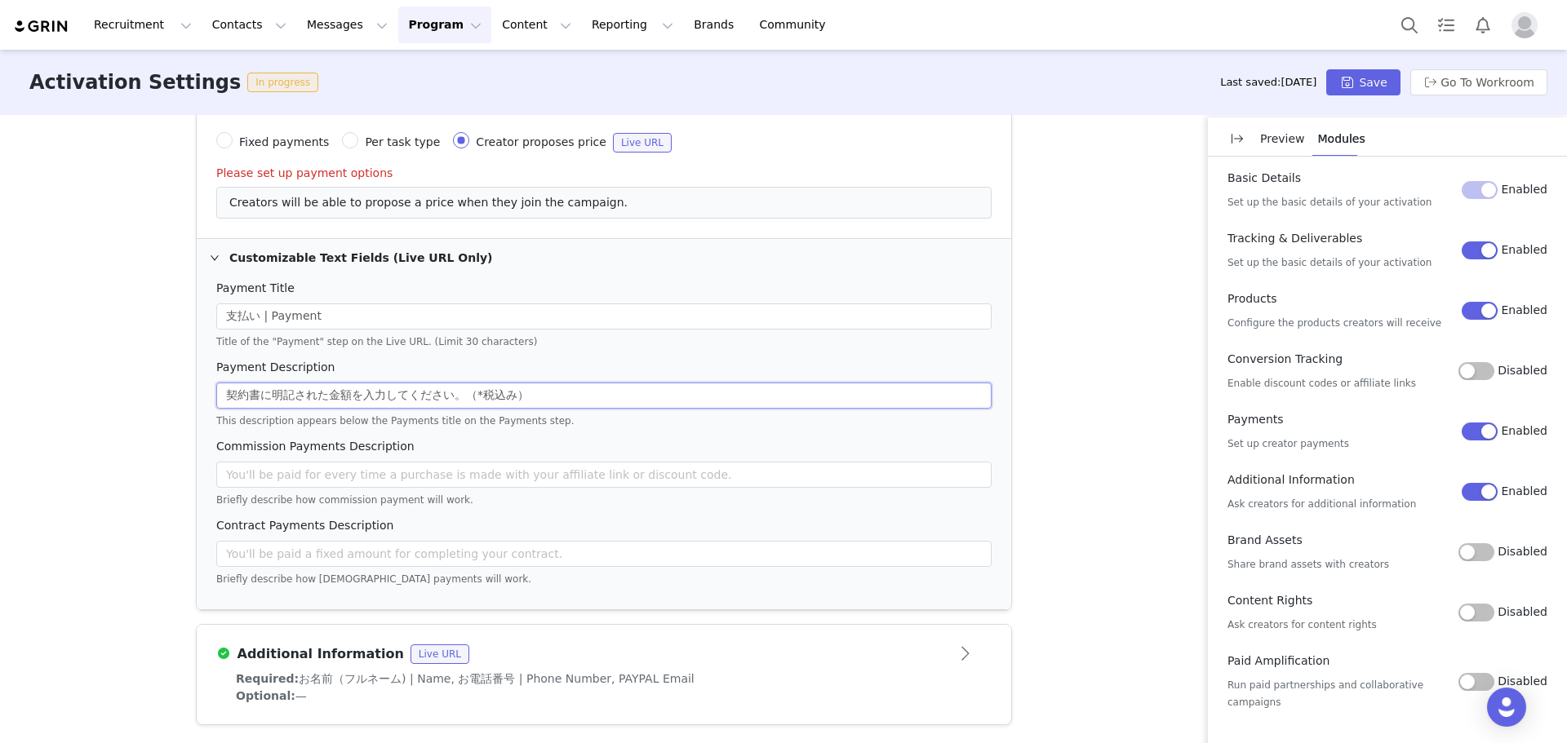
type input "契約書に明記された金額を入力してください。（*税込み）"
drag, startPoint x: 344, startPoint y: 480, endPoint x: 2, endPoint y: 493, distance: 343.0
click at [344, 480] on input "text" at bounding box center [603, 475] width 775 height 26
paste input "該当"
type input "該当"
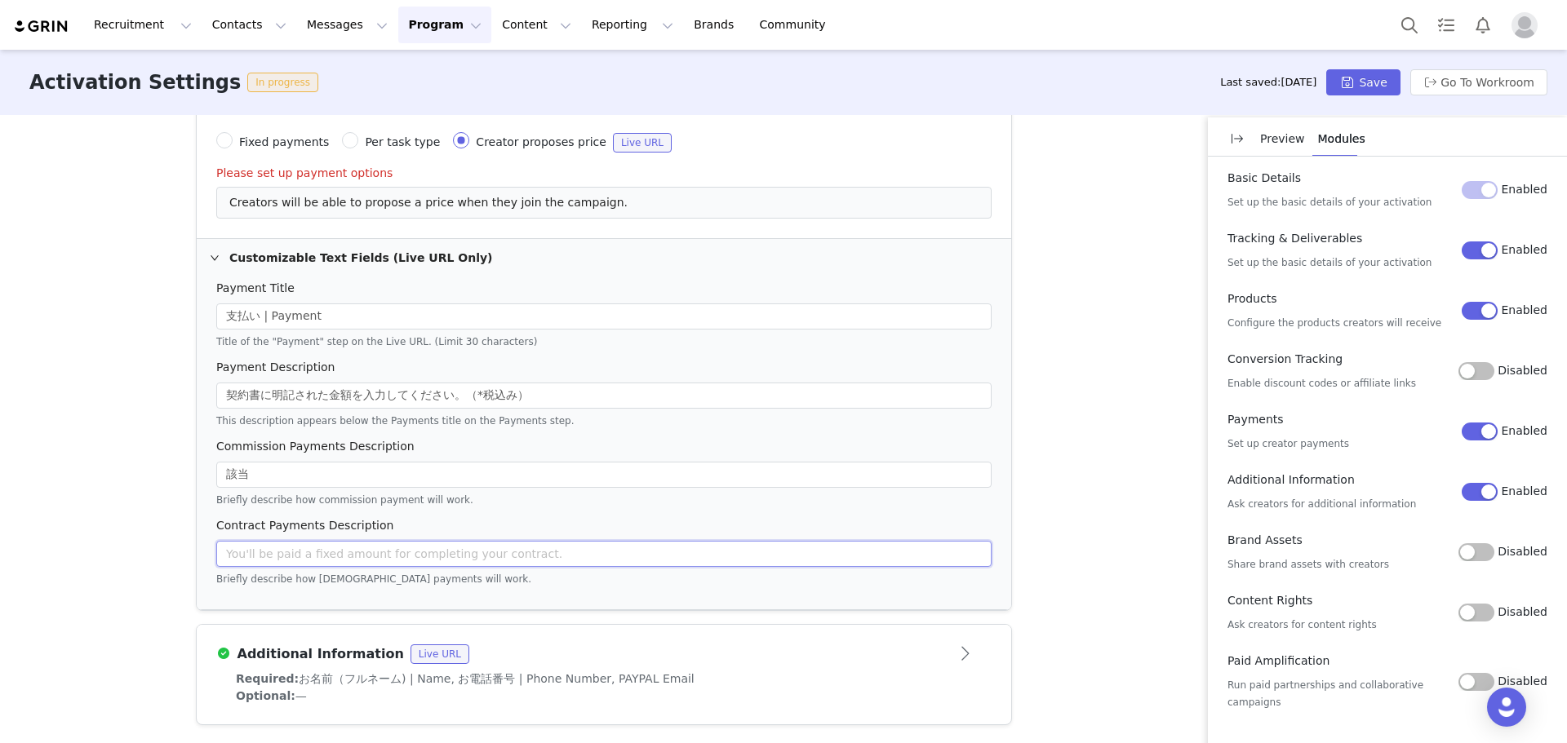
click at [507, 545] on input "text" at bounding box center [603, 554] width 775 height 26
paste input "確認のためご記入をお願いいたします。契約書と金額が異なる場合、費用が支払われない可能性があります。"
type input "確認のためご記入をお願いいたします。契約書と金額が異なる場合、費用が支払われない可能性があります。"
click at [1287, 142] on p "Preview" at bounding box center [1282, 139] width 45 height 17
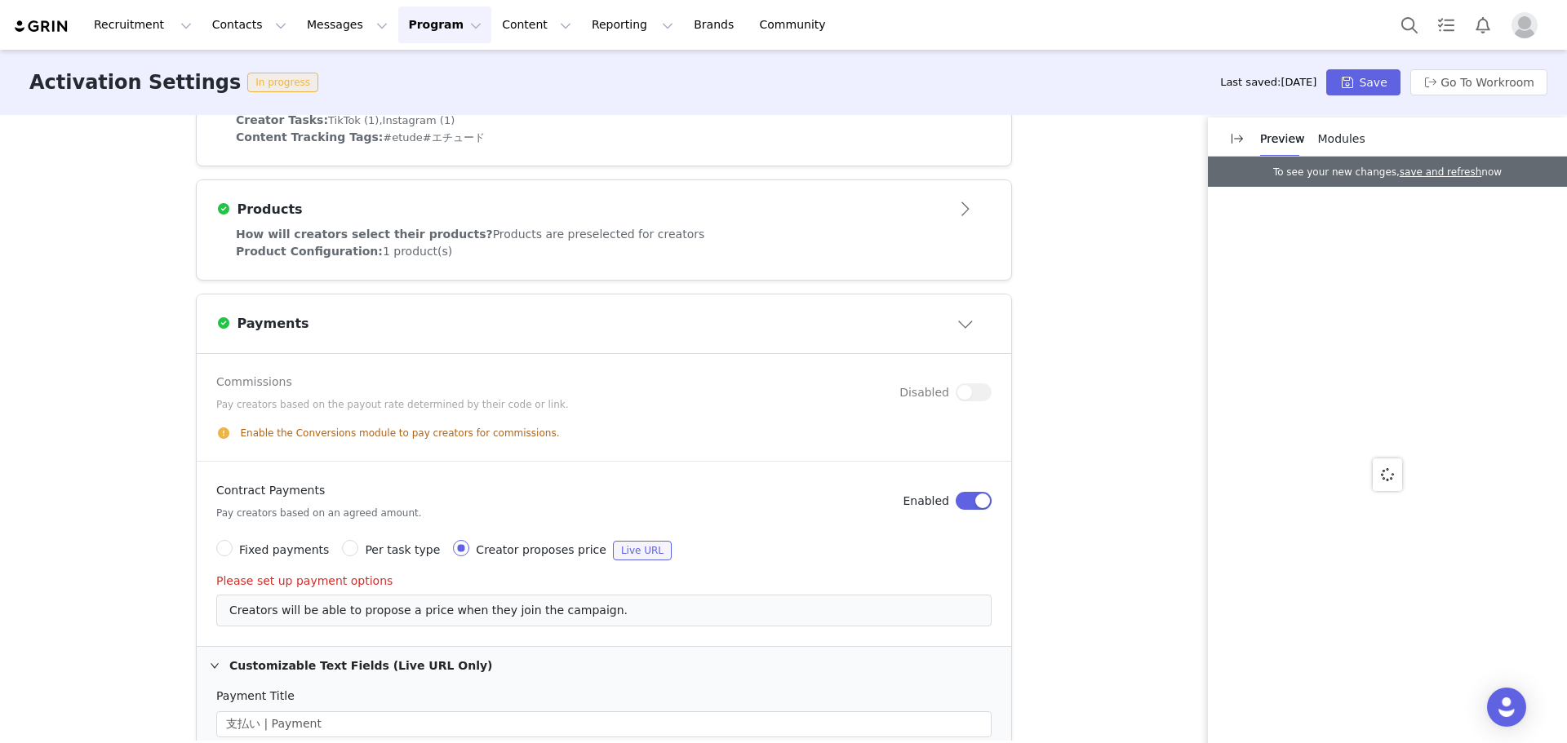
scroll to position [970, 0]
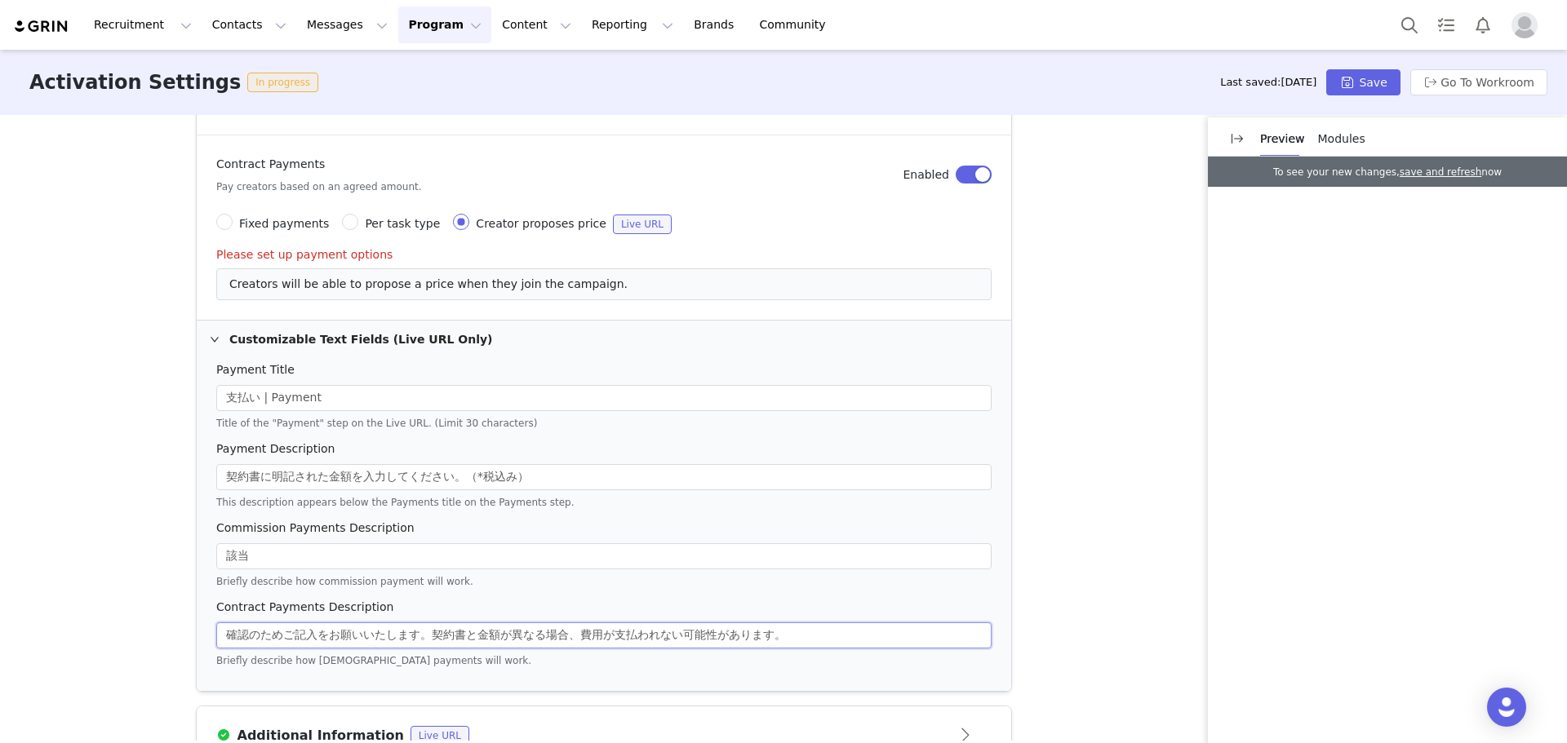
drag, startPoint x: 871, startPoint y: 639, endPoint x: 187, endPoint y: 401, distance: 723.9
click at [180, 401] on div "Activation Type Ongoing activations do not have start and end dates. Content wi…" at bounding box center [783, 428] width 1567 height 626
click at [1112, 363] on div "Activation Type Ongoing activations do not have start and end dates. Content wi…" at bounding box center [783, 428] width 1567 height 626
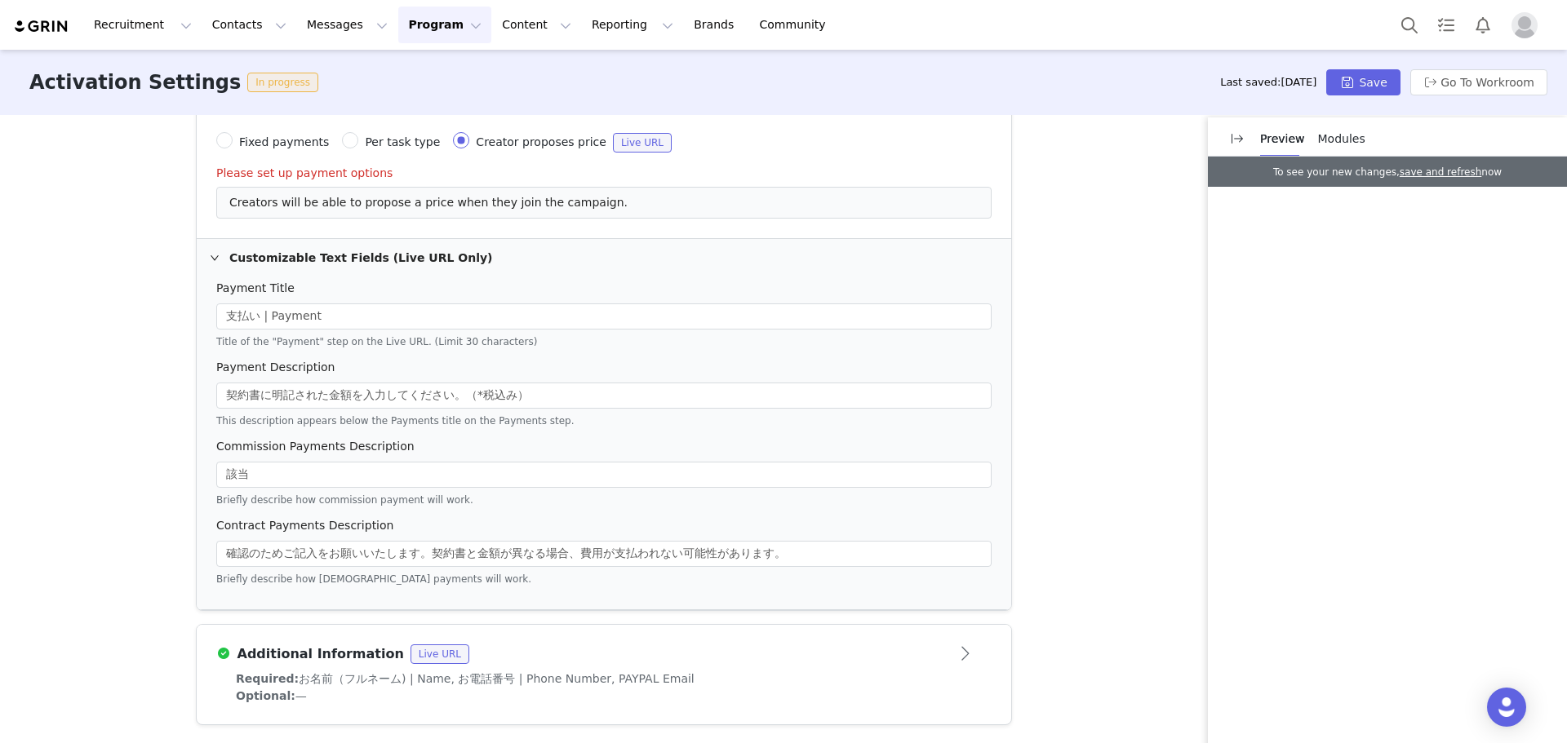
scroll to position [725, 0]
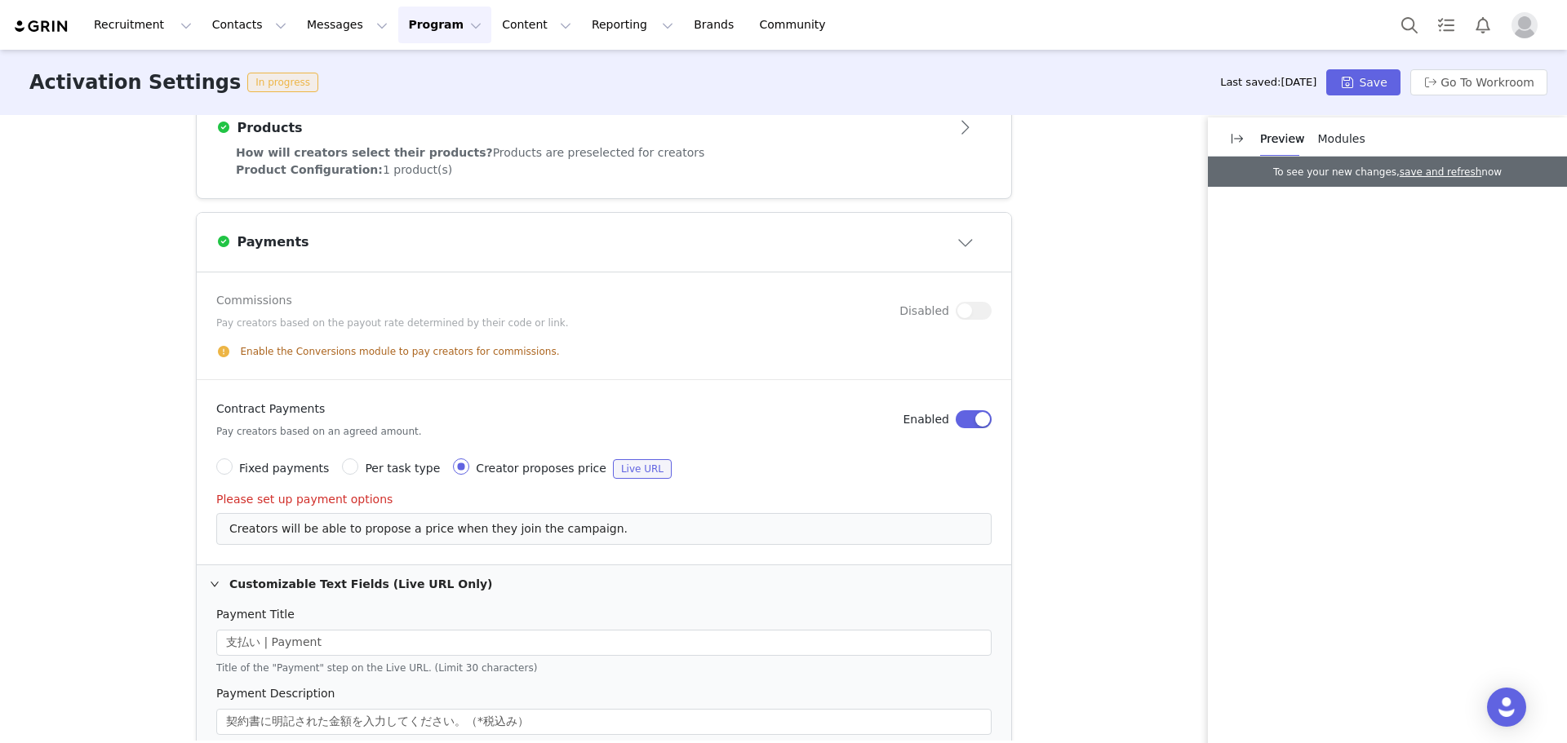
click at [749, 327] on div "Commissions Pay creators based on the payout rate determined by their code or l…" at bounding box center [557, 311] width 683 height 38
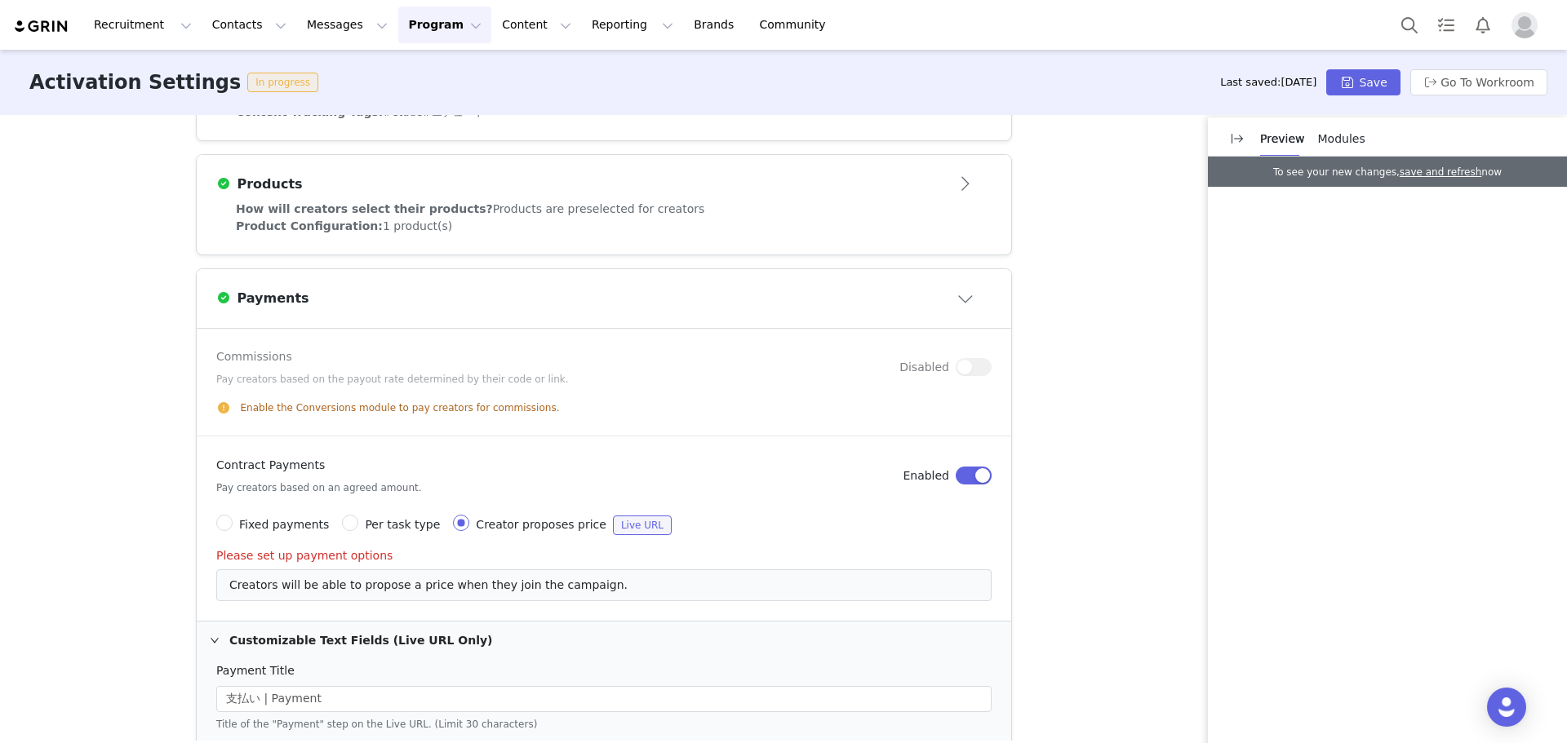
scroll to position [644, 0]
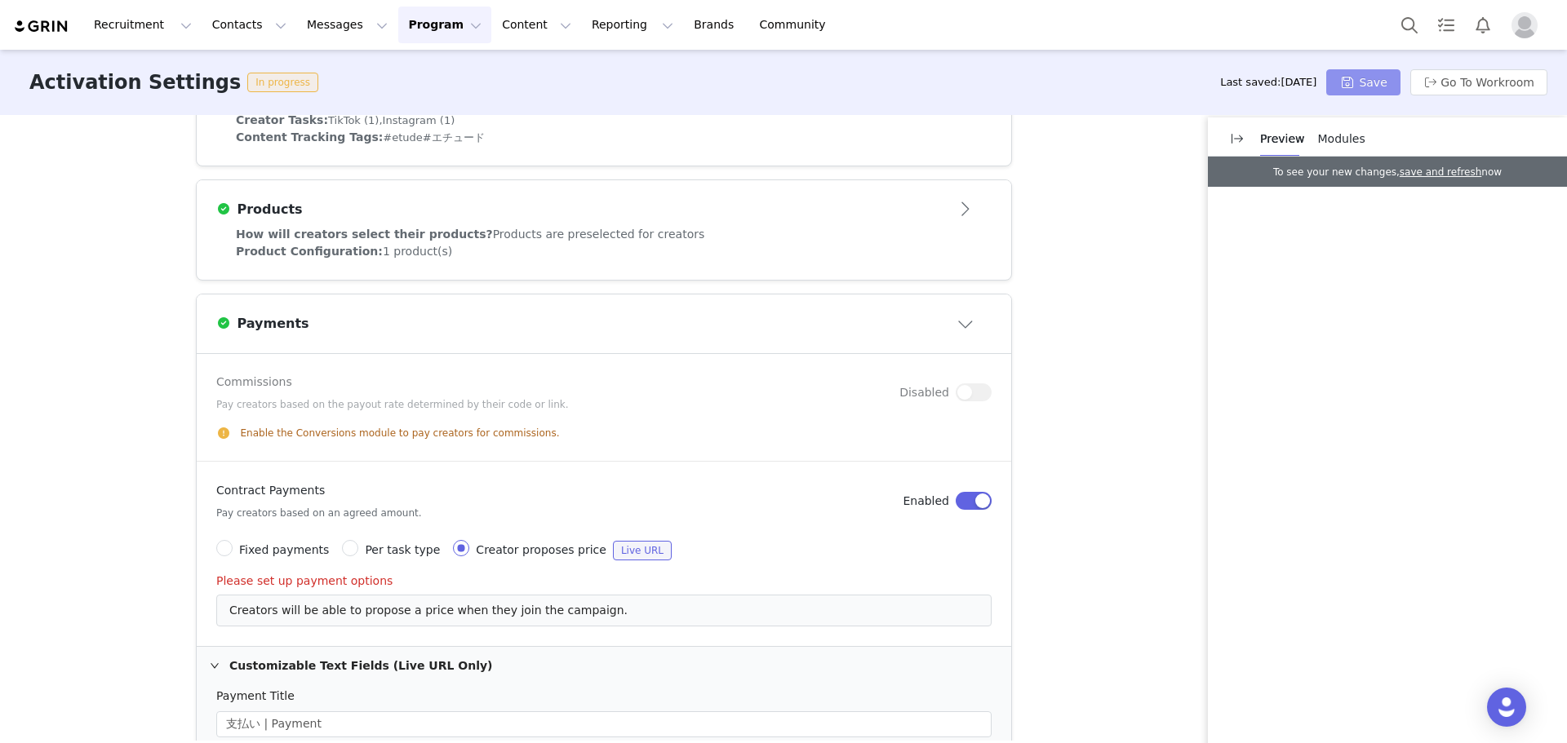
click at [1369, 78] on button "Save" at bounding box center [1362, 82] width 73 height 26
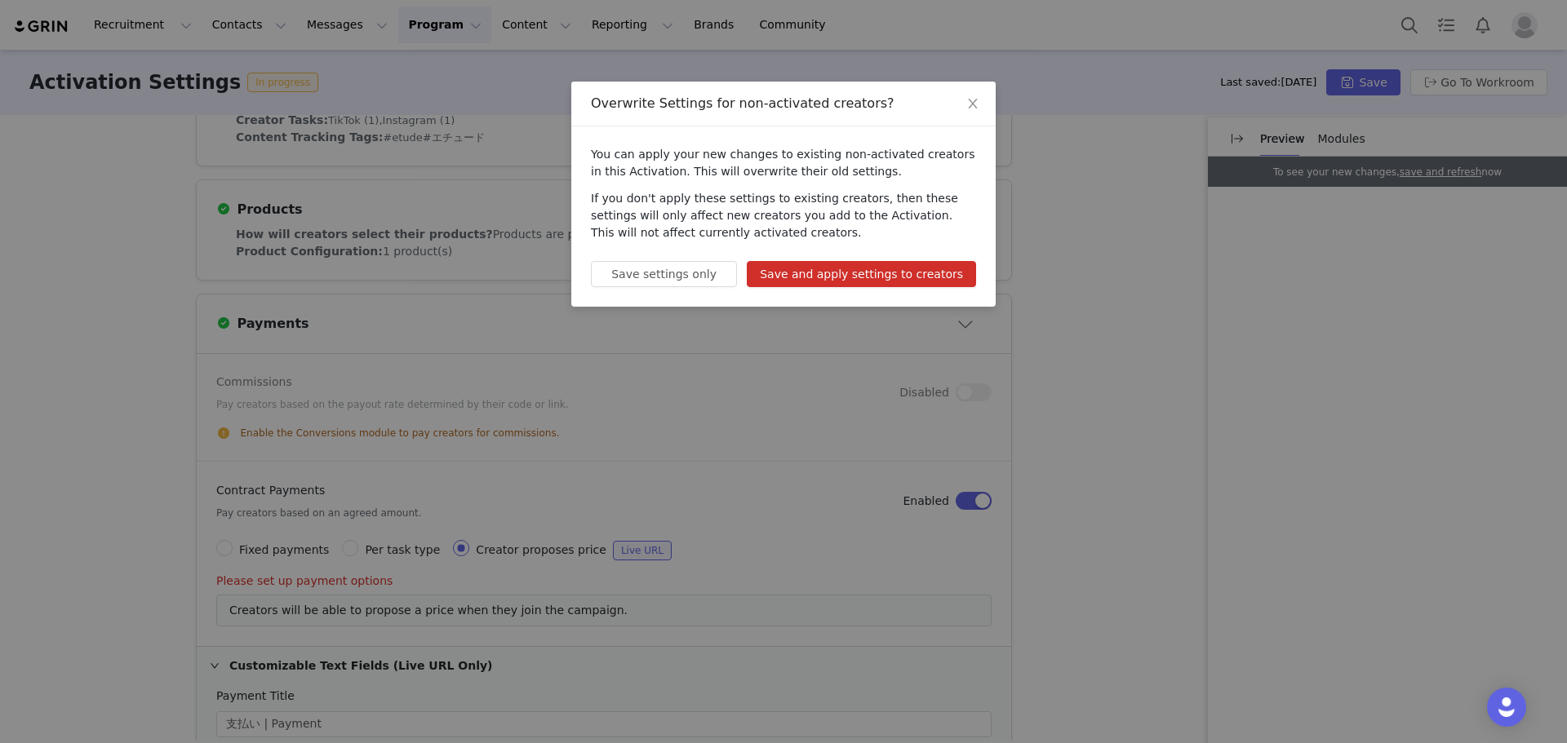
click at [925, 279] on button "Save and apply settings to creators" at bounding box center [861, 274] width 229 height 26
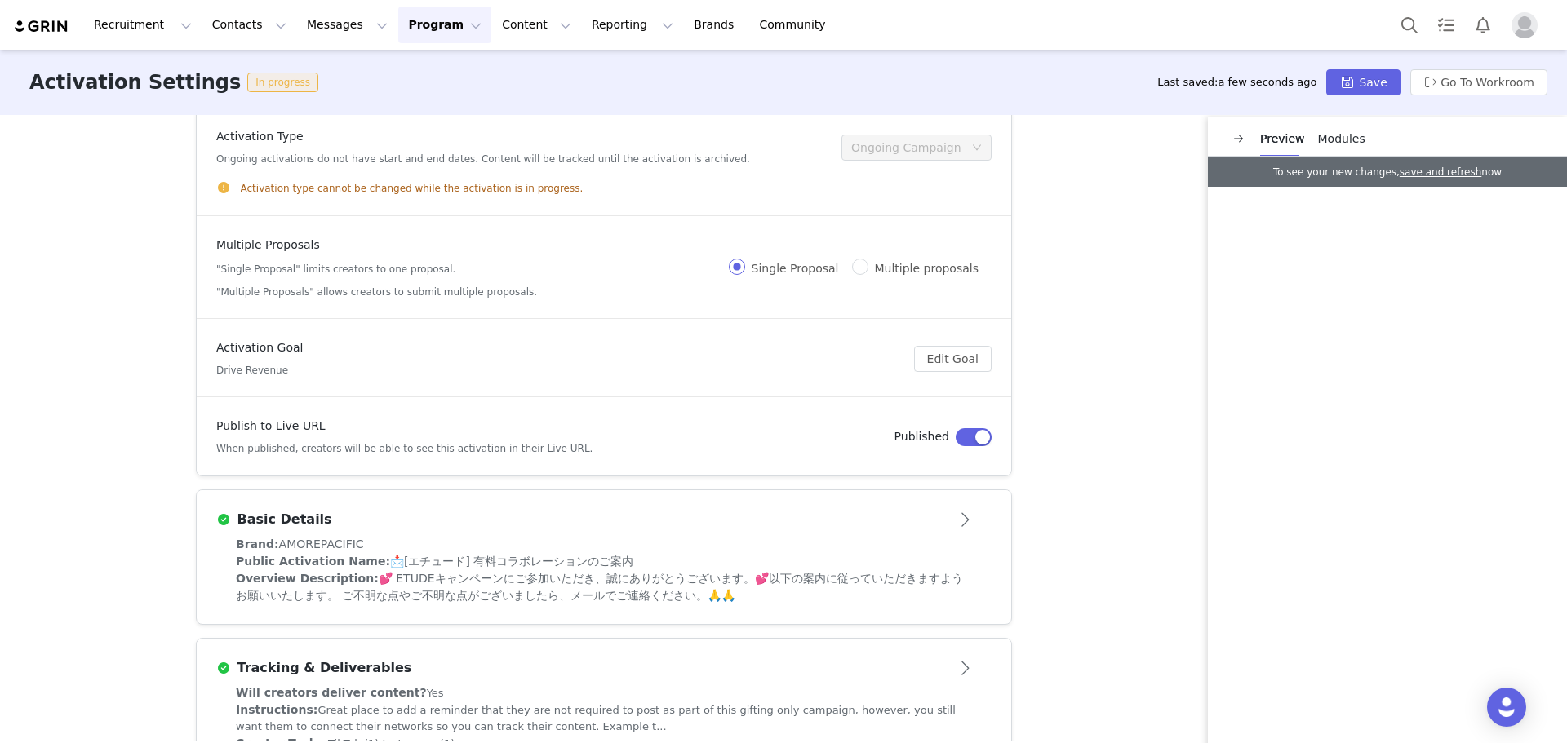
scroll to position [0, 0]
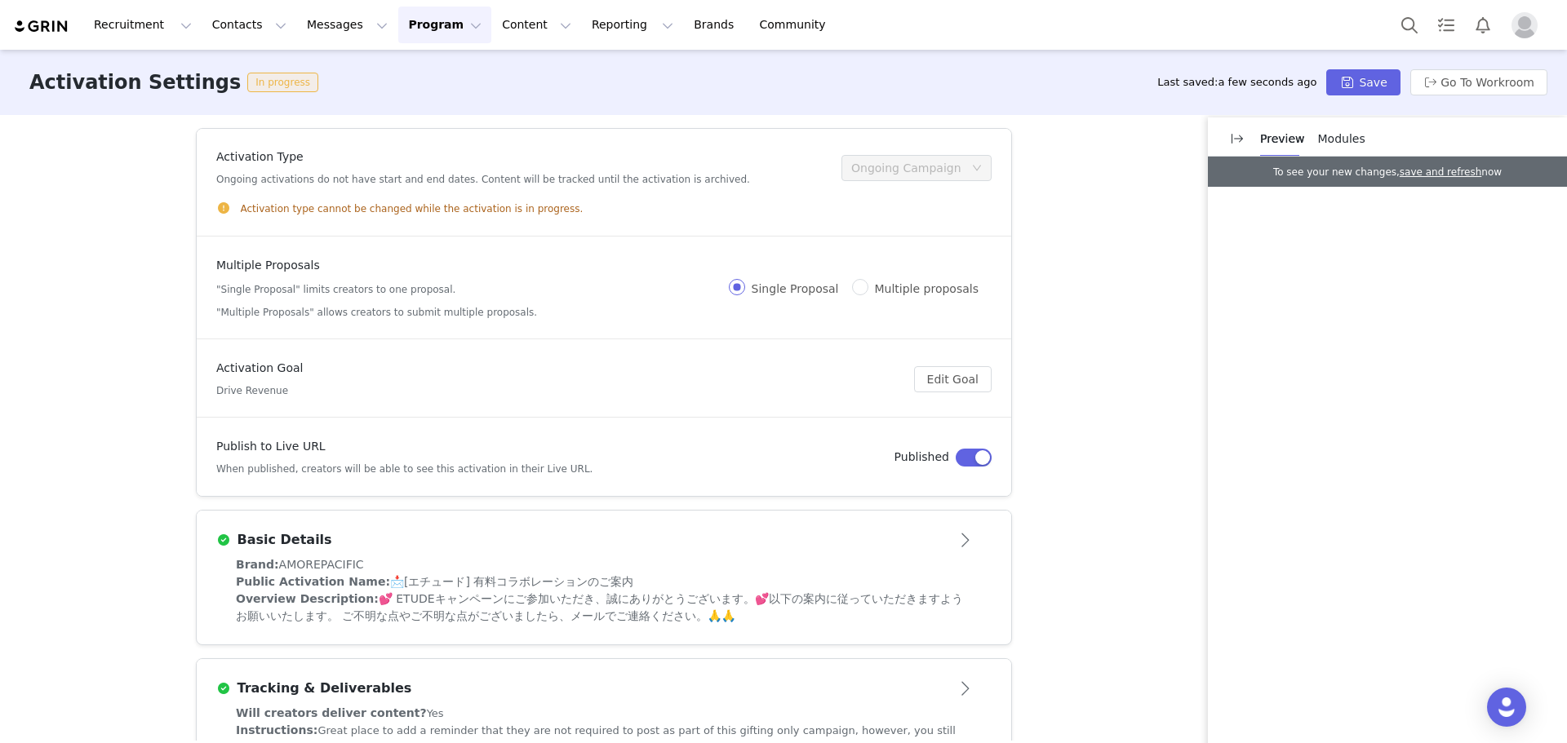
click at [411, 4] on div "Recruitment Recruitment Creator Search Curated Lists Landing Pages Web Extensio…" at bounding box center [783, 25] width 1567 height 50
click at [420, 20] on button "Program Program" at bounding box center [444, 25] width 93 height 37
click at [437, 109] on p "Partnerships" at bounding box center [414, 102] width 71 height 17
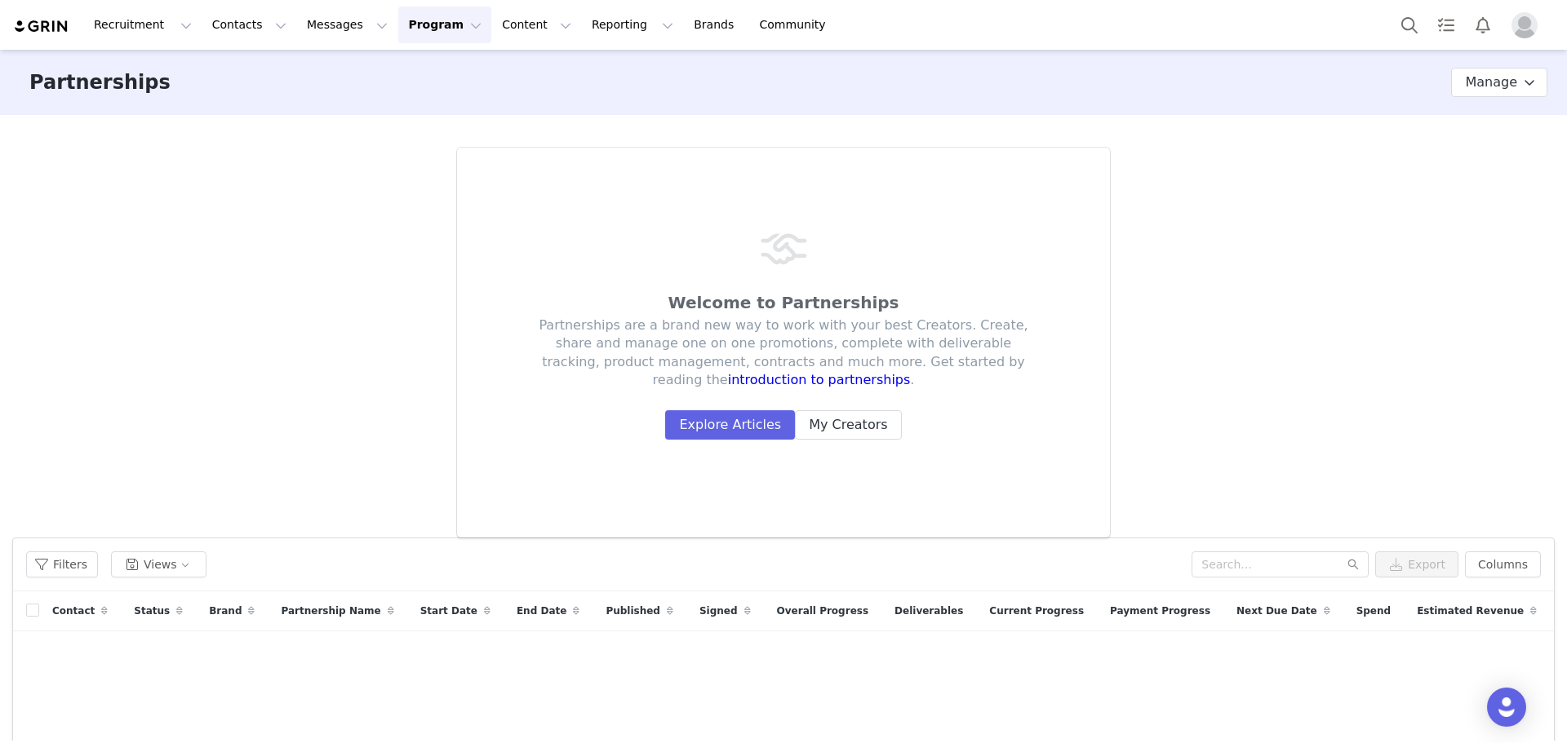
click at [437, 38] on button "Program Program" at bounding box center [444, 25] width 93 height 37
click at [437, 60] on link "Activations" at bounding box center [430, 72] width 129 height 30
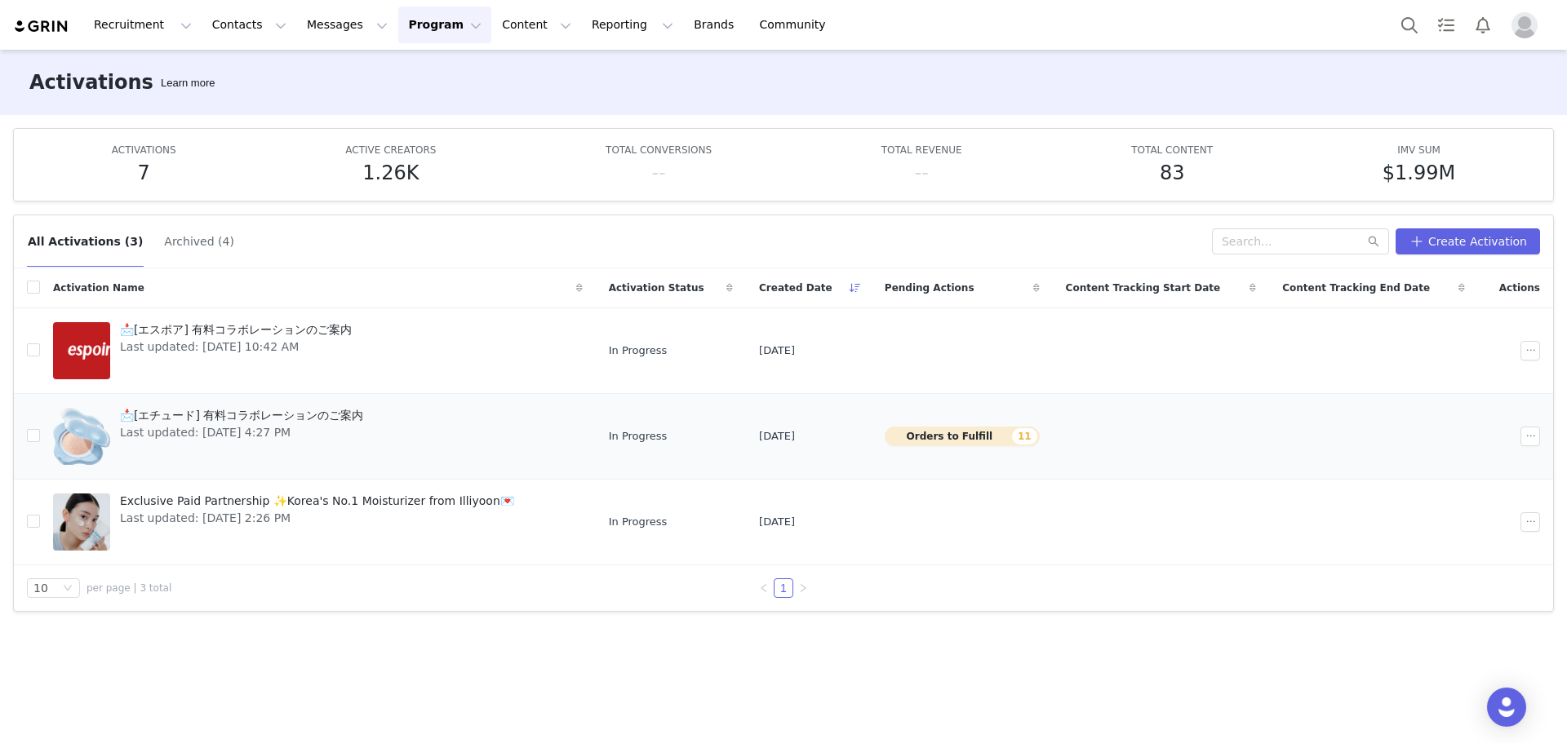
click at [268, 431] on span "Last updated: Sep 1, 2025 4:27 PM" at bounding box center [241, 432] width 243 height 17
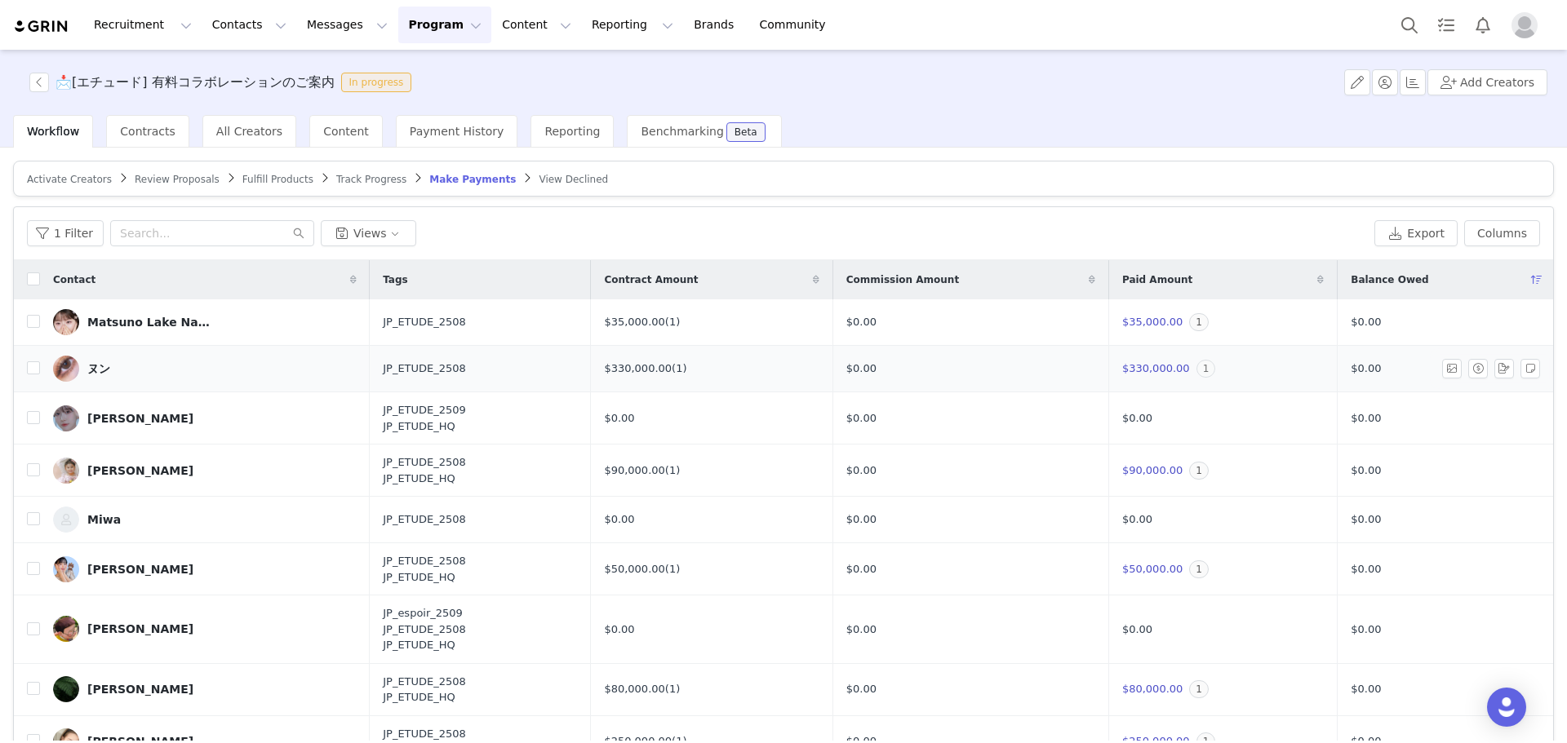
click at [1196, 370] on span "1" at bounding box center [1206, 369] width 20 height 18
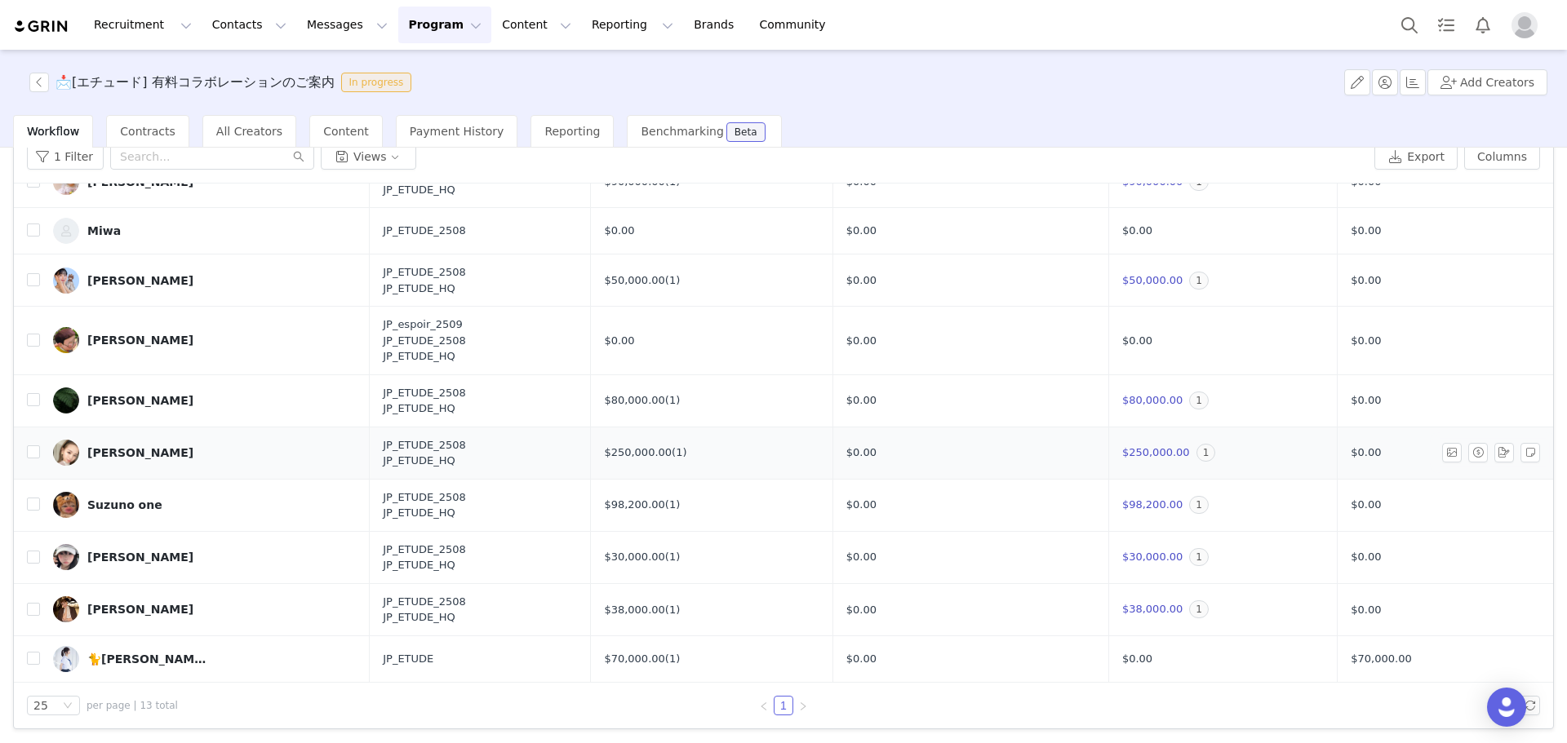
scroll to position [78, 0]
click at [1122, 504] on span "$98,200.00" at bounding box center [1152, 504] width 60 height 12
click at [1122, 554] on span "$30,000.00" at bounding box center [1152, 556] width 60 height 12
click at [1121, 620] on td "$38,000.00 1" at bounding box center [1222, 609] width 228 height 52
click at [1123, 611] on span "$38,000.00" at bounding box center [1152, 608] width 60 height 12
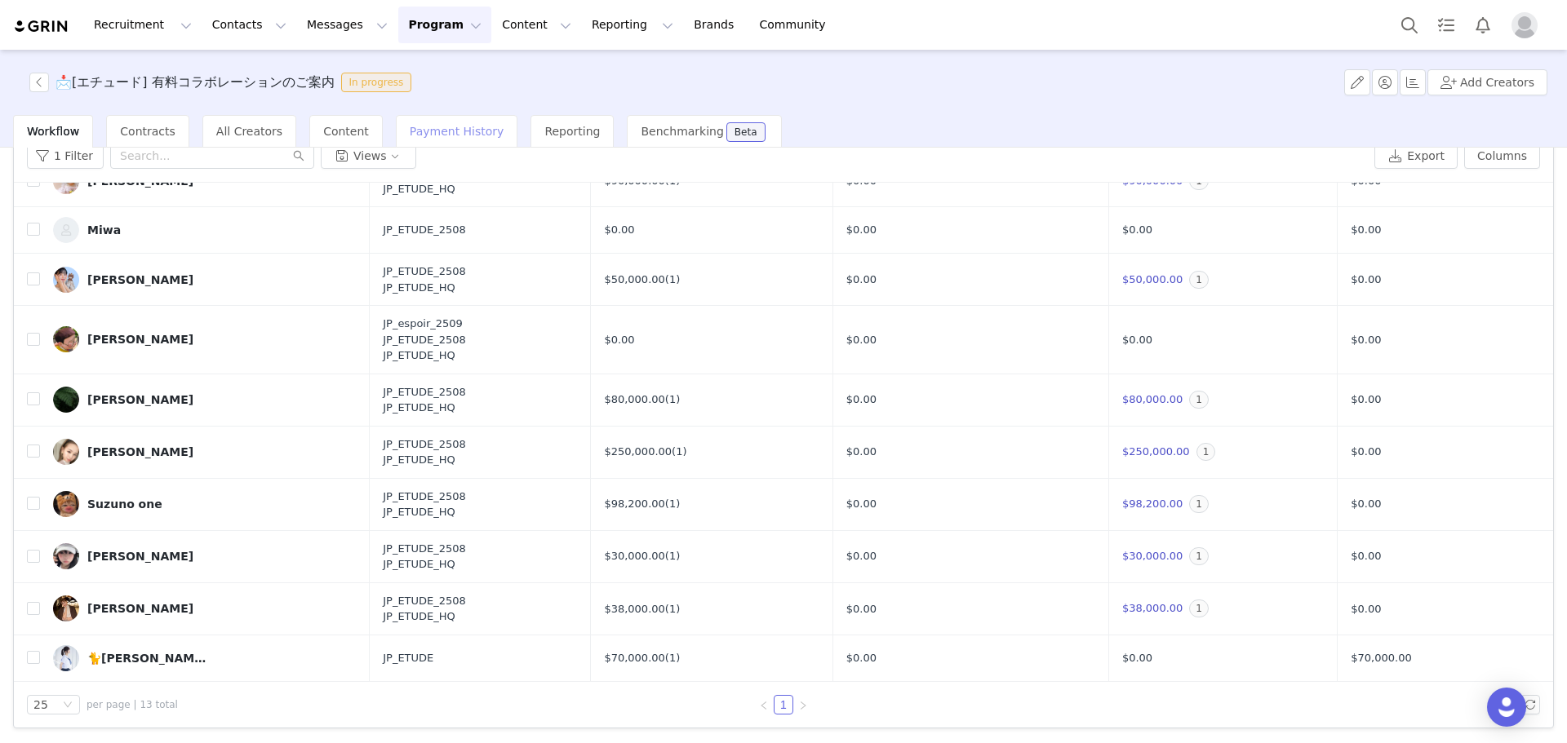
click at [456, 120] on div "Payment History" at bounding box center [457, 131] width 122 height 33
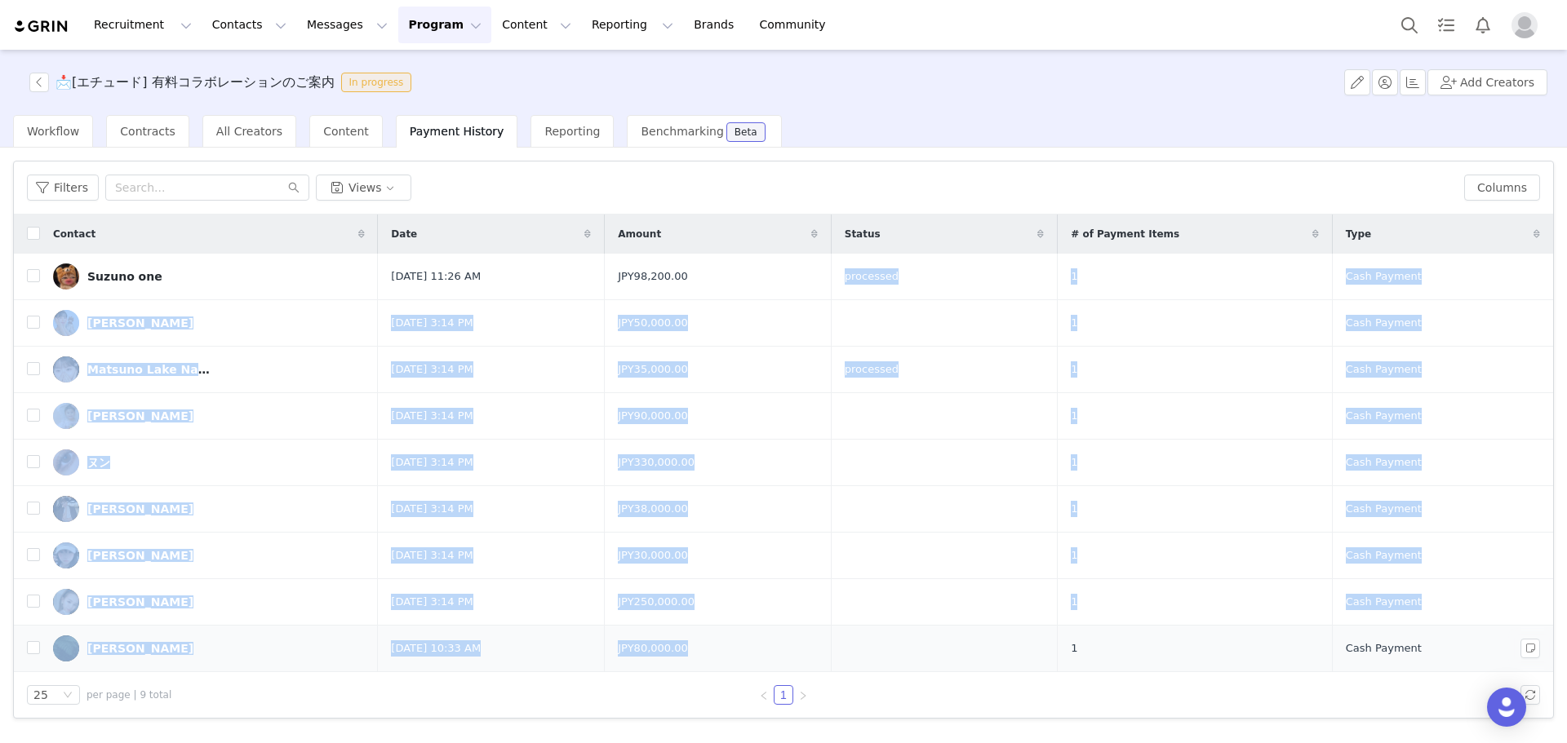
drag, startPoint x: 895, startPoint y: 260, endPoint x: 1019, endPoint y: 641, distance: 400.8
click at [1019, 641] on tbody "Suzuno one Aug 13, 2025 11:26 AM JPY98,200.00 processed 1 Cash Payment Watanabe…" at bounding box center [783, 463] width 1539 height 419
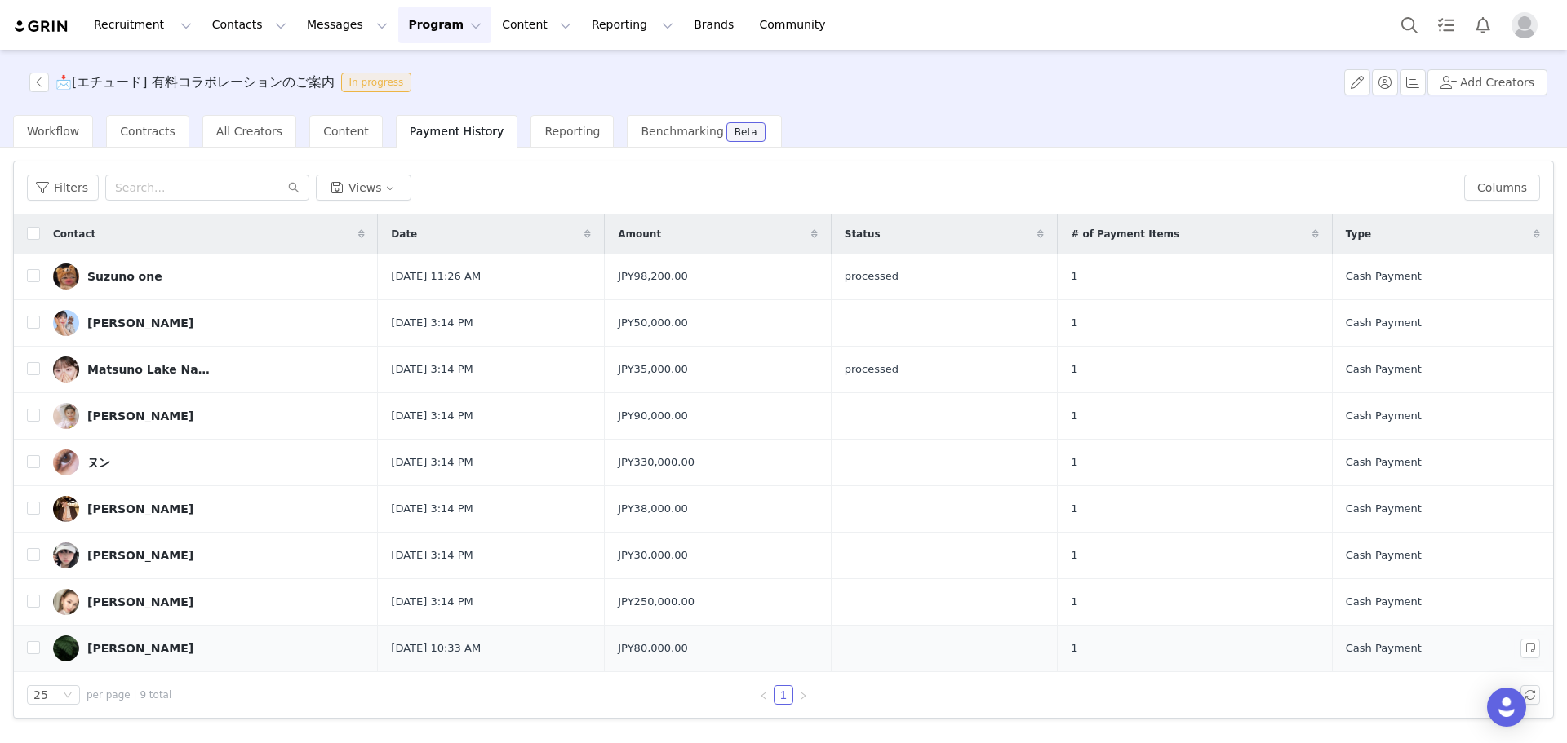
click at [1019, 641] on td at bounding box center [944, 649] width 226 height 47
click at [627, 77] on div "📩[エチュード] 有料コラボレーションのご案内 In progress Add Creators" at bounding box center [783, 82] width 1567 height 65
click at [404, 16] on button "Program Program" at bounding box center [444, 25] width 93 height 37
click at [424, 76] on p "Activations" at bounding box center [410, 72] width 63 height 17
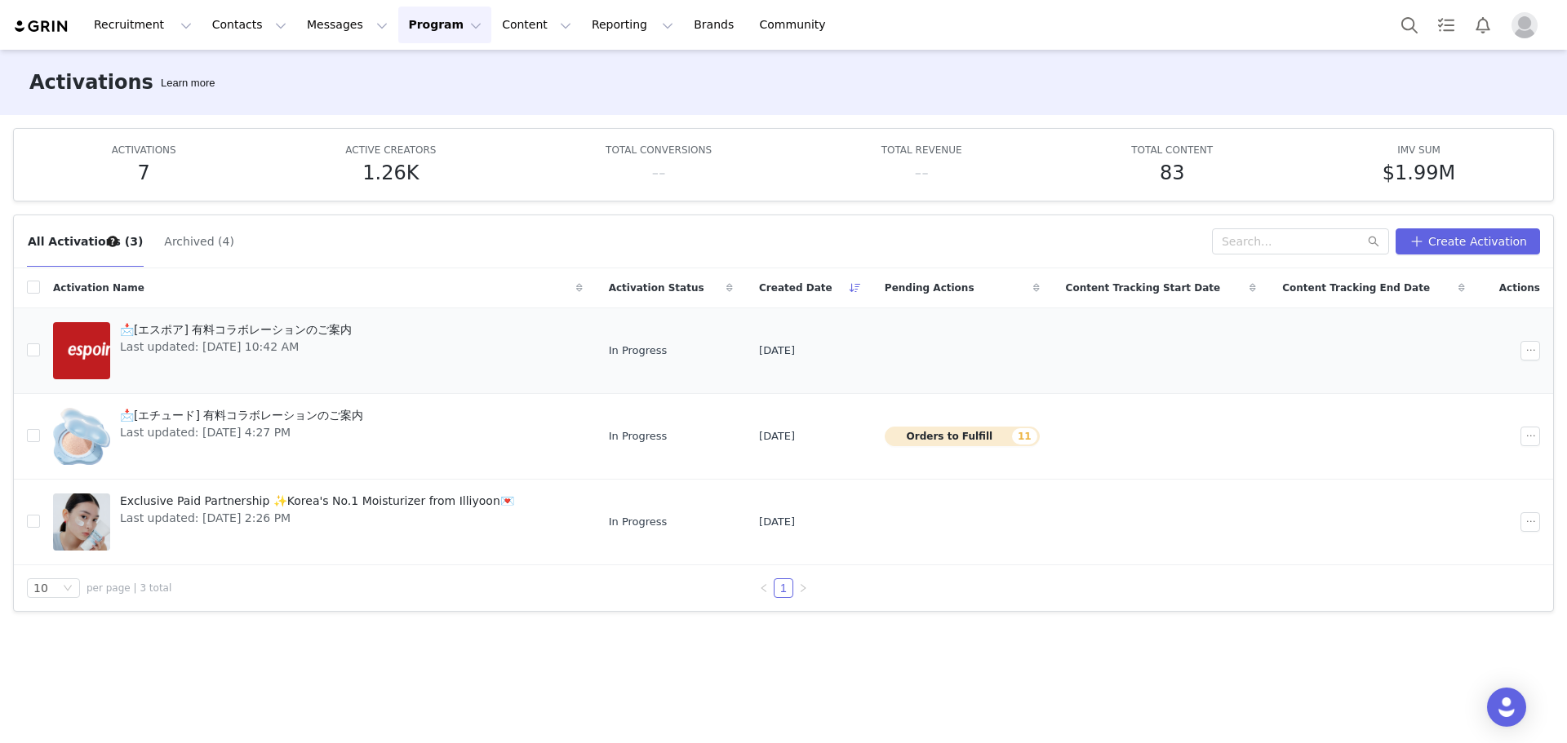
click at [295, 335] on span "📩[エスポア] 有料コラボレーションのご案内" at bounding box center [236, 330] width 232 height 17
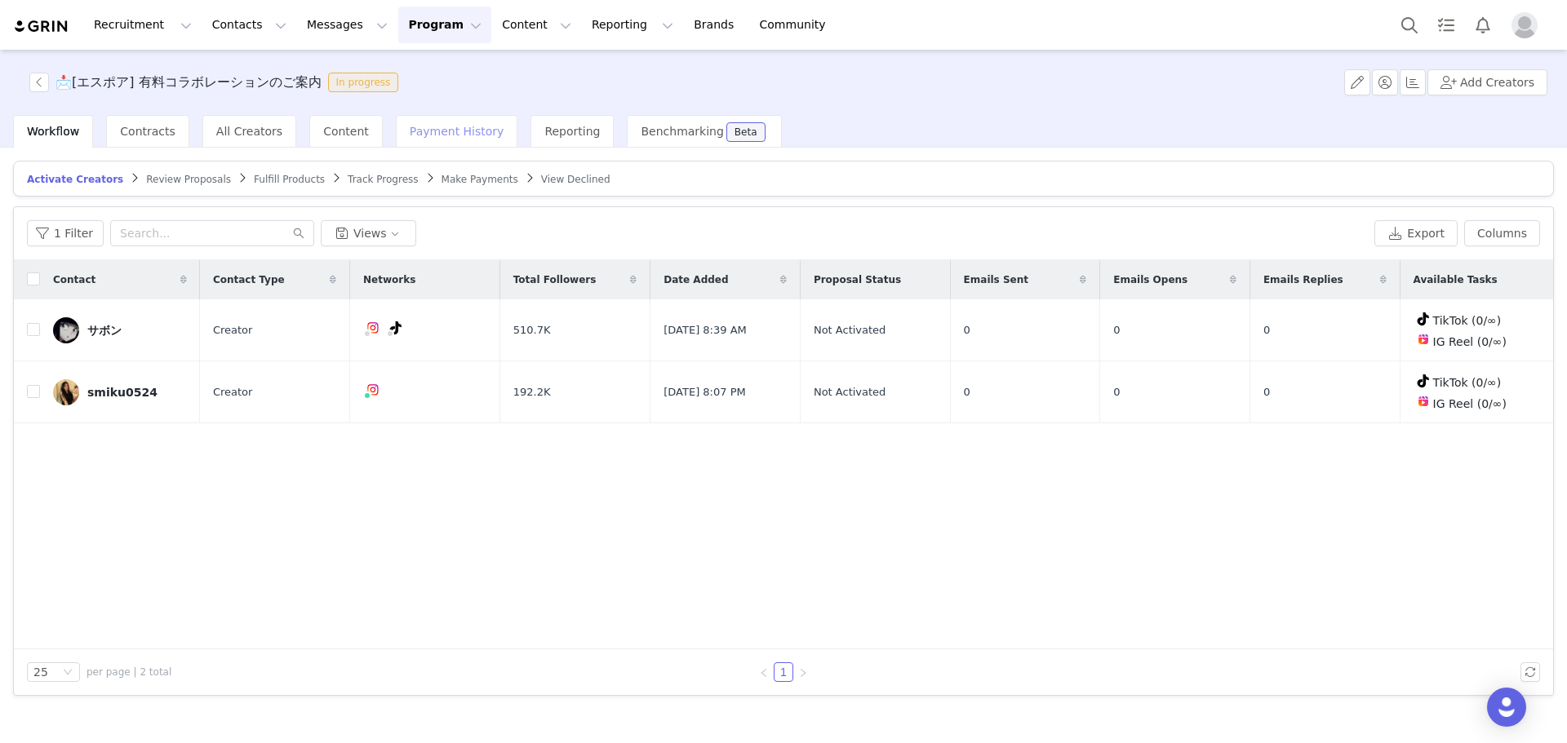
click at [467, 134] on span "Payment History" at bounding box center [457, 131] width 95 height 13
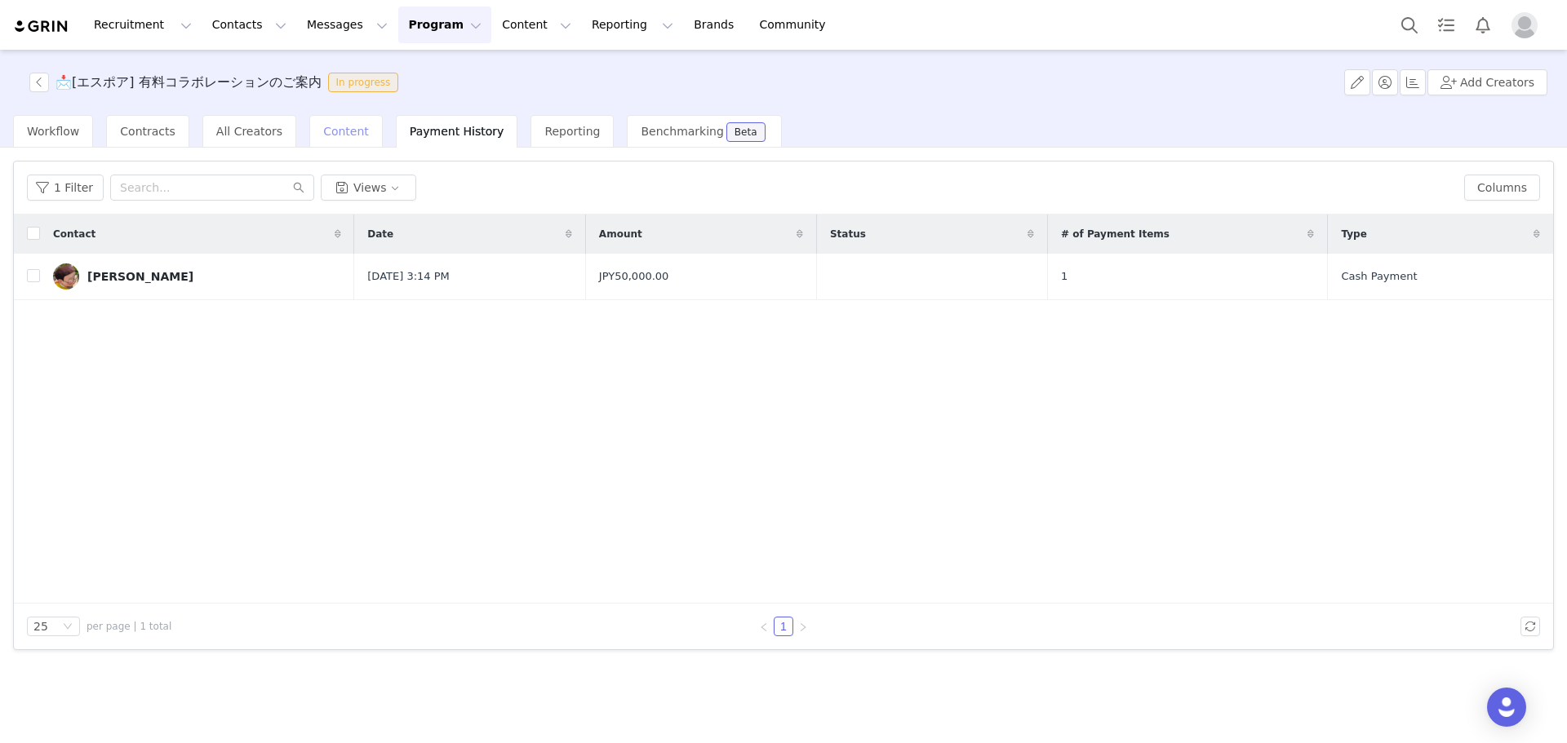
click at [335, 141] on div "Content" at bounding box center [345, 131] width 73 height 33
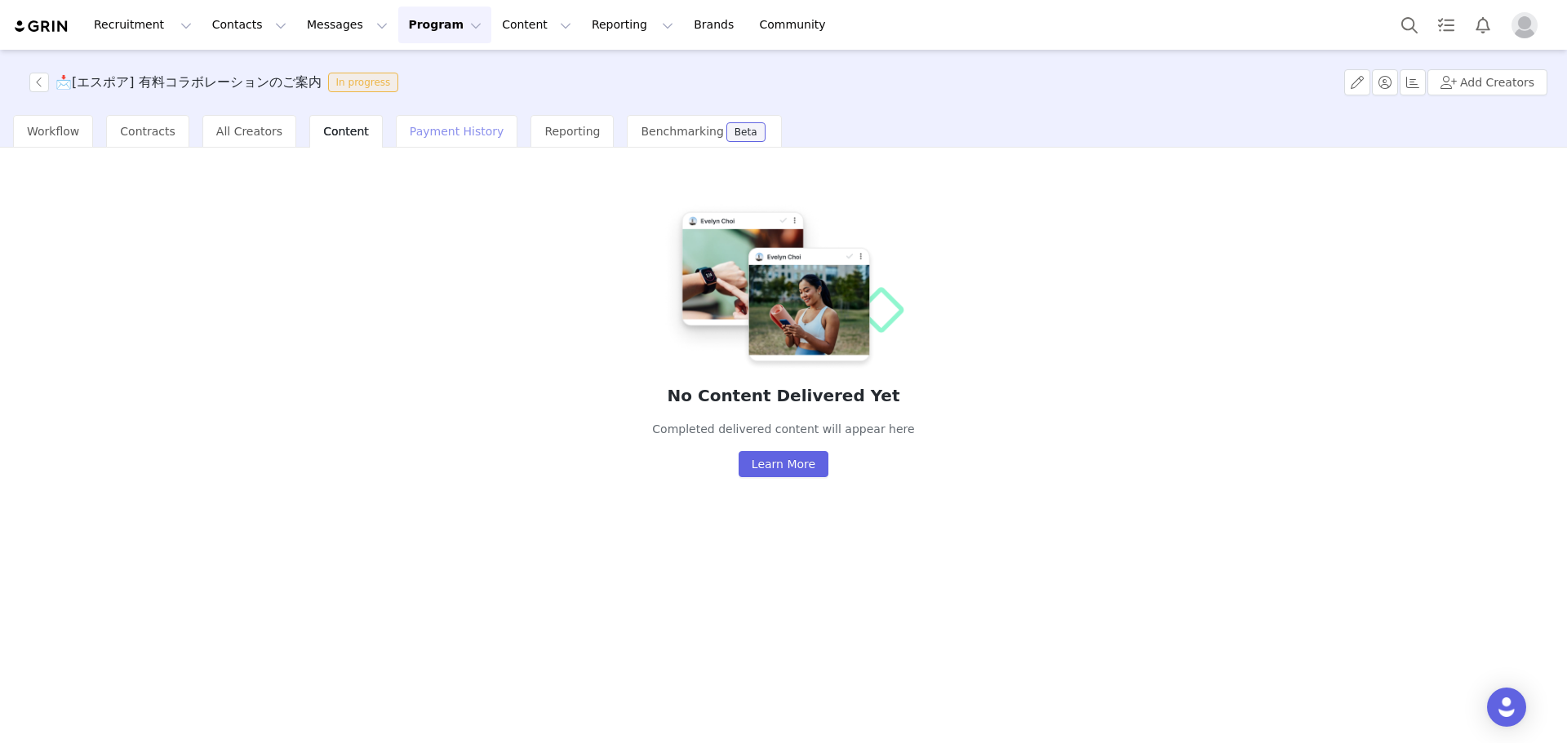
click at [455, 145] on div "Payment History" at bounding box center [457, 131] width 122 height 33
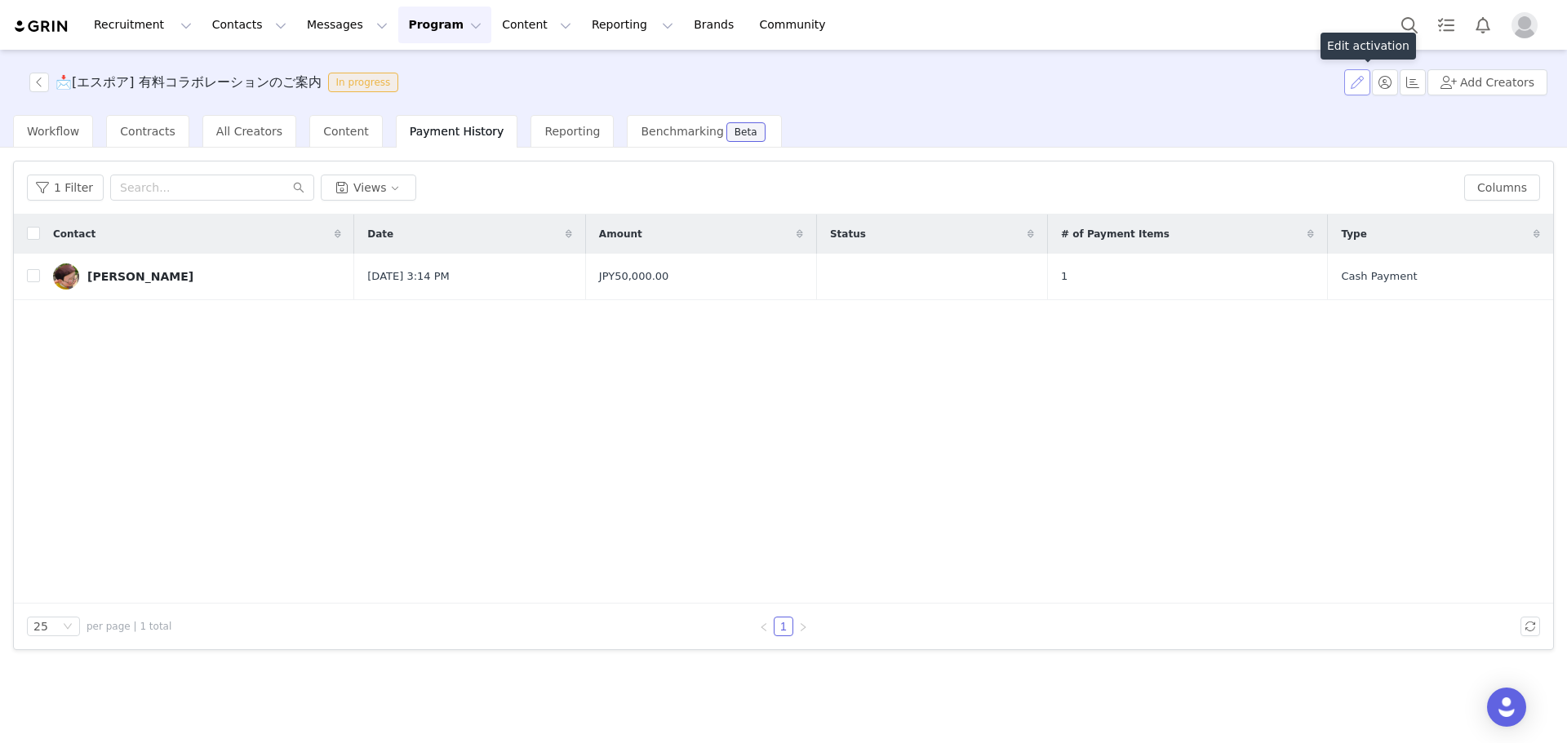
click at [1364, 87] on button "button" at bounding box center [1357, 82] width 26 height 26
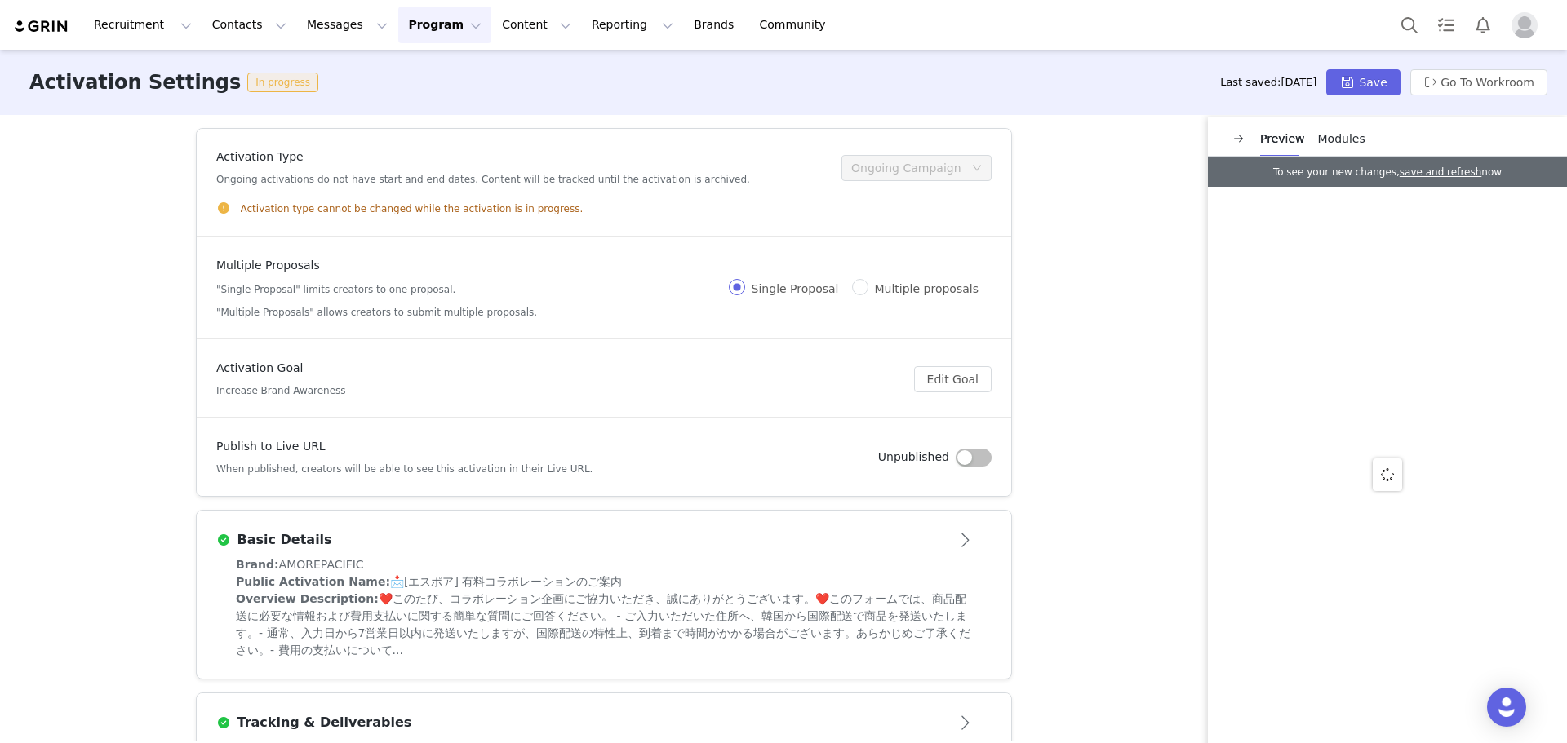
scroll to position [233, 0]
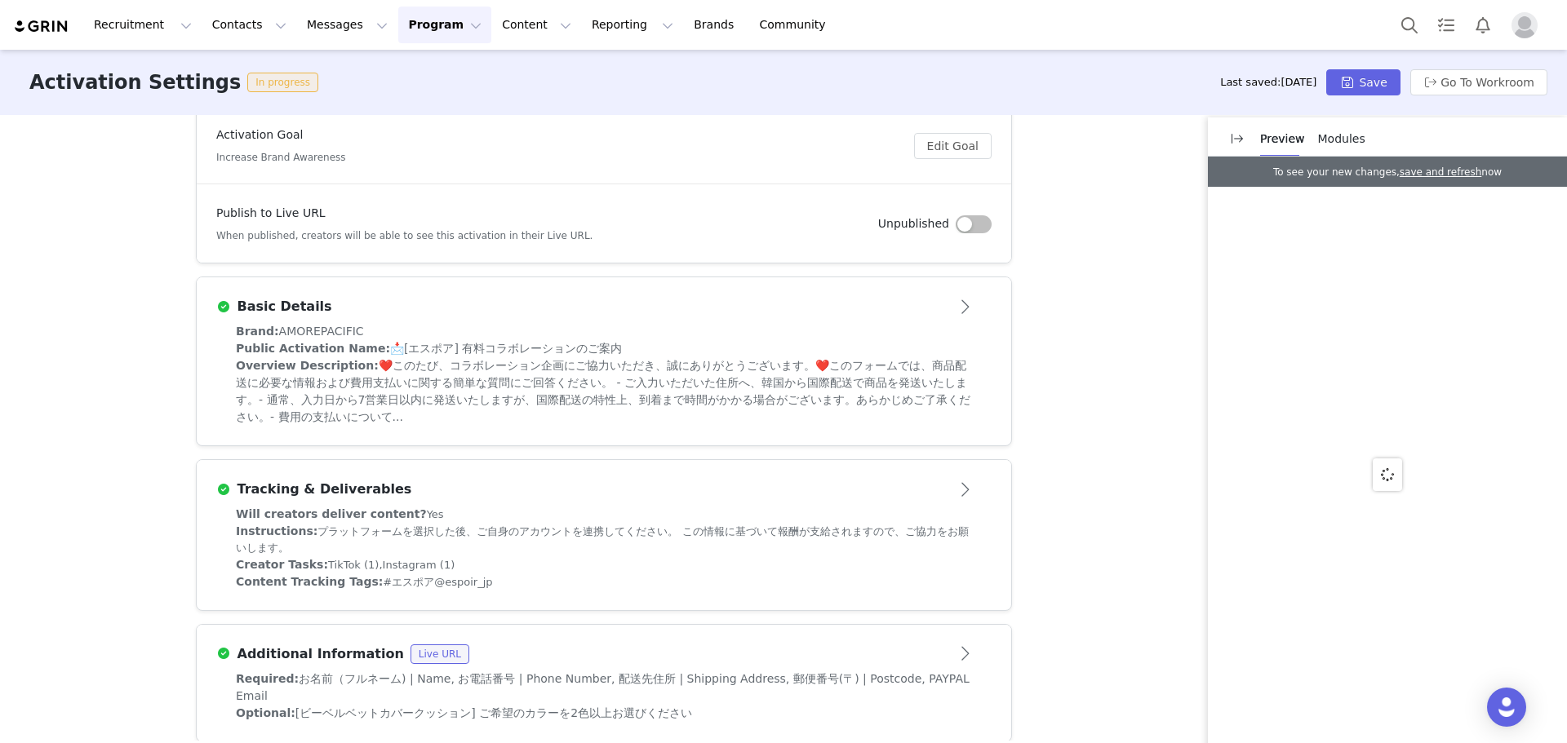
click at [1352, 138] on span "Modules" at bounding box center [1341, 138] width 47 height 13
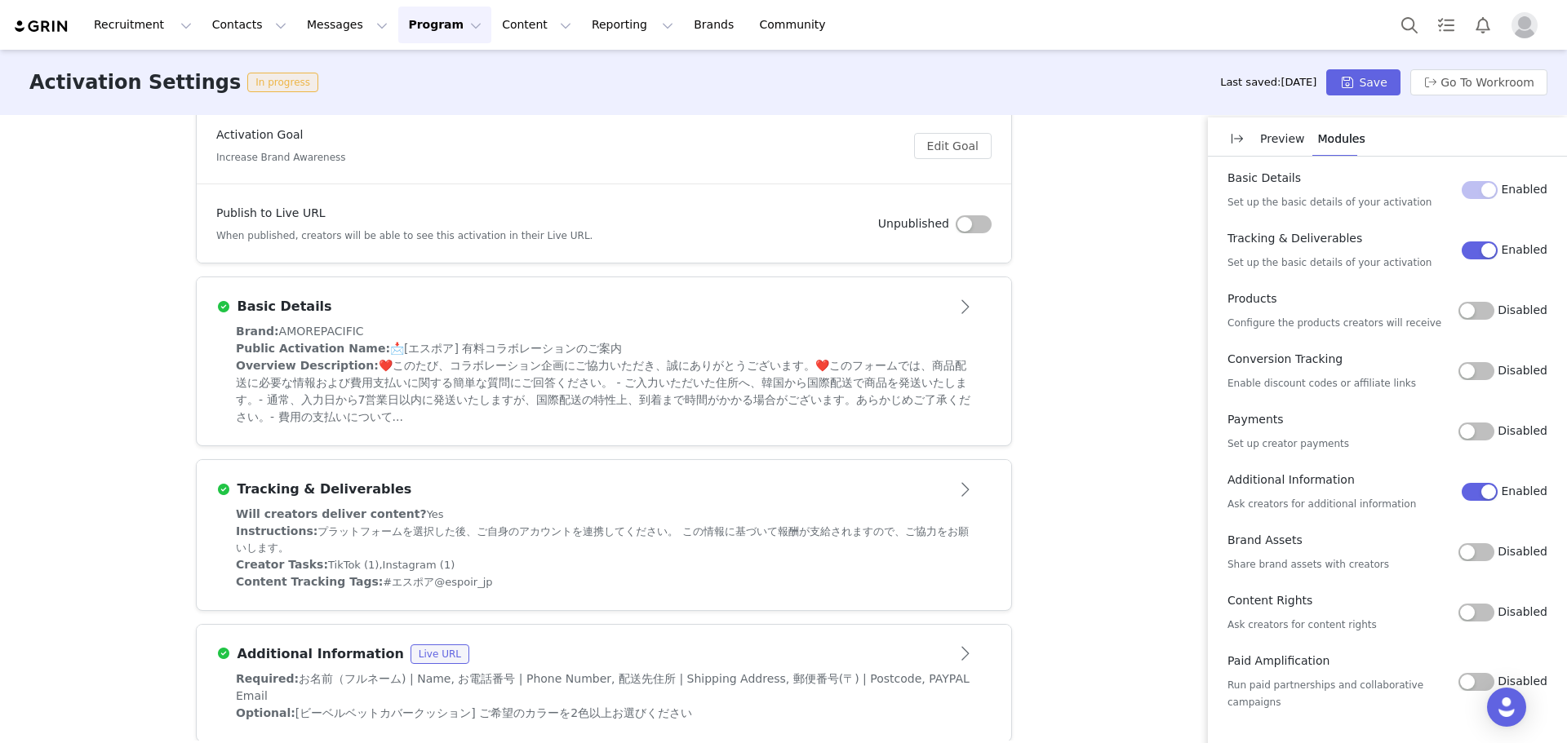
click at [1481, 428] on button "Disabled" at bounding box center [1476, 432] width 36 height 18
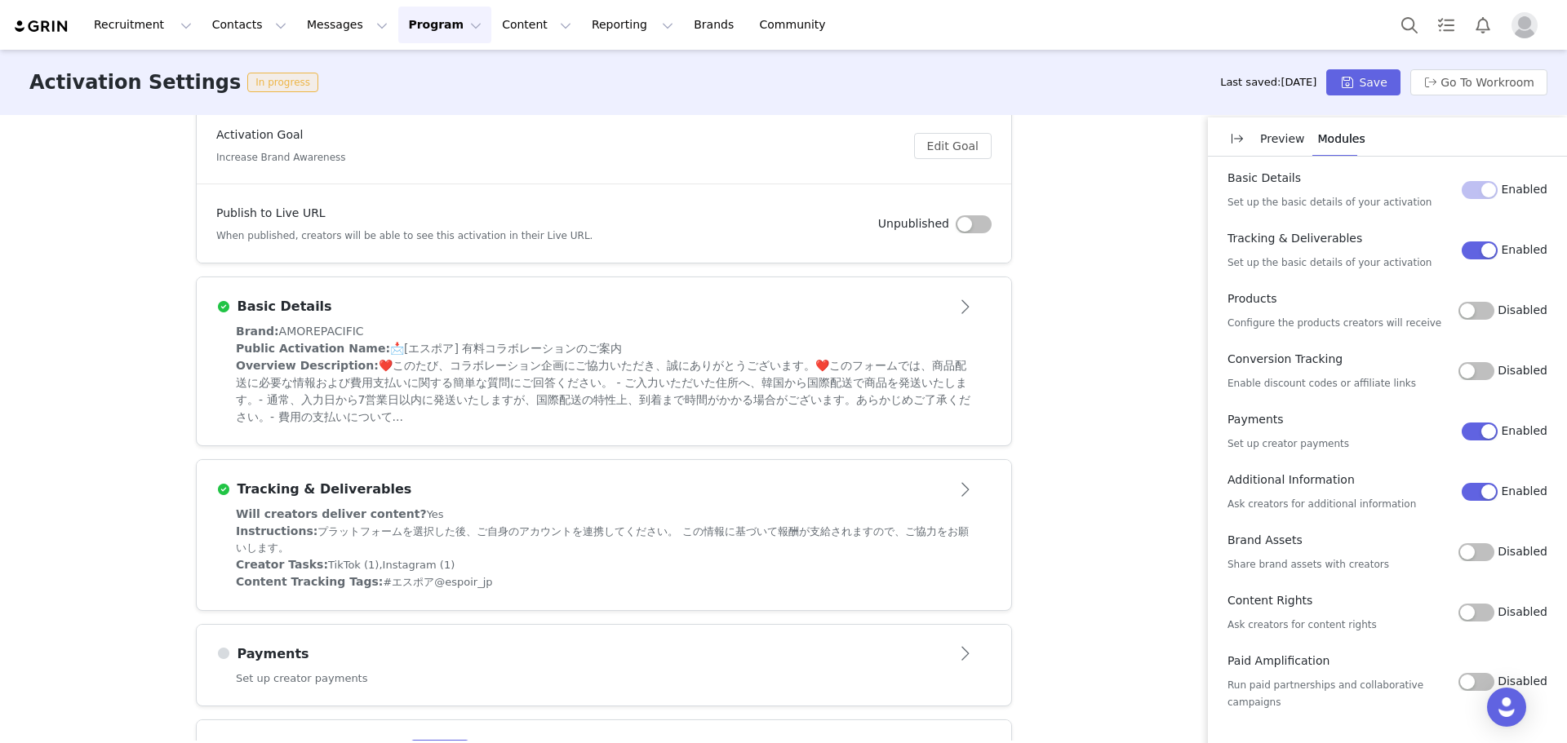
scroll to position [330, 0]
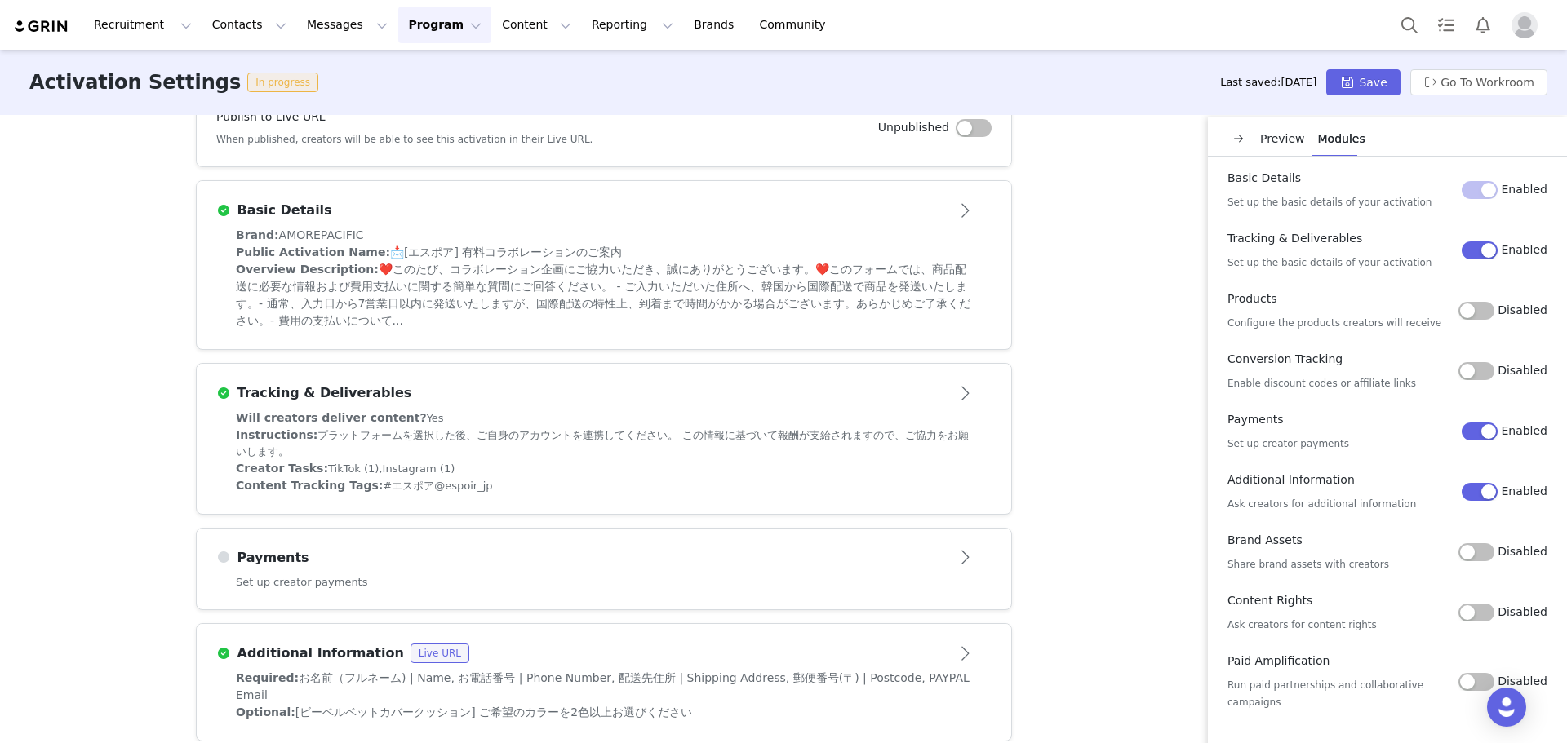
click at [464, 539] on article "Payments" at bounding box center [604, 552] width 814 height 46
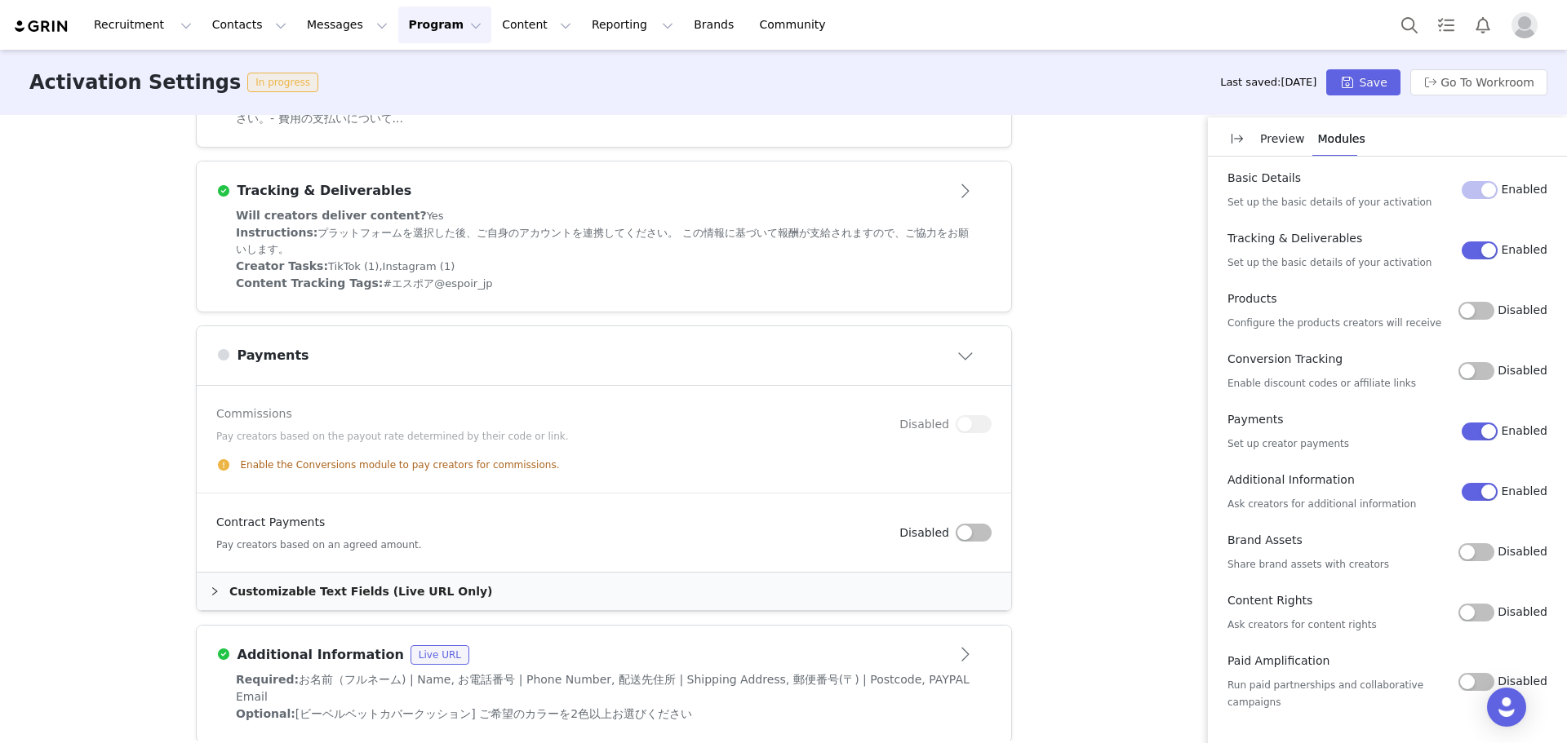
scroll to position [533, 0]
click at [433, 545] on div "Contract Payments Pay creators based on an agreed amount." at bounding box center [557, 532] width 683 height 38
click at [558, 599] on div "Customizable Text Fields (Live URL Only)" at bounding box center [604, 591] width 814 height 38
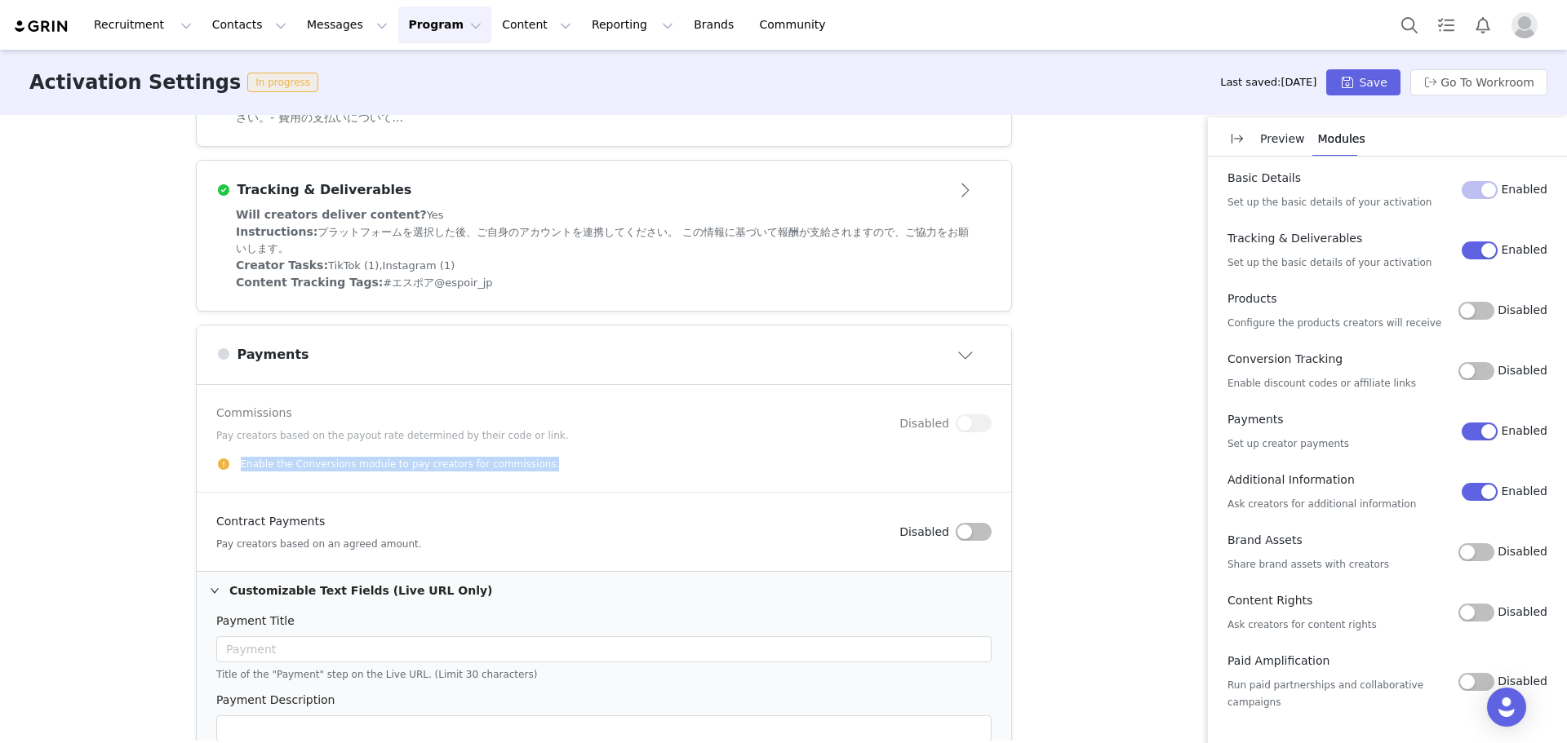
drag, startPoint x: 572, startPoint y: 459, endPoint x: 184, endPoint y: 459, distance: 388.4
click at [184, 459] on div "Activation Type Ongoing activations do not have start and end dates. Content wi…" at bounding box center [783, 428] width 1567 height 626
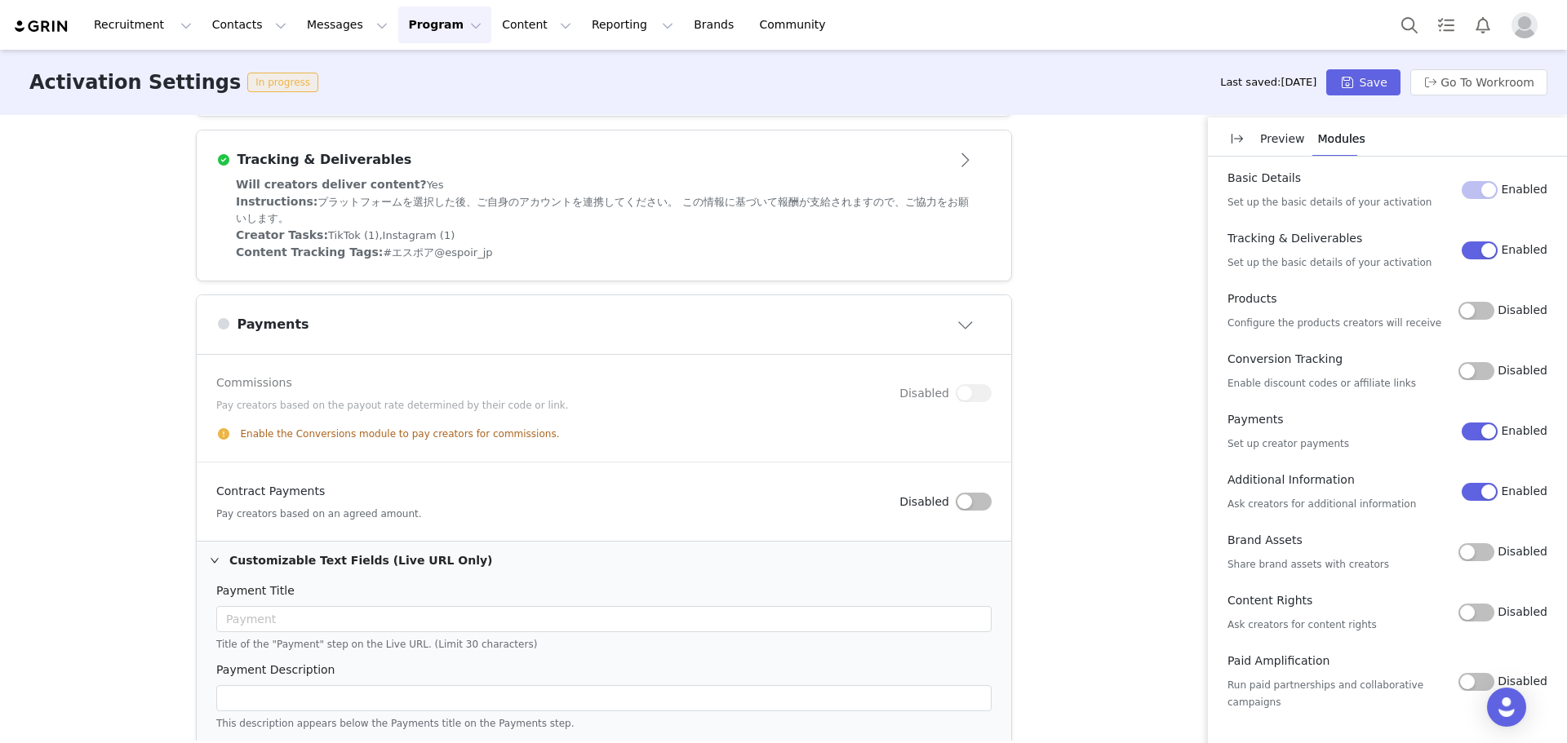
scroll to position [571, 0]
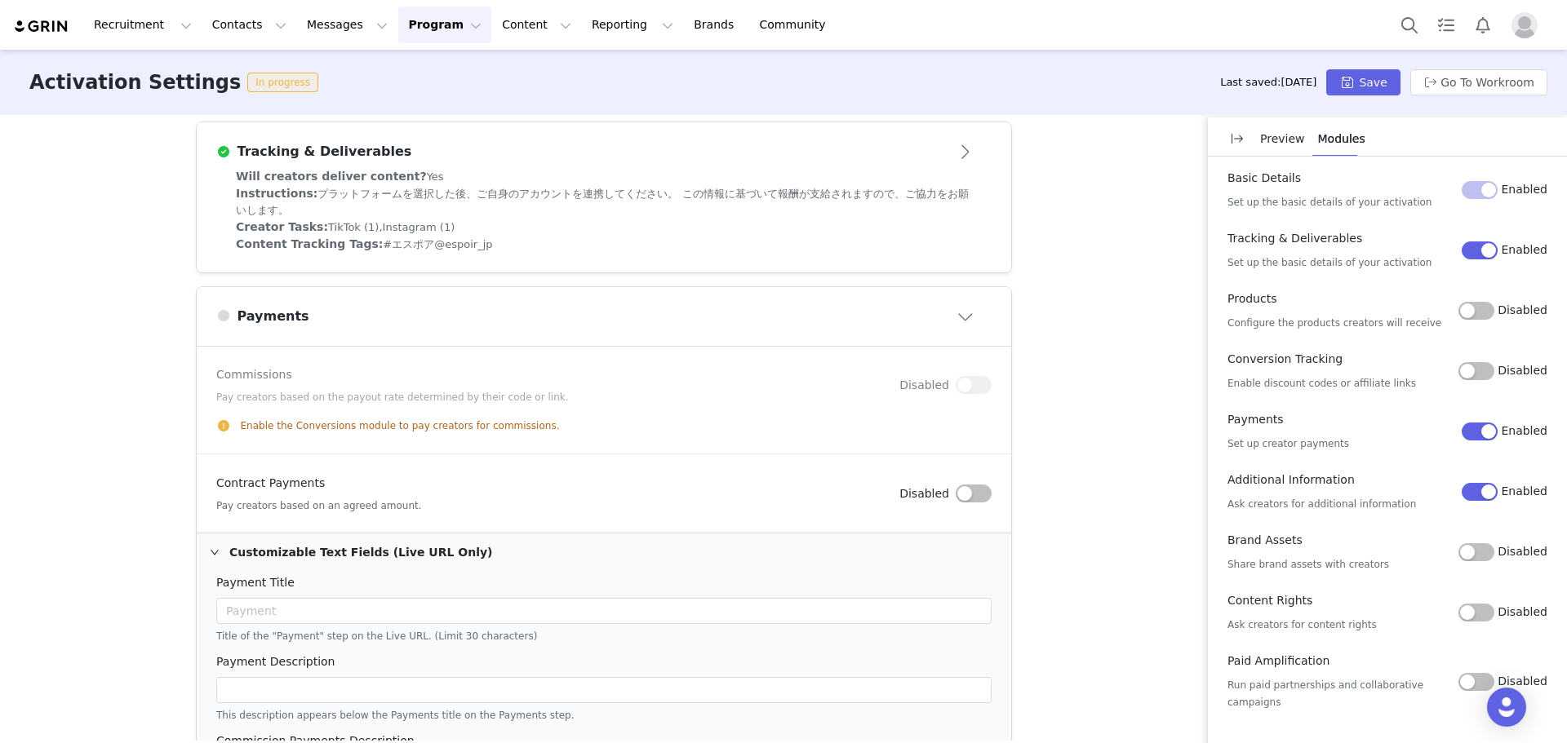
click at [974, 492] on button "button" at bounding box center [974, 494] width 36 height 18
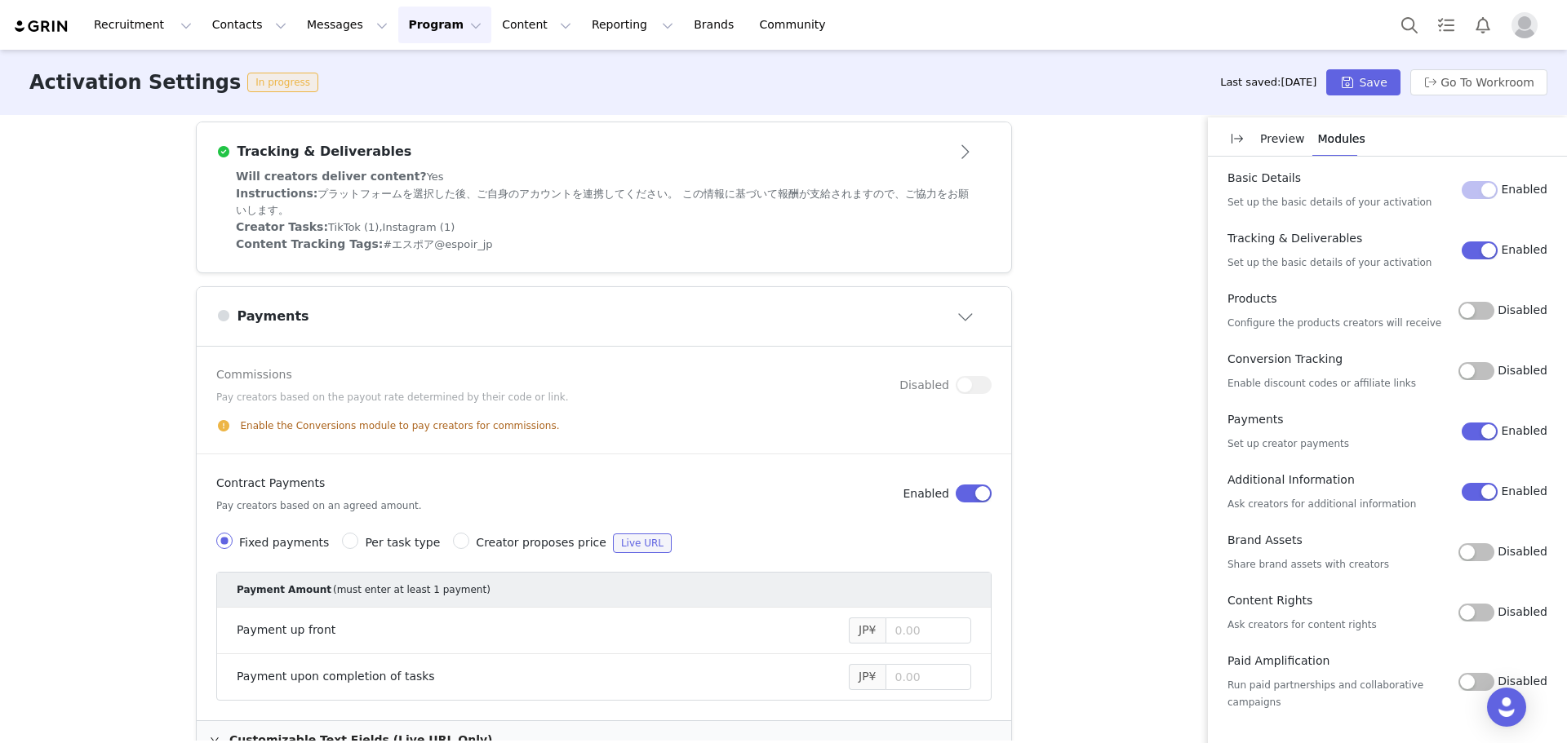
click at [974, 492] on button "button" at bounding box center [974, 494] width 36 height 18
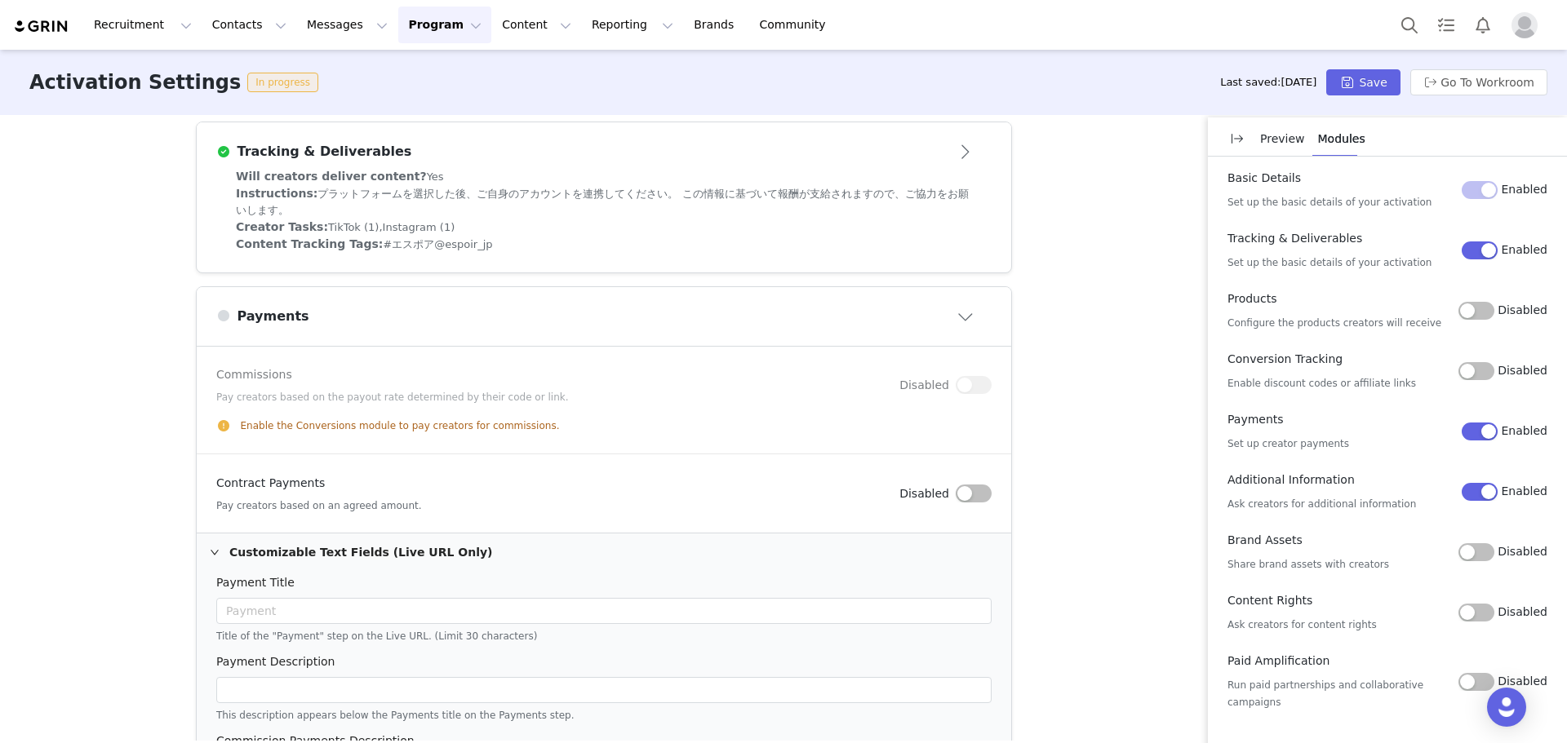
click at [974, 492] on button "button" at bounding box center [974, 494] width 36 height 18
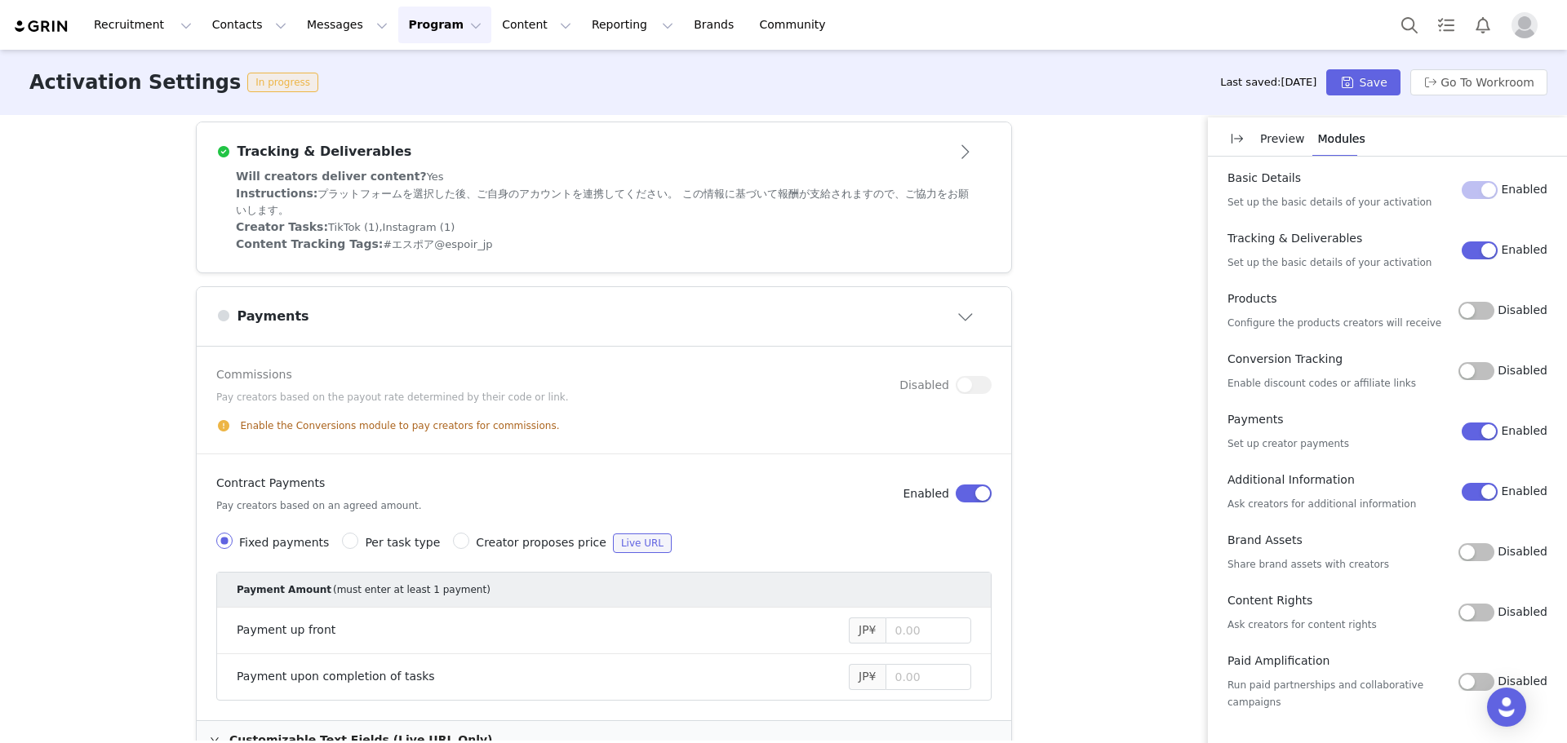
click at [974, 492] on button "button" at bounding box center [974, 494] width 36 height 18
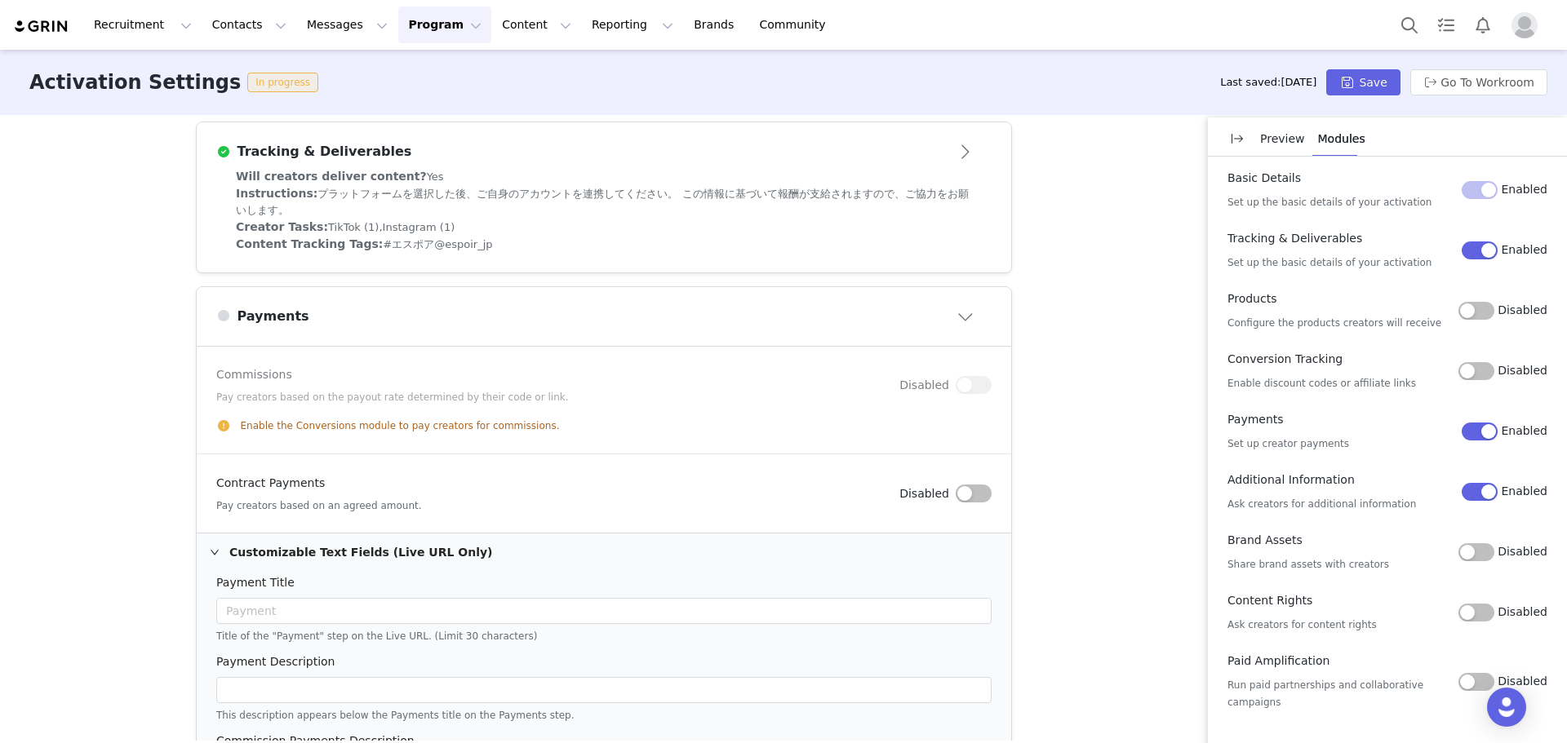
click at [974, 492] on button "button" at bounding box center [974, 494] width 36 height 18
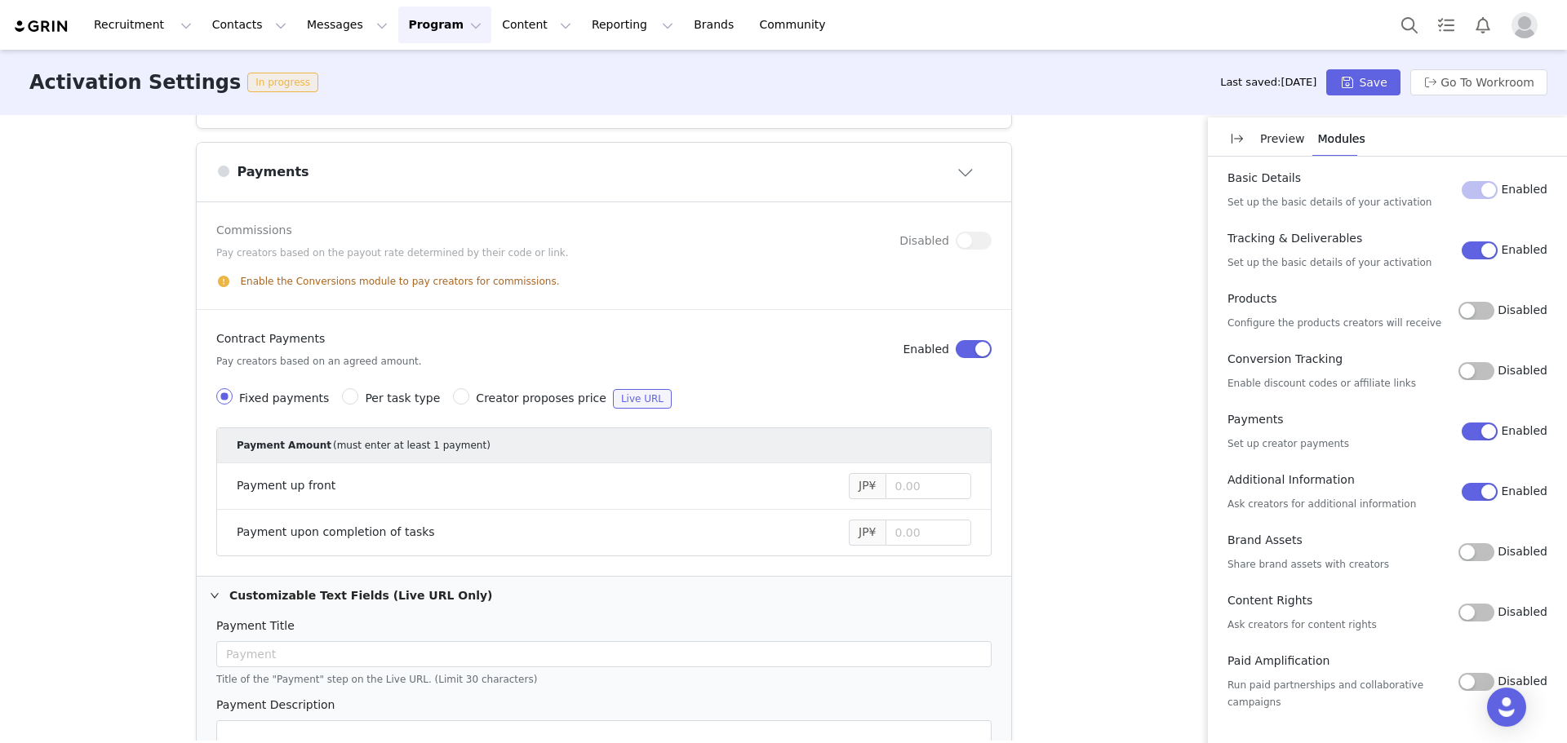
scroll to position [734, 0]
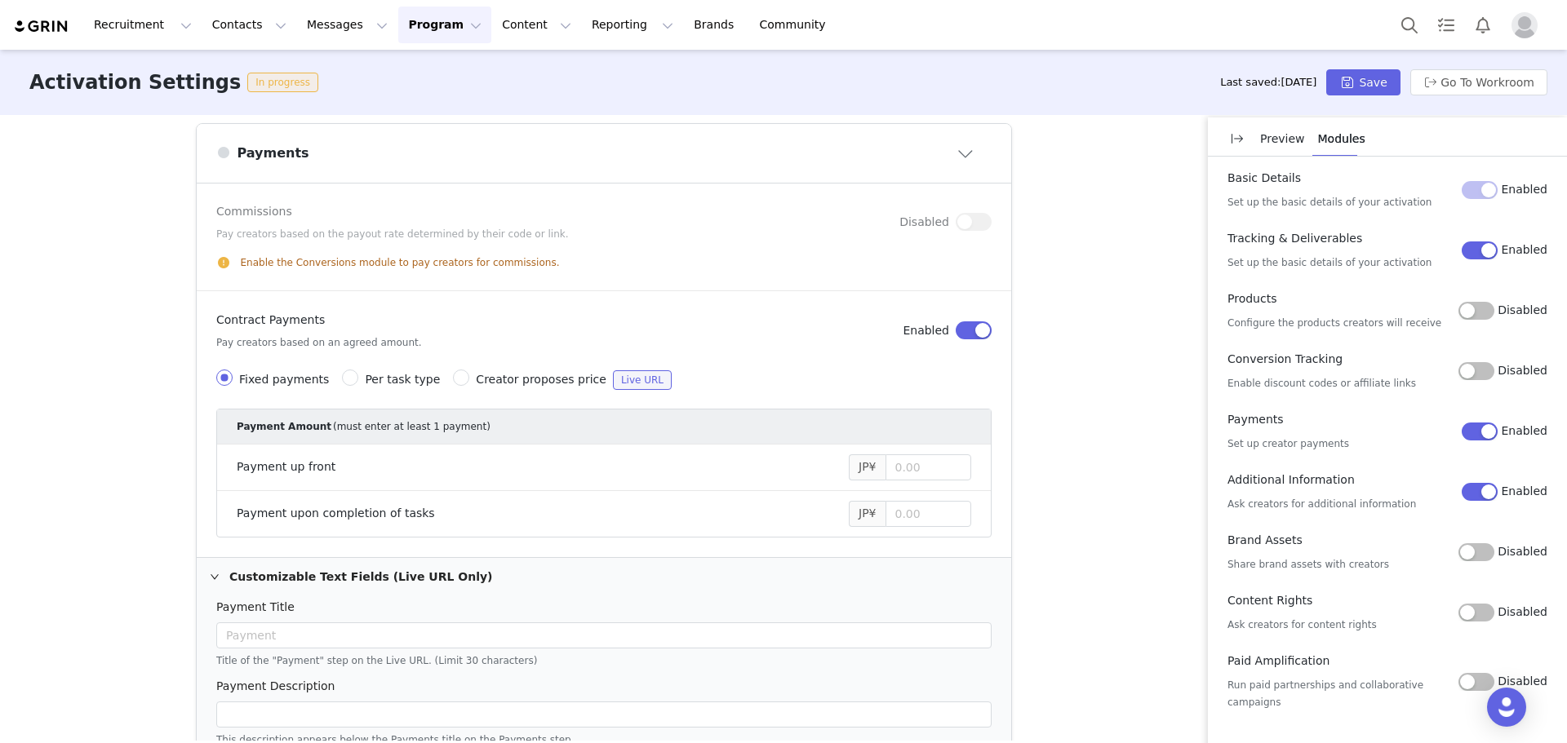
click at [495, 383] on span "Creator proposes price" at bounding box center [541, 379] width 131 height 13
click at [469, 383] on input "Creator proposes price Live URL" at bounding box center [461, 378] width 16 height 16
radio input "true"
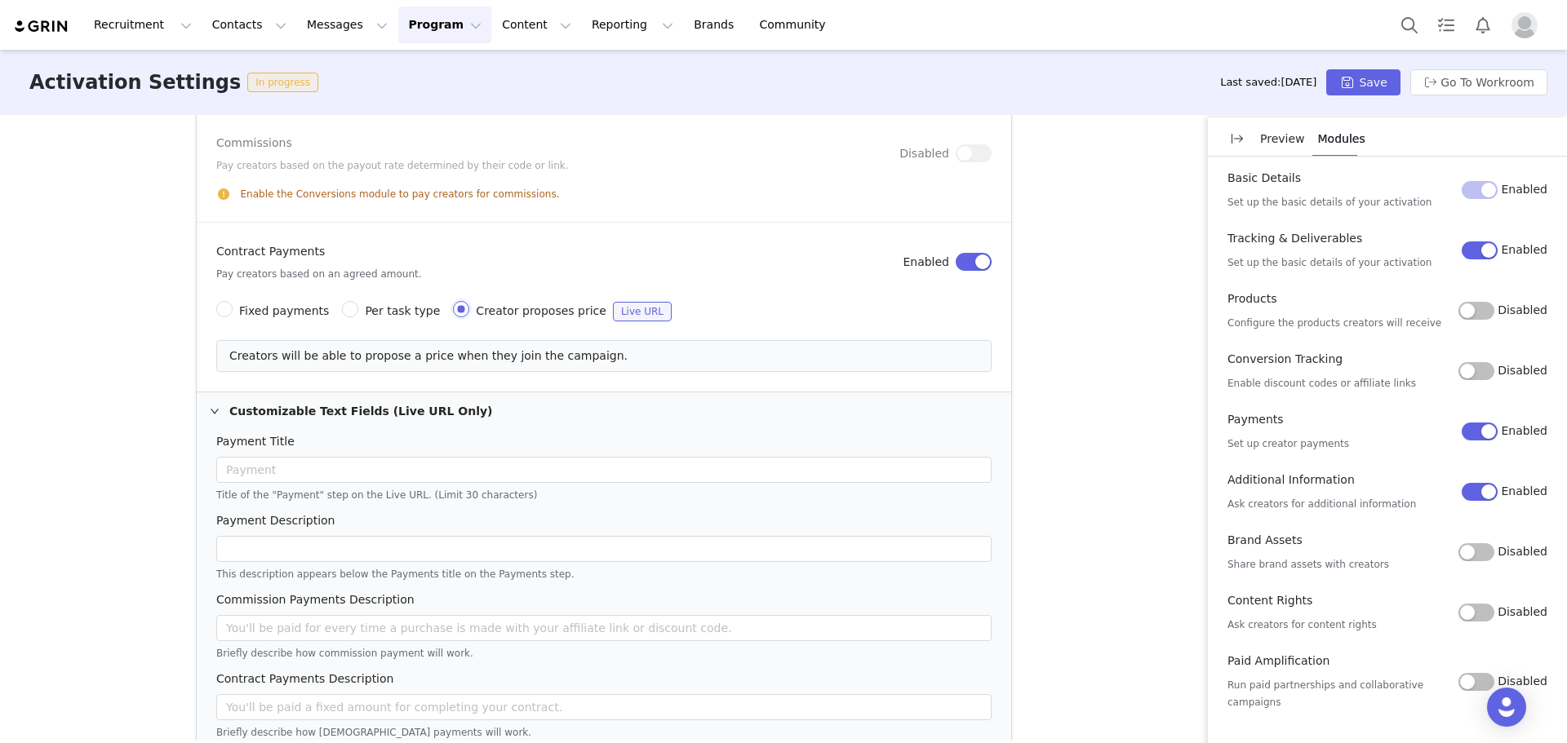
scroll to position [956, 0]
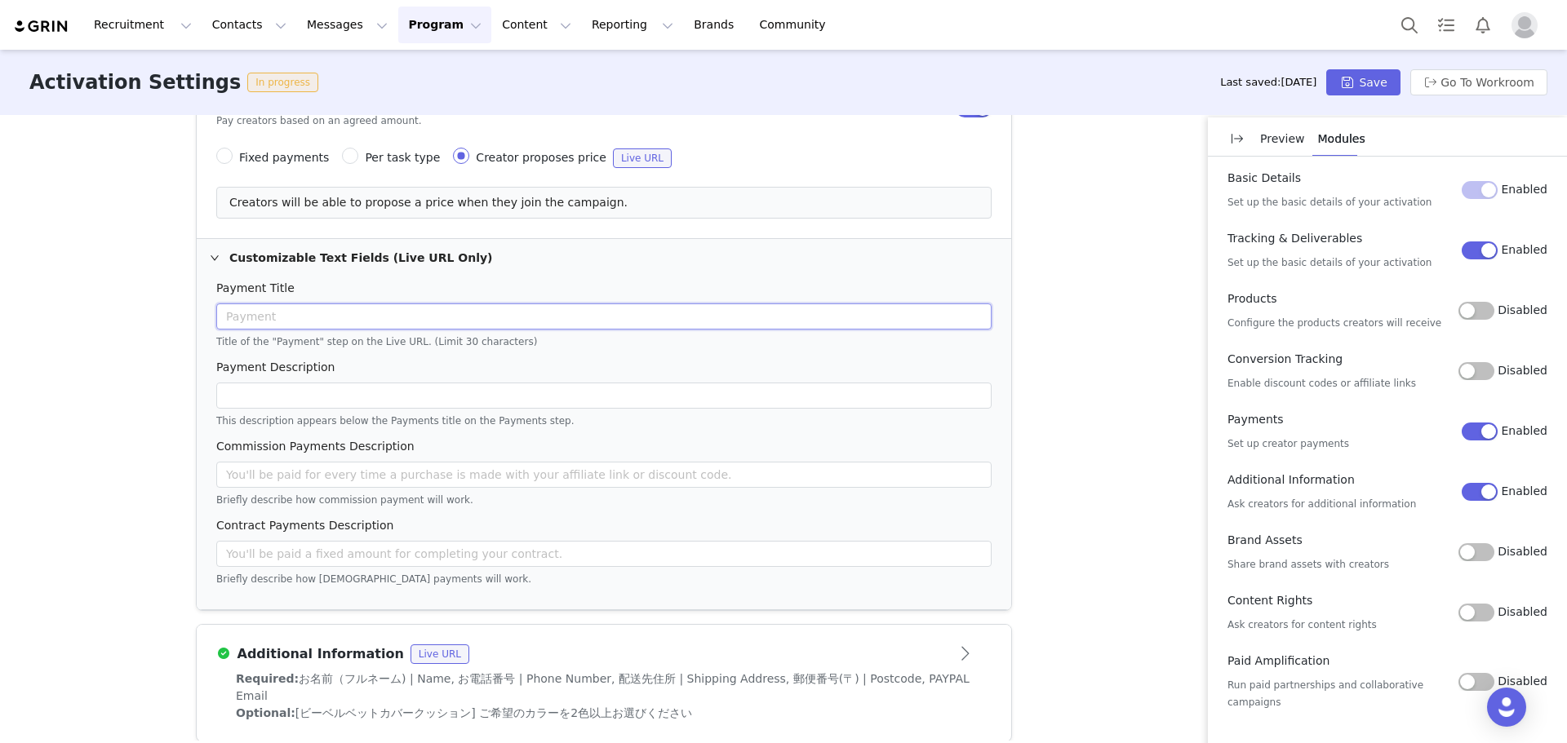
click at [362, 311] on input "text" at bounding box center [603, 317] width 775 height 26
paste input "支払い | Payment"
type input "支払い | Payment"
click at [316, 394] on input "text" at bounding box center [603, 396] width 775 height 26
paste input "契約書に明記された金額を入力してください。（*税込み）"
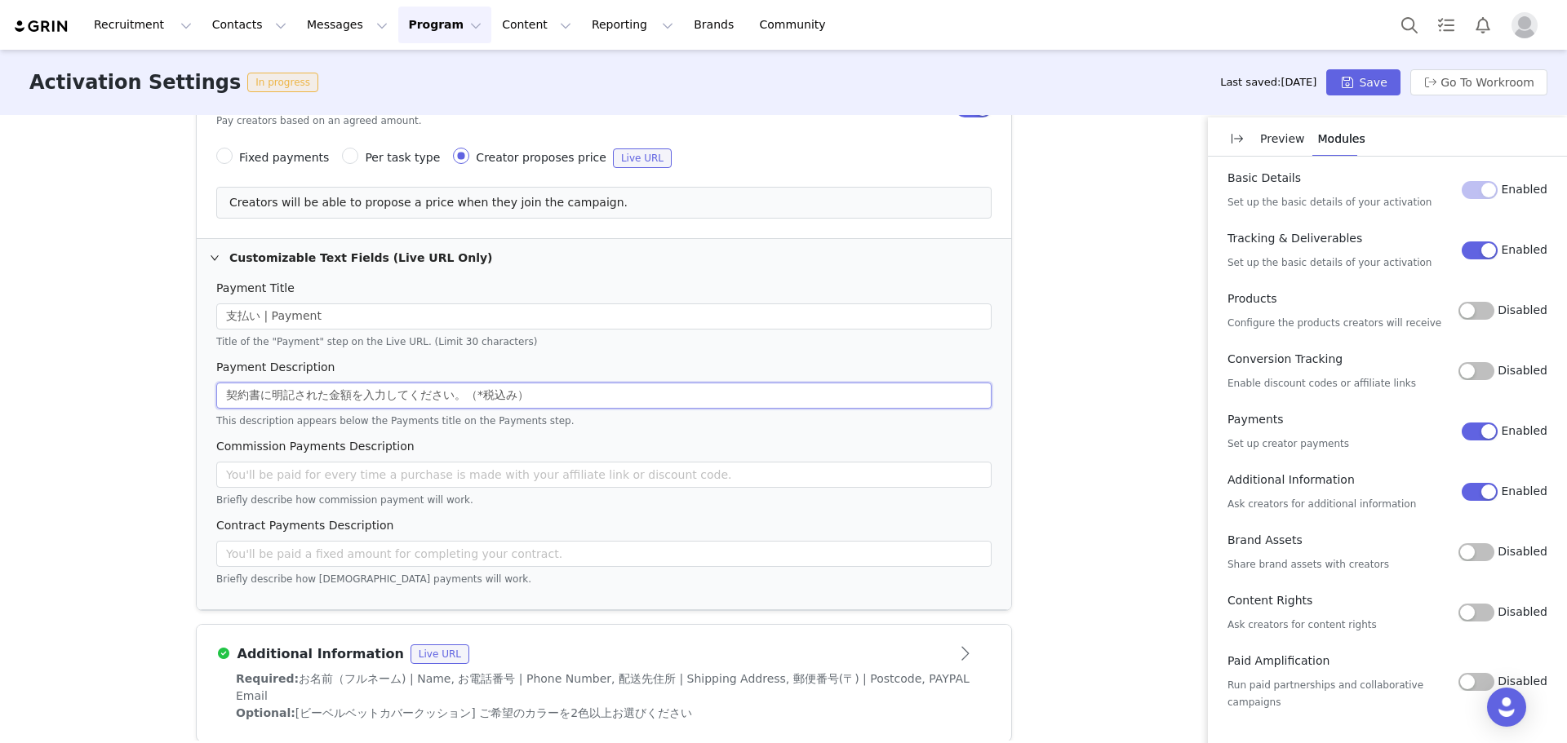
type input "契約書に明記された金額を入力してください。（*税込み）"
click at [517, 467] on input "text" at bounding box center [603, 475] width 775 height 26
paste input "該当"
type input "該当"
click at [519, 554] on input "text" at bounding box center [603, 554] width 775 height 26
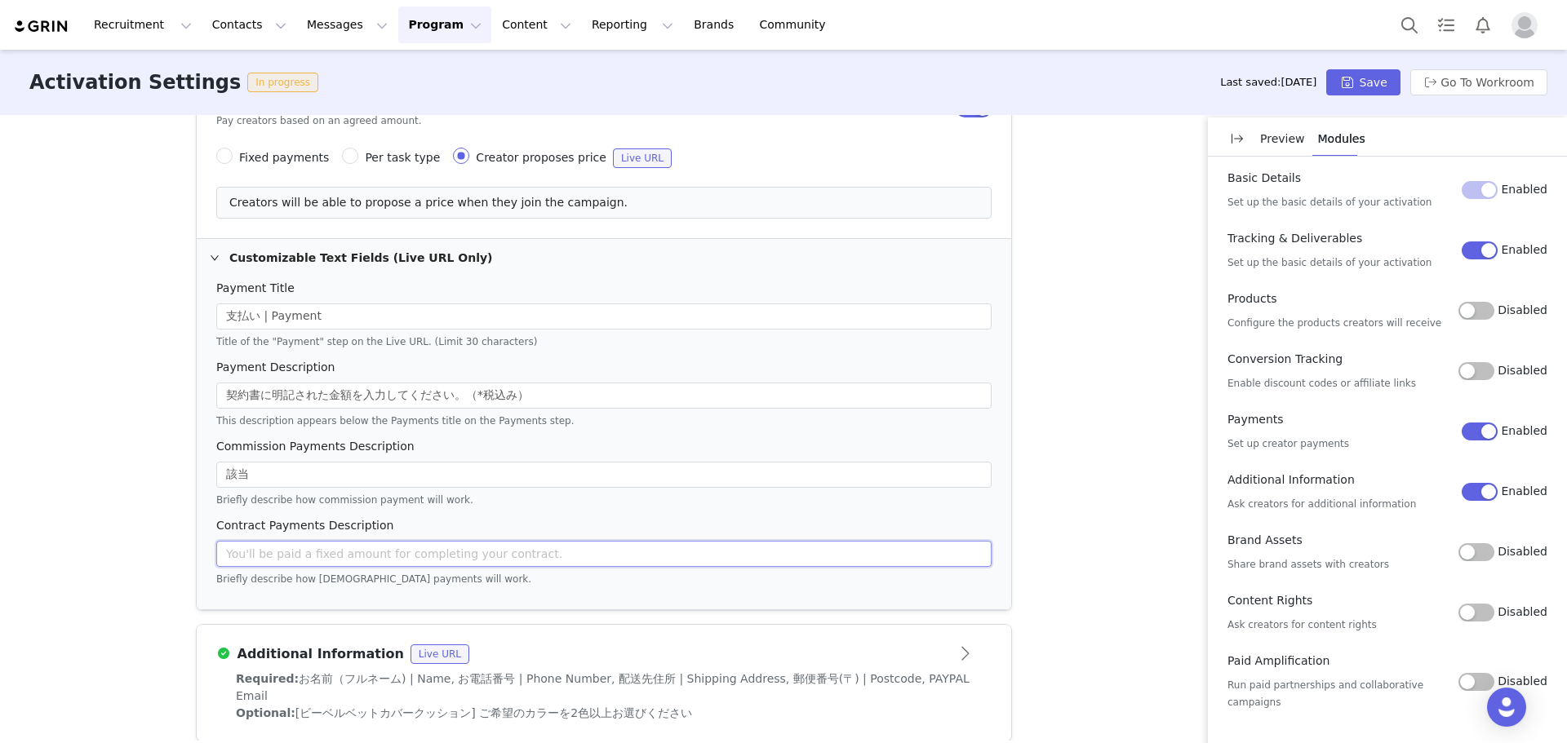
paste input "確認のためご記入をお願いいたします。契約書と金額が異なる場合、費用が支払われない可能性があります。"
type input "確認のためご記入をお願いいたします。契約書と金額が異なる場合、費用が支払われない可能性があります。"
click at [1380, 78] on button "Save" at bounding box center [1362, 82] width 73 height 26
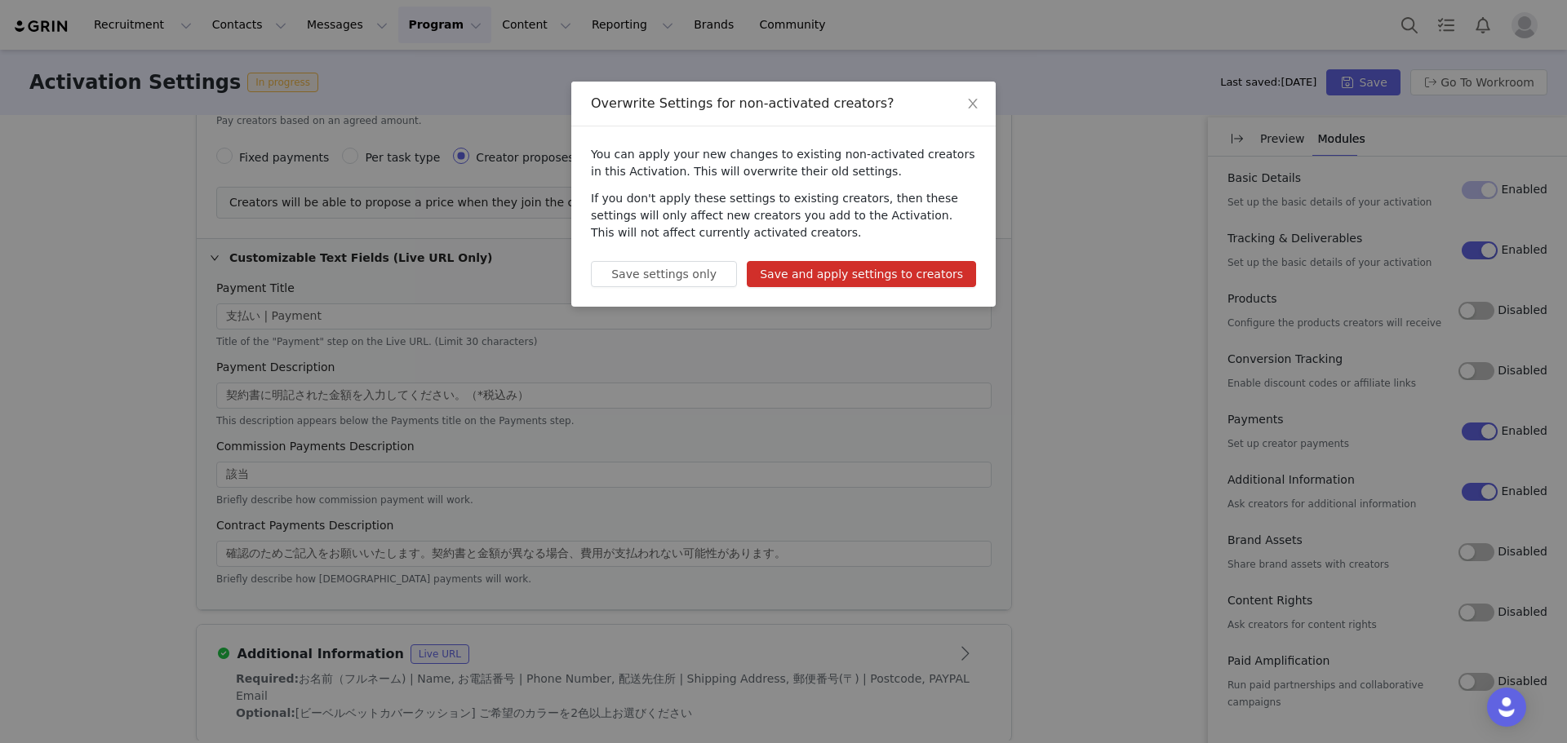
click at [903, 281] on button "Save and apply settings to creators" at bounding box center [861, 274] width 229 height 26
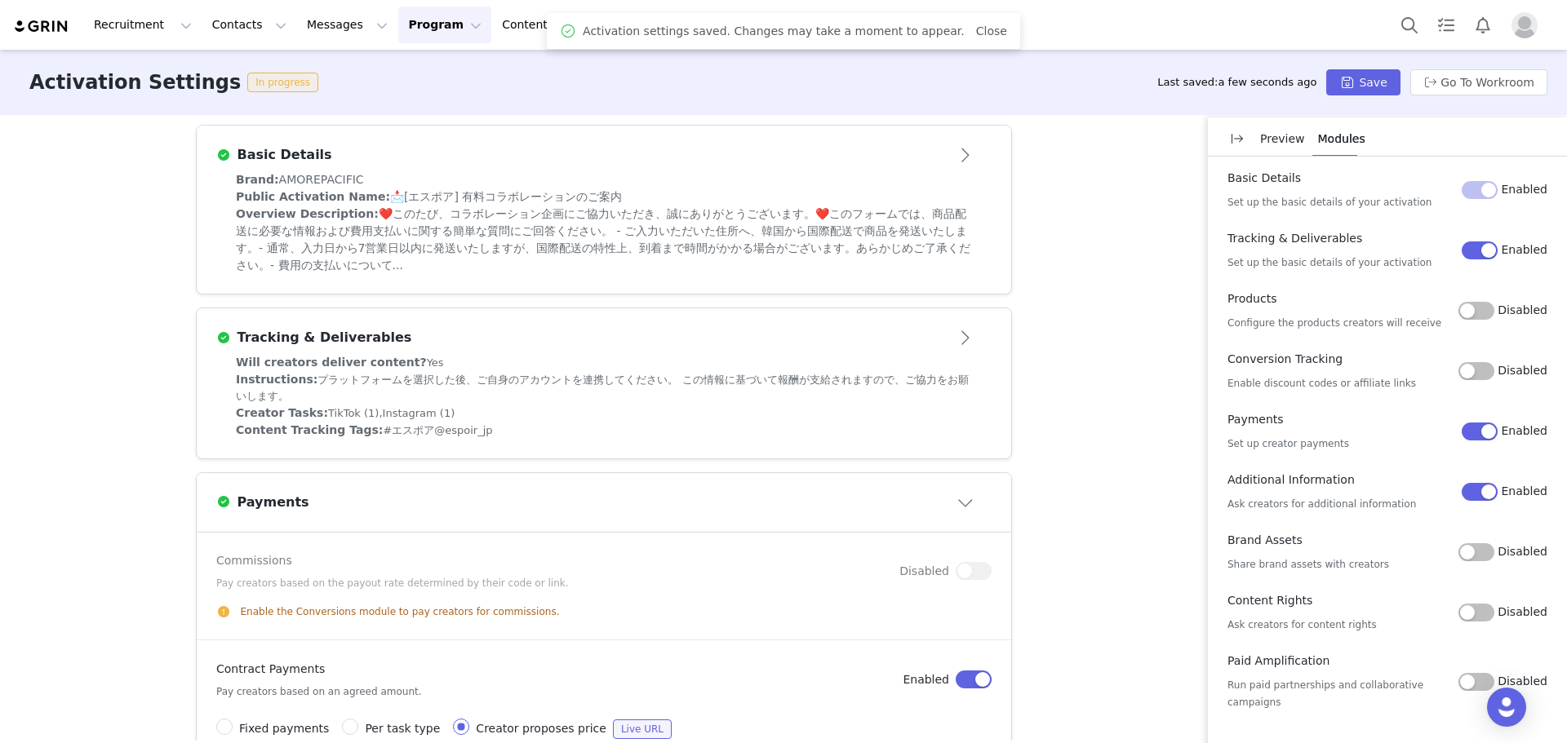
scroll to position [0, 0]
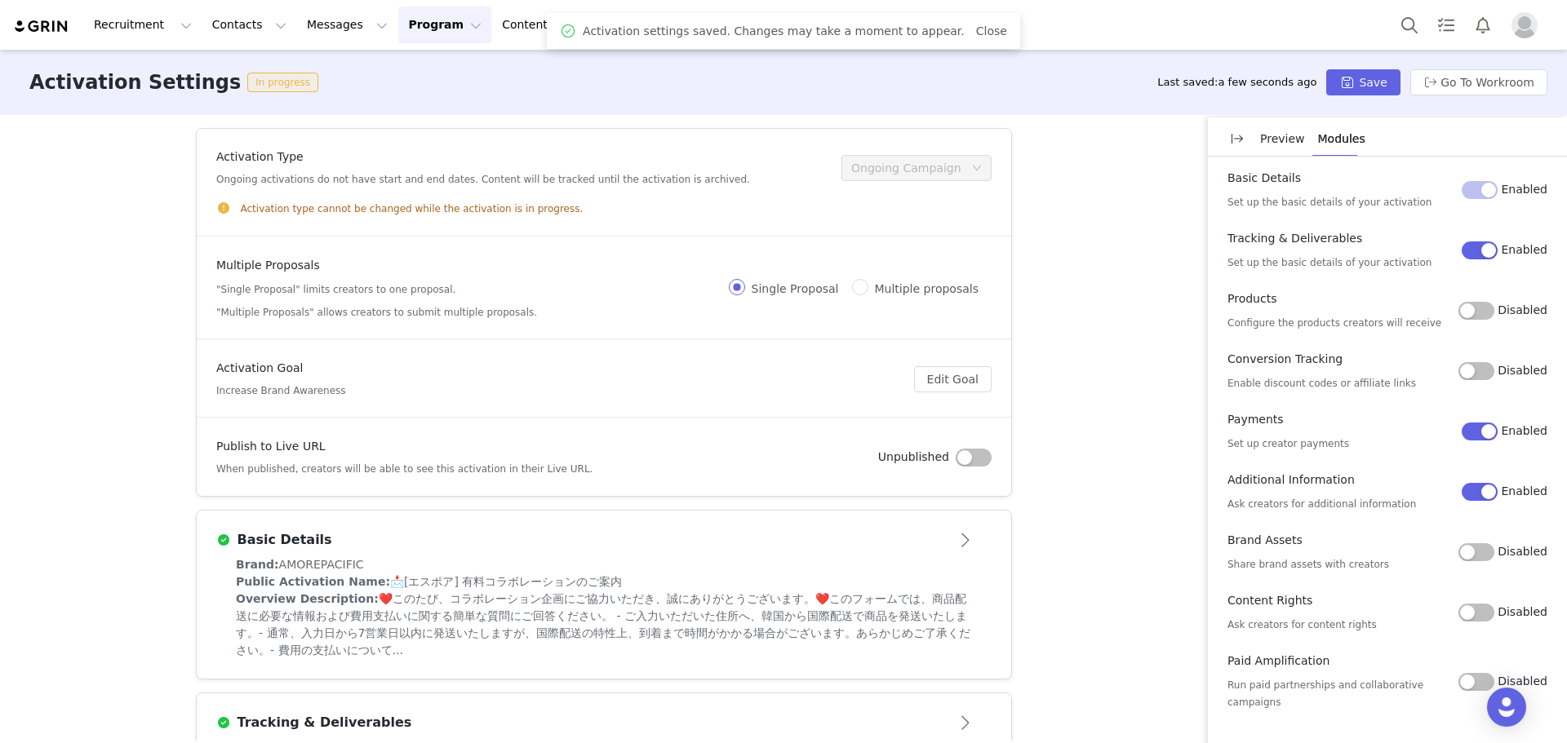
click at [718, 212] on div "Activation type cannot be changed while the activation is in progress." at bounding box center [603, 208] width 775 height 17
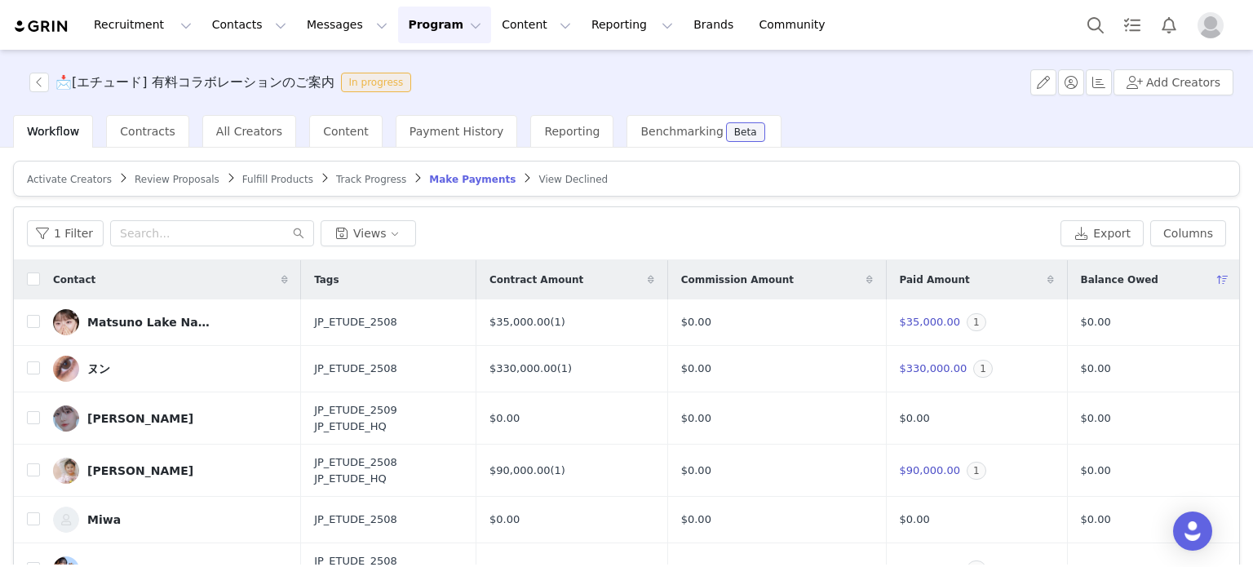
click at [398, 35] on button "Program Program" at bounding box center [444, 25] width 93 height 37
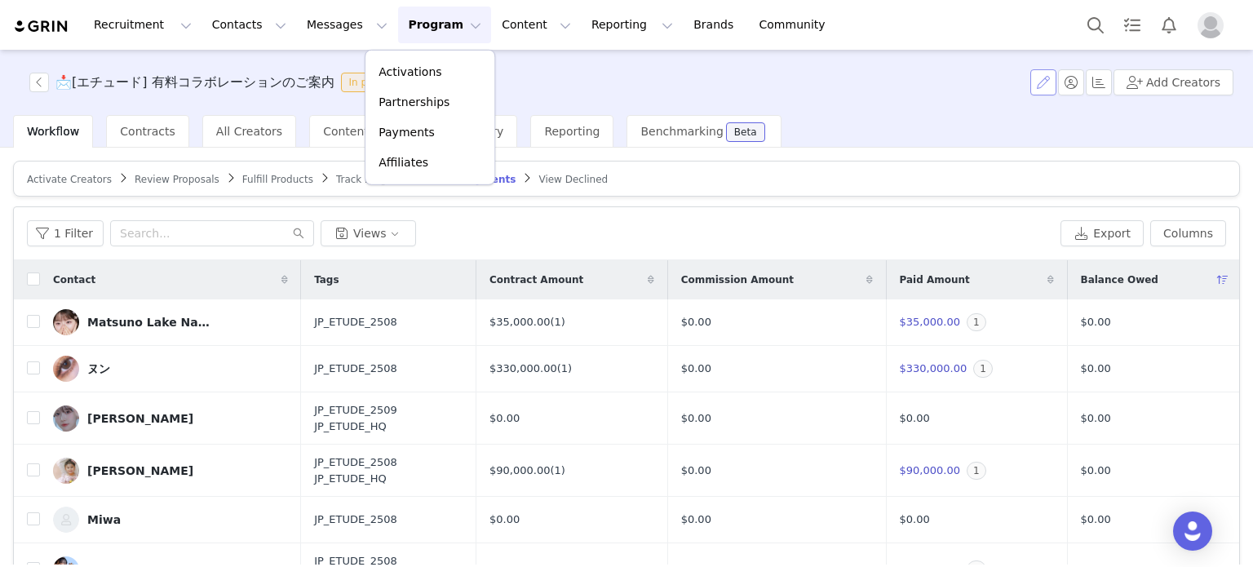
click at [1046, 77] on button "button" at bounding box center [1044, 82] width 26 height 26
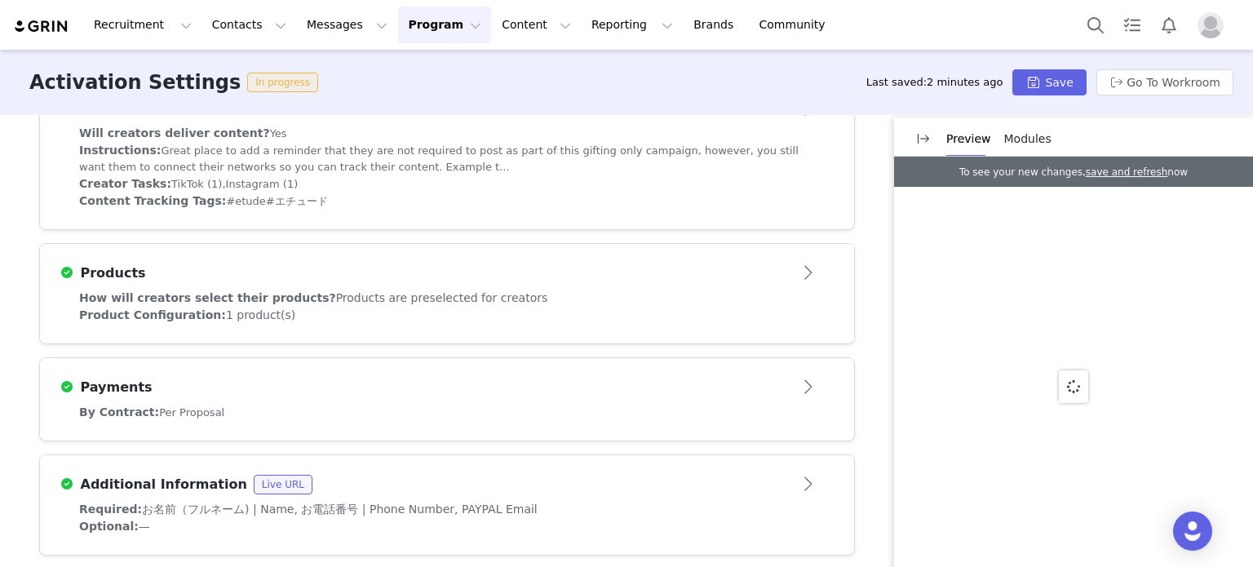
scroll to position [584, 0]
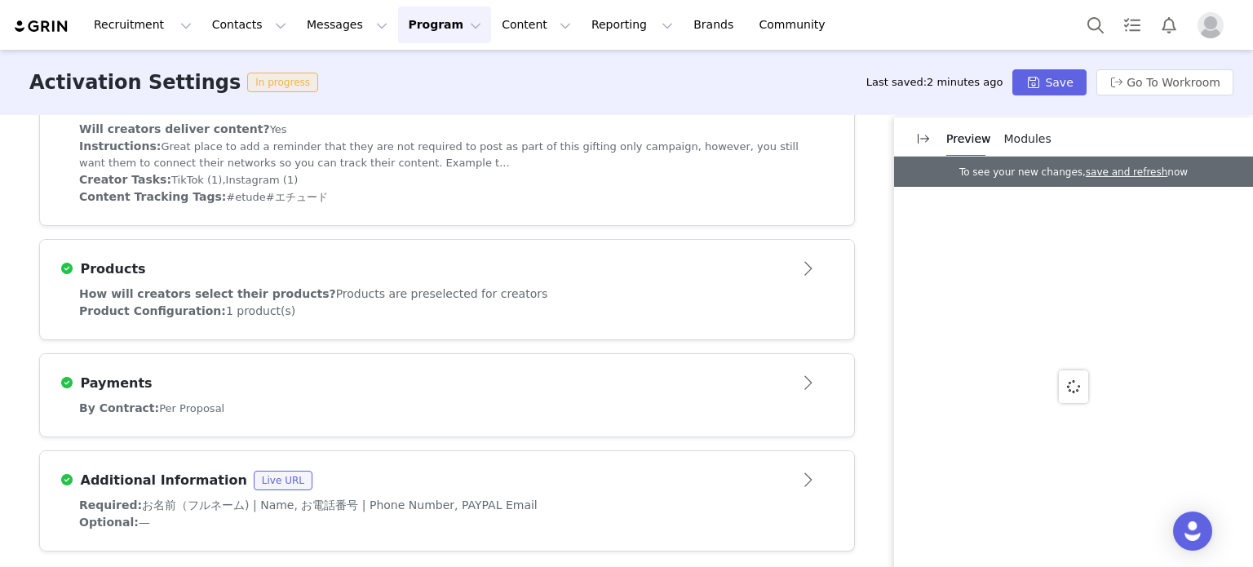
click at [245, 411] on div "By Contract: Per Proposal" at bounding box center [447, 408] width 736 height 17
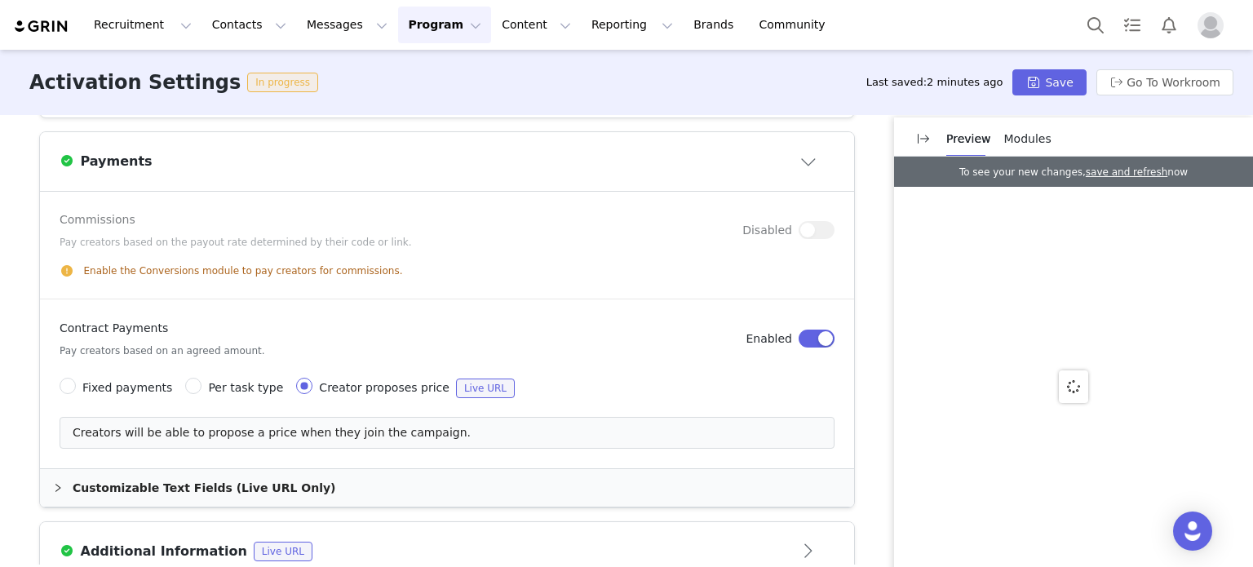
scroll to position [876, 0]
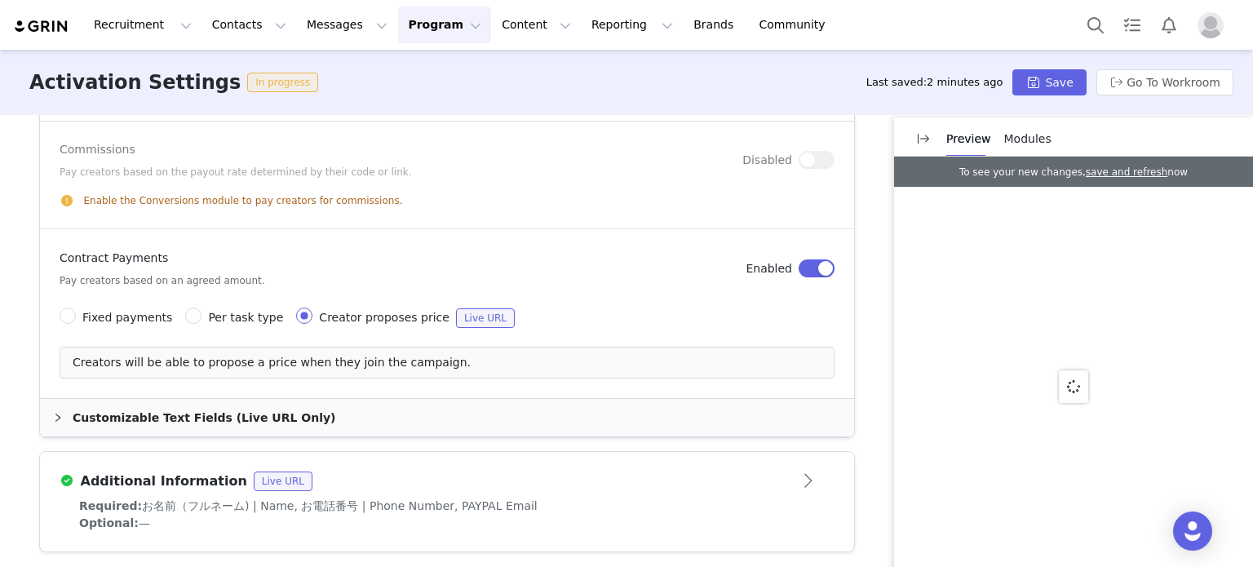
click at [224, 424] on div "Customizable Text Fields (Live URL Only)" at bounding box center [447, 418] width 814 height 38
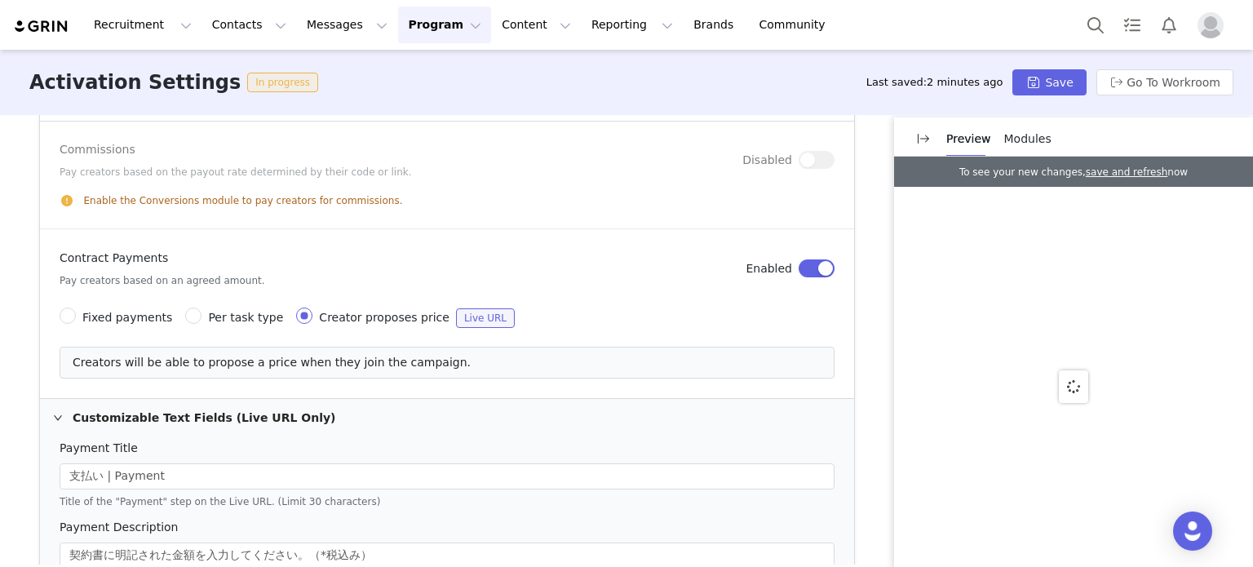
scroll to position [1203, 0]
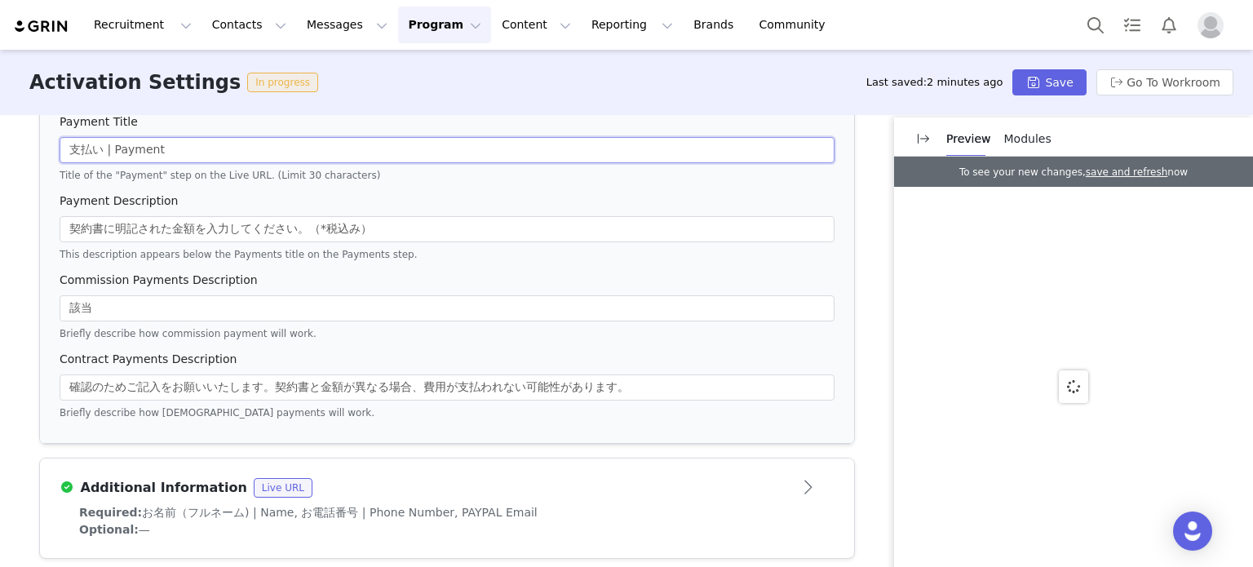
click at [144, 153] on input "支払い | Payment" at bounding box center [447, 150] width 775 height 26
click at [189, 218] on input "契約書に明記された金額を入力してください。（*税込み）" at bounding box center [447, 229] width 775 height 26
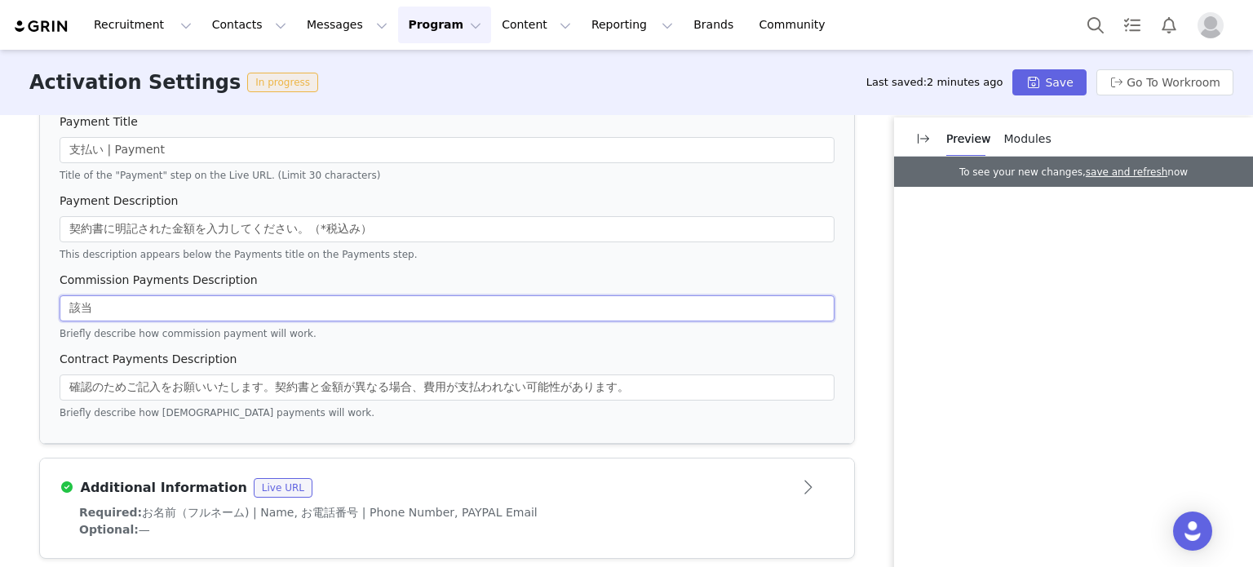
click at [110, 309] on input "該当" at bounding box center [447, 308] width 775 height 26
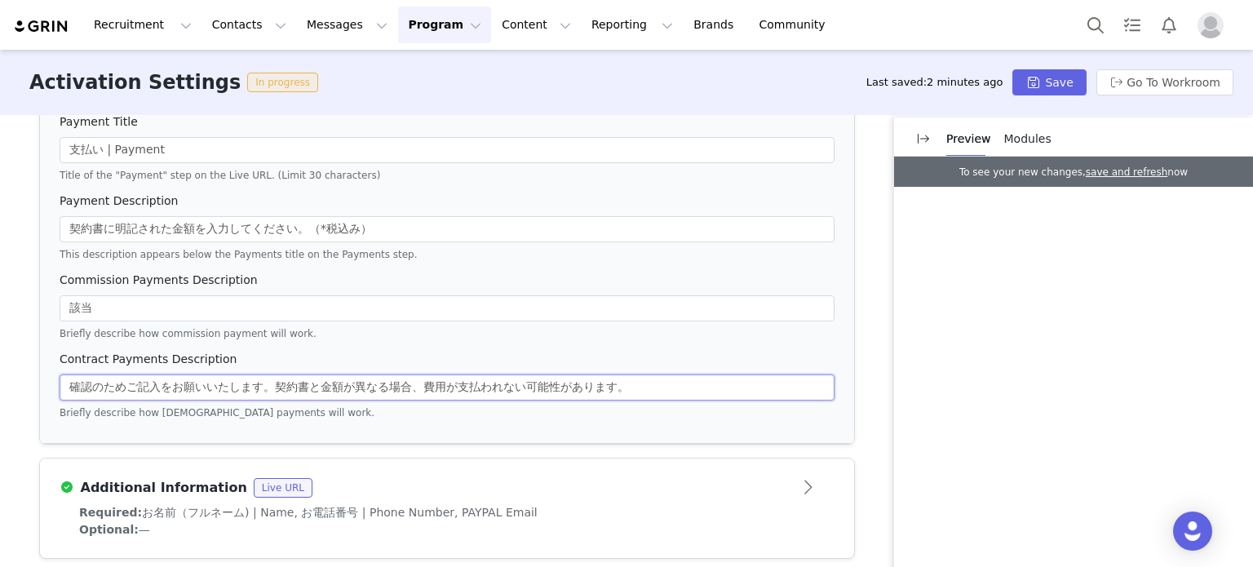
click at [153, 388] on input "確認のためご記入をお願いいたします。契約書と金額が異なる場合、費用が支払われない可能性があります。" at bounding box center [447, 388] width 775 height 26
click at [553, 210] on div "Payment Description" at bounding box center [447, 205] width 775 height 24
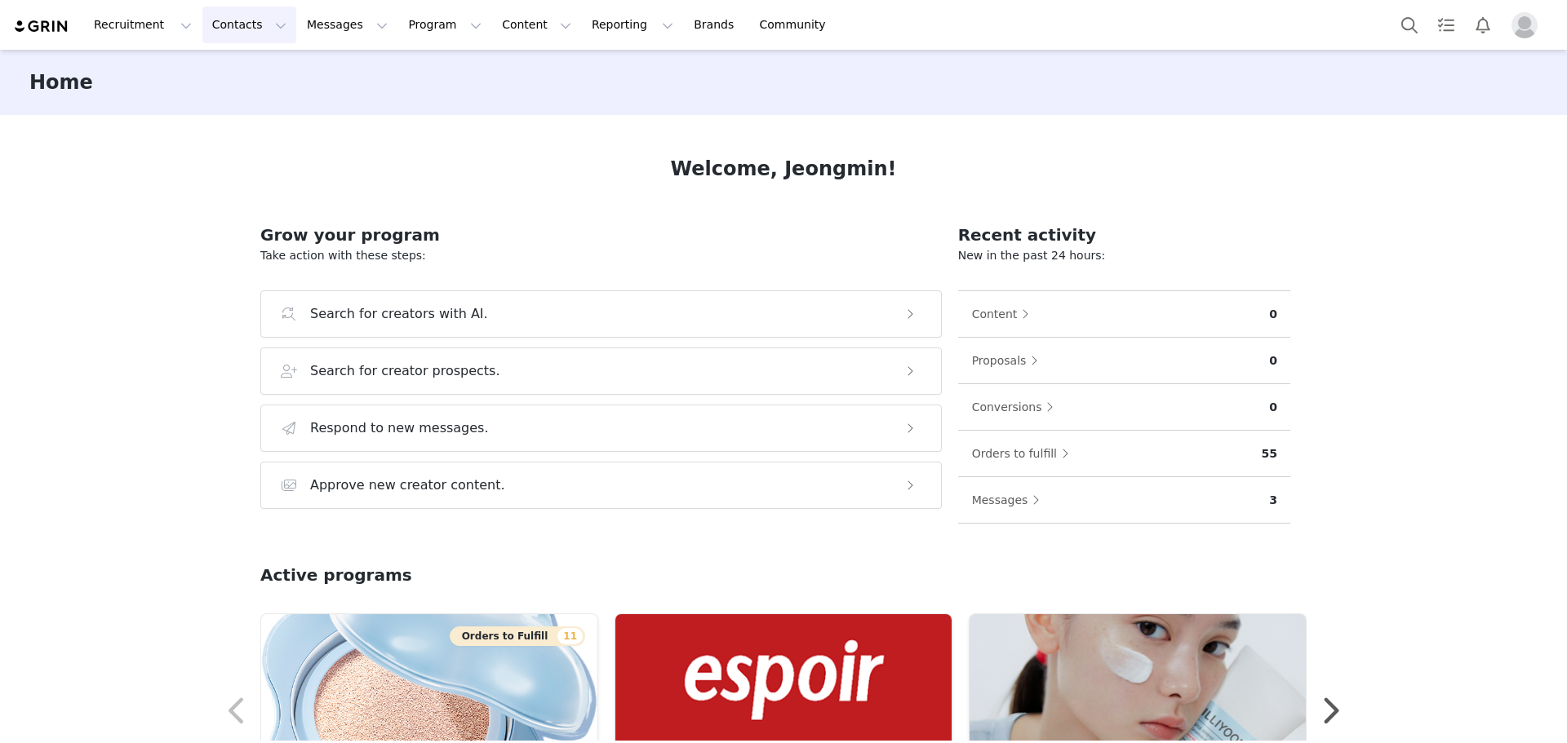
click at [202, 29] on button "Contacts Contacts" at bounding box center [249, 25] width 94 height 37
click at [319, 26] on button "Messages Messages" at bounding box center [347, 25] width 100 height 37
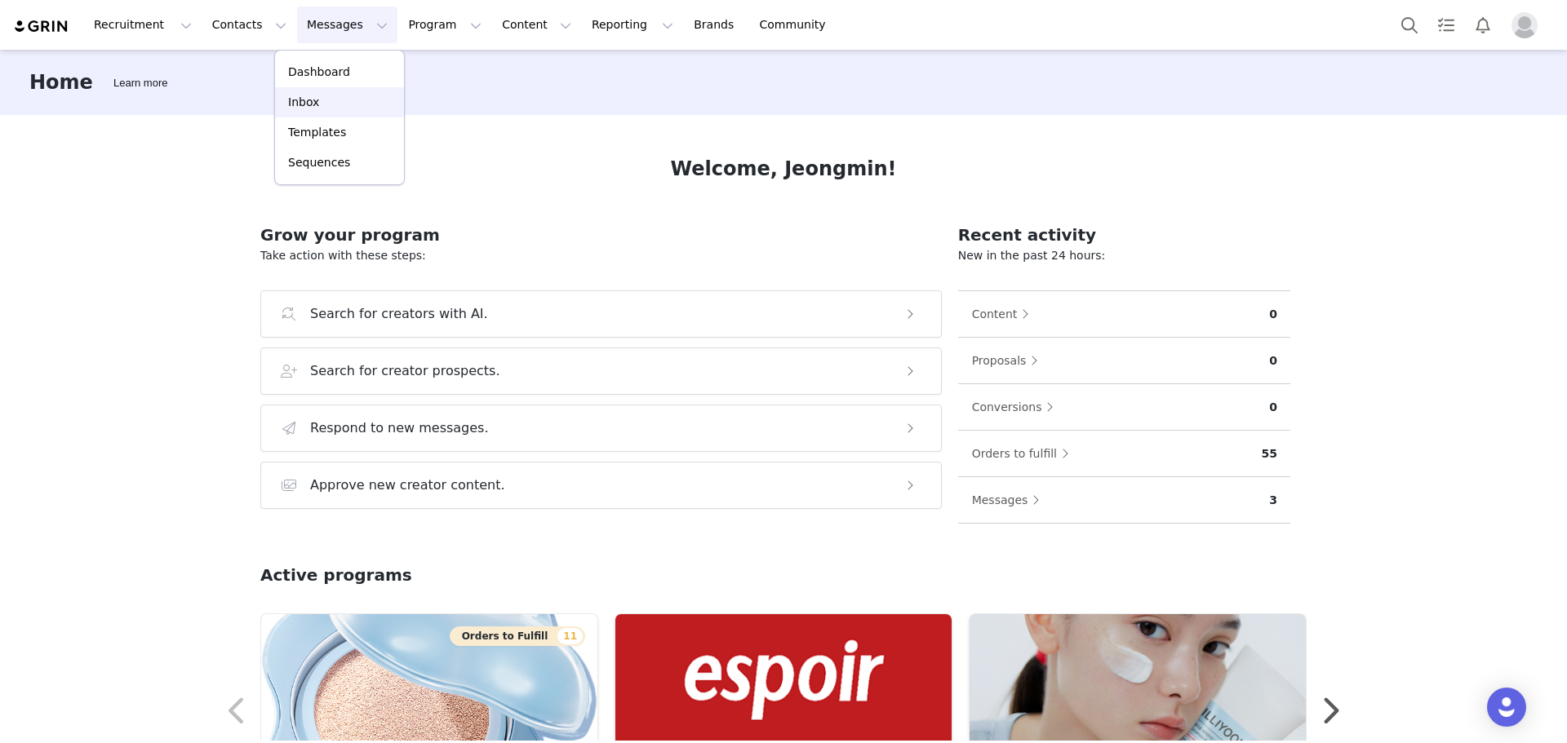
click at [325, 106] on div "Inbox" at bounding box center [339, 102] width 109 height 17
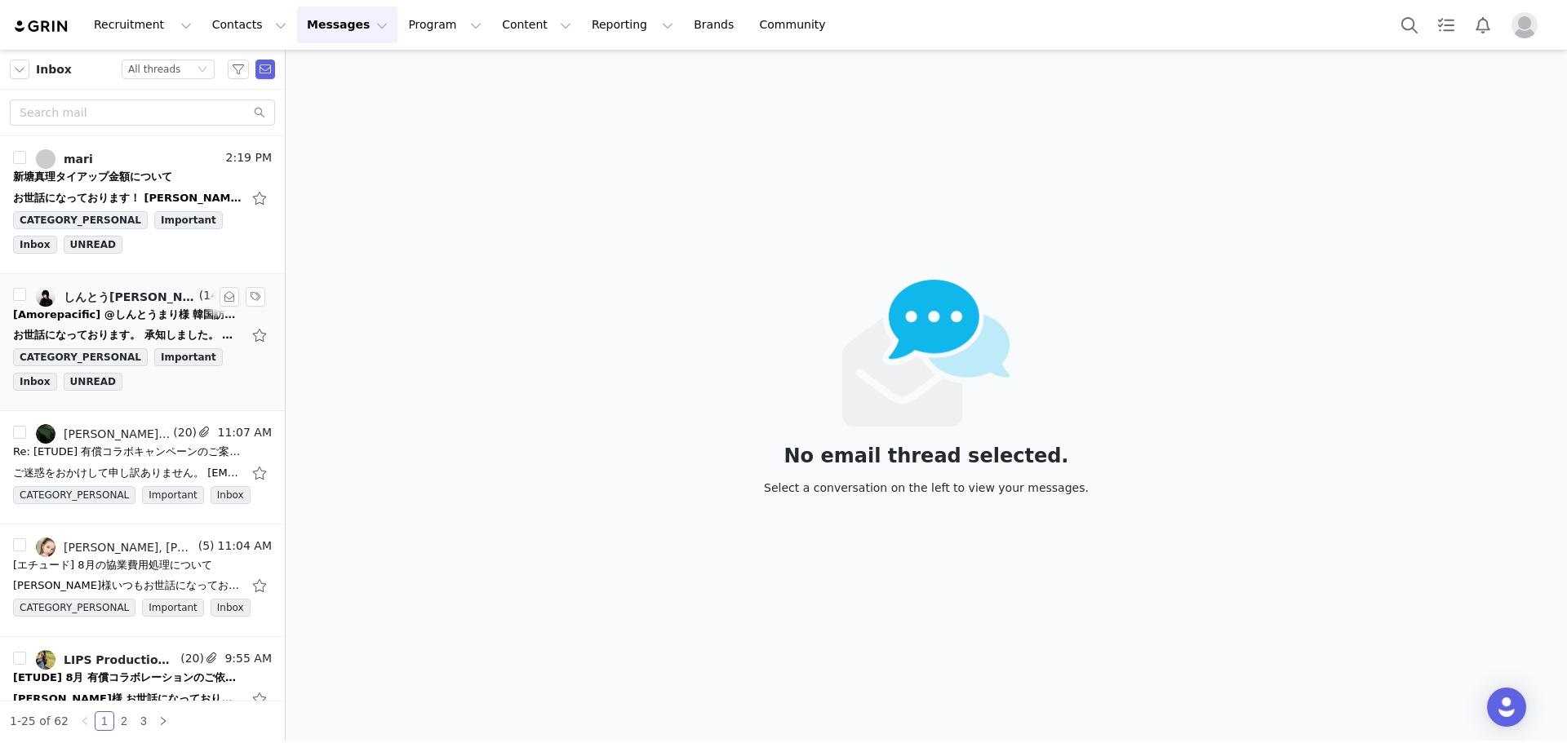
click at [126, 345] on div "お世話になっております。 承知しました。 金額や財務的なご相談は 恐れ入りますが、前と同じく@엄정민さんと お話ししてくださいますと助かります。 9月4日まで…" at bounding box center [142, 335] width 259 height 26
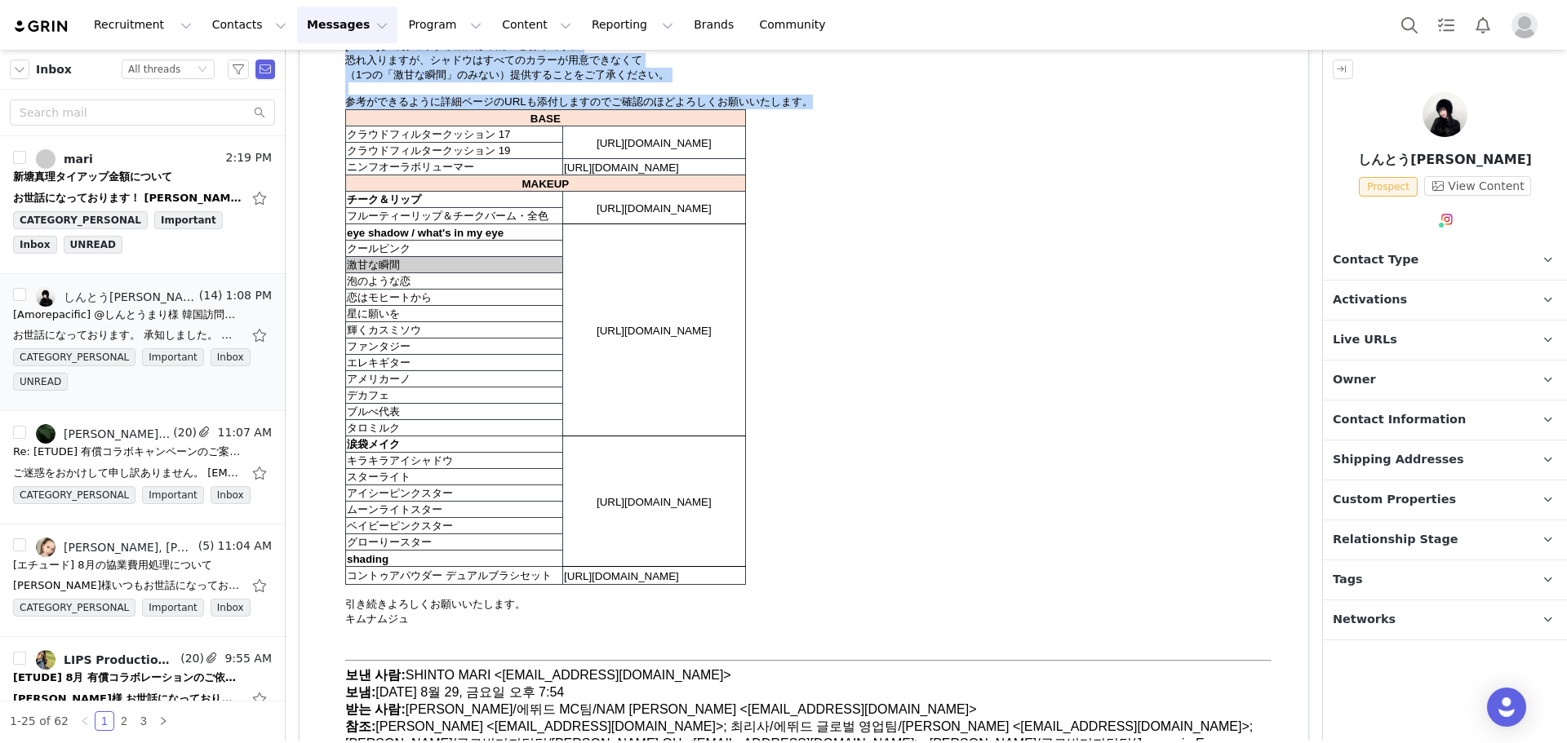
scroll to position [571, 0]
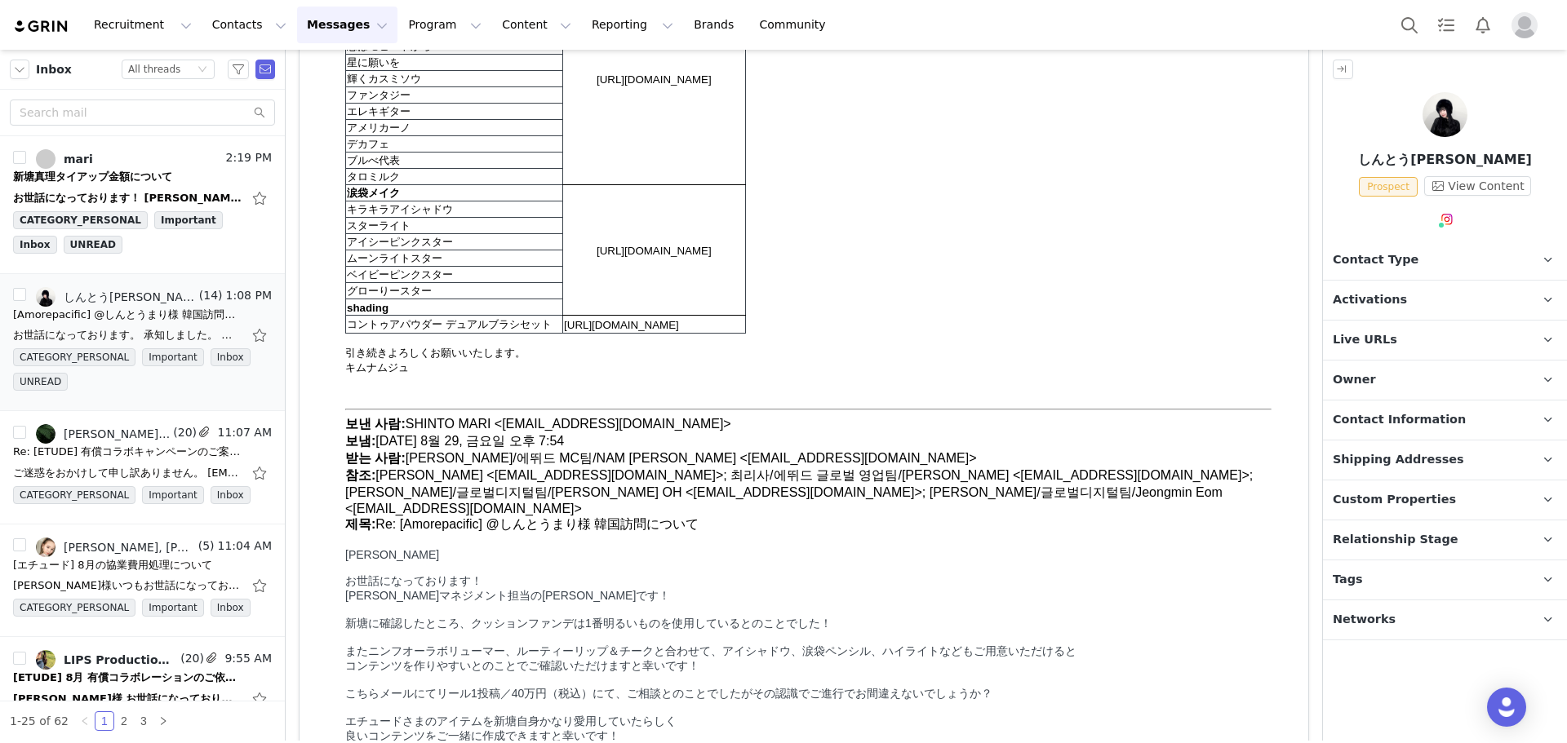
drag, startPoint x: 345, startPoint y: -310, endPoint x: 944, endPoint y: 118, distance: 736.0
copy body "お世話になっております。 承知しました。 金額や財務的なご相談は 恐れ入りますが、前と同じく @엄정민 さんと お話ししてくださいますと助かります。 9月4日…"
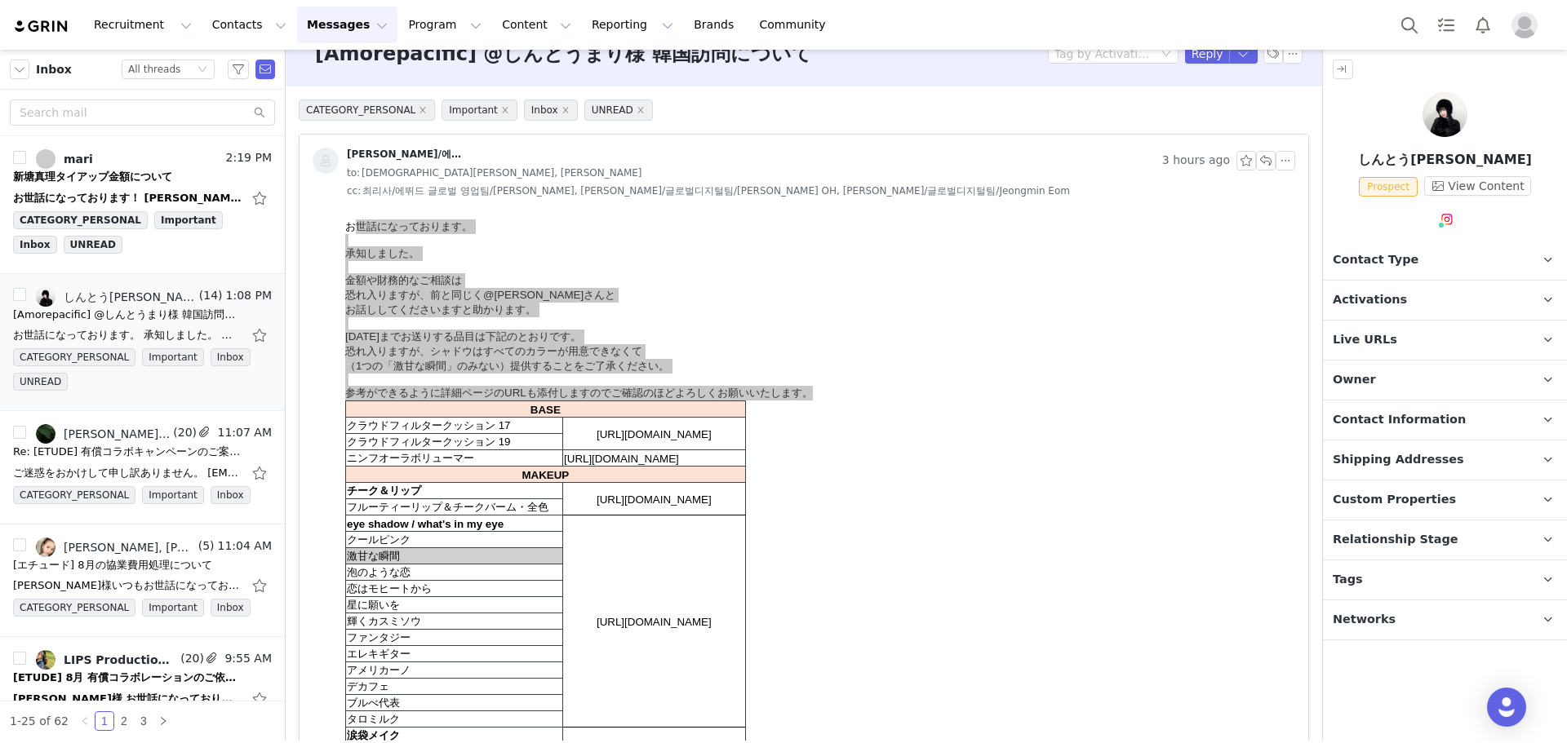
scroll to position [0, 0]
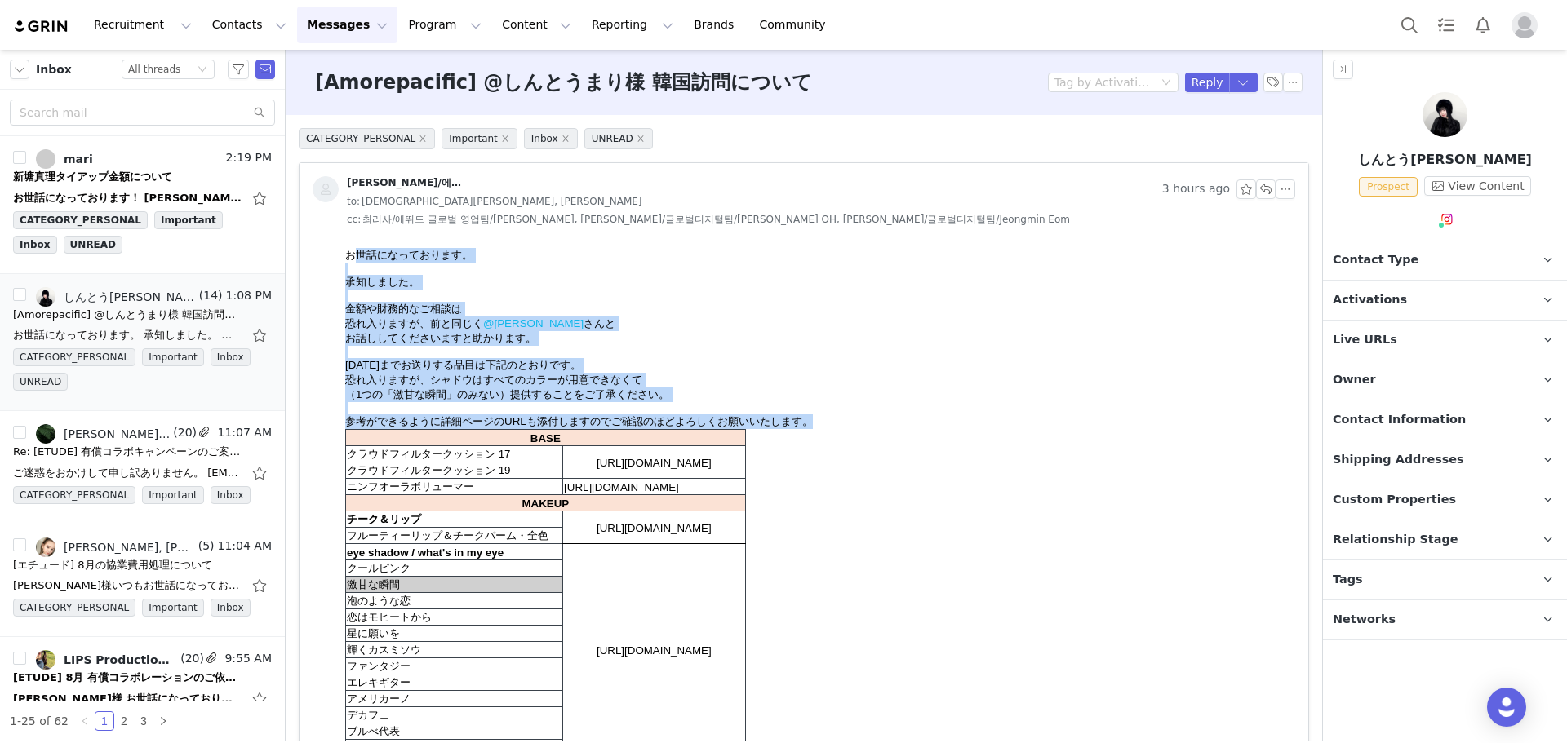
click at [426, 261] on div "お世話になっております。" at bounding box center [816, 255] width 943 height 15
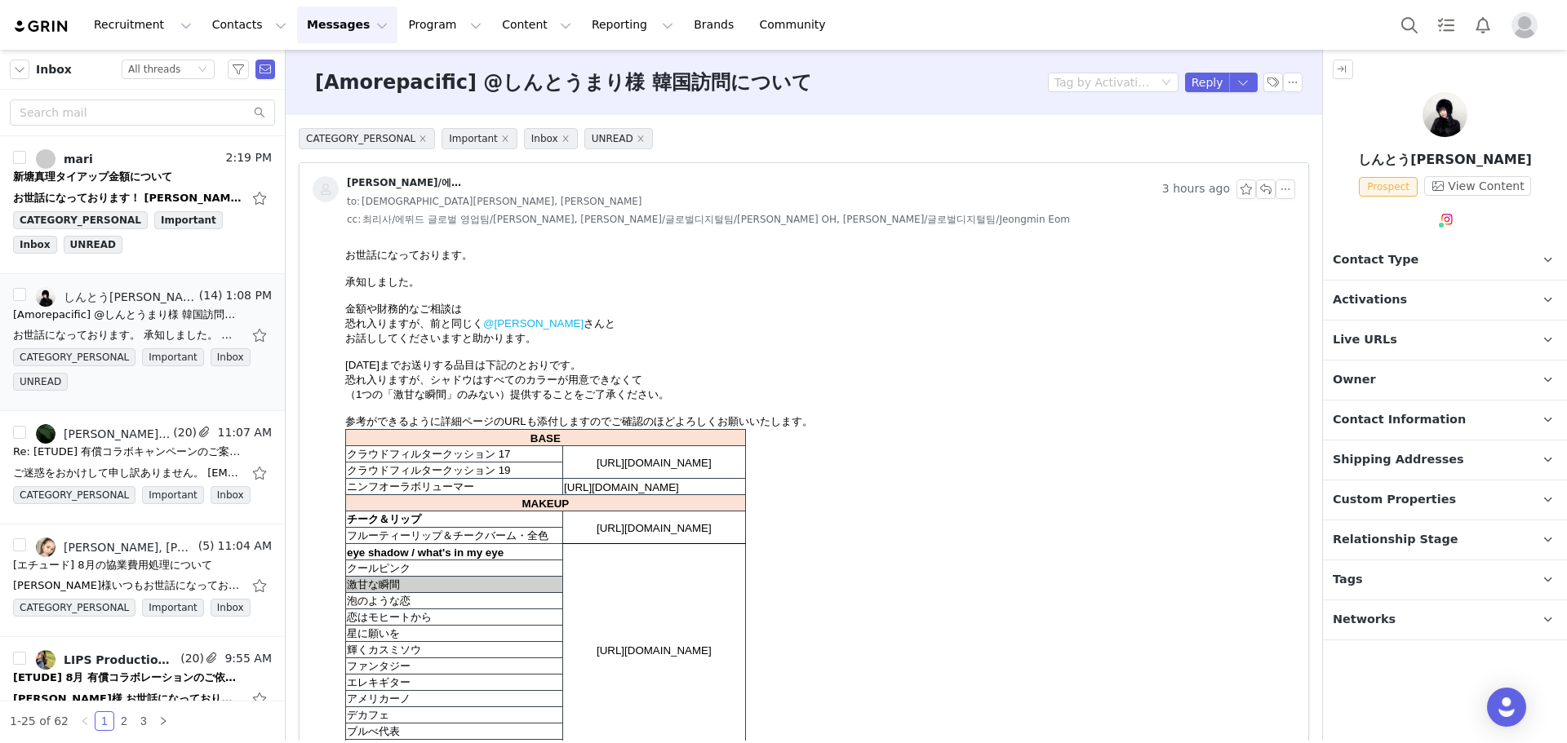
click at [573, 346] on div "お話ししてくださいますと助かります。" at bounding box center [816, 338] width 943 height 15
drag, startPoint x: 586, startPoint y: 340, endPoint x: 283, endPoint y: 327, distance: 303.0
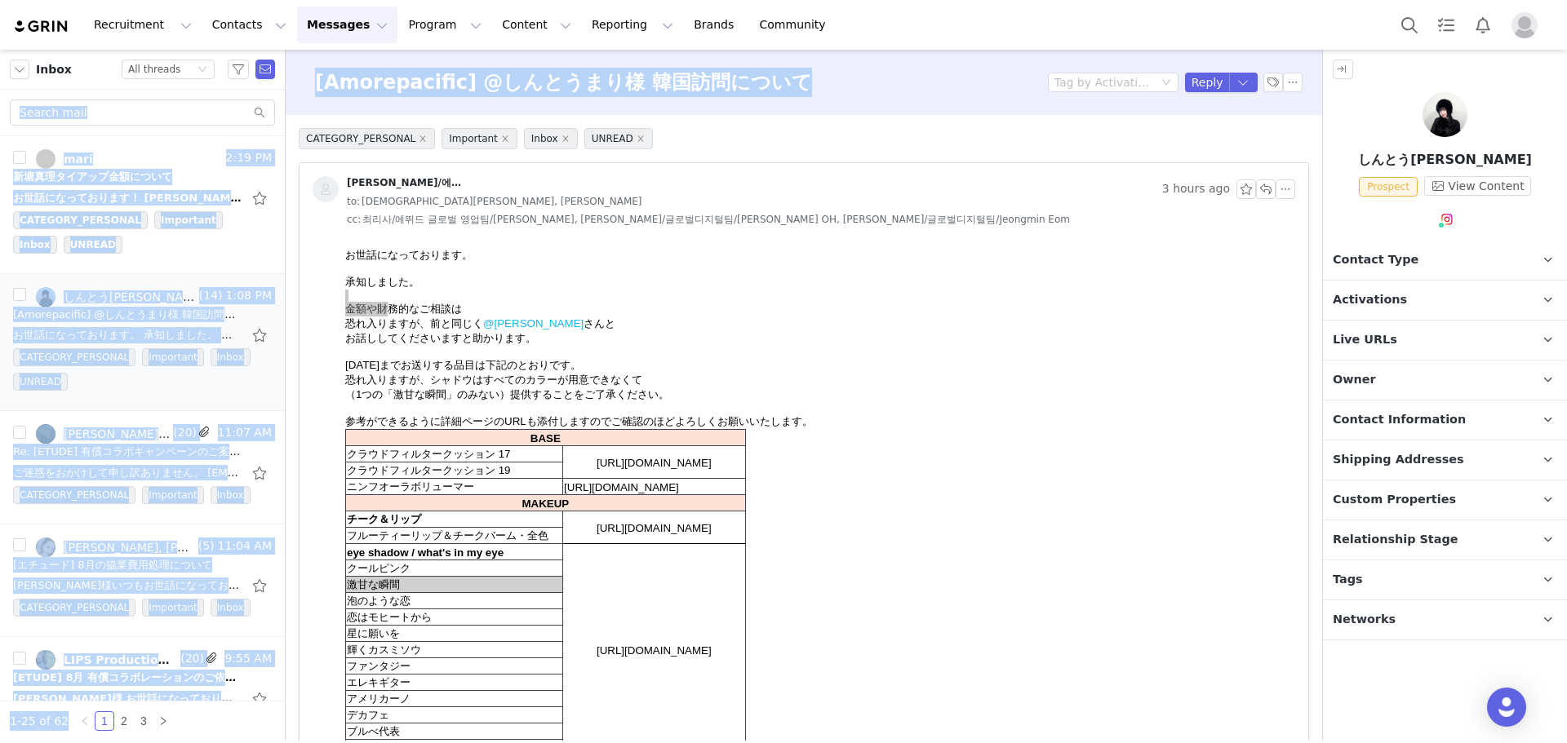
drag, startPoint x: 810, startPoint y: 91, endPoint x: 247, endPoint y: 88, distance: 562.3
click at [247, 88] on section "Filters Filter Logic And Or Owner Select Contact Tag Select Email Date ~ Relati…" at bounding box center [783, 395] width 1567 height 691
click at [330, 88] on h3 "[Amorepacific] @しんとうまり様 韓国訪問について" at bounding box center [563, 82] width 497 height 29
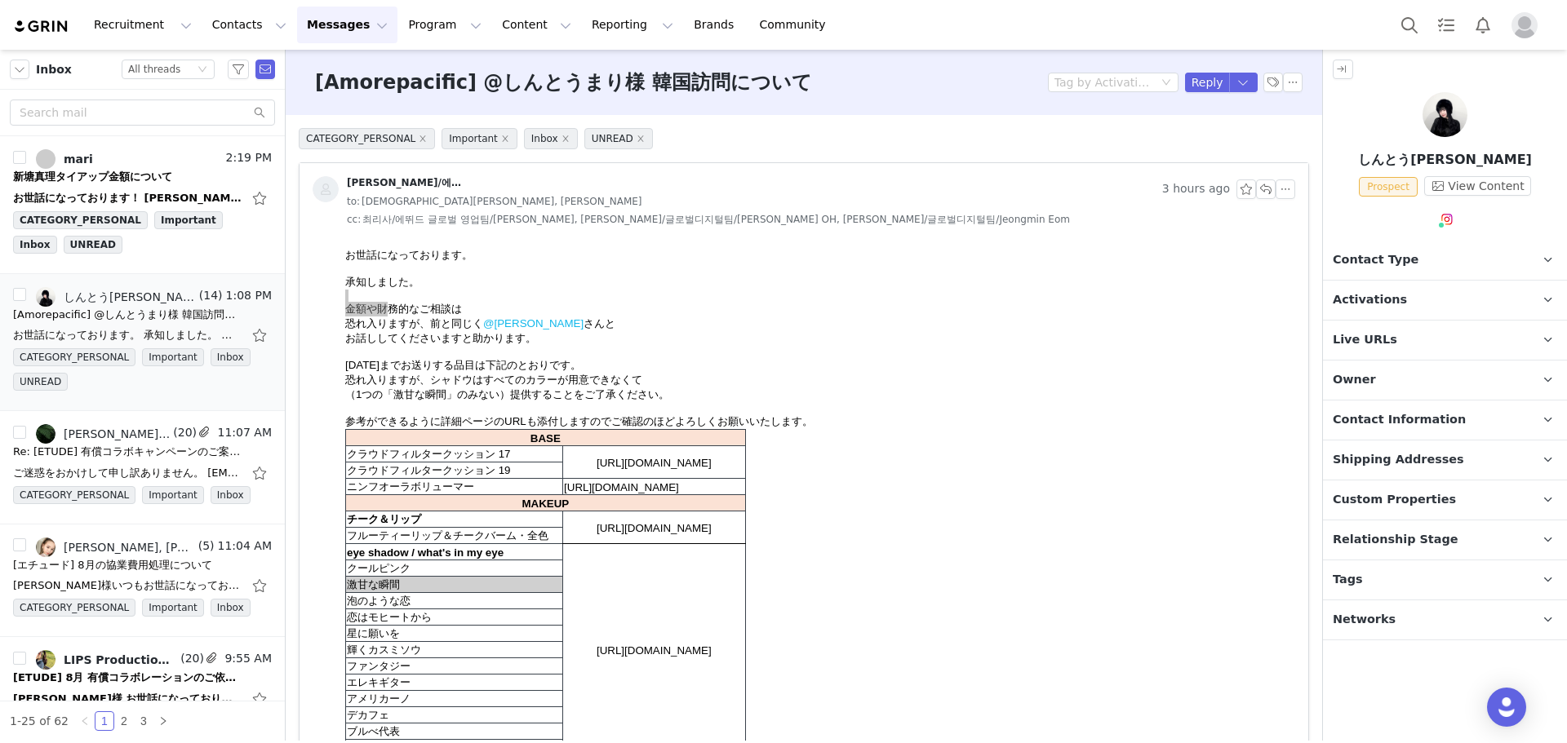
click at [397, 88] on h3 "[Amorepacific] @しんとうまり様 韓国訪問について" at bounding box center [563, 82] width 497 height 29
copy h3 "[Amorepacific] @しんとうまり様 韓国訪問について"
click at [592, 93] on h3 "[Amorepacific] @しんとうまり様 韓国訪問について" at bounding box center [563, 82] width 497 height 29
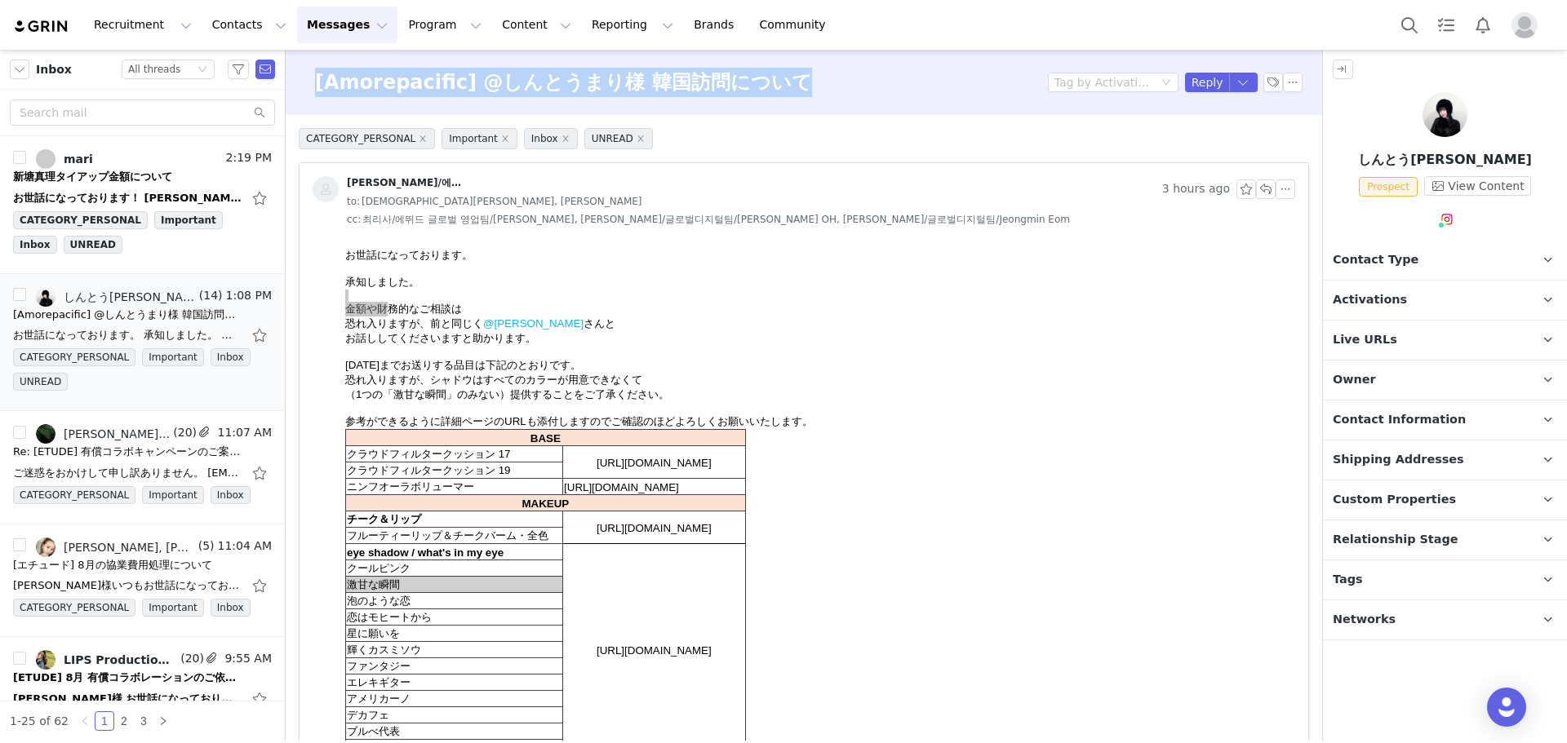
click at [610, 86] on h3 "[Amorepacific] @しんとうまり様 韓国訪問について" at bounding box center [563, 82] width 497 height 29
click at [632, 82] on h3 "[Amorepacific] @しんとうまり様 韓国訪問について" at bounding box center [563, 82] width 497 height 29
click at [575, 81] on h3 "[Amorepacific] @しんとうまり様 韓国訪問について" at bounding box center [563, 82] width 497 height 29
drag, startPoint x: 591, startPoint y: 82, endPoint x: 478, endPoint y: 87, distance: 112.7
click at [478, 87] on h3 "[Amorepacific] @しんとうまり様 韓国訪問について" at bounding box center [563, 82] width 497 height 29
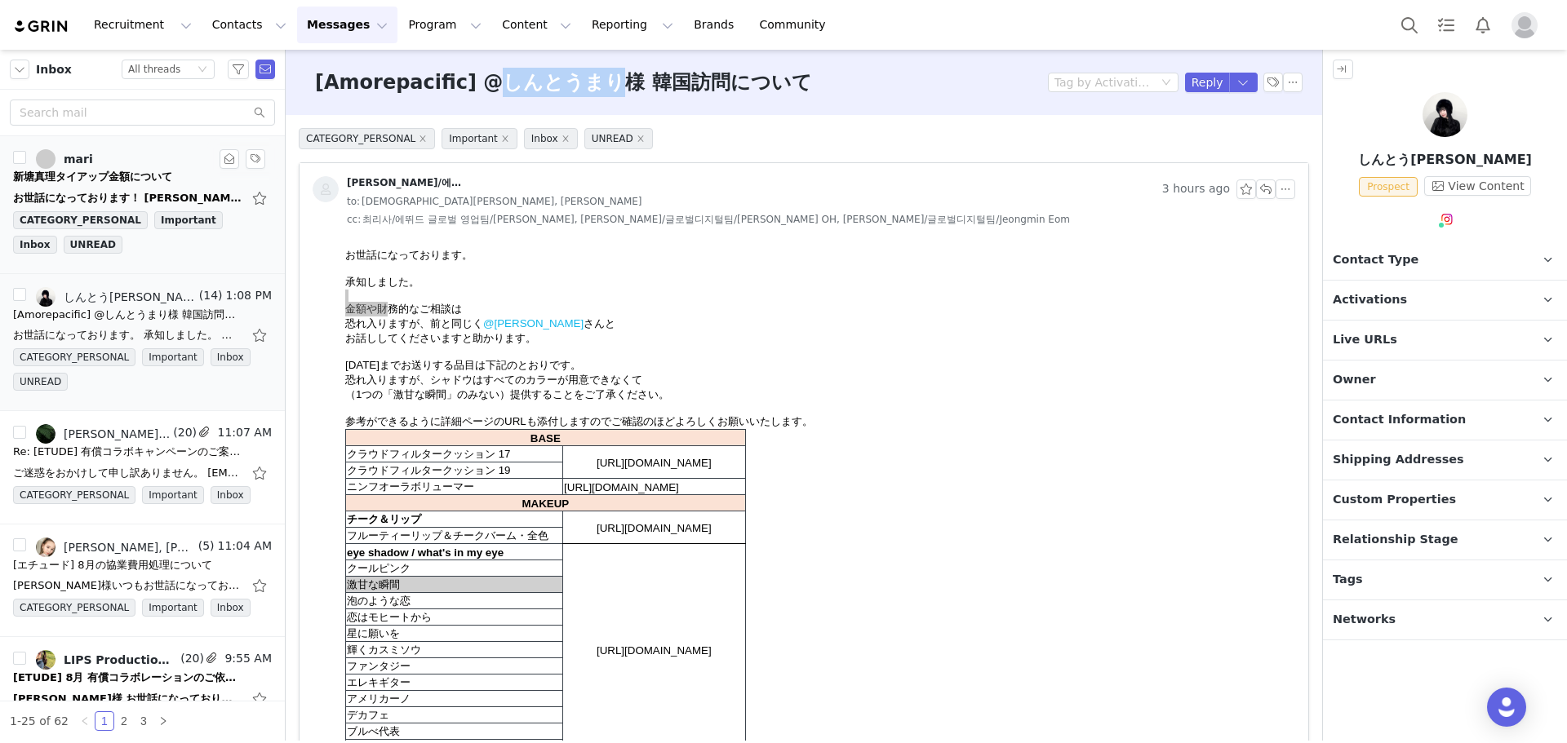
copy h3 "[PERSON_NAME]"
click at [867, 281] on div "承知しました。" at bounding box center [816, 282] width 943 height 15
click at [468, 275] on div at bounding box center [816, 269] width 943 height 12
click at [1436, 262] on p "Contact Type Contact type can be Creator, Prospect, Application, or Manager." at bounding box center [1425, 260] width 205 height 39
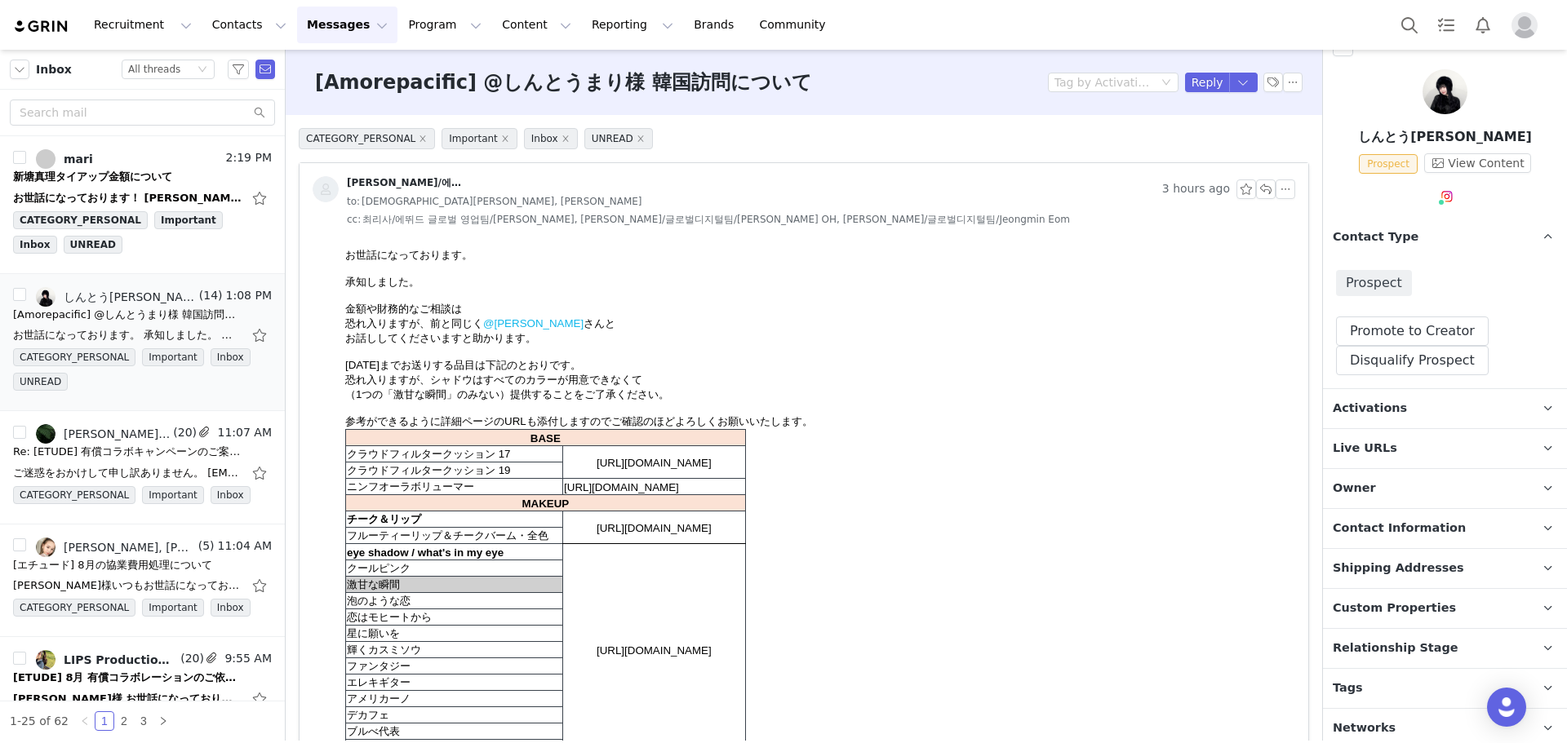
scroll to position [29, 0]
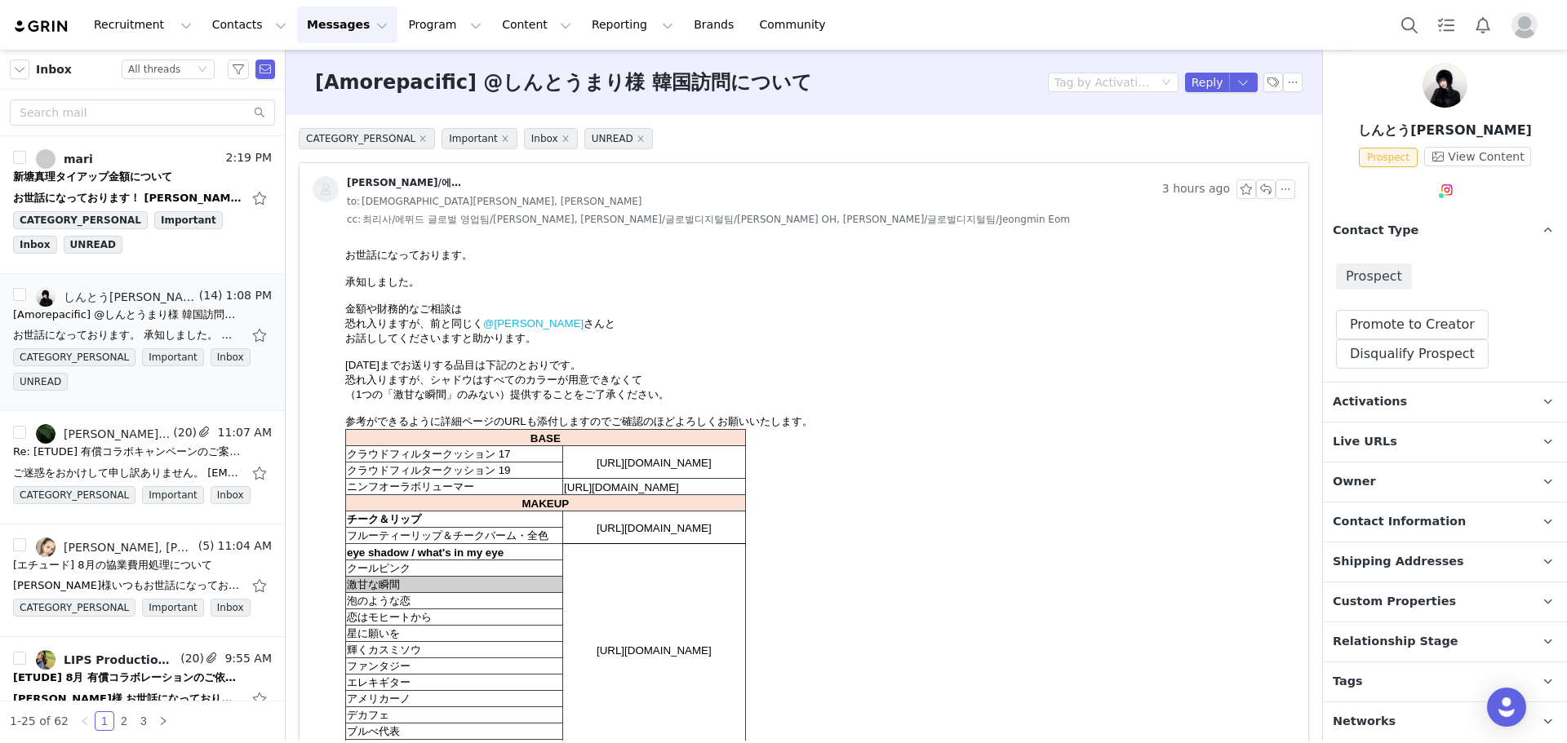
click at [1456, 121] on p "[PERSON_NAME]" at bounding box center [1445, 131] width 244 height 20
drag, startPoint x: 1484, startPoint y: 137, endPoint x: 1340, endPoint y: 133, distance: 143.7
click at [1340, 133] on p "[PERSON_NAME]" at bounding box center [1445, 131] width 244 height 20
copy p "[PERSON_NAME]"
click at [1420, 515] on span "Contact Information" at bounding box center [1399, 522] width 133 height 18
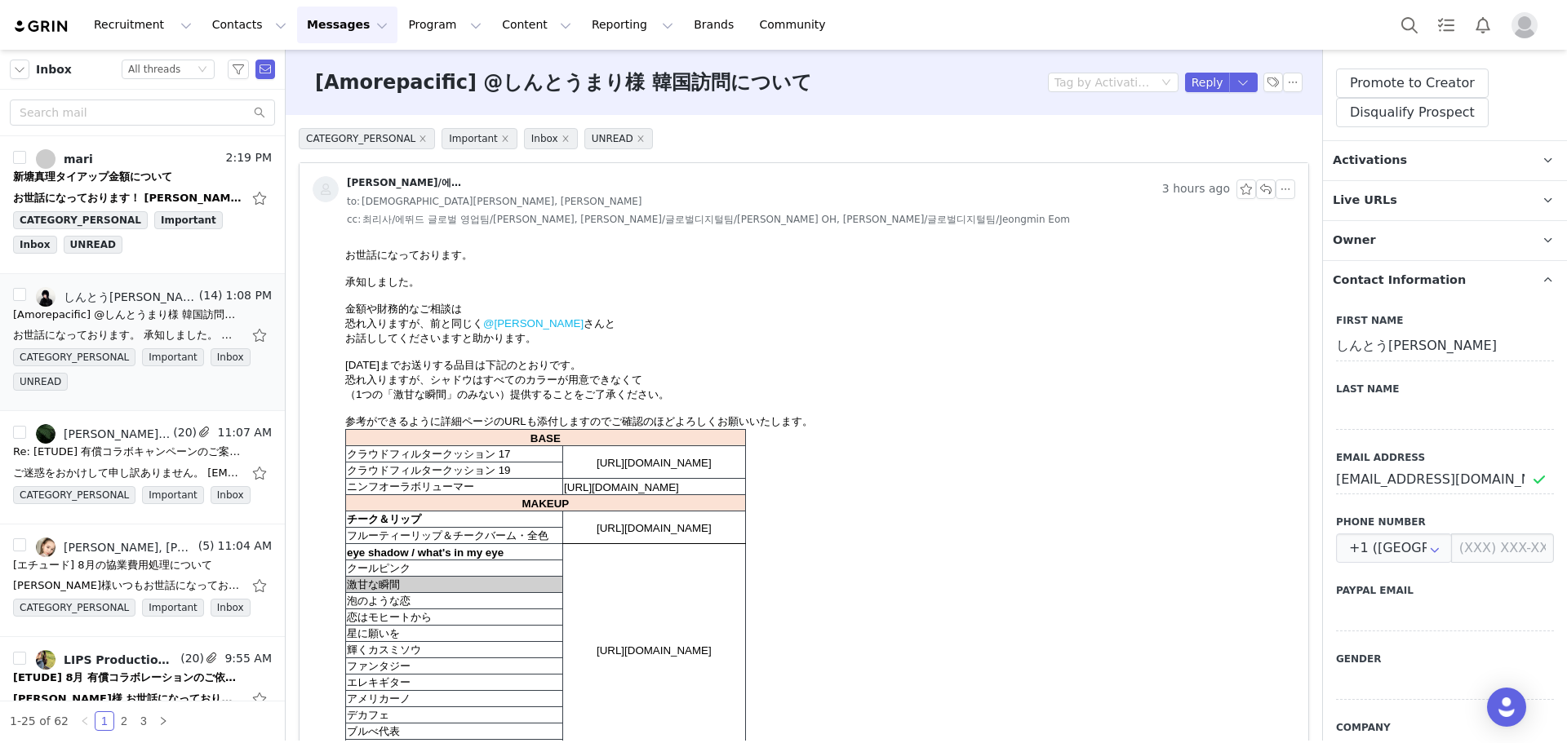
scroll to position [274, 0]
click at [1412, 486] on input "[EMAIL_ADDRESS][DOMAIN_NAME]" at bounding box center [1445, 476] width 218 height 29
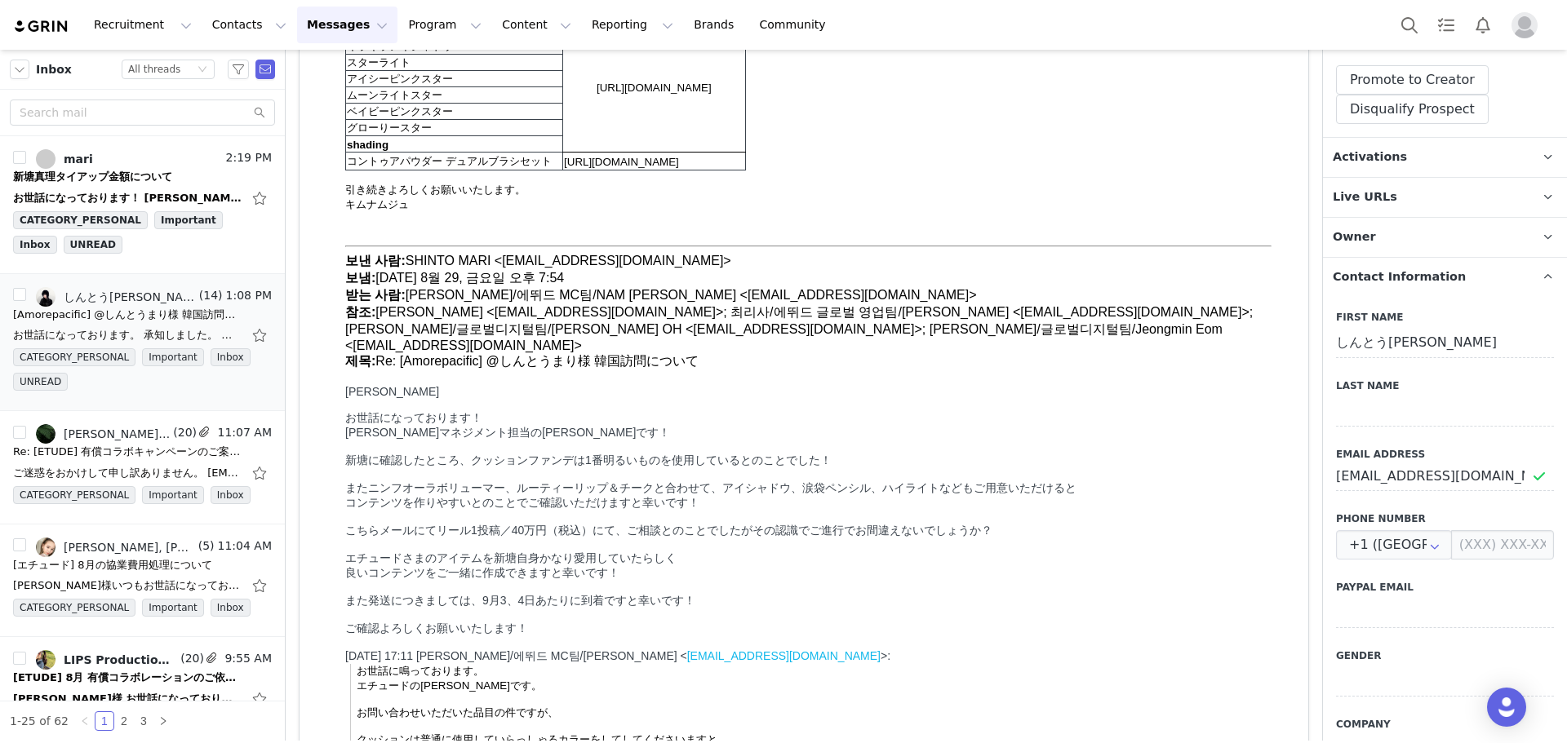
scroll to position [1142, 0]
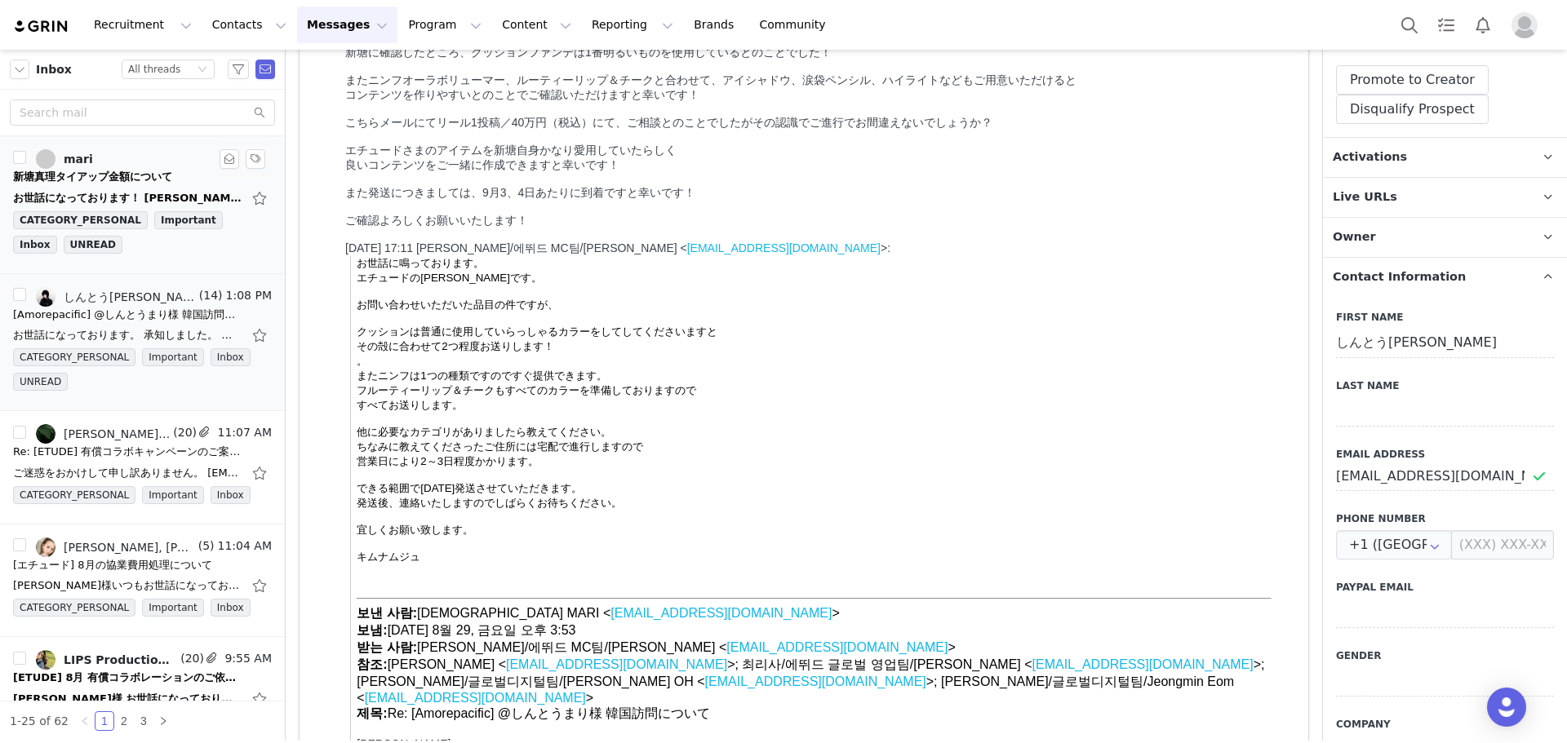
click at [135, 196] on div "お世話になっております！ 新塘 真理マネジメント担当の鵜木です！ メールにてリール1投稿／40万円（税込）にて、 タイアップとのことでしたがその認識でご進行で…" at bounding box center [127, 198] width 228 height 16
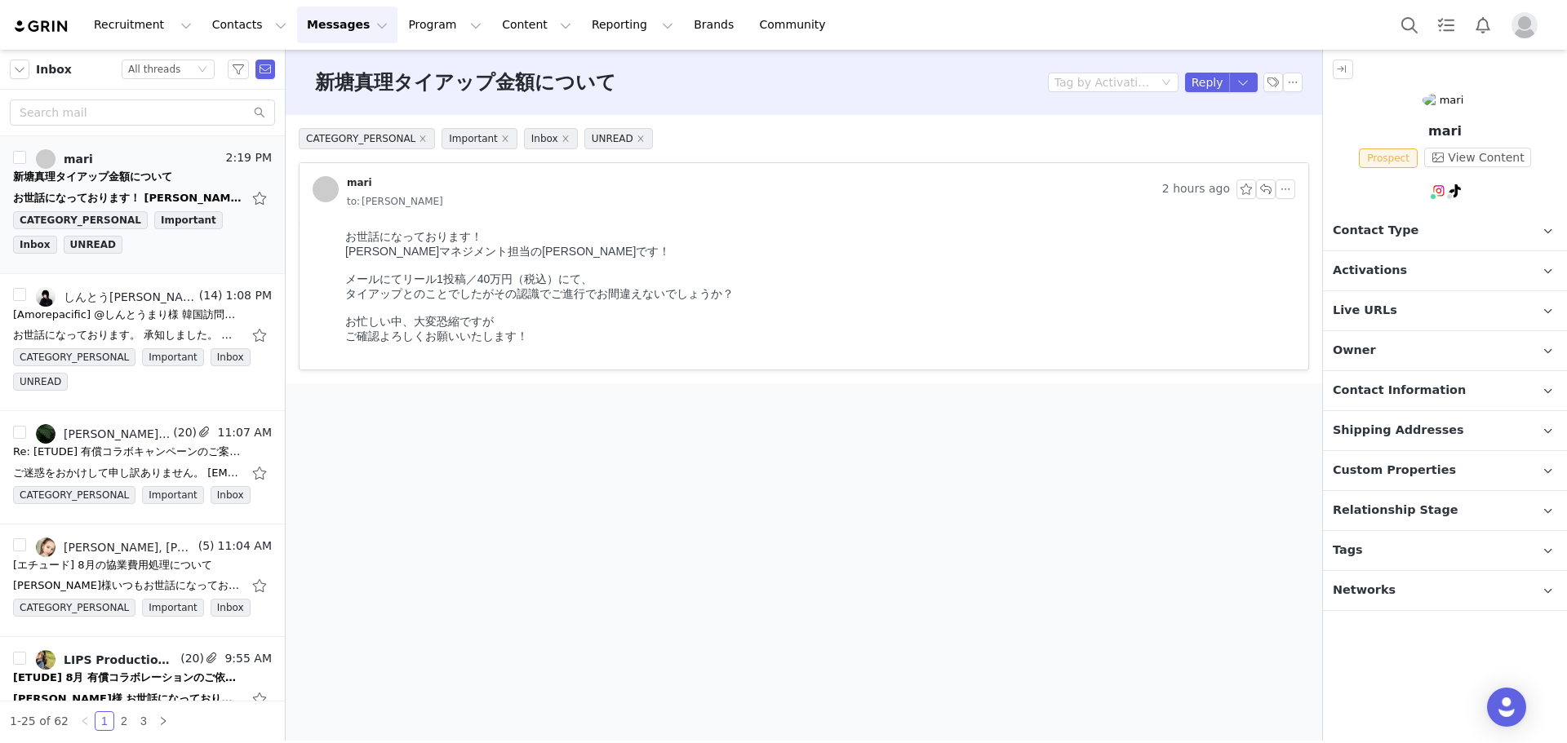
scroll to position [0, 0]
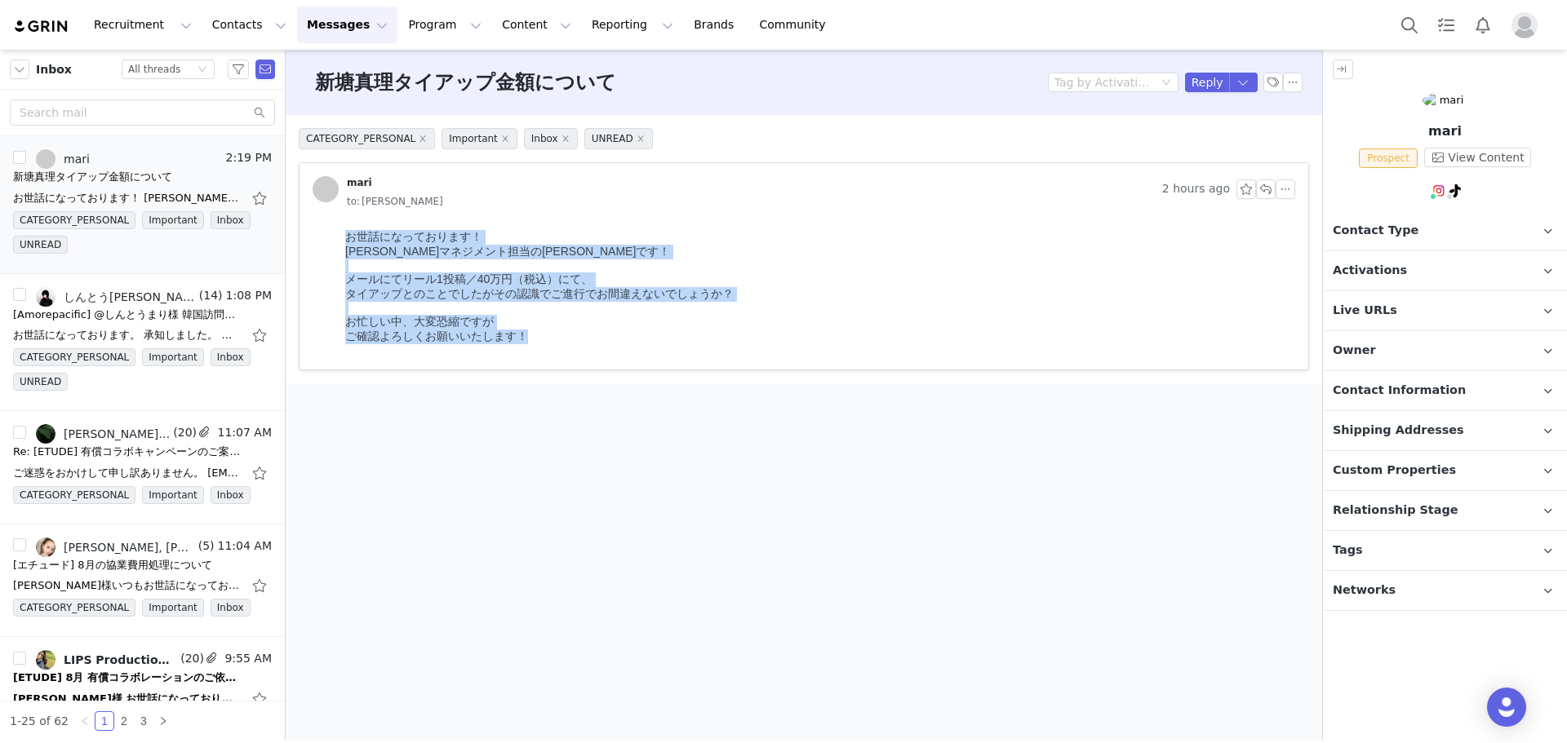
drag, startPoint x: 342, startPoint y: 229, endPoint x: 592, endPoint y: 365, distance: 284.8
click at [592, 365] on html "お世話になっております！ 新塘 真理マネジメント担当の鵜木です！ メールにてリール1投稿／40万円（税込）にて、 タイアップとのことでしたがその認識でご進行で…" at bounding box center [817, 297] width 956 height 146
copy div "お世話になっております！ 新塘 真理マネジメント担当の鵜木です！ メールにてリール1投稿／40万円（税込）にて、 タイアップとのことでしたがその認識でご進行で…"
drag, startPoint x: 908, startPoint y: 304, endPoint x: 1141, endPoint y: 240, distance: 241.3
click at [908, 302] on div "タイアップとのことでしたがその認識でご進行でお間違えないでしょうか？" at bounding box center [816, 294] width 943 height 15
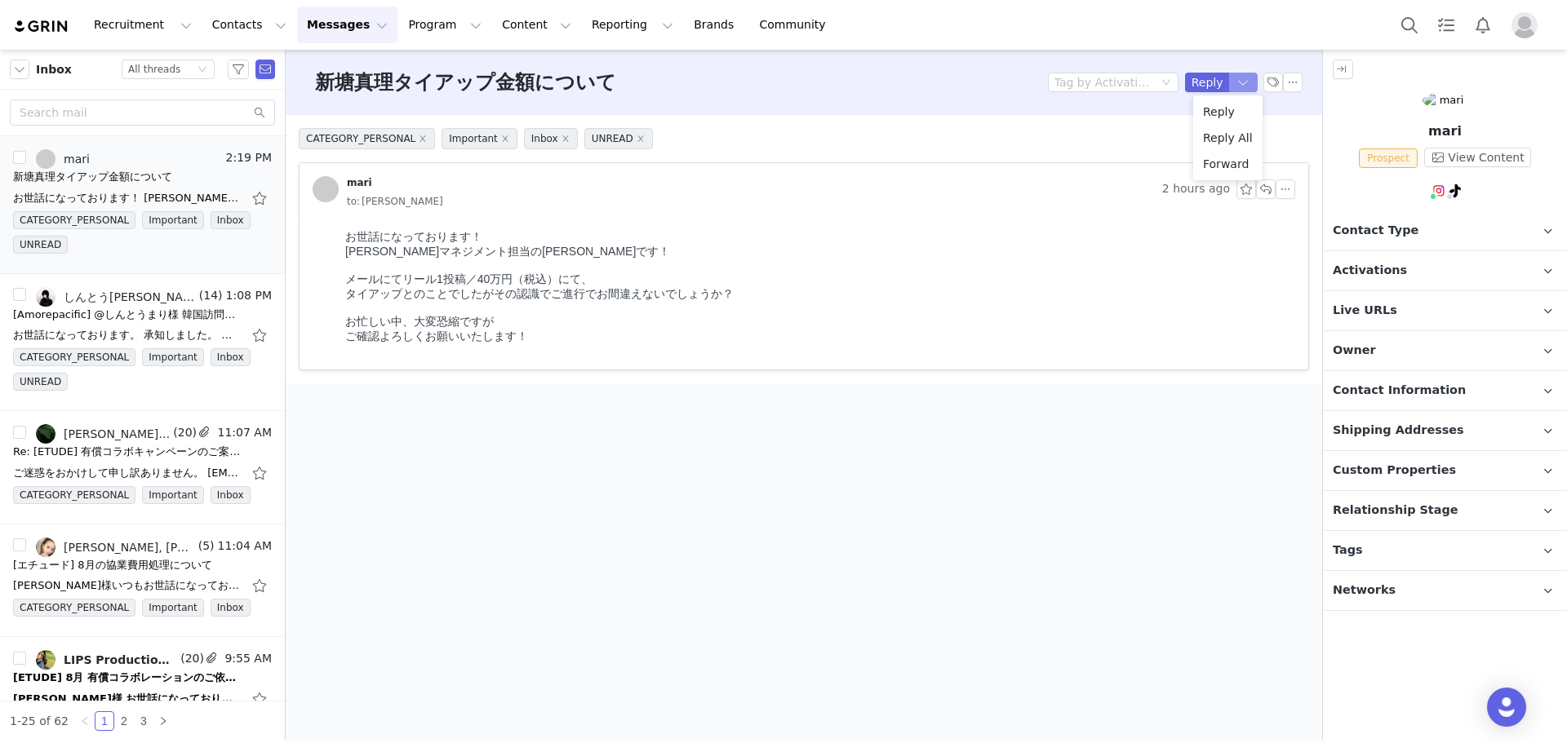
click at [1247, 75] on button "button" at bounding box center [1243, 83] width 29 height 20
click at [1238, 78] on button "button" at bounding box center [1243, 83] width 29 height 20
click at [1238, 131] on li "Reply All" at bounding box center [1227, 138] width 69 height 26
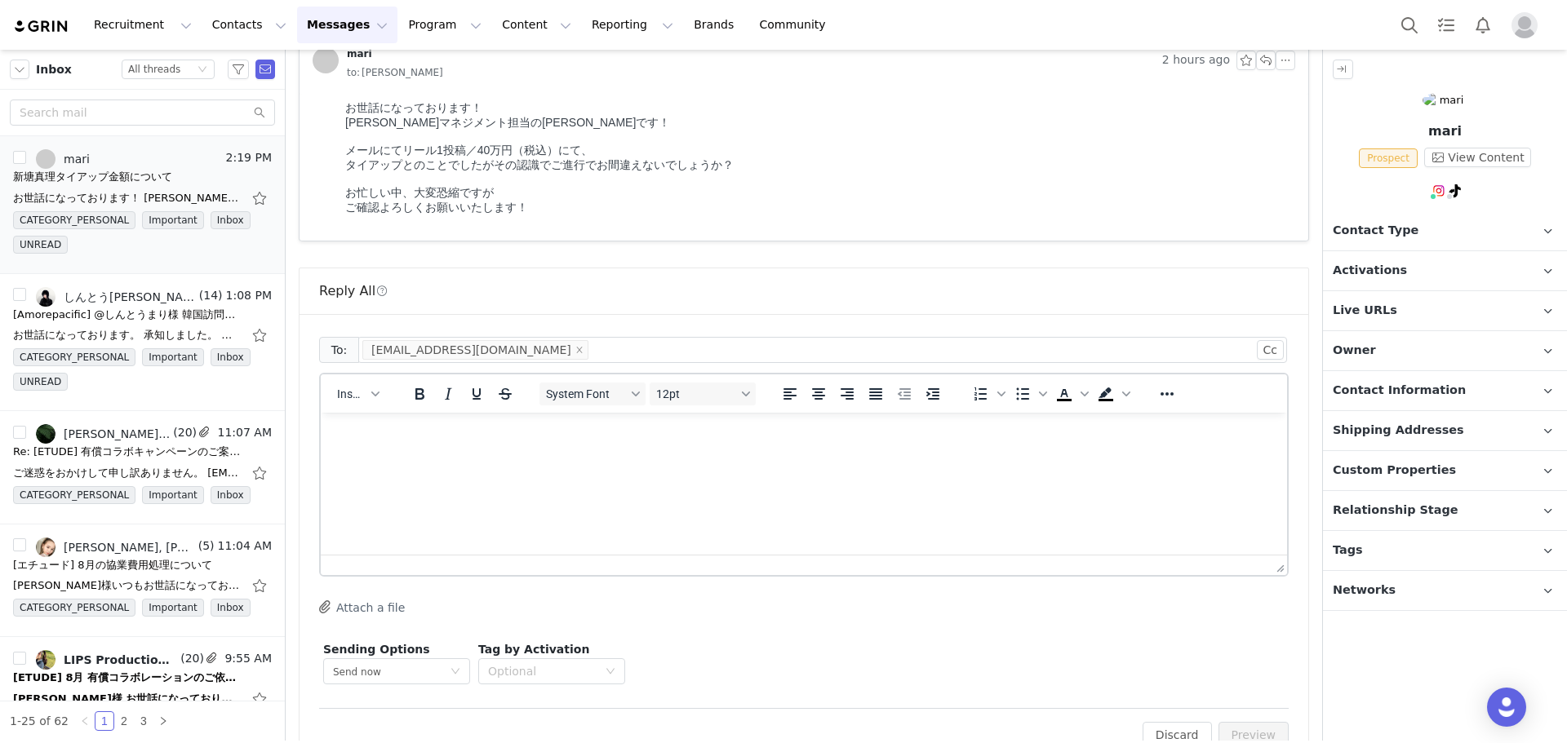
scroll to position [88, 0]
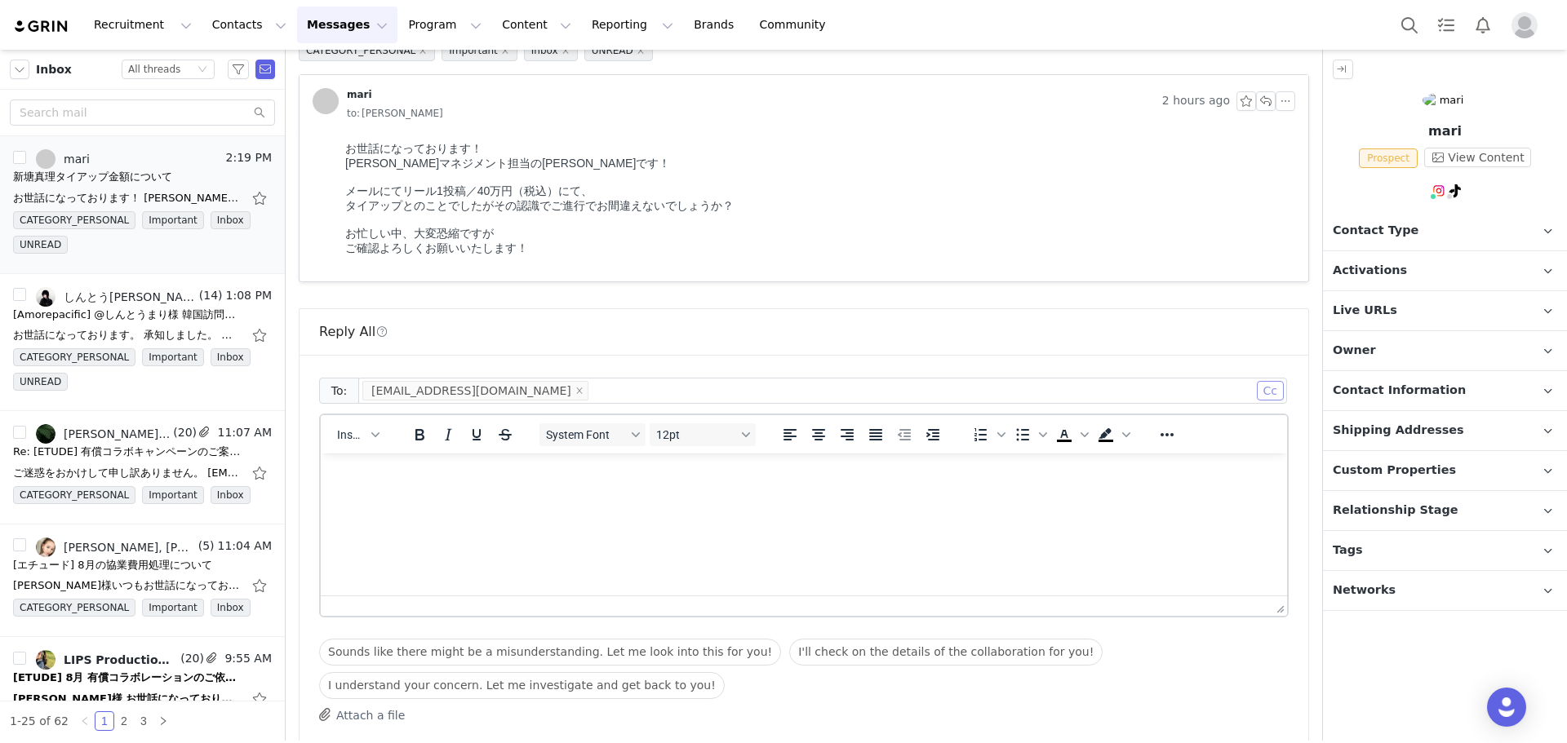
click at [1262, 398] on button "Cc" at bounding box center [1270, 391] width 27 height 20
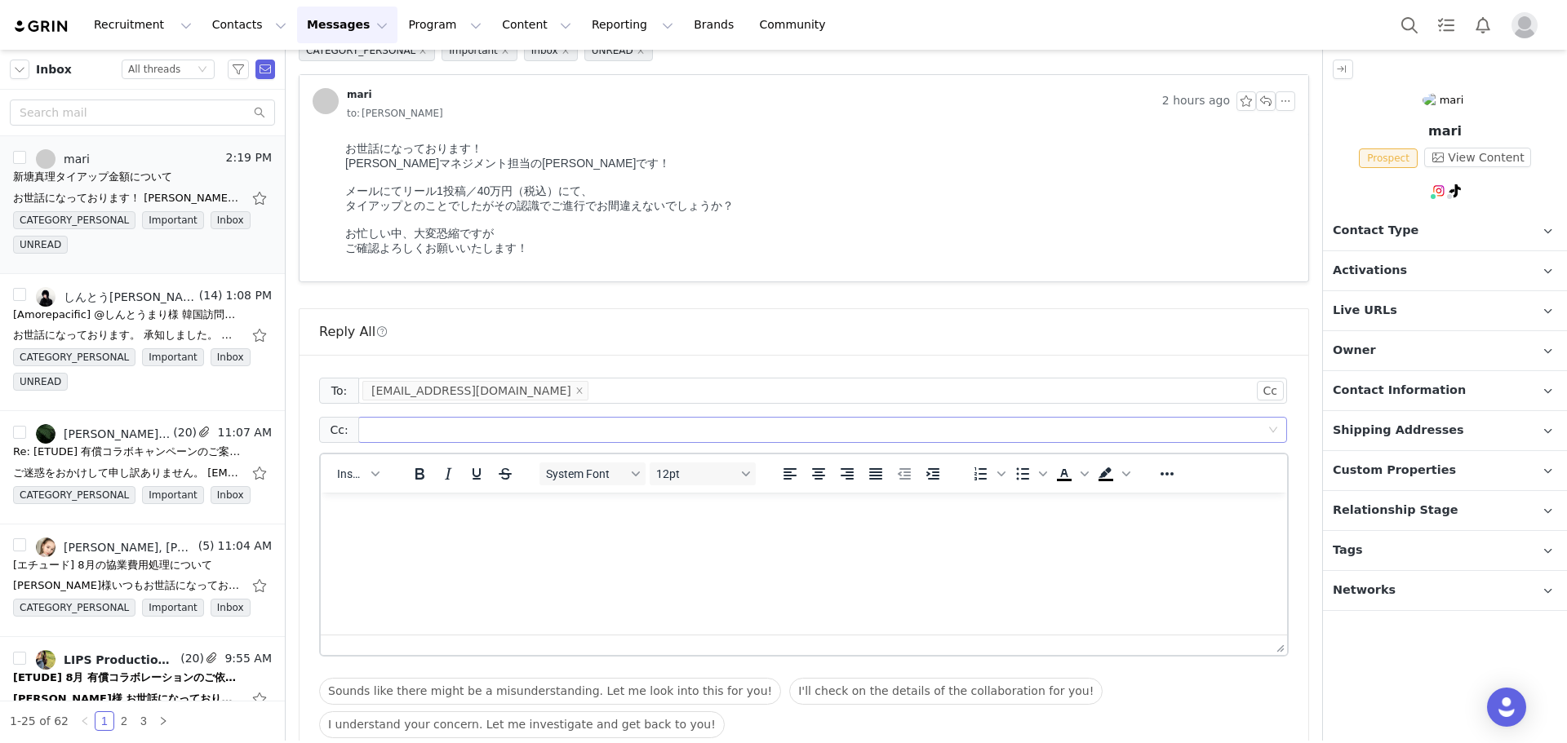
click at [642, 442] on div at bounding box center [821, 430] width 929 height 26
type input "hey_"
click at [404, 427] on icon "icon: close" at bounding box center [406, 430] width 8 height 8
paste input "hey_iris@amorepacific.com"
type input "hey_iris@amorepacific.com"
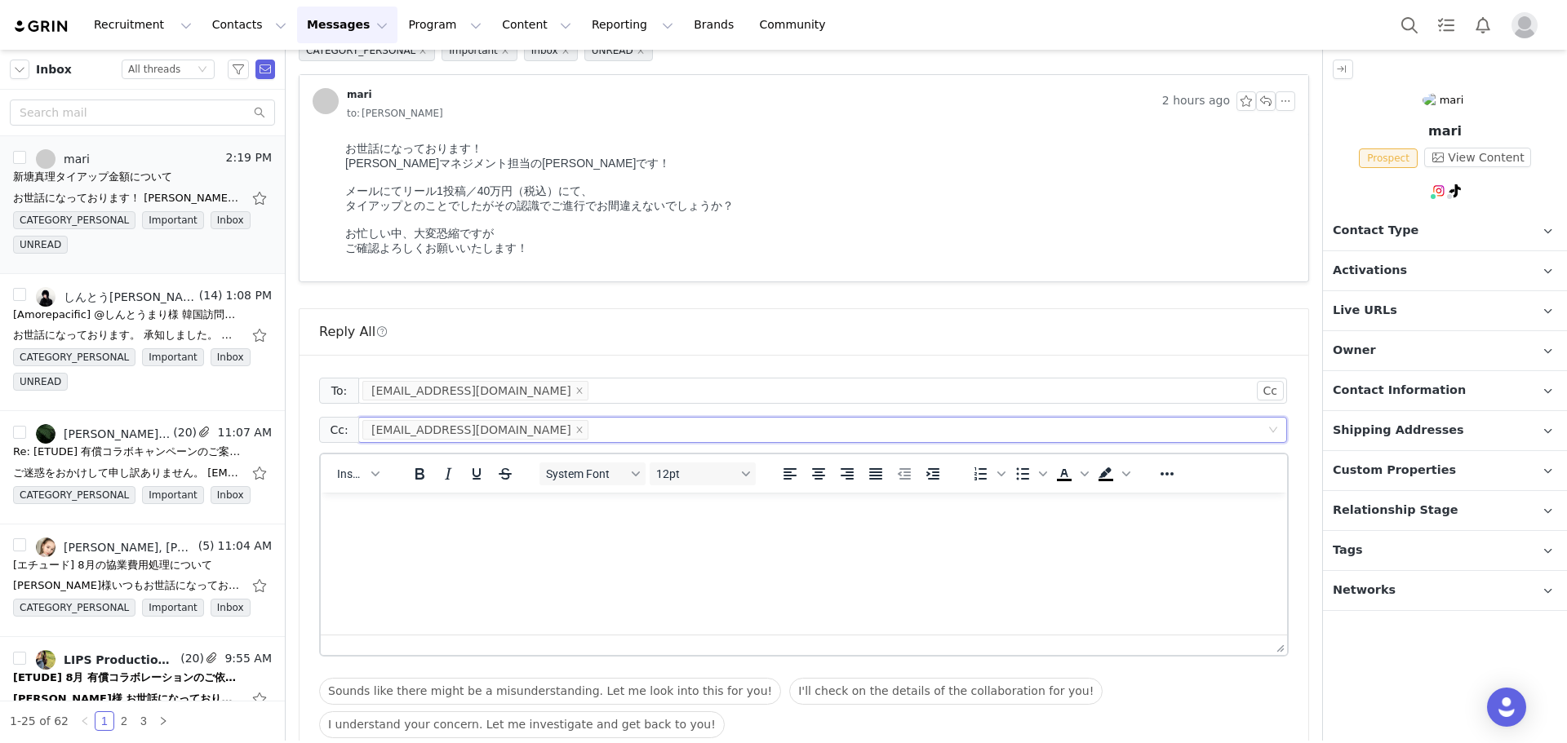
click at [442, 537] on html at bounding box center [804, 515] width 966 height 44
click at [440, 521] on html at bounding box center [804, 515] width 966 height 44
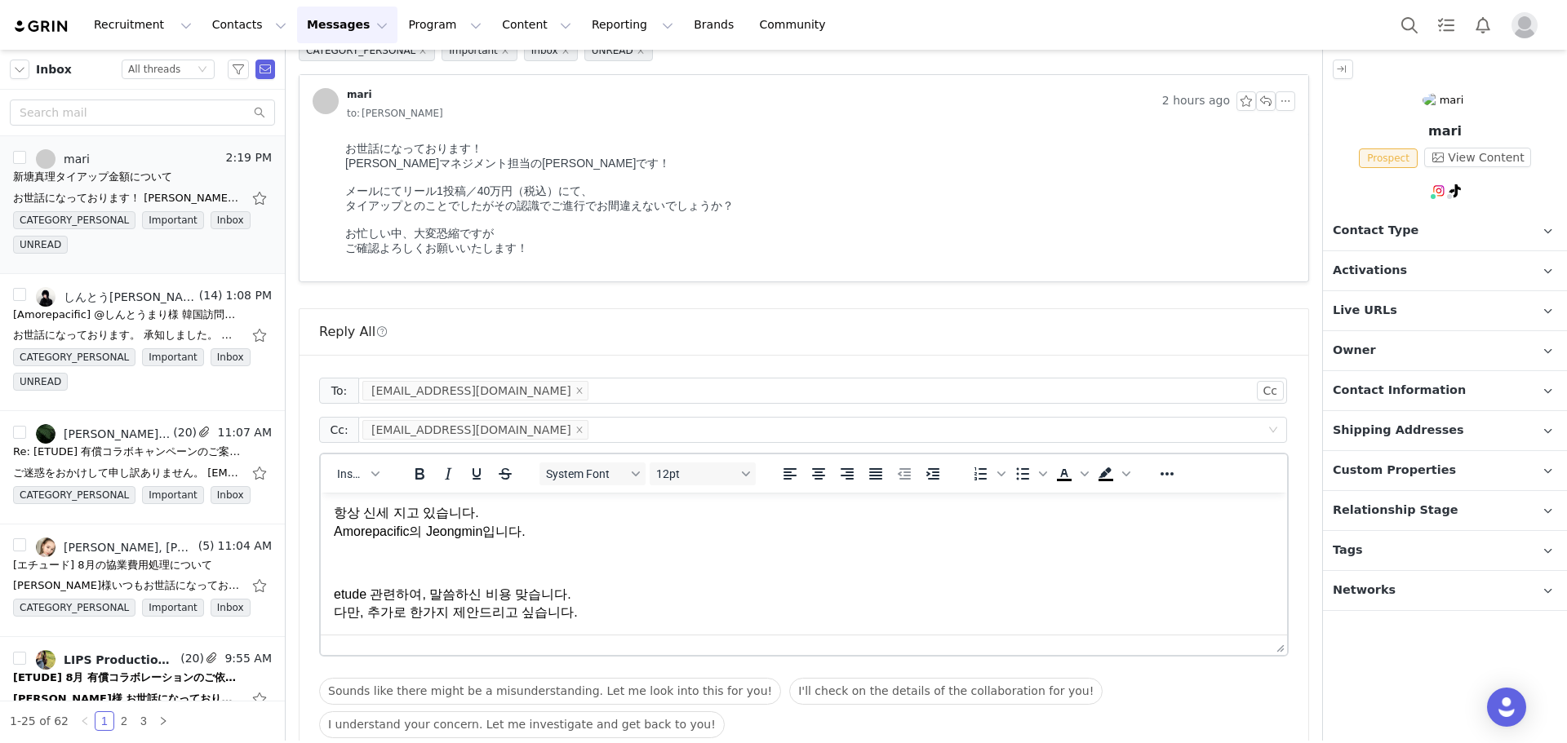
scroll to position [38, 0]
click at [756, 428] on div "hey_iris@amorepacific.com" at bounding box center [815, 430] width 907 height 24
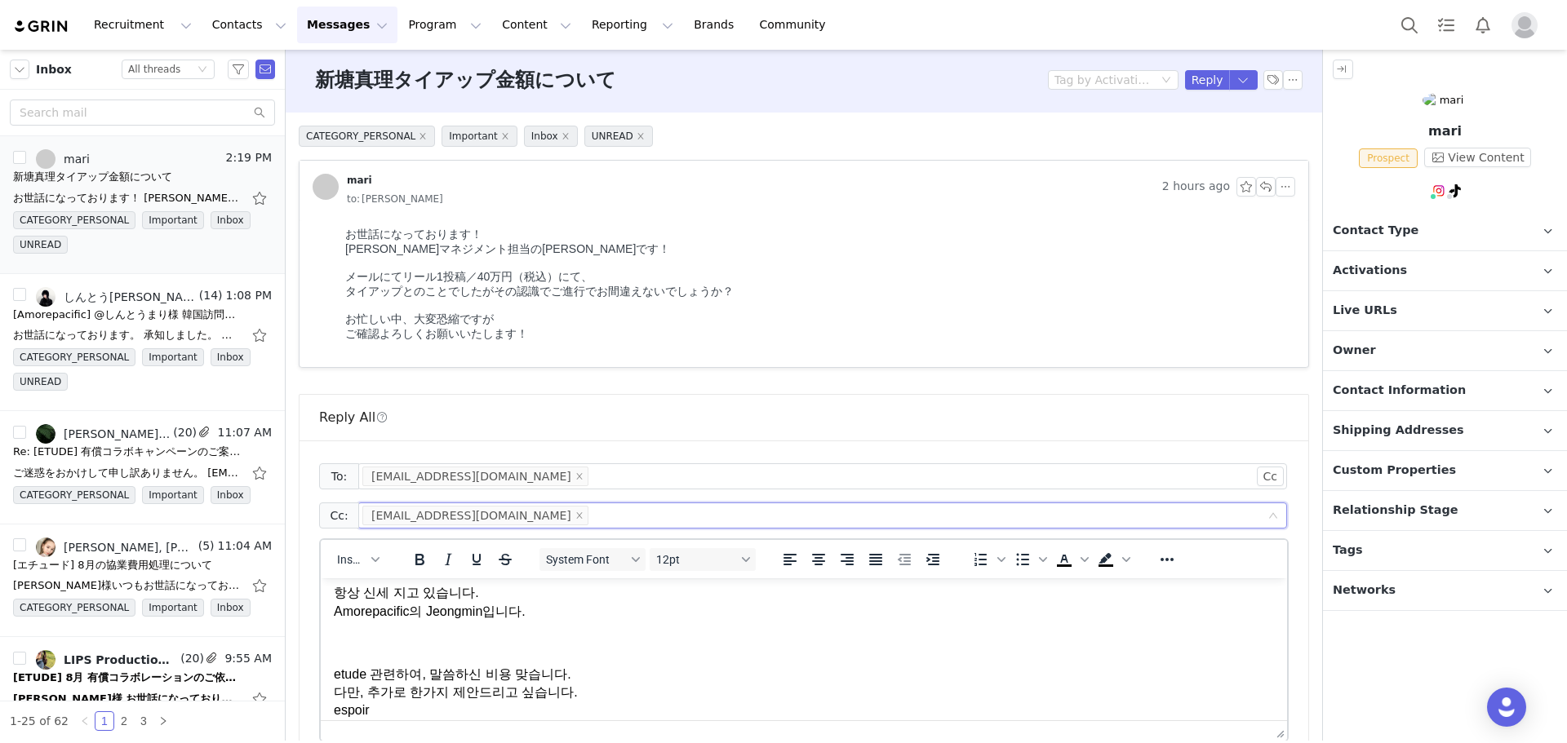
scroll to position [0, 0]
click at [375, 197] on span "to: 엄정민" at bounding box center [395, 202] width 96 height 18
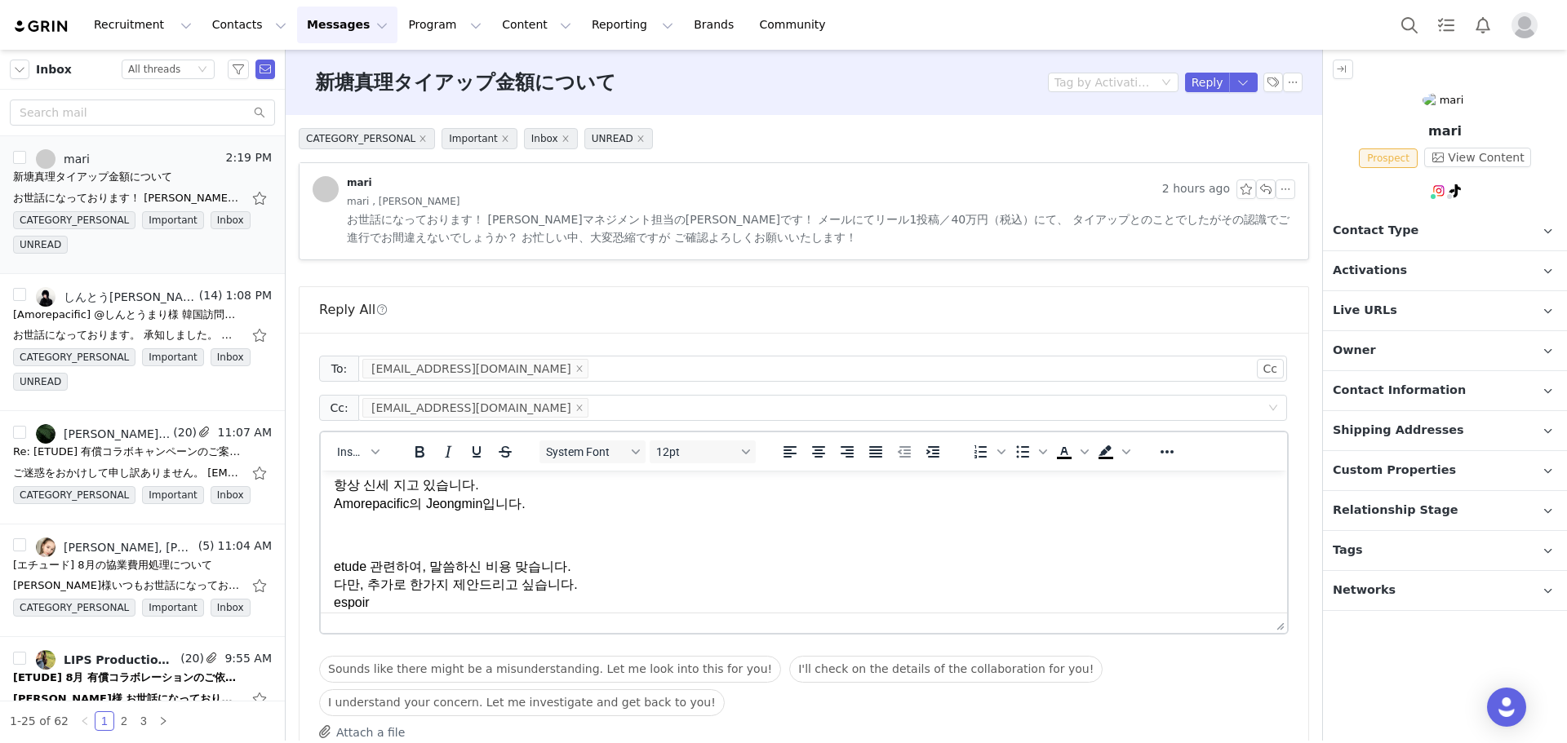
click at [375, 197] on span "mari , 엄정민" at bounding box center [403, 202] width 113 height 18
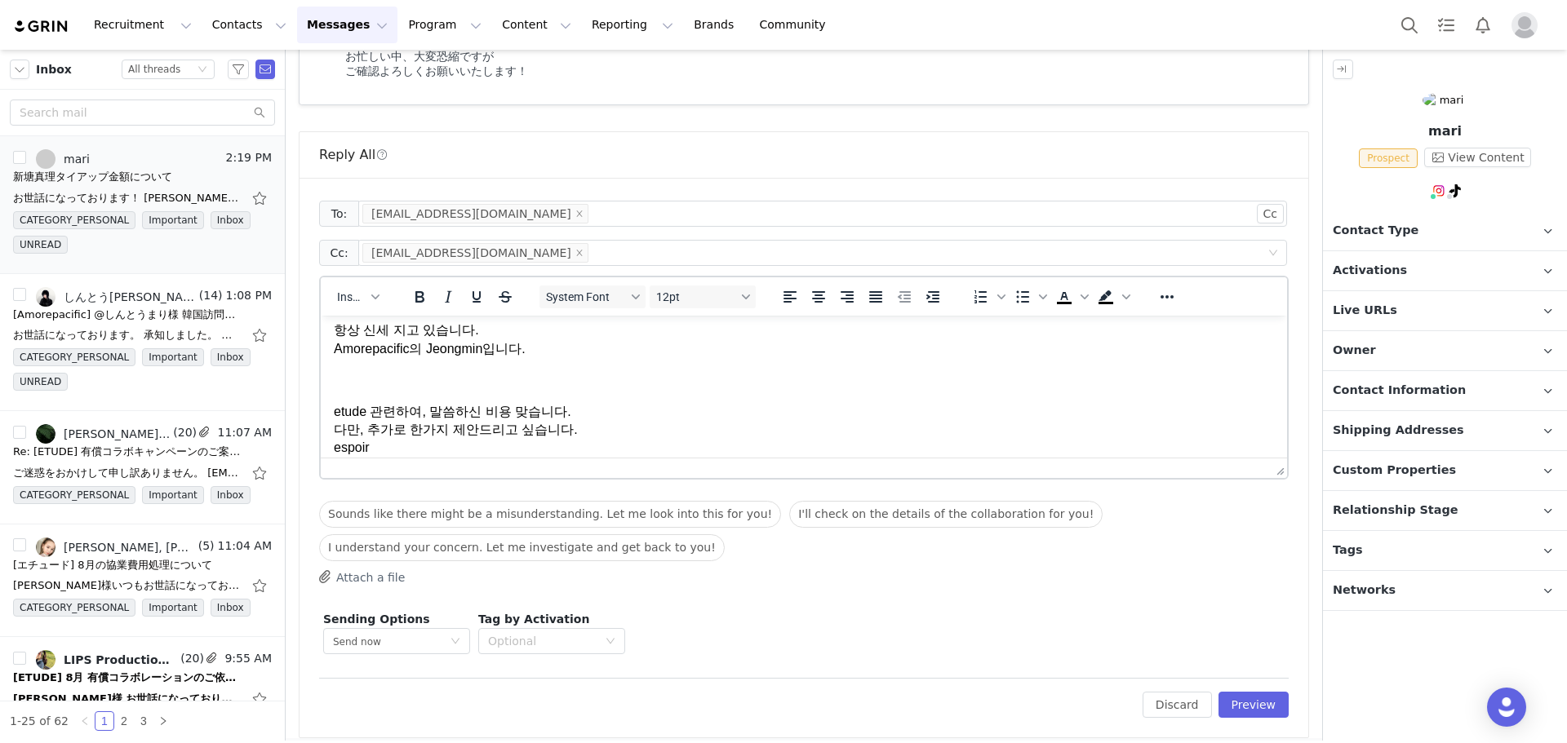
scroll to position [276, 0]
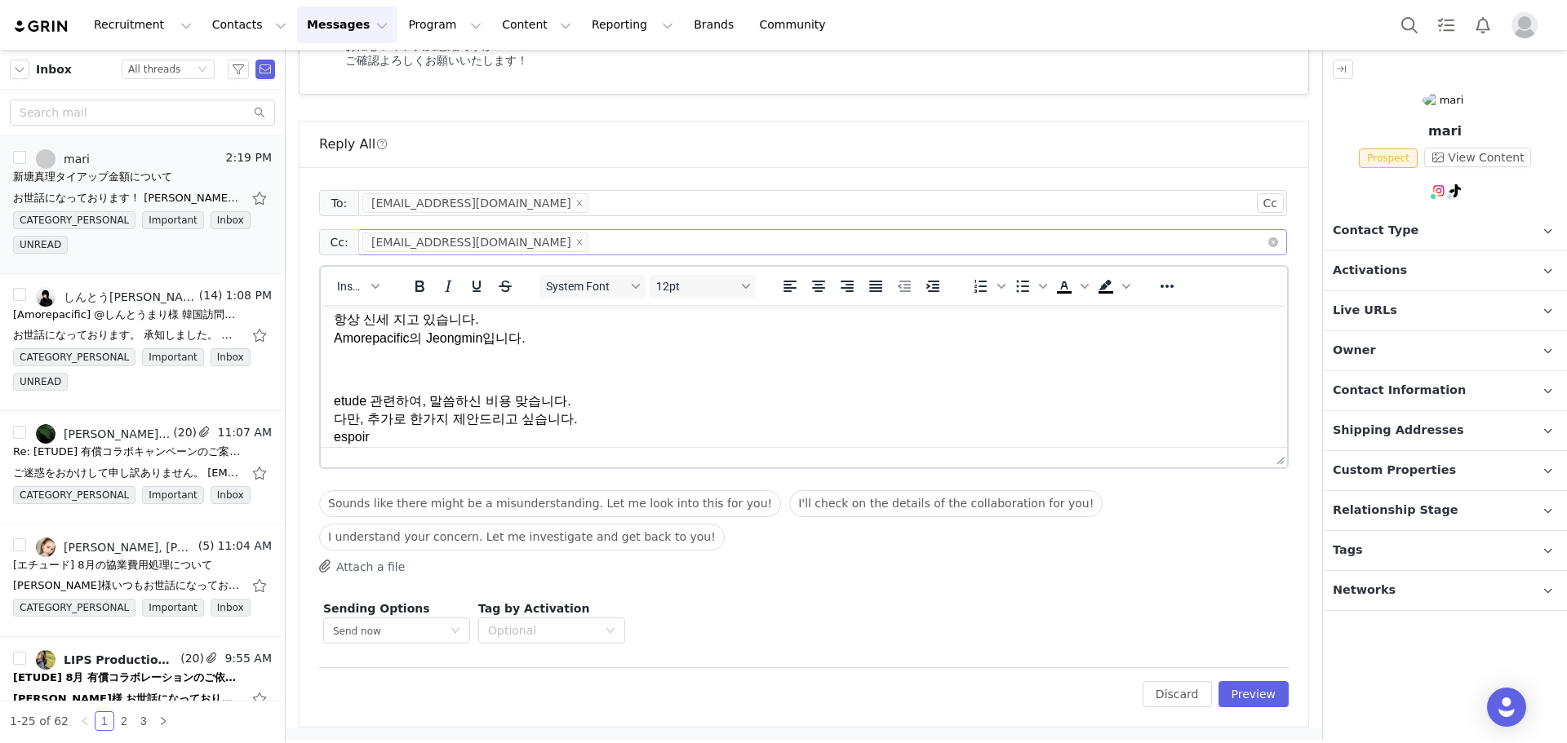
click at [637, 245] on div "hey_iris@amorepacific.com" at bounding box center [815, 242] width 907 height 24
type input "ㅁ"
type input "minaeom@amorepacific.com"
click at [420, 403] on p "etude 관련하여, 말씀하신 비용 맞습니다. 다만, 추가로 한가지 제안드리고 싶습니다. espoir" at bounding box center [804, 420] width 940 height 55
click at [437, 430] on p "etude 관련하여, 말씀하신 비용 맞습니다. 다만, 추가로 한가지 제안드리고 싶습니다. espoir" at bounding box center [804, 420] width 940 height 55
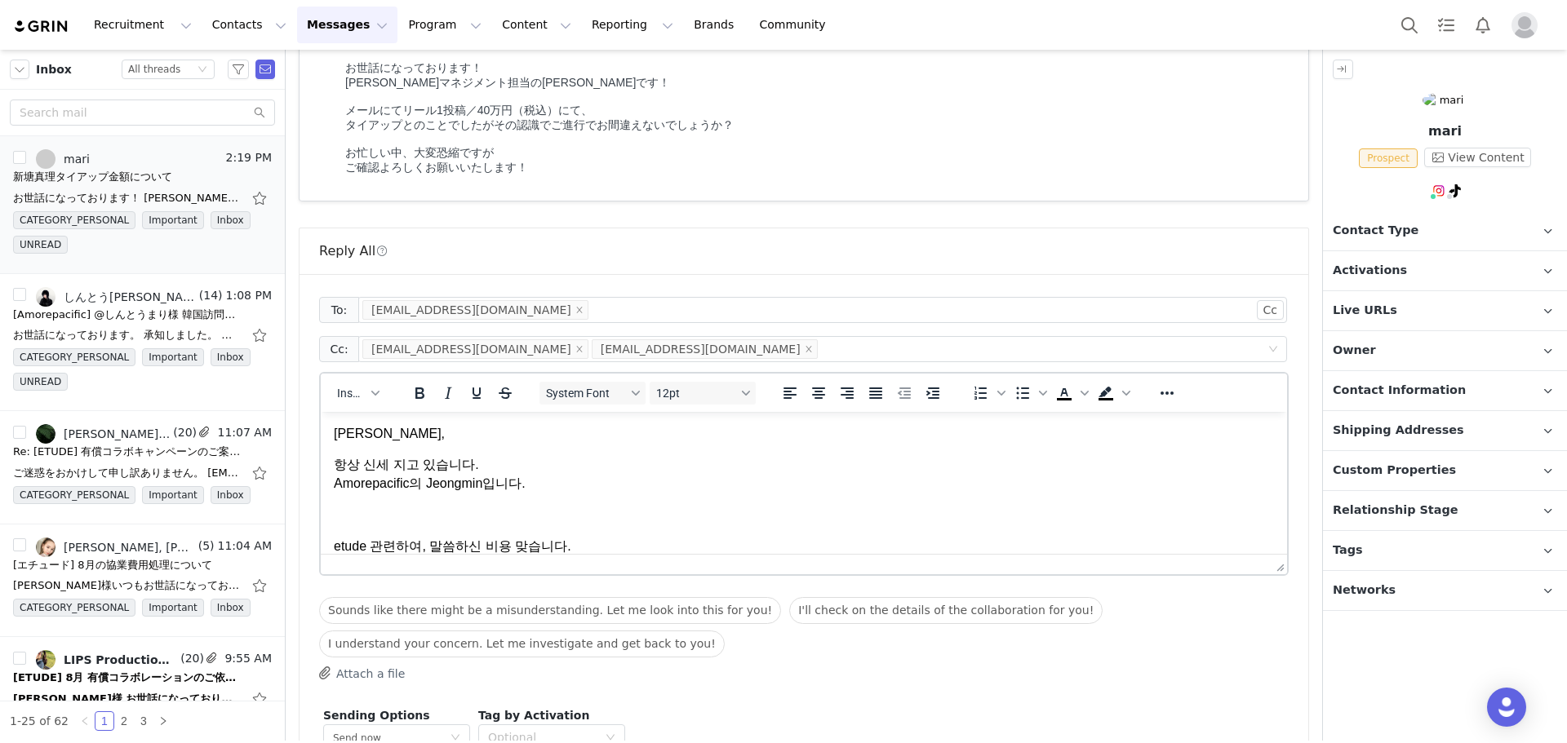
scroll to position [113, 0]
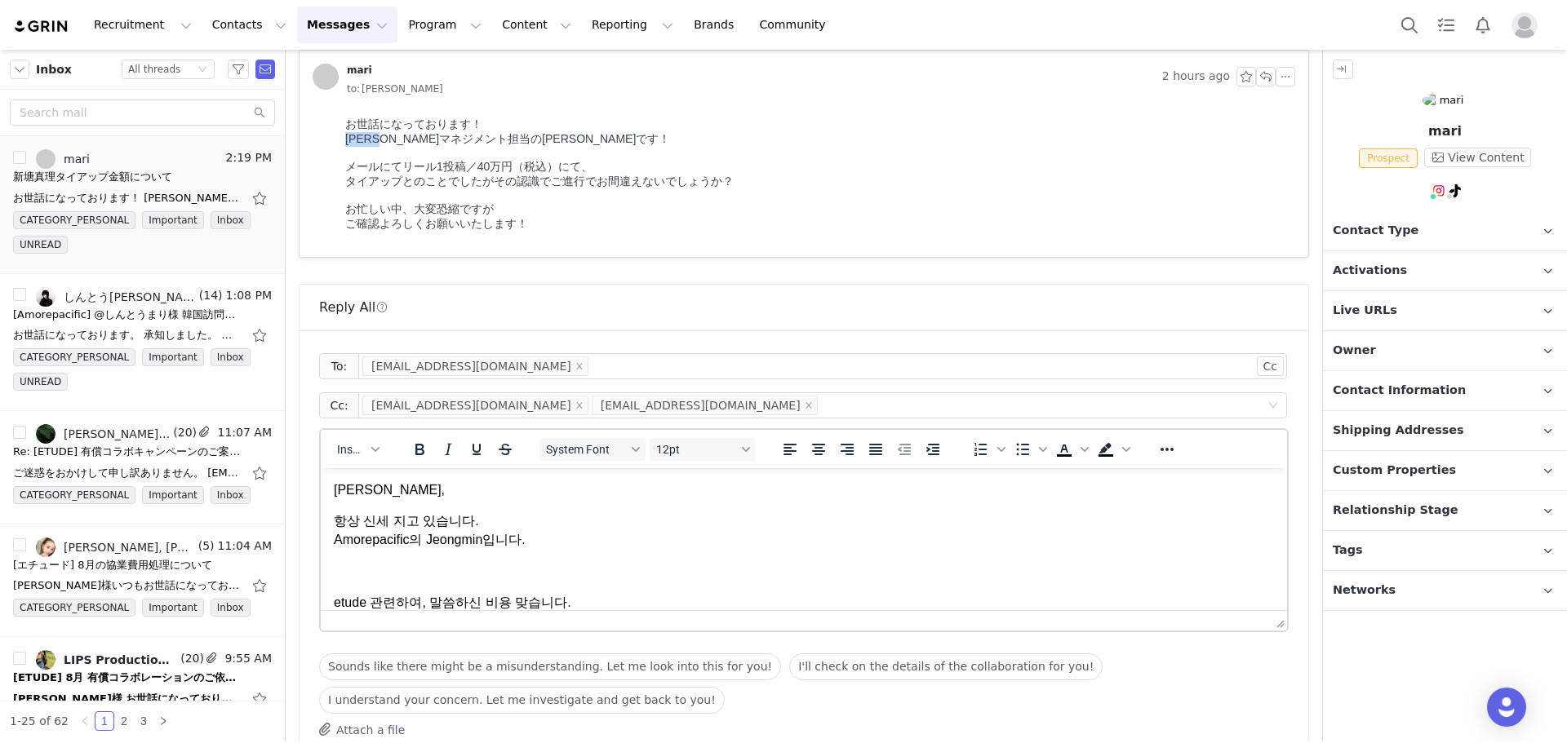
drag, startPoint x: 398, startPoint y: 141, endPoint x: 353, endPoint y: 144, distance: 45.0
click at [344, 141] on html "お世話になっております！ 新塘 真理マネジメント担当の鵜木です！ メールにてリール1投稿／40万円（税込）にて、 タイアップとのことでしたがその認識でご進行で…" at bounding box center [817, 184] width 956 height 146
copy div "新塘 真理"
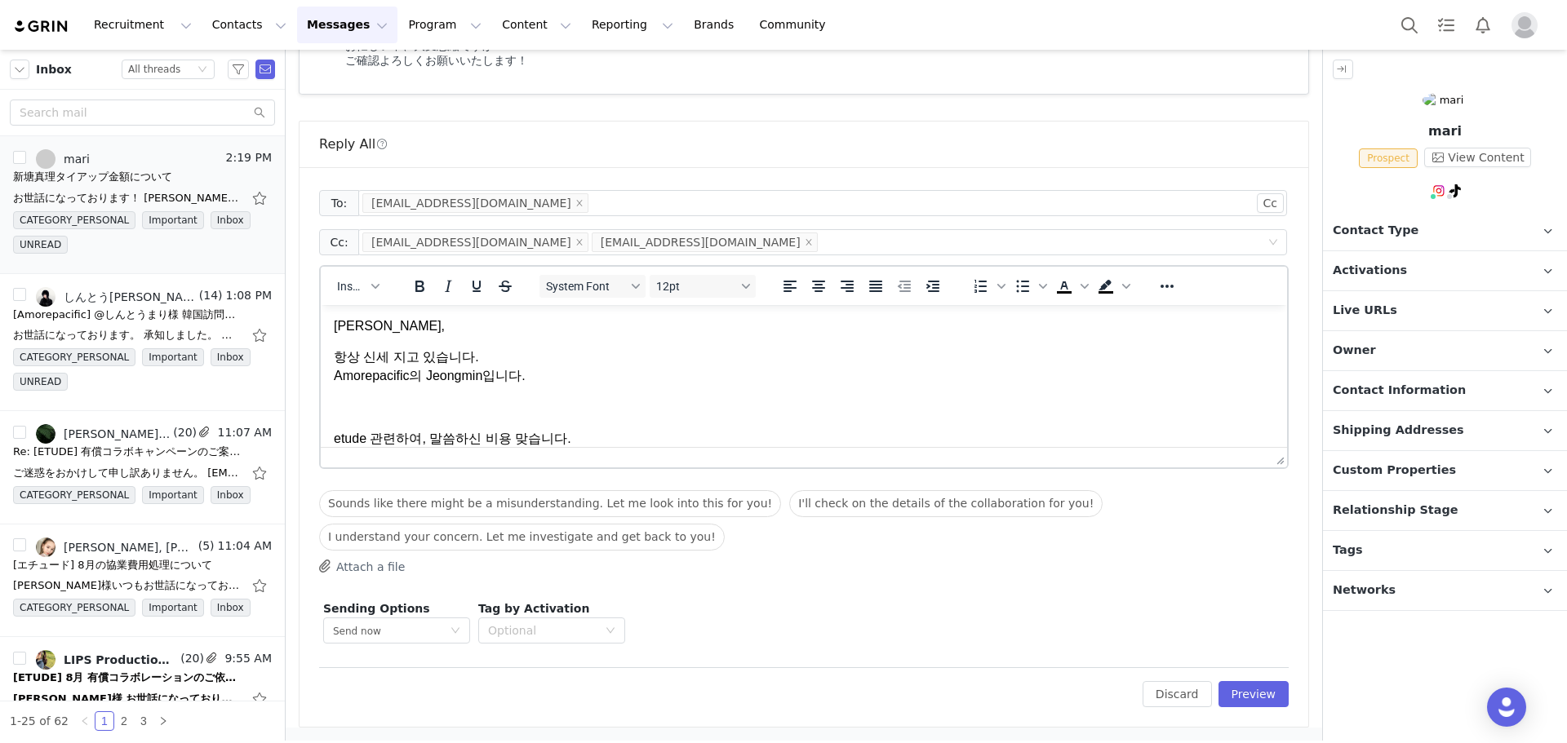
scroll to position [51, 0]
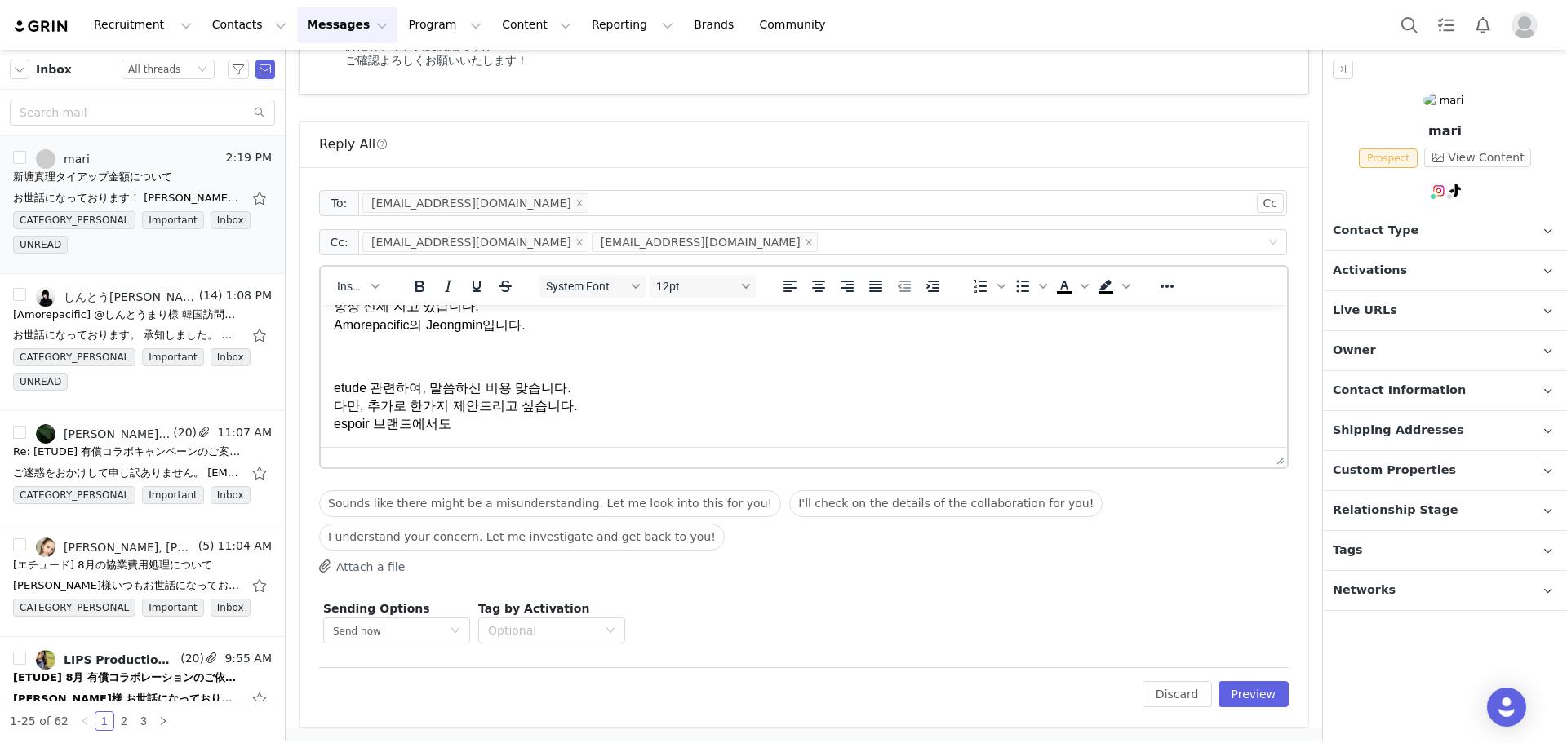
click at [592, 414] on p "etude 관련하여, 말씀하신 비용 맞습니다. 다만, 추가로 한가지 제안드리고 싶습니다. espoir 브랜드에서도" at bounding box center [804, 406] width 940 height 55
click at [540, 418] on p "etude 관련하여, 말씀하신 비용 맞습니다. 다만, 추가로 한가지 제안드리고 싶습니다. espoir 브랜드에서도" at bounding box center [804, 406] width 940 height 55
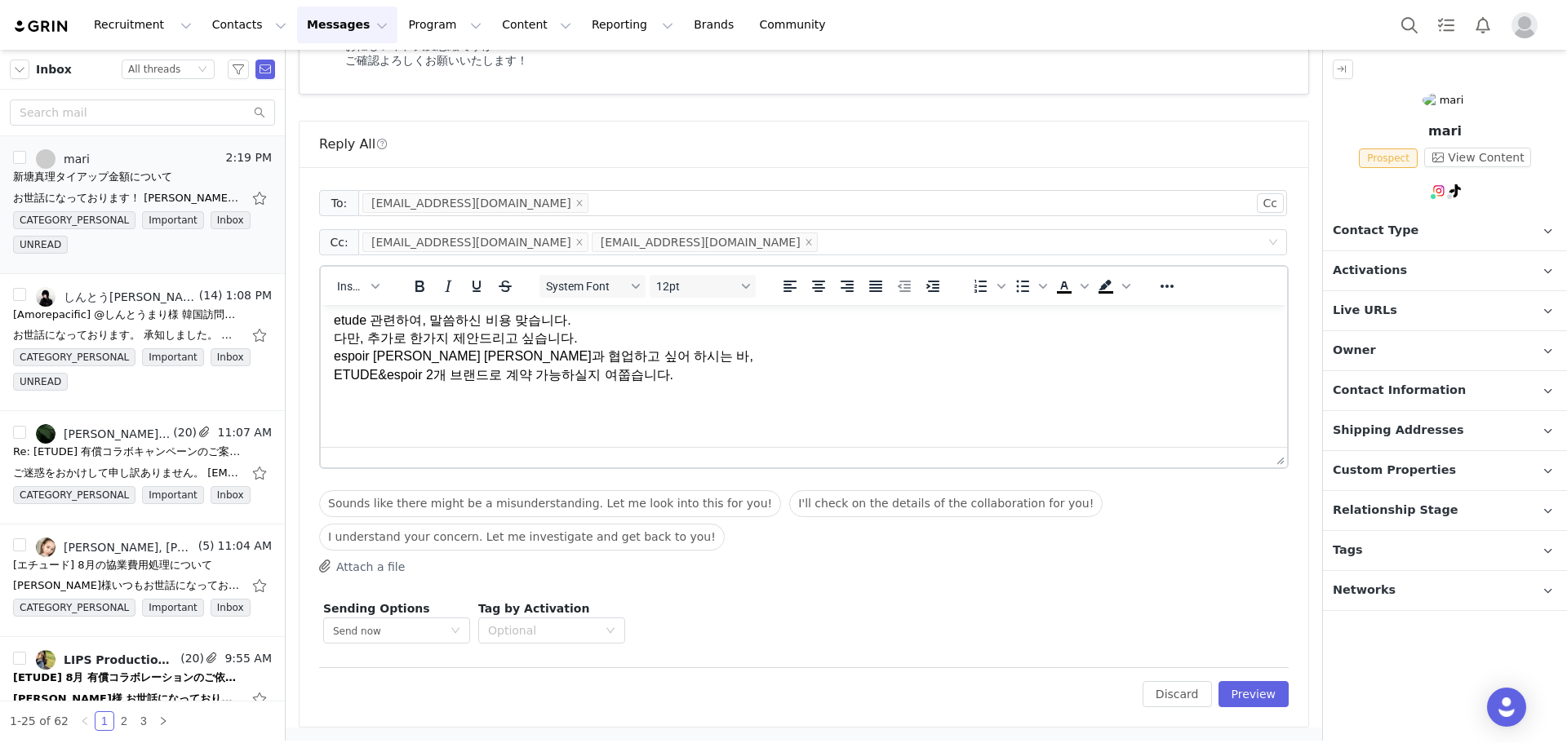
scroll to position [101, 0]
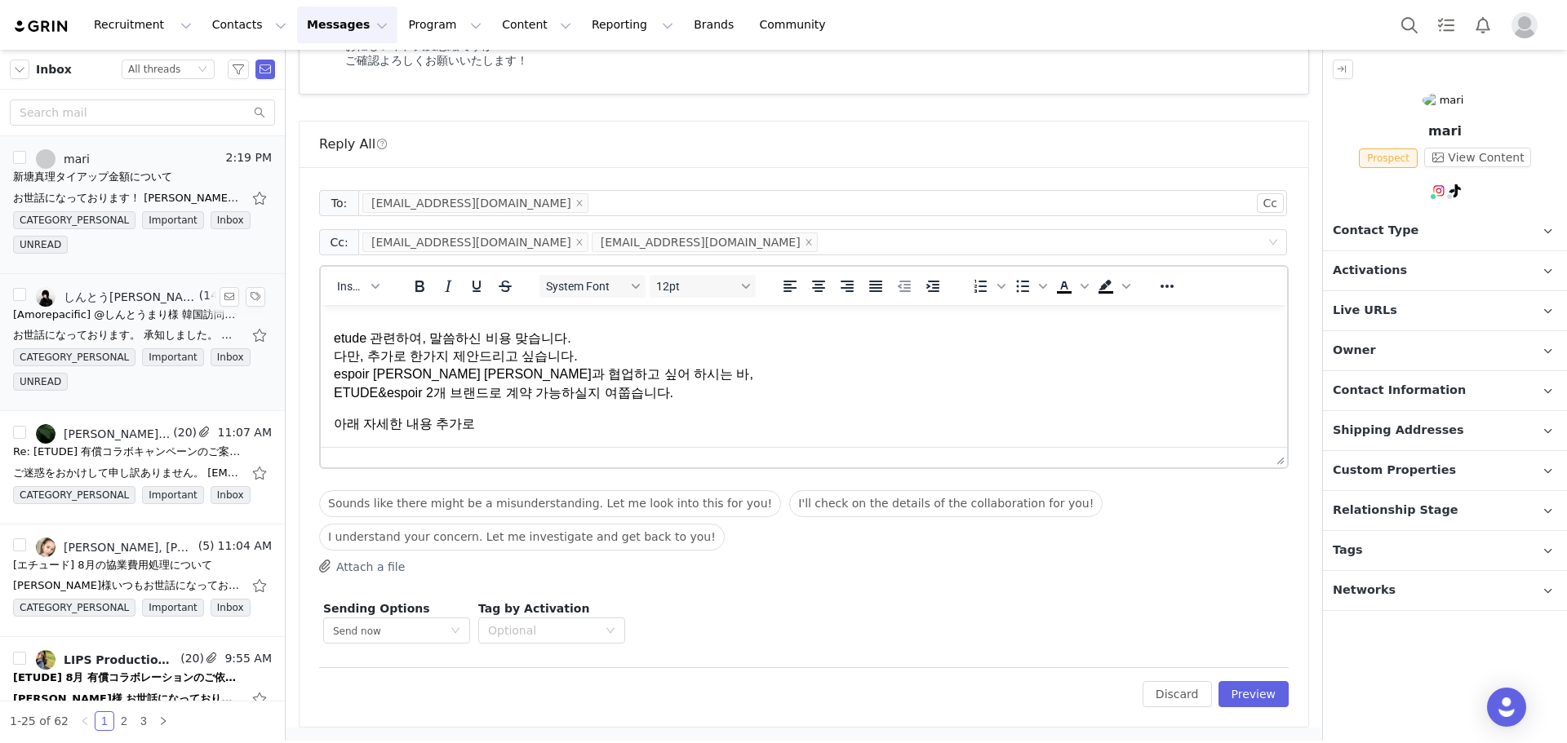
click at [71, 315] on div "[Amorepacific] @しんとうまり様 韓国訪問について" at bounding box center [127, 315] width 228 height 16
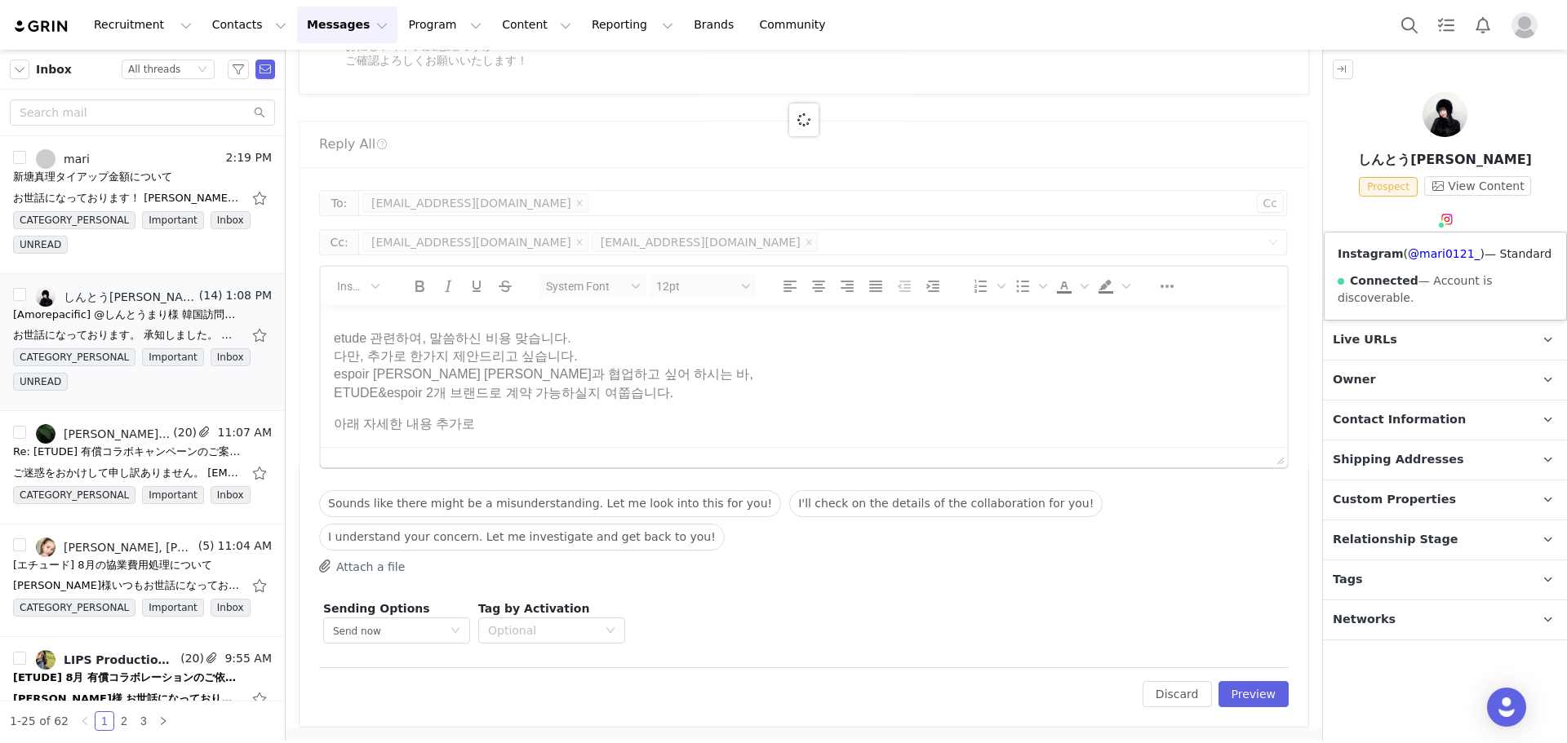
click at [1445, 218] on img at bounding box center [1446, 219] width 13 height 13
click at [1451, 259] on link "@mari0121_" at bounding box center [1444, 253] width 73 height 13
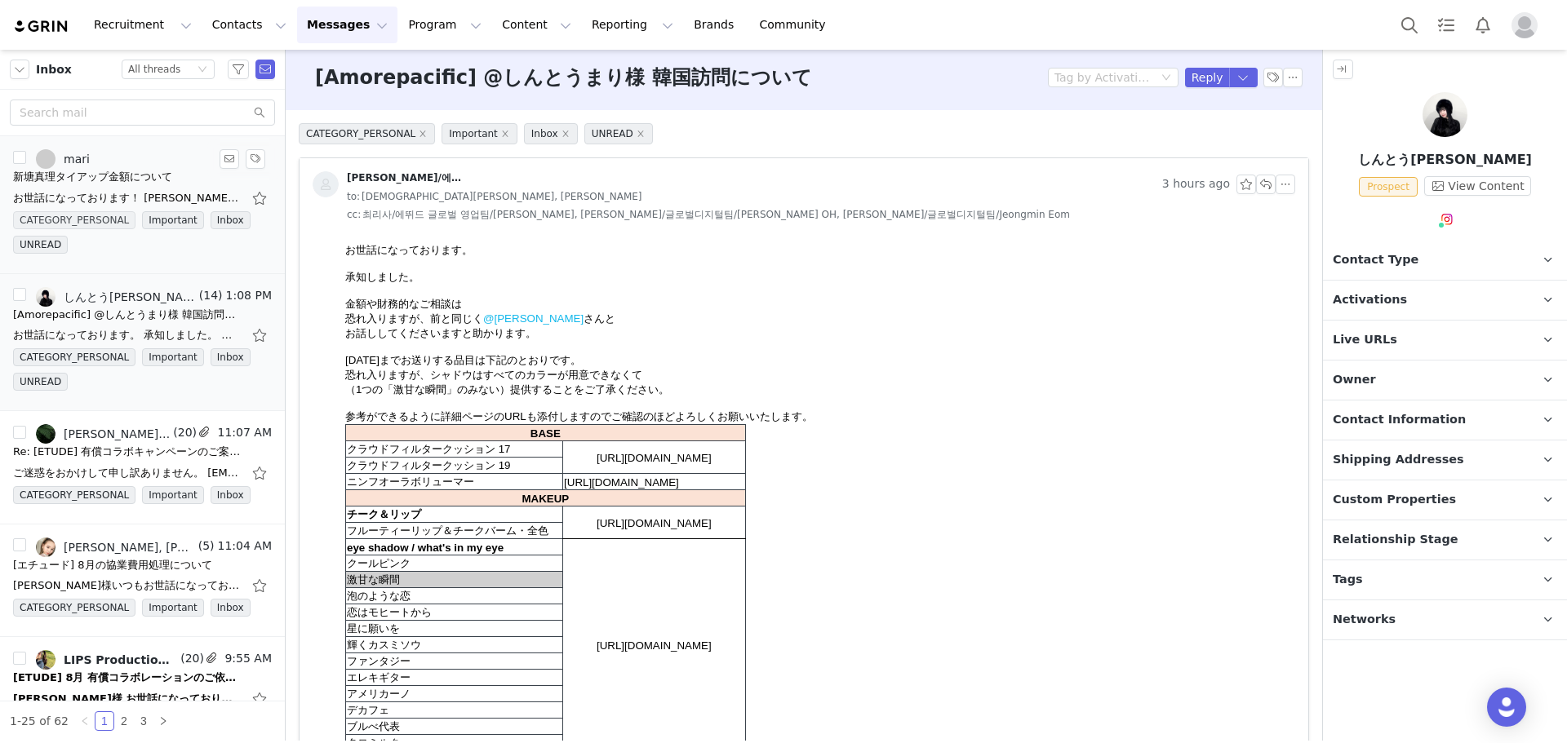
scroll to position [0, 0]
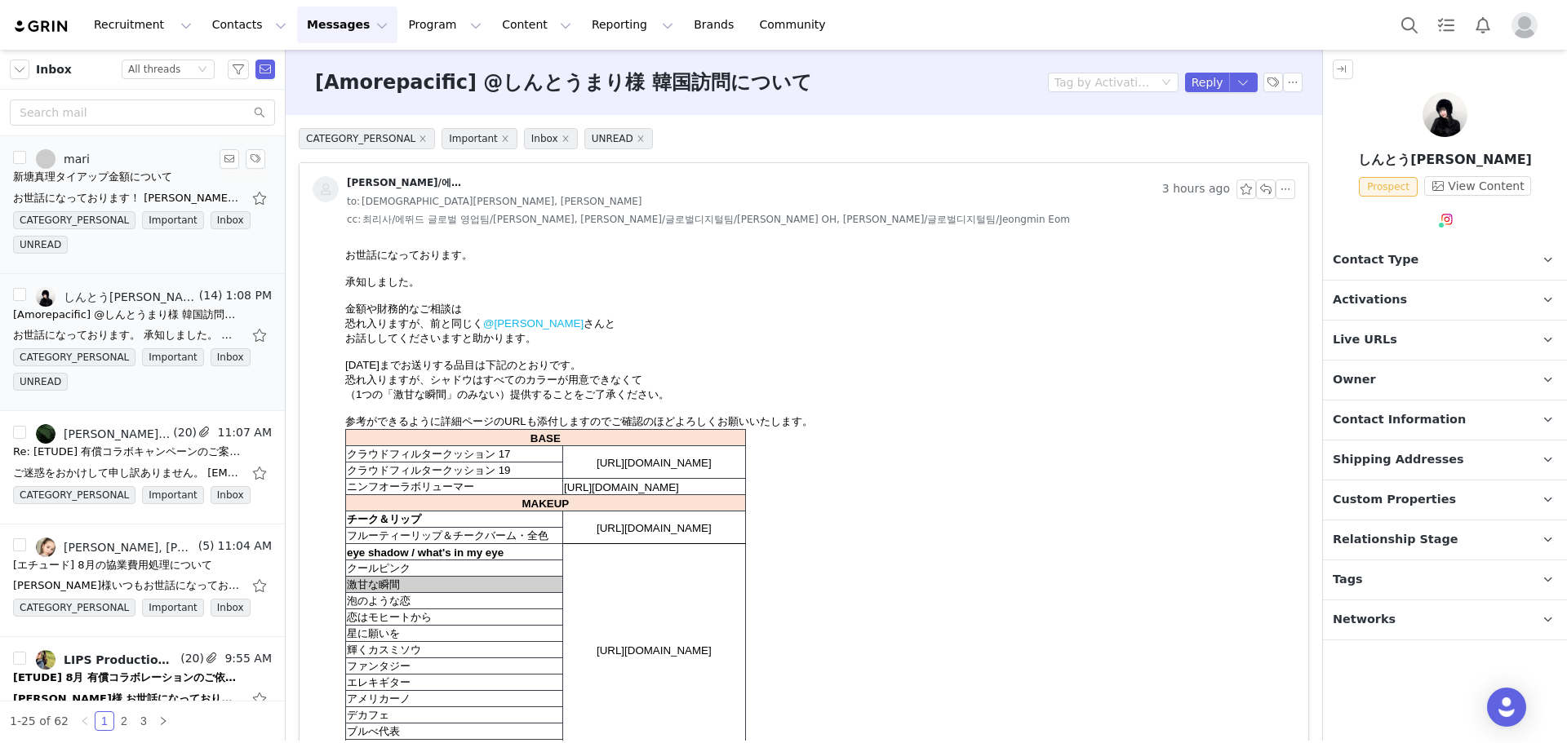
drag, startPoint x: 72, startPoint y: 170, endPoint x: 206, endPoint y: 236, distance: 149.3
click at [72, 169] on div "新塘真理タイアップ金額について" at bounding box center [92, 177] width 159 height 16
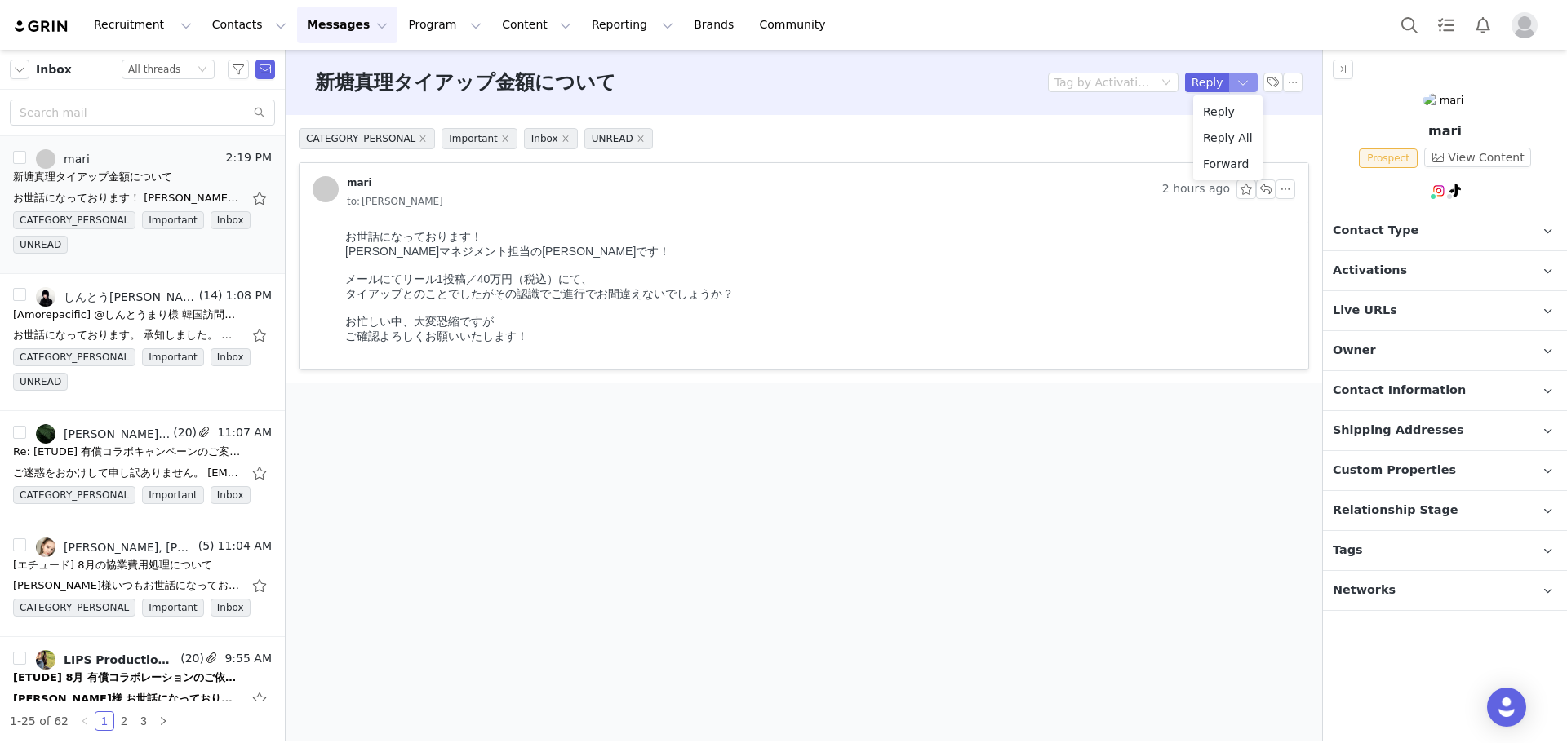
click at [1246, 84] on button "button" at bounding box center [1243, 83] width 29 height 20
click at [1230, 140] on li "Reply All" at bounding box center [1227, 138] width 69 height 26
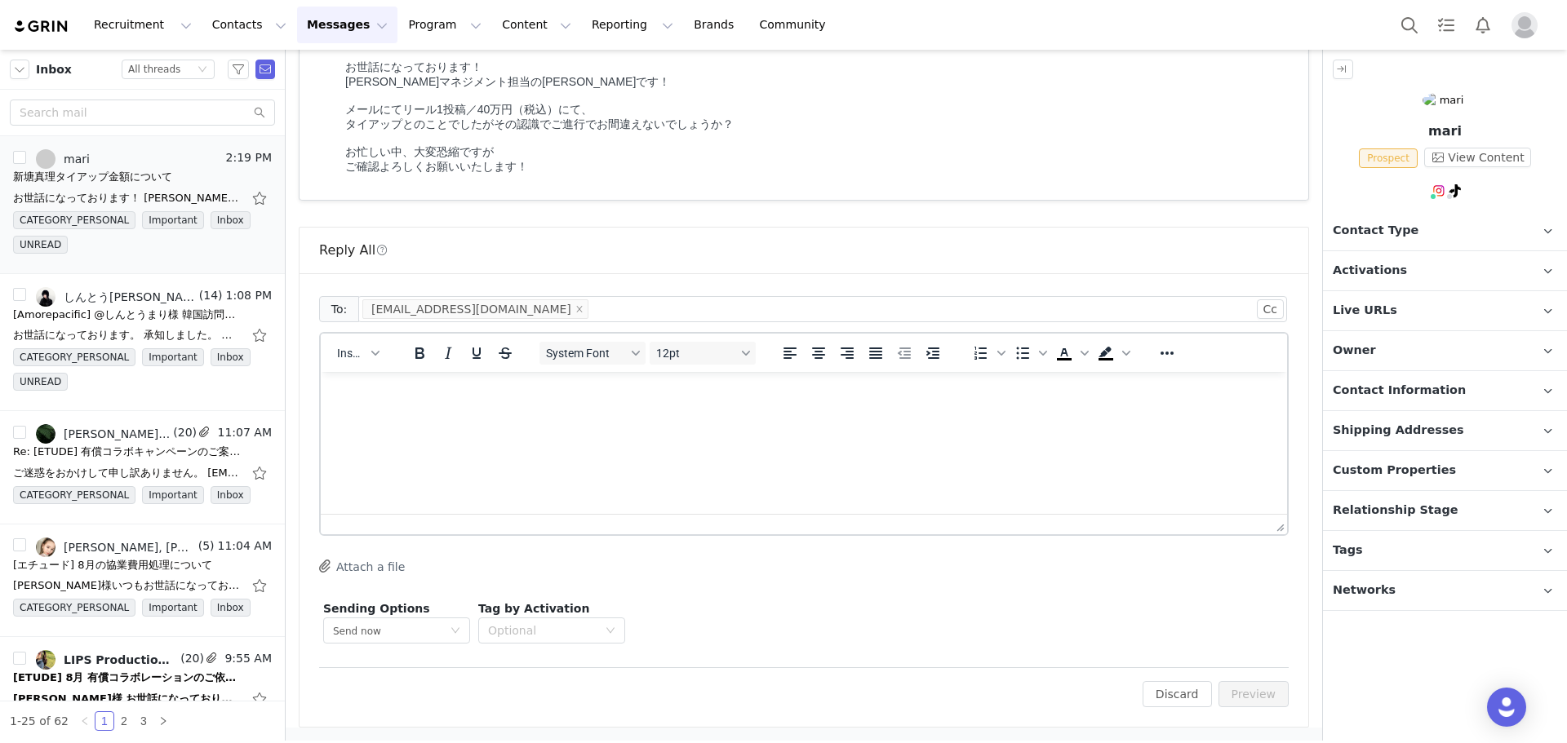
click at [539, 416] on html at bounding box center [804, 394] width 966 height 44
click at [504, 416] on html at bounding box center [804, 394] width 966 height 44
paste body "Rich Text Area. Press ALT-0 for help."
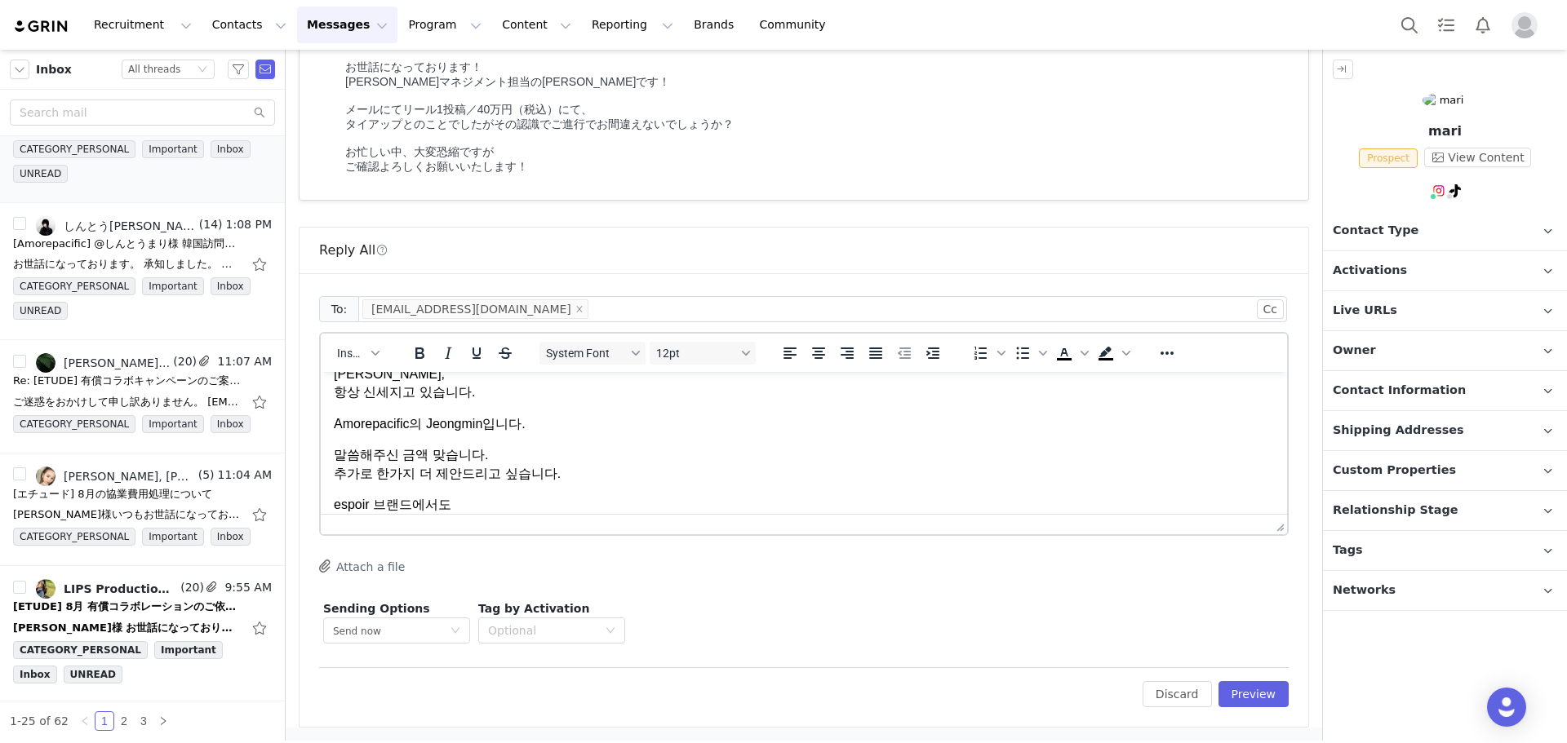
scroll to position [82, 0]
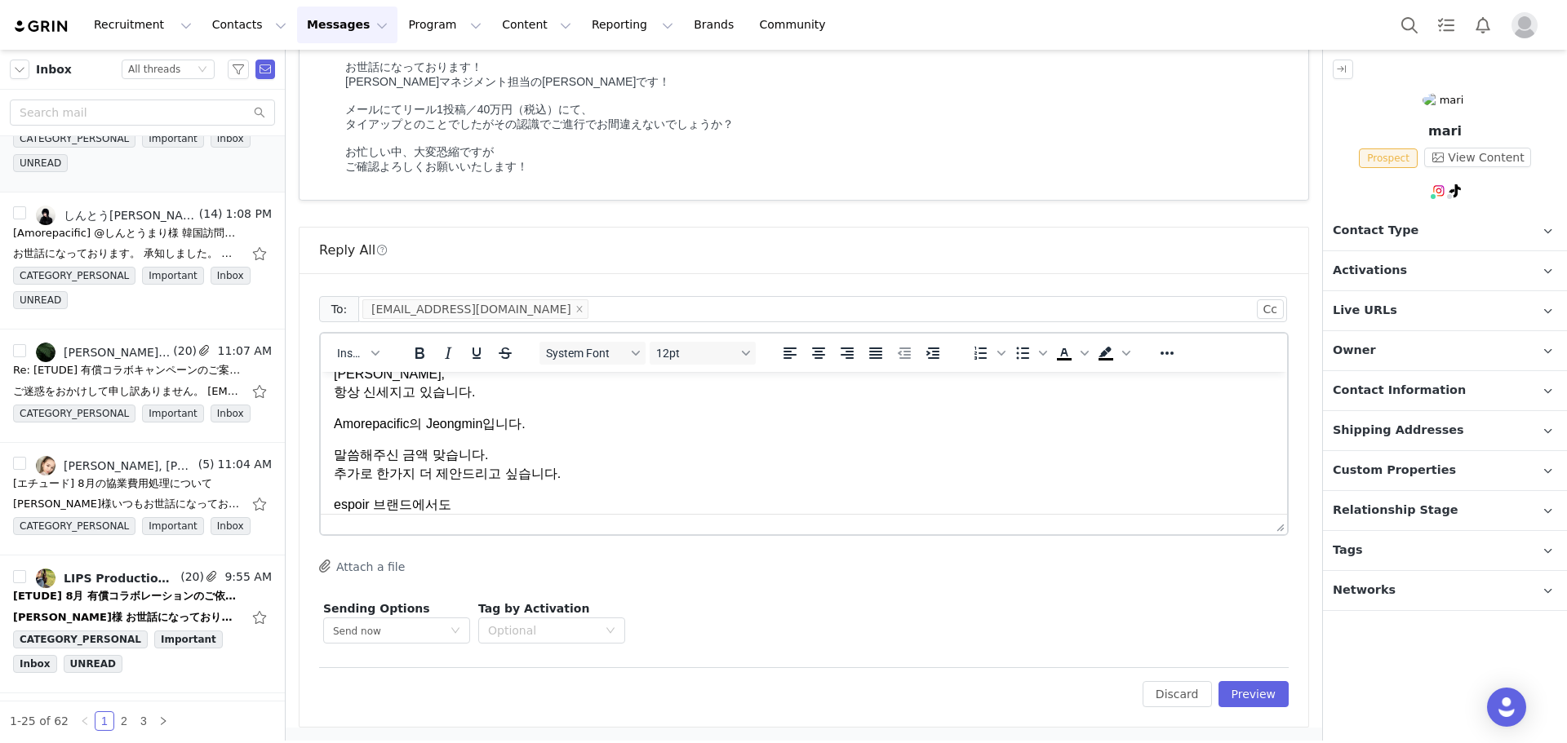
click at [572, 504] on p "espoir 브랜드에서도" at bounding box center [804, 505] width 940 height 18
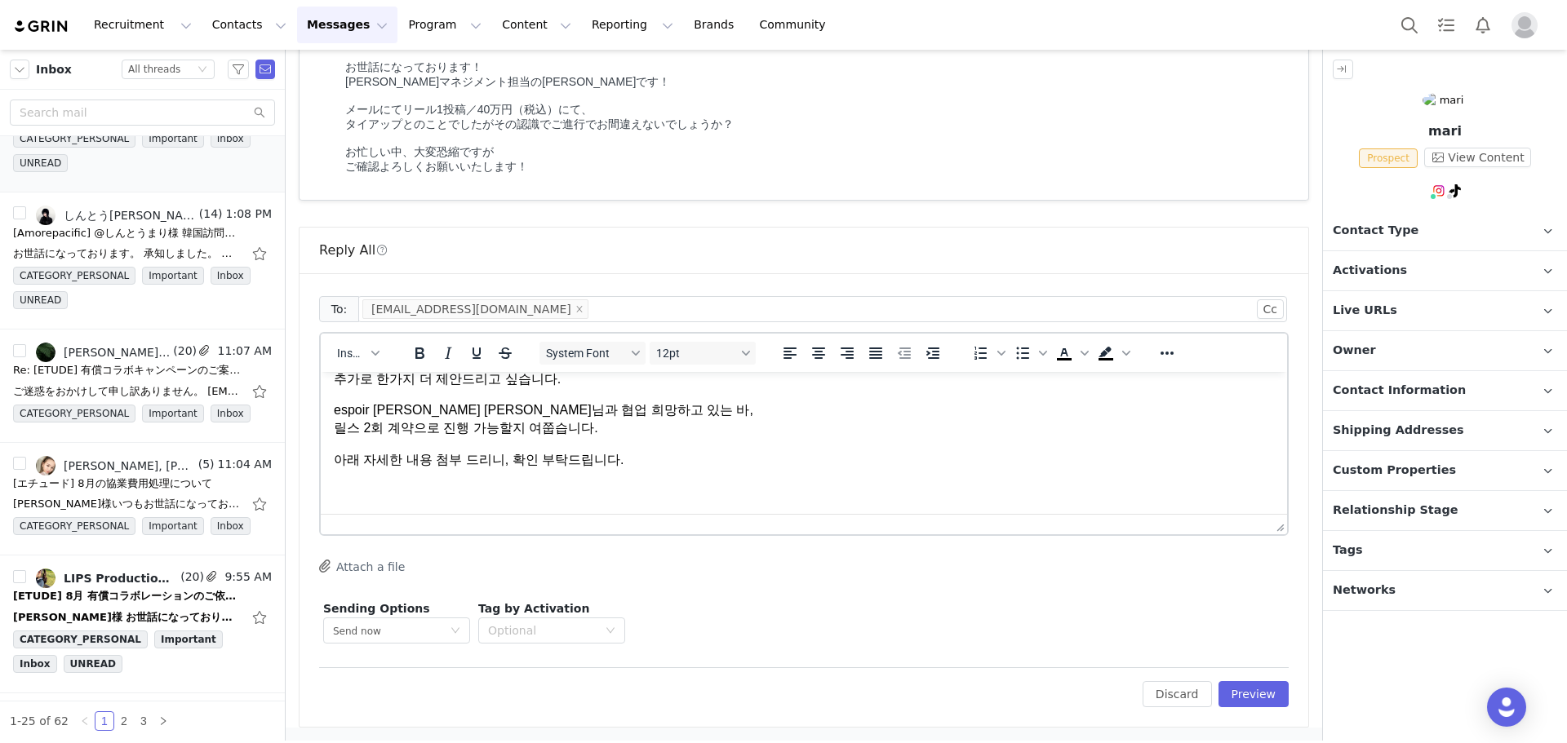
scroll to position [114, 0]
click at [565, 489] on p "Amorepacific X" at bounding box center [804, 491] width 940 height 18
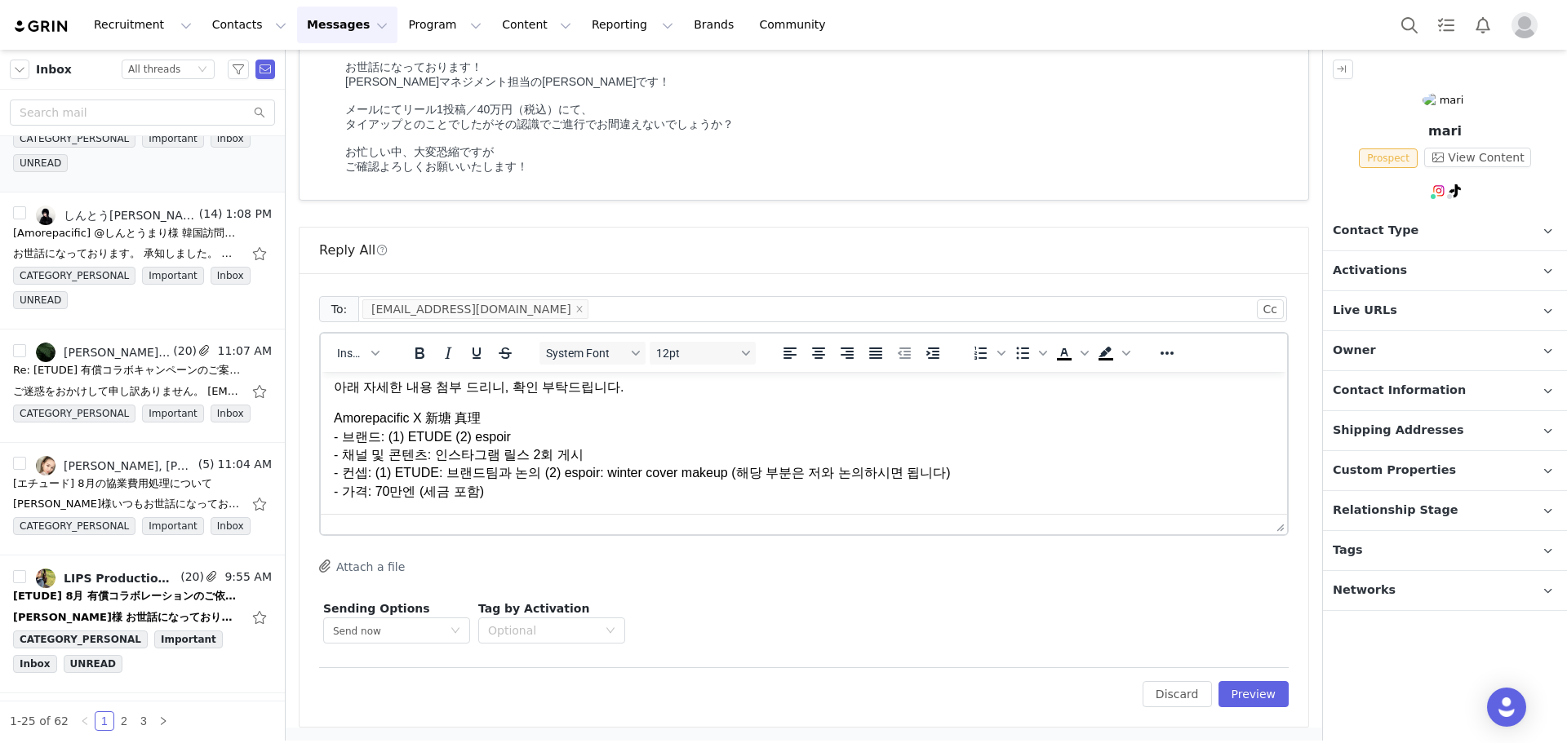
scroll to position [205, 0]
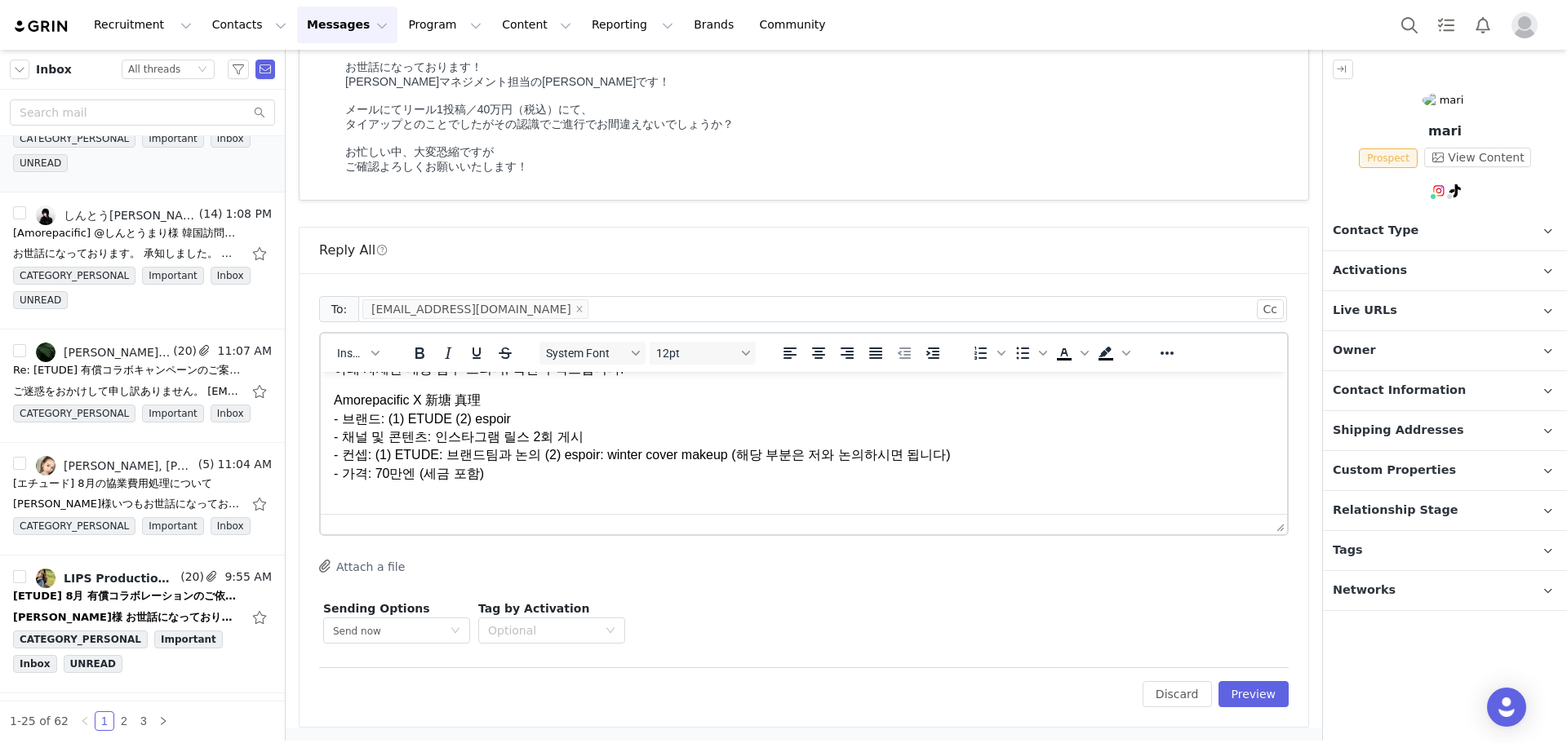
click at [565, 489] on p "Amorepacific X 新塘 真理 - 브랜드: (1) ETUDE (2) espoir - 채널 및 콘텐츠: 인스타그램 릴스 2회 게시 - 컨…" at bounding box center [804, 446] width 940 height 109
click at [566, 484] on p "Amorepacific X 新塘 真理 - 브랜드: (1) ETUDE (2) espoir - 채널 및 콘텐츠: 인스타그램 릴스 2회 게시 - 컨…" at bounding box center [804, 446] width 940 height 109
click at [551, 489] on p "Amorepacific X 新塘 真理 - 브랜드: (1) ETUDE (2) espoir - 채널 및 콘텐츠: 인스타그램 릴스 2회 게시 - 컨…" at bounding box center [804, 446] width 940 height 109
click at [673, 464] on p "Amorepacific X 新塘 真理 - 브랜드: (1) ETUDE (2) espoir - 채널 및 콘텐츠: 인스타그램 릴스 2회 게시 - 컨…" at bounding box center [804, 446] width 940 height 109
click at [623, 464] on p "Amorepacific X 新塘 真理 - 브랜드: (1) ETUDE (2) espoir - 채널 및 콘텐츠: 인스타그램 릴스 2회 게시 - 컨…" at bounding box center [804, 446] width 940 height 109
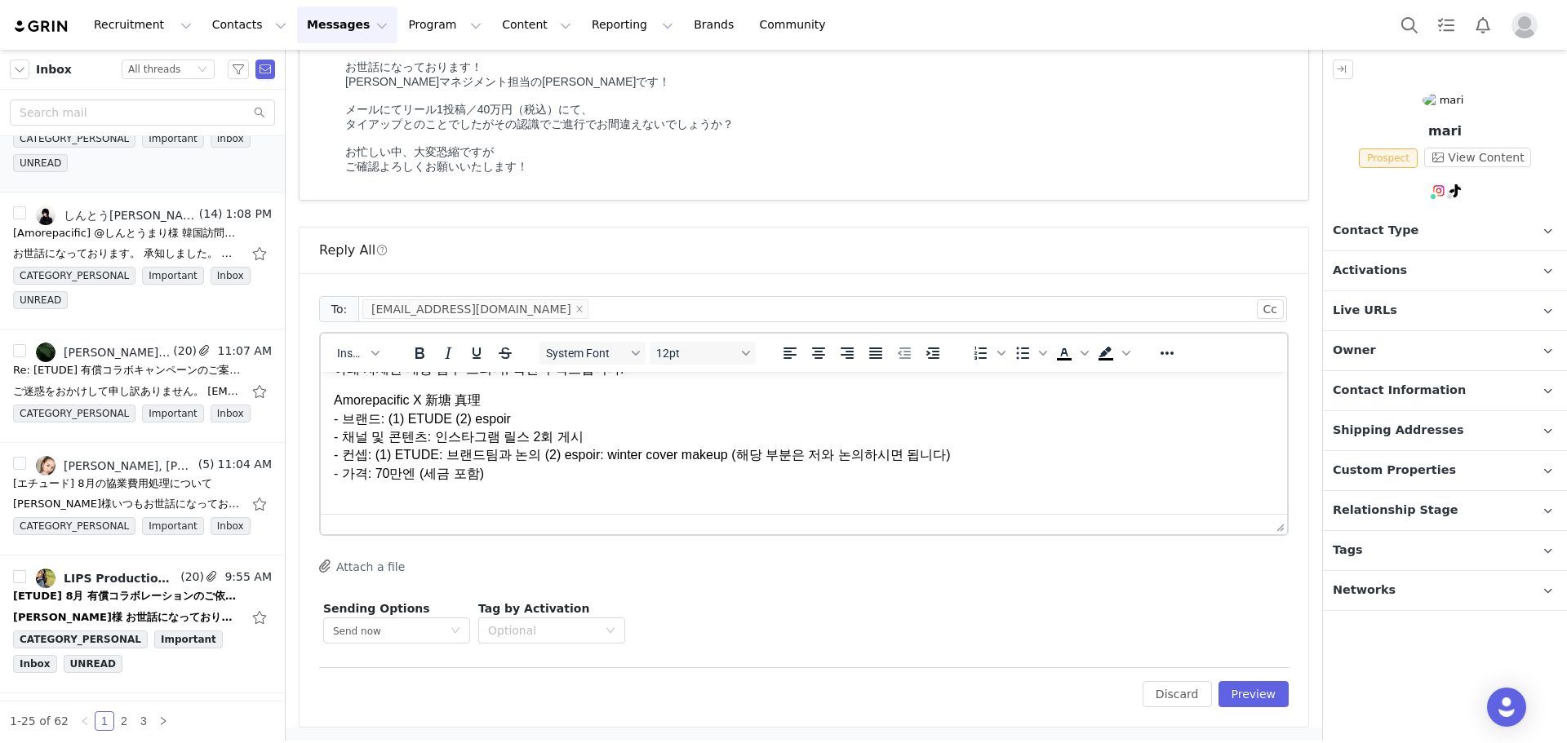
click at [623, 503] on html "鵜木님, 항상 신세지고 있습니다. Amorepacific의 Jeongmin입니다. 말씀해주신 금액 맞습니다. 추가로 한가지 더 제안드리고 싶습…" at bounding box center [804, 340] width 966 height 347
drag, startPoint x: 517, startPoint y: 394, endPoint x: 422, endPoint y: 394, distance: 95.5
click at [422, 394] on p "Amorepacific X 新塘 真理 - 브랜드: (1) ETUDE (2) espoir - 채널 및 콘텐츠: 인스타그램 릴스 2회 게시 - 컨…" at bounding box center [804, 456] width 940 height 128
click at [427, 394] on p "Amorepacific X 新塘 真理 - 브랜드: (1) ETUDE (2) espoir - 채널 및 콘텐츠: 인스타그램 릴스 2회 게시 - 컨…" at bounding box center [804, 456] width 940 height 128
copy p "新塘 真理"
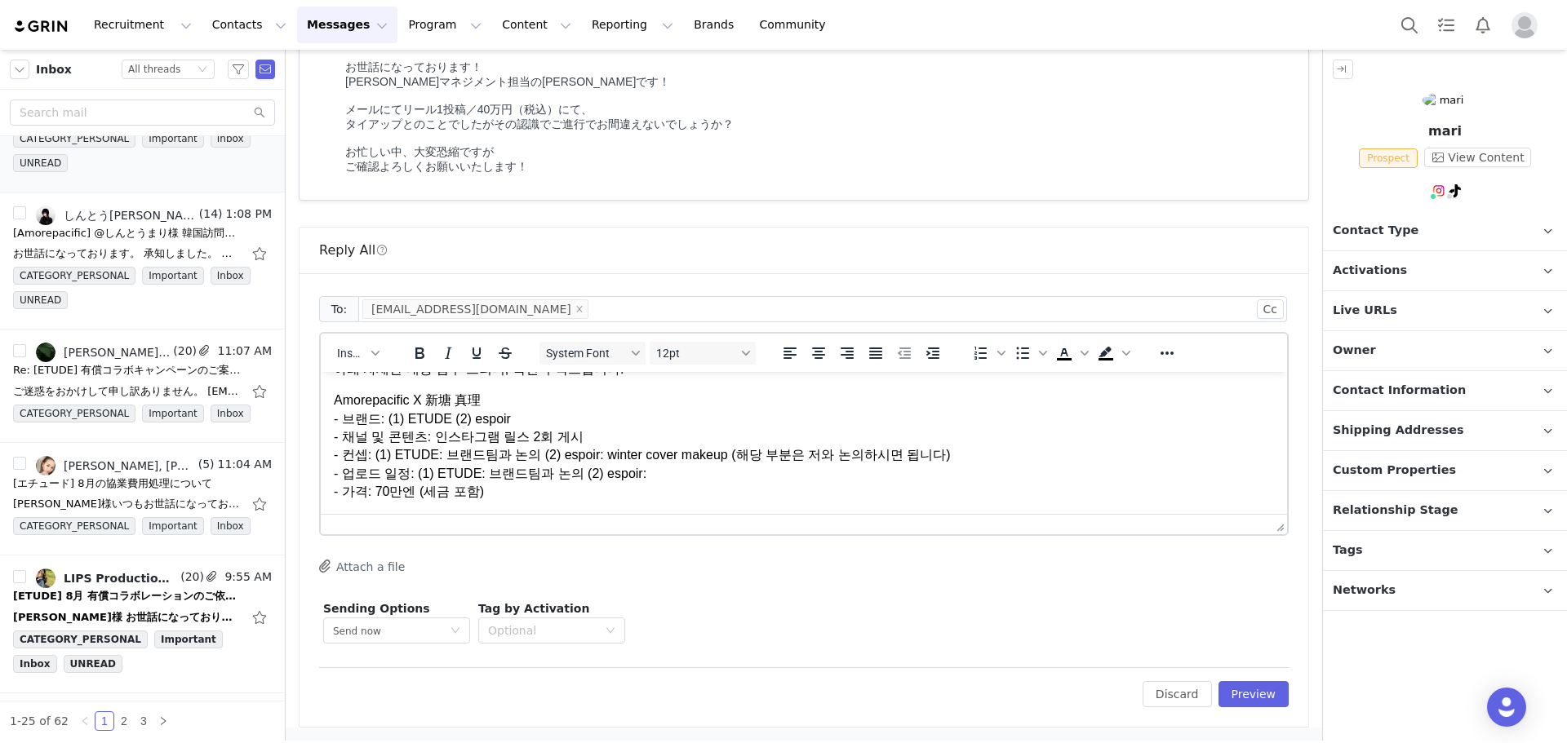
click at [654, 482] on p "Amorepacific X 新塘 真理 - 브랜드: (1) ETUDE (2) espoir - 채널 및 콘텐츠: 인스타그램 릴스 2회 게시 - 컨…" at bounding box center [804, 456] width 940 height 128
drag, startPoint x: 717, startPoint y: 460, endPoint x: 904, endPoint y: 459, distance: 186.9
click at [904, 459] on p "Amorepacific X 新塘 真理 - 브랜드: (1) ETUDE (2) espoir - 채널 및 콘텐츠: 인스타그램 릴스 2회 게시 - 컨…" at bounding box center [804, 456] width 940 height 128
copy p "해당 부분은 저와 논의하시면 됩니다"
click at [883, 464] on p "Amorepacific X 新塘 真理 - 브랜드: (1) ETUDE (2) espoir - 채널 및 콘텐츠: 인스타그램 릴스 2회 게시 - 컨…" at bounding box center [804, 456] width 940 height 128
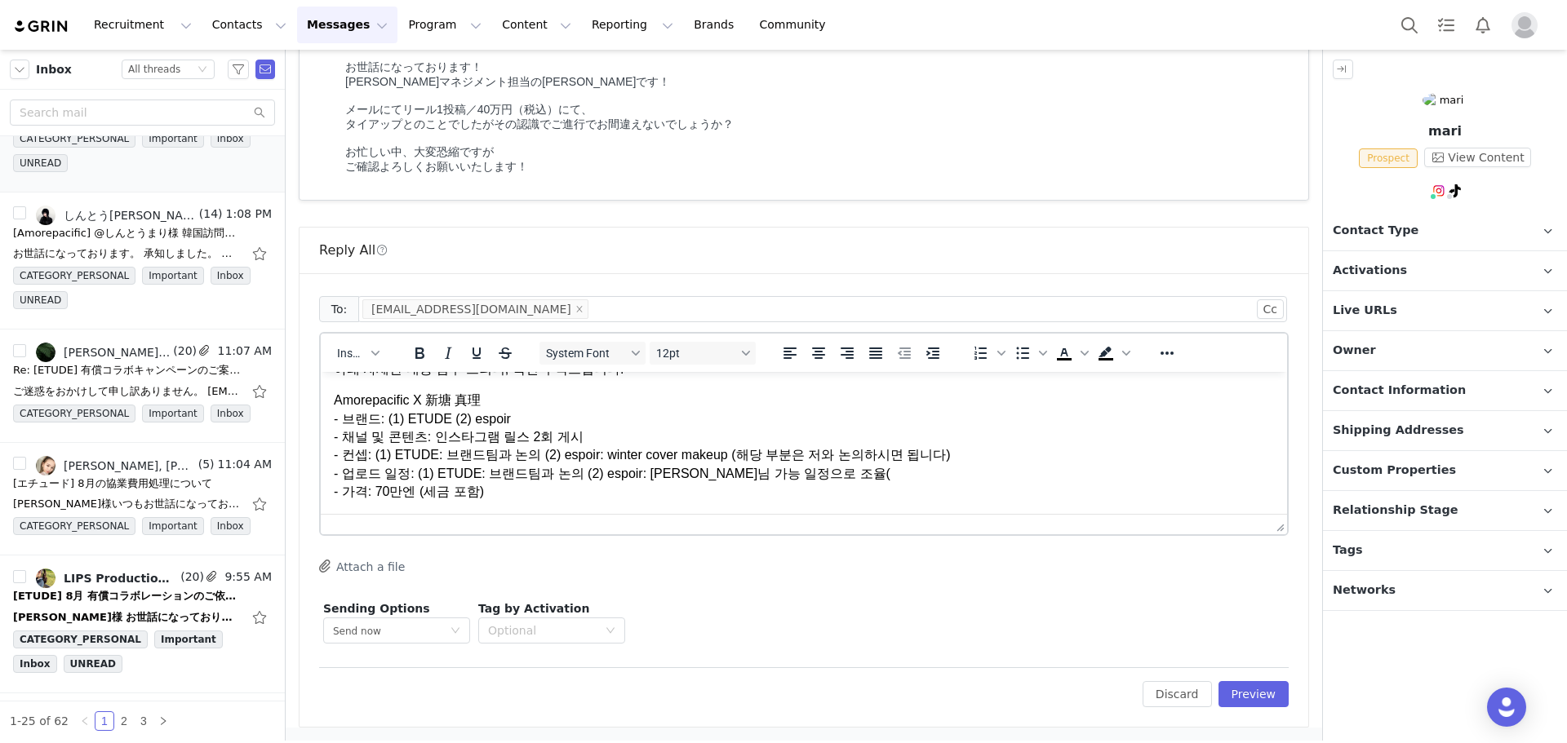
click at [883, 472] on p "Amorepacific X 新塘 真理 - 브랜드: (1) ETUDE (2) espoir - 채널 및 콘텐츠: 인스타그램 릴스 2회 게시 - 컨…" at bounding box center [804, 456] width 940 height 128
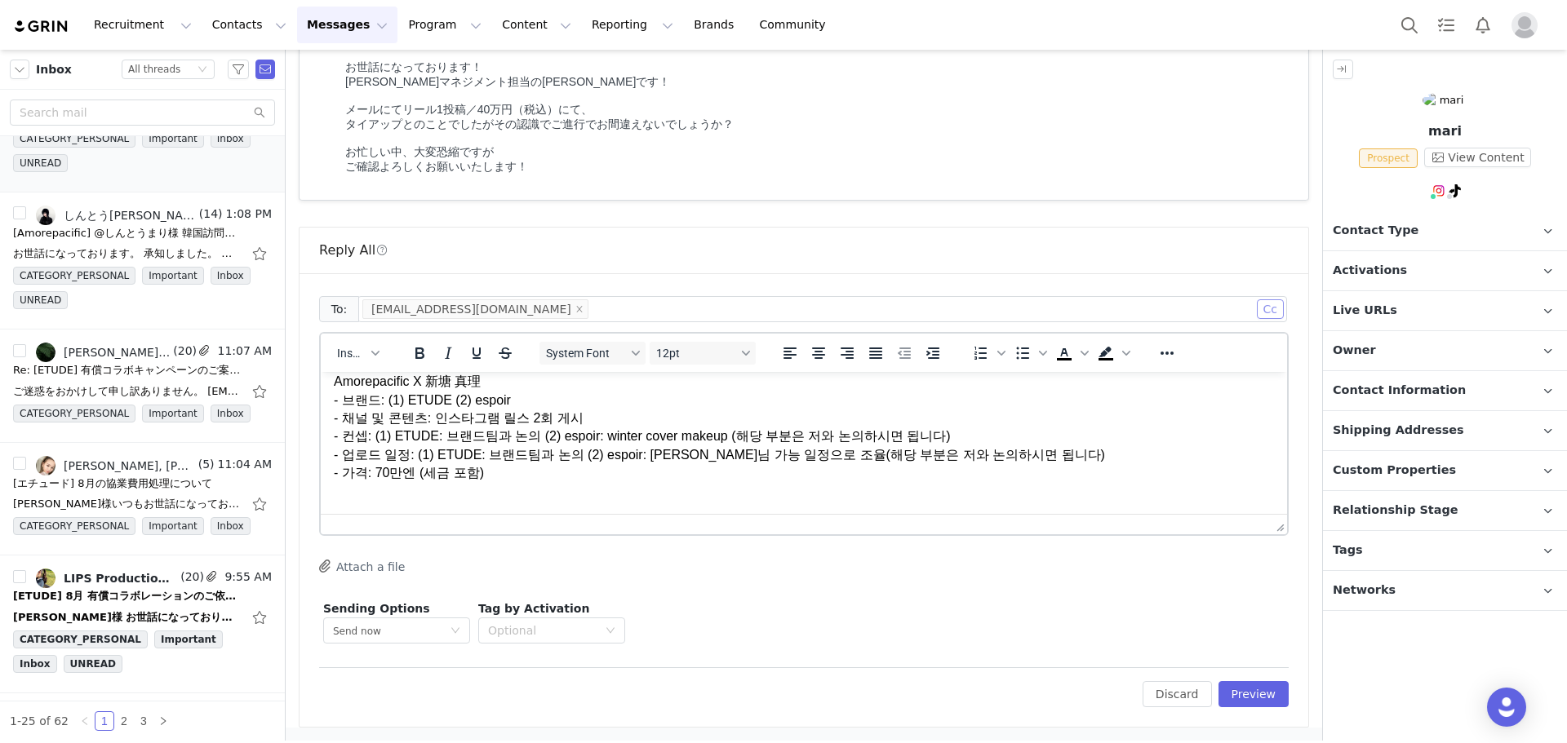
click at [1261, 308] on button "Cc" at bounding box center [1270, 309] width 27 height 20
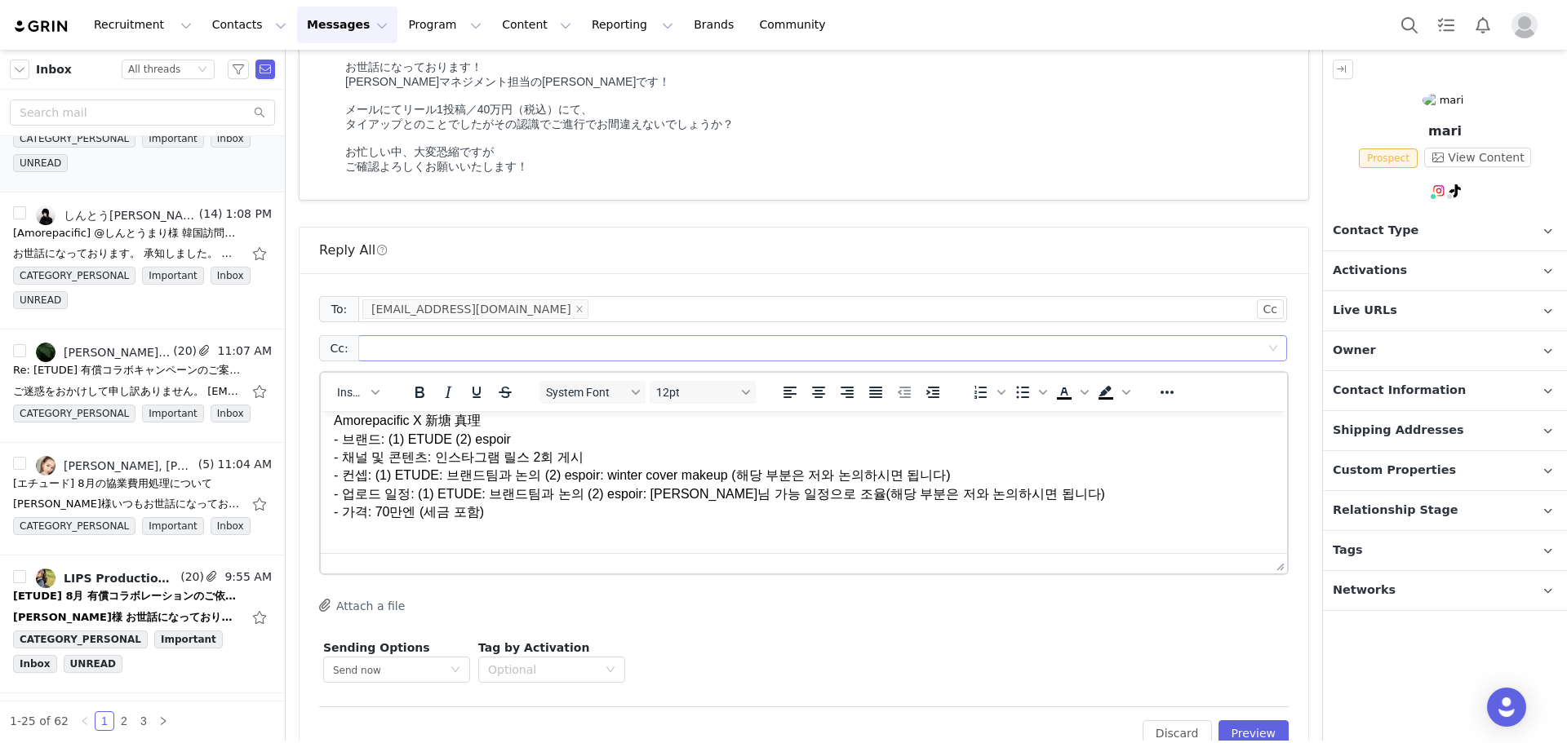
click at [867, 354] on div at bounding box center [815, 348] width 907 height 24
click at [582, 350] on div at bounding box center [815, 348] width 907 height 24
paste input "hey_iris@amorepacific.com"
type input "hey_iris@amorepacific.com"
type input "ㅡ"
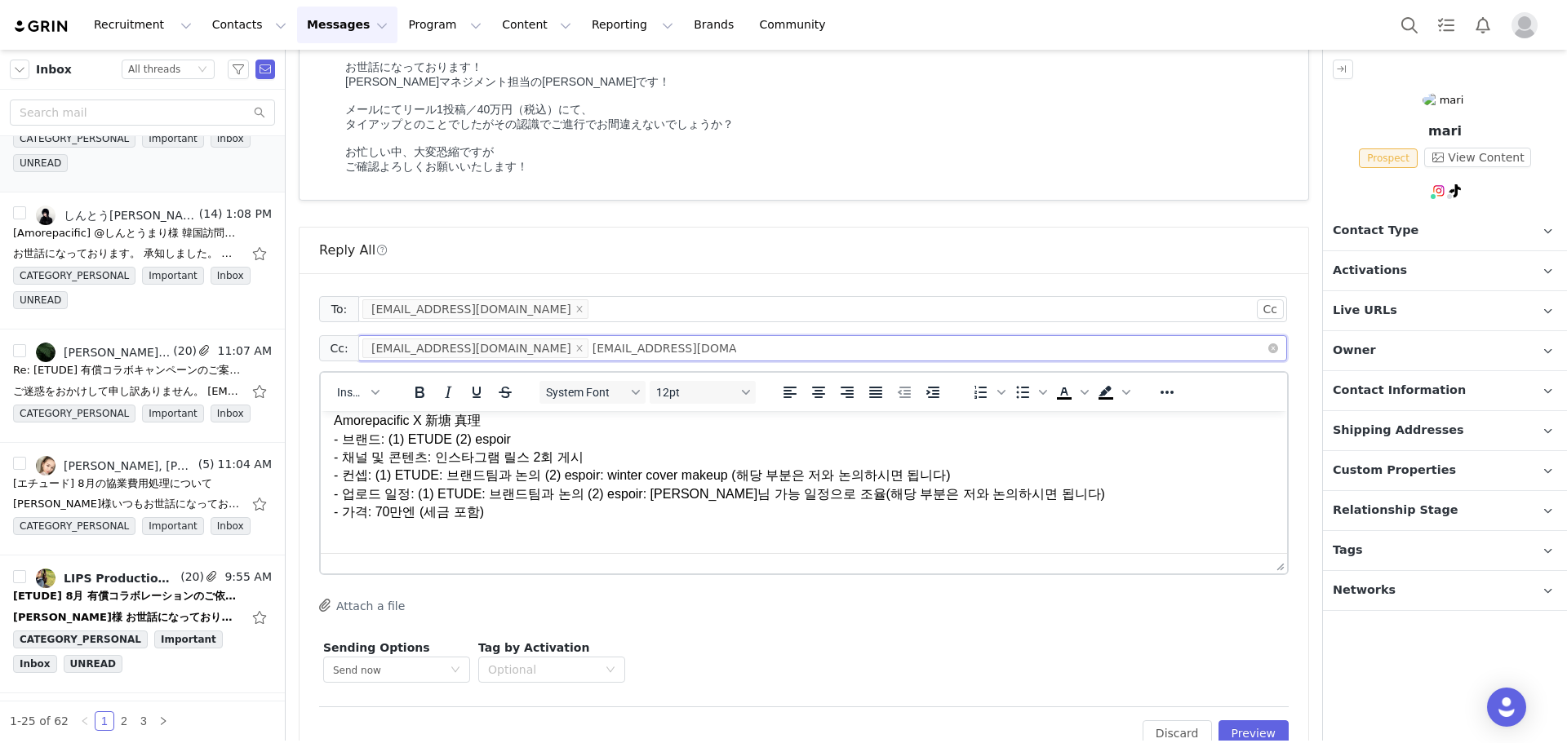
type input "minaeom@amorepacific.com"
click at [588, 537] on p "Amorepacific X 新塘 真理 - 브랜드: (1) ETUDE (2) espoir - 채널 및 콘텐츠: 인스타그램 릴스 2회 게시 - 컨…" at bounding box center [804, 476] width 940 height 128
click at [417, 507] on p "Amorepacific X 新塘 真理 - 브랜드: (1) ETUDE (2) espoir - 채널 및 콘텐츠: 인스타그램 릴스 2회 게시 - 컨…" at bounding box center [804, 476] width 940 height 128
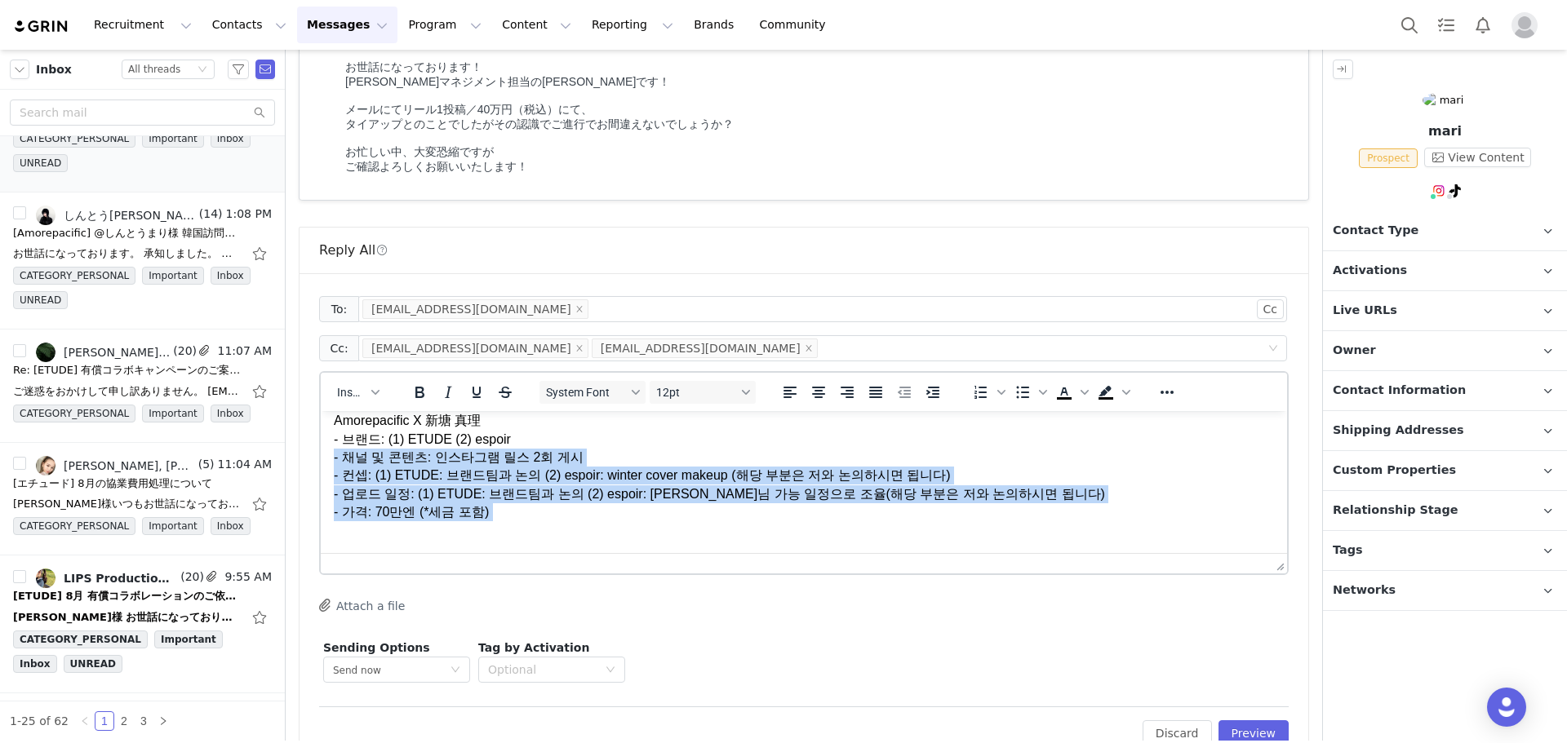
drag, startPoint x: 814, startPoint y: 449, endPoint x: 1164, endPoint y: 583, distance: 374.3
click at [1164, 553] on html "鵜木님, 항상 신세지고 있습니다. Amorepacific의 Jeongmin입니다. 말씀해주신 금액 맞습니다. 추가로 한가지 더 제안드리고 싶습…" at bounding box center [804, 371] width 966 height 366
click at [1033, 534] on p "Amorepacific X 新塘 真理 - 브랜드: (1) ETUDE (2) espoir - 채널 및 콘텐츠: 인스타그램 릴스 2회 게시 - 컨…" at bounding box center [804, 476] width 940 height 128
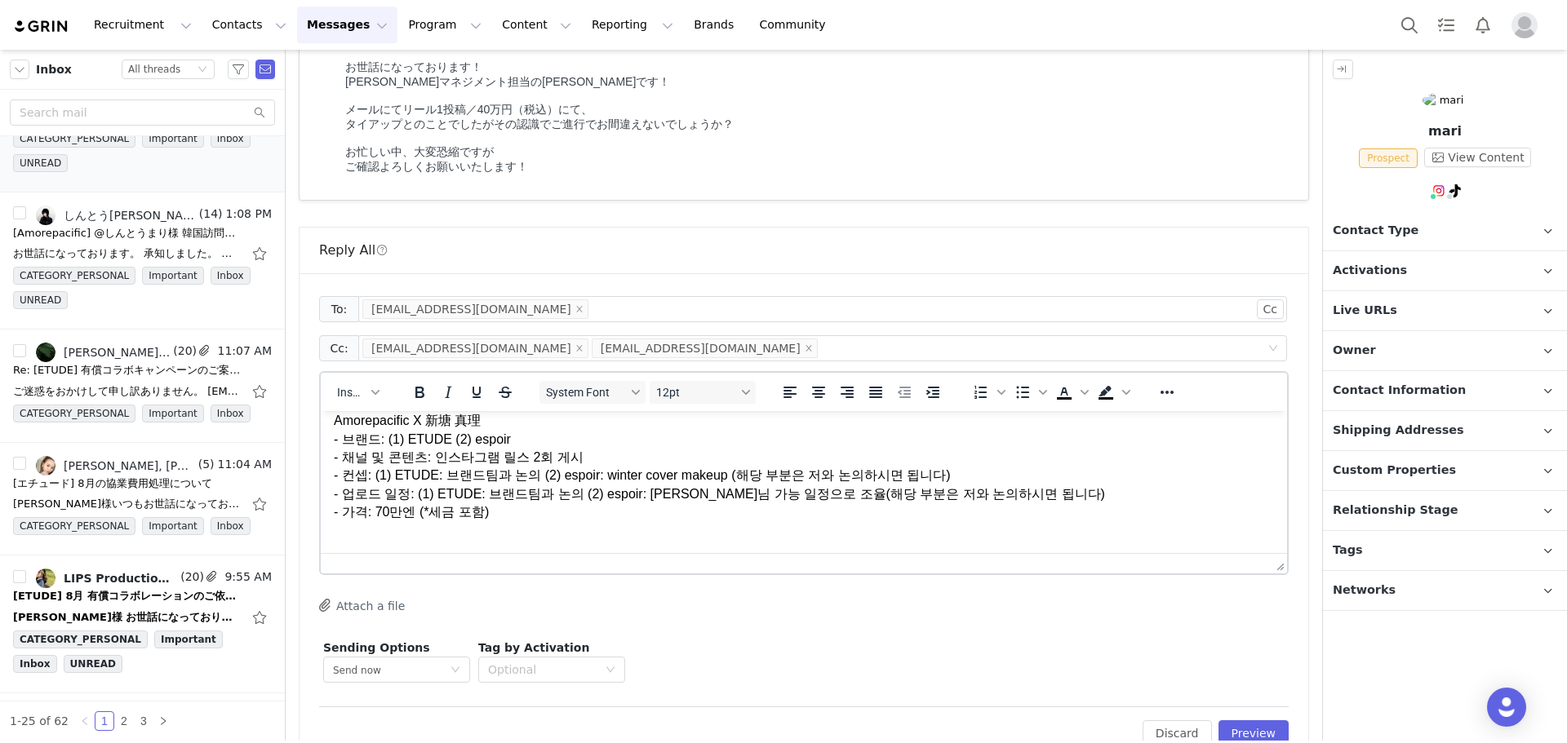
drag, startPoint x: 827, startPoint y: 548, endPoint x: 810, endPoint y: 548, distance: 16.3
click at [814, 548] on html "鵜木님, 항상 신세지고 있습니다. Amorepacific의 Jeongmin입니다. 말씀해주신 금액 맞습니다. 추가로 한가지 더 제안드리고 싶습…" at bounding box center [804, 371] width 966 height 366
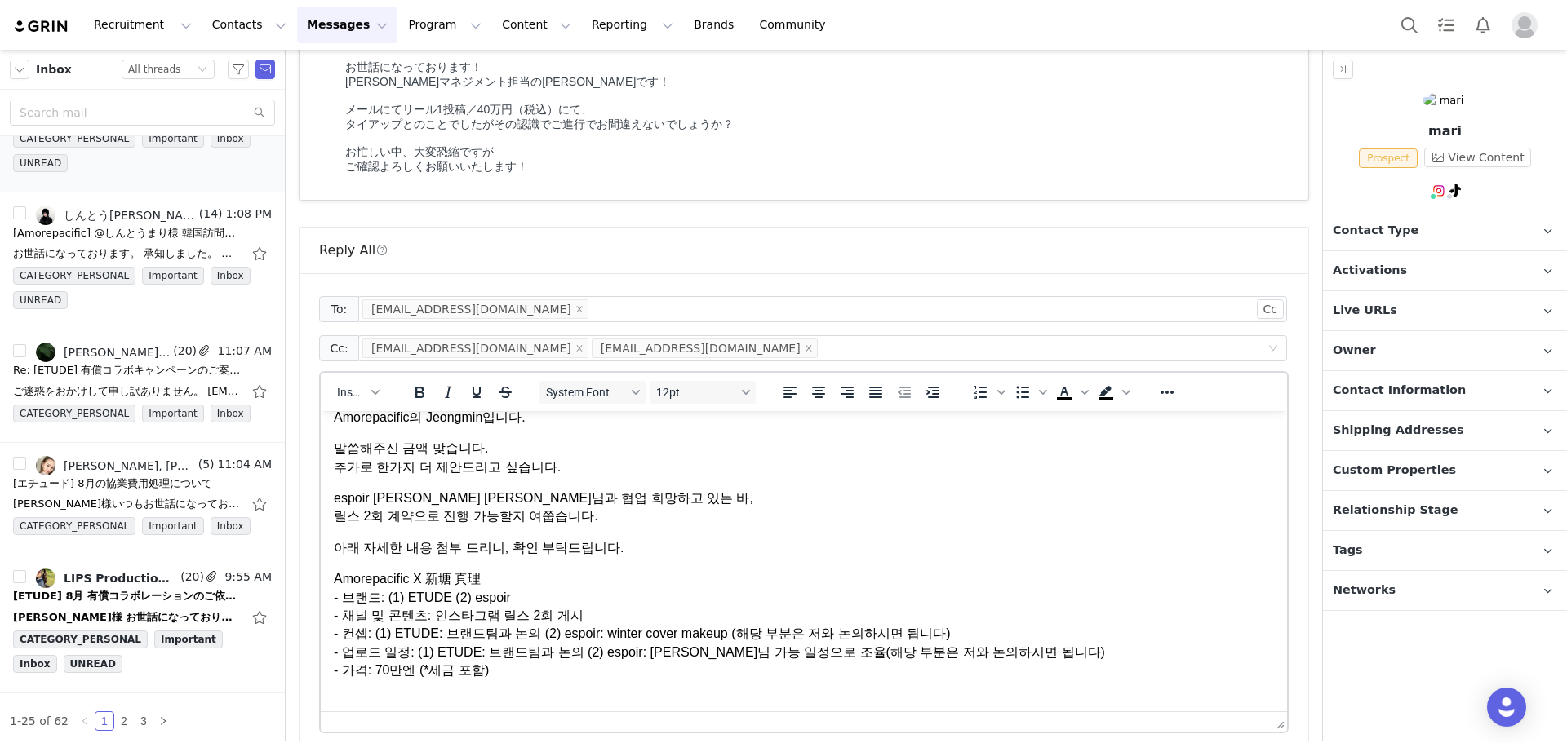
scroll to position [55, 0]
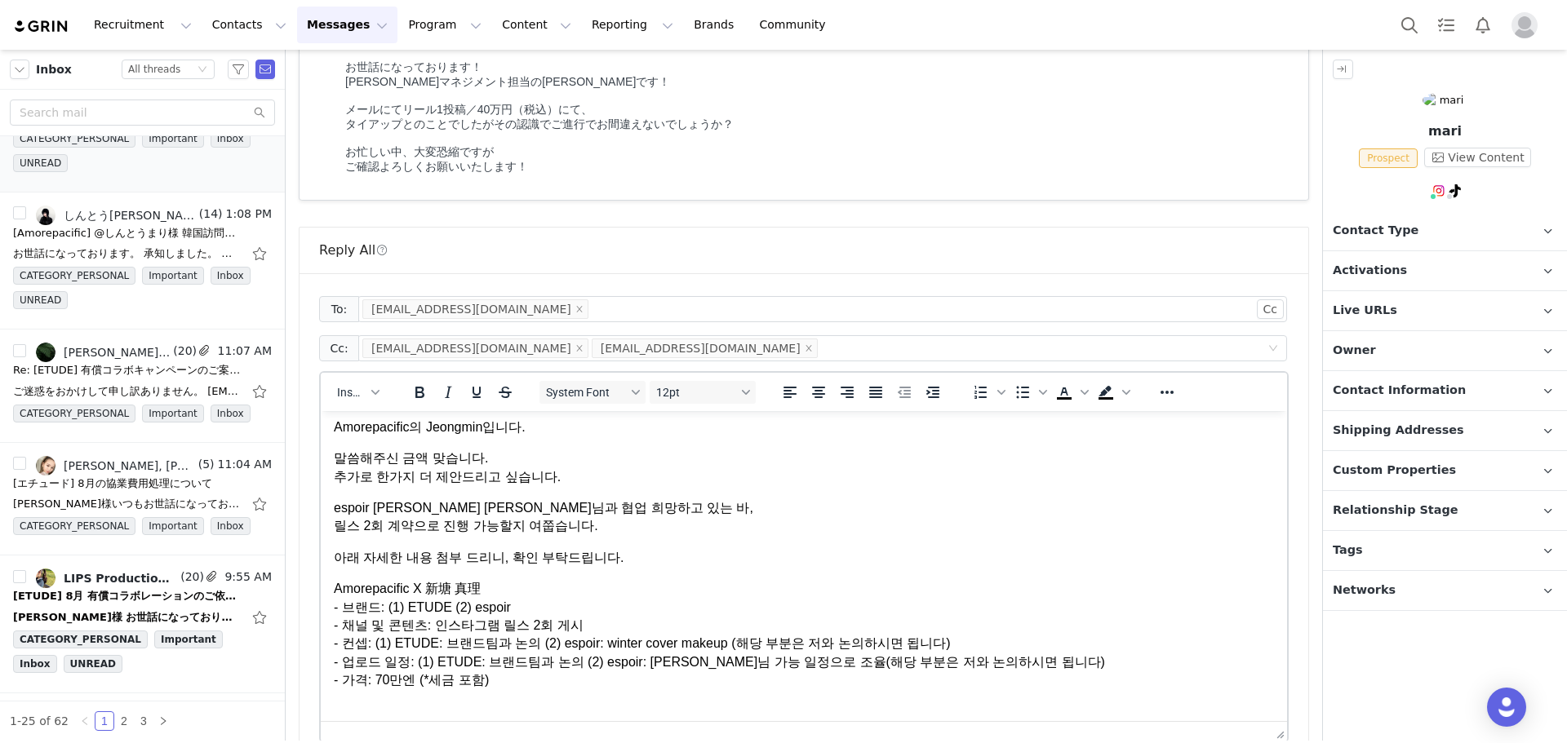
drag, startPoint x: 1271, startPoint y: 570, endPoint x: 1255, endPoint y: 782, distance: 211.9
click at [1255, 743] on html "Recruitment Recruitment Creator Search Curated Lists Landing Pages Web Extensio…" at bounding box center [783, 371] width 1567 height 743
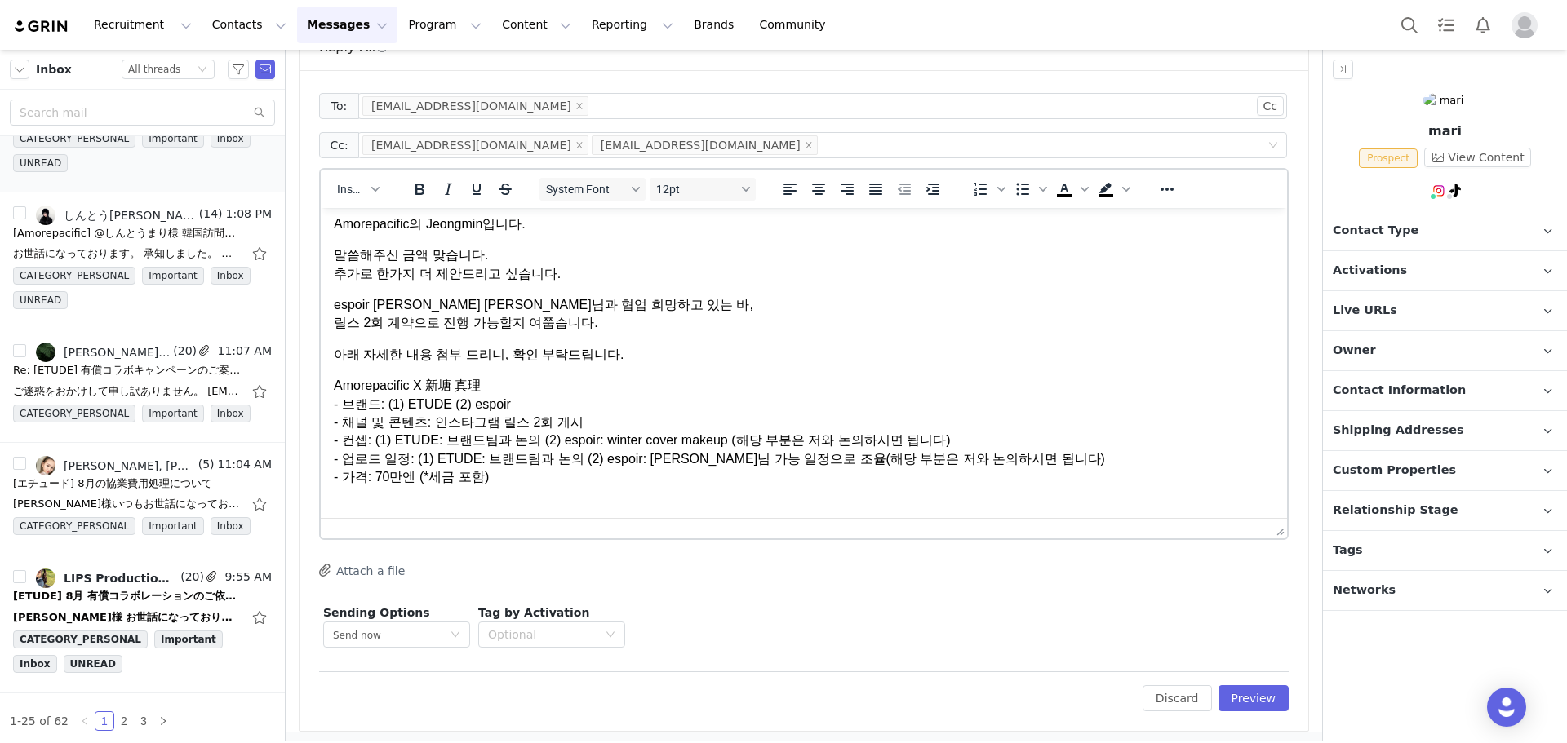
scroll to position [377, 0]
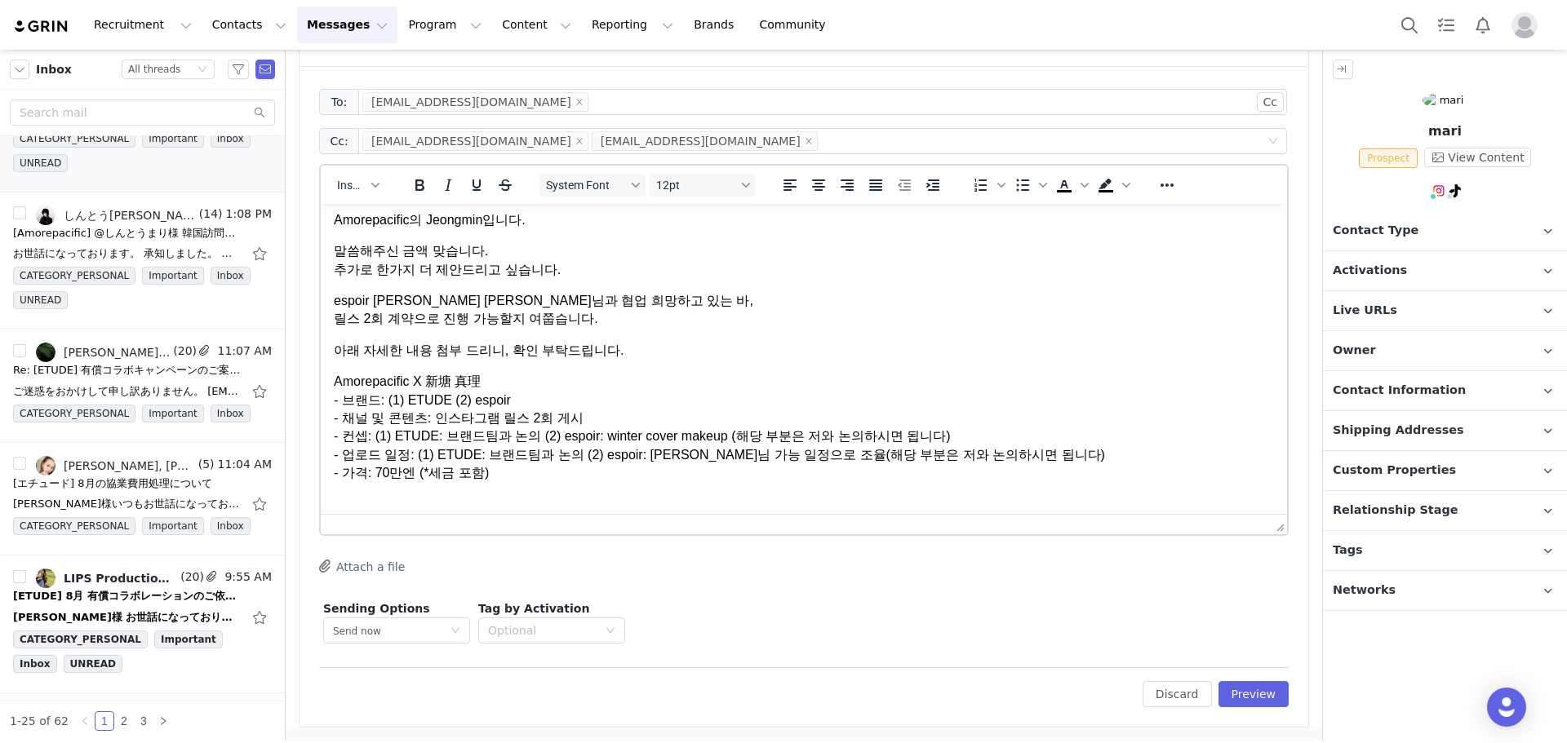
click at [1269, 548] on div at bounding box center [803, 547] width 969 height 8
click at [1275, 530] on div "Insert System Font 12pt To open the popup, press Shift+Enter To open the popup,…" at bounding box center [803, 350] width 969 height 372
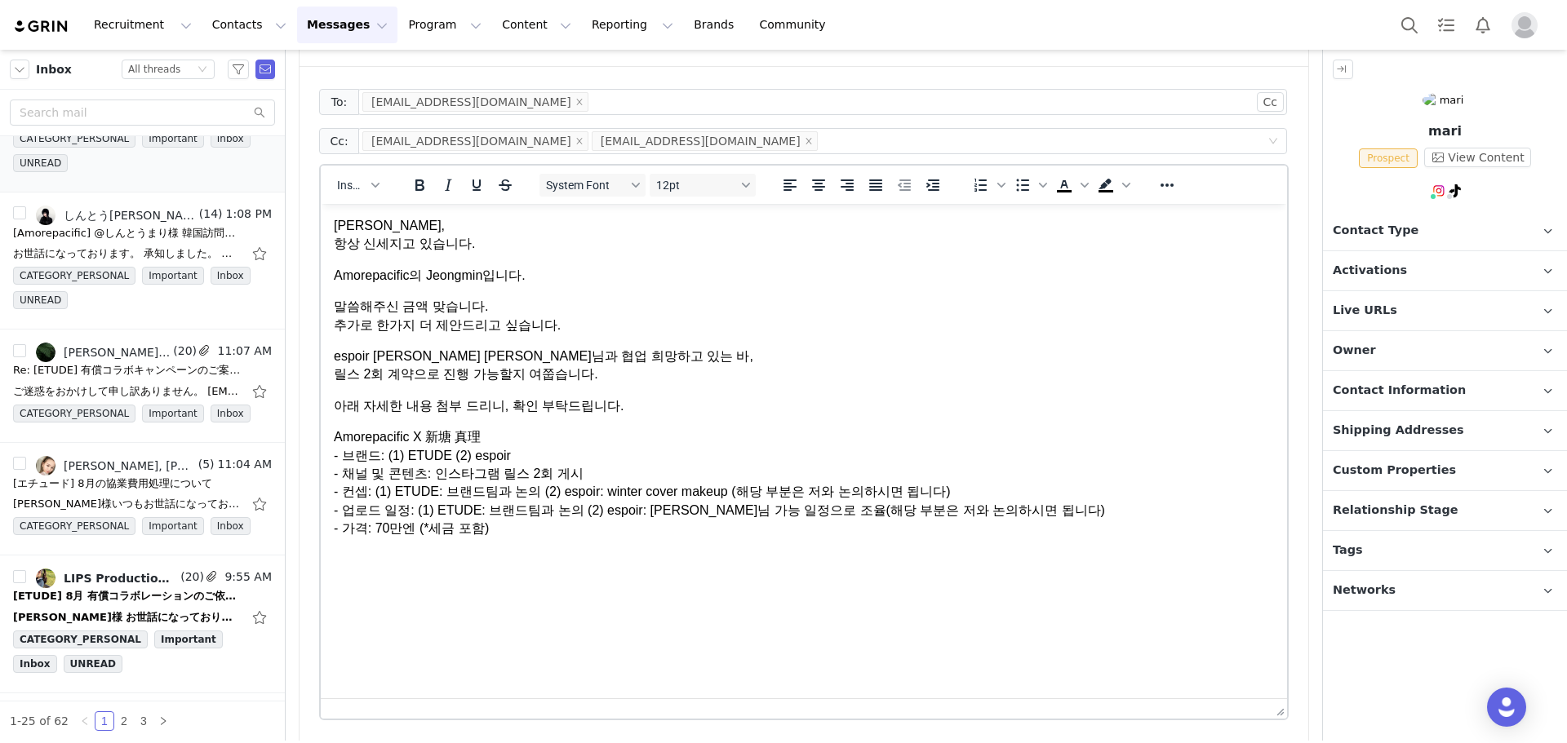
drag, startPoint x: 1274, startPoint y: 529, endPoint x: 1265, endPoint y: 746, distance: 217.3
click at [1265, 743] on html "Recruitment Recruitment Creator Search Curated Lists Landing Pages Web Extensio…" at bounding box center [783, 371] width 1567 height 743
click at [643, 419] on body "鵜木님, 항상 신세지고 있습니다. Amorepacific의 Jeongmin입니다. 말씀해주신 금액 맞습니다. 추가로 한가지 더 제안드리고 싶습…" at bounding box center [804, 386] width 940 height 339
drag, startPoint x: 625, startPoint y: 261, endPoint x: 661, endPoint y: 468, distance: 210.4
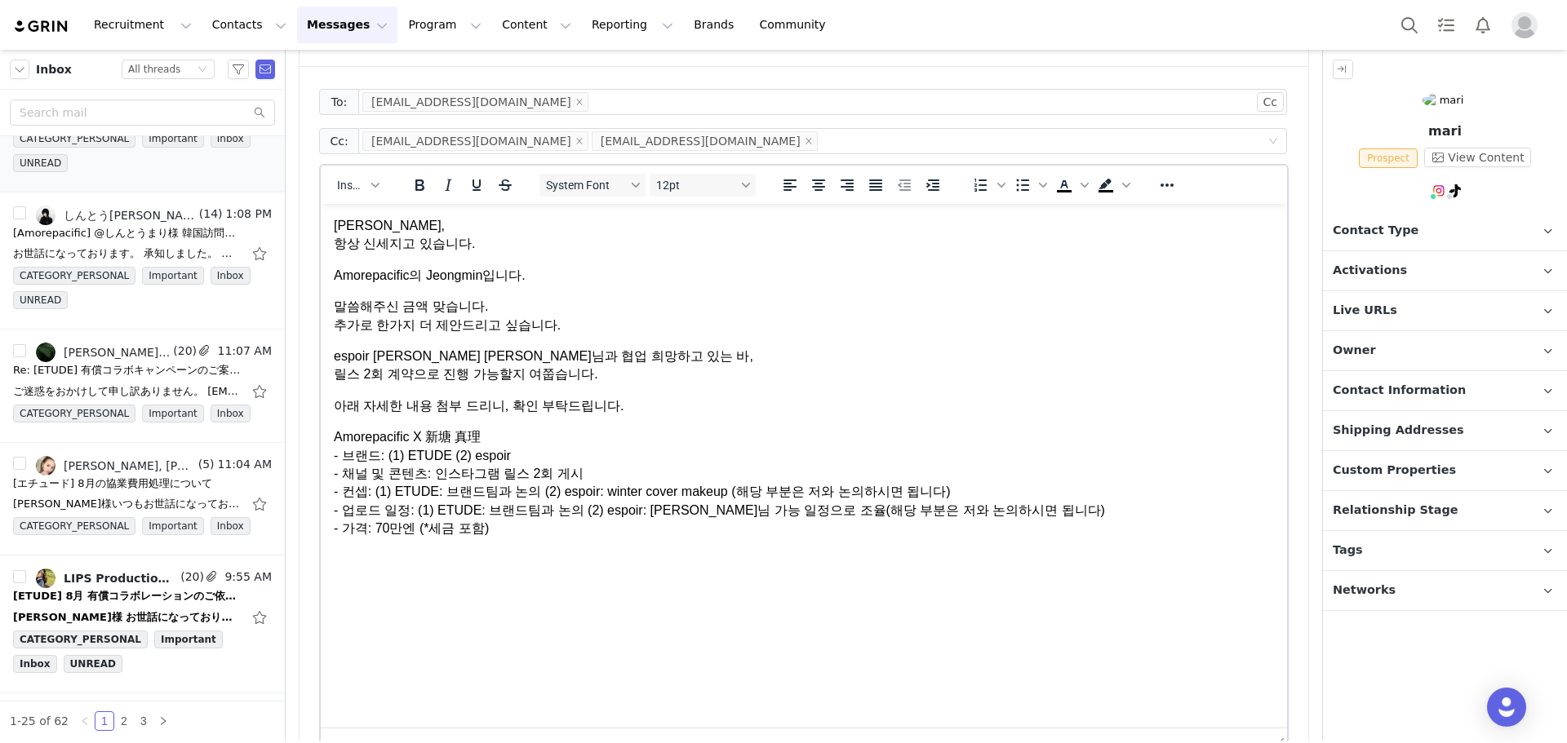
click at [661, 468] on body "鵜木님, 항상 신세지고 있습니다. Amorepacific의 Jeongmin입니다. 말씀해주신 금액 맞습니다. 추가로 한가지 더 제안드리고 싶습…" at bounding box center [804, 386] width 940 height 339
click at [661, 468] on p "Amorepacific X 新塘 真理 - 브랜드: (1) ETUDE (2) espoir - 채널 및 콘텐츠: 인스타그램 릴스 2회 게시 - 컨…" at bounding box center [804, 492] width 940 height 128
click at [650, 548] on p "Amorepacific X 新塘 真理 - 브랜드: (1) ETUDE (2) espoir - 채널 및 콘텐츠: 인스타그램 릴스 2회 게시 - 컨…" at bounding box center [804, 492] width 940 height 128
click at [651, 515] on p "Amorepacific X 新塘 真理 - 브랜드: (1) ETUDE (2) espoir - 채널 및 콘텐츠: 인스타그램 릴스 2회 게시 - 컨…" at bounding box center [804, 492] width 940 height 128
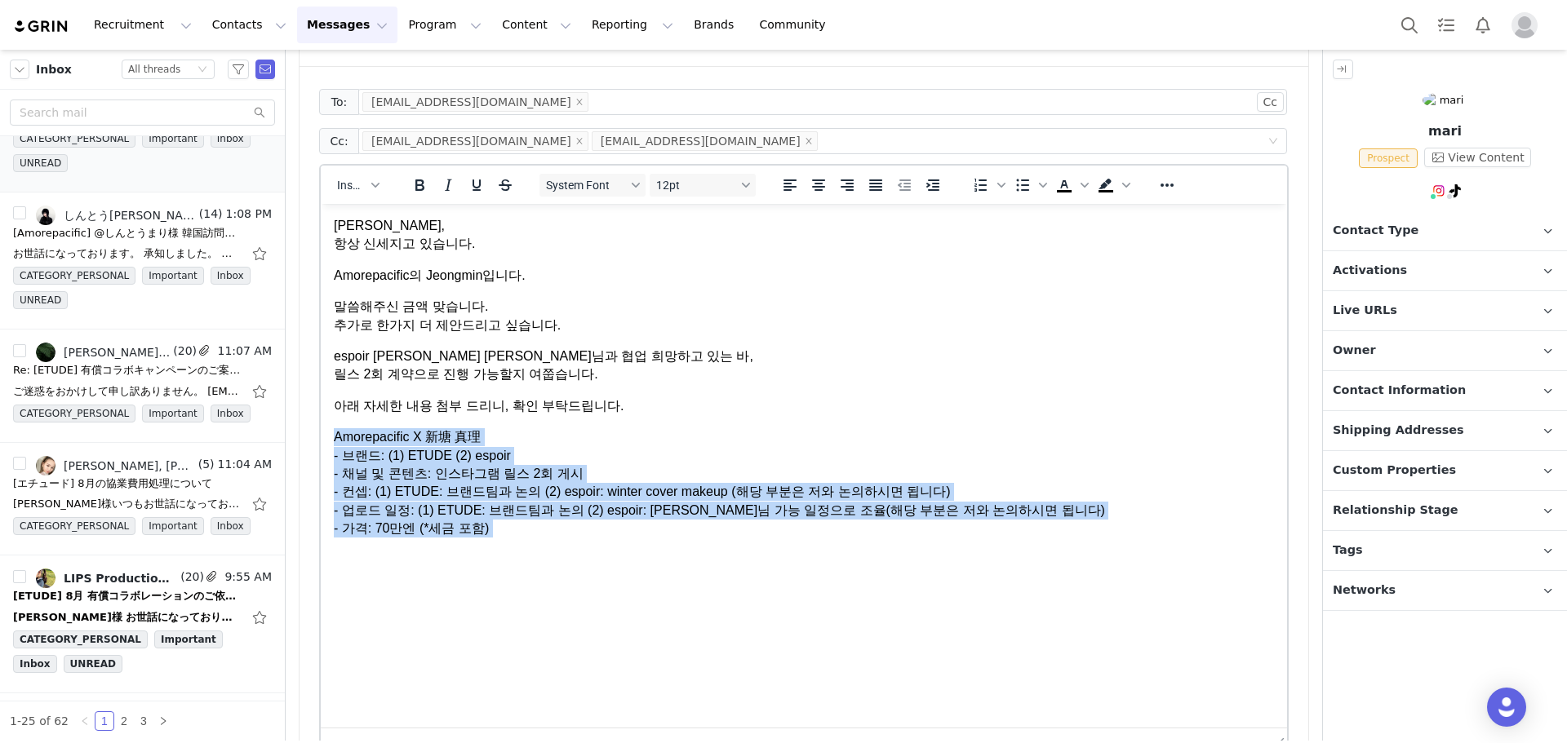
drag, startPoint x: 662, startPoint y: 446, endPoint x: 663, endPoint y: 558, distance: 111.8
click at [663, 558] on html "鵜木님, 항상 신세지고 있습니다. Amorepacific의 Jeongmin입니다. 말씀해주신 금액 맞습니다. 추가로 한가지 더 제안드리고 싶습…" at bounding box center [804, 387] width 966 height 366
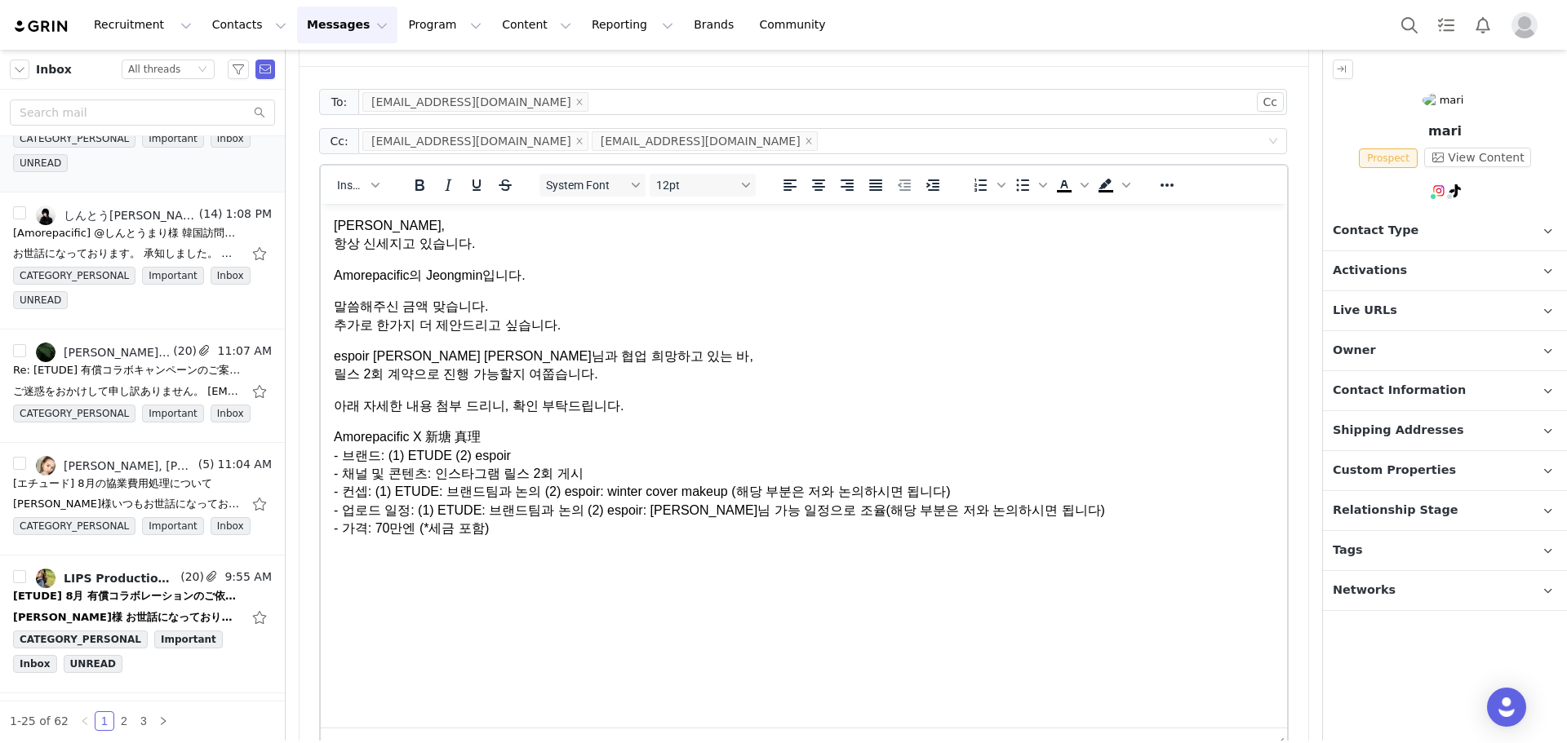
click at [663, 558] on html "鵜木님, 항상 신세지고 있습니다. Amorepacific의 Jeongmin입니다. 말씀해주신 금액 맞습니다. 추가로 한가지 더 제안드리고 싶습…" at bounding box center [804, 387] width 966 height 366
click at [610, 576] on p "이상, 확인 후 회신 부탁드립니다." at bounding box center [804, 588] width 940 height 37
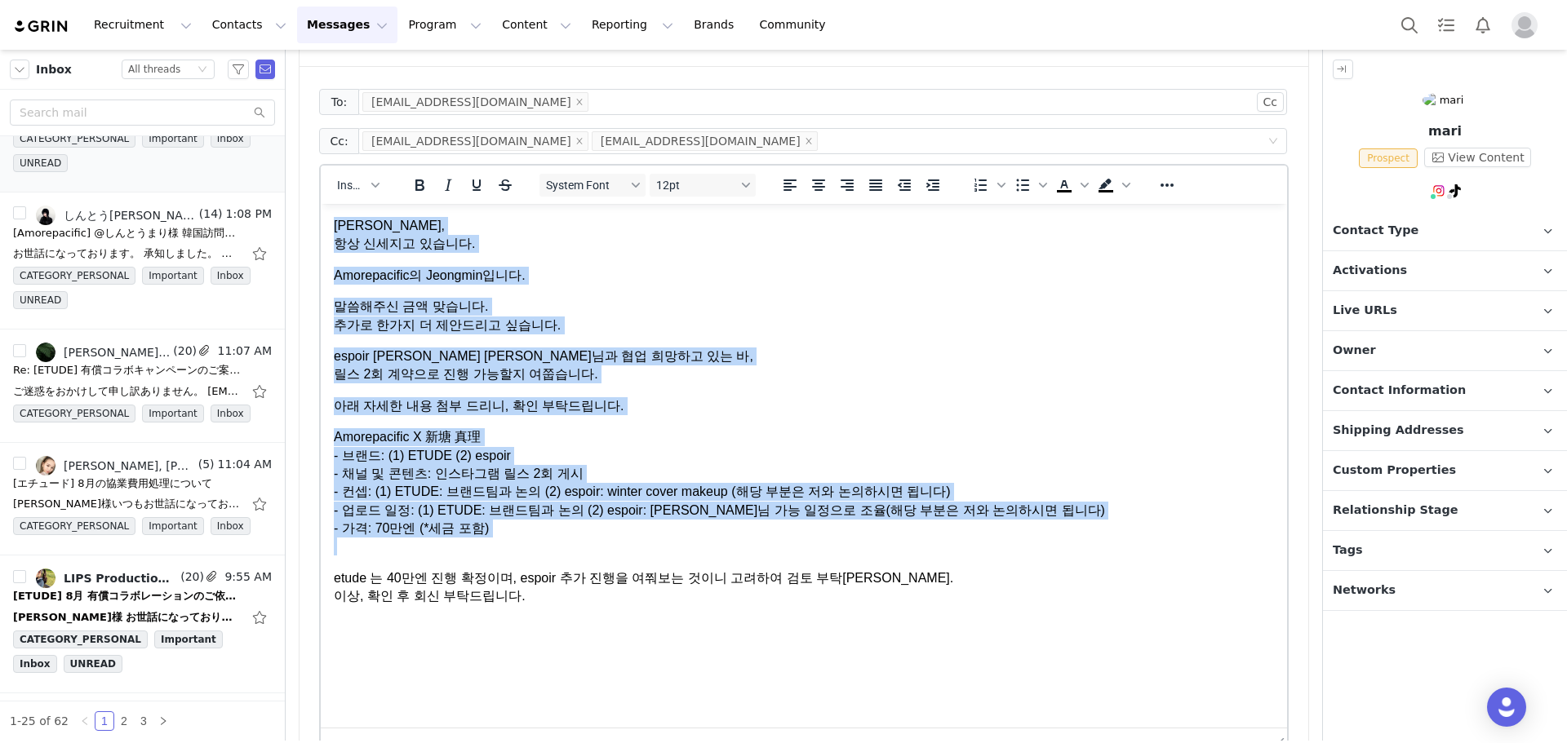
copy body "鵜木님, 항상 신세지고 있습니다. Amorepacific의 Jeongmin입니다. 말씀해주신 금액 맞습니다. 추가로 한가지 더 제안드리고 싶습…"
click at [513, 466] on p "Amorepacific X 新塘 真理 - 브랜드: (1) ETUDE (2) espoir - 채널 및 콘텐츠: 인스타그램 릴스 2회 게시 - 컨…" at bounding box center [804, 492] width 940 height 128
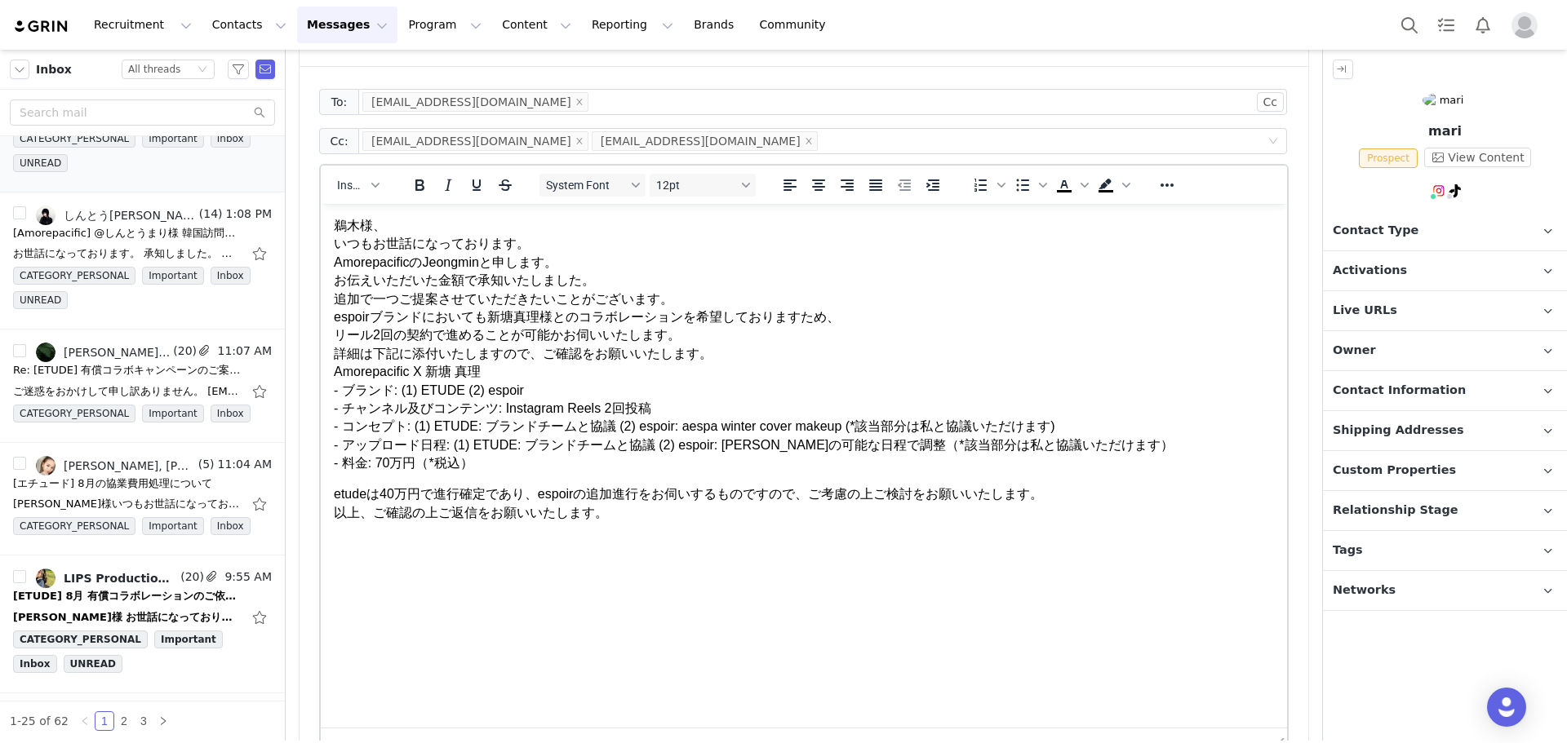
click at [333, 260] on html "鵜木様、 いつもお世話になっております。 AmorepacificのJeongminと申します。 お伝えいただいた金額で承知いたしました。 追加で一つご提案さ…" at bounding box center [804, 369] width 966 height 331
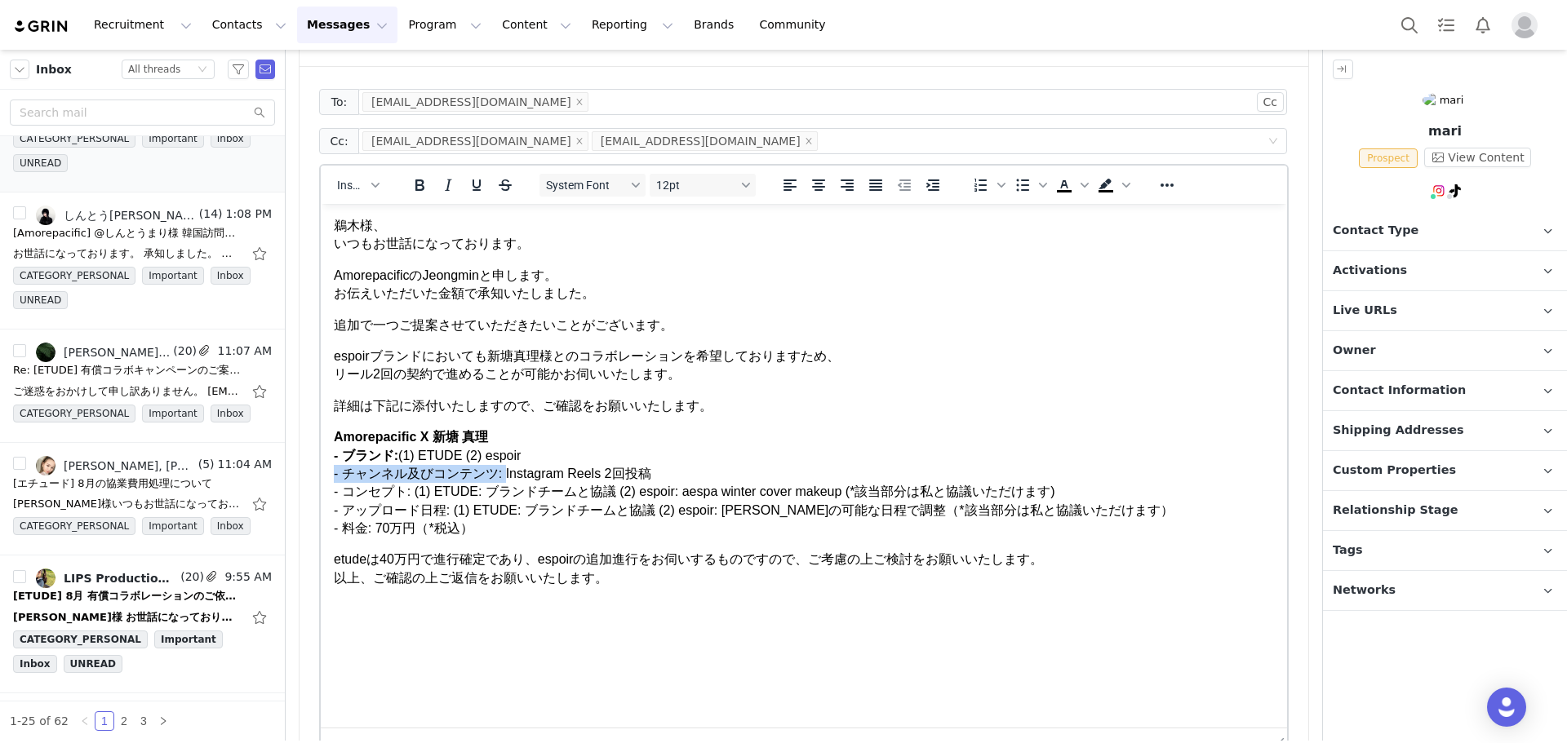
drag, startPoint x: 504, startPoint y: 477, endPoint x: 321, endPoint y: 468, distance: 183.1
click at [321, 468] on html "鵜木様、 いつもお世話になっております。 AmorepacificのJeongminと申します。 お伝えいただいた金額で承知いたしました。 追加で一つご提案さ…" at bounding box center [804, 402] width 966 height 397
drag, startPoint x: 410, startPoint y: 494, endPoint x: 340, endPoint y: 494, distance: 69.4
click at [340, 494] on p "Amorepacific X 新塘 真理 - ブランド: (1) ETUDE (2) espoir - チャンネル及びコンテンツ: Instagram Ree…" at bounding box center [804, 482] width 940 height 109
click at [330, 494] on html "鵜木様、 いつもお世話になっております。 AmorepacificのJeongminと申します。 お伝えいただいた金額で承知いたしました。 追加で一つご提案さ…" at bounding box center [804, 402] width 966 height 397
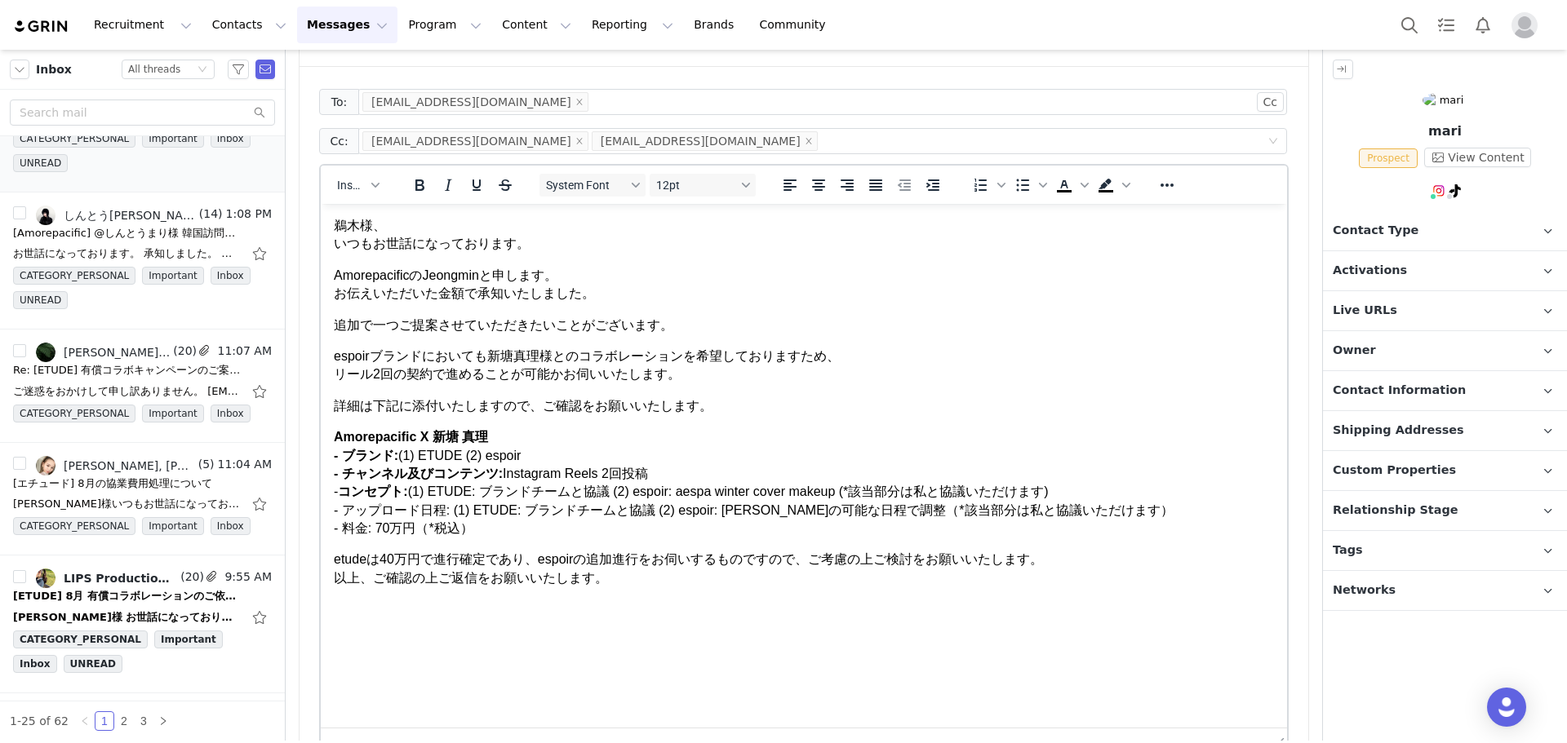
drag, startPoint x: 330, startPoint y: 494, endPoint x: 364, endPoint y: 495, distance: 34.3
click at [364, 495] on html "鵜木様、 いつもお世話になっております。 AmorepacificのJeongminと申します。 お伝えいただいた金額で承知いたしました。 追加で一つご提案さ…" at bounding box center [804, 402] width 966 height 397
drag, startPoint x: 364, startPoint y: 495, endPoint x: 324, endPoint y: 495, distance: 40.0
click at [324, 495] on html "鵜木様、 いつもお世話になっております。 AmorepacificのJeongminと申します。 お伝えいただいた金額で承知いたしました。 追加で一つご提案さ…" at bounding box center [804, 402] width 966 height 397
click at [450, 523] on p "Amorepacific X 新塘 真理 - ブランド: (1) ETUDE (2) espoir - チャンネル及びコンテンツ: Instagram Ree…" at bounding box center [804, 482] width 940 height 109
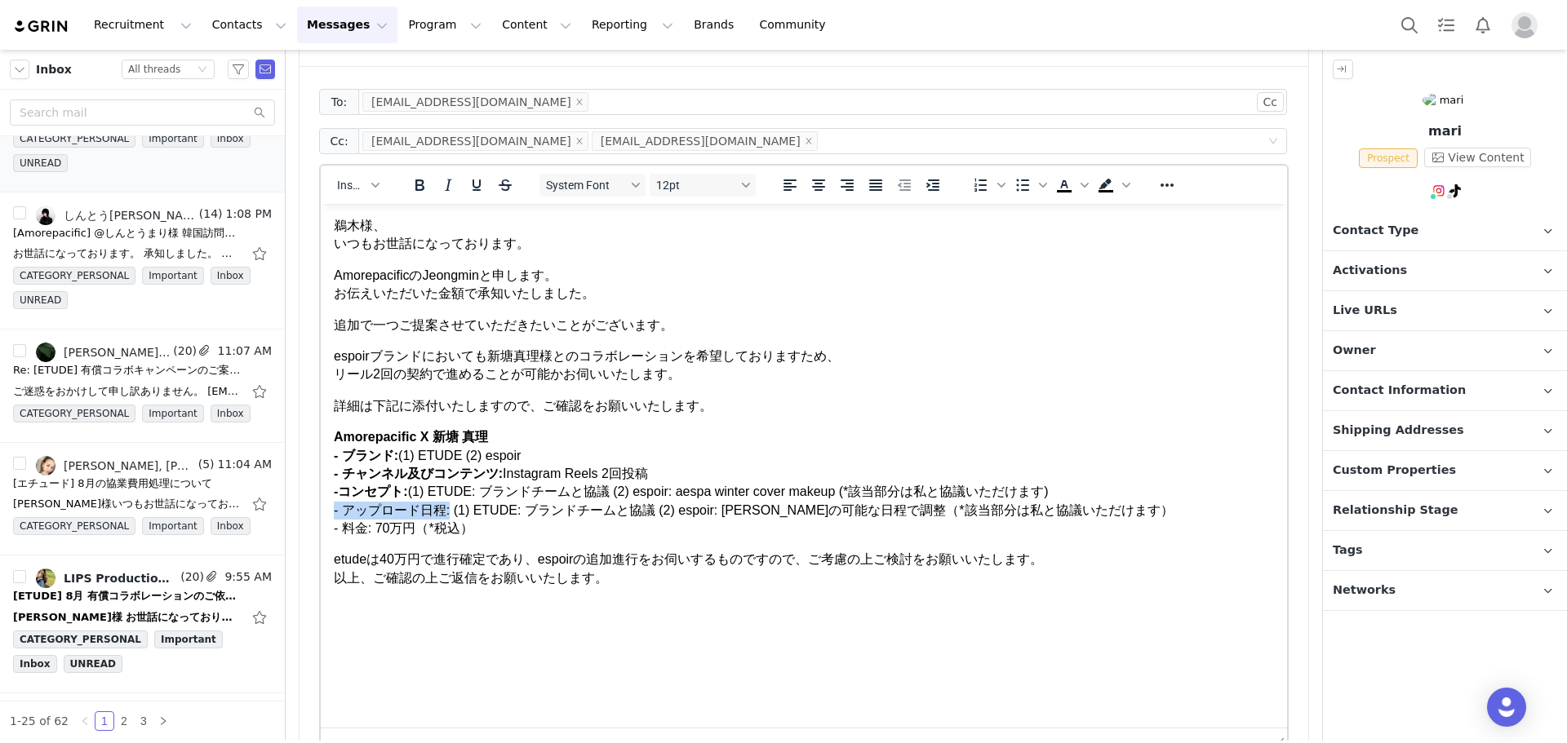
drag, startPoint x: 450, startPoint y: 515, endPoint x: 335, endPoint y: 507, distance: 114.5
click at [335, 507] on p "Amorepacific X 新塘 真理 - ブランド: (1) ETUDE (2) espoir - チャンネル及びコンテンツ: Instagram Ree…" at bounding box center [804, 482] width 940 height 109
drag, startPoint x: 374, startPoint y: 525, endPoint x: 291, endPoint y: 525, distance: 82.4
click at [321, 525] on html "鵜木様、 いつもお世話になっております。 AmorepacificのJeongminと申します。 お伝えいただいた金額で承知いたしました。 追加で一つご提案さ…" at bounding box center [804, 402] width 966 height 397
click at [530, 564] on p "etudeは40万円で進行確定であり、espoirの追加進行をお伺いするものですので、ご考慮の上ご検討をお願いいたします。 以上、ご確認の上ご返信をお願いいた…" at bounding box center [804, 569] width 940 height 37
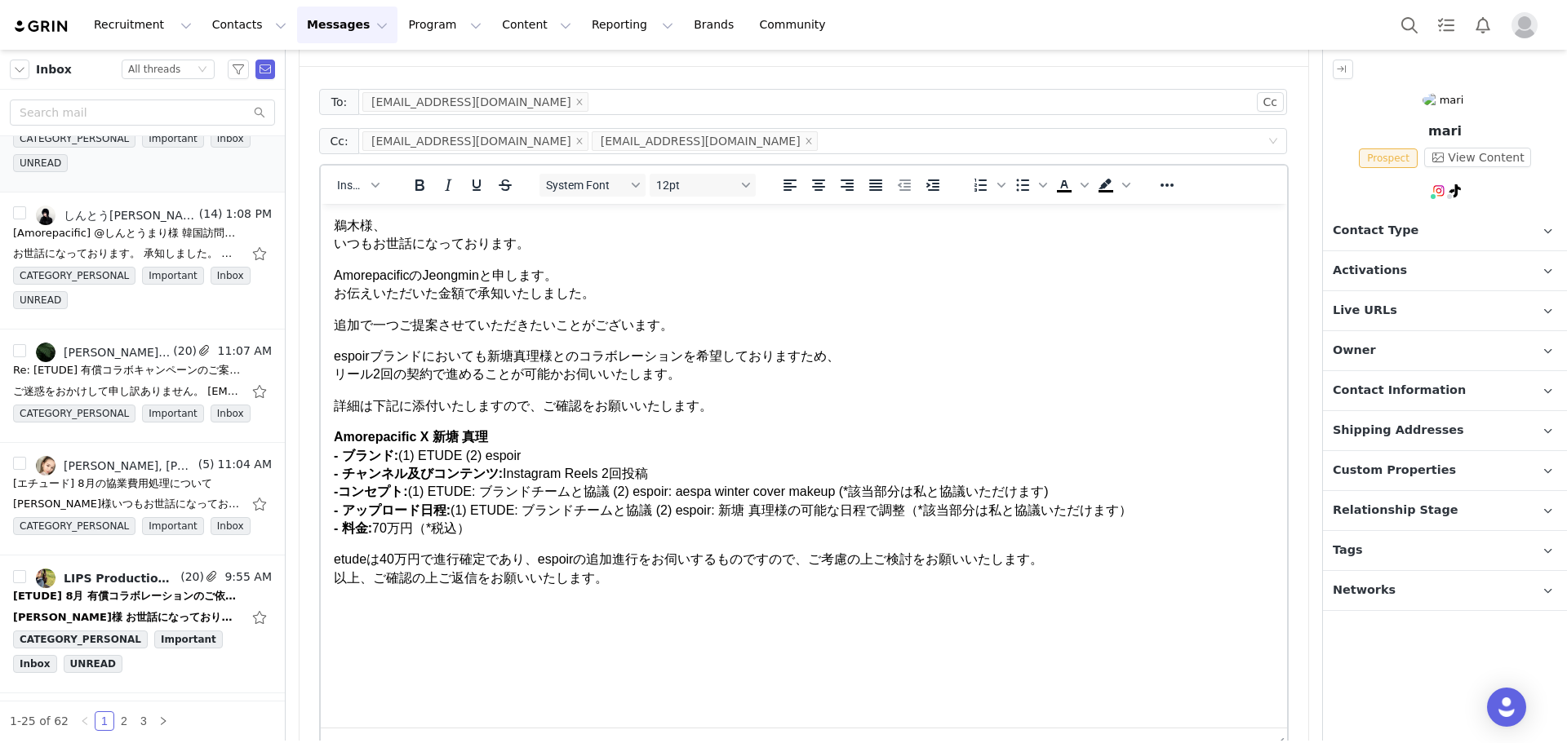
click at [806, 565] on p "etudeは40万円で進行確定であり、espoirの追加進行をお伺いするものですので、ご考慮の上ご検討をお願いいたします。 以上、ご確認の上ご返信をお願いいた…" at bounding box center [804, 569] width 940 height 37
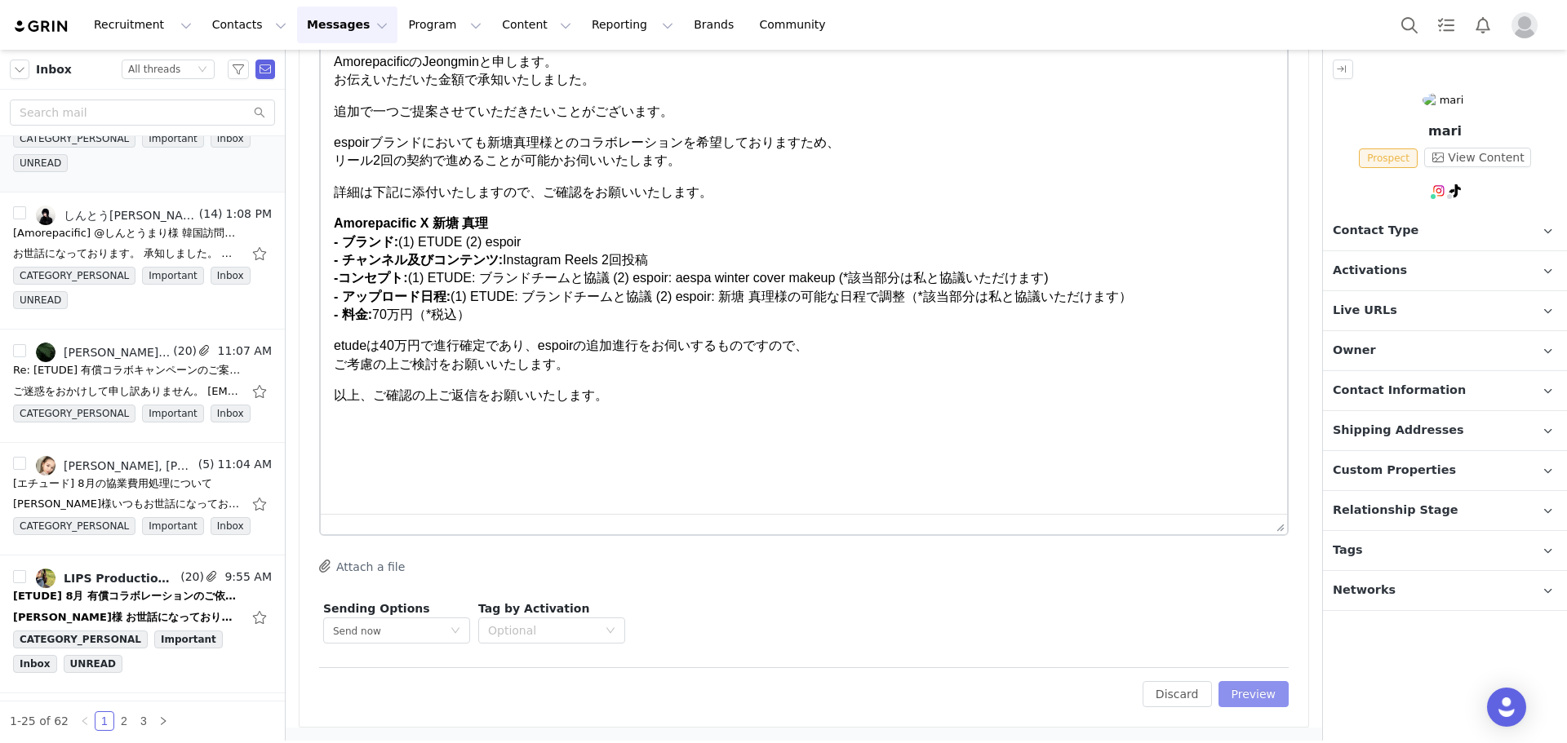
click at [1258, 690] on button "Preview" at bounding box center [1253, 694] width 71 height 26
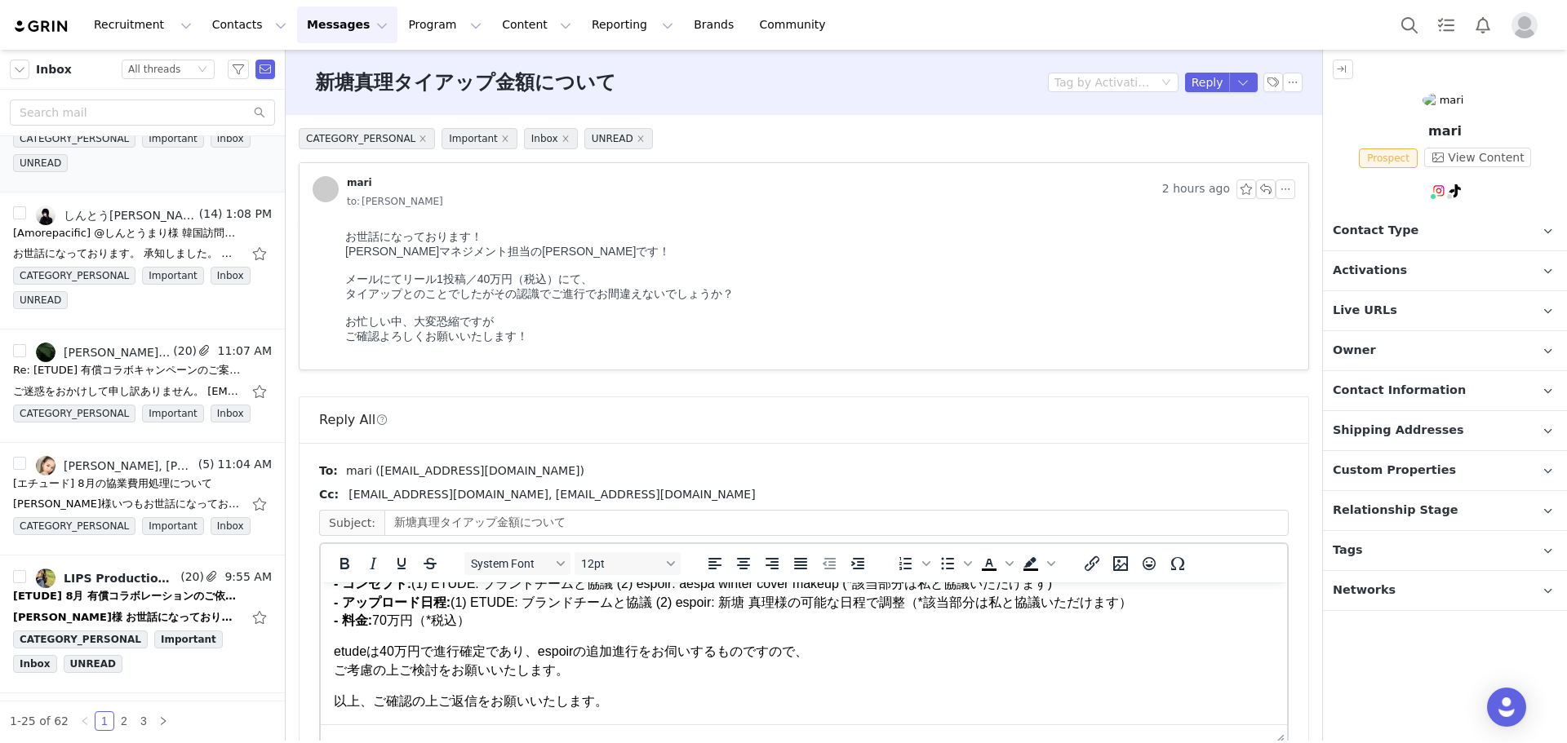
scroll to position [125, 0]
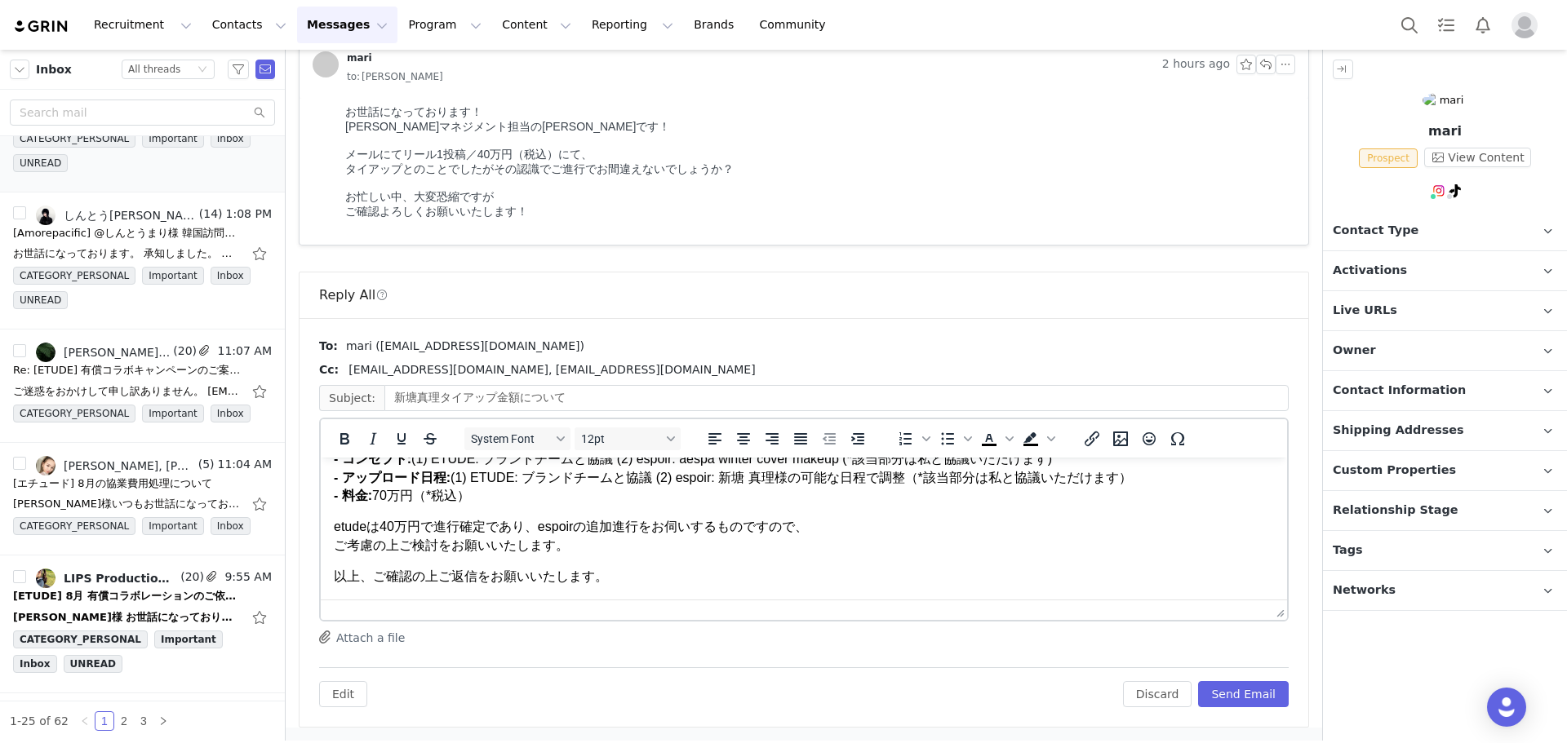
click at [1265, 677] on div "Edit Discard Send Email" at bounding box center [803, 688] width 969 height 40
click at [1262, 687] on button "Send Email" at bounding box center [1243, 694] width 91 height 26
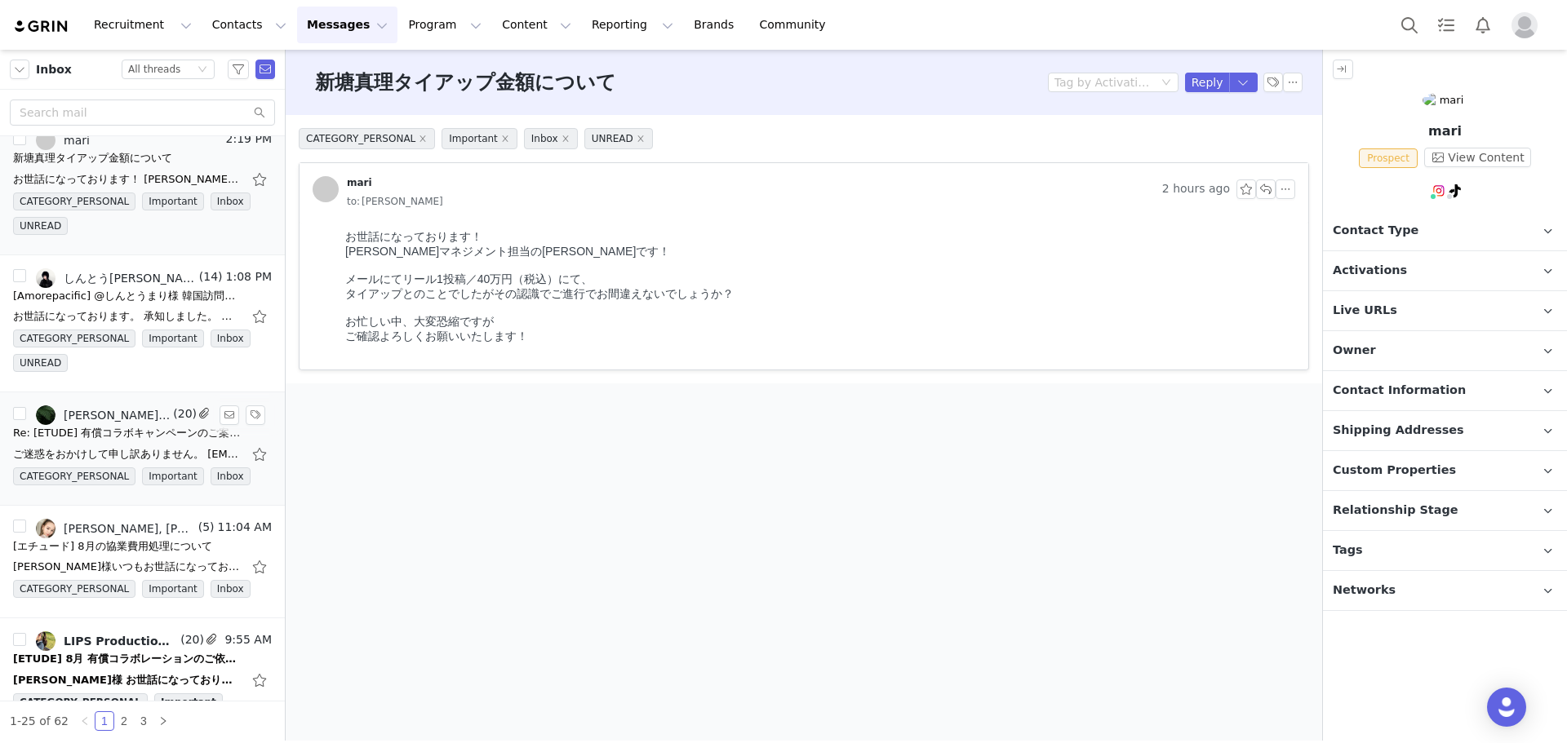
scroll to position [0, 0]
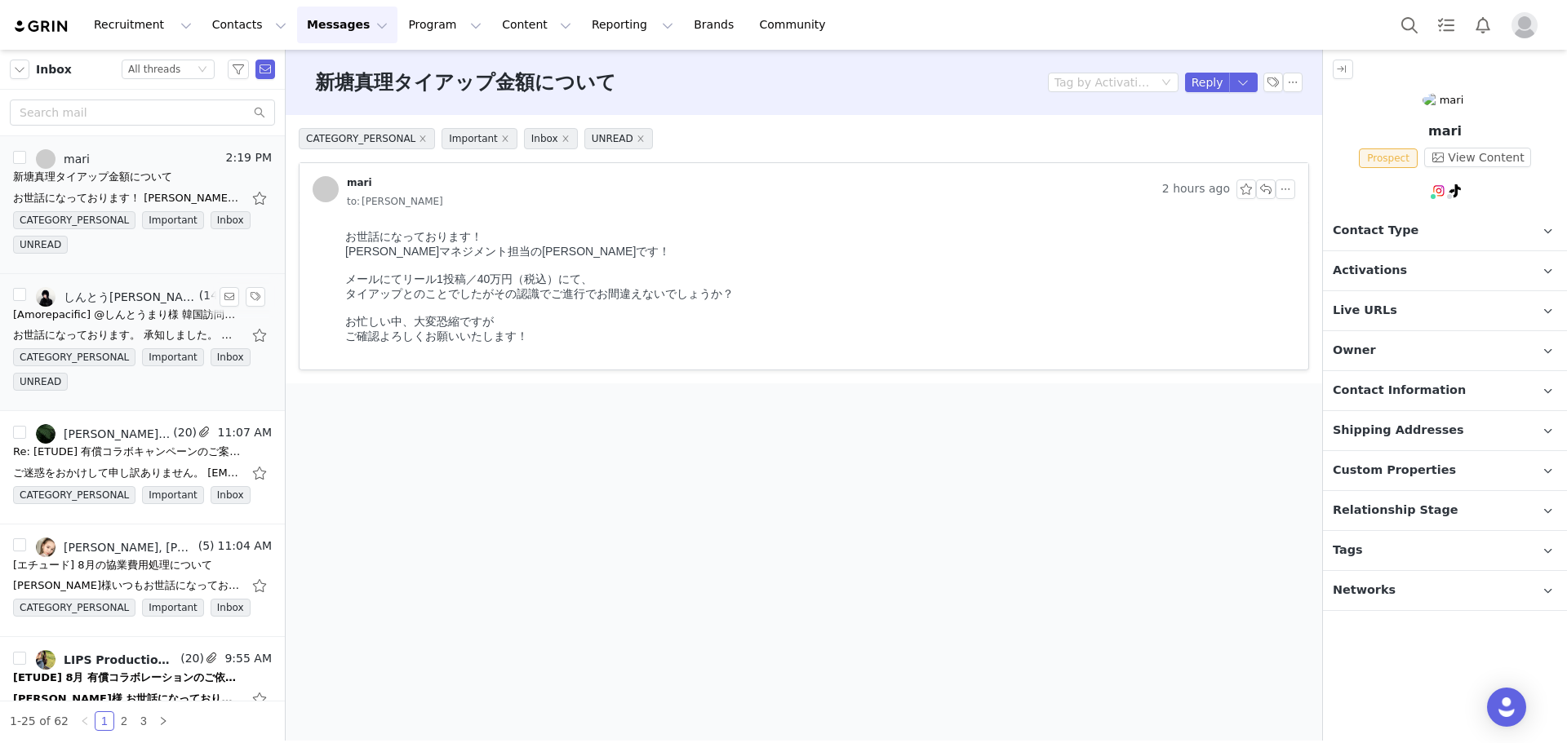
click at [162, 309] on div "[Amorepacific] @しんとうまり様 韓国訪問について" at bounding box center [127, 315] width 228 height 16
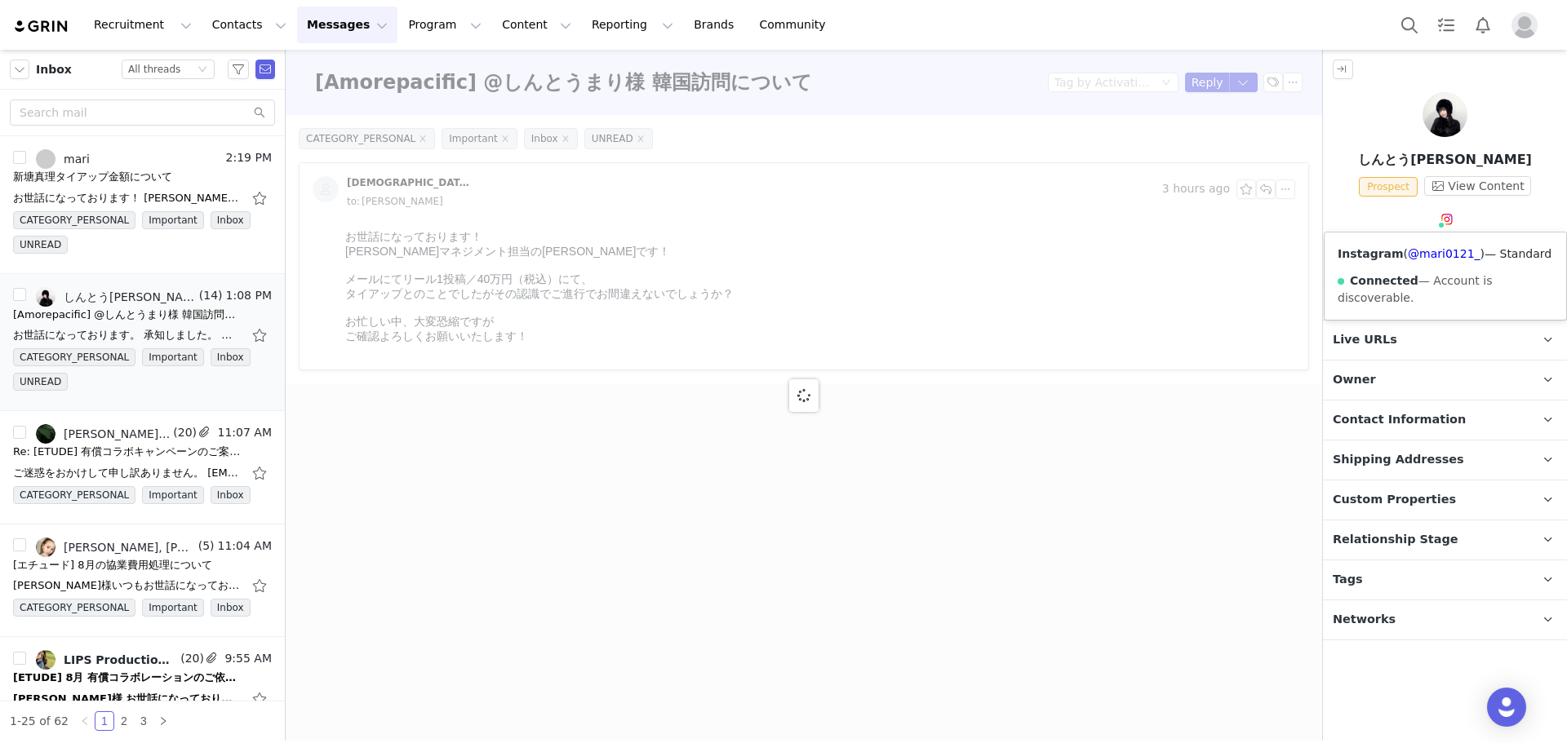
click at [1449, 224] on img at bounding box center [1446, 219] width 13 height 13
click at [1448, 261] on div "Instagram ( @mari0121_ ) — Standard Connected — Account is discoverable." at bounding box center [1445, 276] width 242 height 87
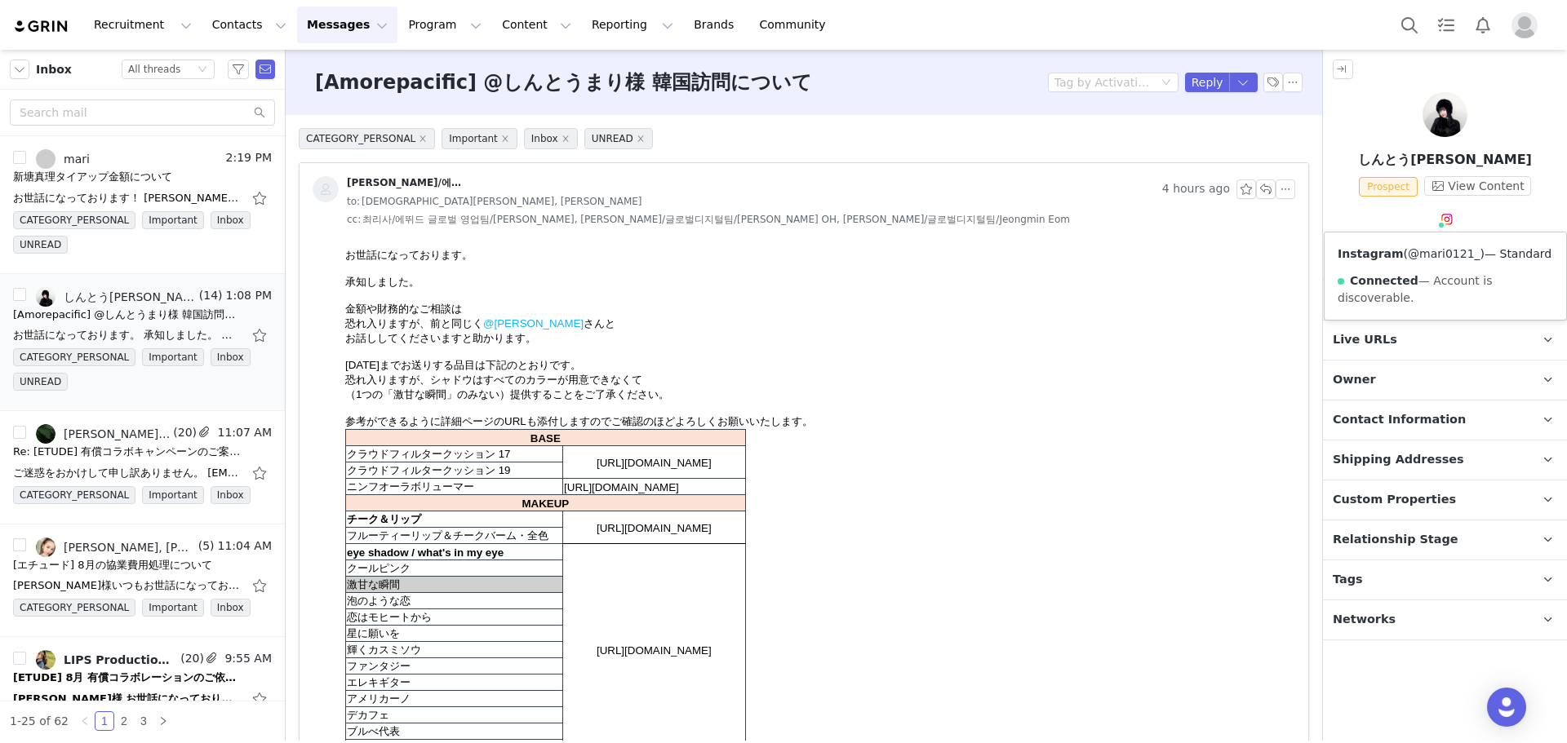
click at [1448, 258] on link "@mari0121_" at bounding box center [1444, 253] width 73 height 13
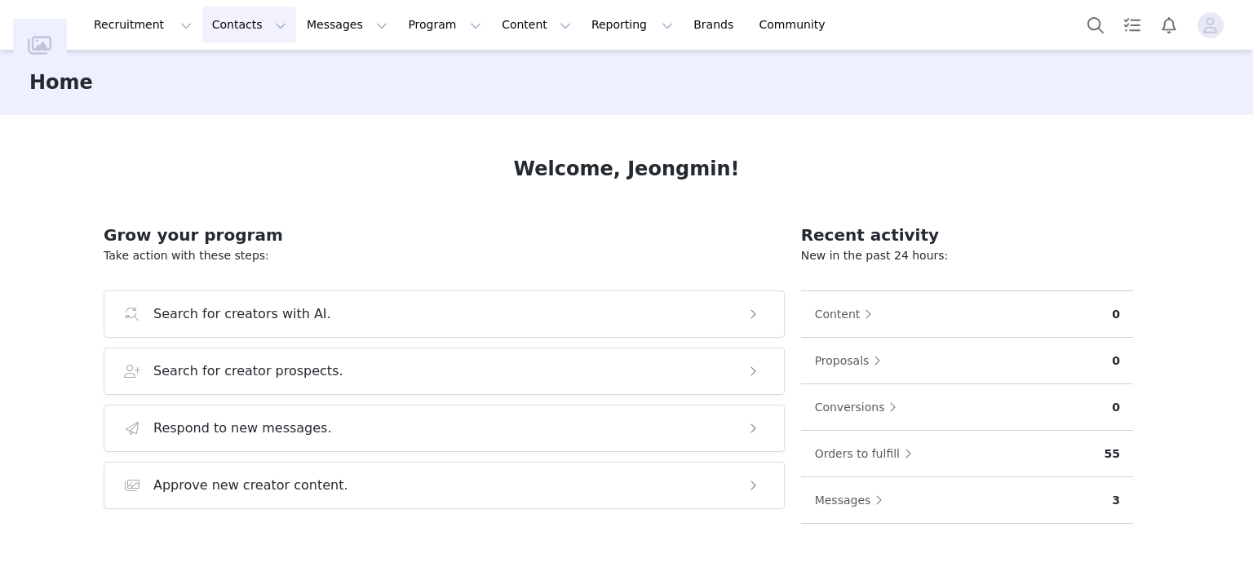
click at [207, 34] on button "Contacts Contacts" at bounding box center [249, 25] width 94 height 37
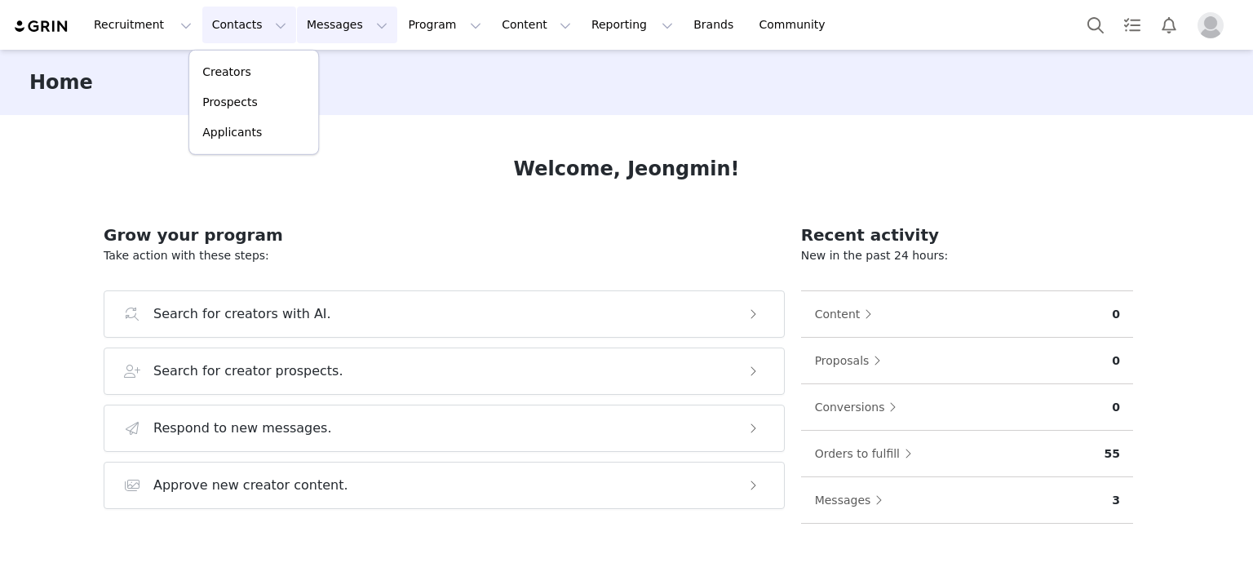
click at [308, 29] on button "Messages Messages" at bounding box center [347, 25] width 100 height 37
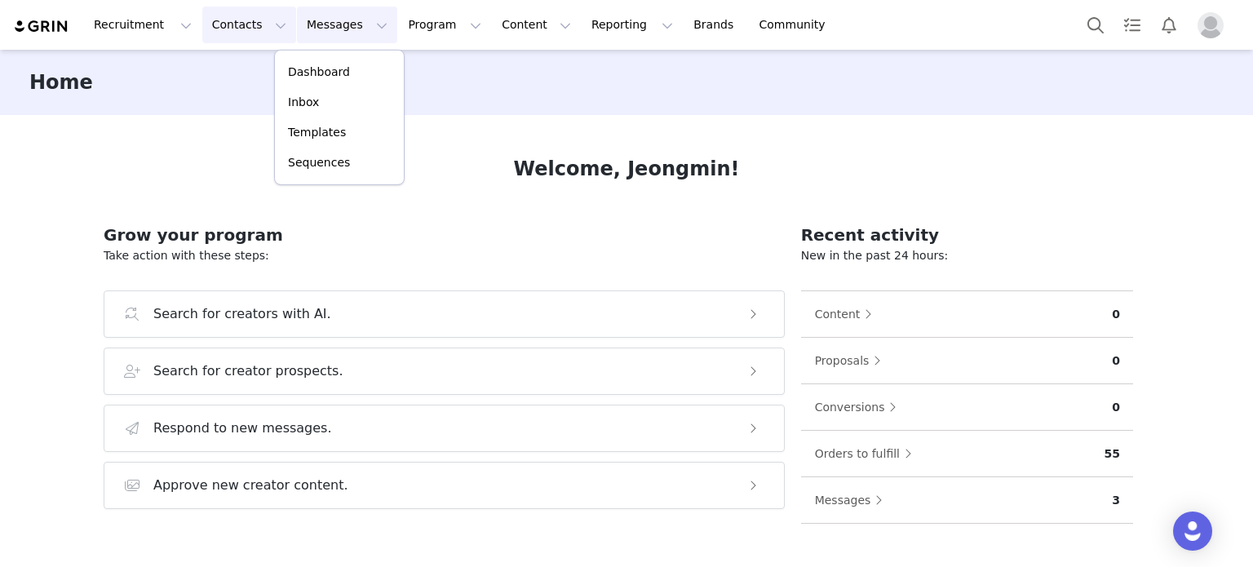
click at [233, 17] on button "Contacts Contacts" at bounding box center [249, 25] width 94 height 37
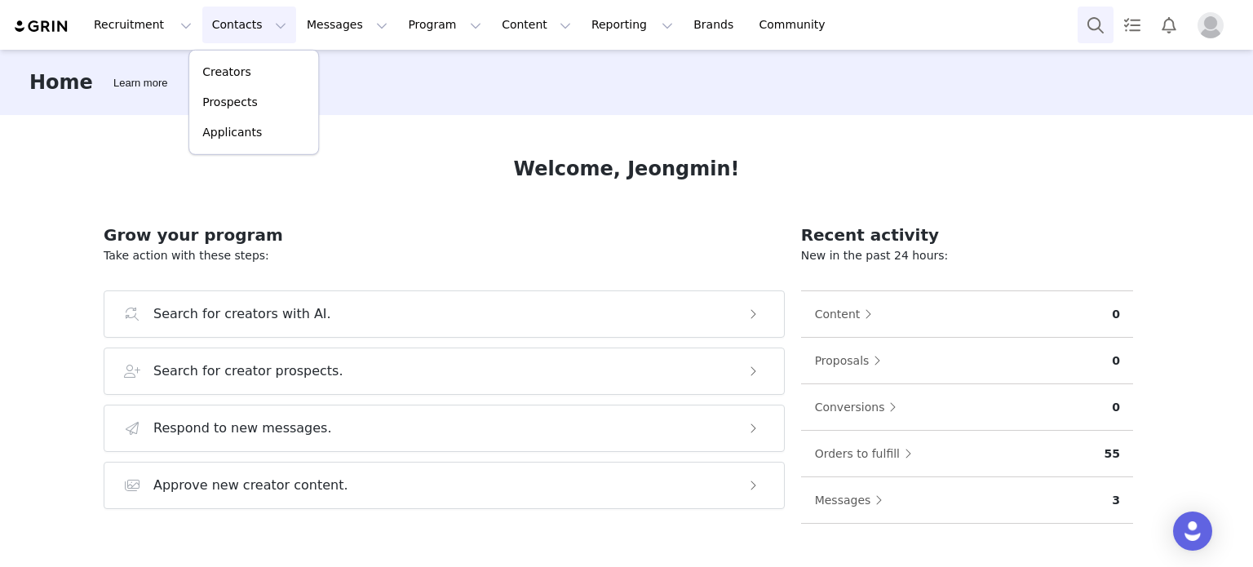
click at [1085, 22] on button "Search" at bounding box center [1096, 25] width 36 height 37
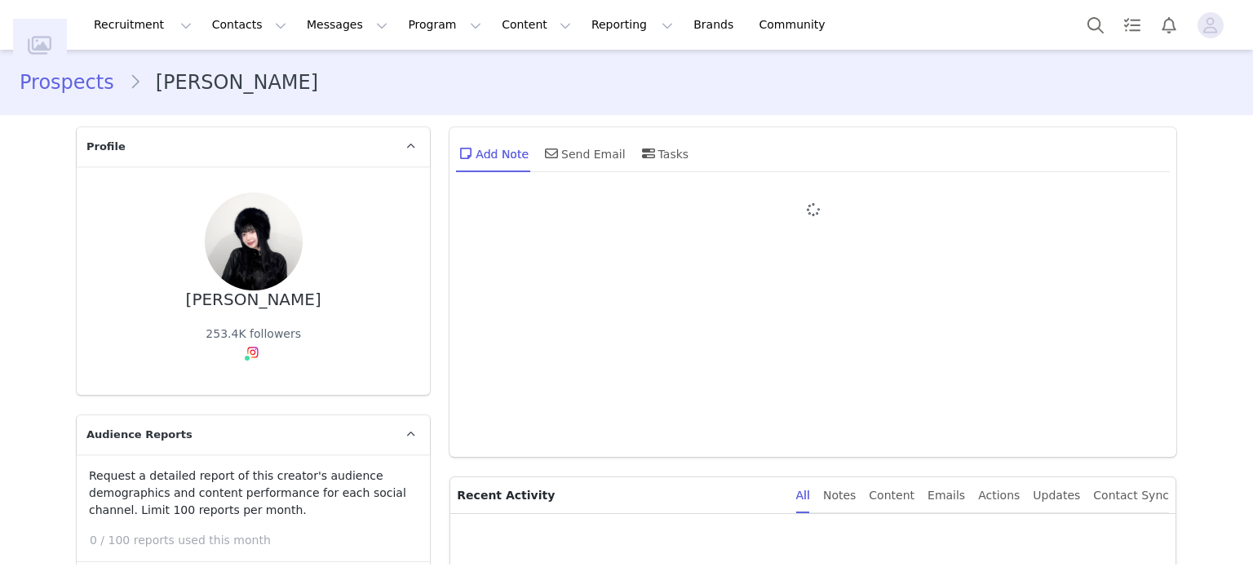
type input "+1 ([GEOGRAPHIC_DATA])"
